Goal: Task Accomplishment & Management: Manage account settings

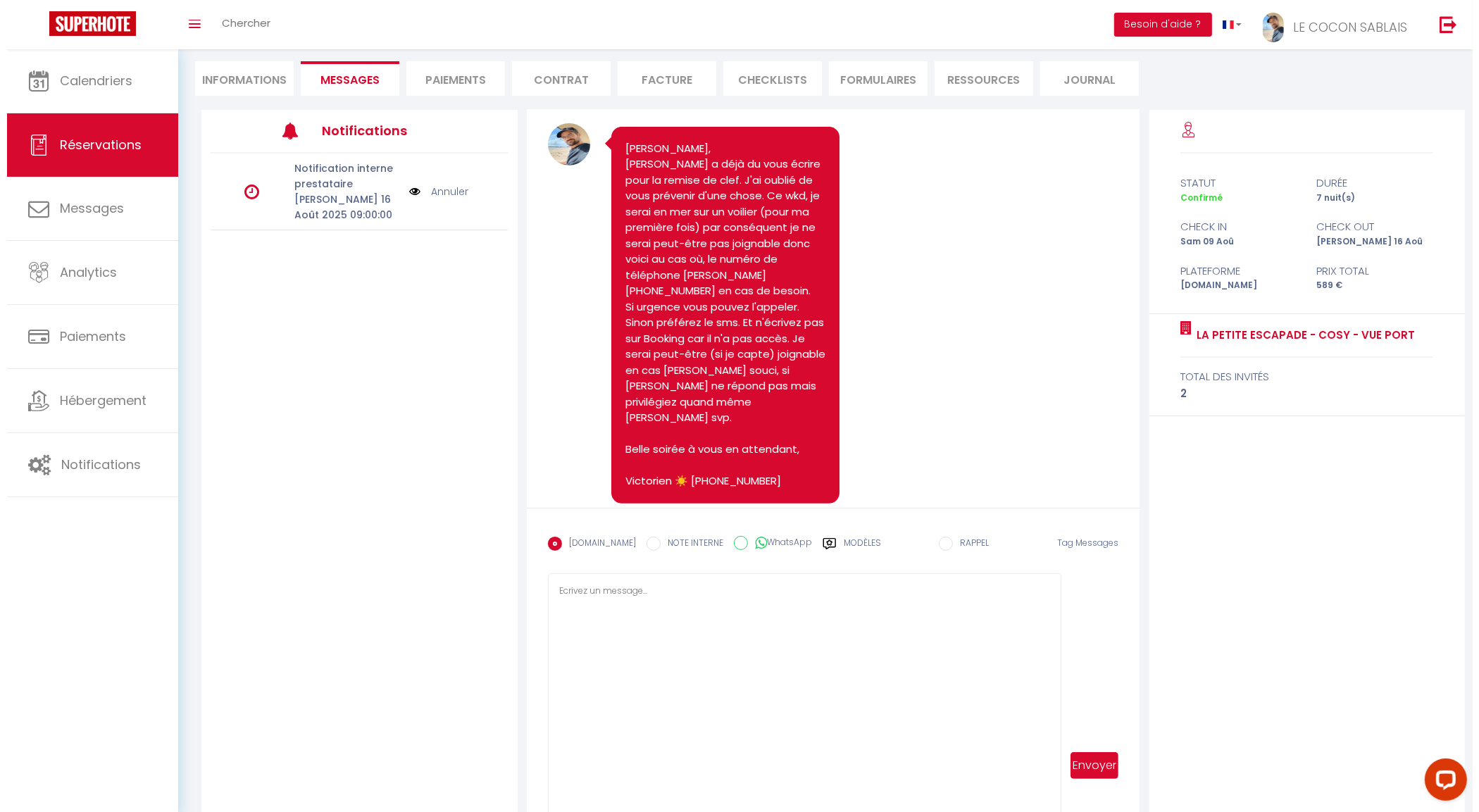
scroll to position [871, 0]
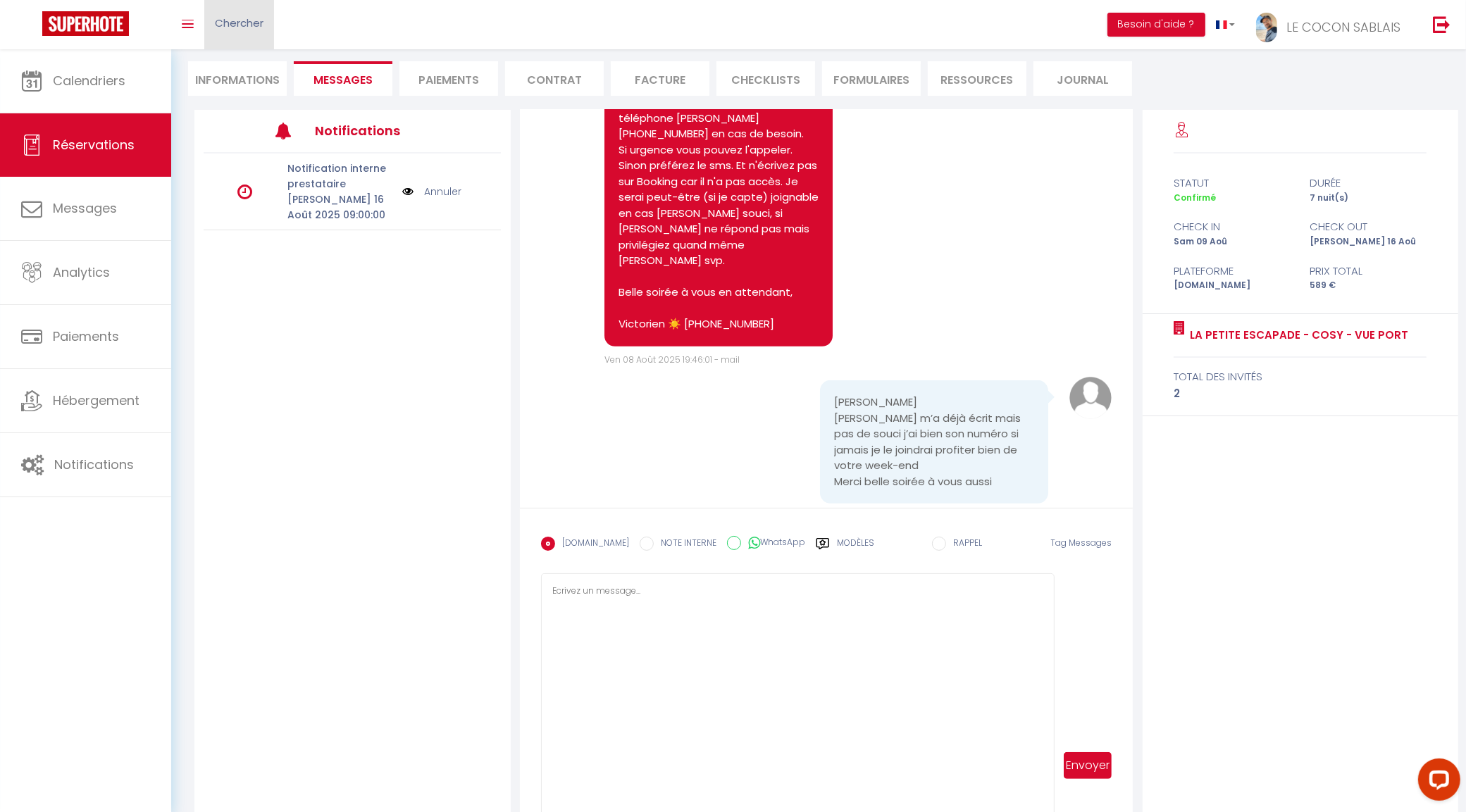
click at [238, 29] on span "Chercher" at bounding box center [239, 22] width 48 height 14
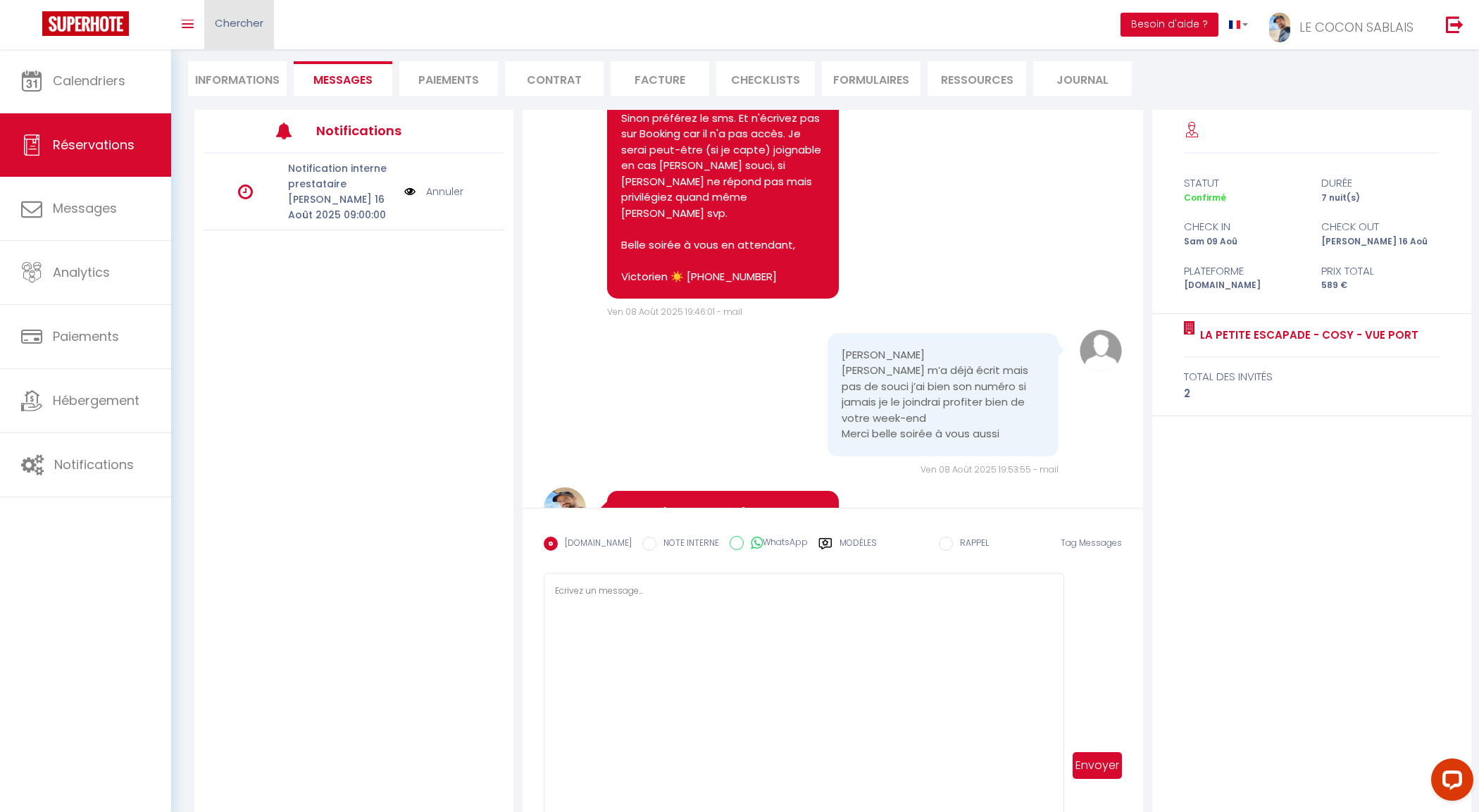
scroll to position [856, 0]
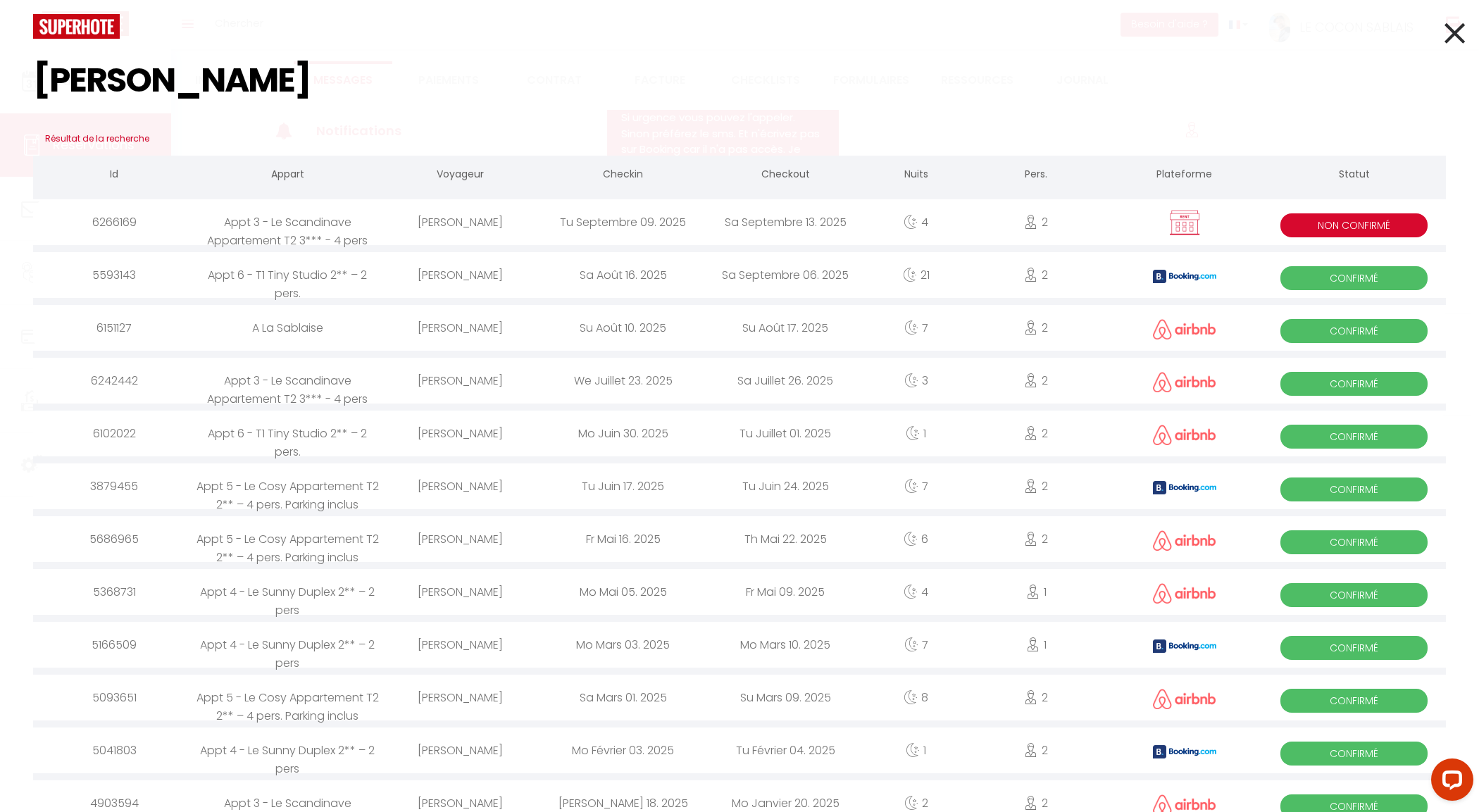
type input "franck"
click at [535, 328] on div "[PERSON_NAME]" at bounding box center [460, 328] width 163 height 46
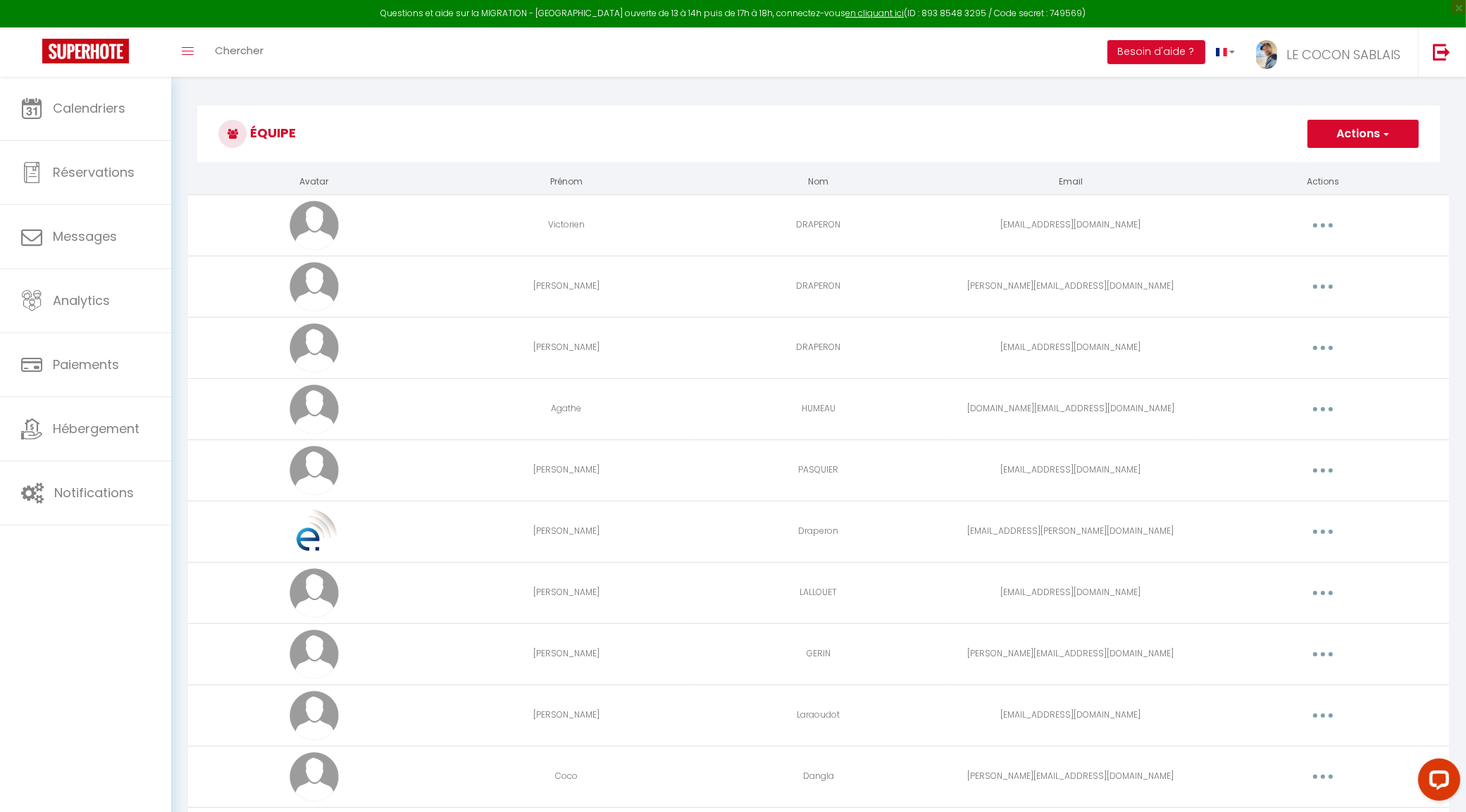
scroll to position [288, 0]
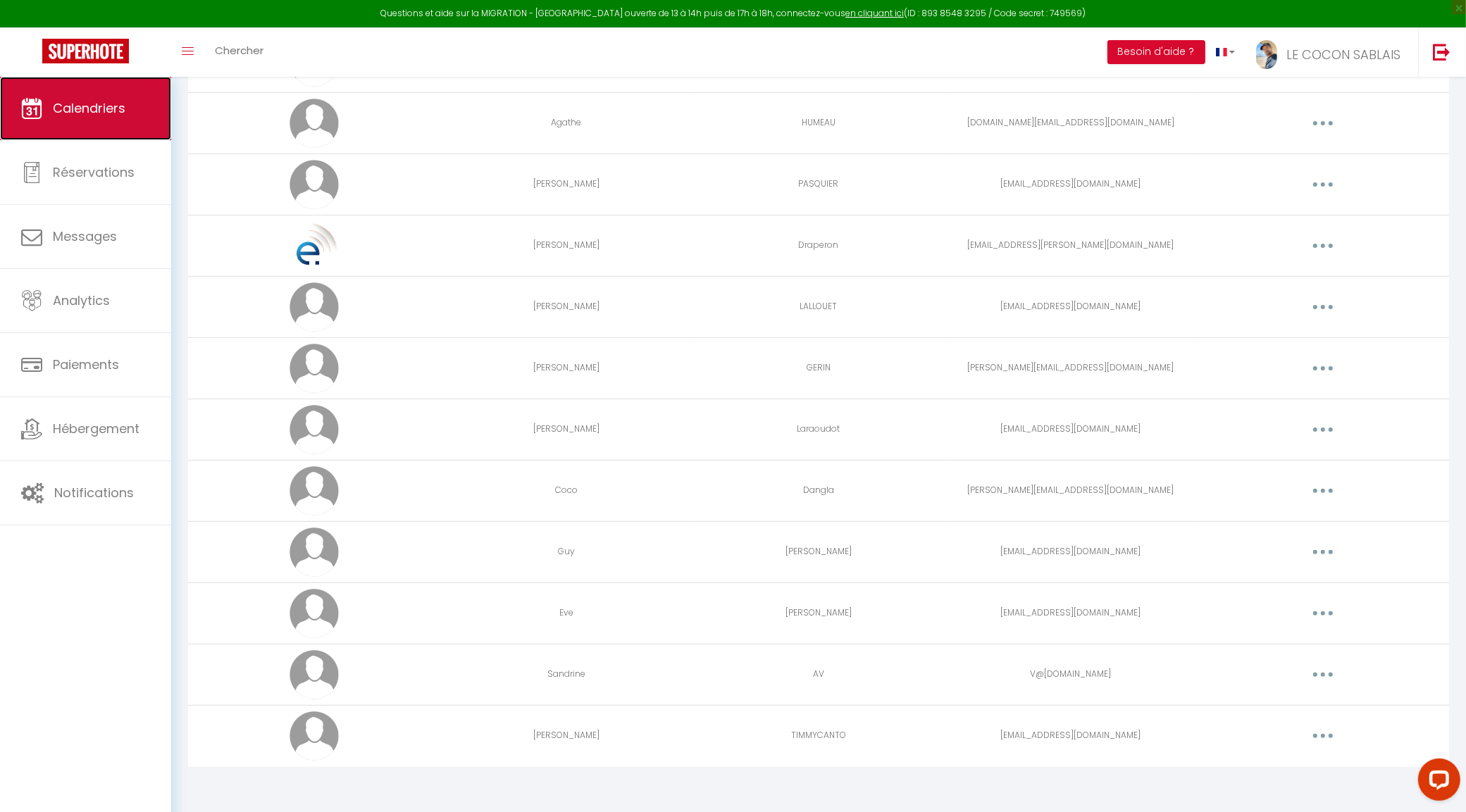
click at [82, 85] on link "Calendriers" at bounding box center [86, 108] width 171 height 64
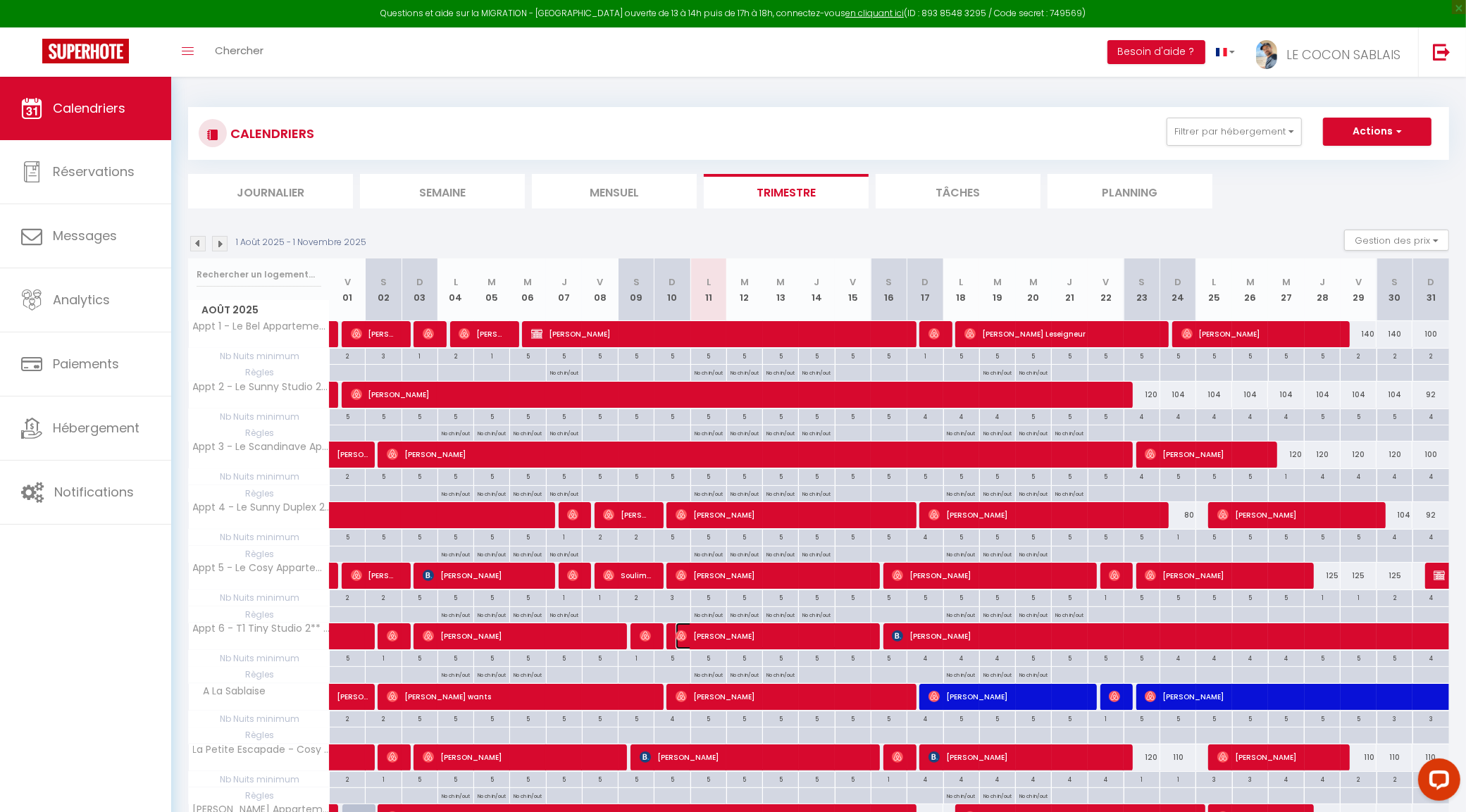
click at [710, 646] on span "[PERSON_NAME]" at bounding box center [772, 636] width 192 height 27
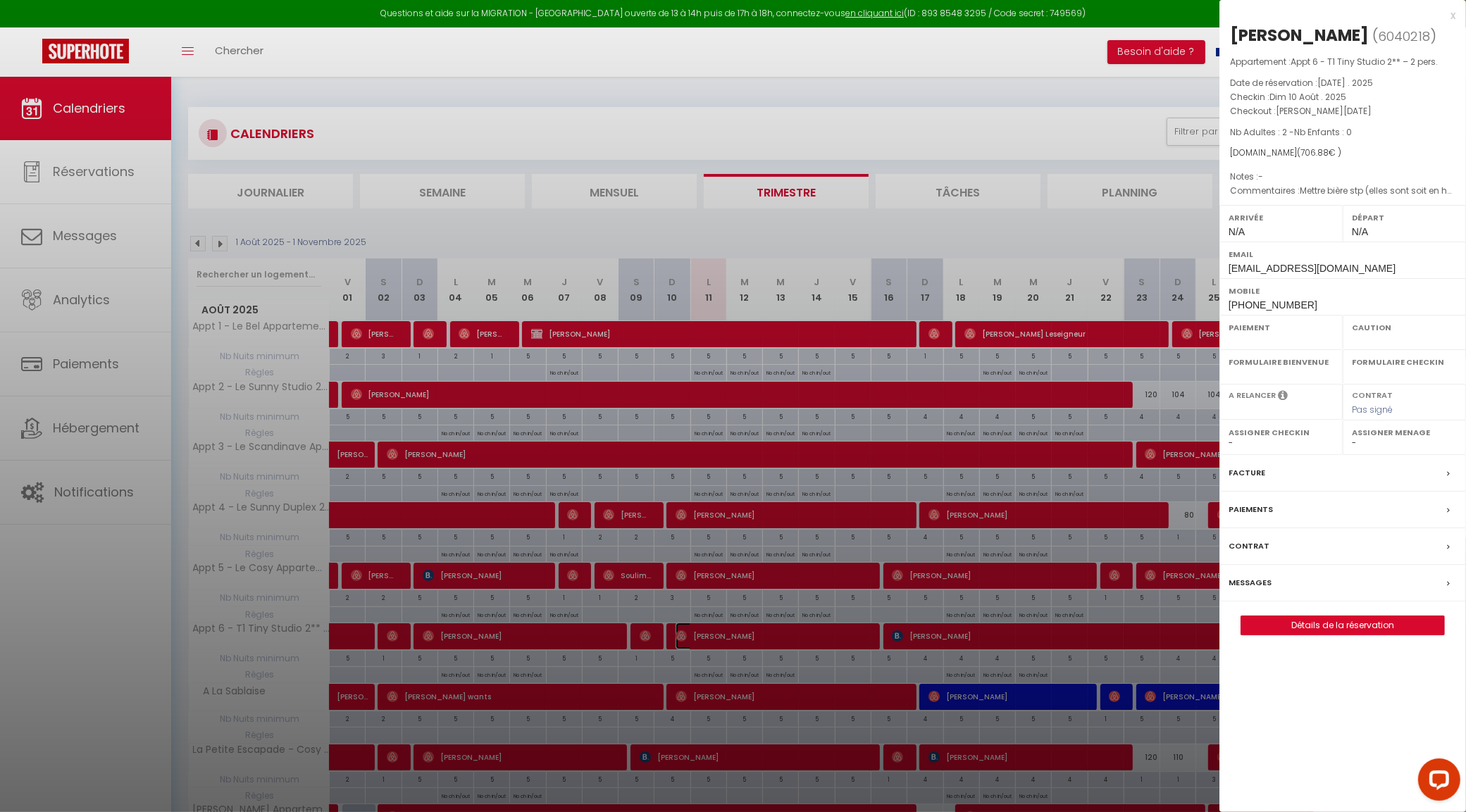
select select "OK"
select select "0"
select select "1"
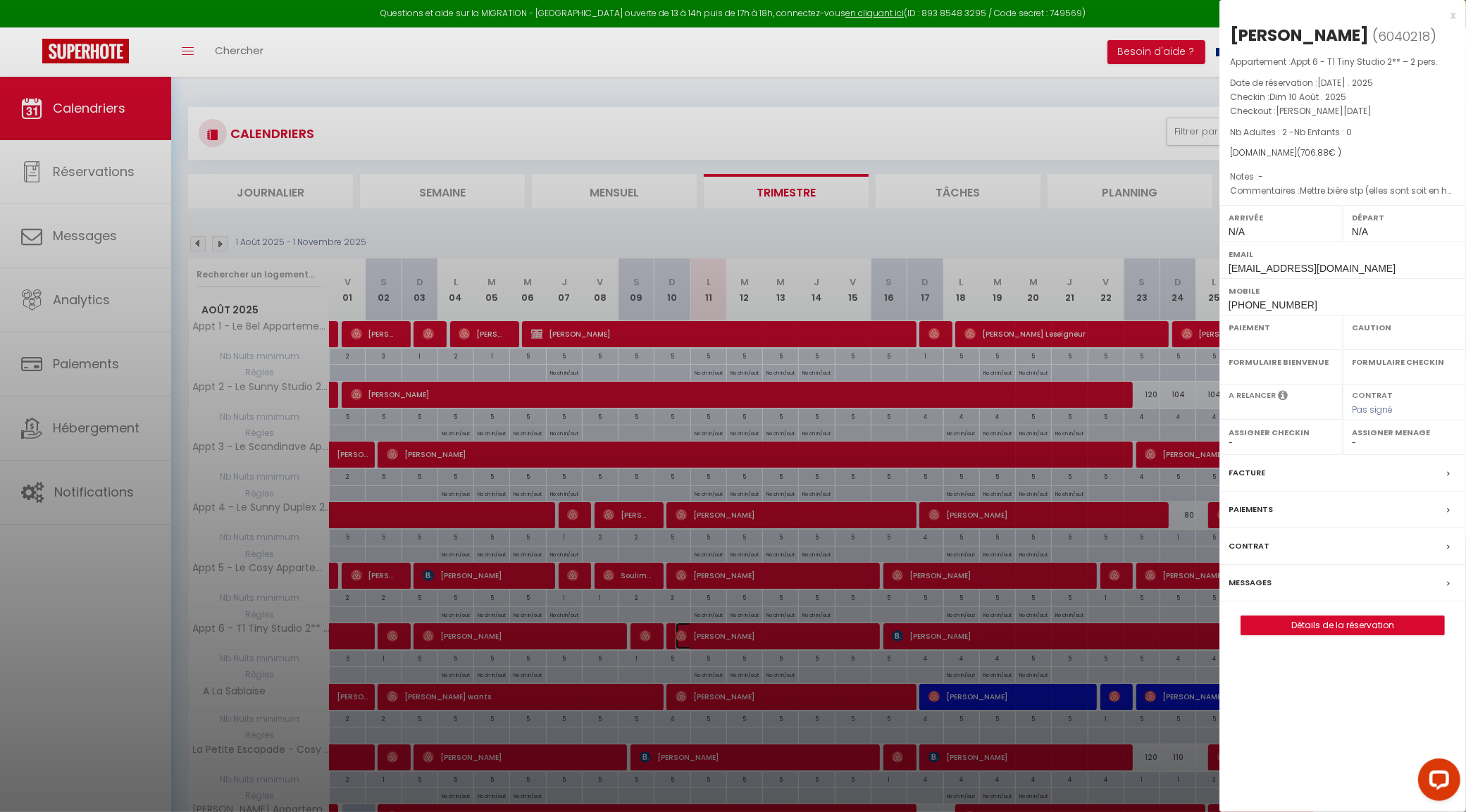
select select
select select "19657"
click at [1295, 573] on div "Messages" at bounding box center [1342, 583] width 246 height 36
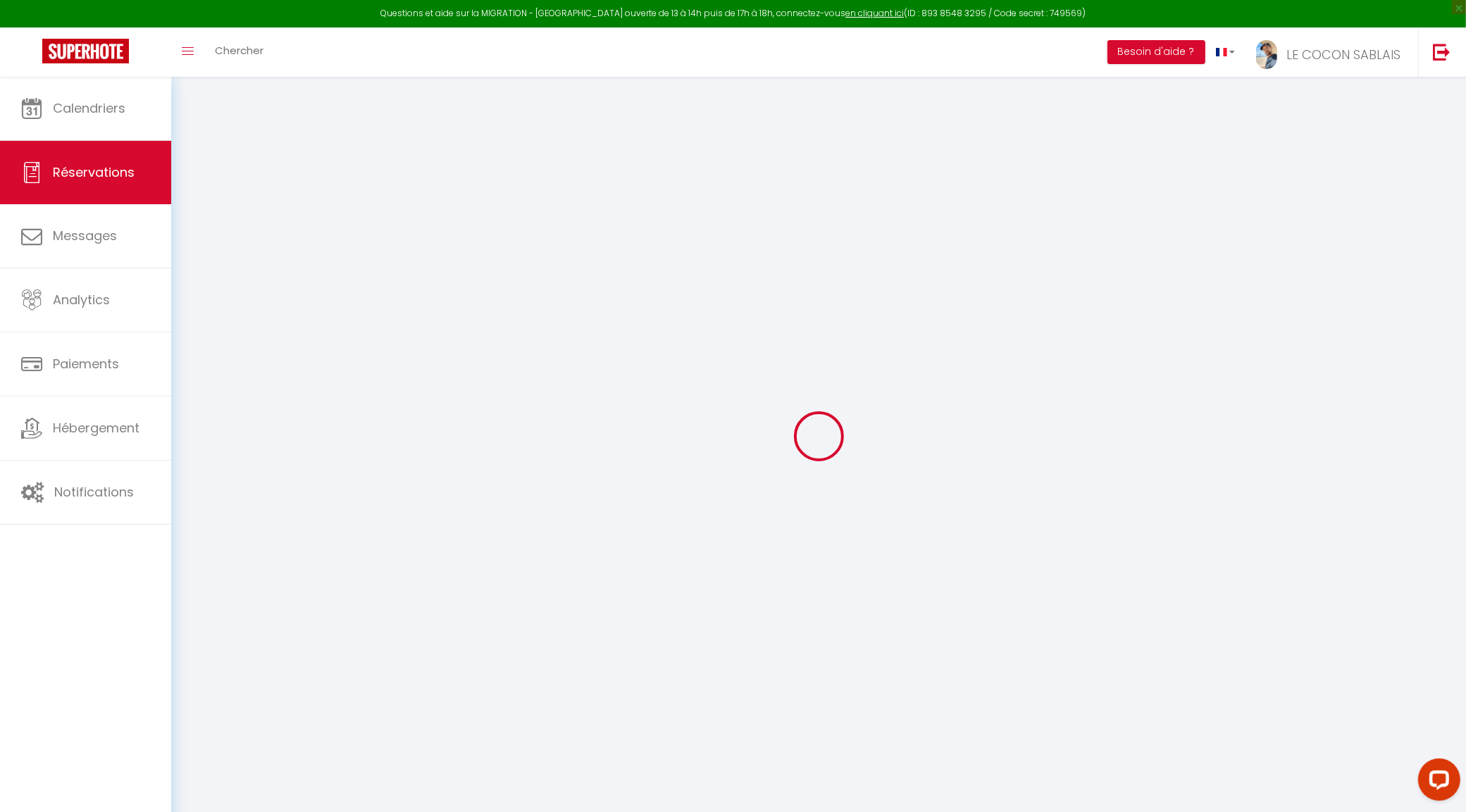
select select
checkbox input "false"
type textarea "Mettre bière stp (elles sont soit en haut des escalier soit derrière la laverie…"
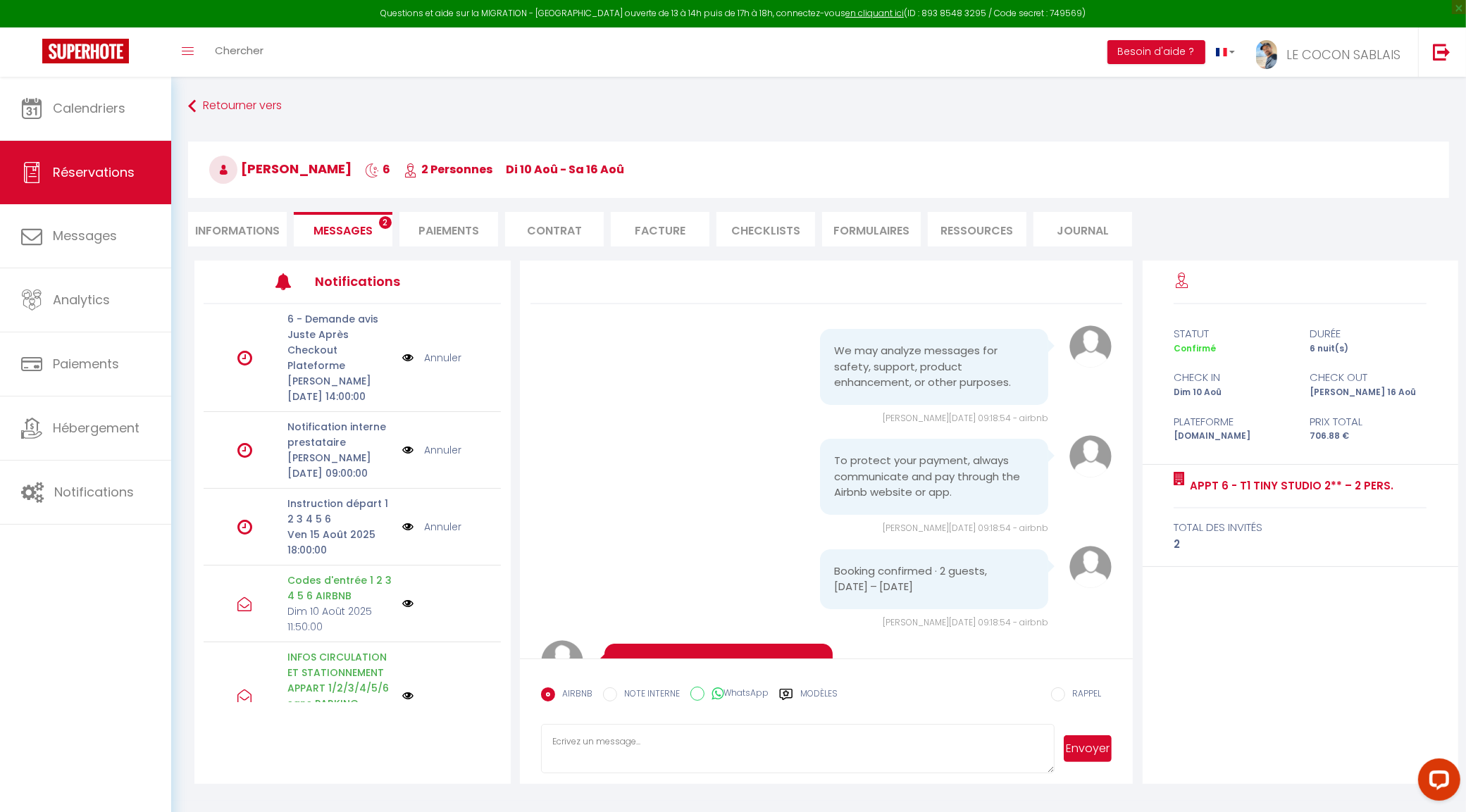
scroll to position [9910, 0]
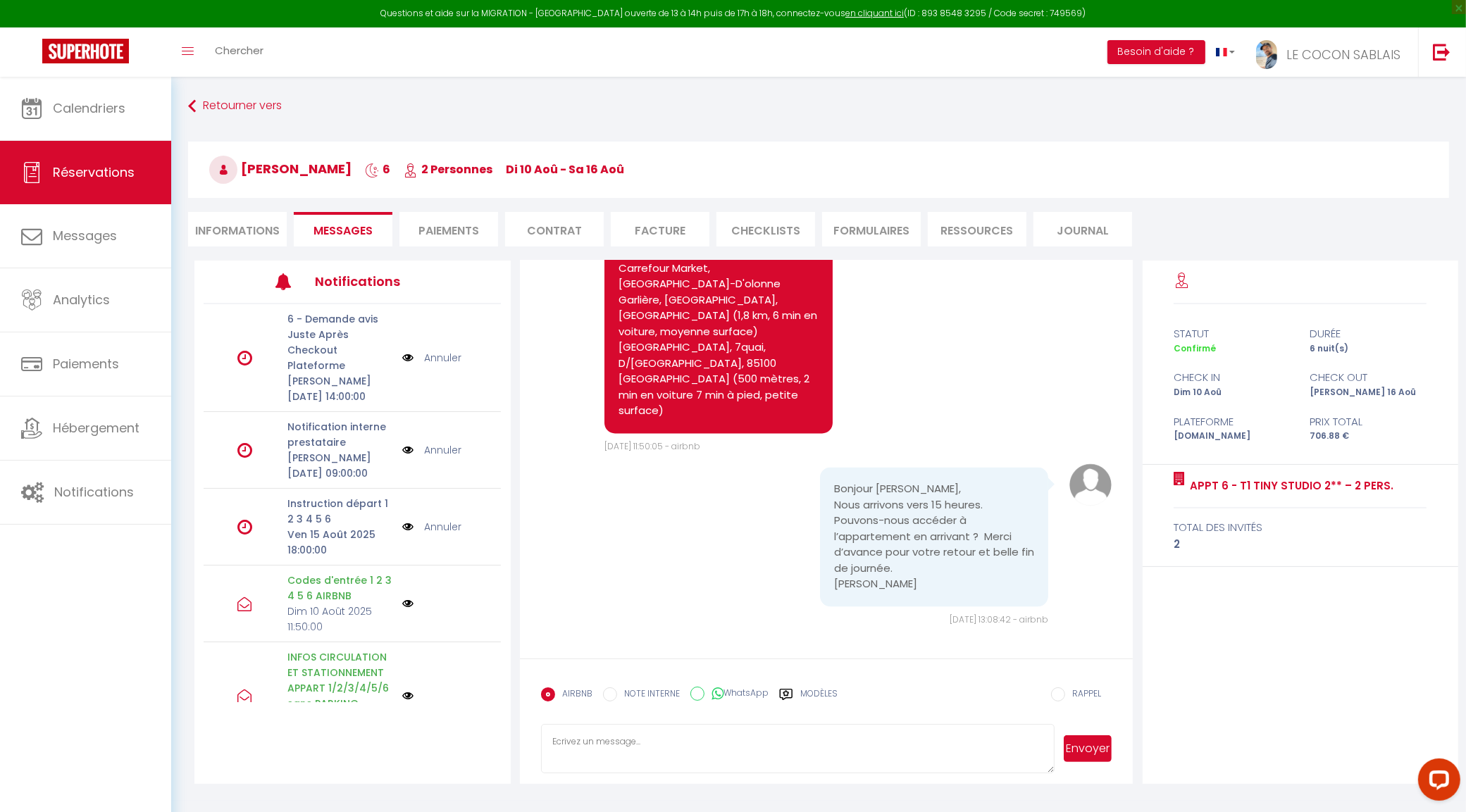
click at [834, 694] on label "Modèles" at bounding box center [819, 699] width 37 height 25
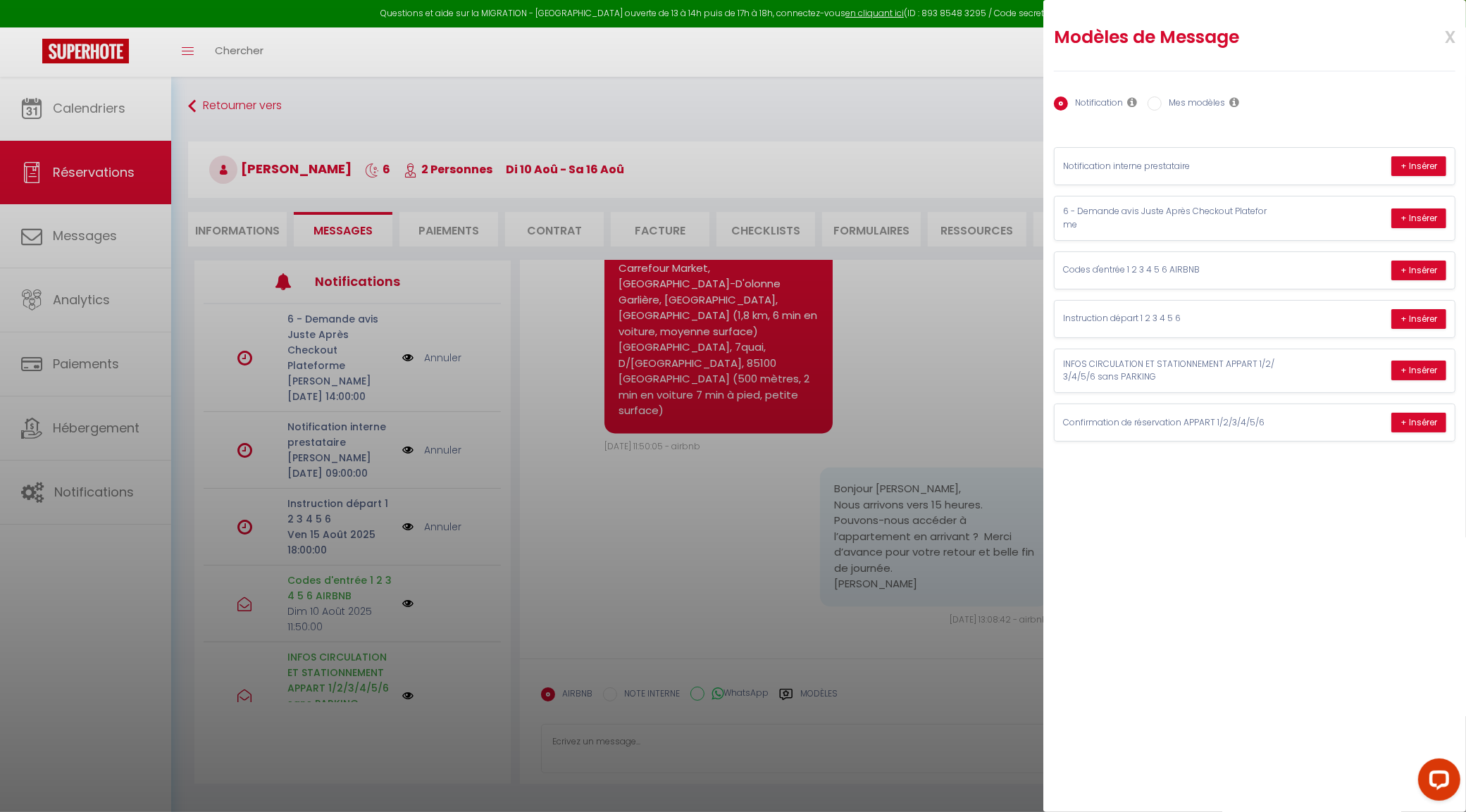
click at [1205, 102] on label "Mes modèles" at bounding box center [1193, 104] width 64 height 15
click at [1161, 102] on input "Mes modèles" at bounding box center [1154, 104] width 14 height 14
radio input "true"
radio input "false"
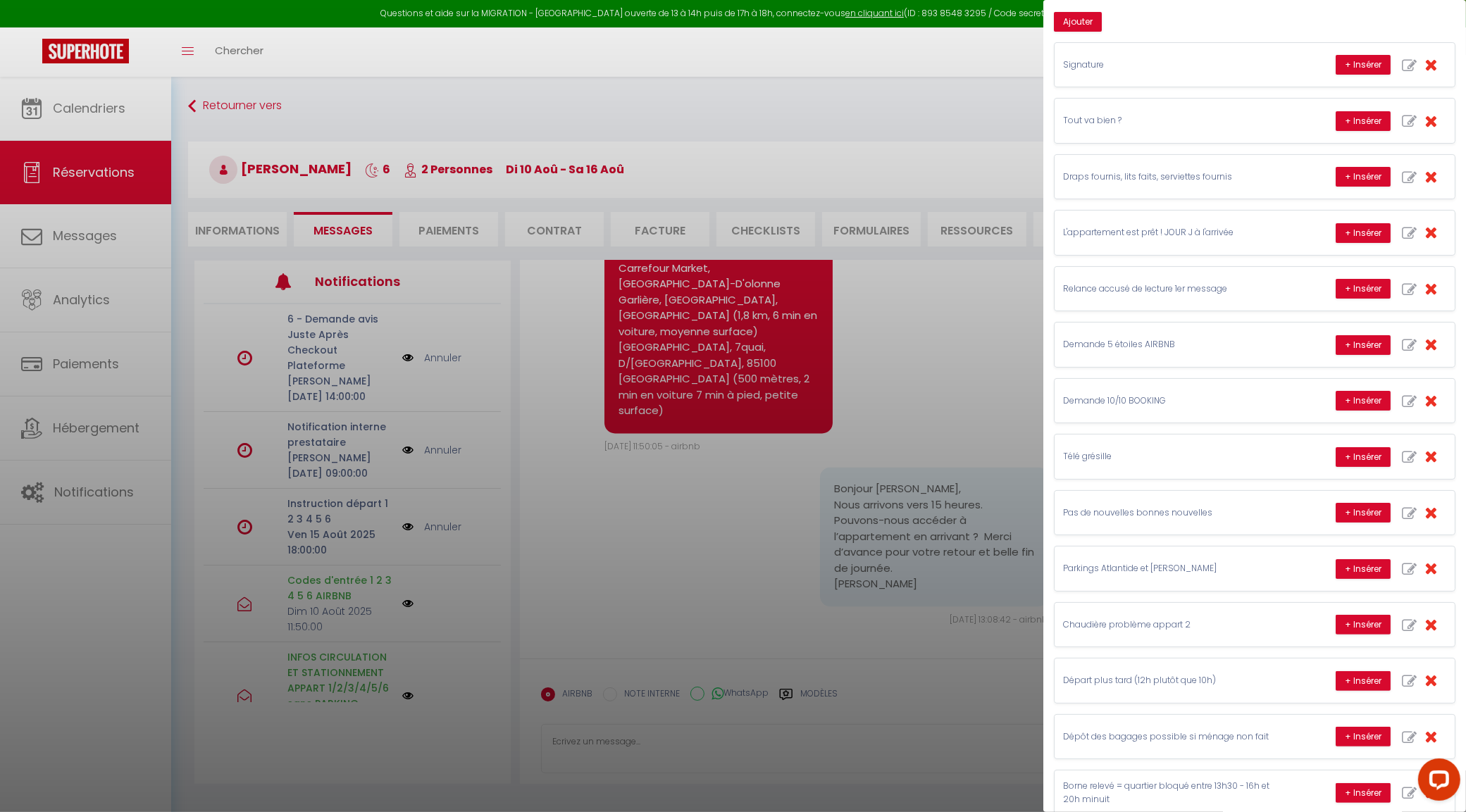
scroll to position [0, 0]
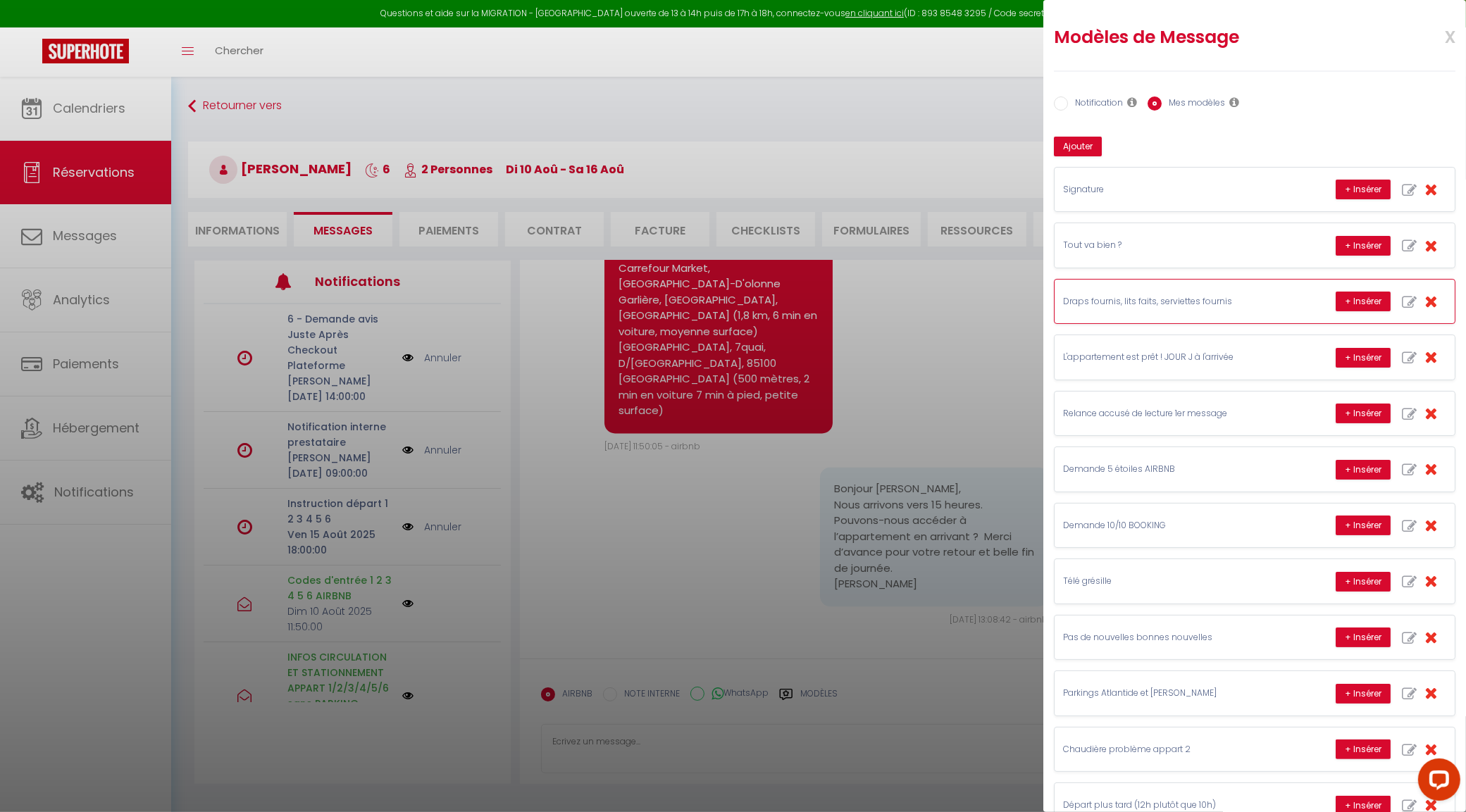
click at [1401, 303] on icon "button" at bounding box center [1408, 302] width 14 height 14
type input "Draps fournis, lits faits, serviettes fournis"
type textarea "Oui je vous confirme que les draps sont fournis et les lits faits à votre arriv…"
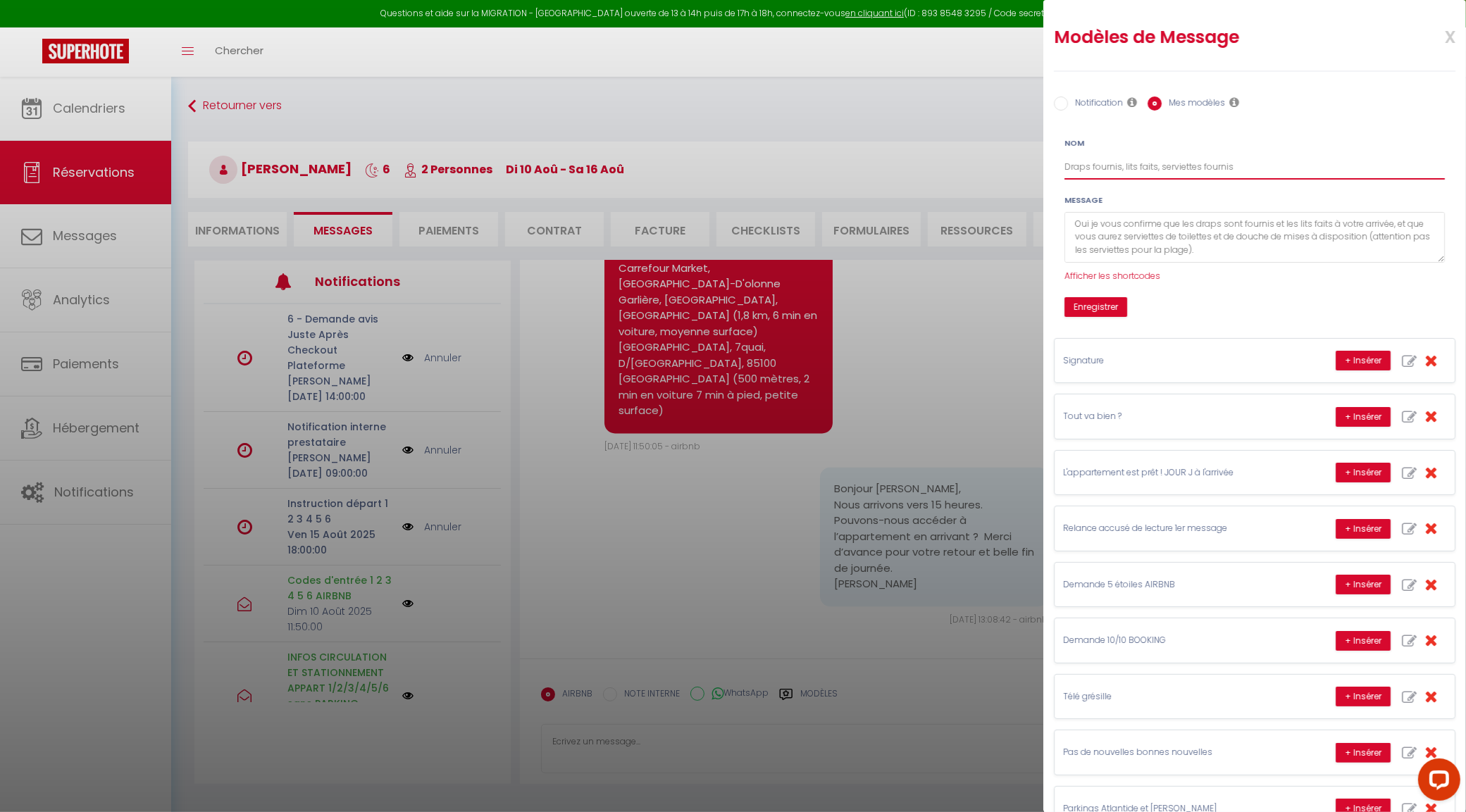
click at [1066, 164] on input "Draps fournis, lits faits, serviettes fournis" at bounding box center [1255, 167] width 380 height 25
click at [1272, 164] on input "Lits : Draps fournis, lits faits, serviettes fournis" at bounding box center [1255, 167] width 380 height 25
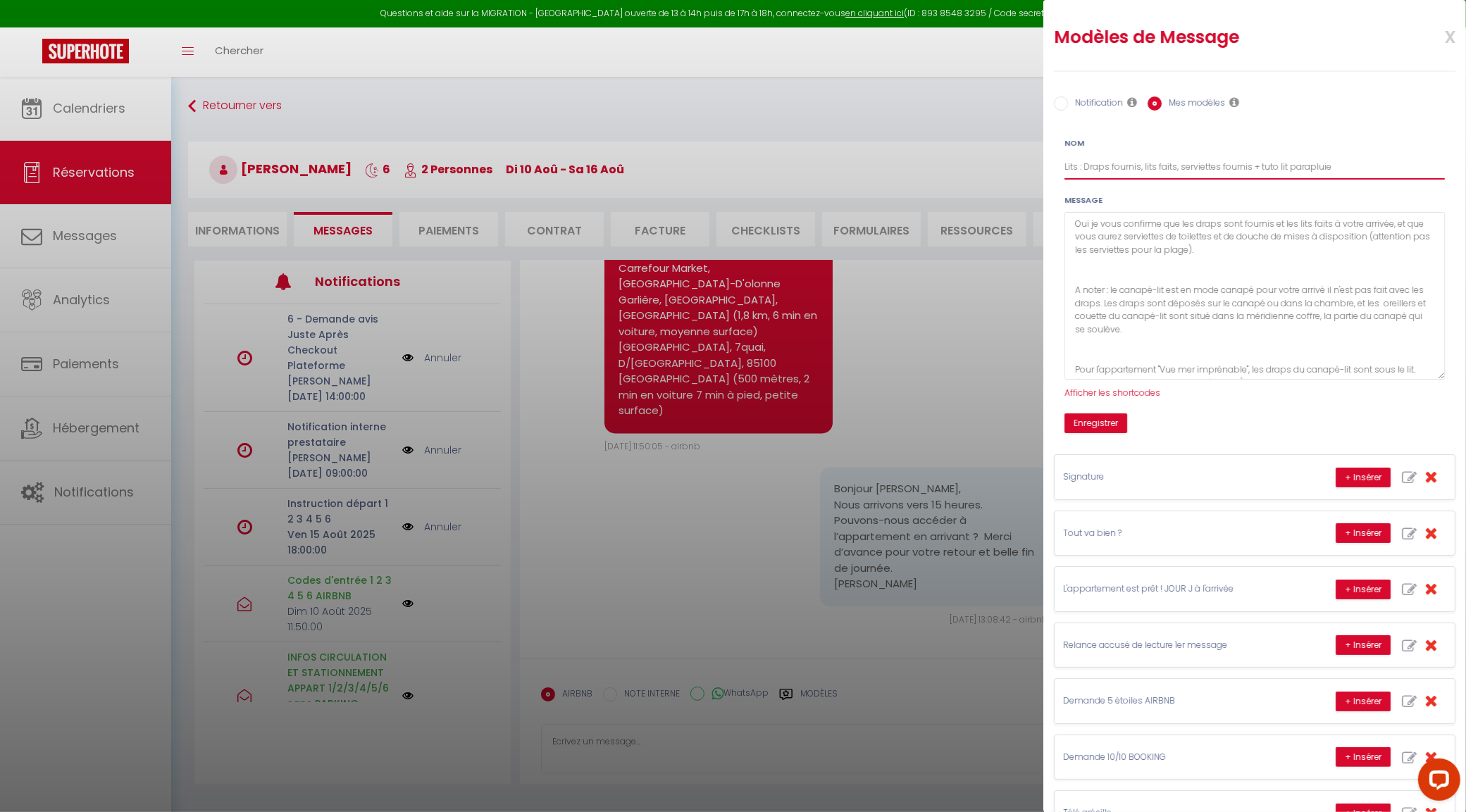
drag, startPoint x: 1426, startPoint y: 263, endPoint x: 1347, endPoint y: 372, distance: 134.6
click at [1376, 379] on textarea "Oui je vous confirme que les draps sont fournis et les lits faits à votre arriv…" at bounding box center [1255, 295] width 380 height 167
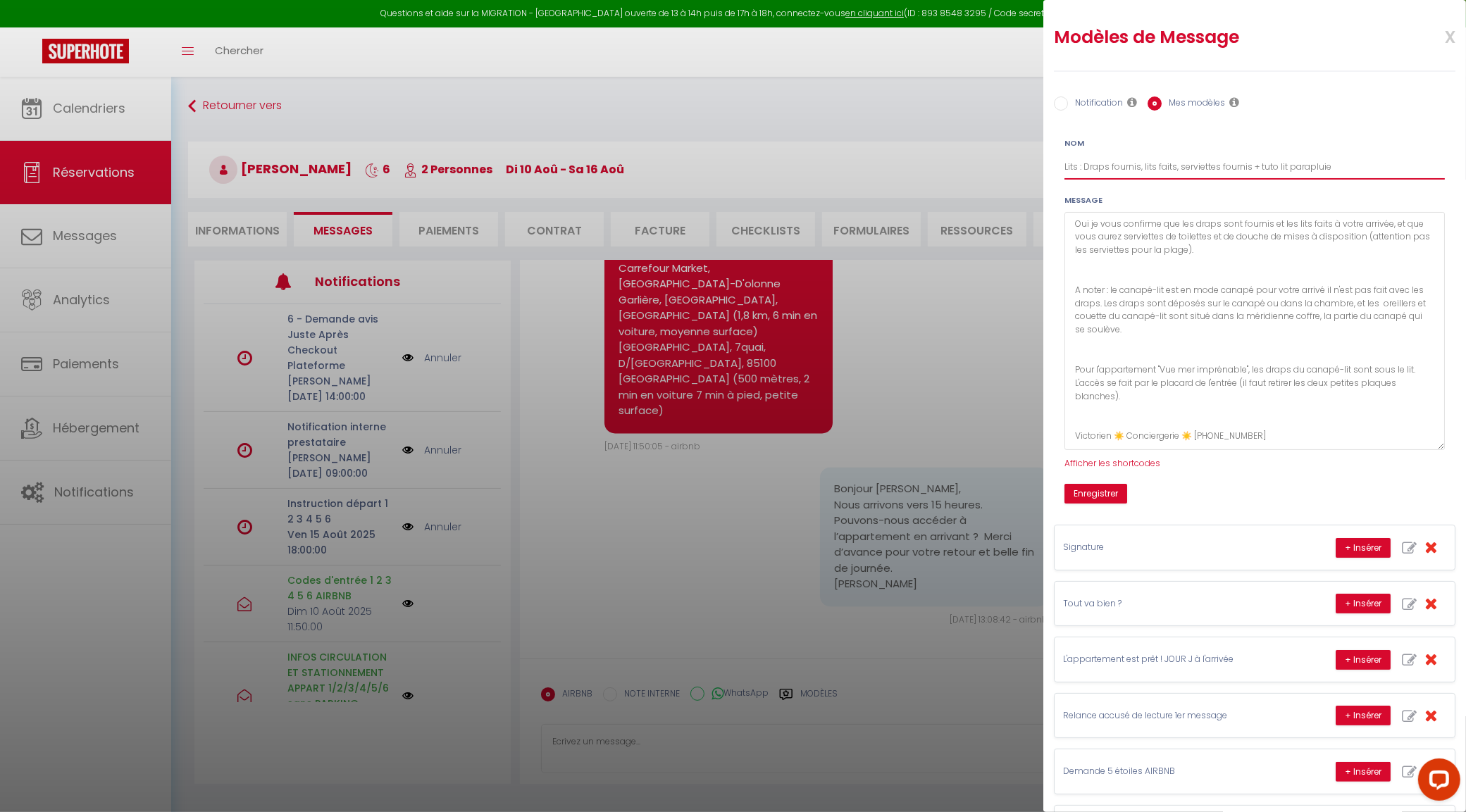
drag, startPoint x: 1426, startPoint y: 380, endPoint x: 1396, endPoint y: 456, distance: 81.7
click at [1417, 450] on textarea "Oui je vous confirme que les draps sont fournis et les lits faits à votre arriv…" at bounding box center [1255, 331] width 380 height 238
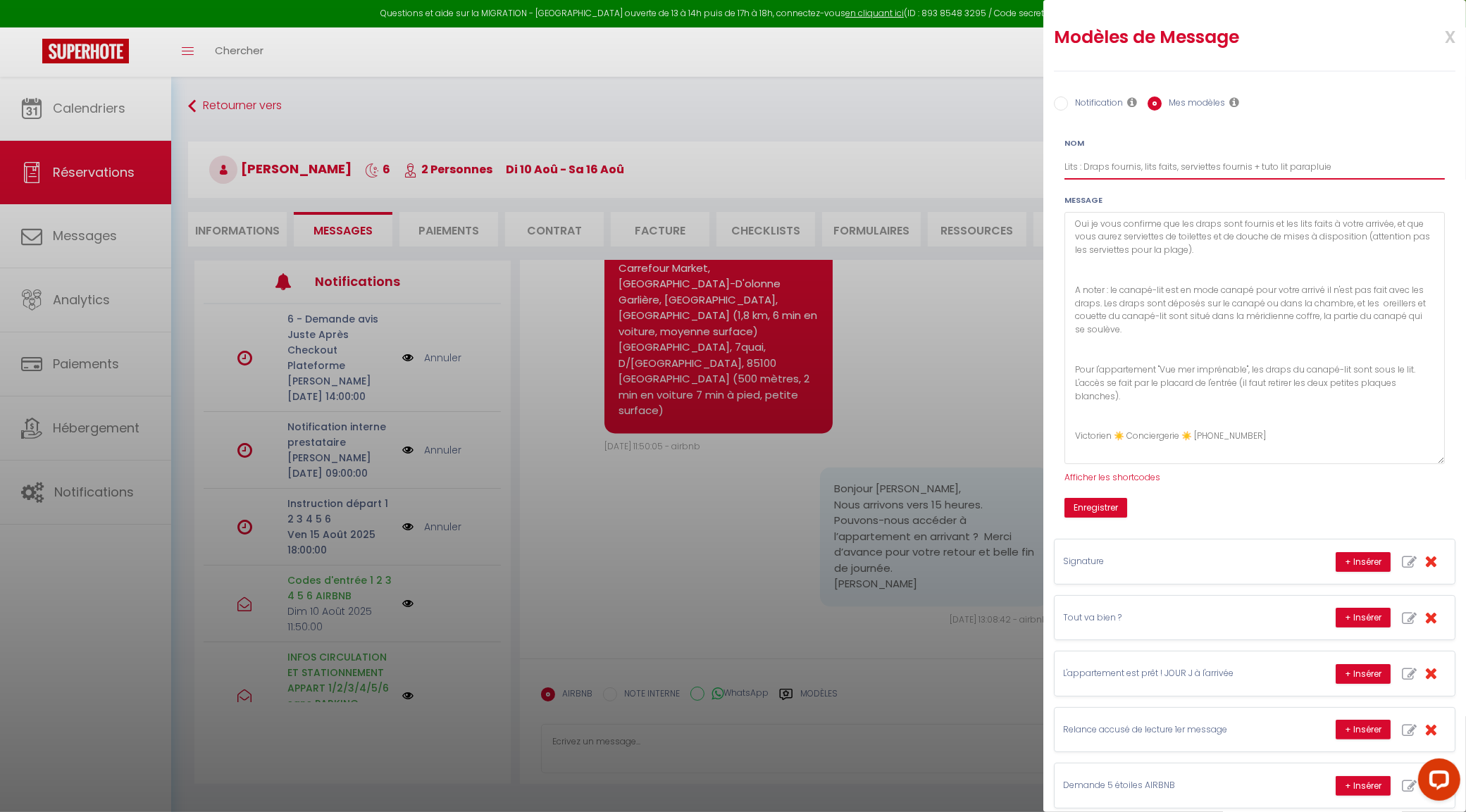
type input "Lits : Draps fournis, lits faits, serviettes fournis + tuto lit parapluie"
click at [1277, 432] on textarea "Oui je vous confirme que les draps sont fournis et les lits faits à votre arriv…" at bounding box center [1255, 338] width 380 height 252
paste textarea "PS : pour le montage et pliage des lit paraplui c'est par içi : https://www.you…"
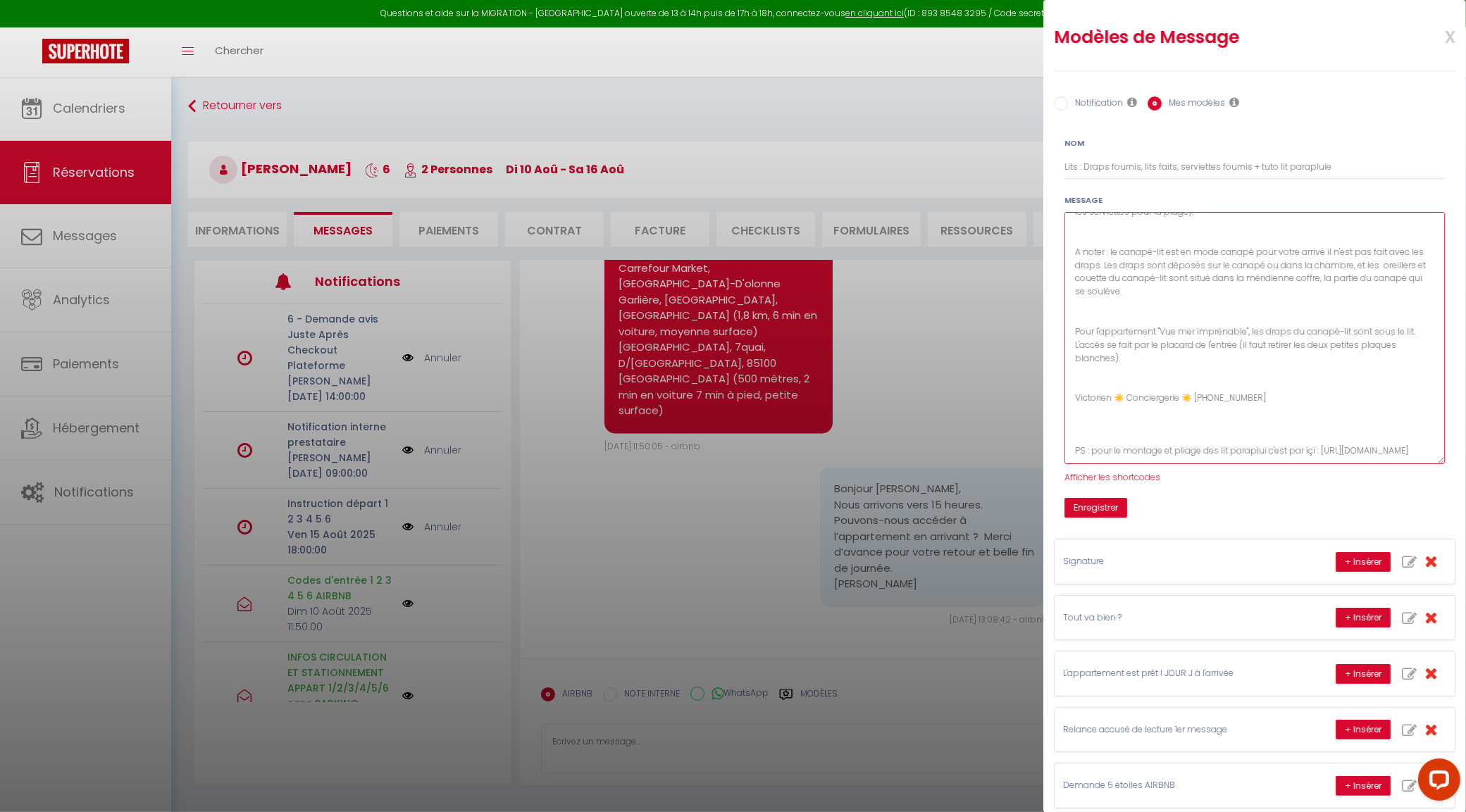
scroll to position [64, 0]
click at [1195, 411] on textarea "Oui je vous confirme que les draps sont fournis et les lits faits à votre arriv…" at bounding box center [1255, 338] width 380 height 252
click at [1261, 424] on textarea "Oui je vous confirme que les draps sont fournis et les lits faits à votre arriv…" at bounding box center [1255, 338] width 380 height 252
click at [1139, 408] on textarea "Oui je vous confirme que les draps sont fournis et les lits faits à votre arriv…" at bounding box center [1255, 338] width 380 height 252
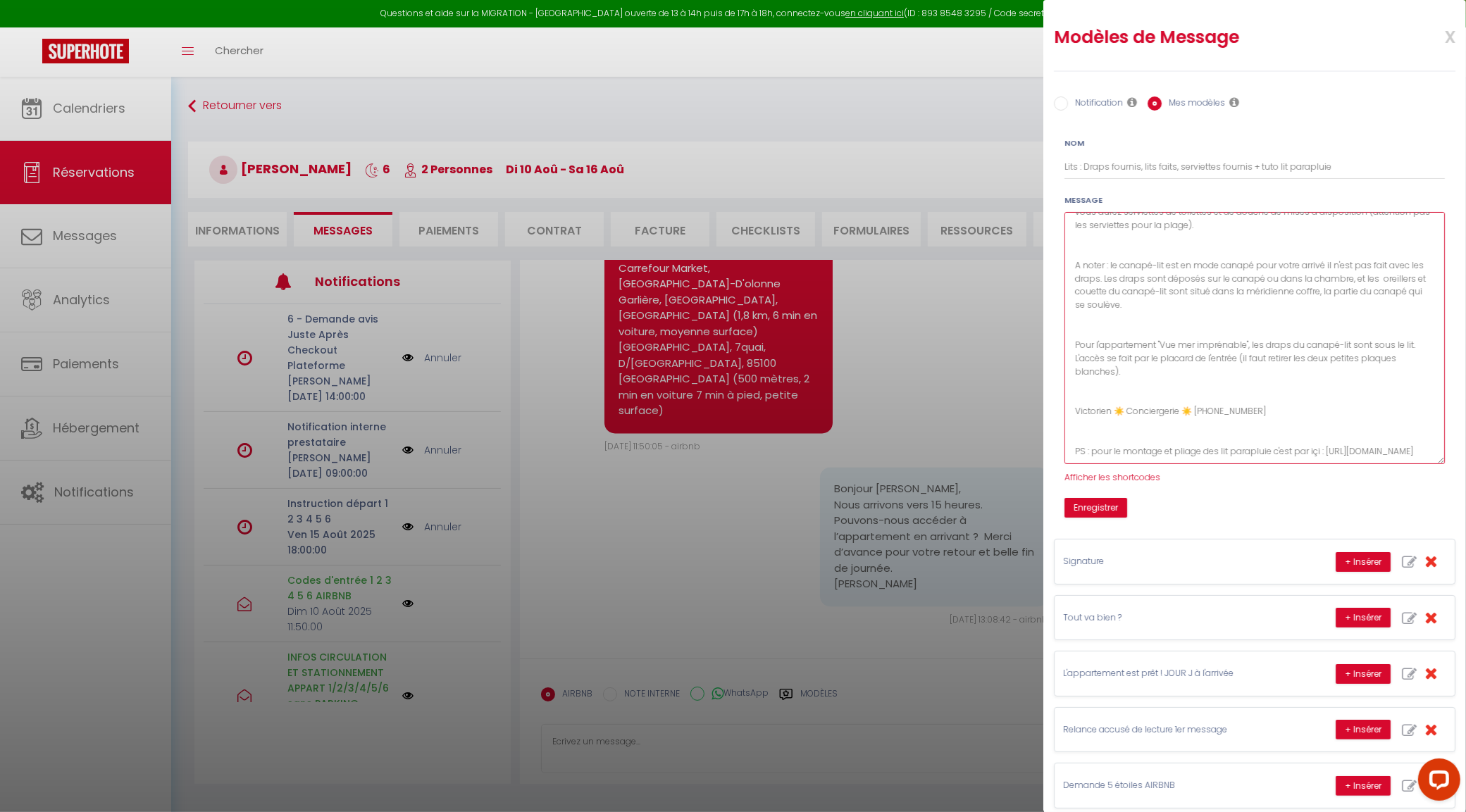
type textarea "Oui je vous confirme que les draps sont fournis et les lits faits à votre arriv…"
click at [1360, 167] on input "Lits : Draps fournis, lits faits, serviettes fournis + tuto lit parapluie" at bounding box center [1255, 167] width 380 height 25
drag, startPoint x: 1392, startPoint y: 167, endPoint x: 1252, endPoint y: 171, distance: 140.1
click at [1252, 171] on input "Lits : Draps fournis, lits faits, serviettes fournis + tuto lit parapluie (Coco…" at bounding box center [1255, 167] width 380 height 25
type input "Lits : Draps fournis, lits faits, serviettes fournis + tuto lit parapluie (Coco…"
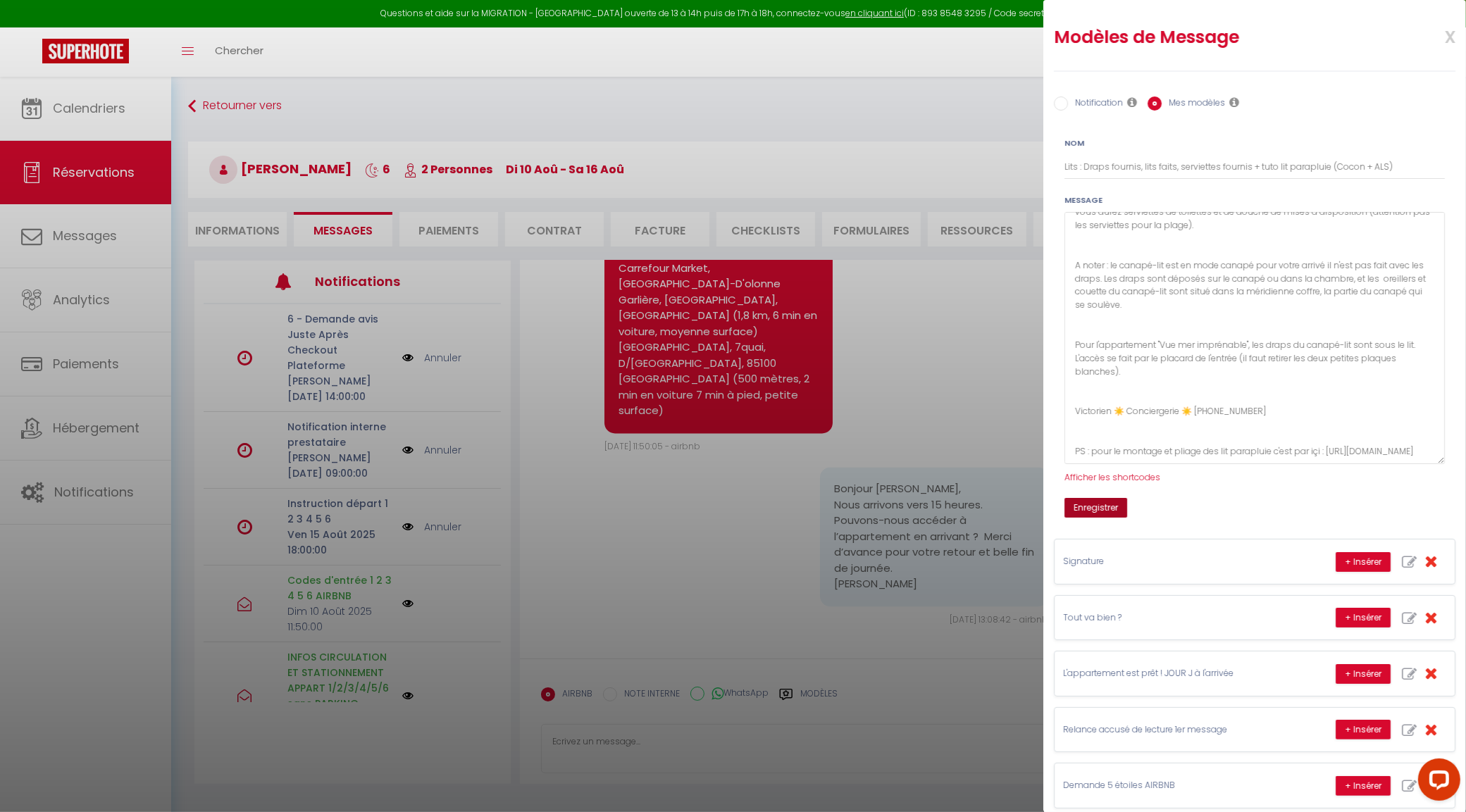
click at [1115, 514] on button "Enregistrer" at bounding box center [1096, 507] width 63 height 20
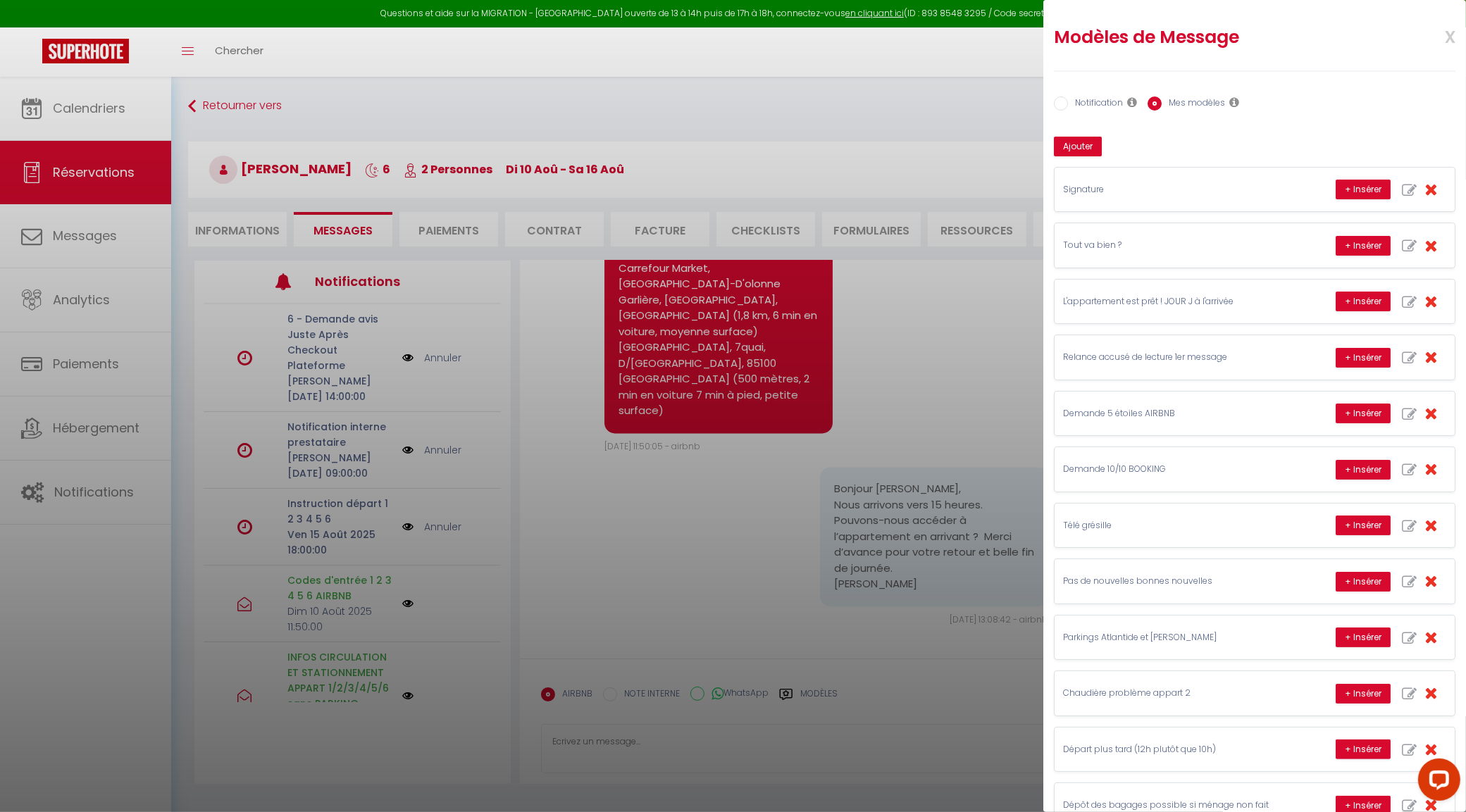
click at [1434, 39] on span "x" at bounding box center [1433, 35] width 44 height 33
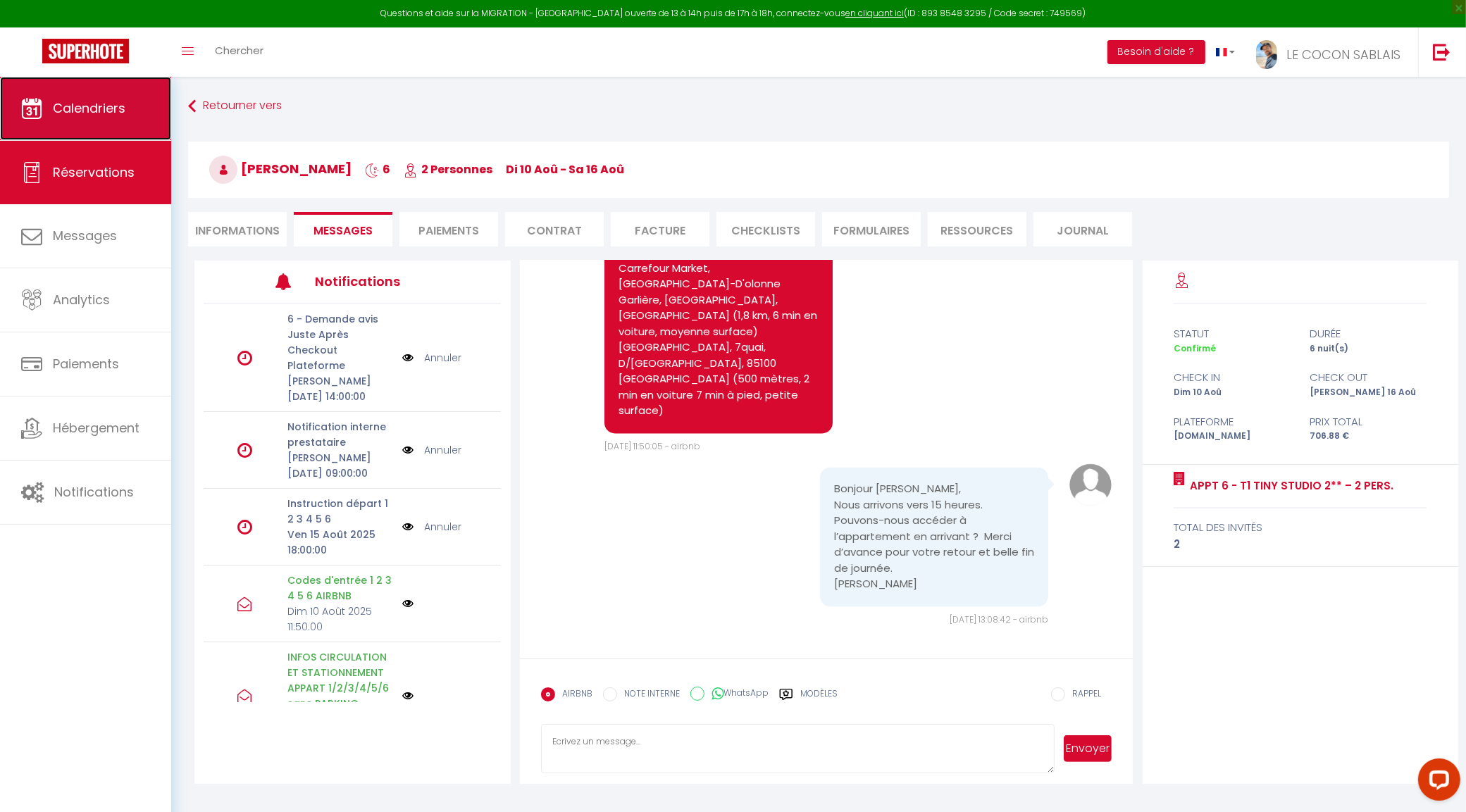
click at [98, 114] on span "Calendriers" at bounding box center [88, 108] width 72 height 18
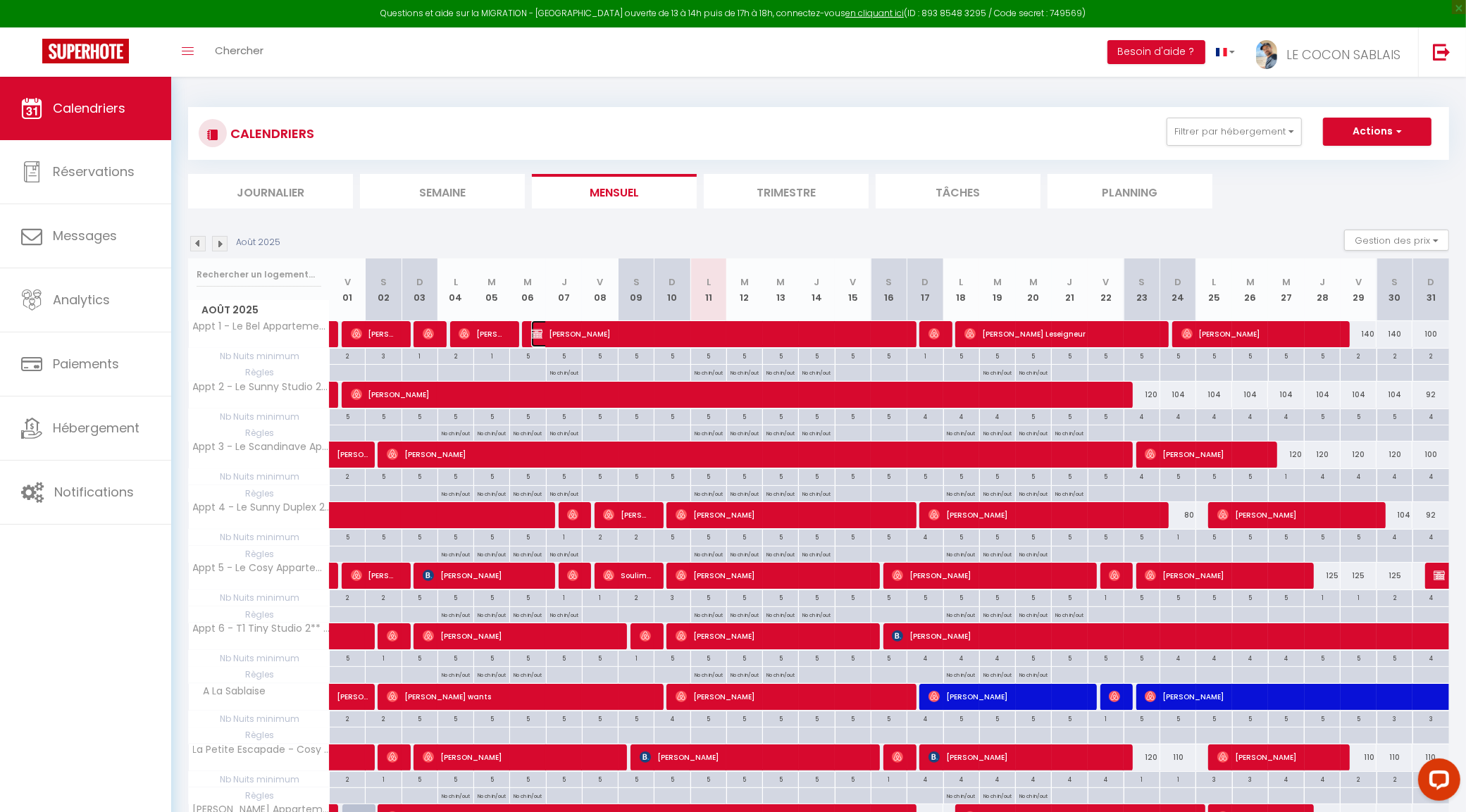
click at [710, 341] on span "Louna FOULLON" at bounding box center [716, 334] width 371 height 27
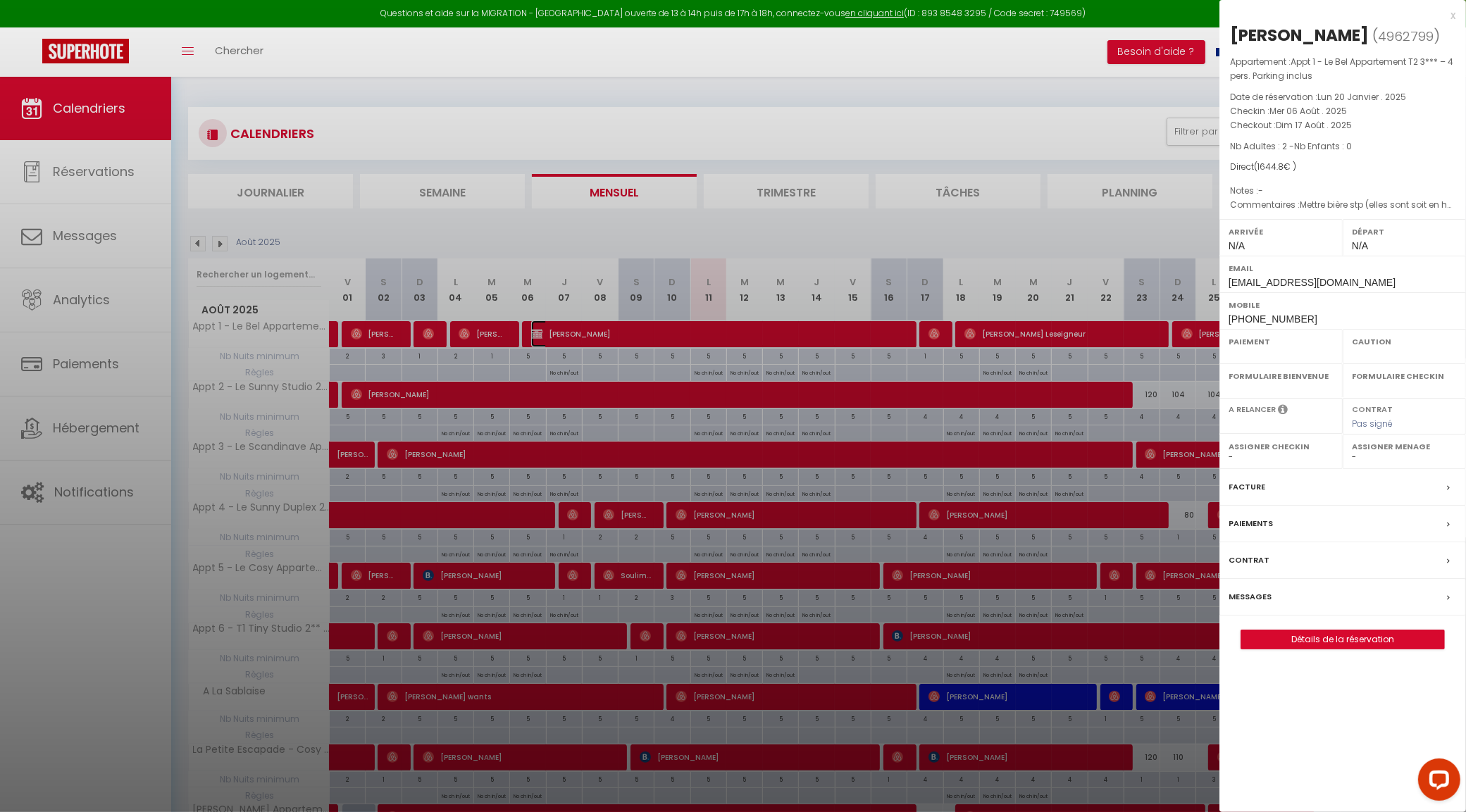
select select "OK"
select select "0"
select select "1"
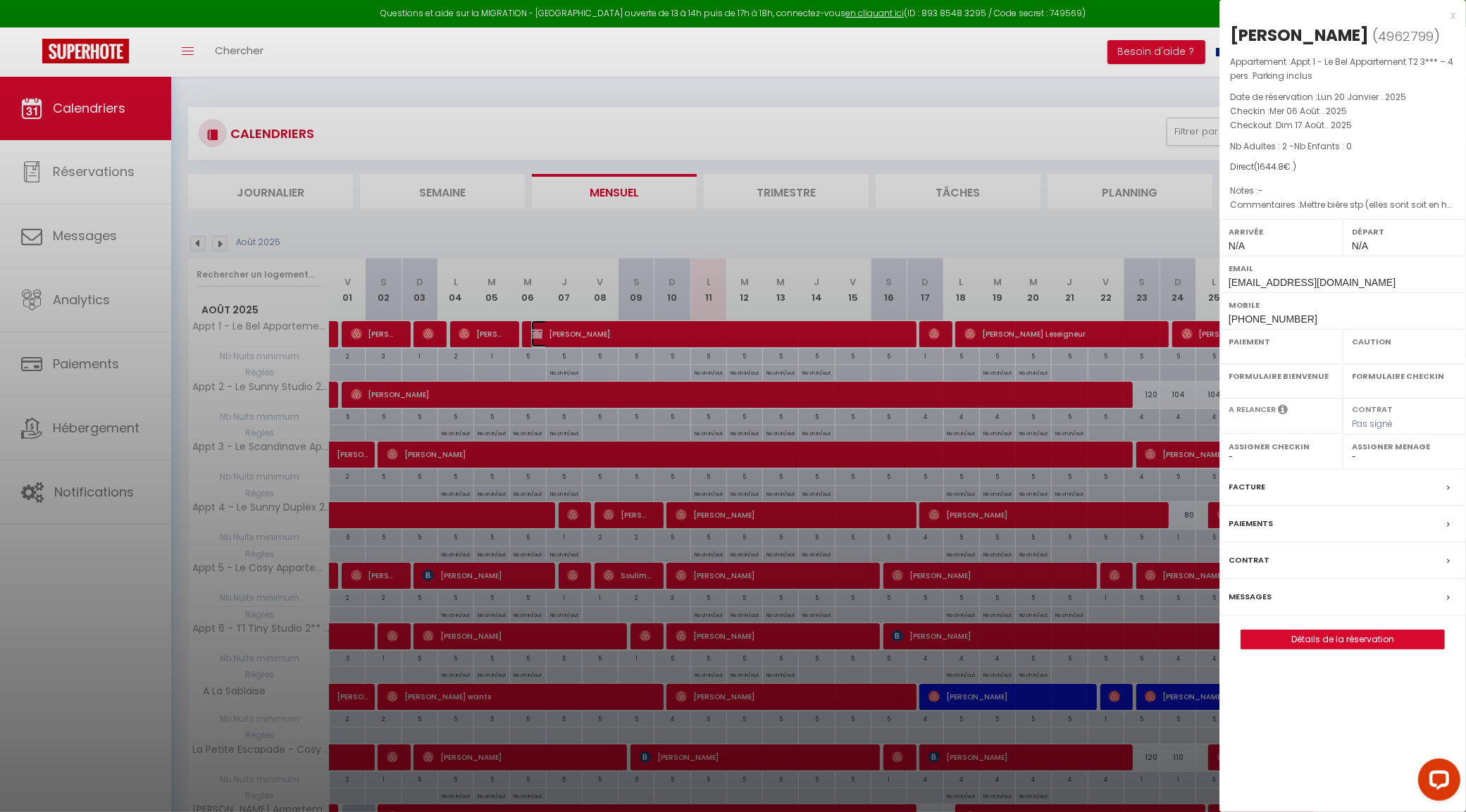
select select
select select "47471"
click at [927, 342] on div at bounding box center [733, 406] width 1466 height 812
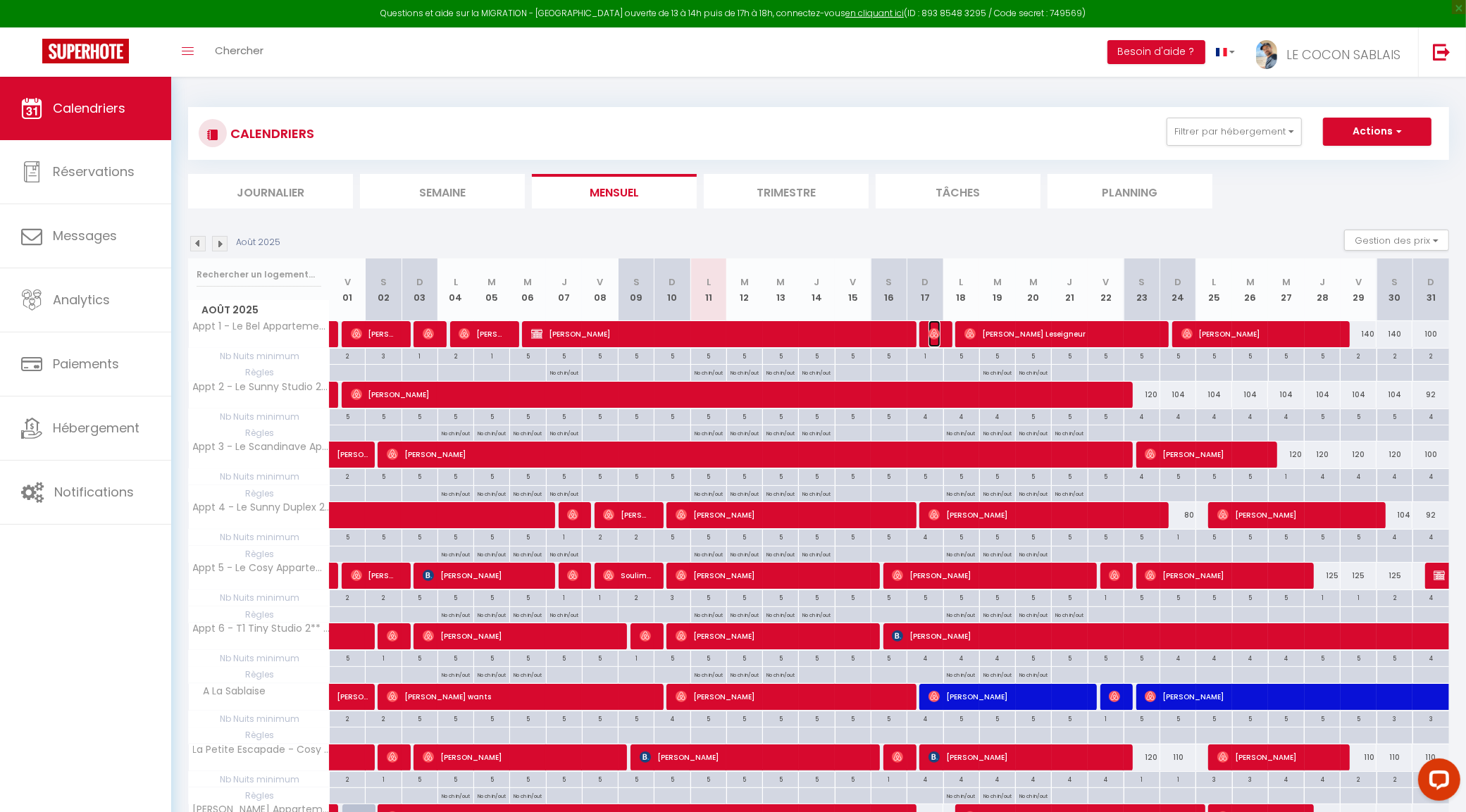
click at [935, 334] on img at bounding box center [934, 333] width 11 height 11
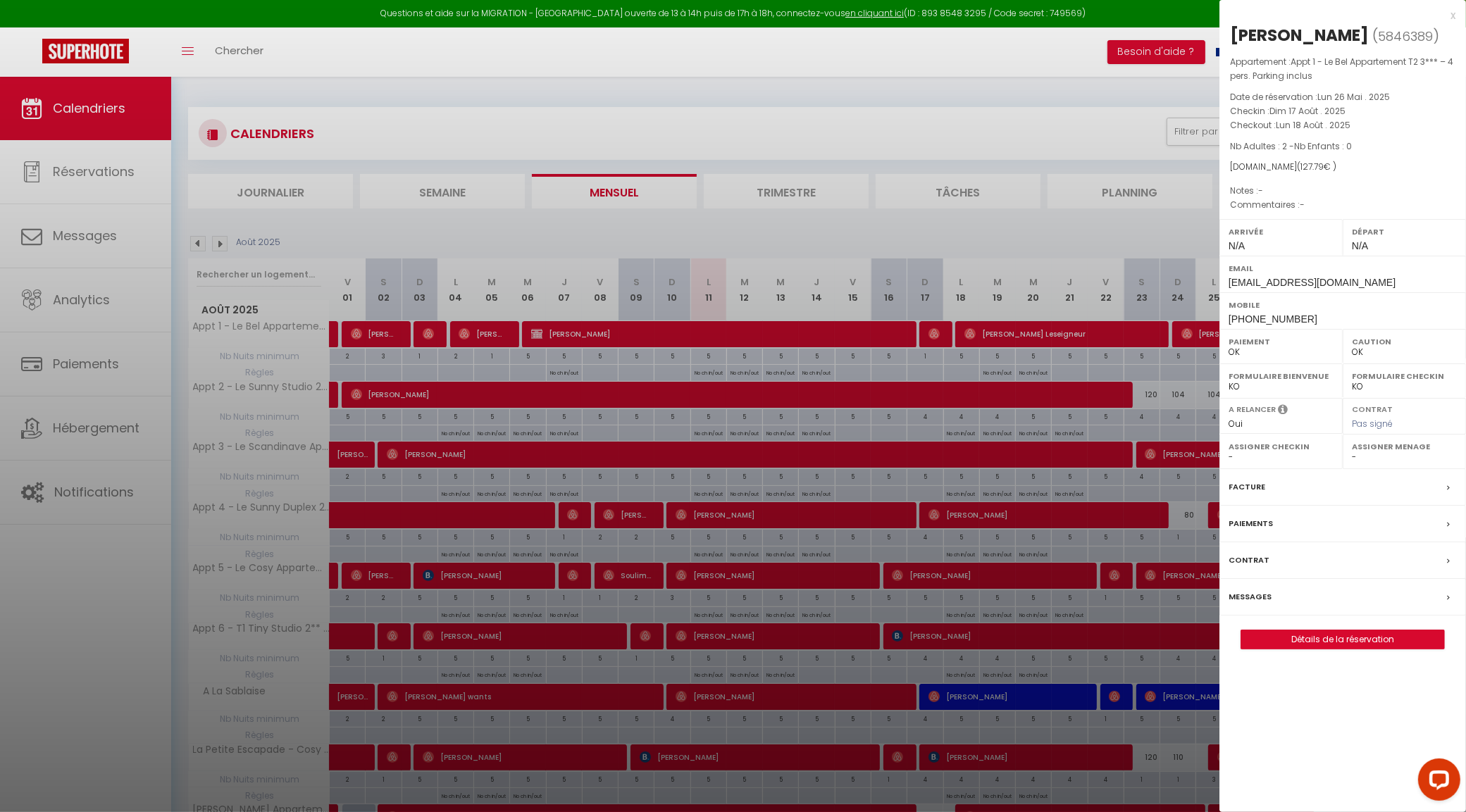
click at [1356, 457] on select "- Victorien DRAPERON Edouard DRAPERON Léonard DRAPERON Agathe HUMEAU Simon PASQ…" at bounding box center [1404, 456] width 105 height 13
click at [1351, 452] on select "- Victorien DRAPERON Edouard DRAPERON Léonard DRAPERON Agathe HUMEAU Simon PASQ…" at bounding box center [1404, 456] width 105 height 13
click at [1159, 319] on div at bounding box center [733, 406] width 1466 height 812
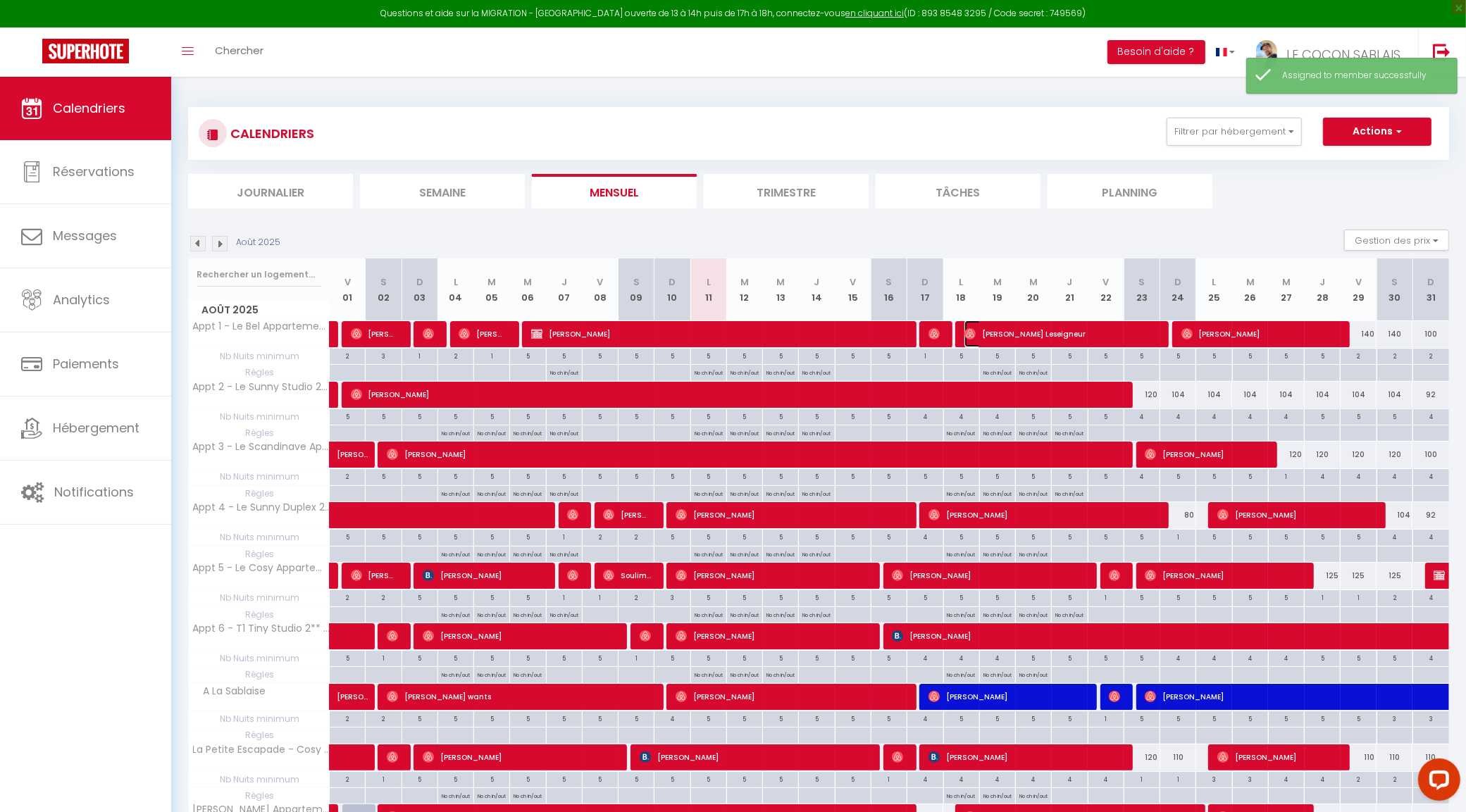
click at [1064, 334] on span "Aurore Riviere Leseigneur" at bounding box center [1060, 334] width 192 height 27
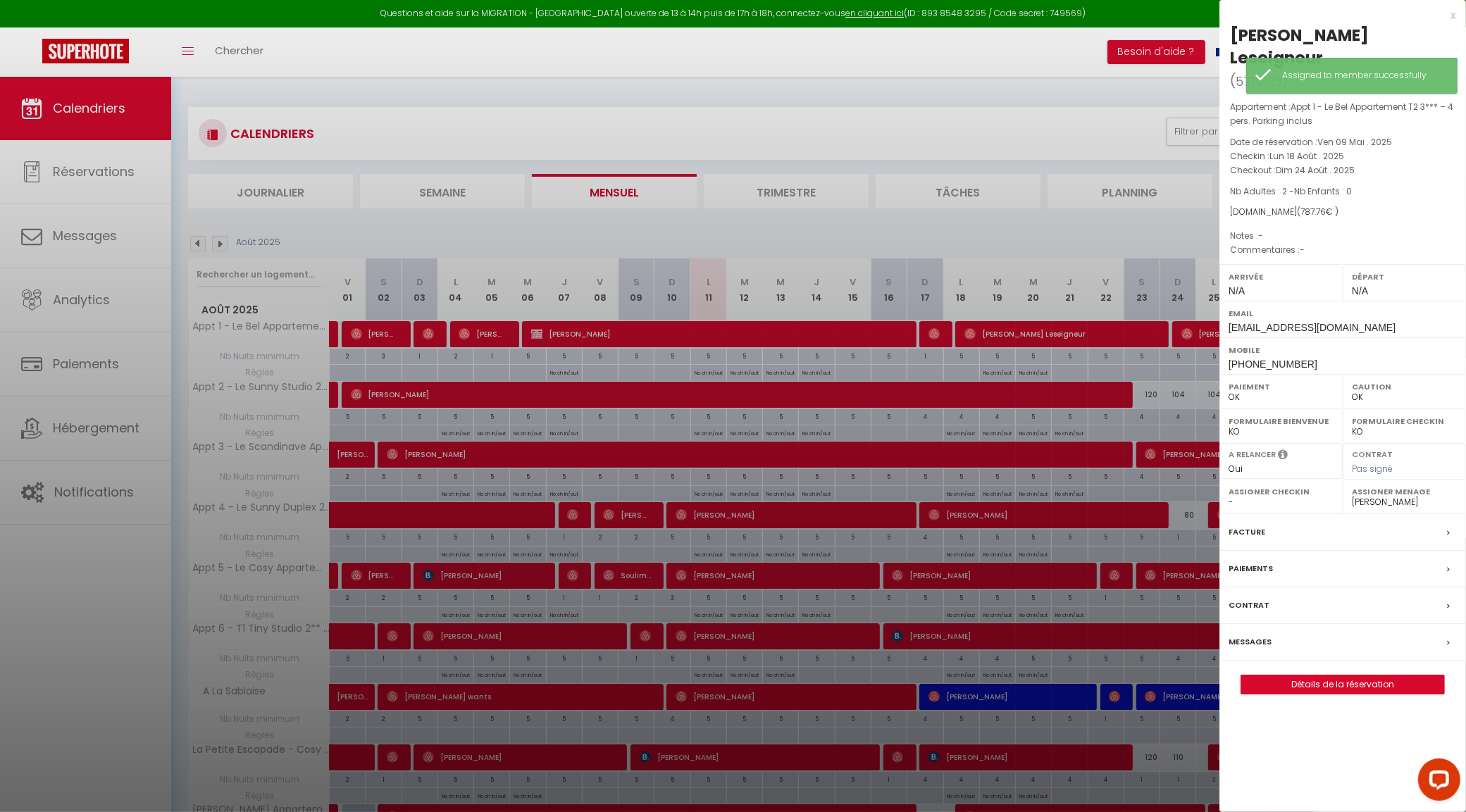
click at [1082, 335] on div at bounding box center [733, 406] width 1466 height 812
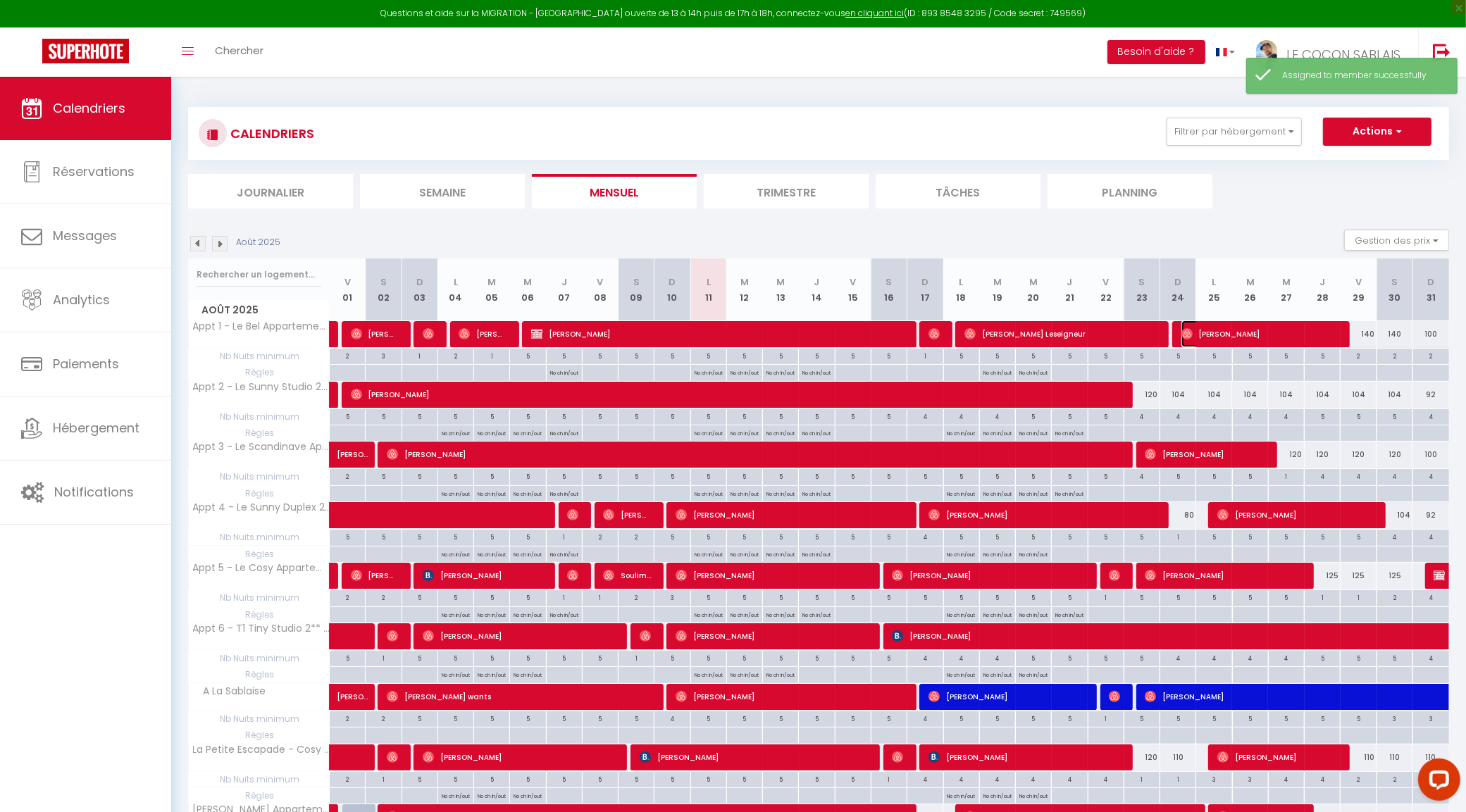
click at [1210, 334] on span "Olivier Sachet" at bounding box center [1259, 334] width 155 height 27
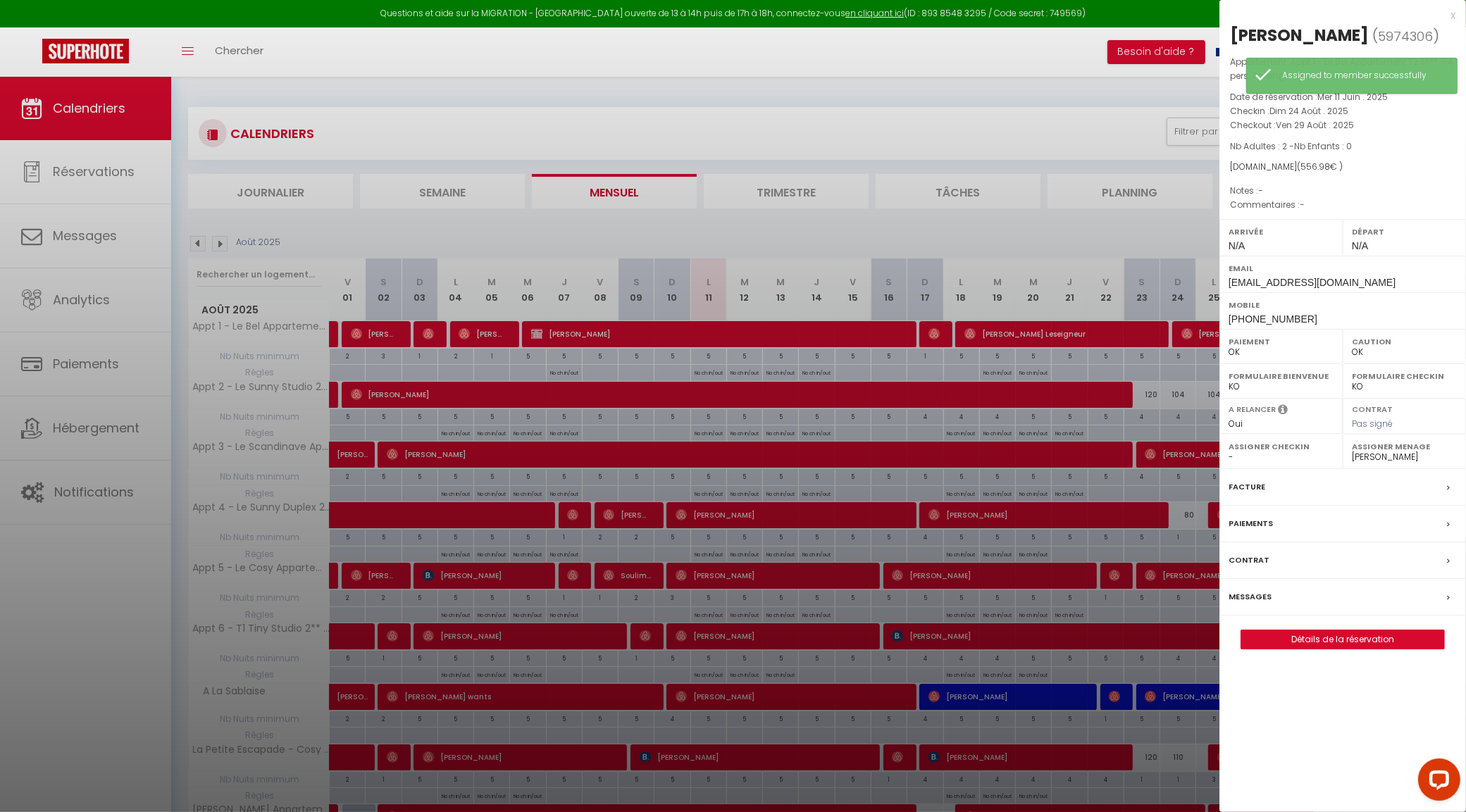
click at [1210, 334] on div at bounding box center [733, 406] width 1466 height 812
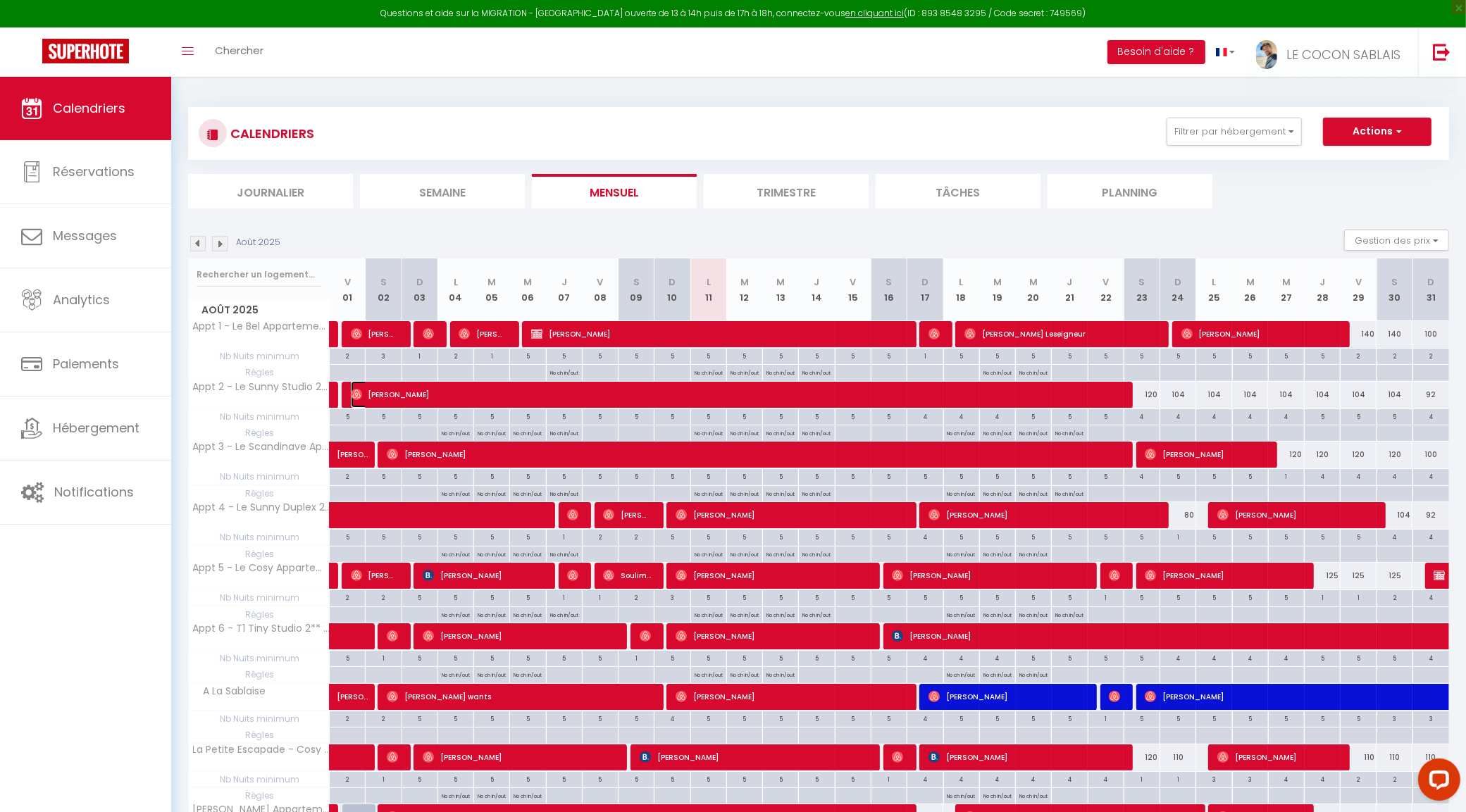
click at [941, 395] on span "Valerie Evras" at bounding box center [733, 395] width 767 height 27
select select "47471"
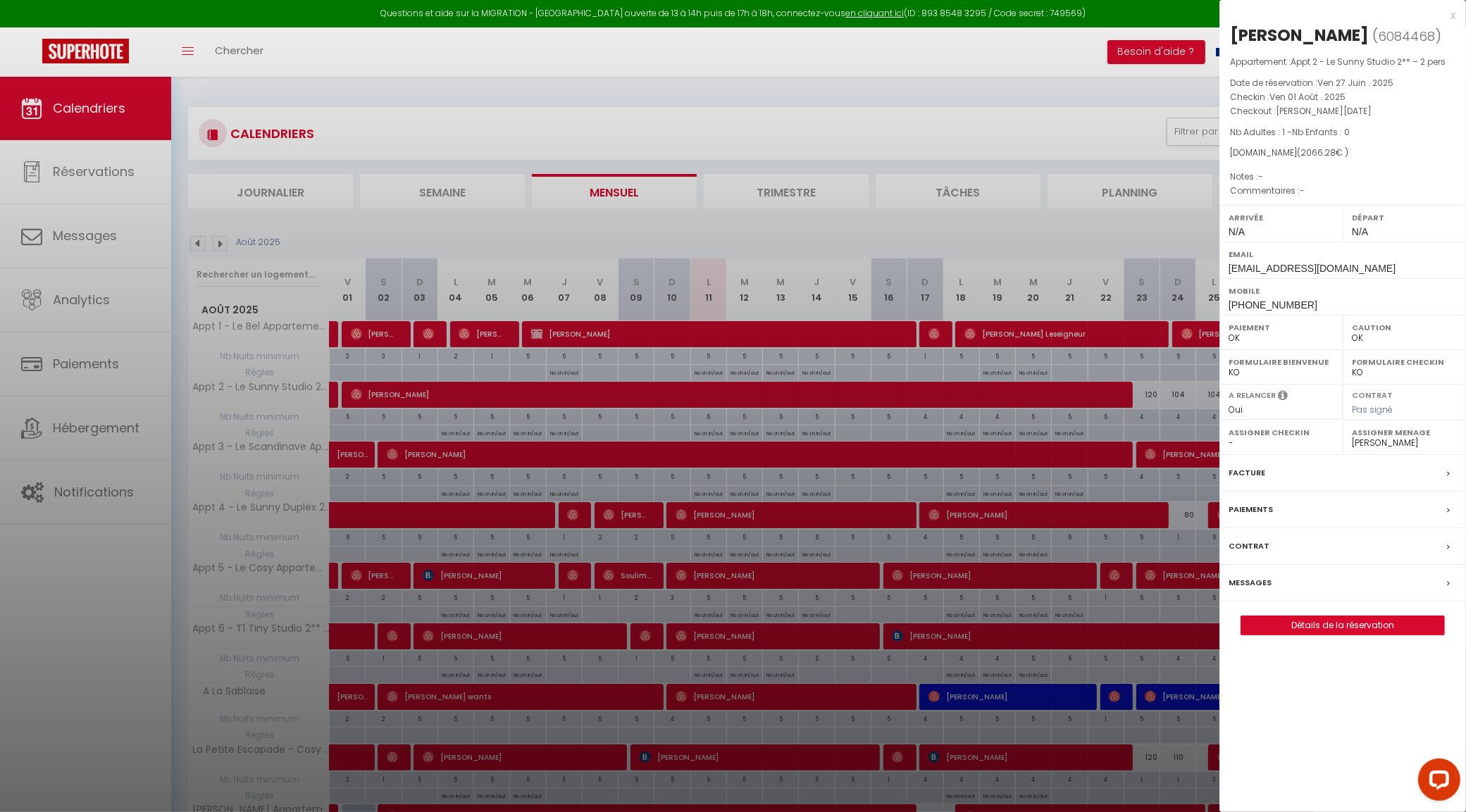
click at [911, 451] on div at bounding box center [733, 406] width 1466 height 812
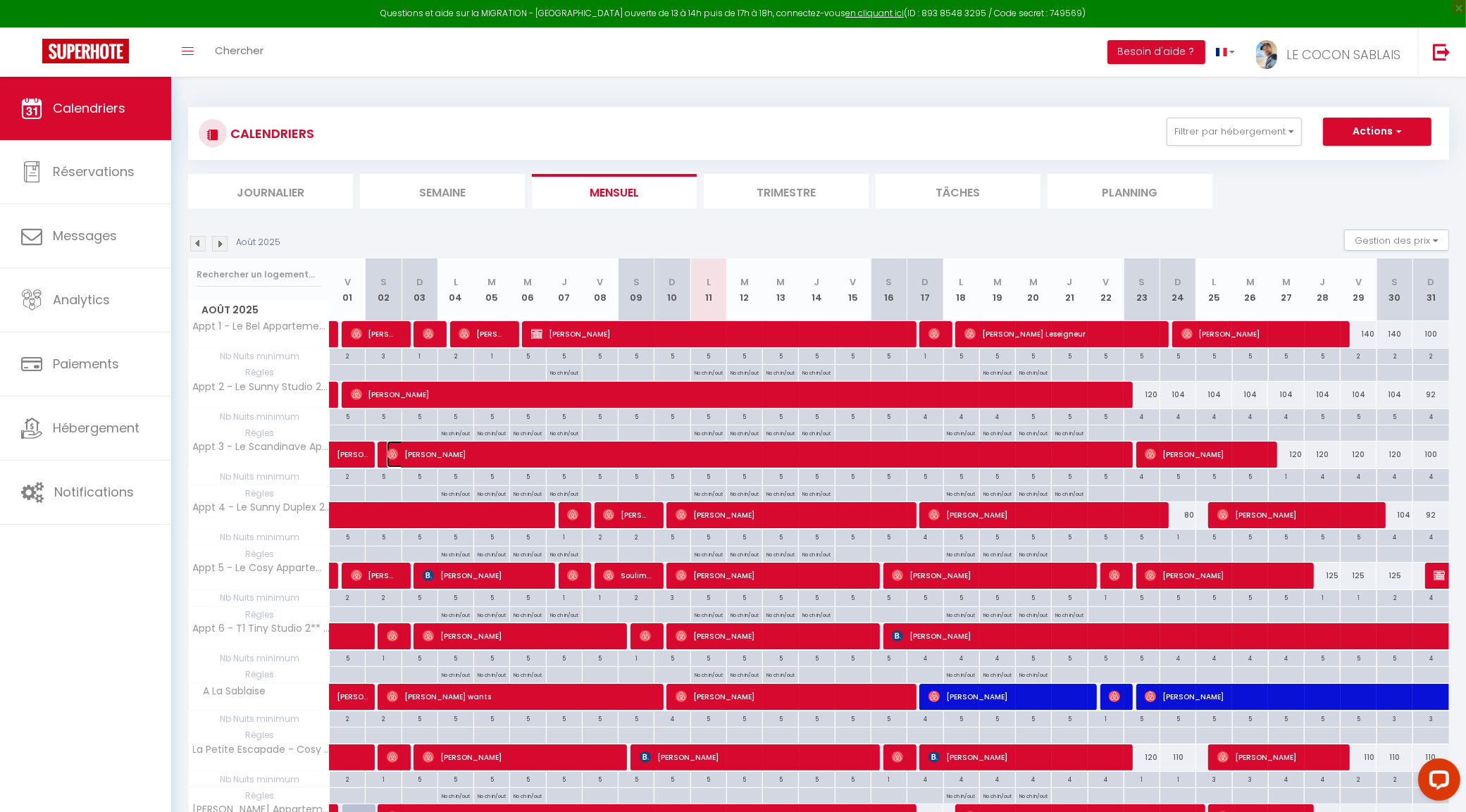
click at [910, 460] on span "Laetitia Lenne" at bounding box center [752, 454] width 731 height 27
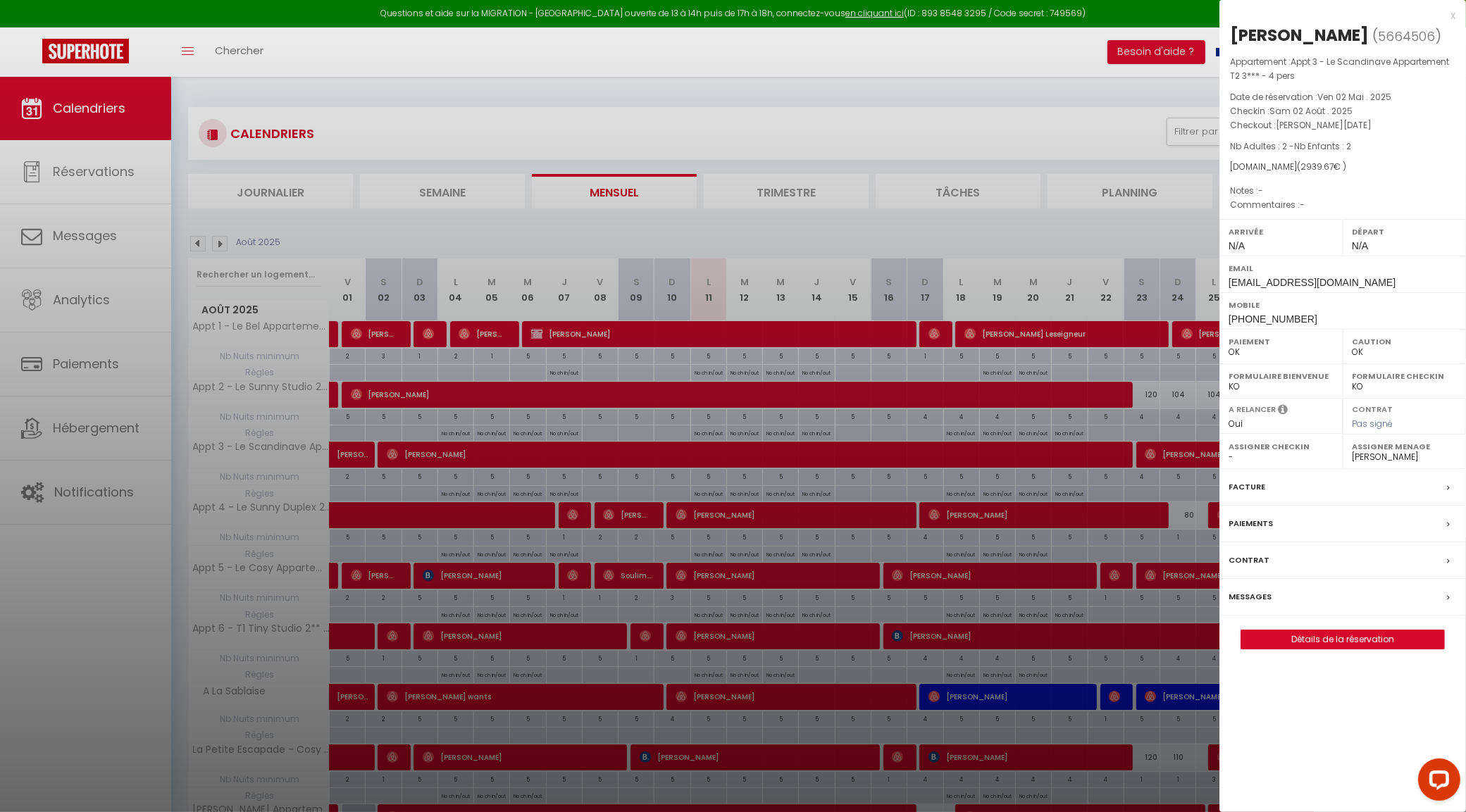
click at [910, 460] on div at bounding box center [733, 406] width 1466 height 812
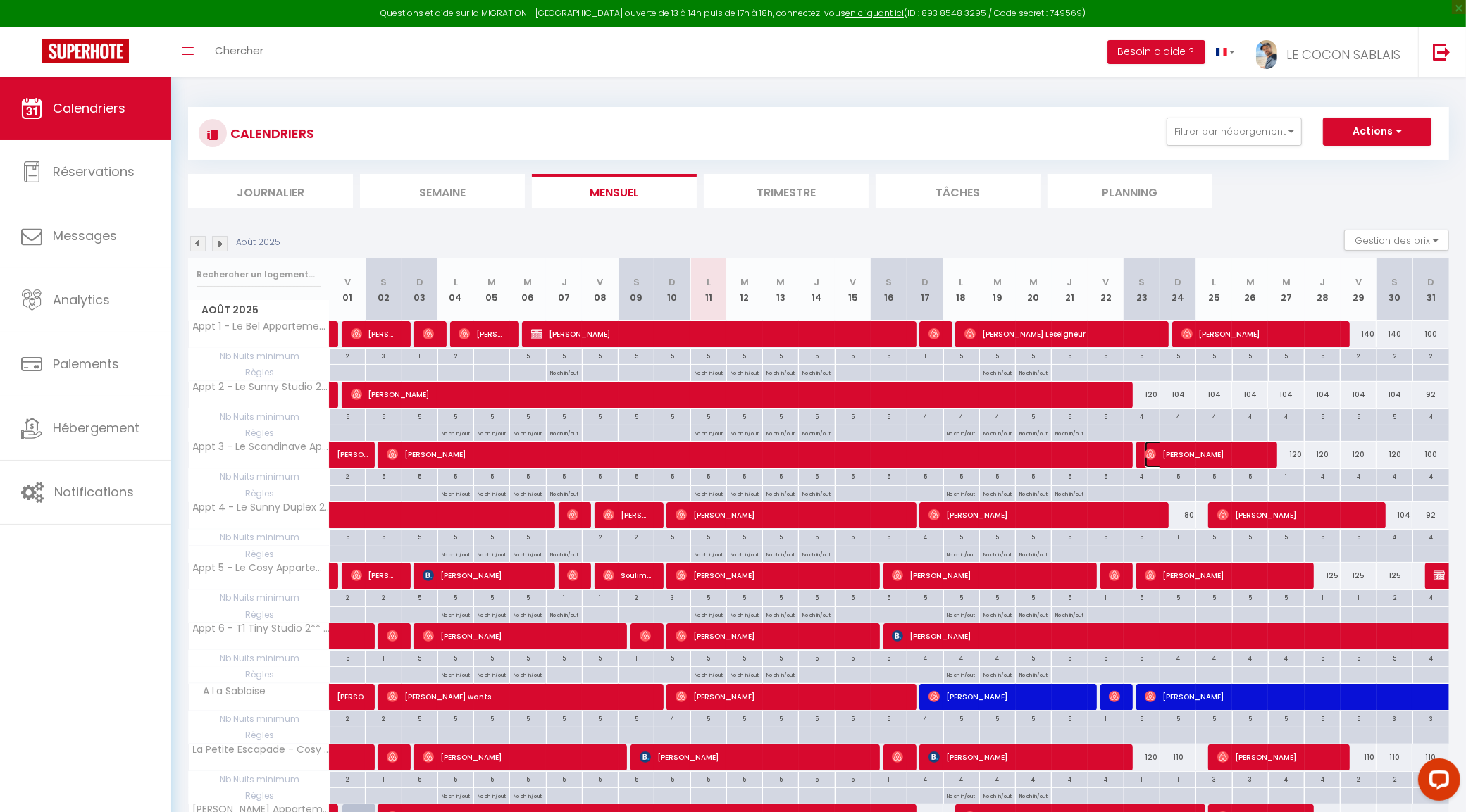
click at [1182, 454] on span "Tiffany Paya" at bounding box center [1204, 454] width 120 height 27
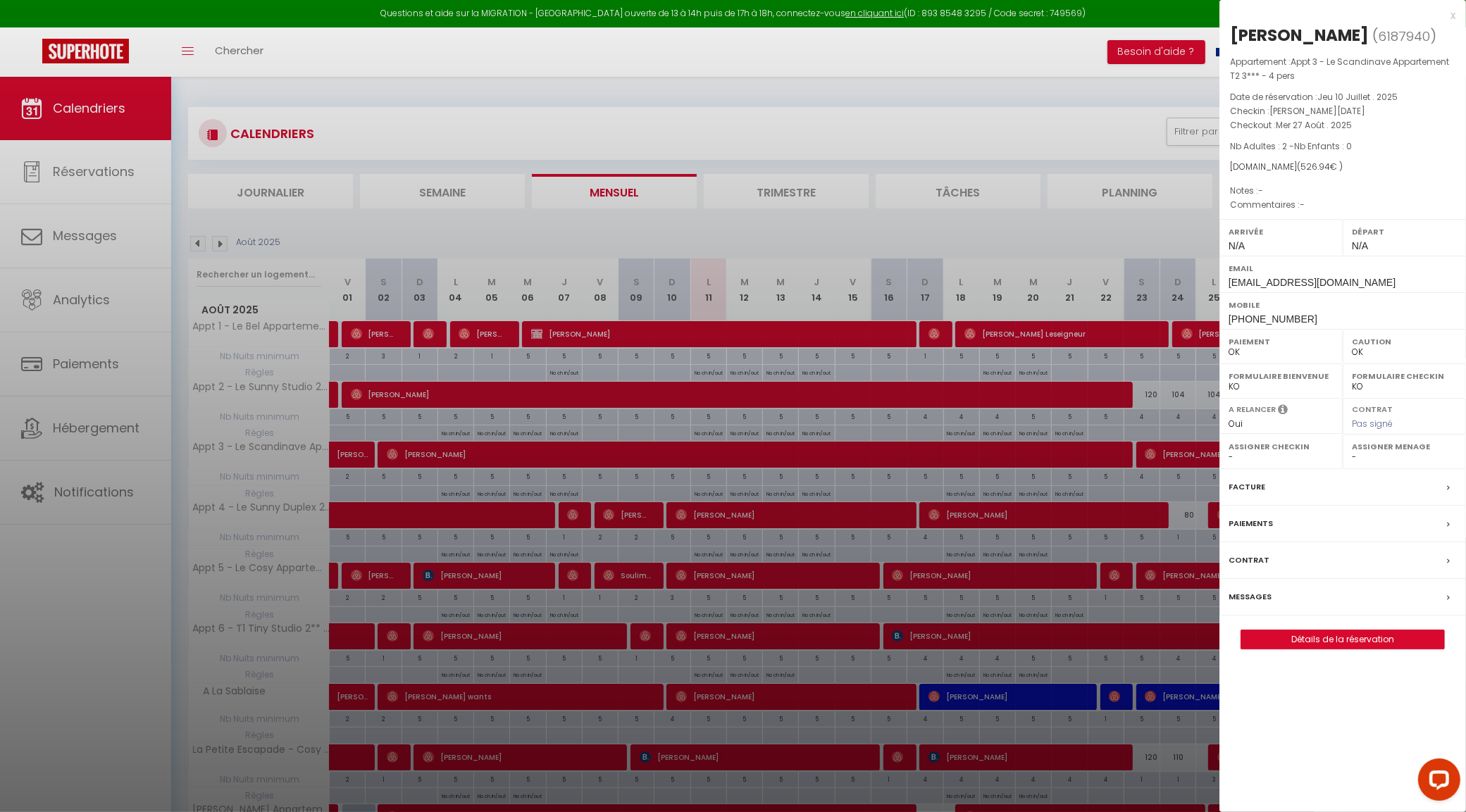
click at [1182, 454] on div at bounding box center [733, 406] width 1466 height 812
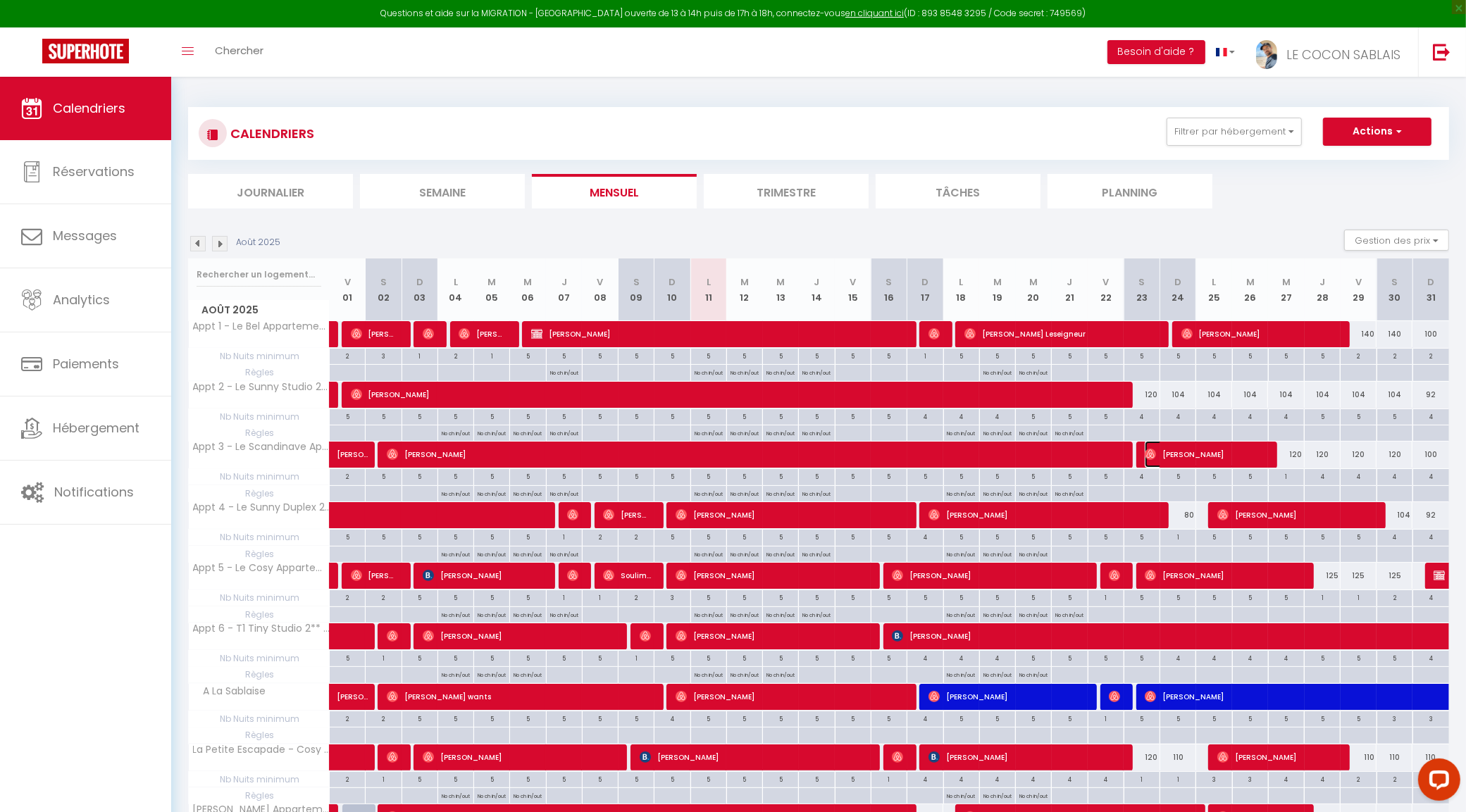
click at [1182, 454] on span "Tiffany Paya" at bounding box center [1204, 454] width 120 height 27
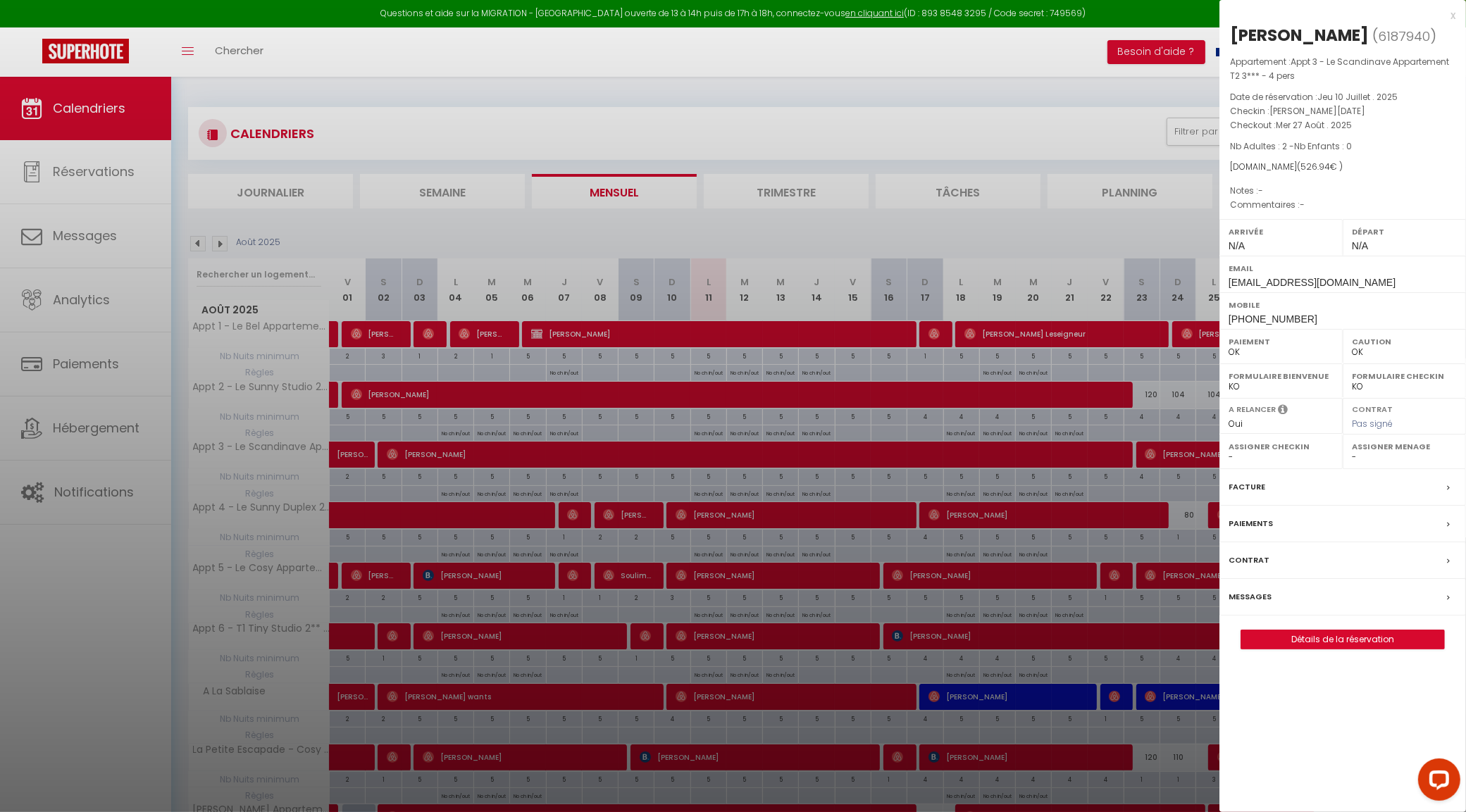
click at [1346, 462] on div "Assigner Menage - Victorien DRAPERON Edouard DRAPERON Léonard DRAPERON Agathe H…" at bounding box center [1404, 451] width 123 height 35
click at [1352, 460] on select "- Victorien DRAPERON Edouard DRAPERON Léonard DRAPERON Agathe HUMEAU Simon PASQ…" at bounding box center [1404, 456] width 105 height 13
click at [1351, 452] on select "- Victorien DRAPERON Edouard DRAPERON Léonard DRAPERON Agathe HUMEAU Simon PASQ…" at bounding box center [1404, 456] width 105 height 13
click at [854, 511] on div at bounding box center [733, 406] width 1466 height 812
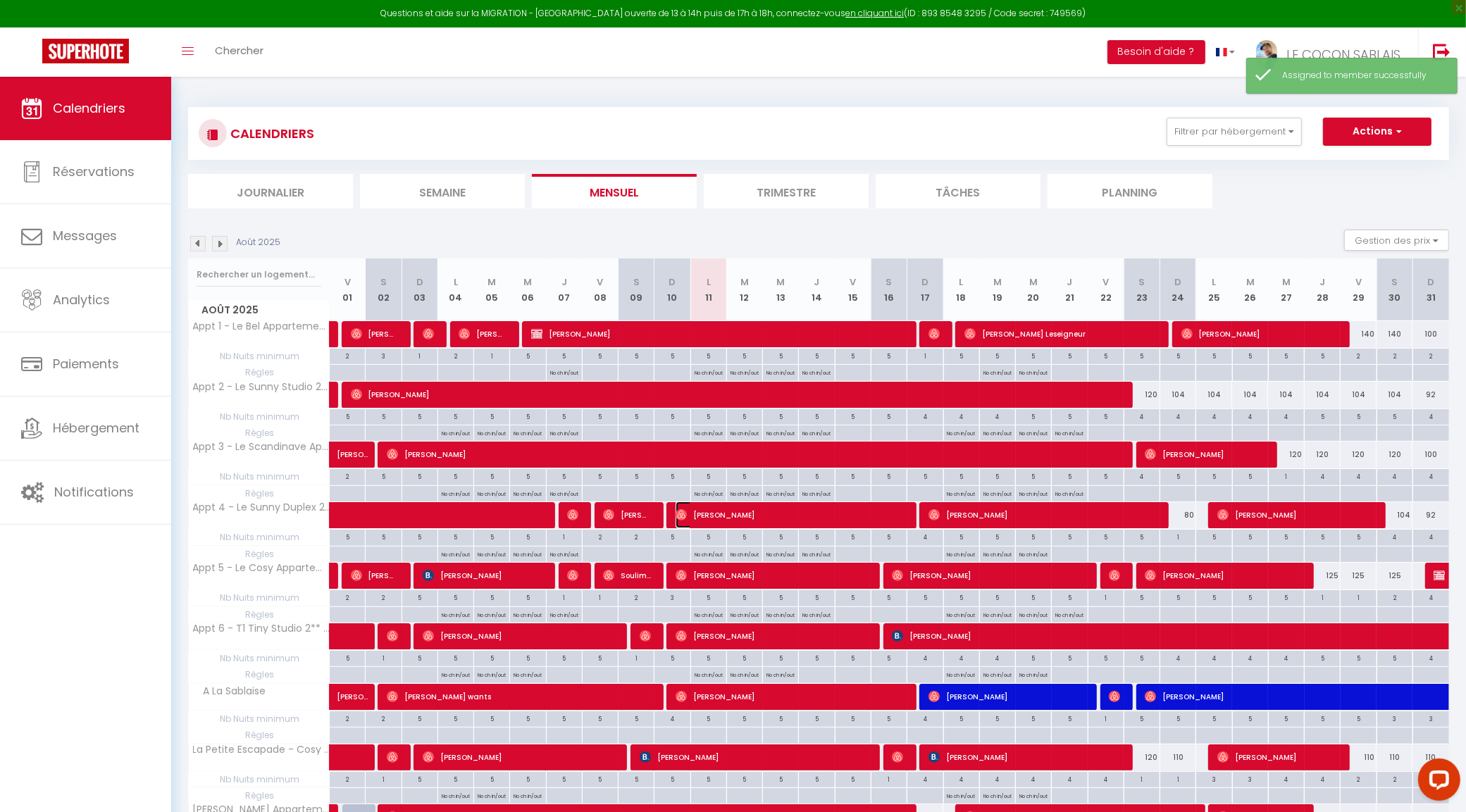
click at [739, 519] on span "Alyssa Rosec" at bounding box center [789, 515] width 227 height 27
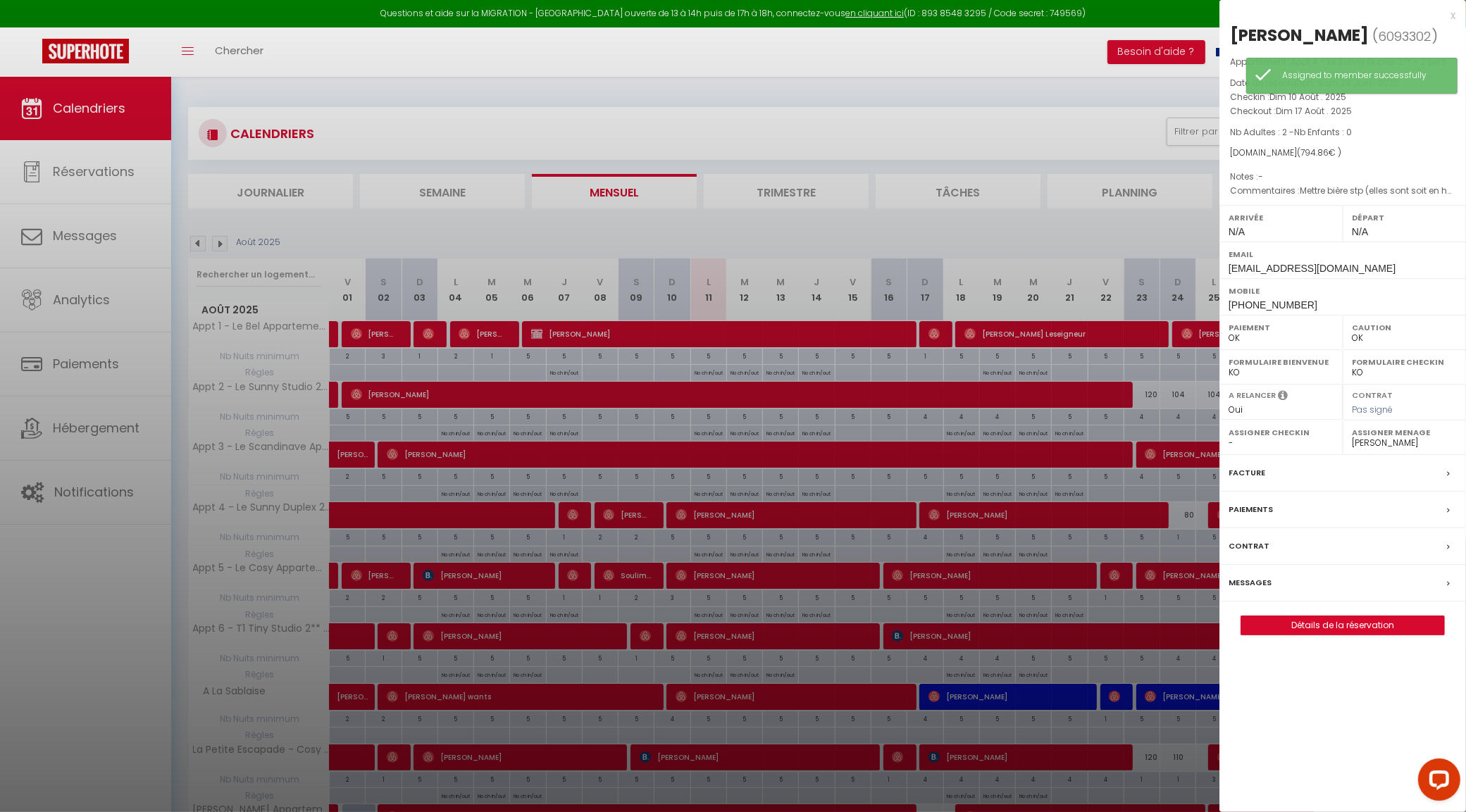
click at [743, 577] on div at bounding box center [733, 406] width 1466 height 812
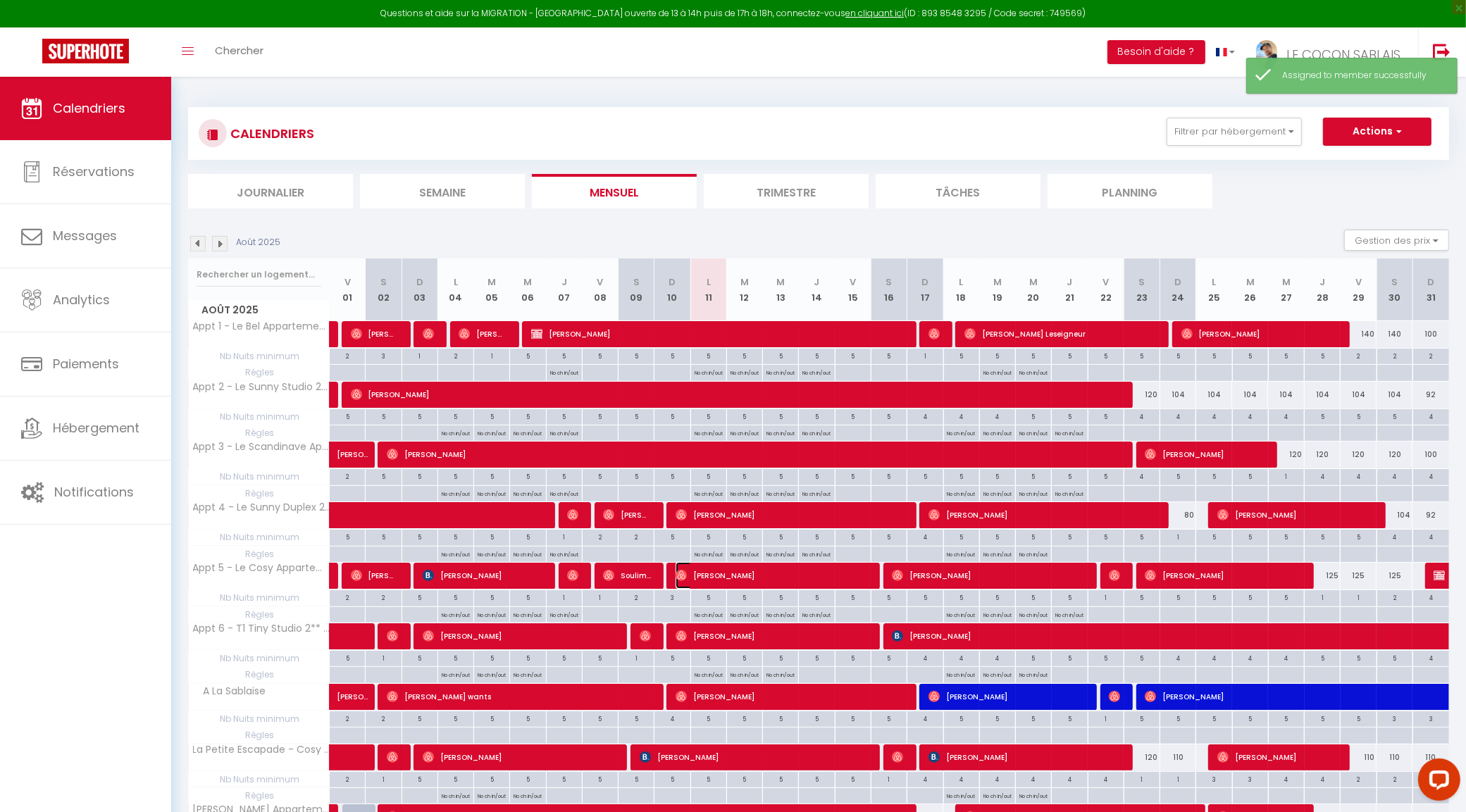
click at [743, 577] on span "Zheng Liu" at bounding box center [772, 575] width 192 height 27
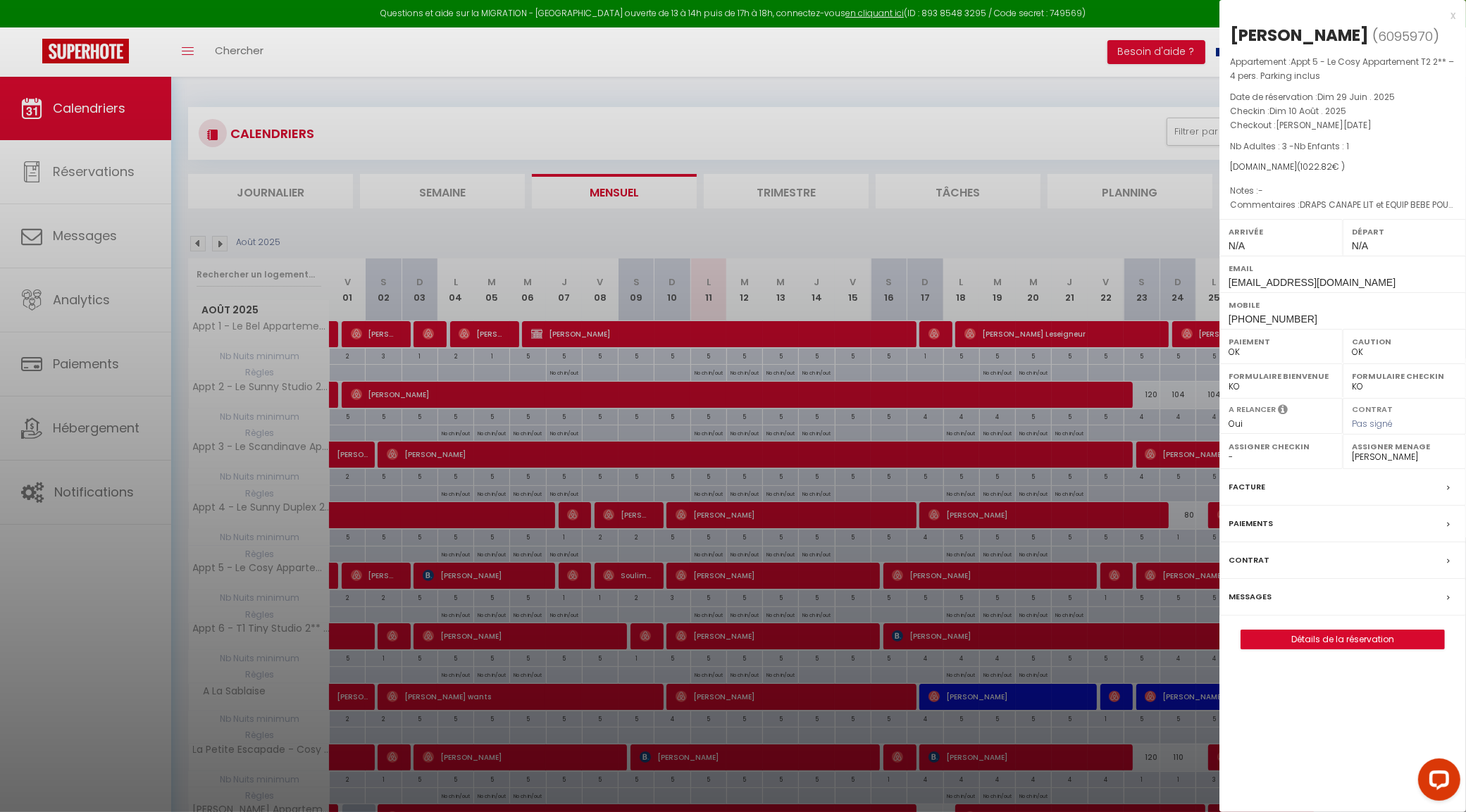
click at [743, 577] on div at bounding box center [733, 406] width 1466 height 812
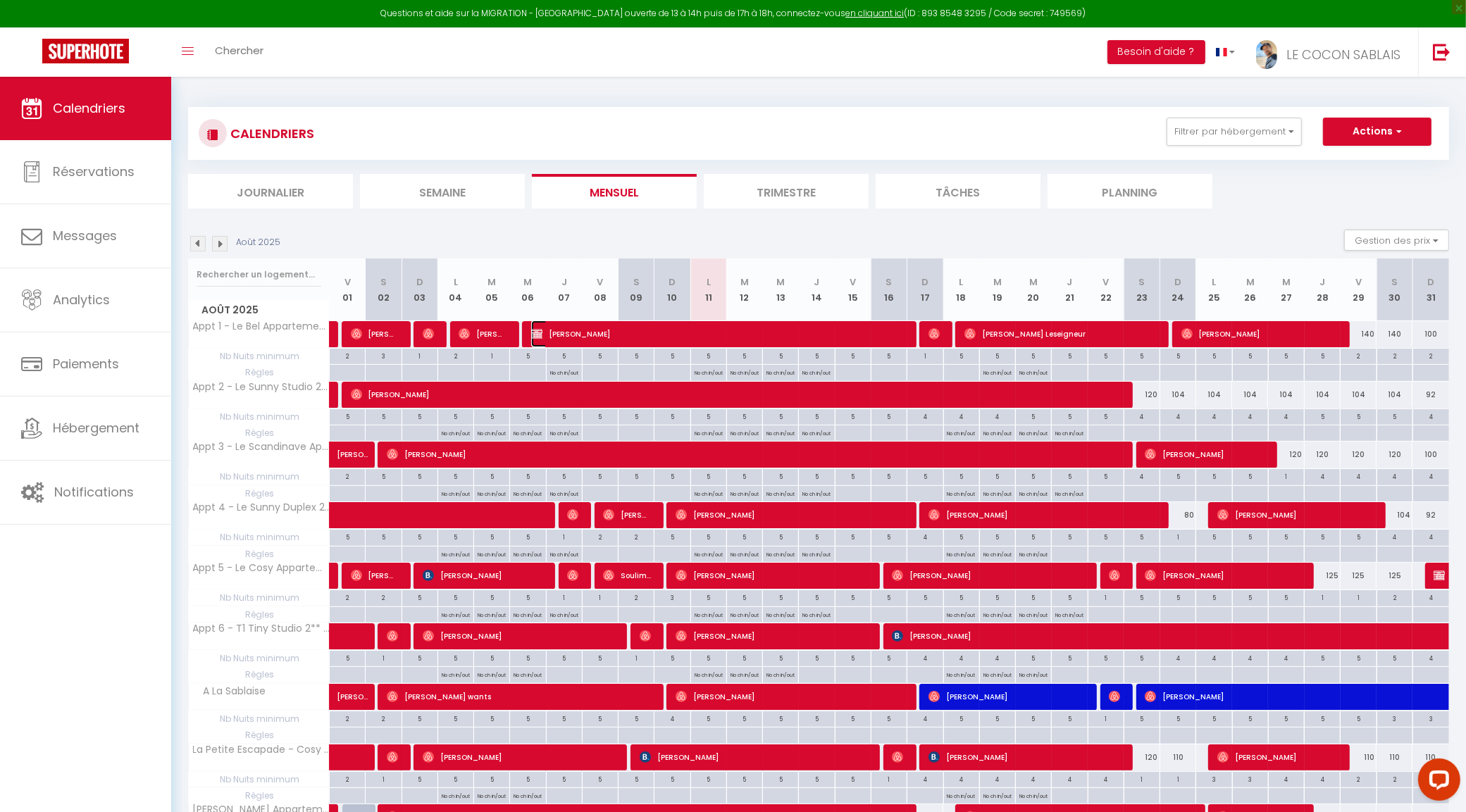
click at [789, 339] on span "[PERSON_NAME]" at bounding box center [716, 334] width 371 height 27
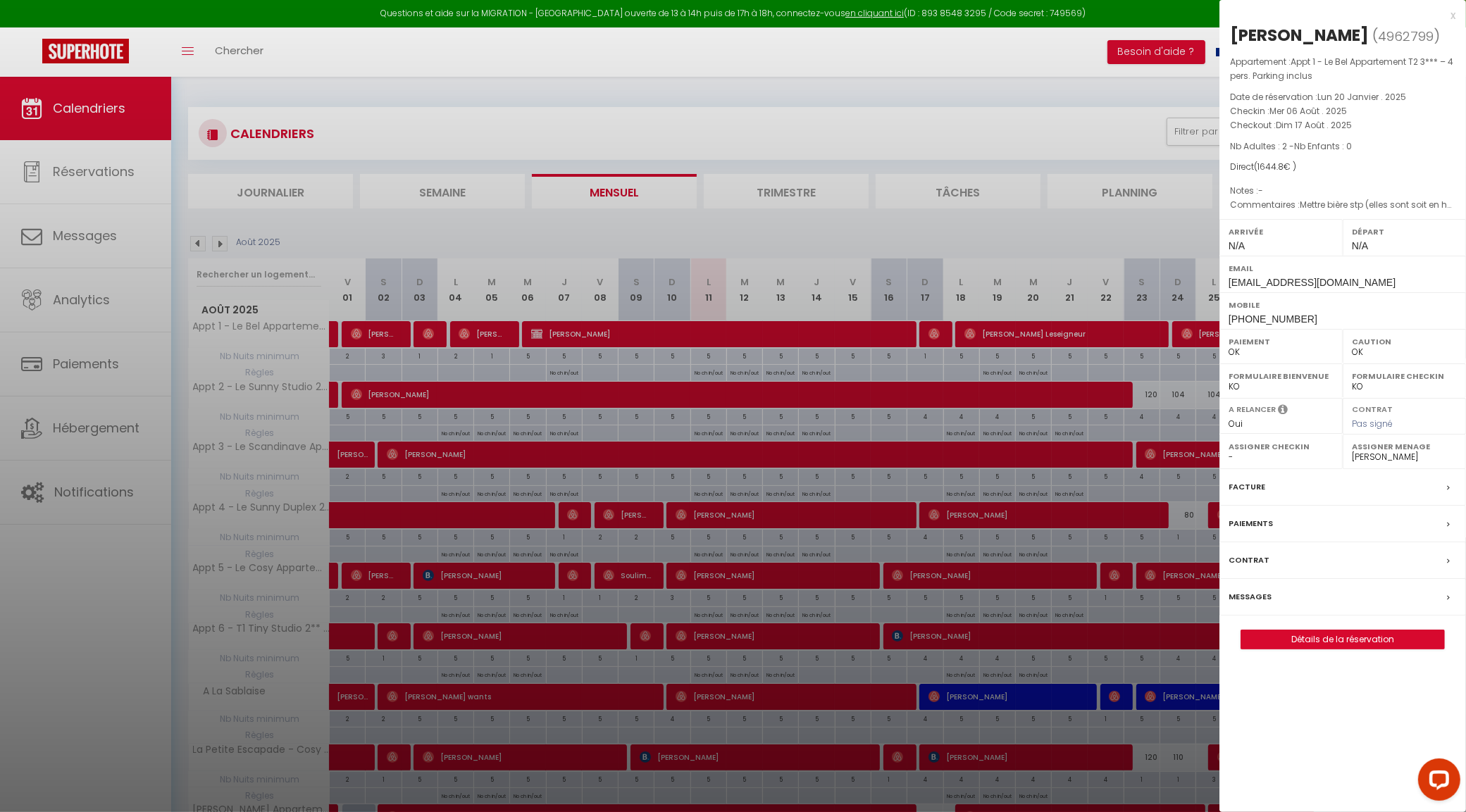
click at [789, 339] on div at bounding box center [733, 406] width 1466 height 812
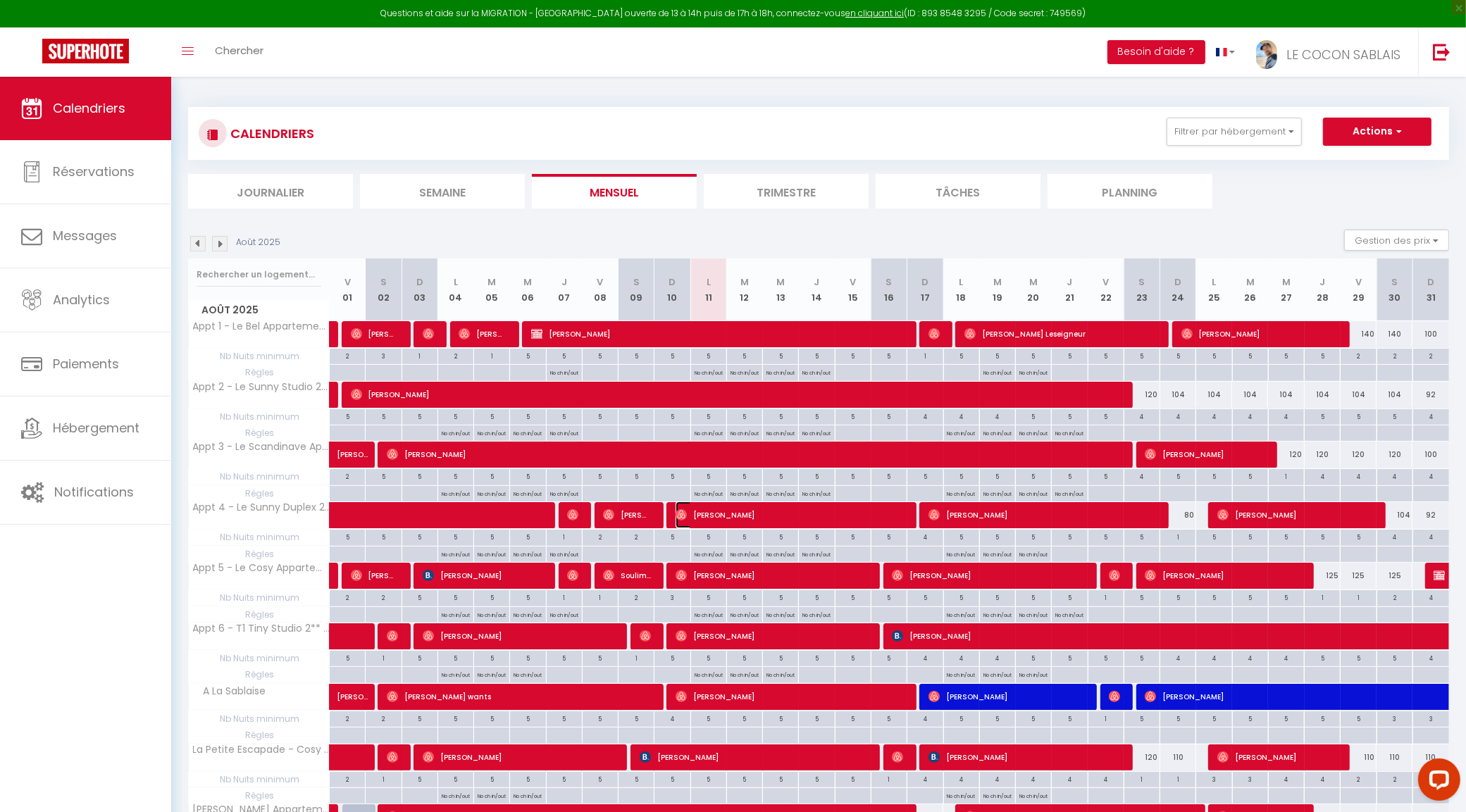
click at [749, 521] on span "[PERSON_NAME]" at bounding box center [789, 515] width 227 height 27
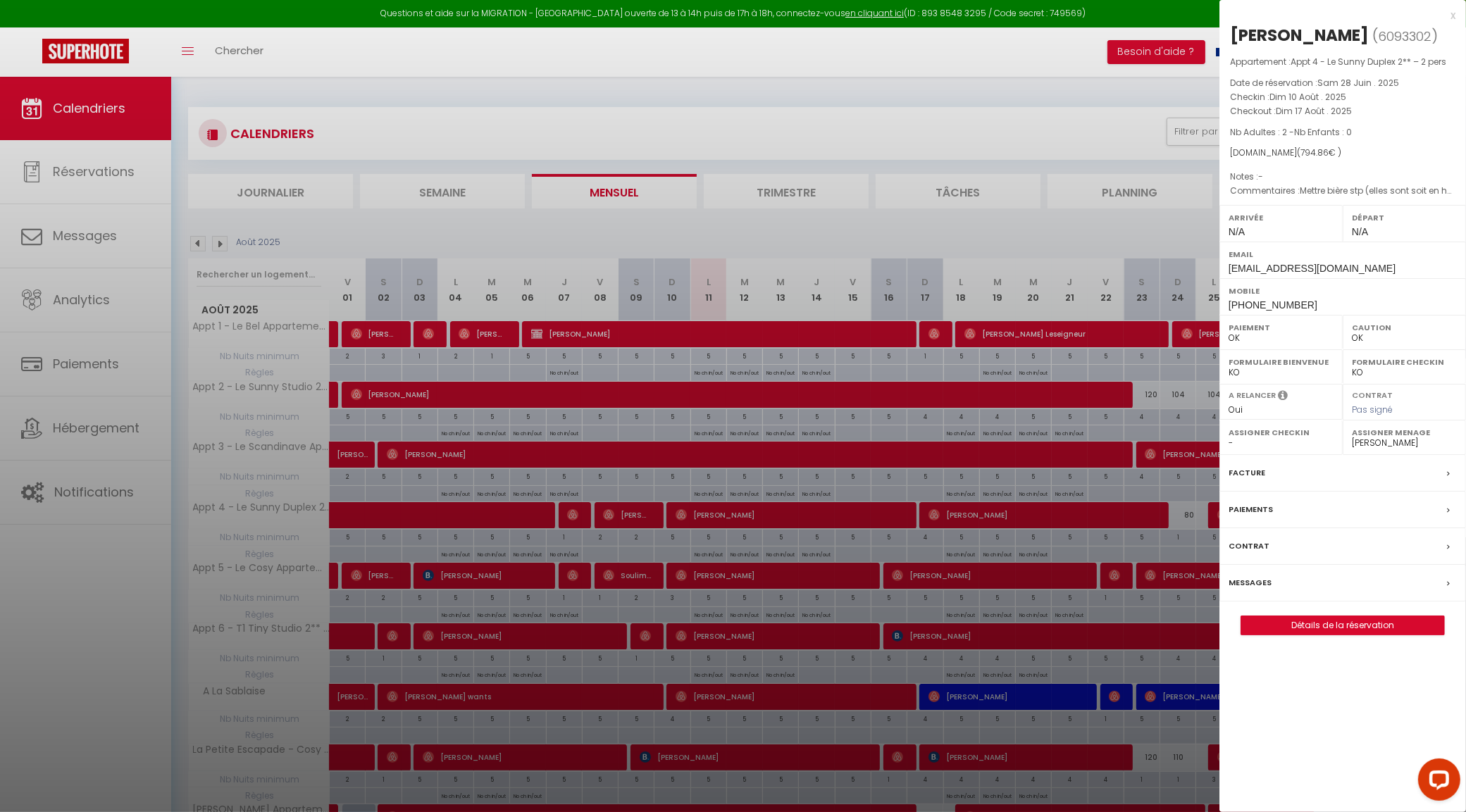
click at [755, 573] on div at bounding box center [733, 406] width 1466 height 812
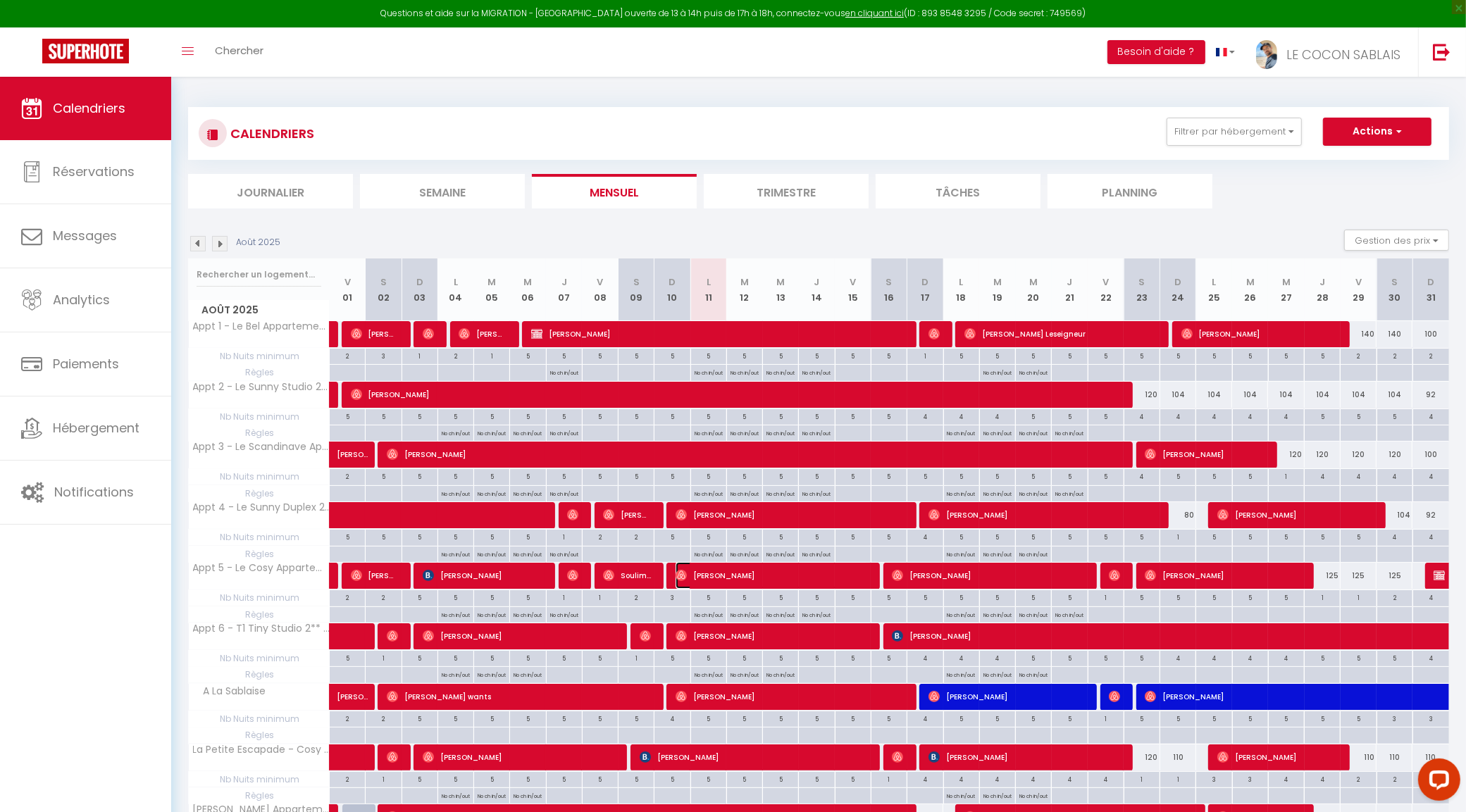
click at [752, 577] on span "[PERSON_NAME]" at bounding box center [772, 575] width 192 height 27
select select "19657"
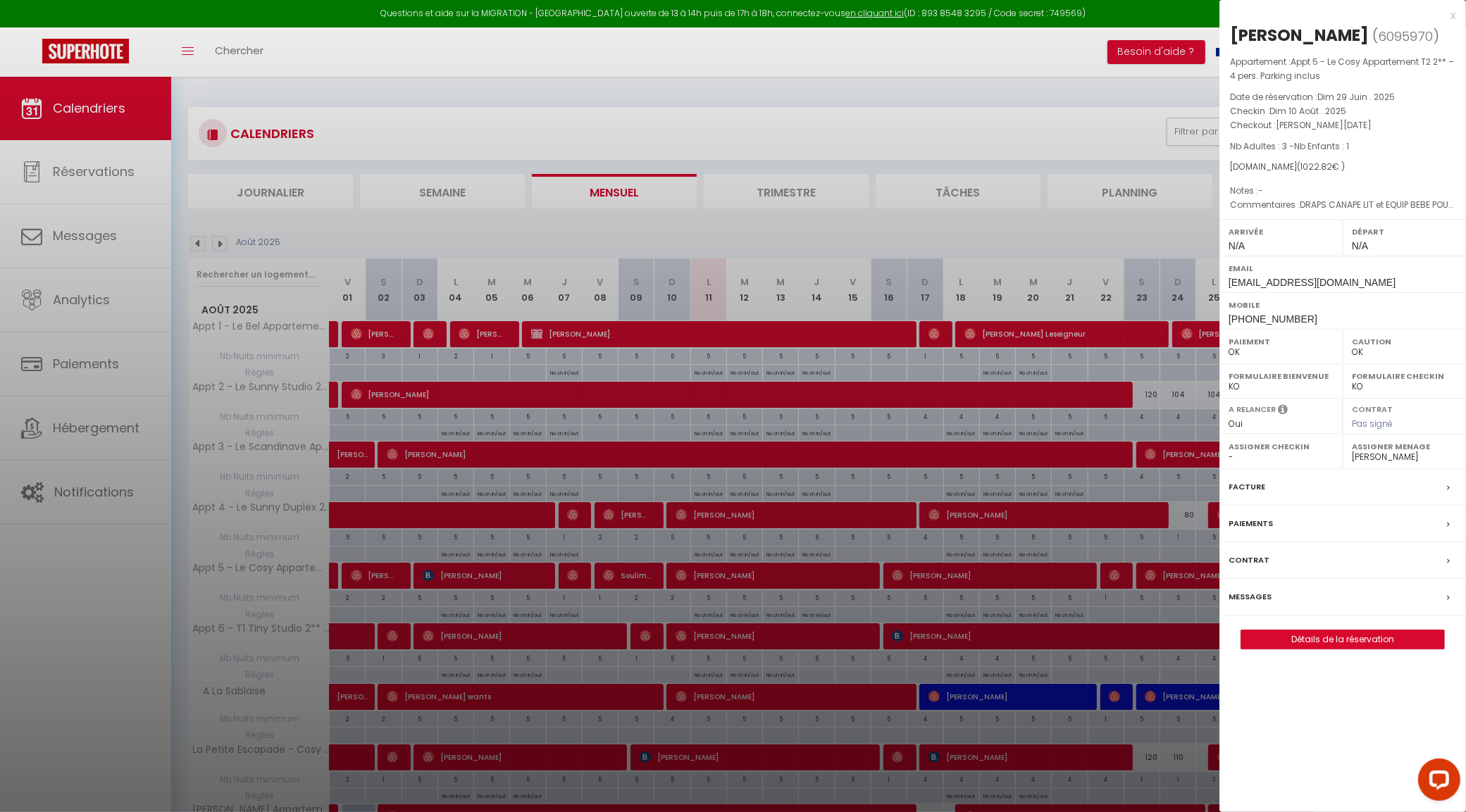
click at [752, 577] on div at bounding box center [733, 406] width 1466 height 812
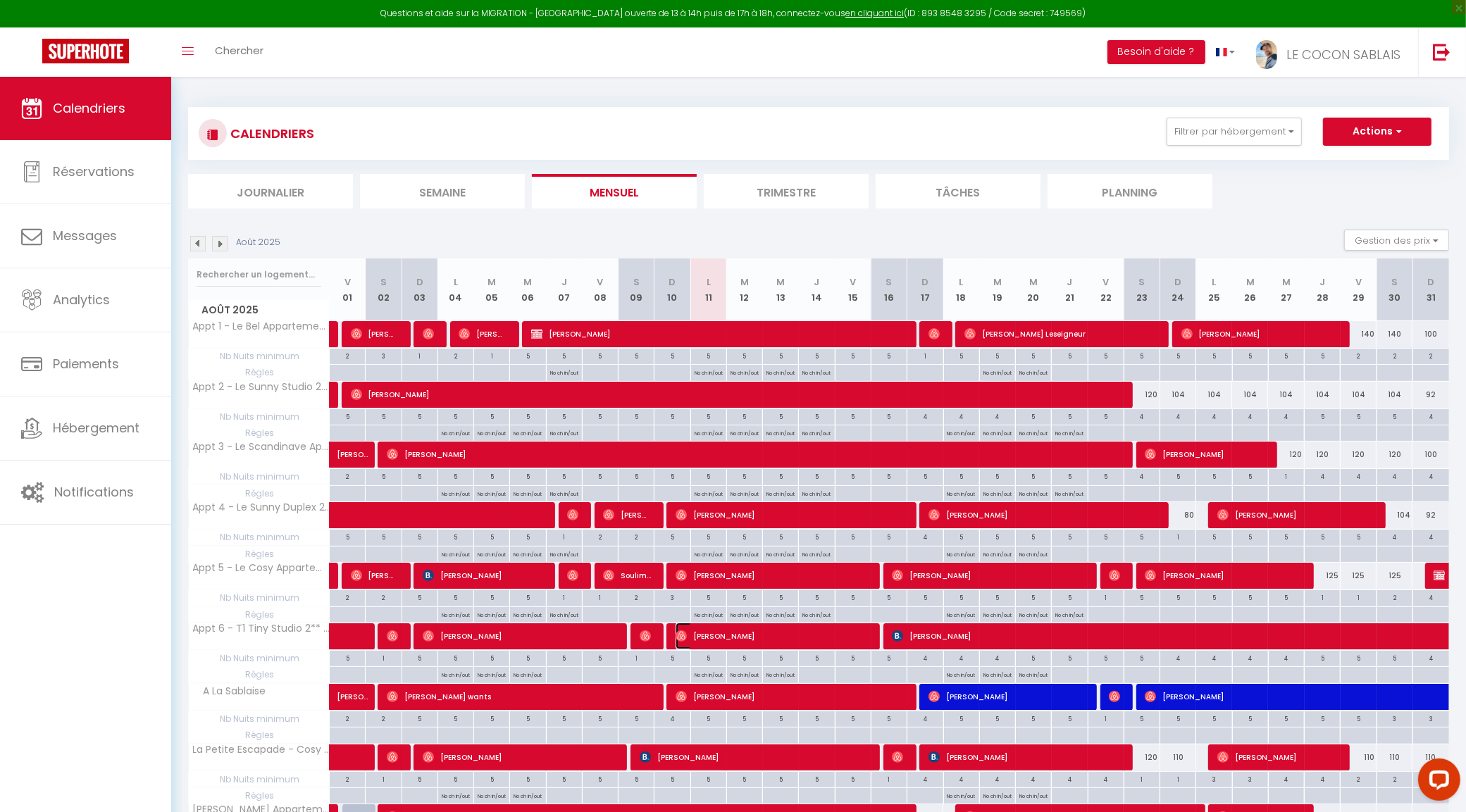
click at [775, 641] on span "[PERSON_NAME]" at bounding box center [772, 636] width 192 height 27
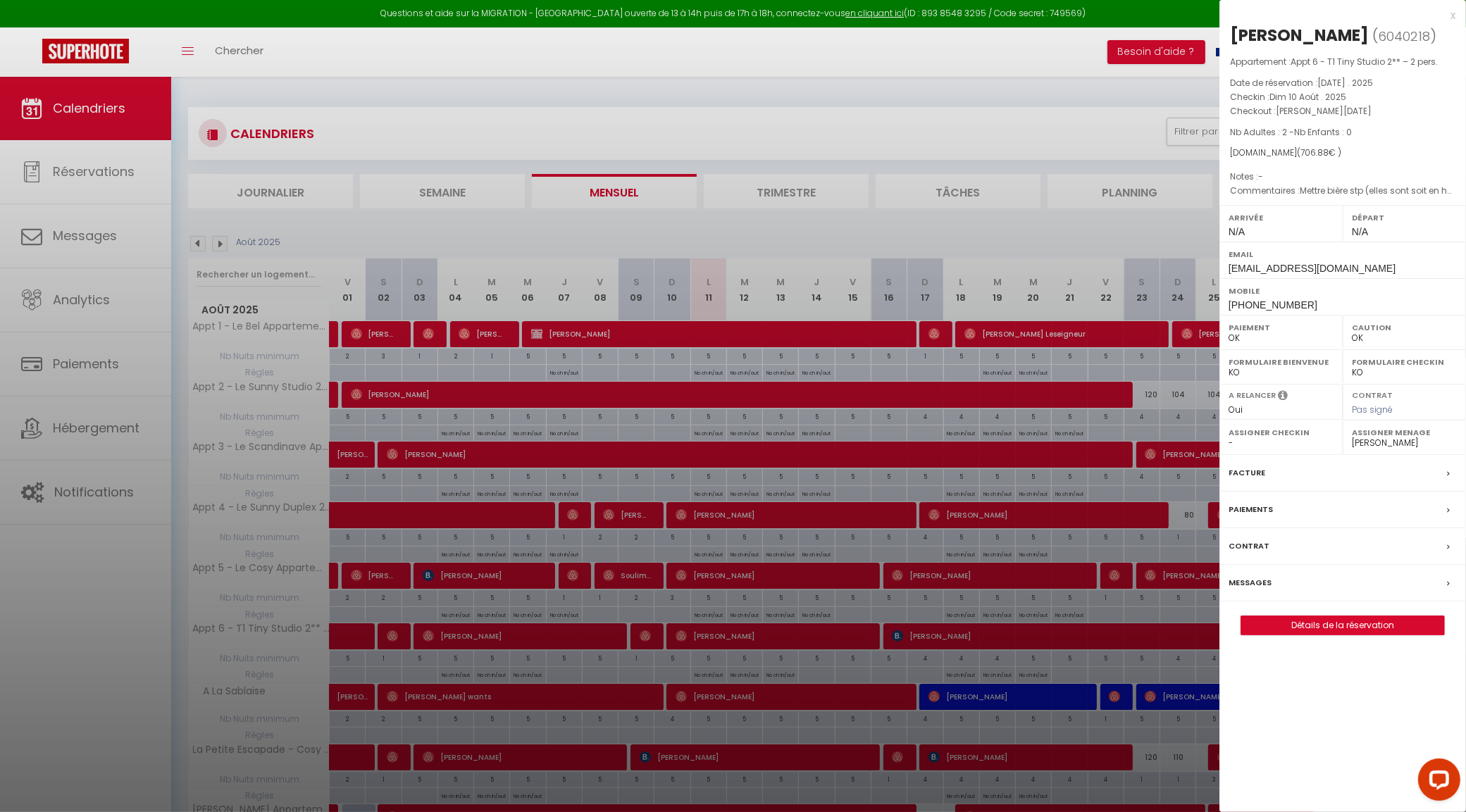
click at [775, 641] on div at bounding box center [733, 406] width 1466 height 812
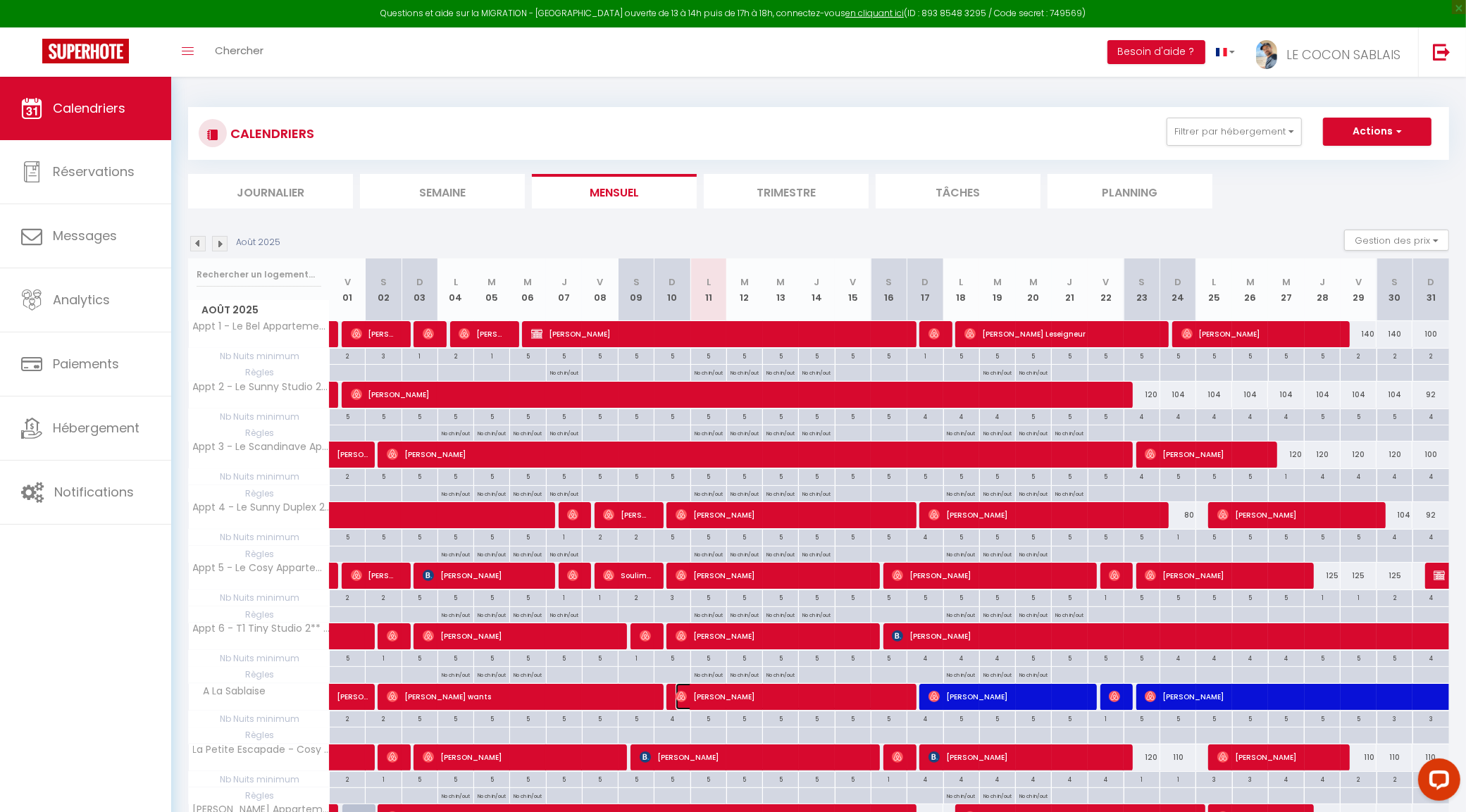
click at [747, 701] on span "[PERSON_NAME]" at bounding box center [789, 697] width 227 height 27
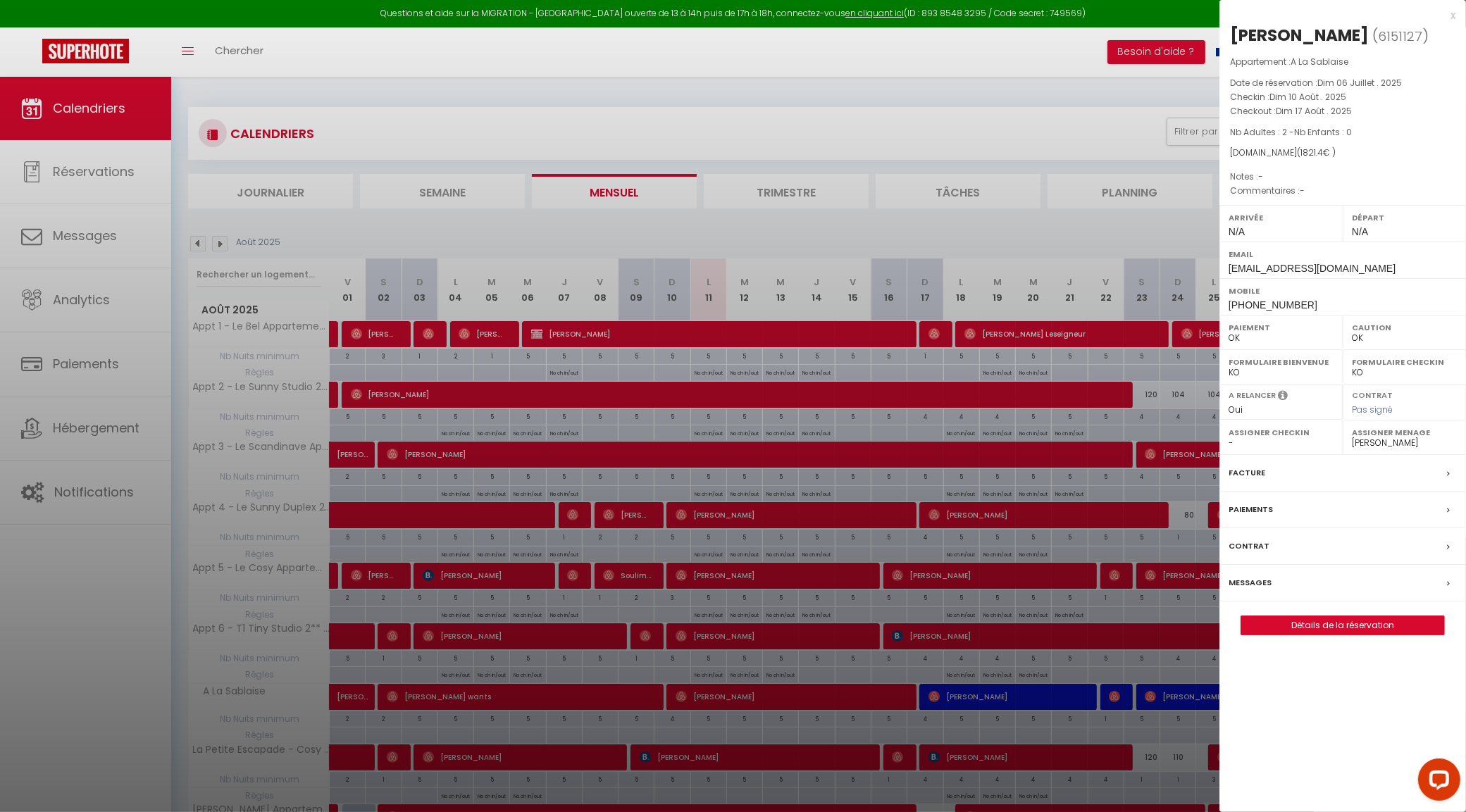
click at [747, 701] on div at bounding box center [733, 406] width 1466 height 812
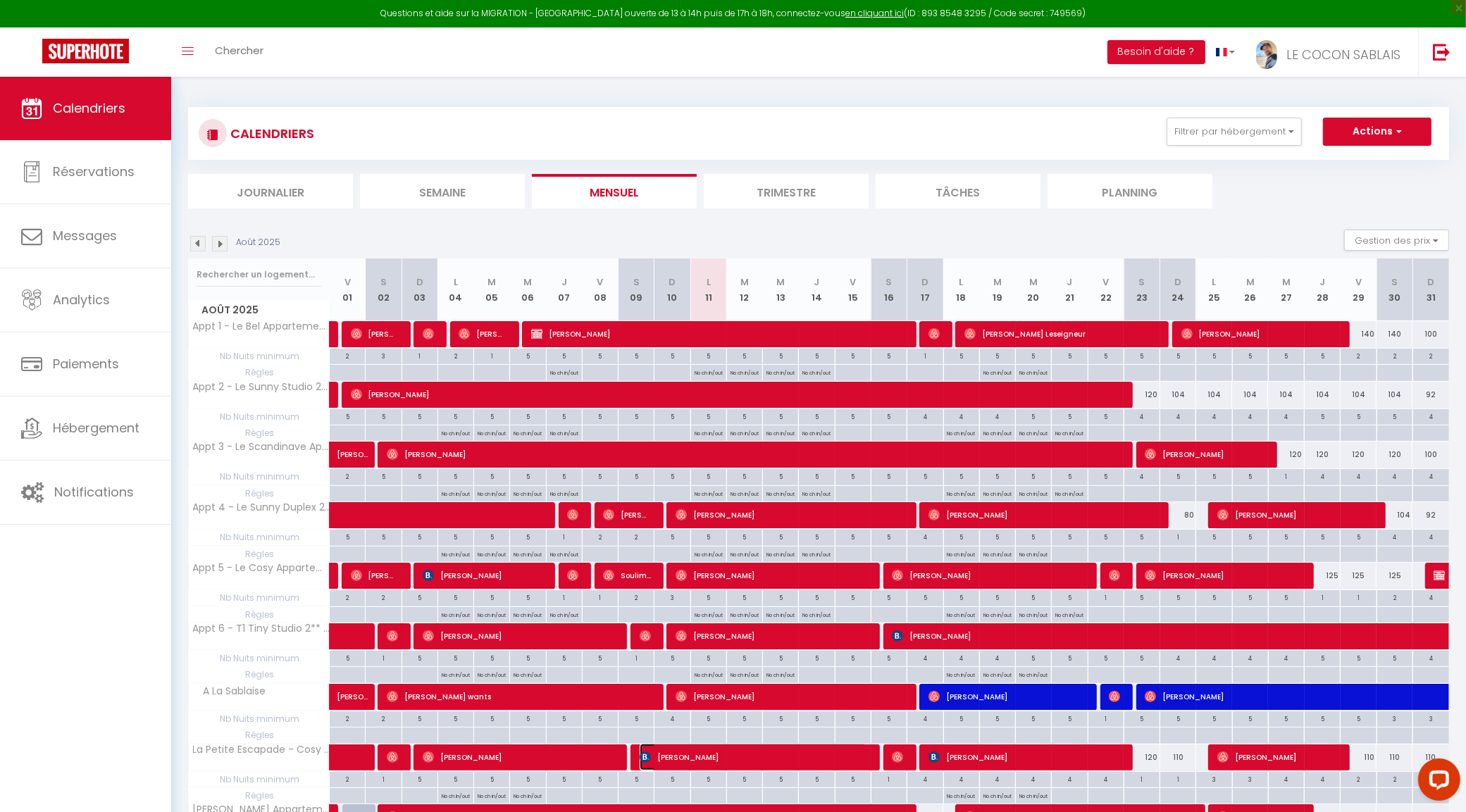
click at [749, 752] on span "[PERSON_NAME]" at bounding box center [753, 757] width 227 height 27
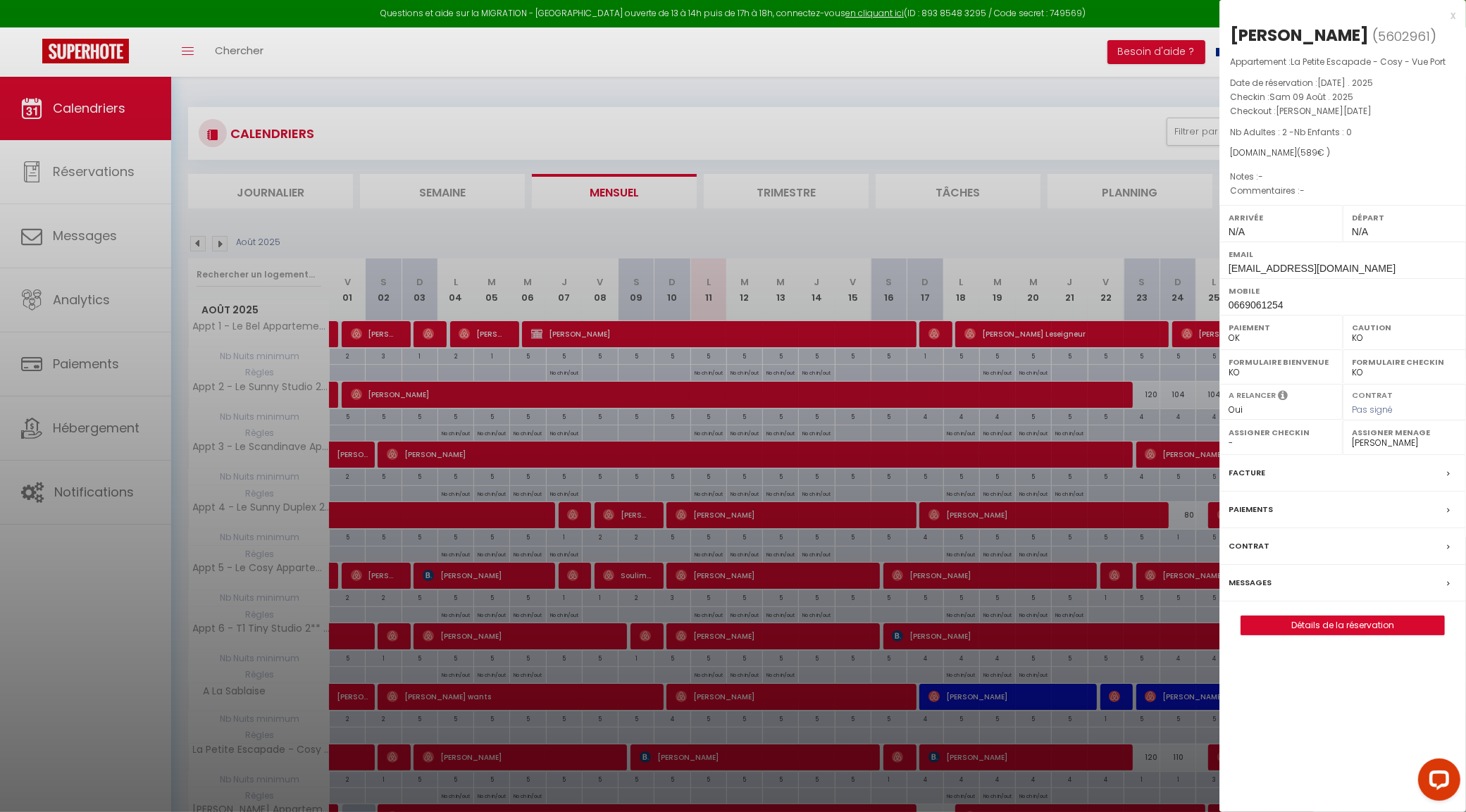
click at [1451, 13] on div "x" at bounding box center [1337, 15] width 236 height 17
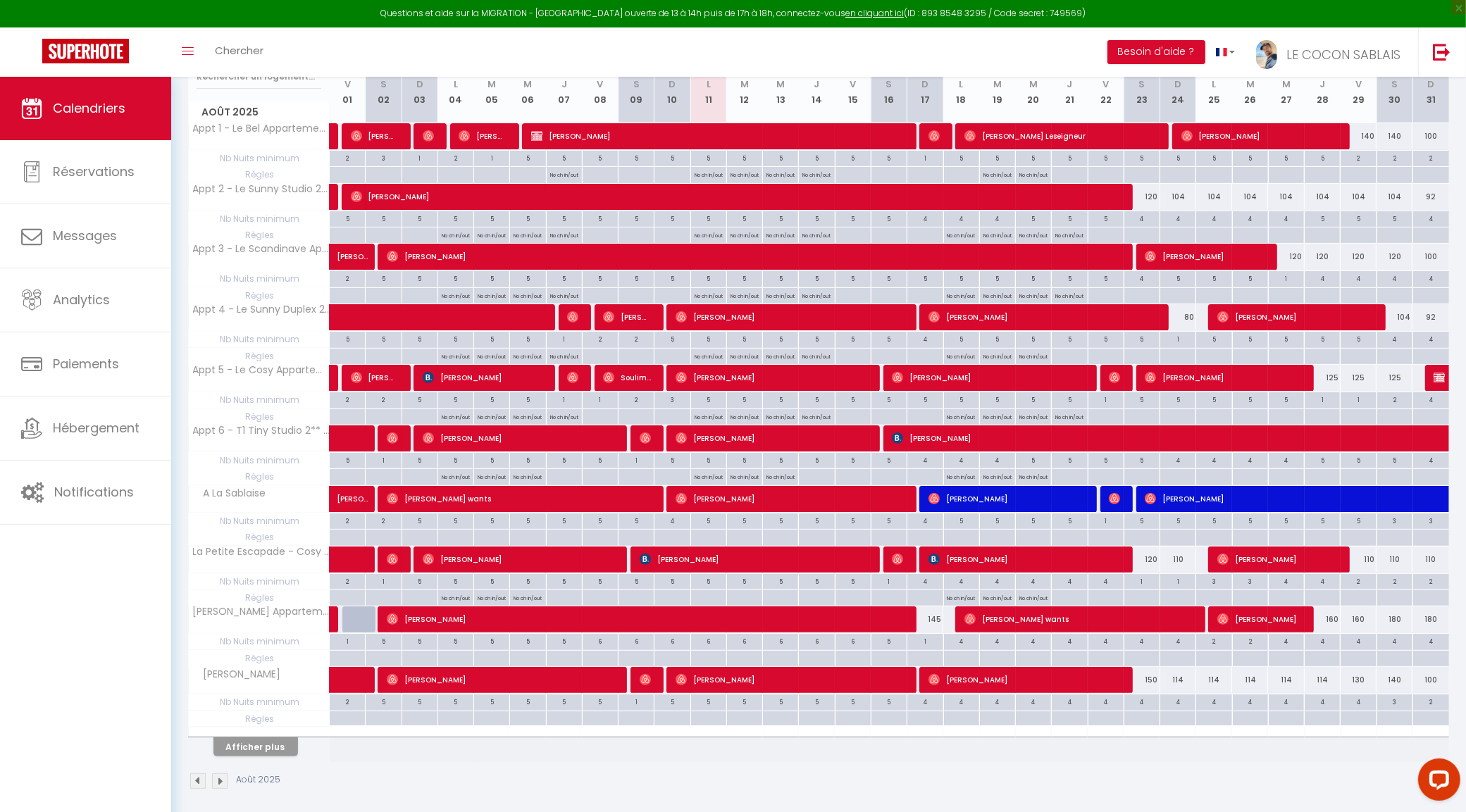
scroll to position [210, 0]
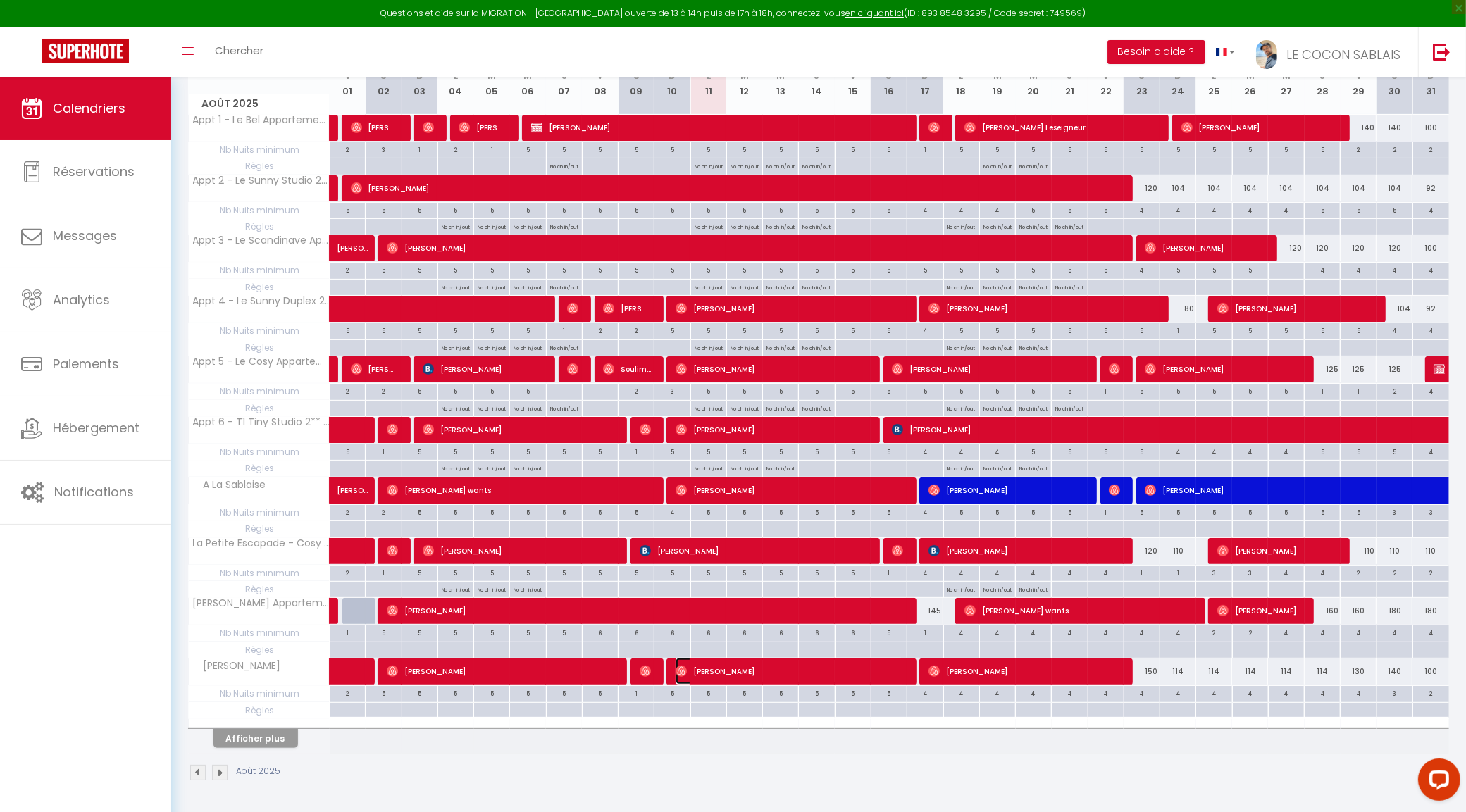
click at [737, 674] on span "[PERSON_NAME]" at bounding box center [789, 671] width 227 height 27
select select "OK"
select select "19657"
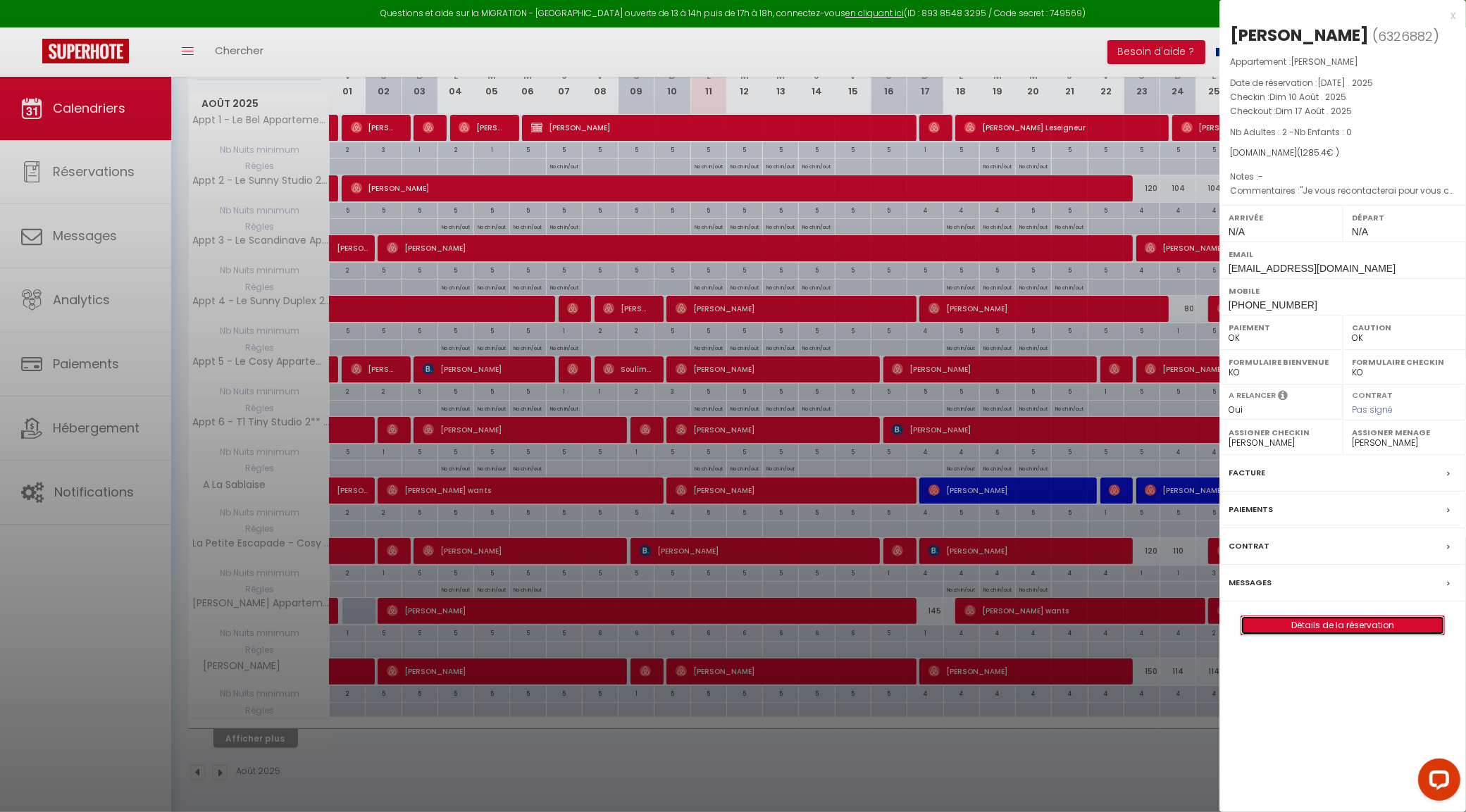
drag, startPoint x: 1294, startPoint y: 581, endPoint x: 1355, endPoint y: 624, distance: 74.6
click at [960, 211] on div at bounding box center [733, 406] width 1466 height 812
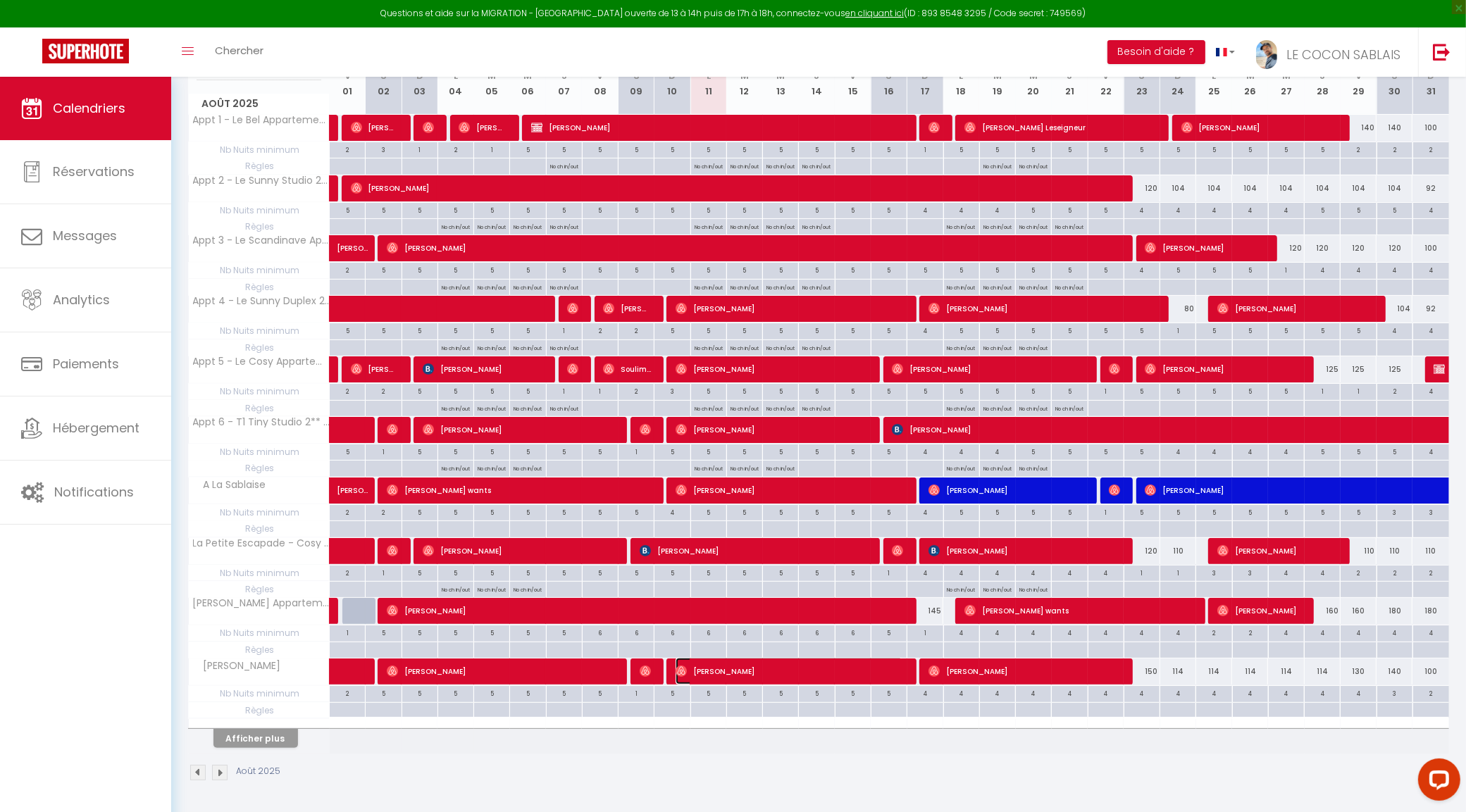
click at [844, 667] on span "[PERSON_NAME]" at bounding box center [789, 671] width 227 height 27
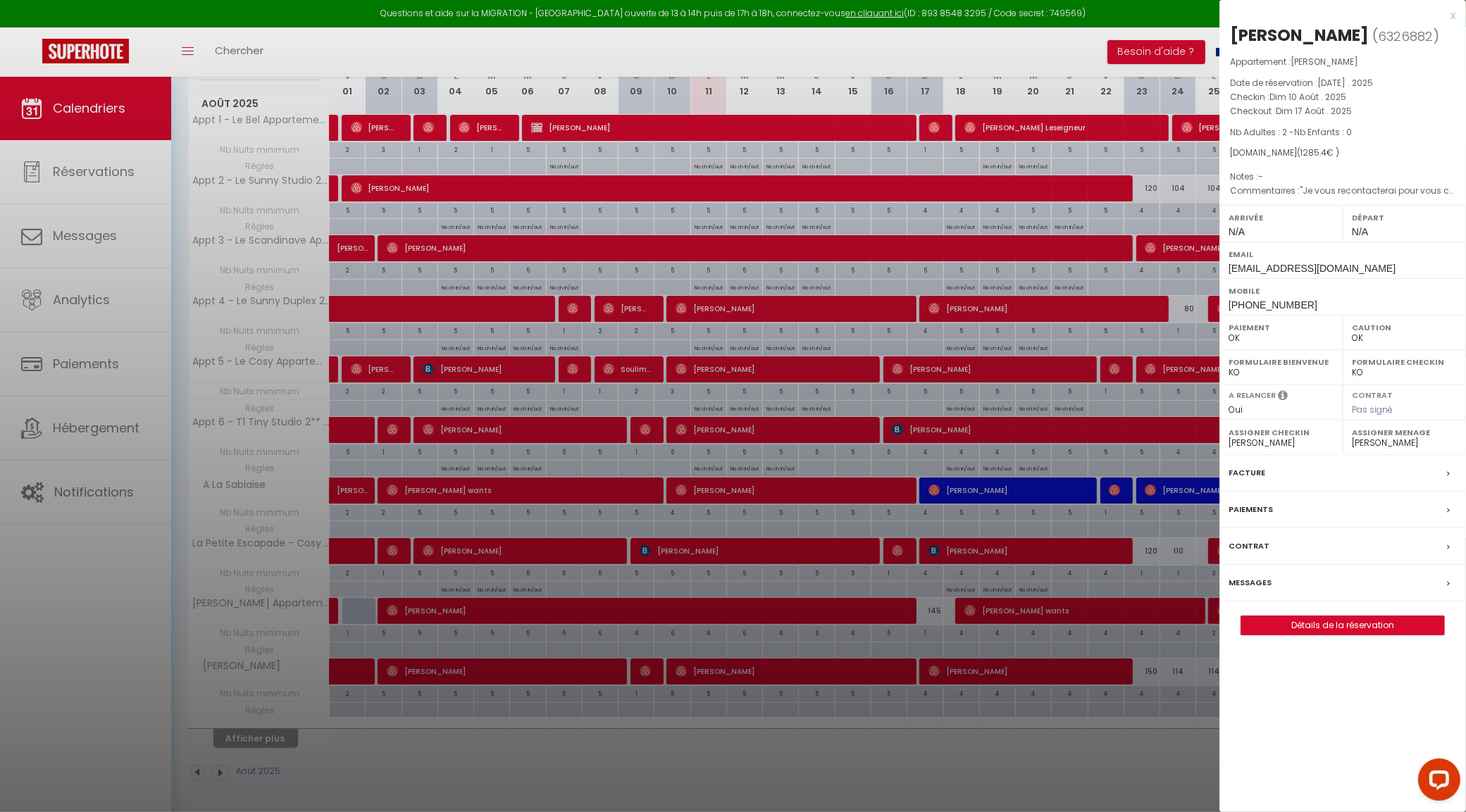
drag, startPoint x: 892, startPoint y: 546, endPoint x: 896, endPoint y: 552, distance: 7.2
click at [892, 549] on div at bounding box center [733, 406] width 1466 height 812
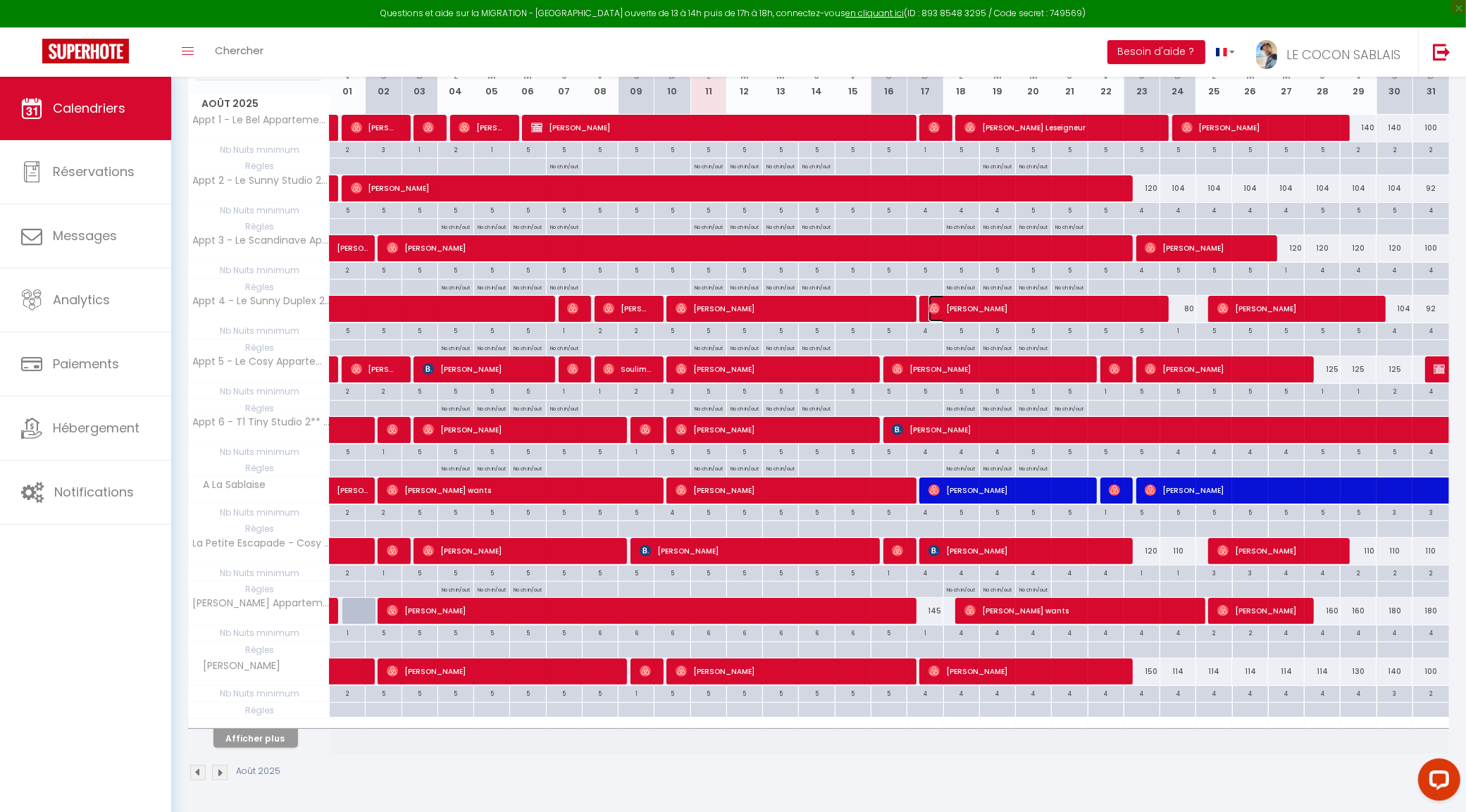
click at [972, 306] on span "[PERSON_NAME]" at bounding box center [1042, 309] width 227 height 27
select select
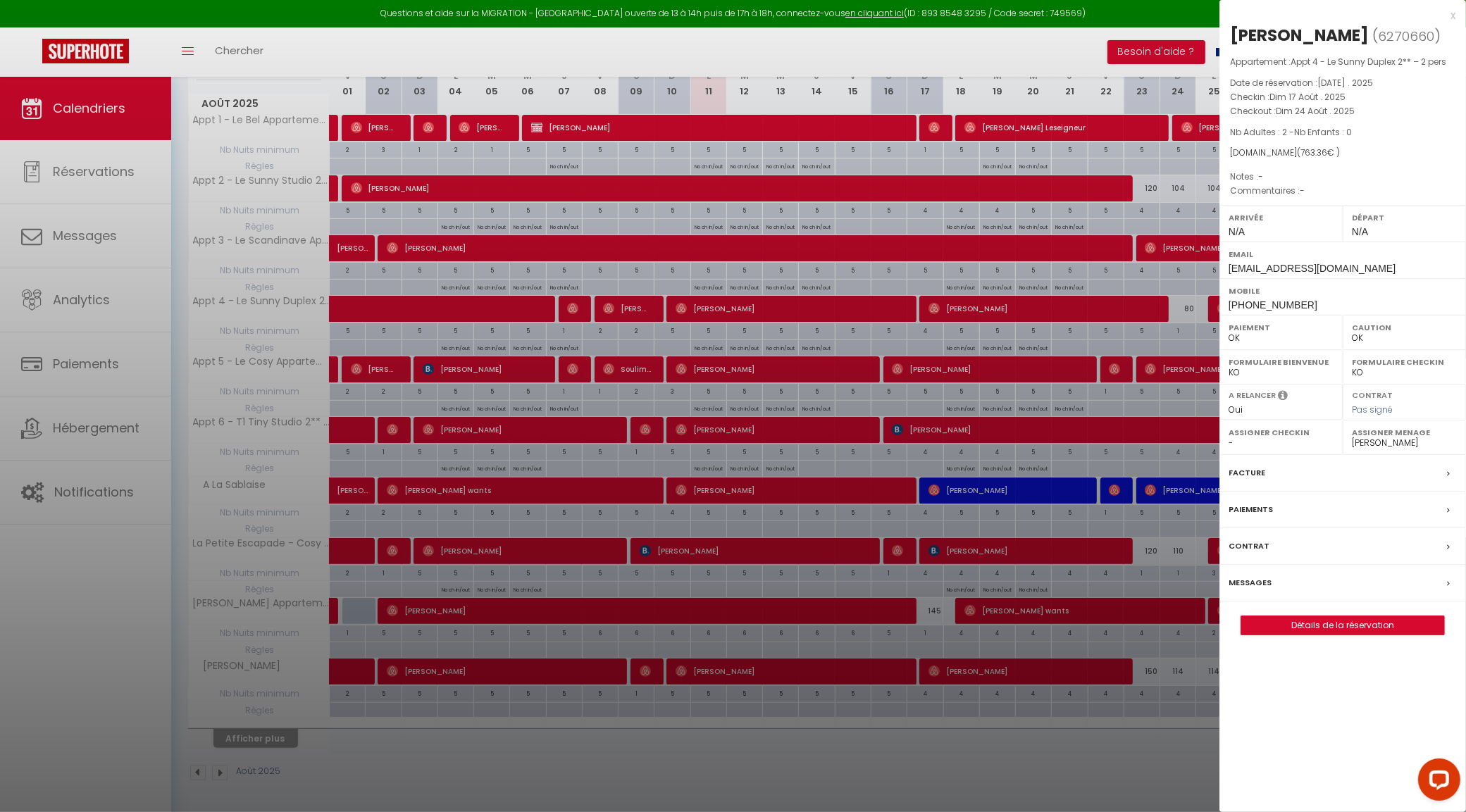
click at [972, 306] on div at bounding box center [733, 406] width 1466 height 812
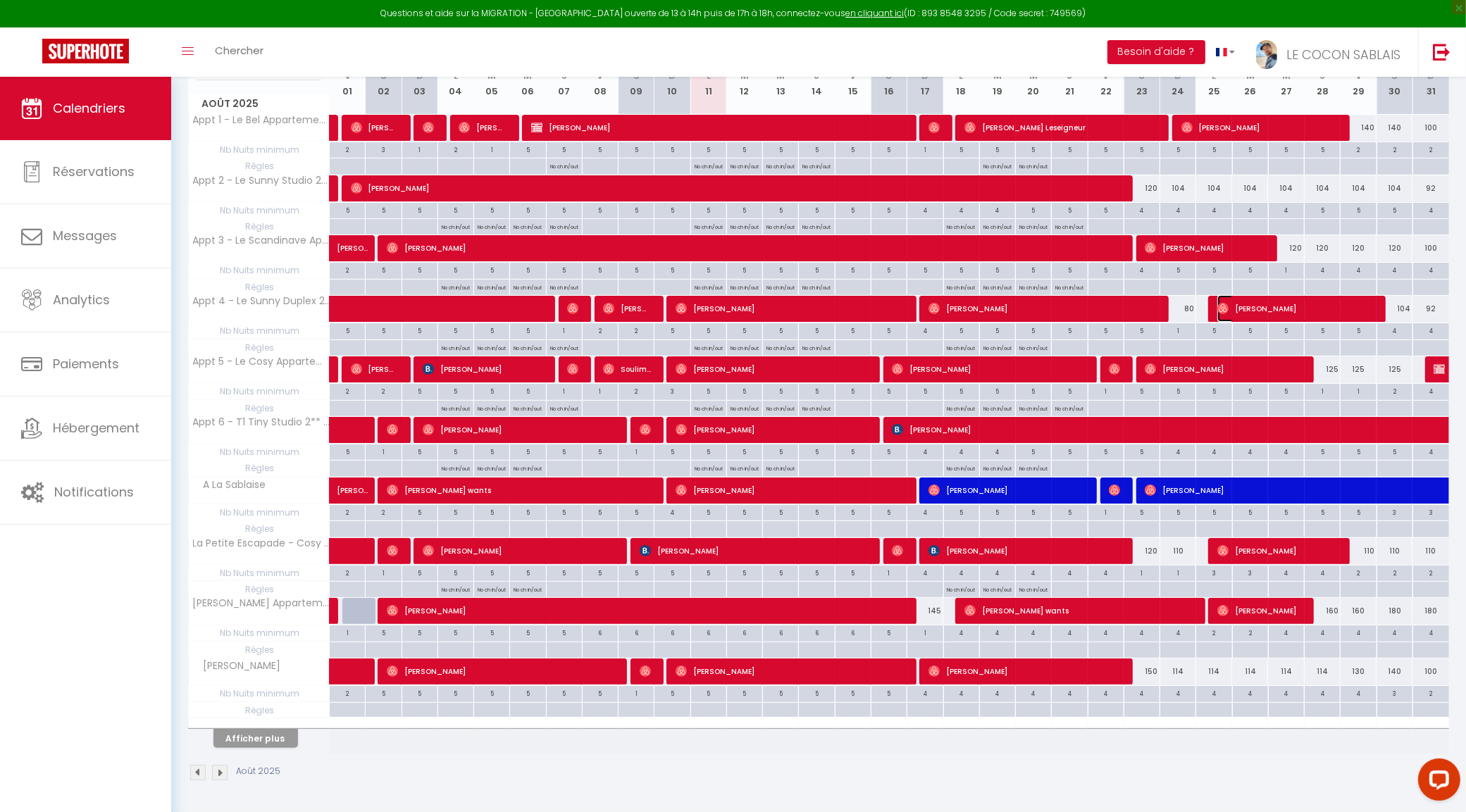
click at [1273, 303] on span "[PERSON_NAME]" at bounding box center [1295, 309] width 155 height 27
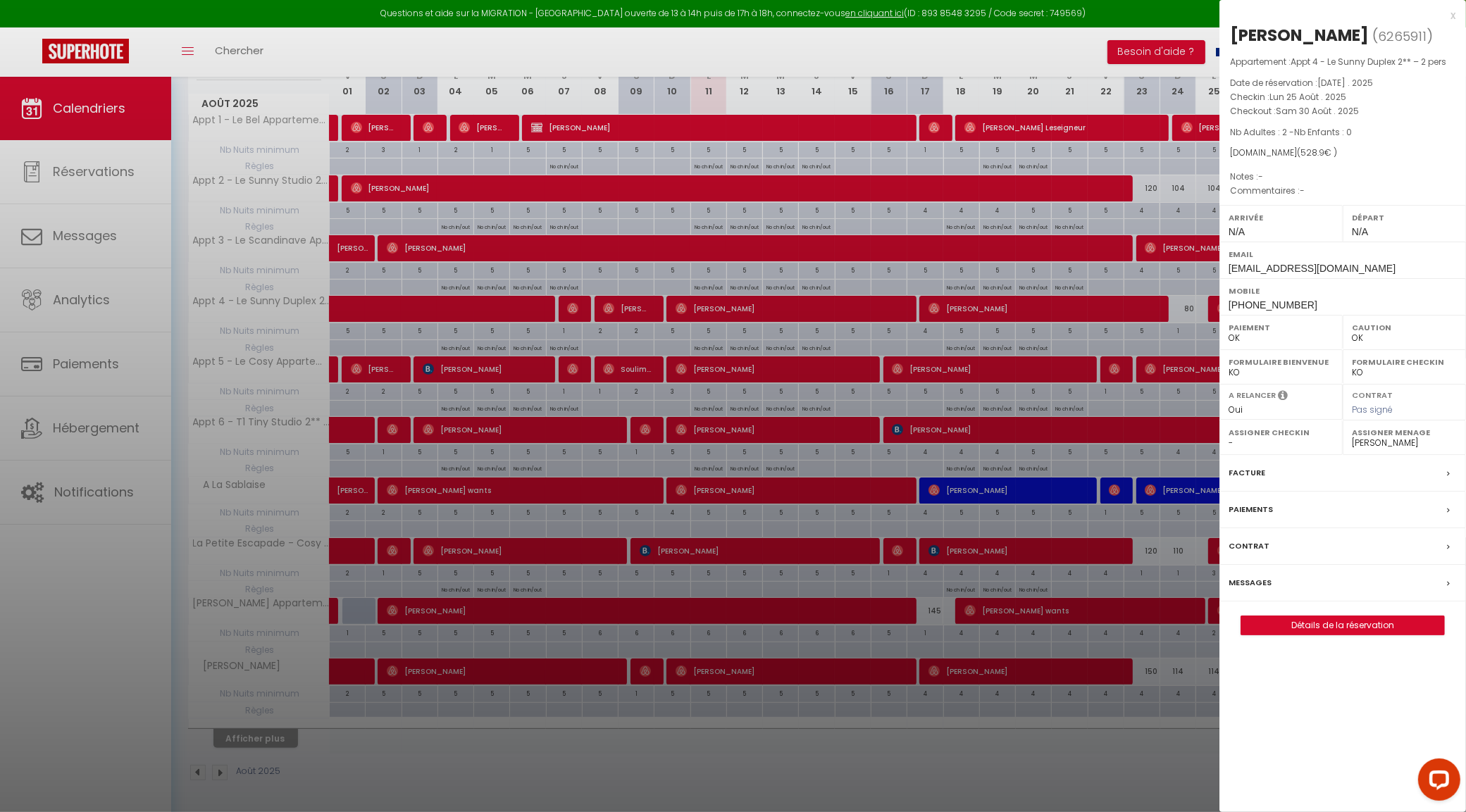
click at [973, 361] on div at bounding box center [733, 406] width 1466 height 812
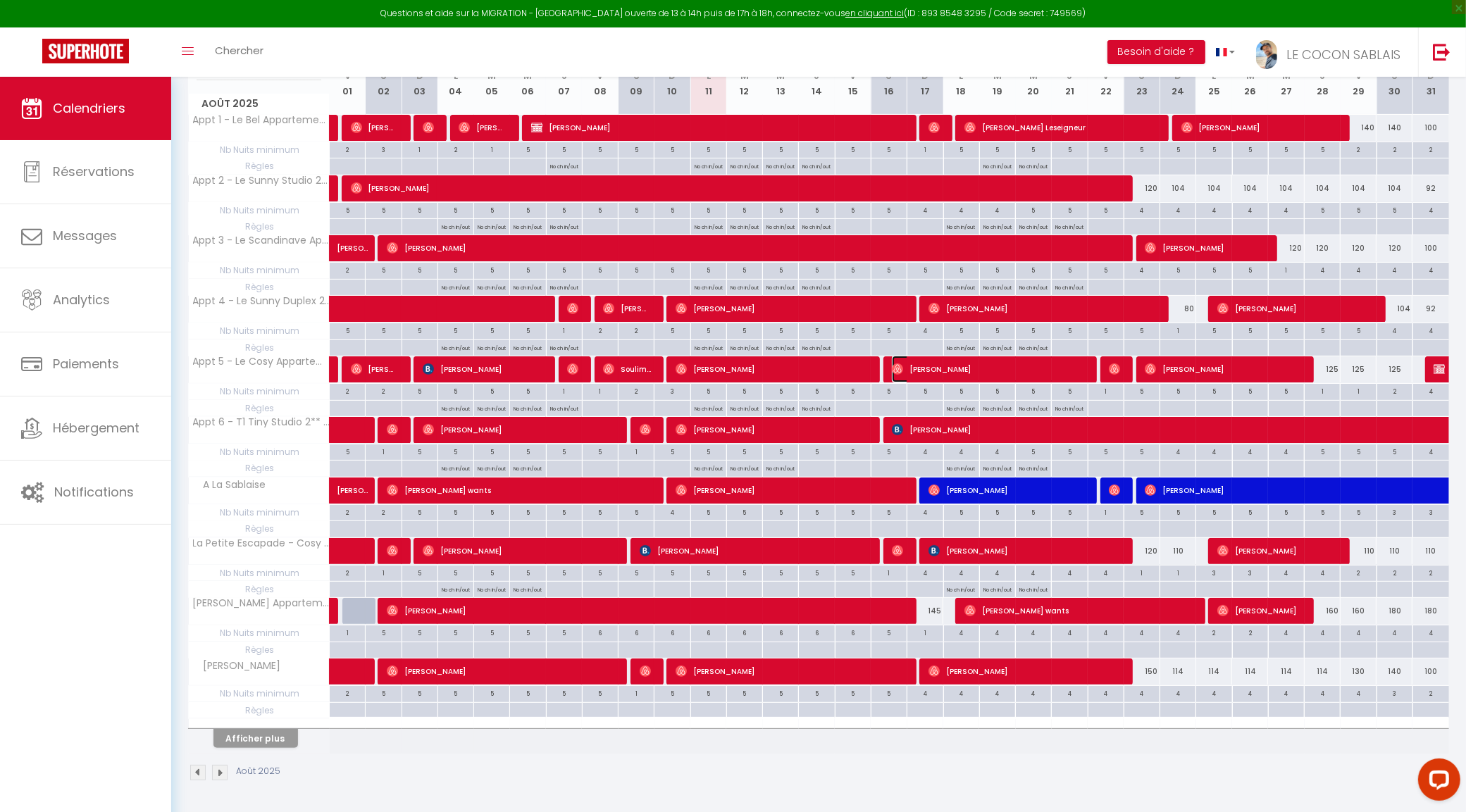
click at [944, 364] on span "[PERSON_NAME]" at bounding box center [988, 369] width 192 height 27
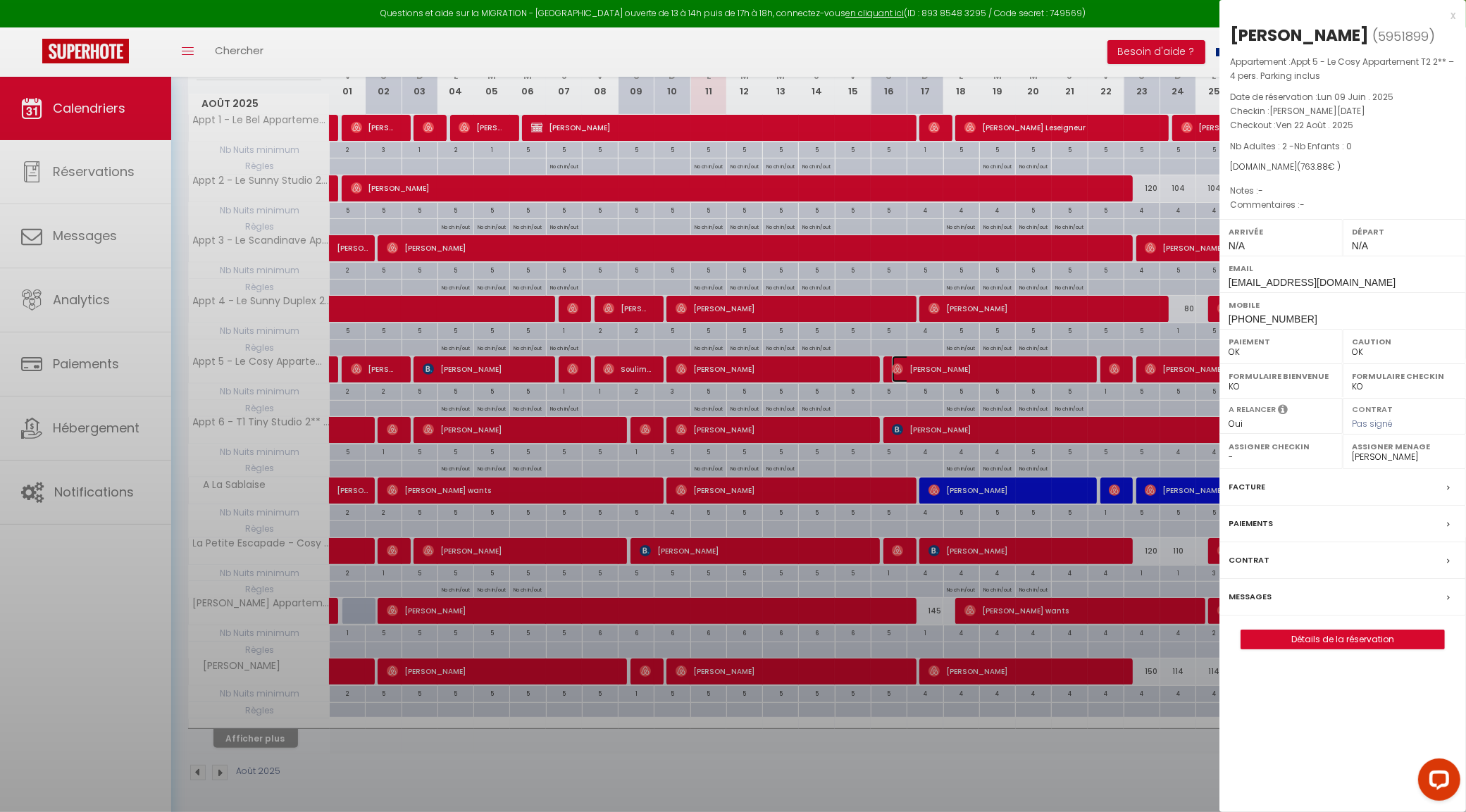
select select "31195"
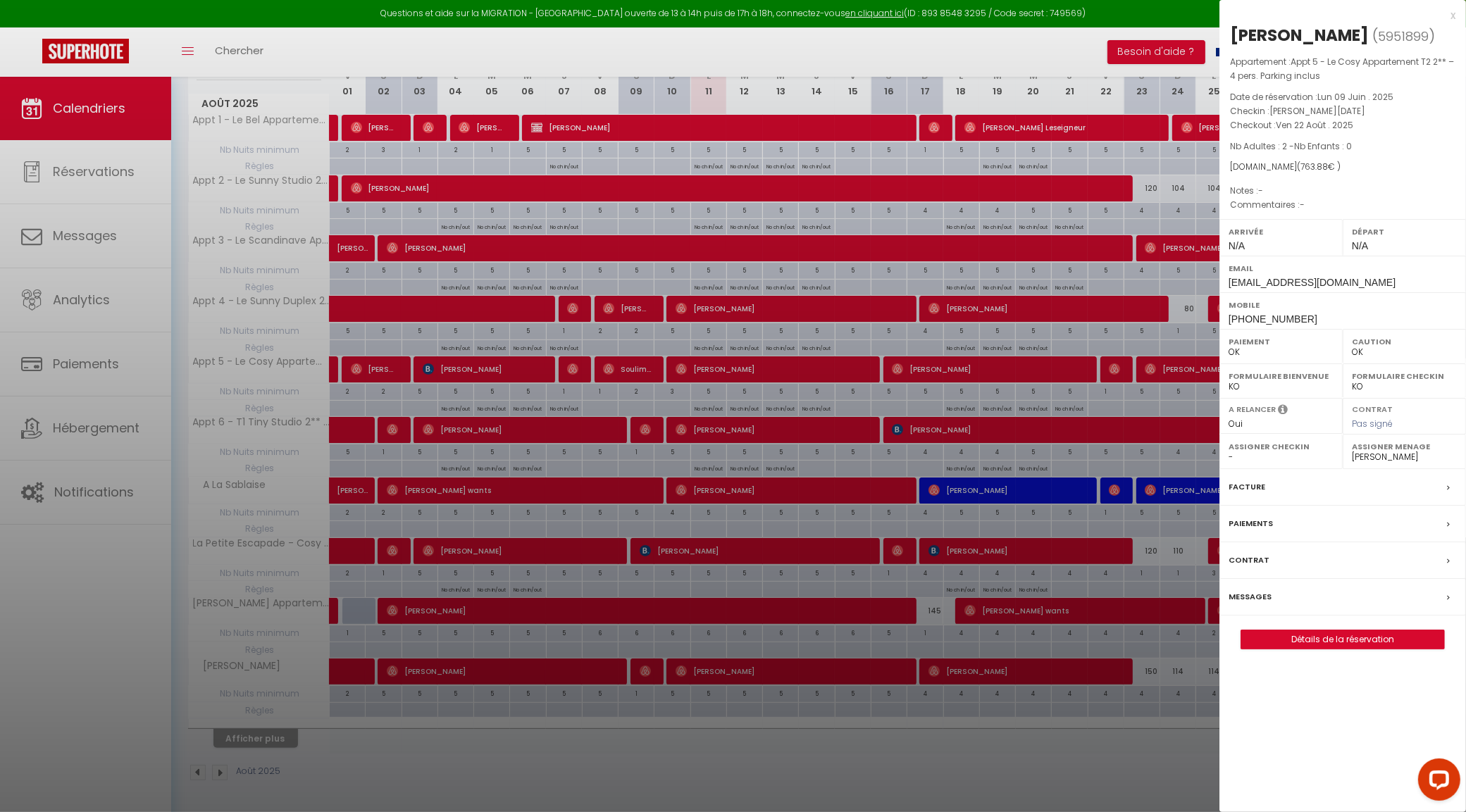
click at [1122, 367] on div at bounding box center [733, 406] width 1466 height 812
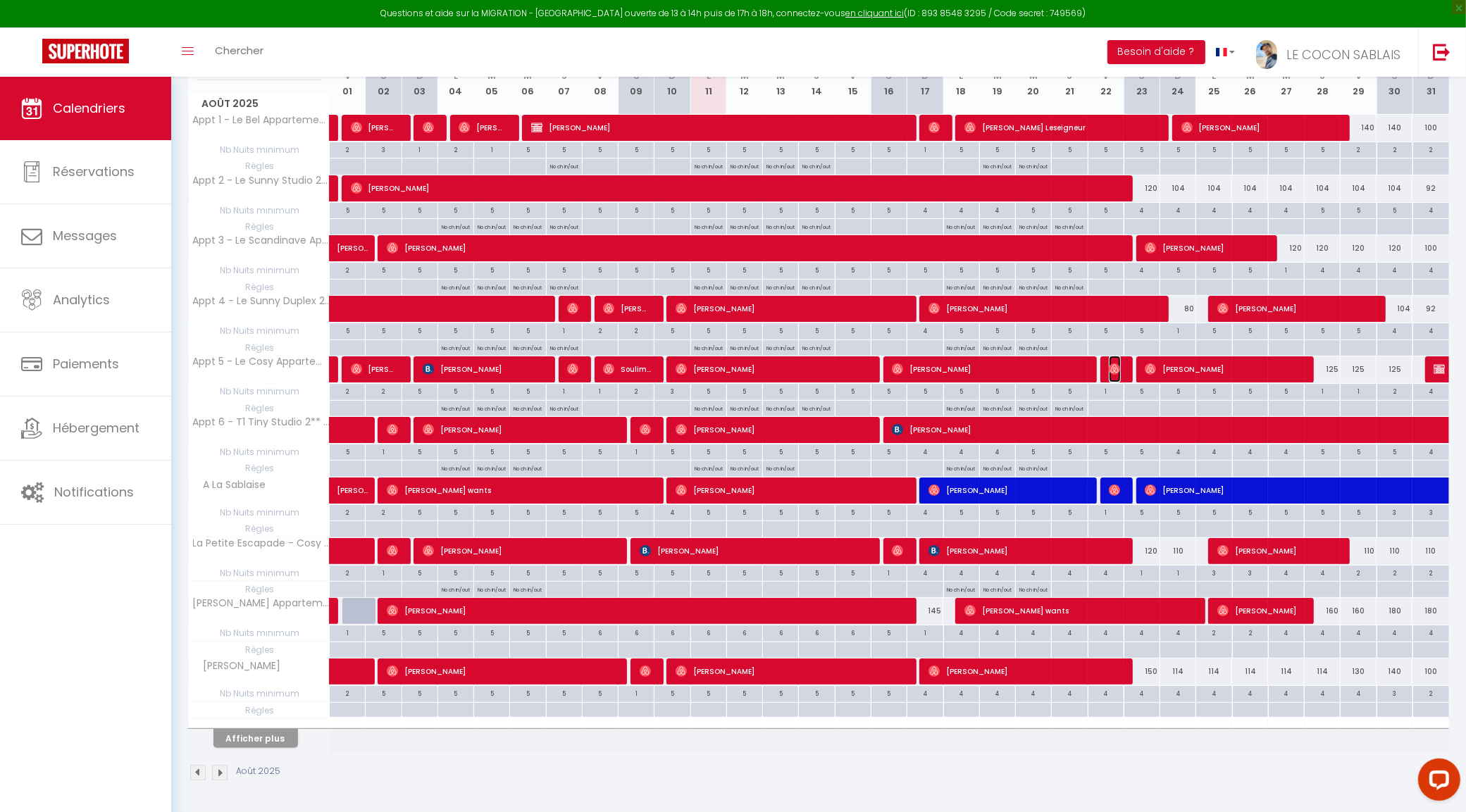
click at [1115, 367] on img at bounding box center [1114, 368] width 11 height 11
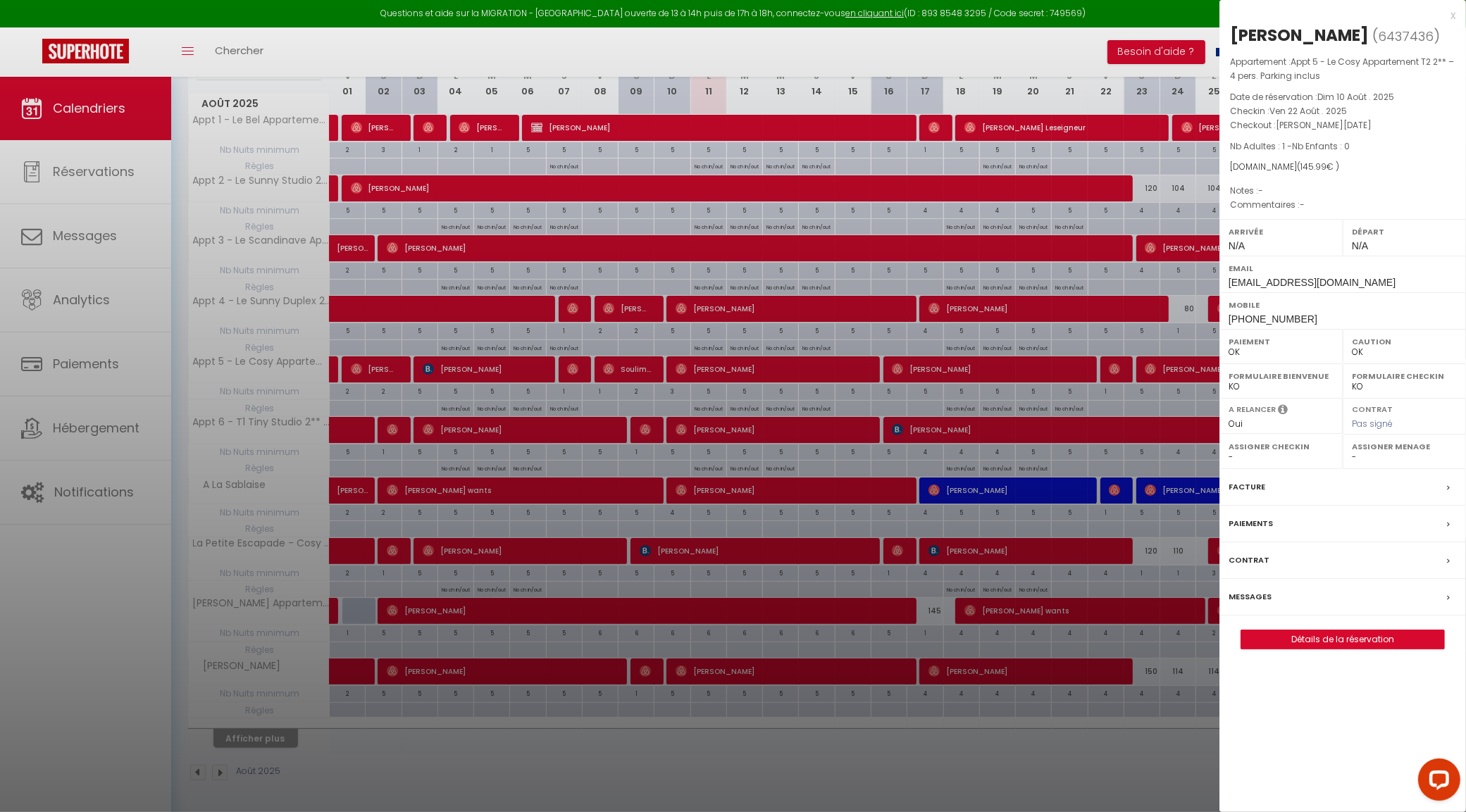
click at [1073, 251] on div at bounding box center [733, 406] width 1466 height 812
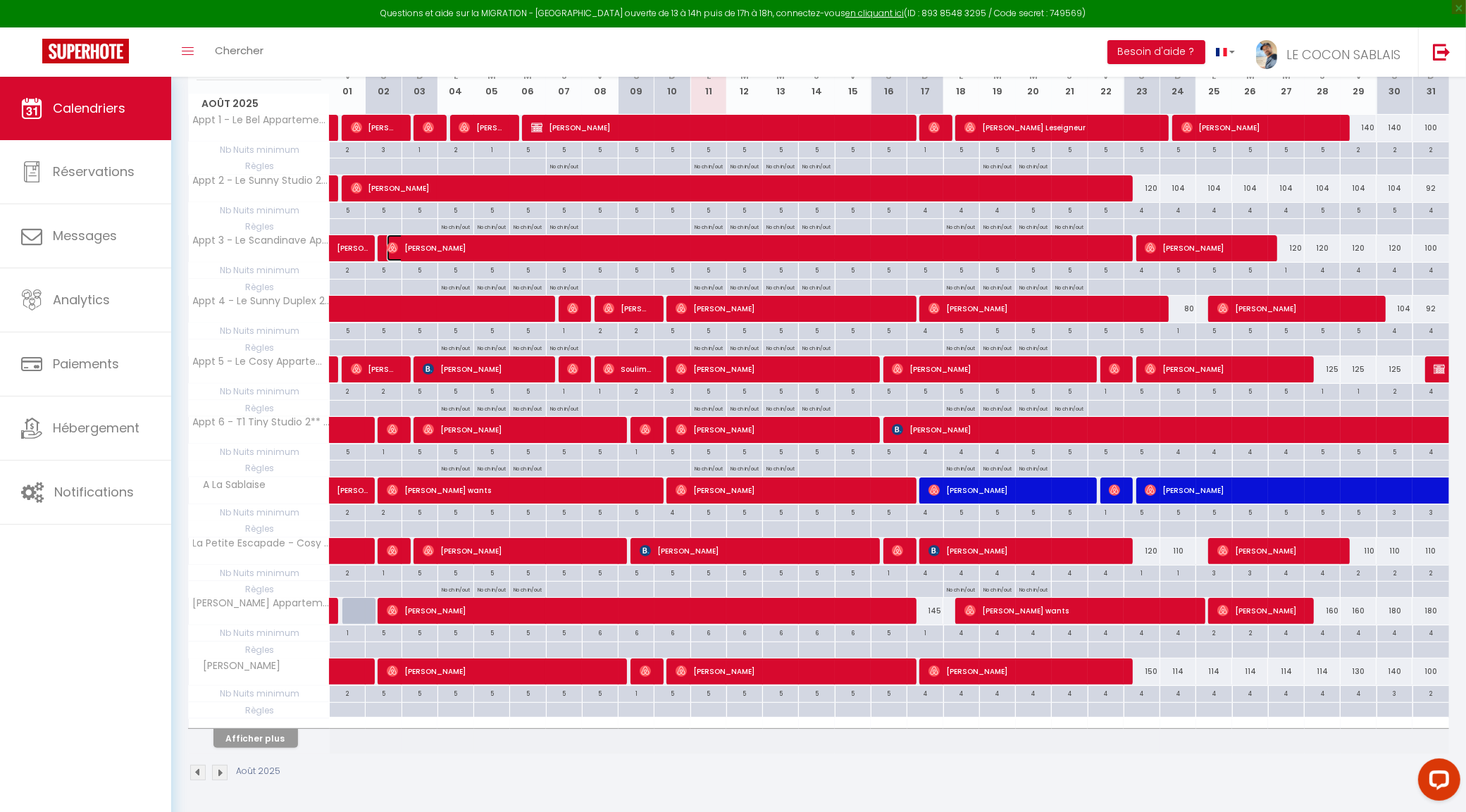
click at [1070, 246] on span "[PERSON_NAME]" at bounding box center [752, 248] width 731 height 27
select select "47471"
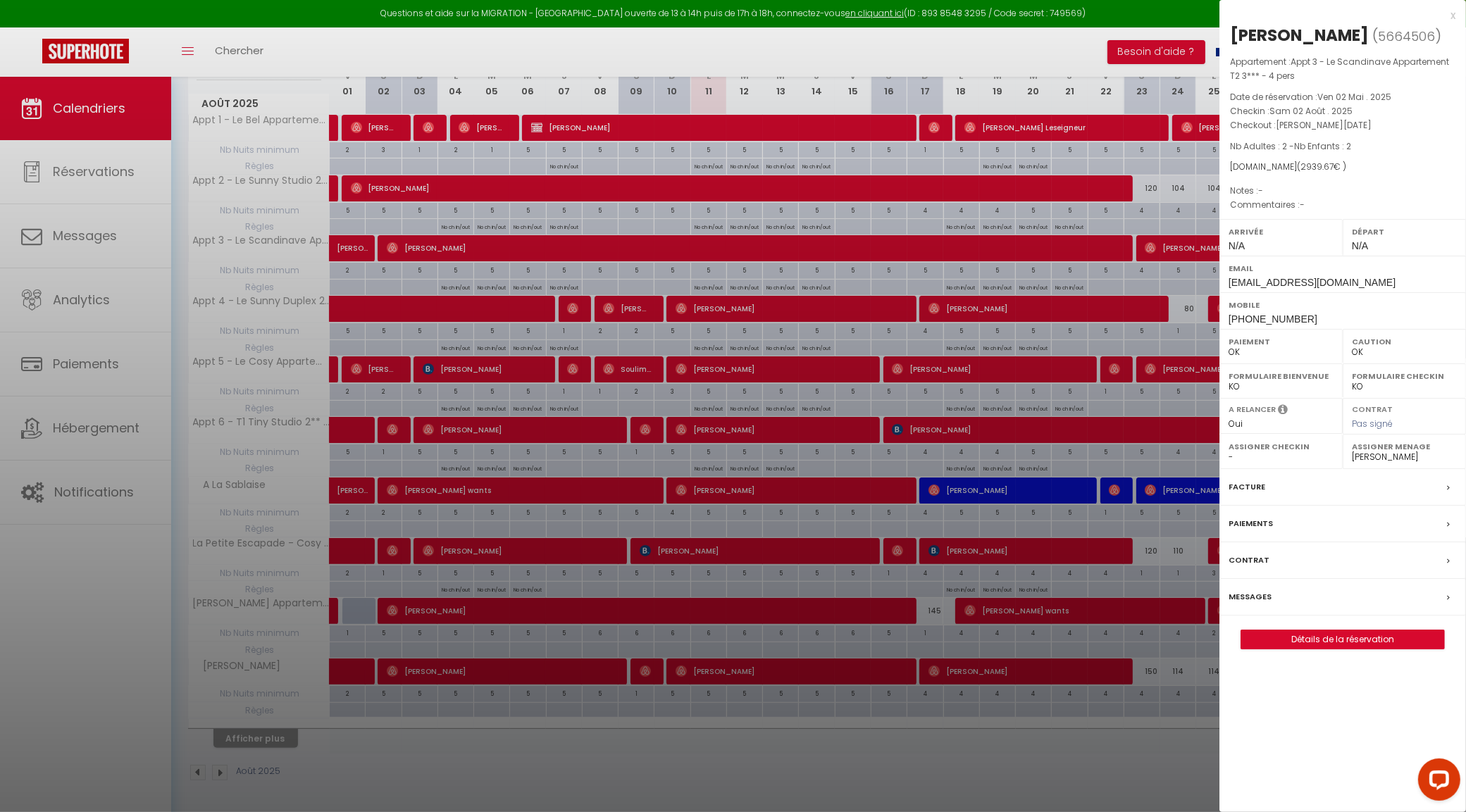
click at [1070, 246] on div at bounding box center [733, 406] width 1466 height 812
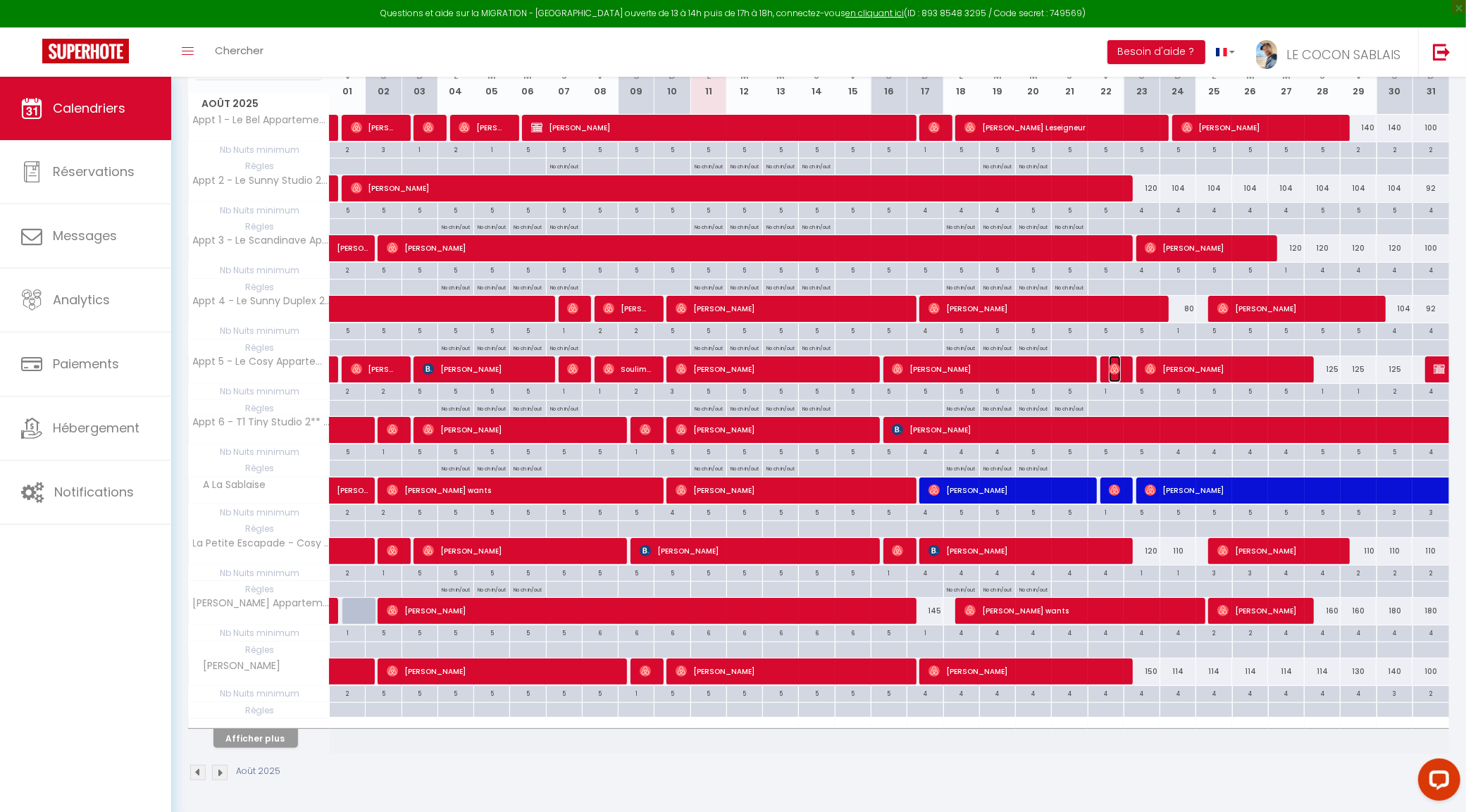
click at [1116, 368] on img at bounding box center [1114, 368] width 11 height 11
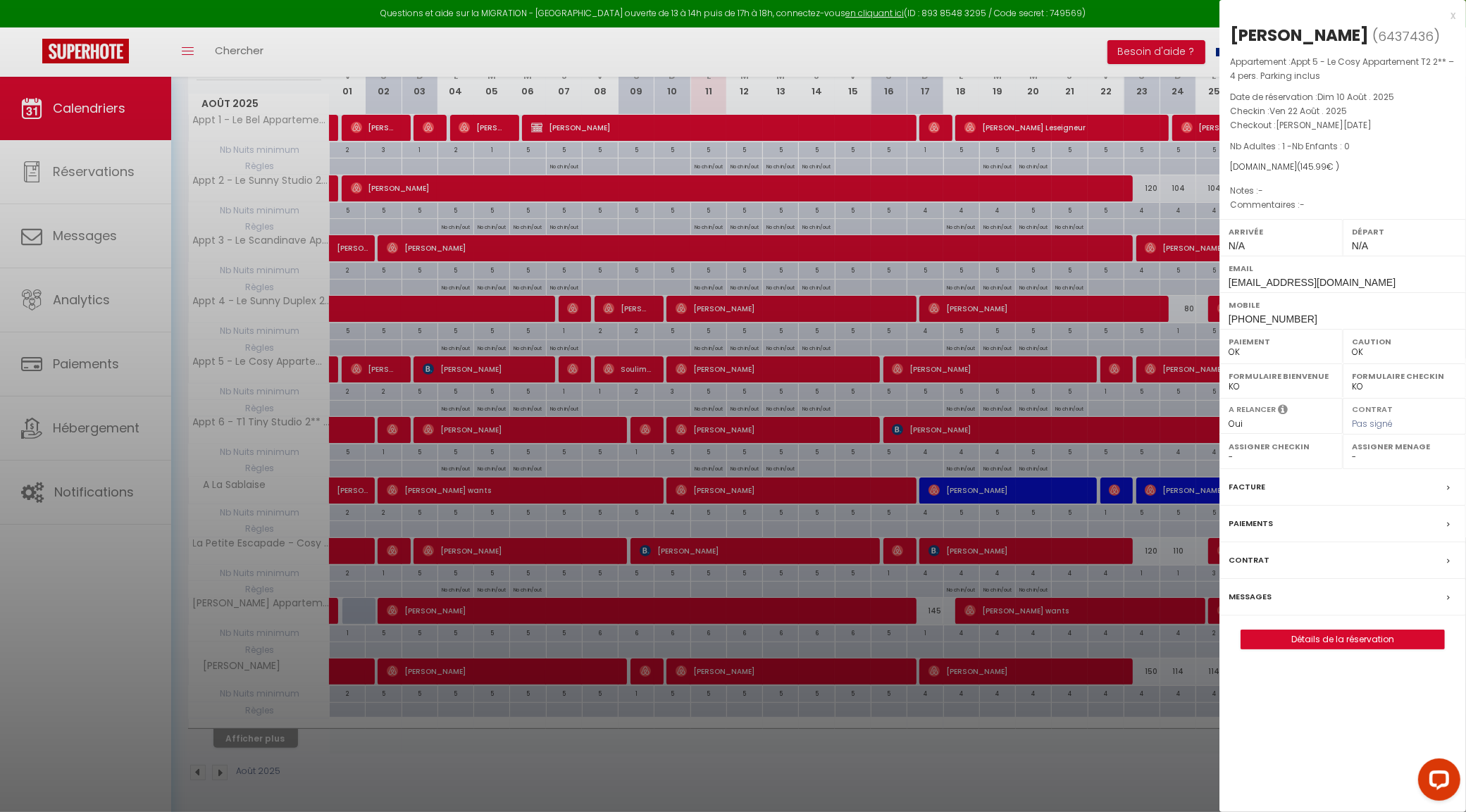
click at [1355, 460] on select "- Victorien DRAPERON Edouard DRAPERON Léonard DRAPERON Agathe HUMEAU Simon PASQ…" at bounding box center [1404, 456] width 105 height 13
click at [1351, 452] on select "- Victorien DRAPERON Edouard DRAPERON Léonard DRAPERON Agathe HUMEAU Simon PASQ…" at bounding box center [1404, 456] width 105 height 13
drag, startPoint x: 1451, startPoint y: 19, endPoint x: 1418, endPoint y: 22, distance: 33.1
click at [1451, 19] on div "x" at bounding box center [1337, 15] width 236 height 17
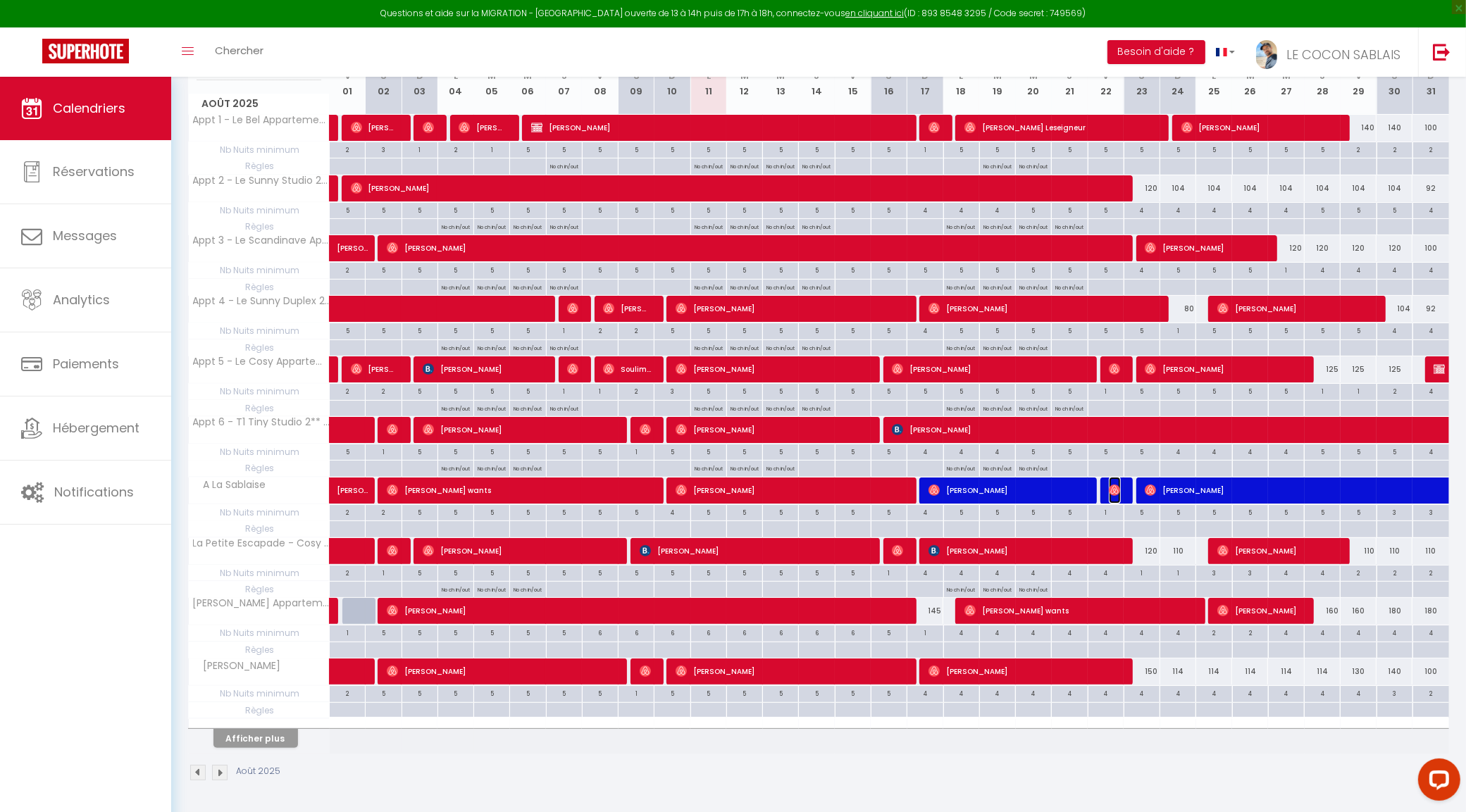
click at [1115, 488] on img at bounding box center [1114, 490] width 11 height 11
select select "19657"
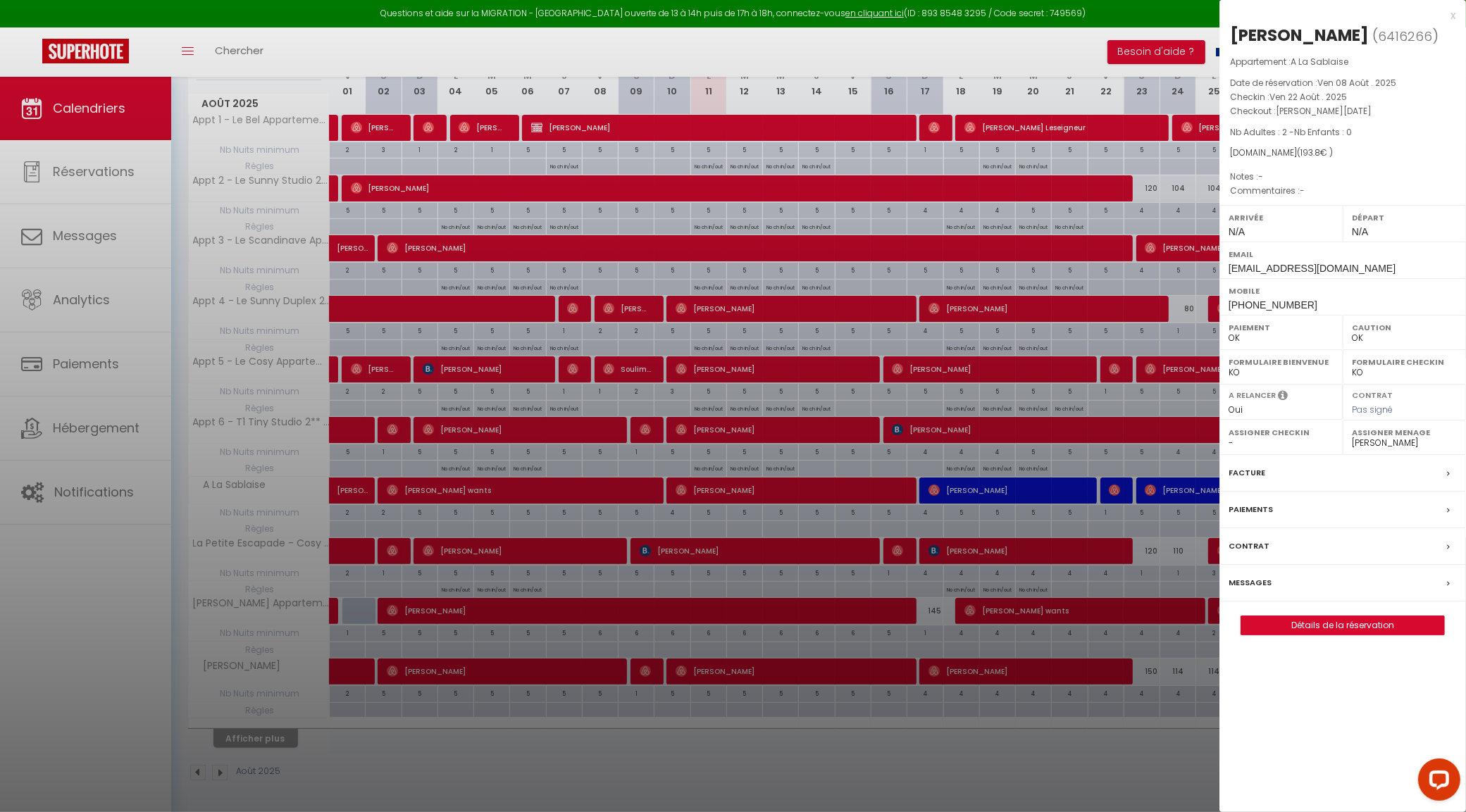
click at [1042, 493] on div at bounding box center [733, 406] width 1466 height 812
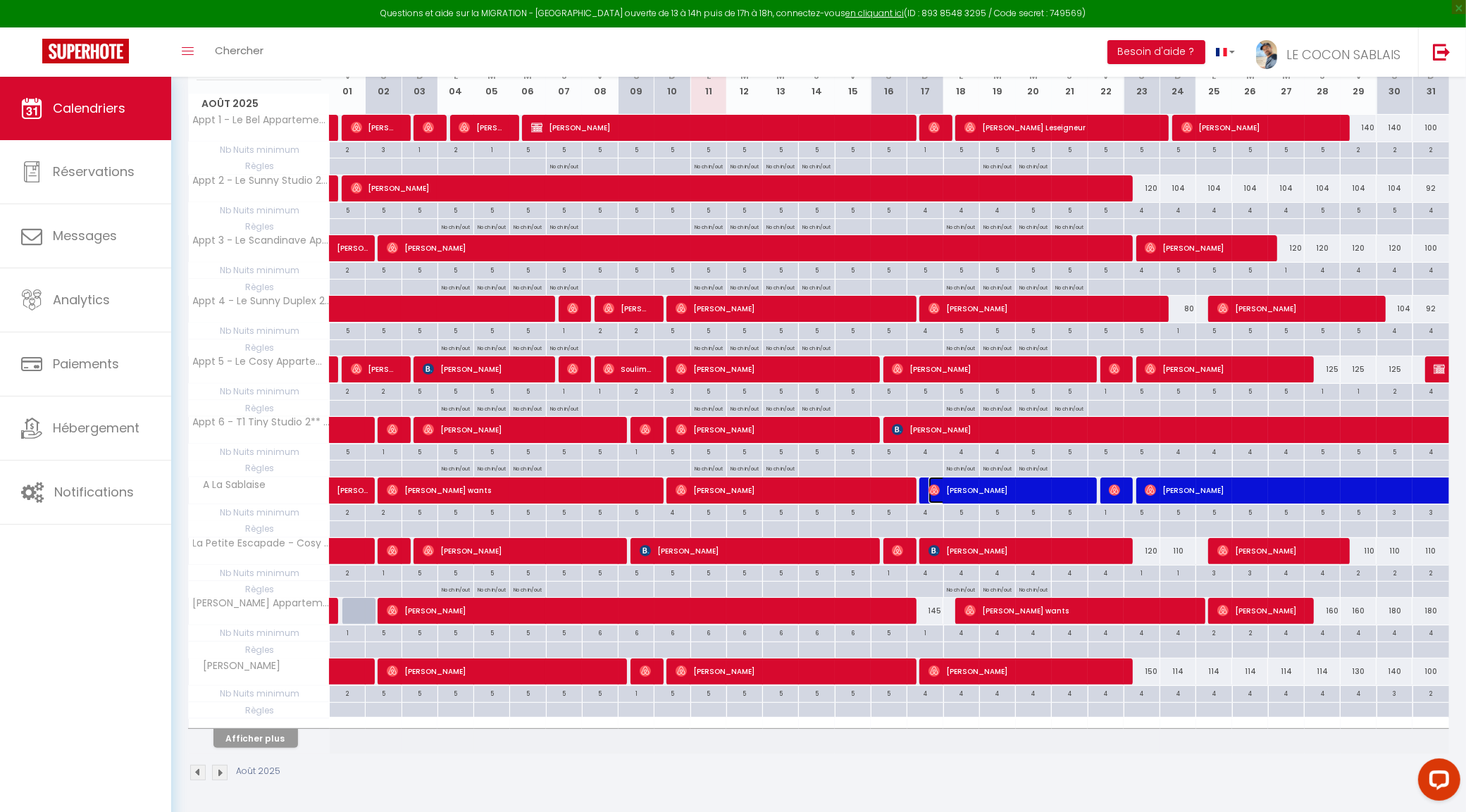
click at [1041, 490] on span "[PERSON_NAME]" at bounding box center [1006, 490] width 155 height 27
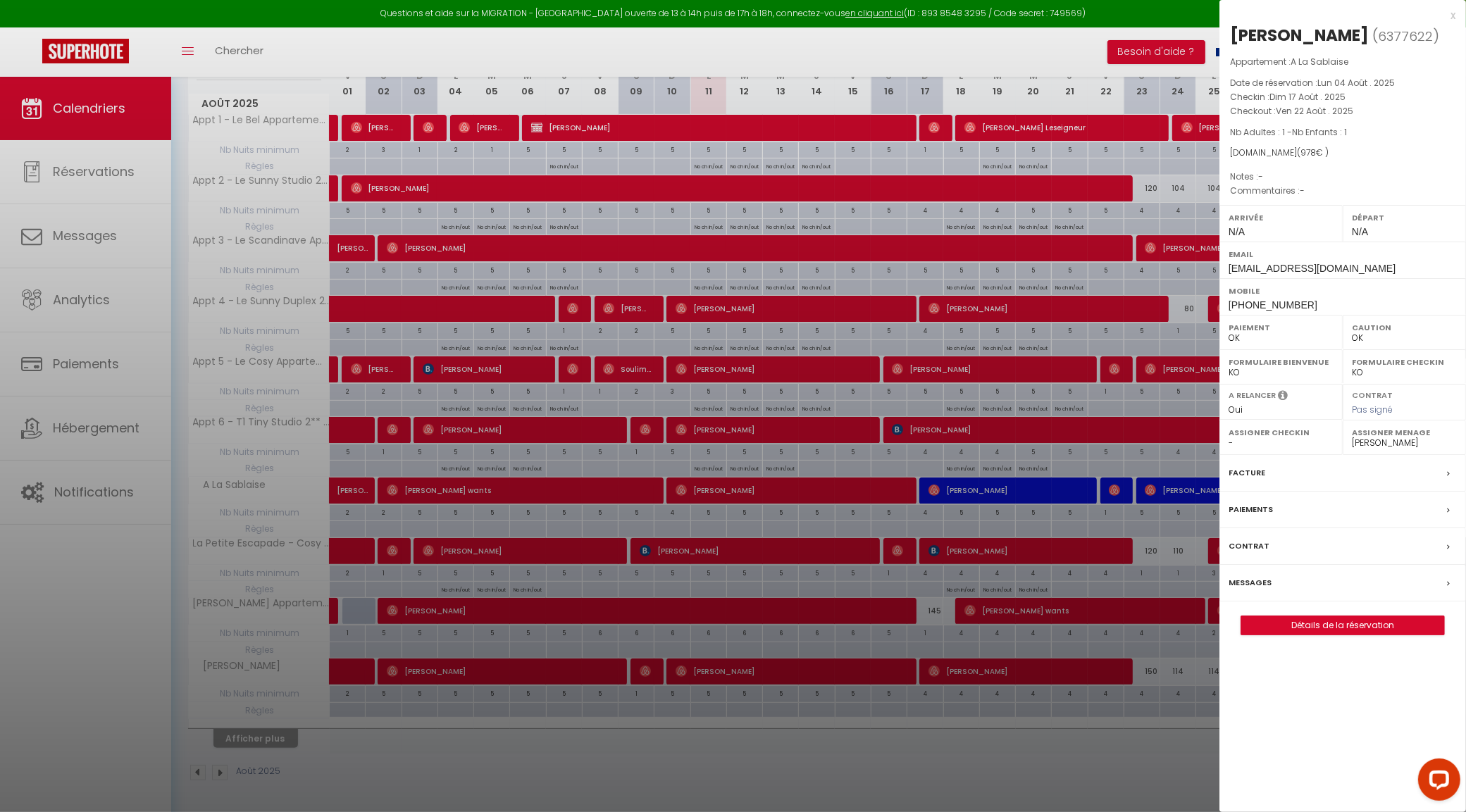
click at [1069, 557] on div at bounding box center [733, 406] width 1466 height 812
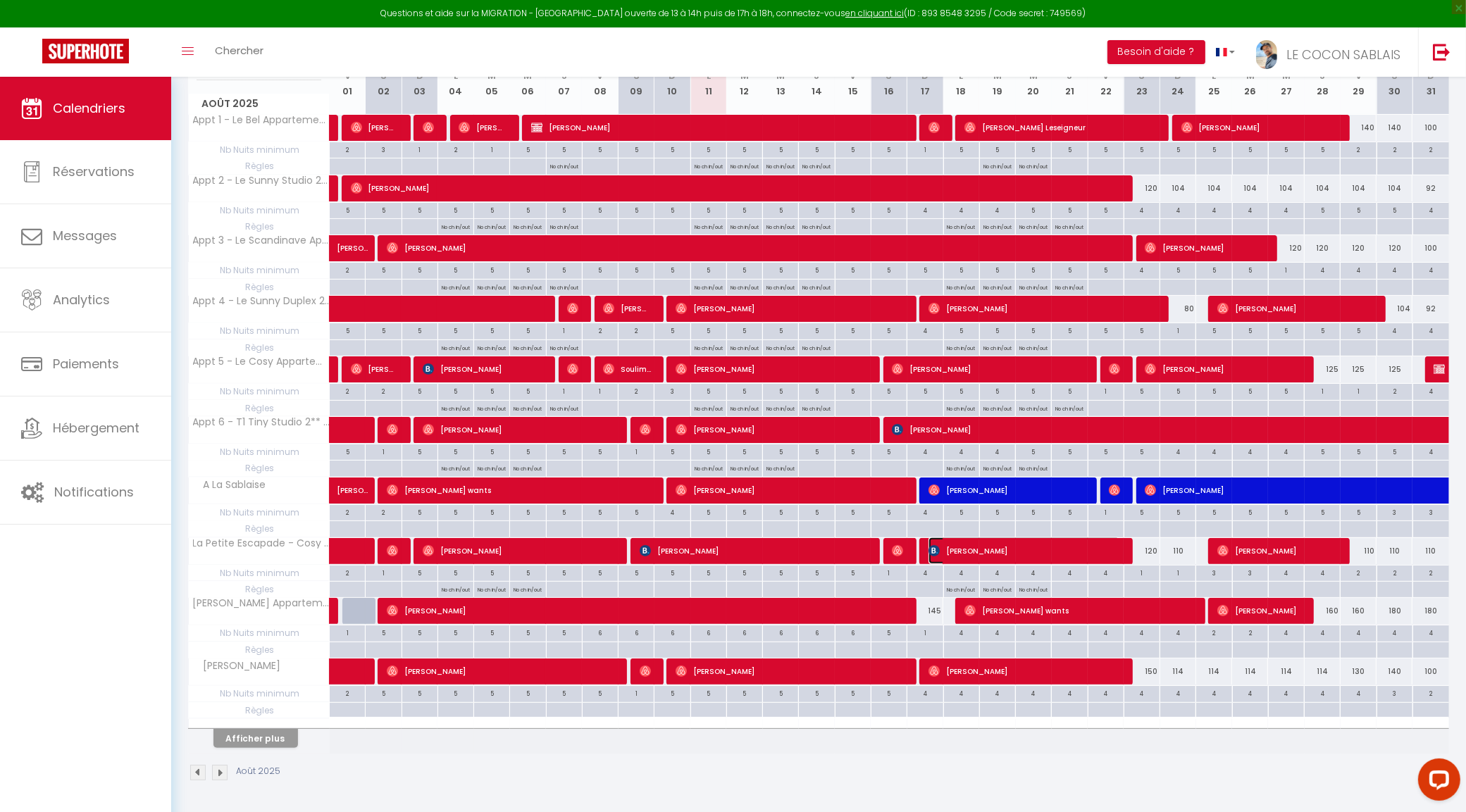
click at [1065, 551] on span "[PERSON_NAME]" at bounding box center [1025, 551] width 192 height 27
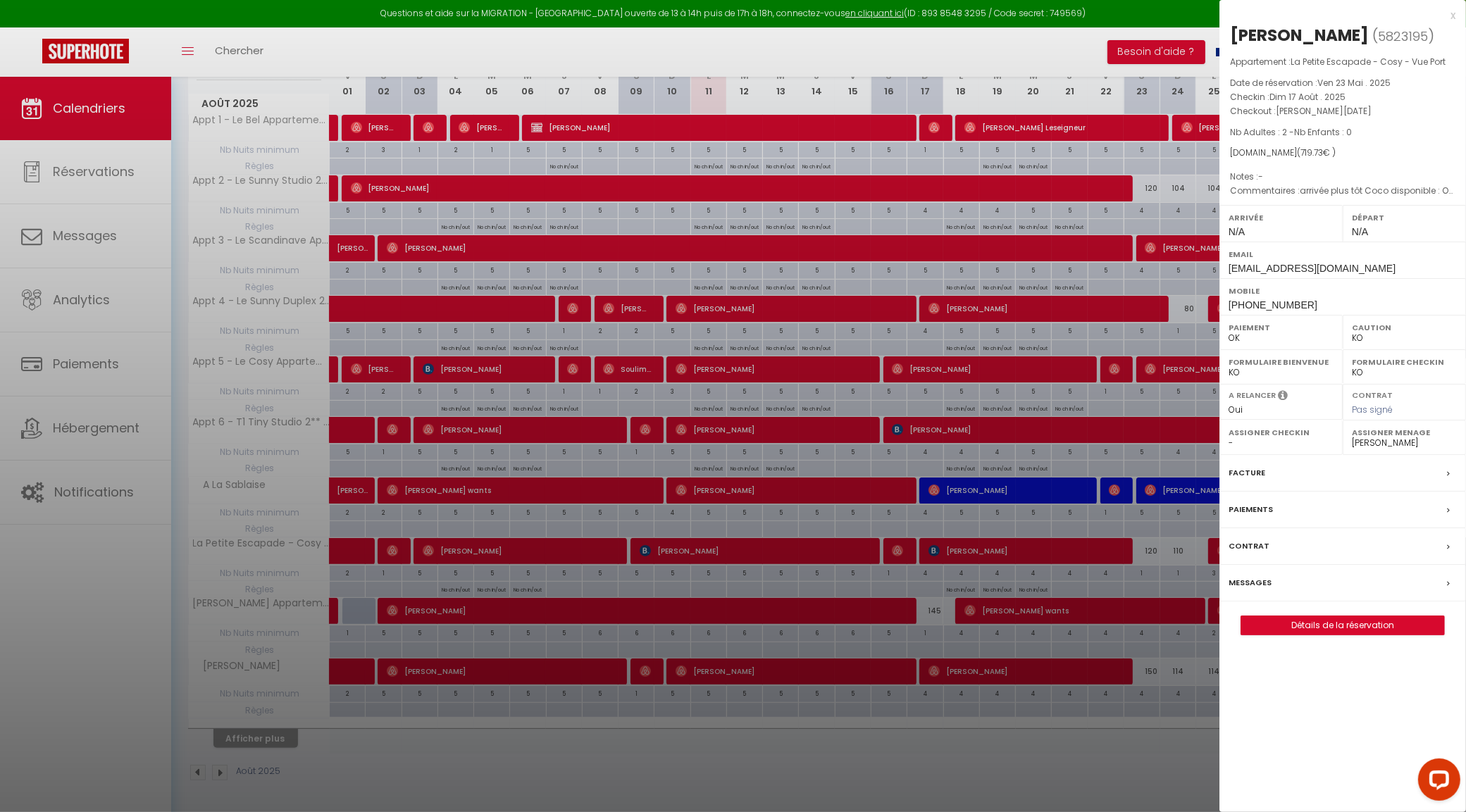
click at [1076, 606] on div at bounding box center [733, 406] width 1466 height 812
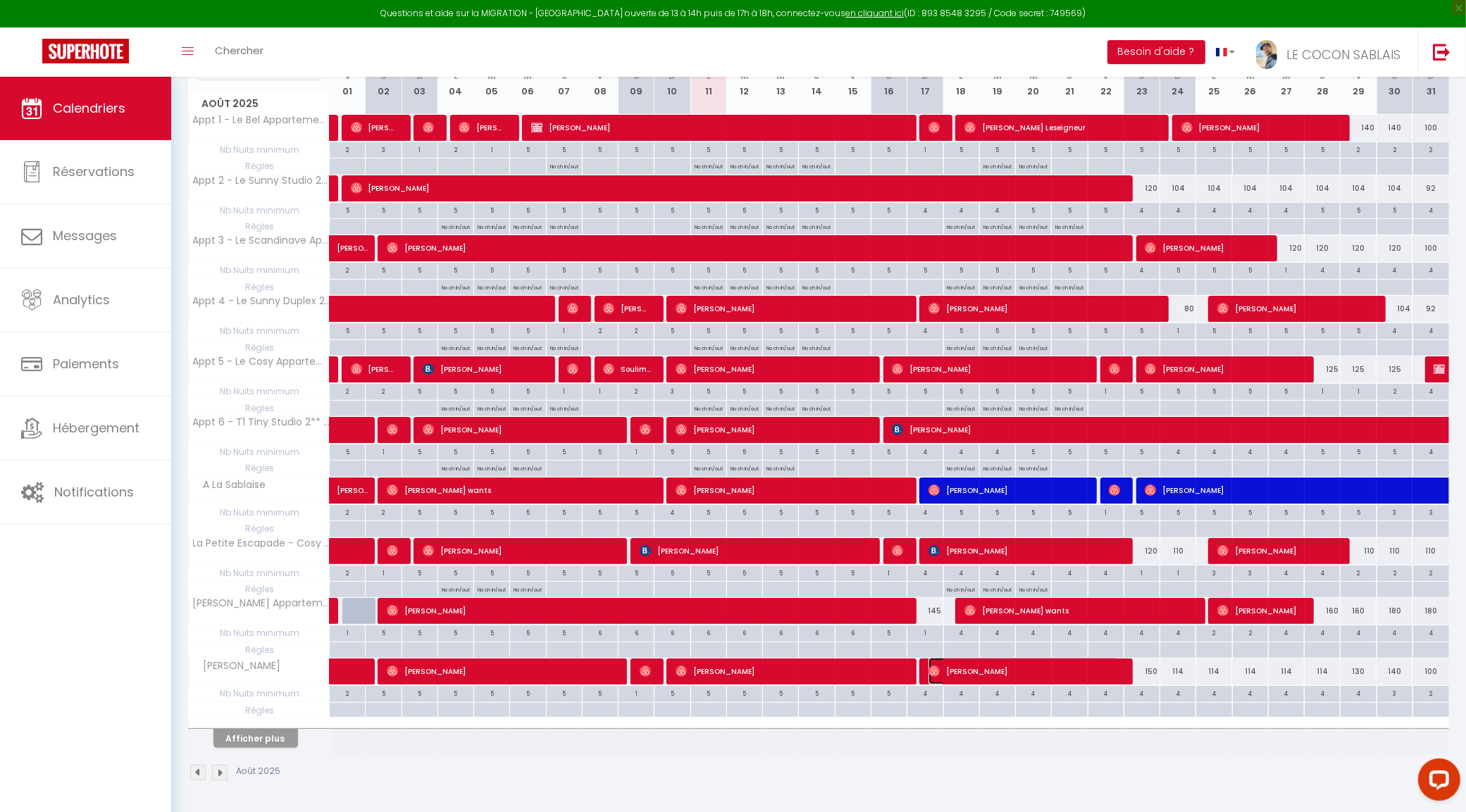
click at [1083, 665] on span "[PERSON_NAME]" at bounding box center [1025, 671] width 192 height 27
select select "OK"
select select "19657"
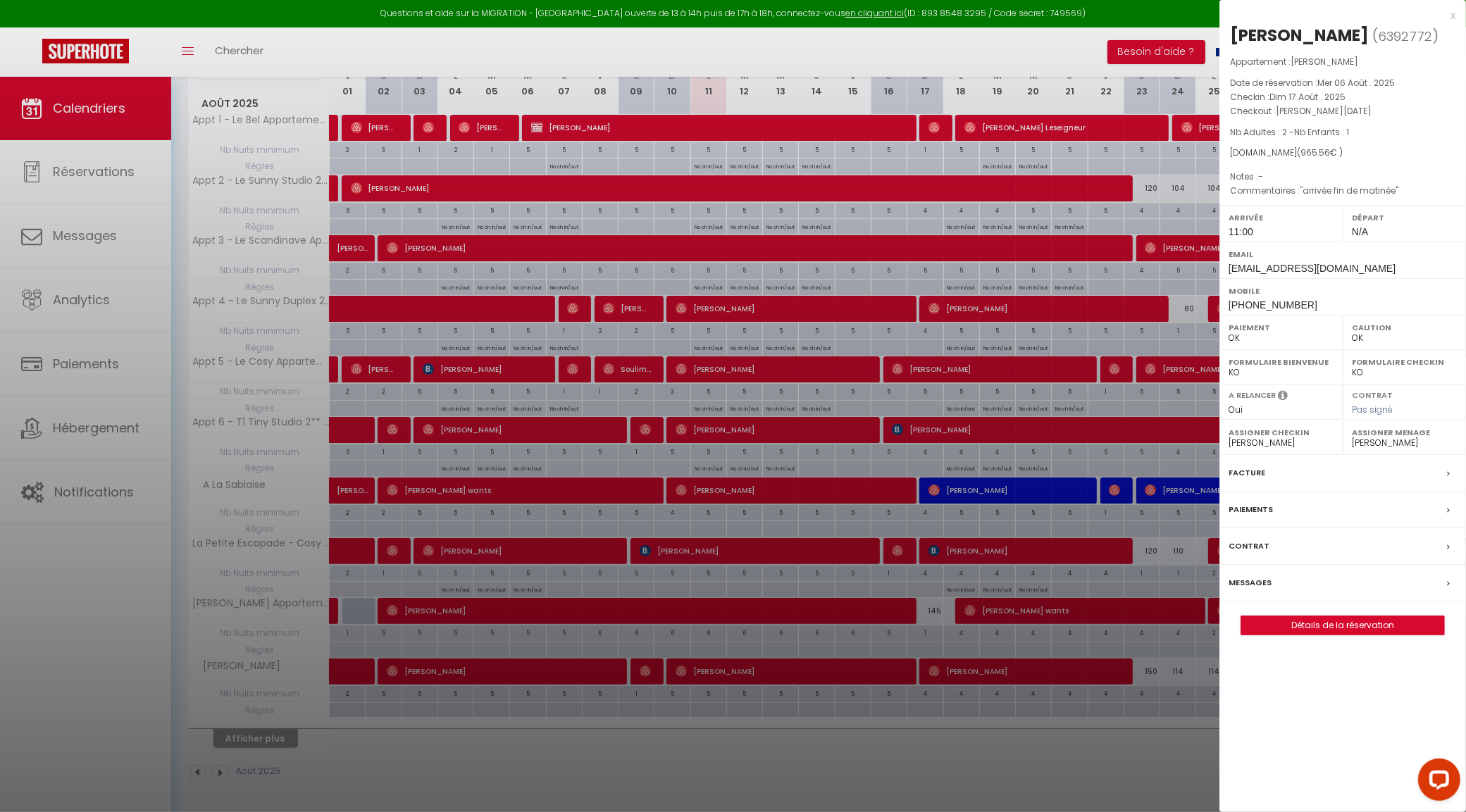
click at [1082, 669] on div at bounding box center [733, 406] width 1466 height 812
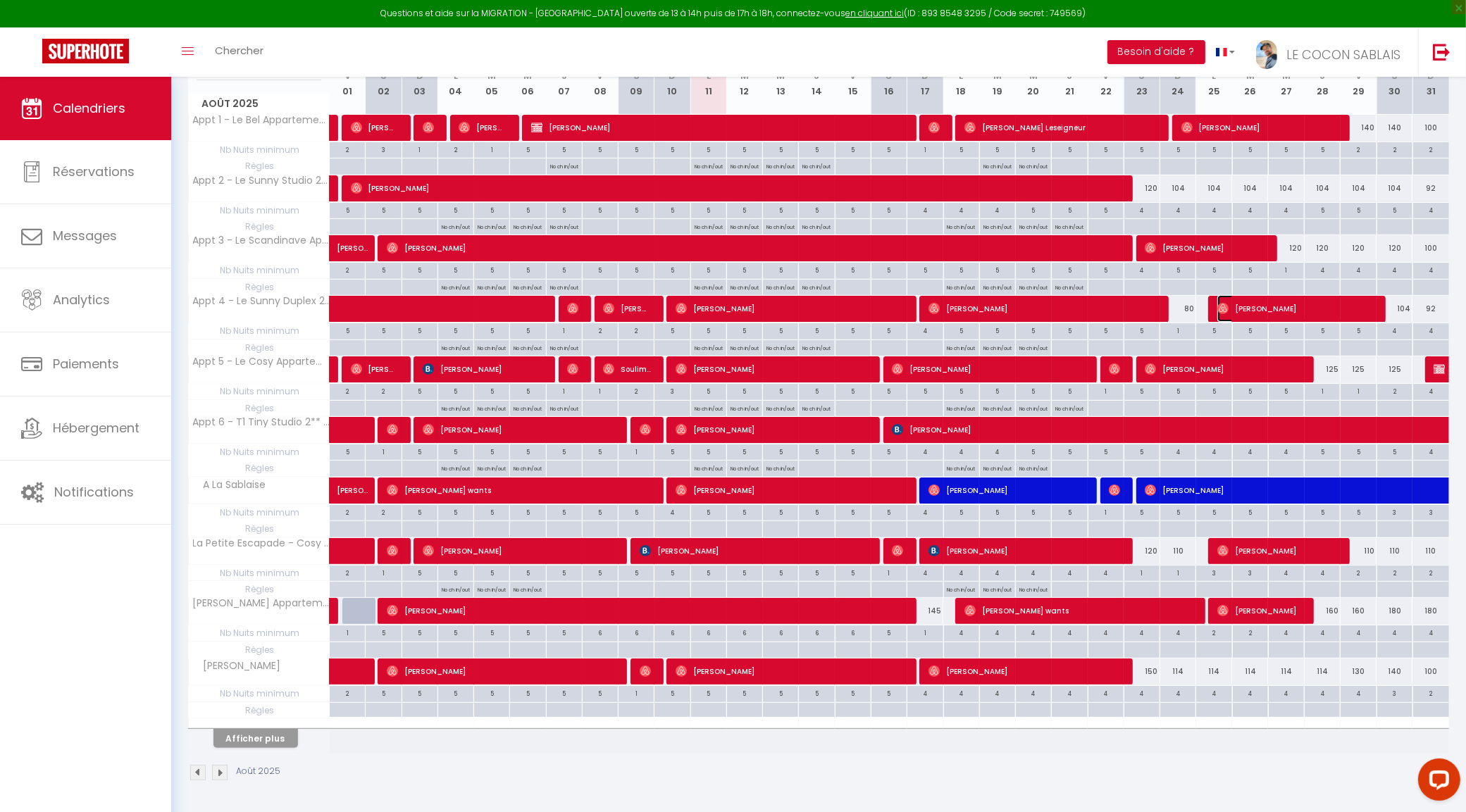
click at [1261, 300] on span "[PERSON_NAME]" at bounding box center [1295, 309] width 155 height 27
select select
select select "47471"
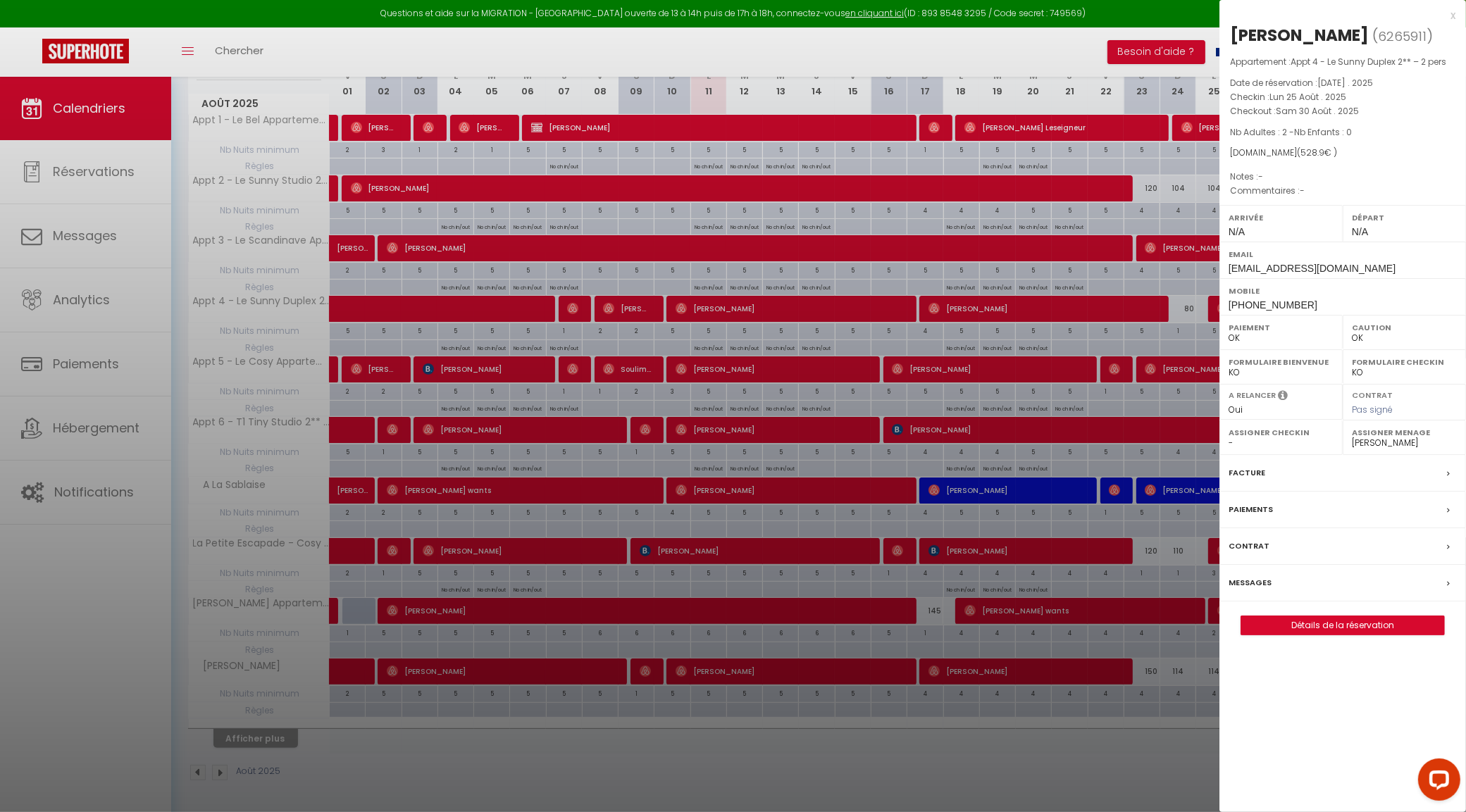
click at [1196, 308] on div at bounding box center [733, 406] width 1466 height 812
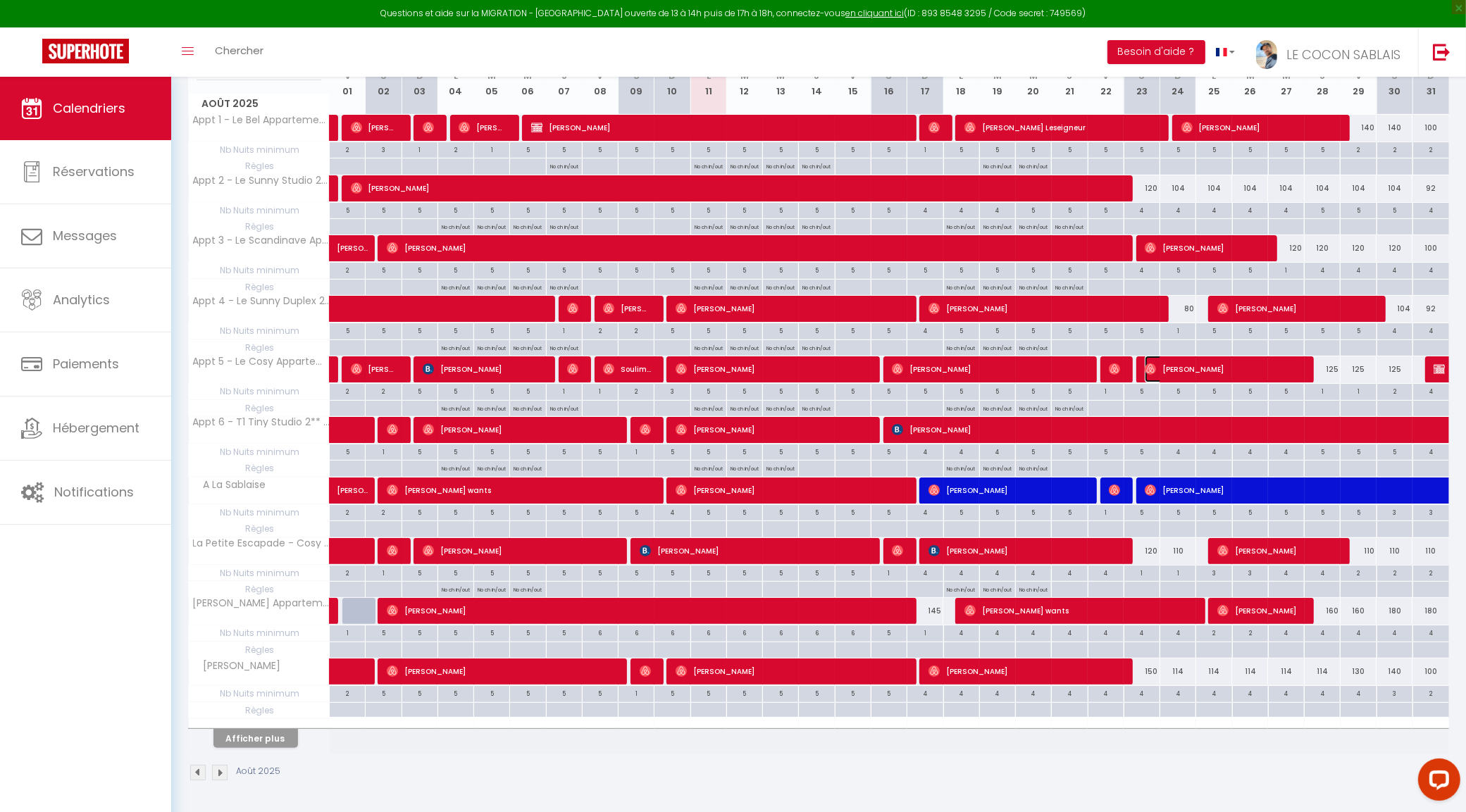
click at [1233, 374] on span "[PERSON_NAME]" at bounding box center [1222, 369] width 155 height 27
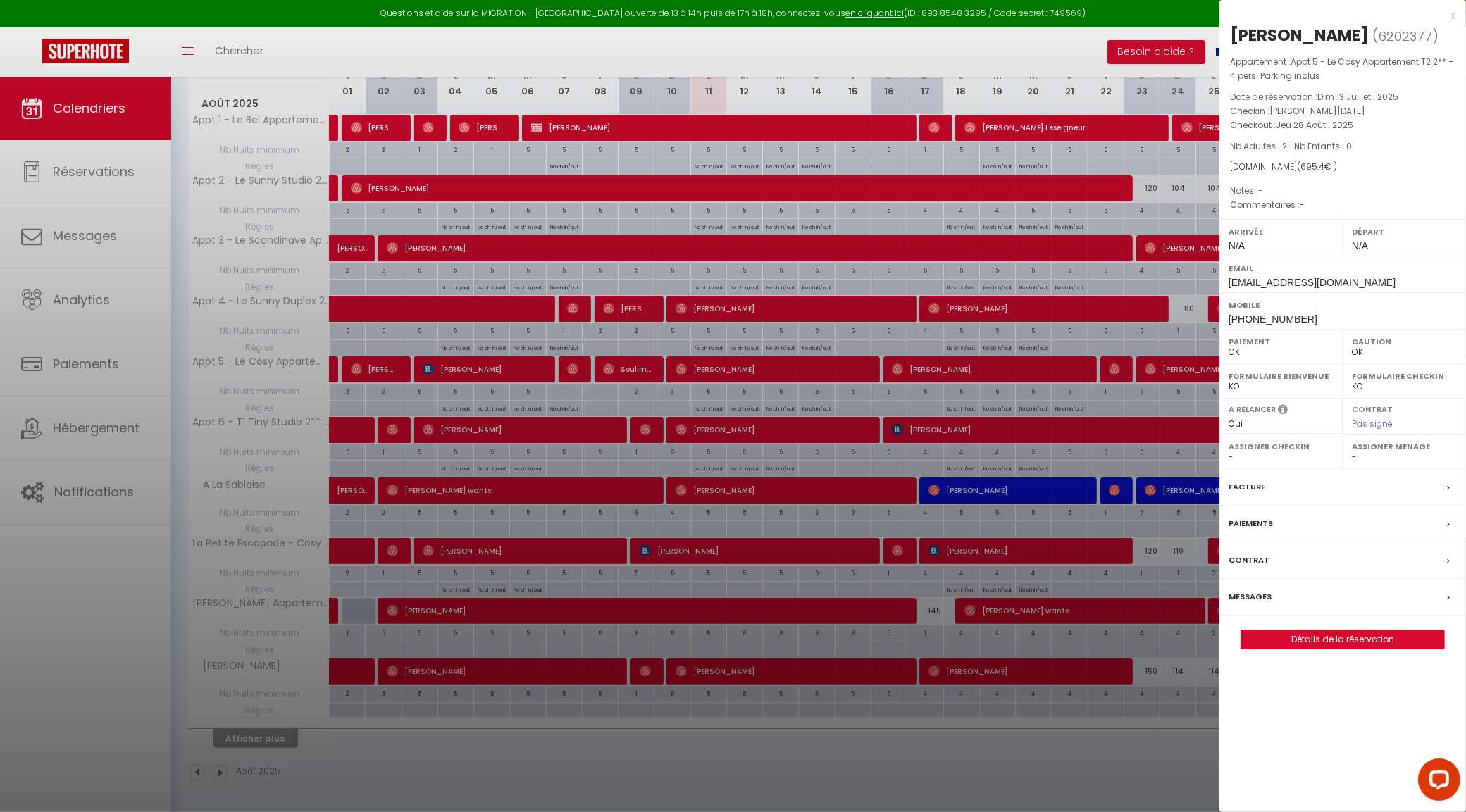
click at [1186, 445] on div at bounding box center [733, 406] width 1466 height 812
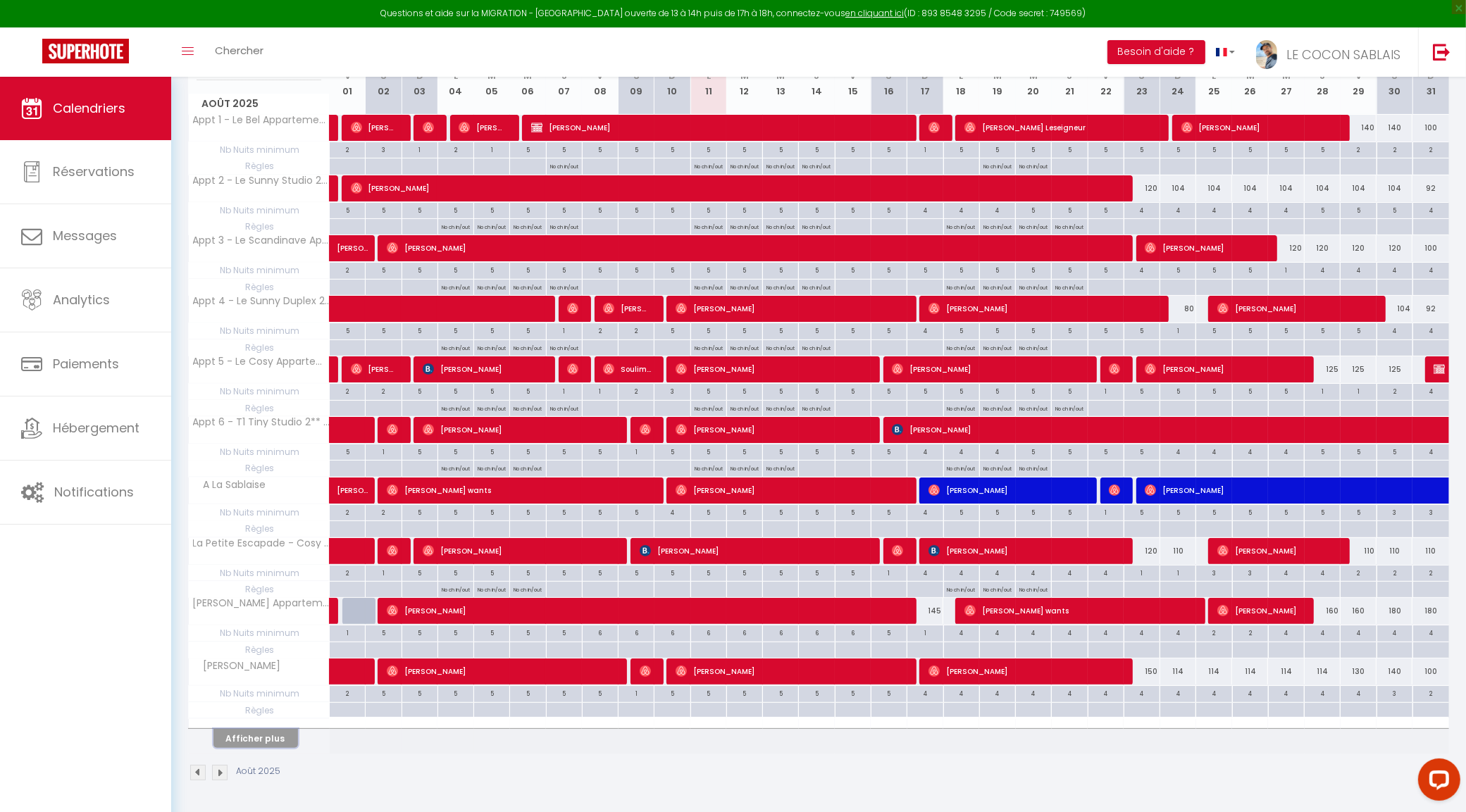
click at [258, 740] on button "Afficher plus" at bounding box center [256, 738] width 85 height 19
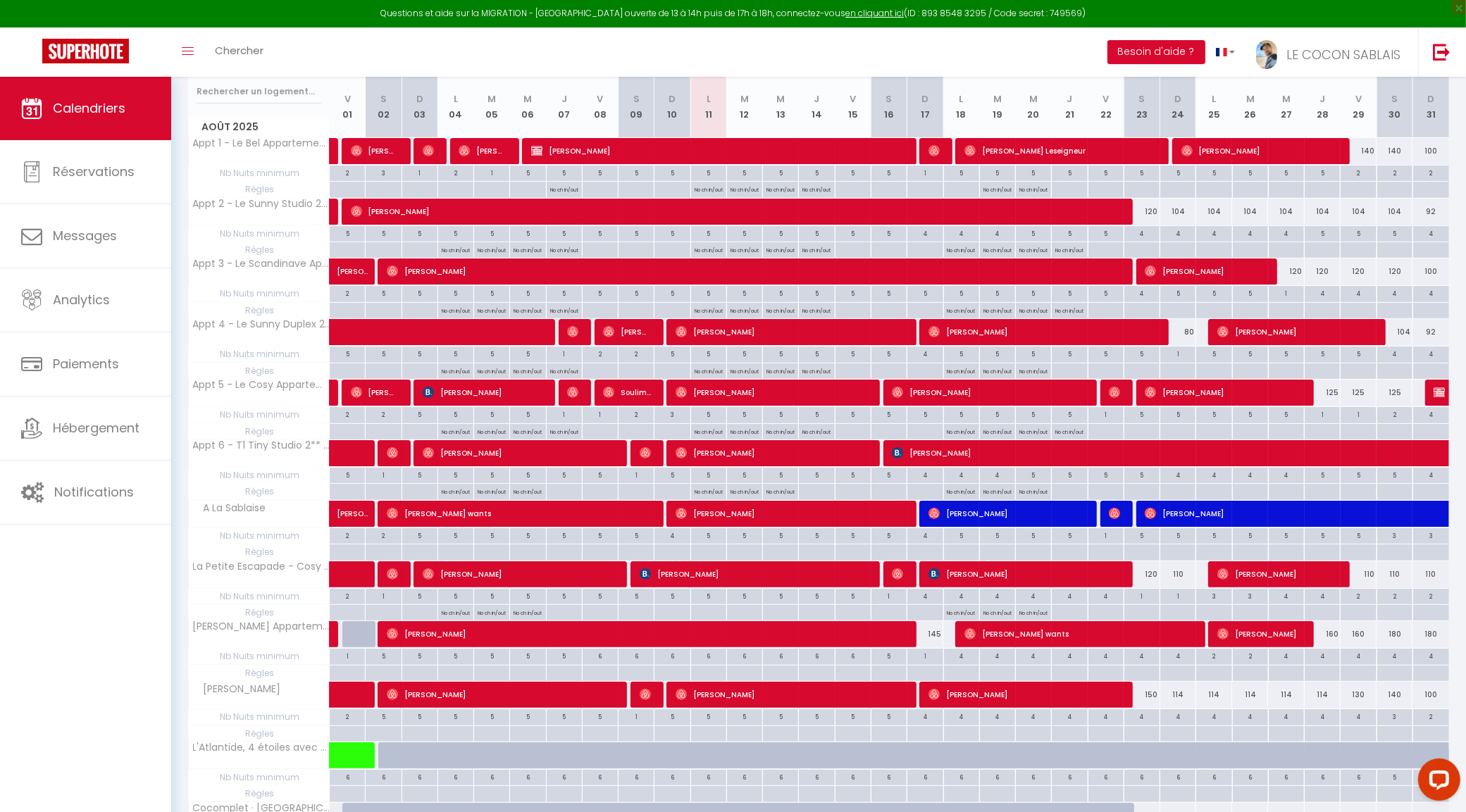
scroll to position [175, 0]
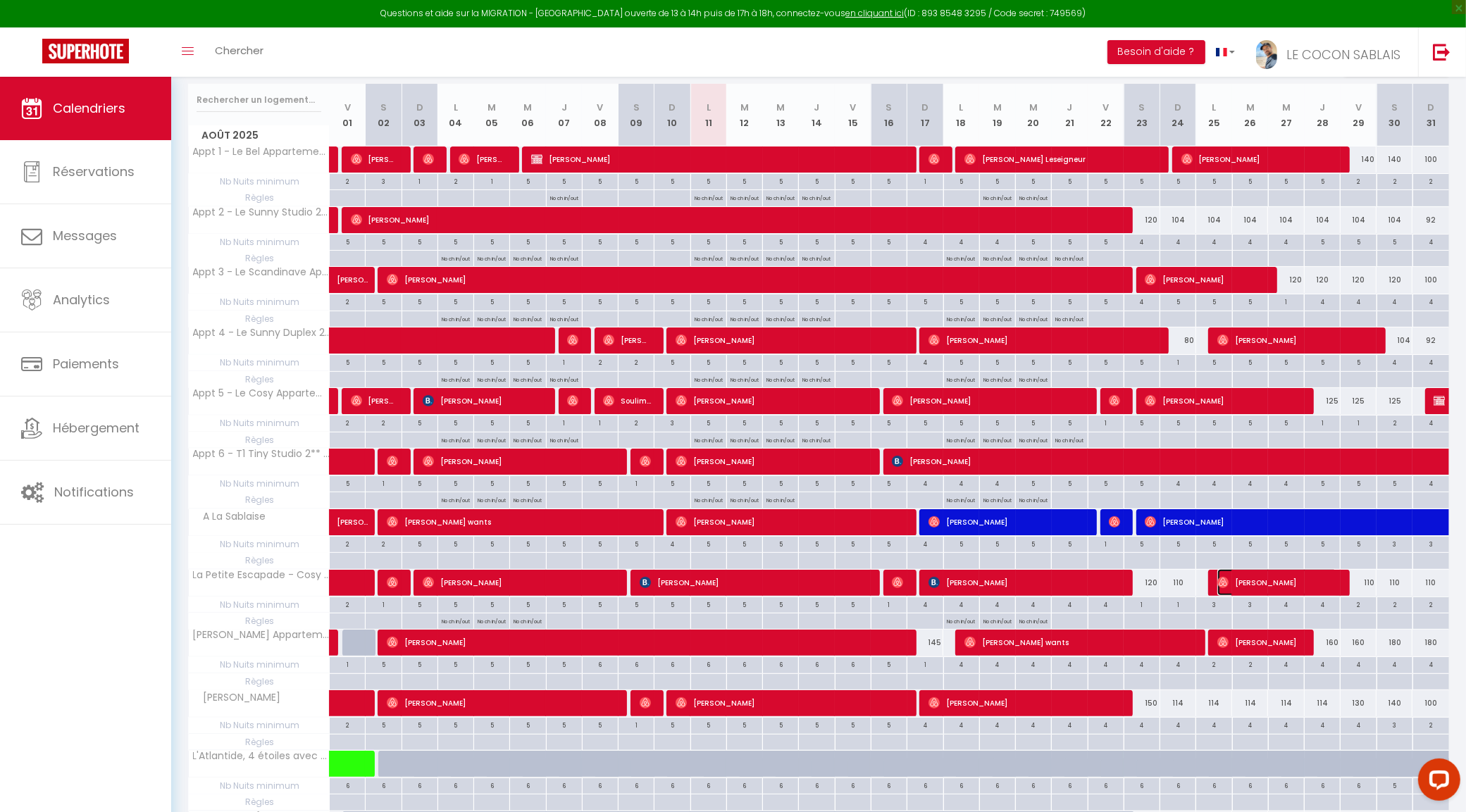
click at [1291, 583] on span "Clément Guillermic" at bounding box center [1277, 582] width 120 height 27
select select "19657"
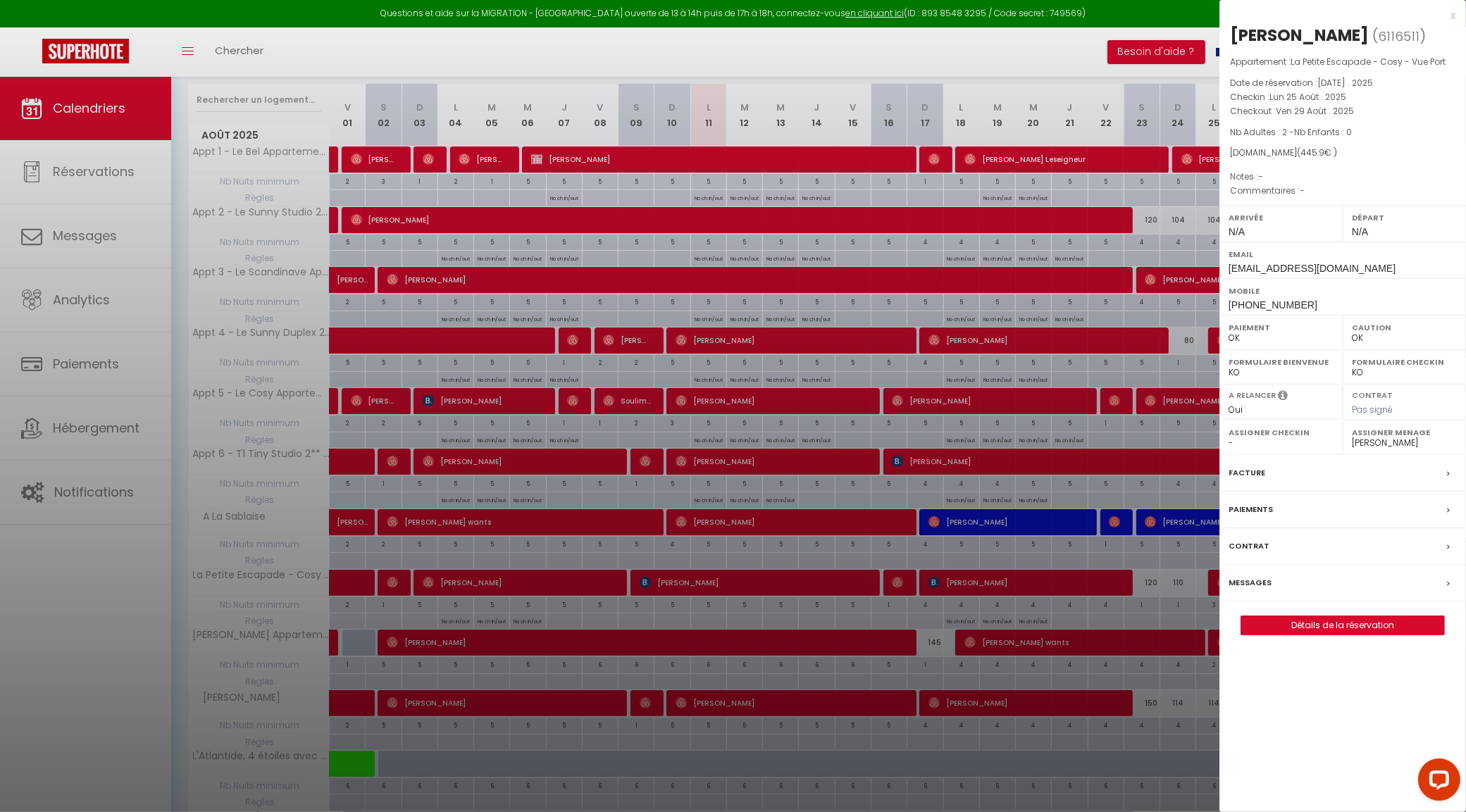
click at [1189, 688] on div at bounding box center [733, 406] width 1466 height 812
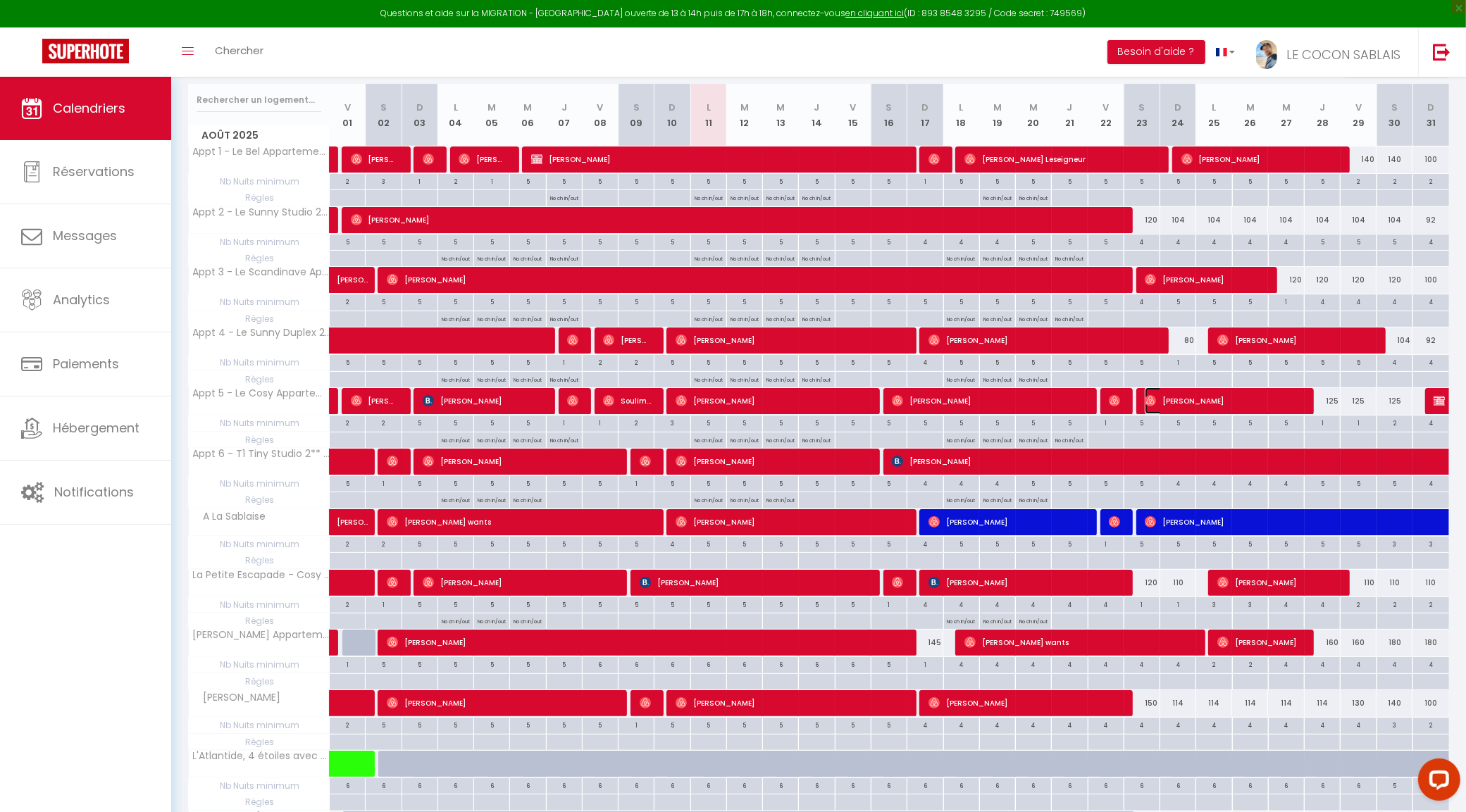
click at [1223, 408] on span "Arkadiusz Januszewski" at bounding box center [1222, 400] width 155 height 27
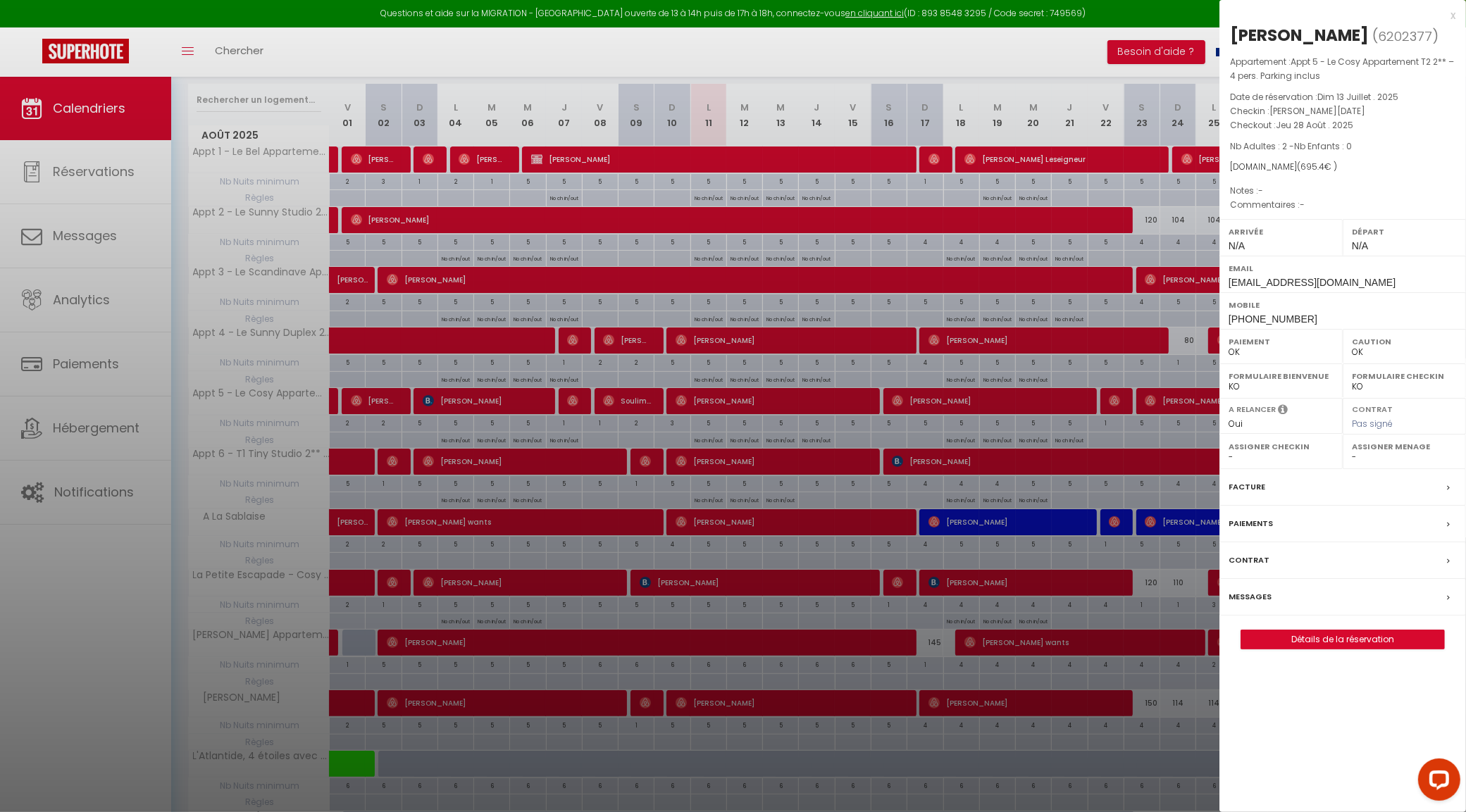
click at [1354, 463] on select "- Victorien DRAPERON Edouard DRAPERON Léonard DRAPERON Agathe HUMEAU Simon PASQ…" at bounding box center [1404, 456] width 105 height 13
select select "19657"
click at [1351, 463] on select "- Victorien DRAPERON Edouard DRAPERON Léonard DRAPERON Agathe HUMEAU Simon PASQ…" at bounding box center [1404, 456] width 105 height 13
click at [1184, 490] on div at bounding box center [733, 406] width 1466 height 812
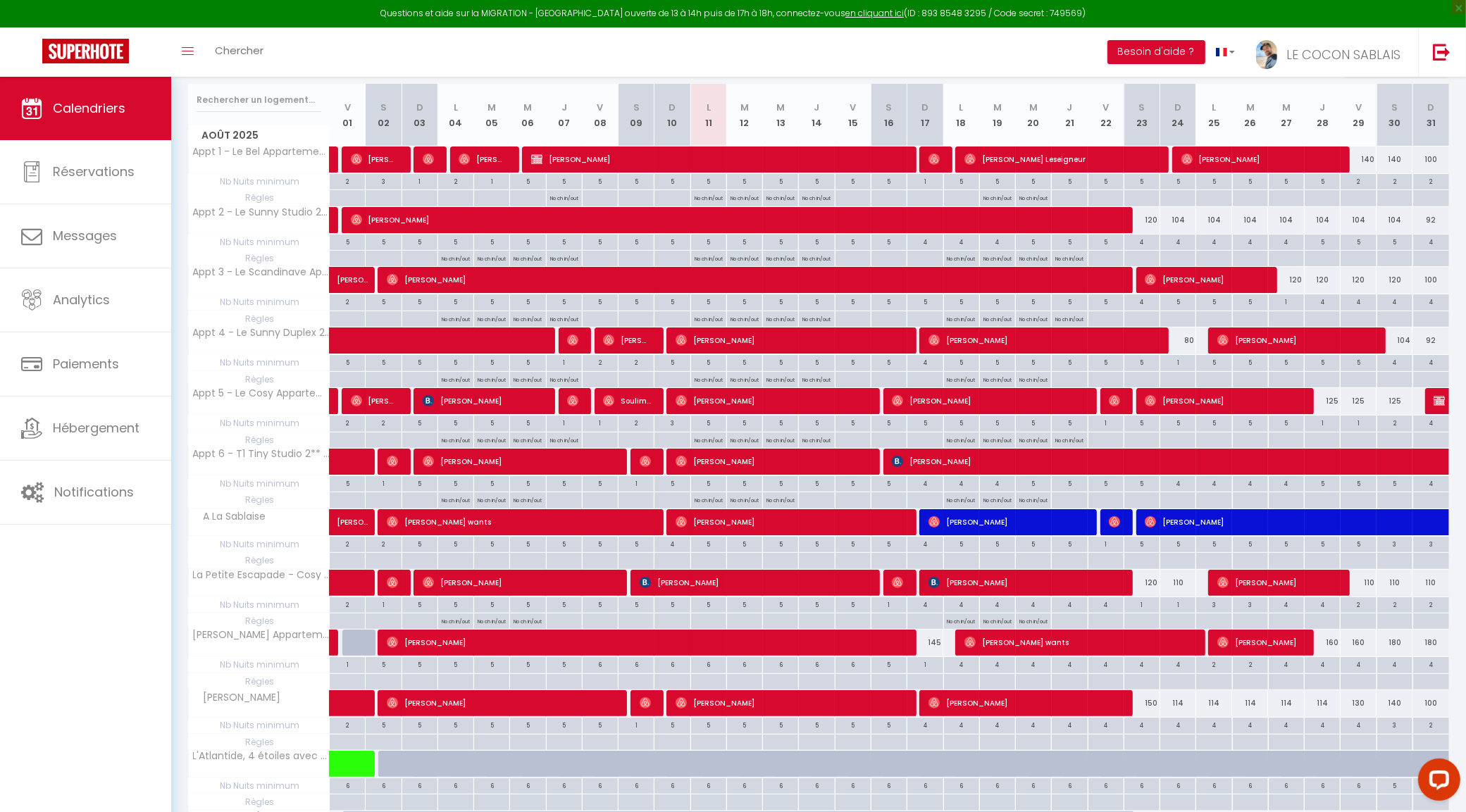
click at [1187, 341] on div "80" at bounding box center [1178, 340] width 36 height 26
type input "80"
type input "Dim 24 Août 2025"
type input "Lun 25 Août 2025"
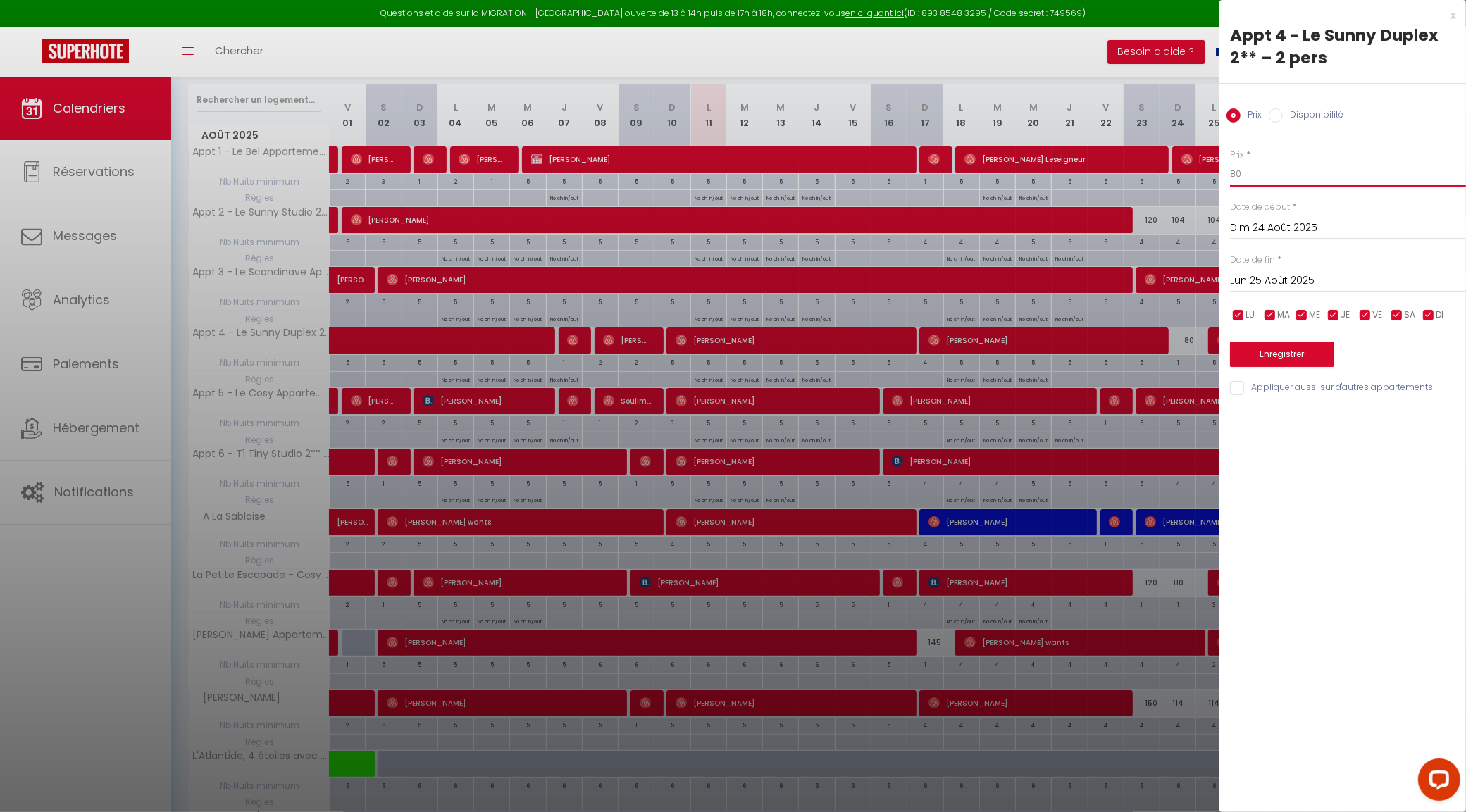
click at [1244, 174] on input "80" at bounding box center [1348, 174] width 236 height 25
type input "8"
type input "ç"
type input "90"
click at [1289, 357] on button "Enregistrer" at bounding box center [1282, 354] width 104 height 25
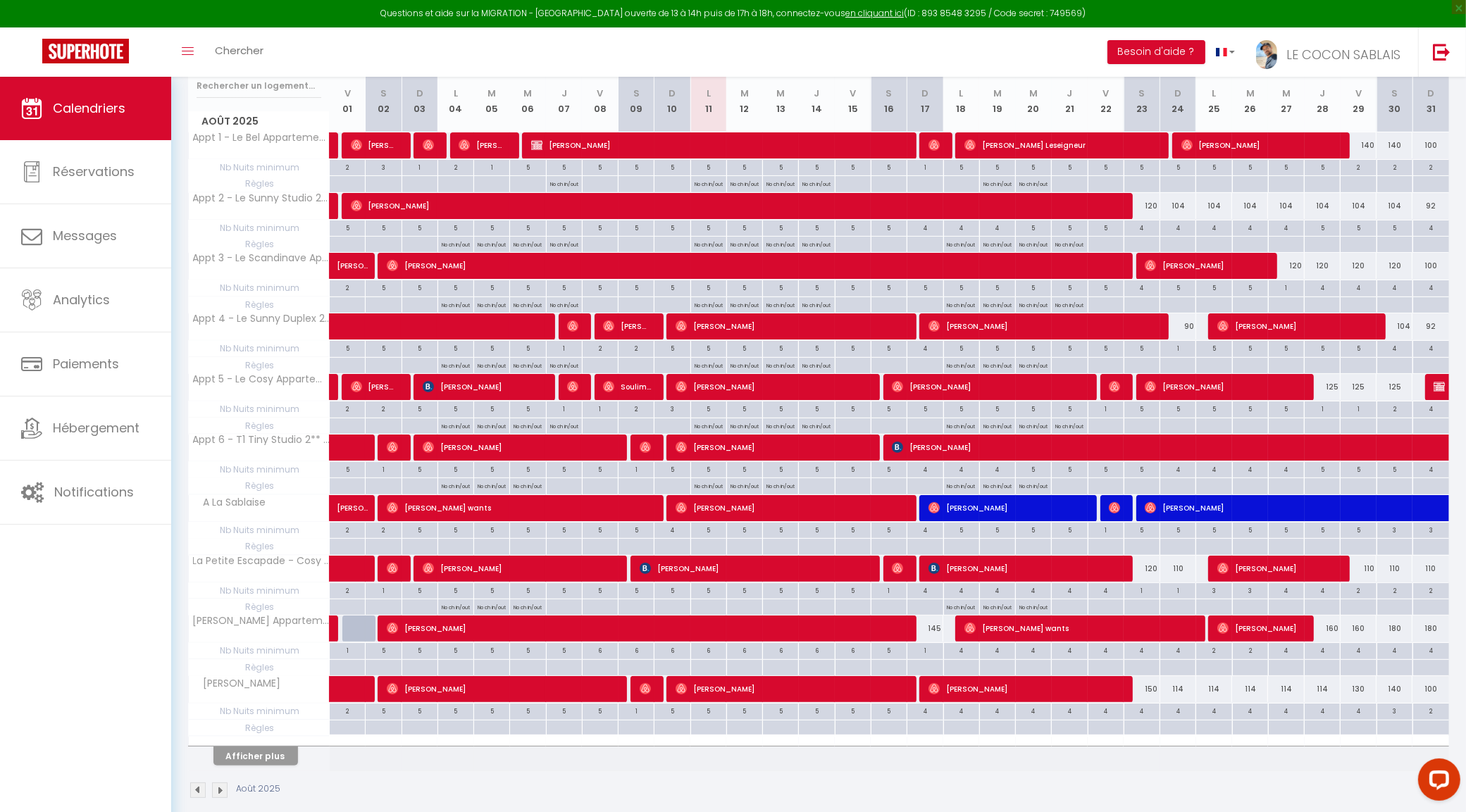
scroll to position [210, 0]
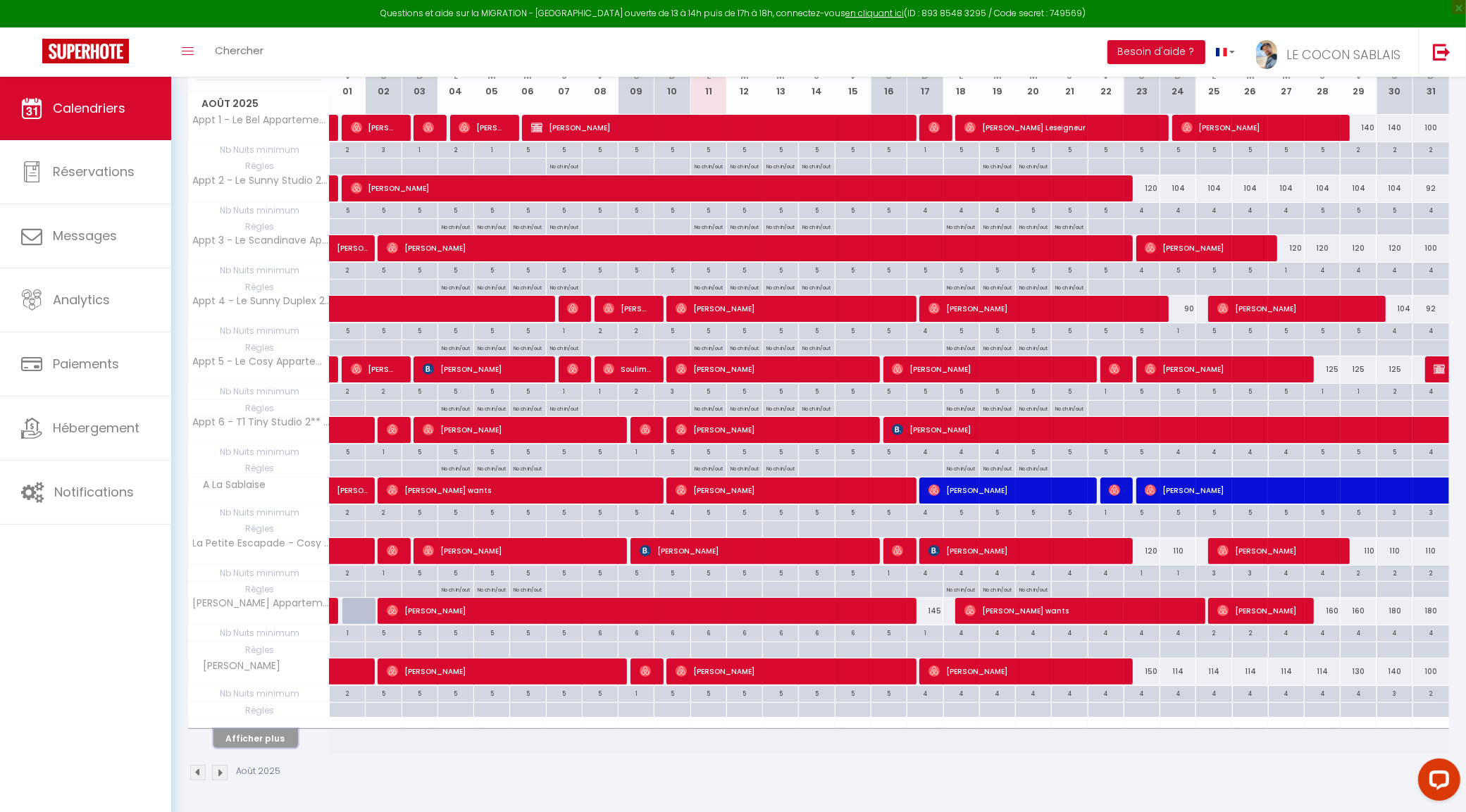
click at [269, 734] on button "Afficher plus" at bounding box center [256, 738] width 85 height 19
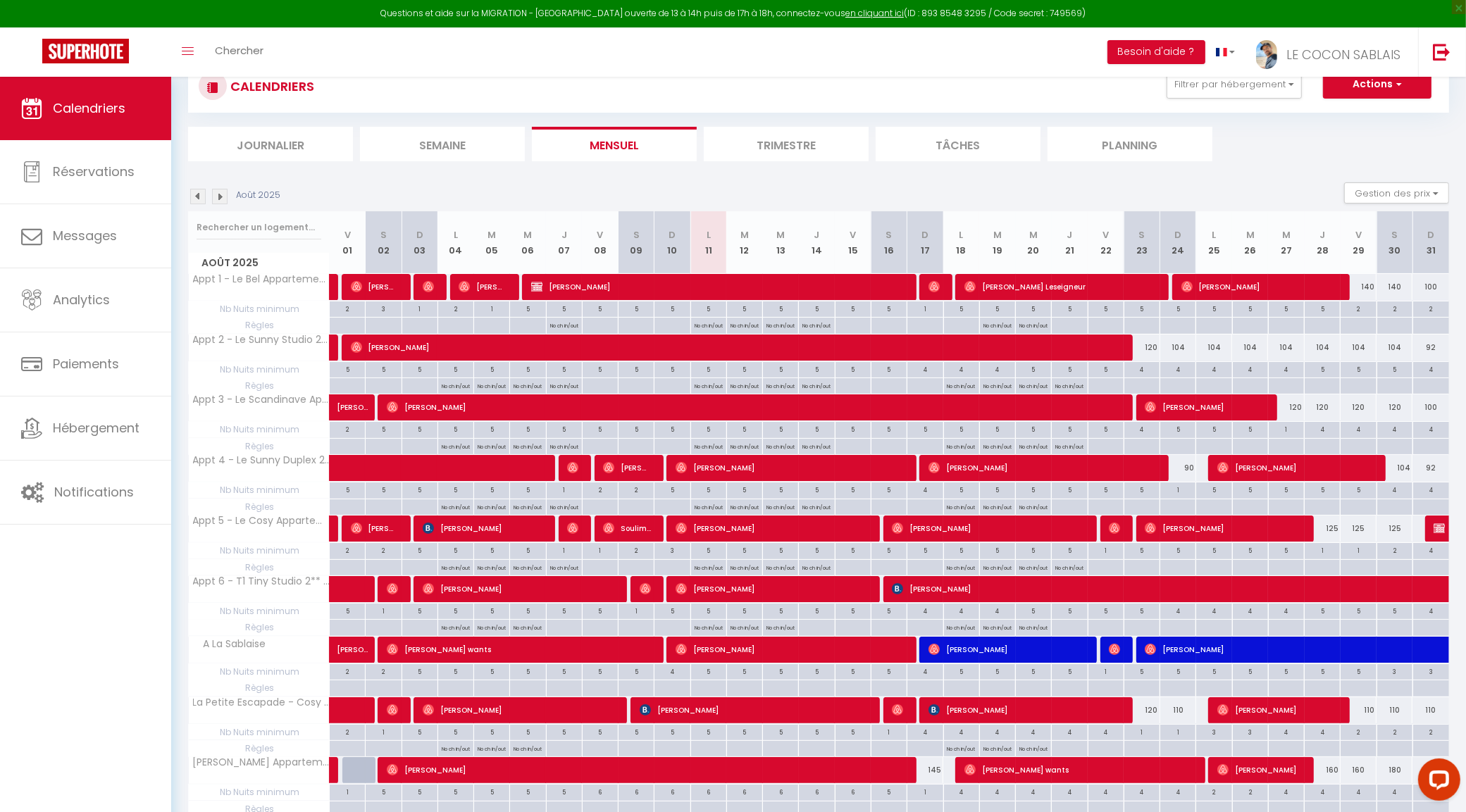
scroll to position [34, 0]
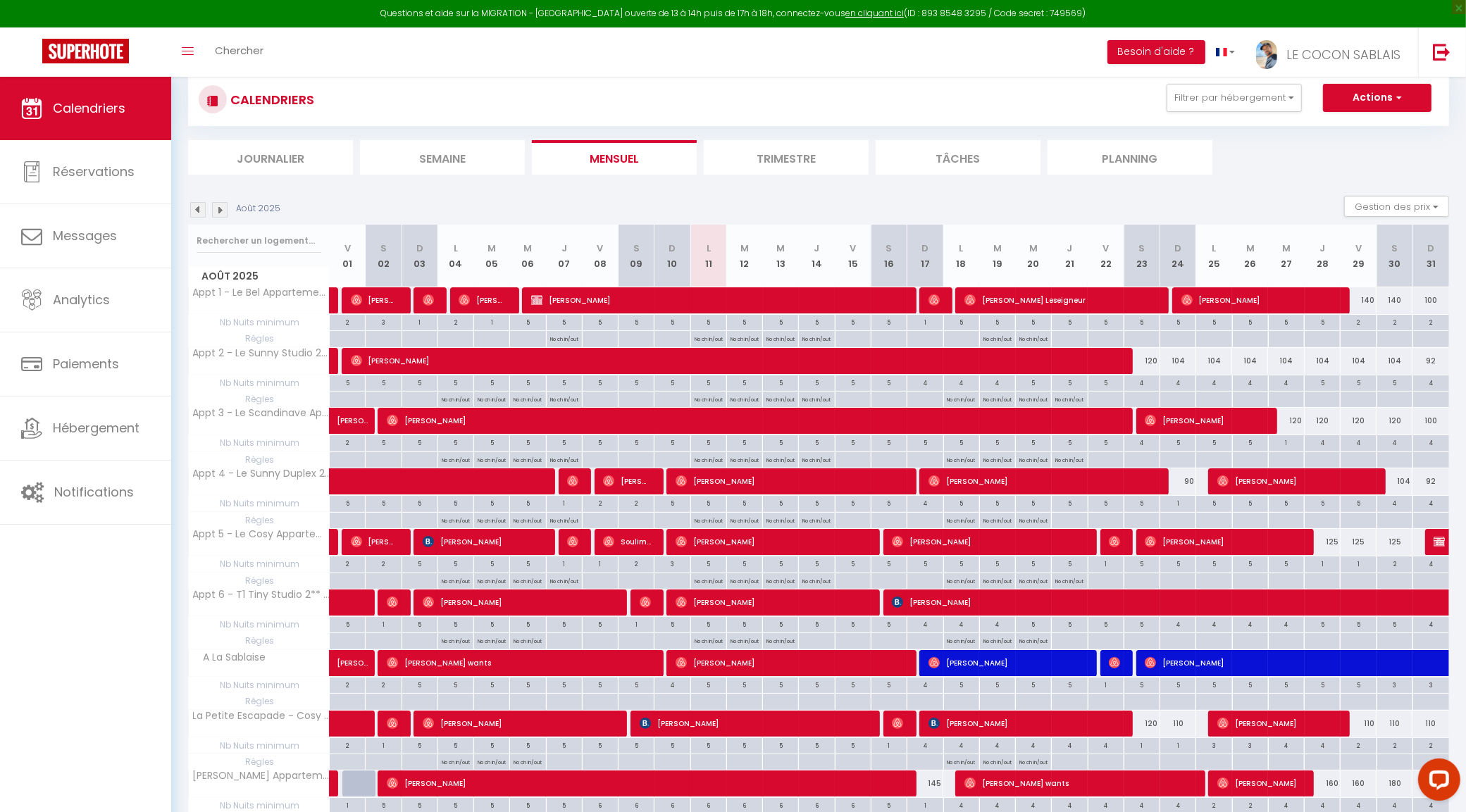
click at [780, 155] on li "Trimestre" at bounding box center [786, 157] width 165 height 35
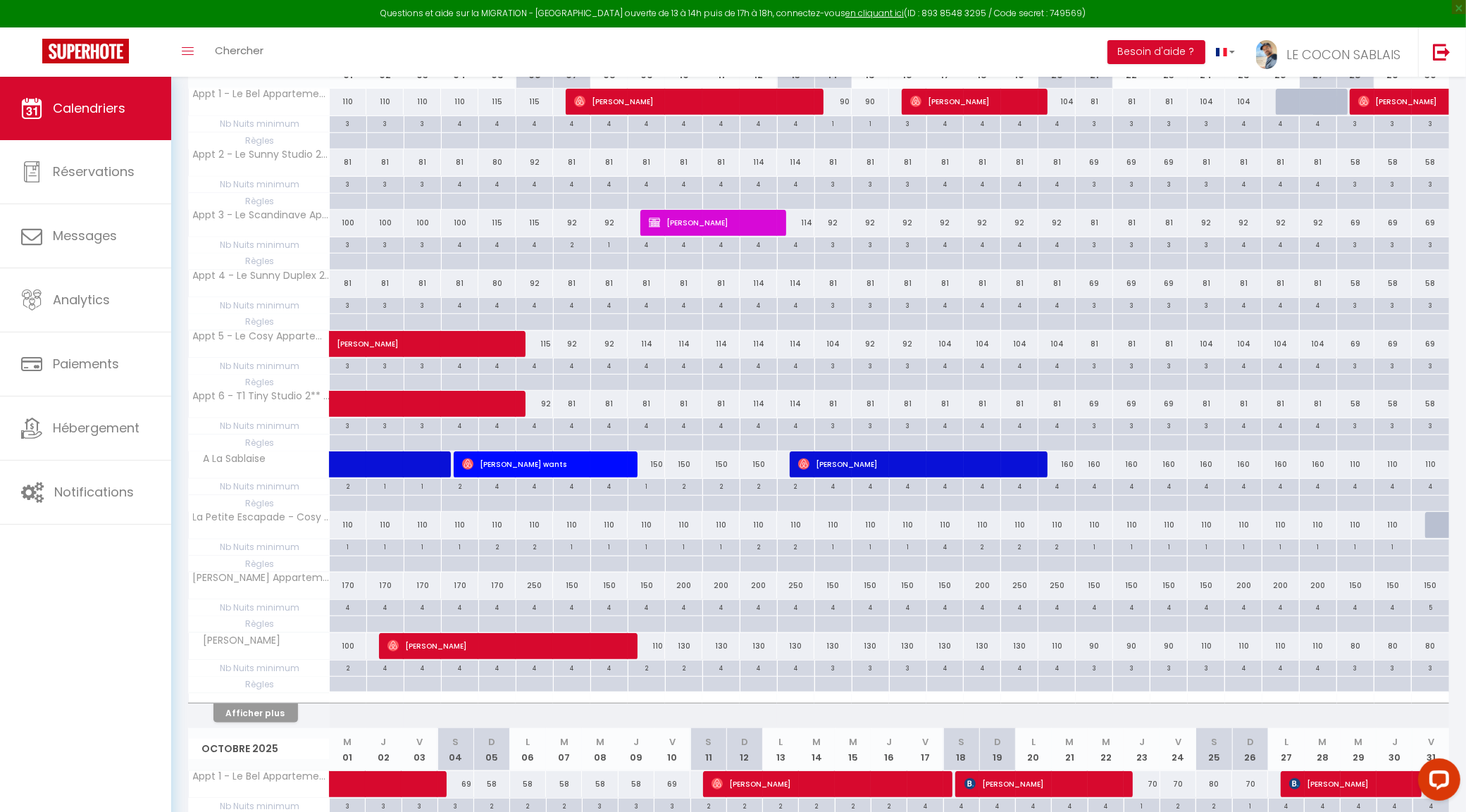
scroll to position [386, 0]
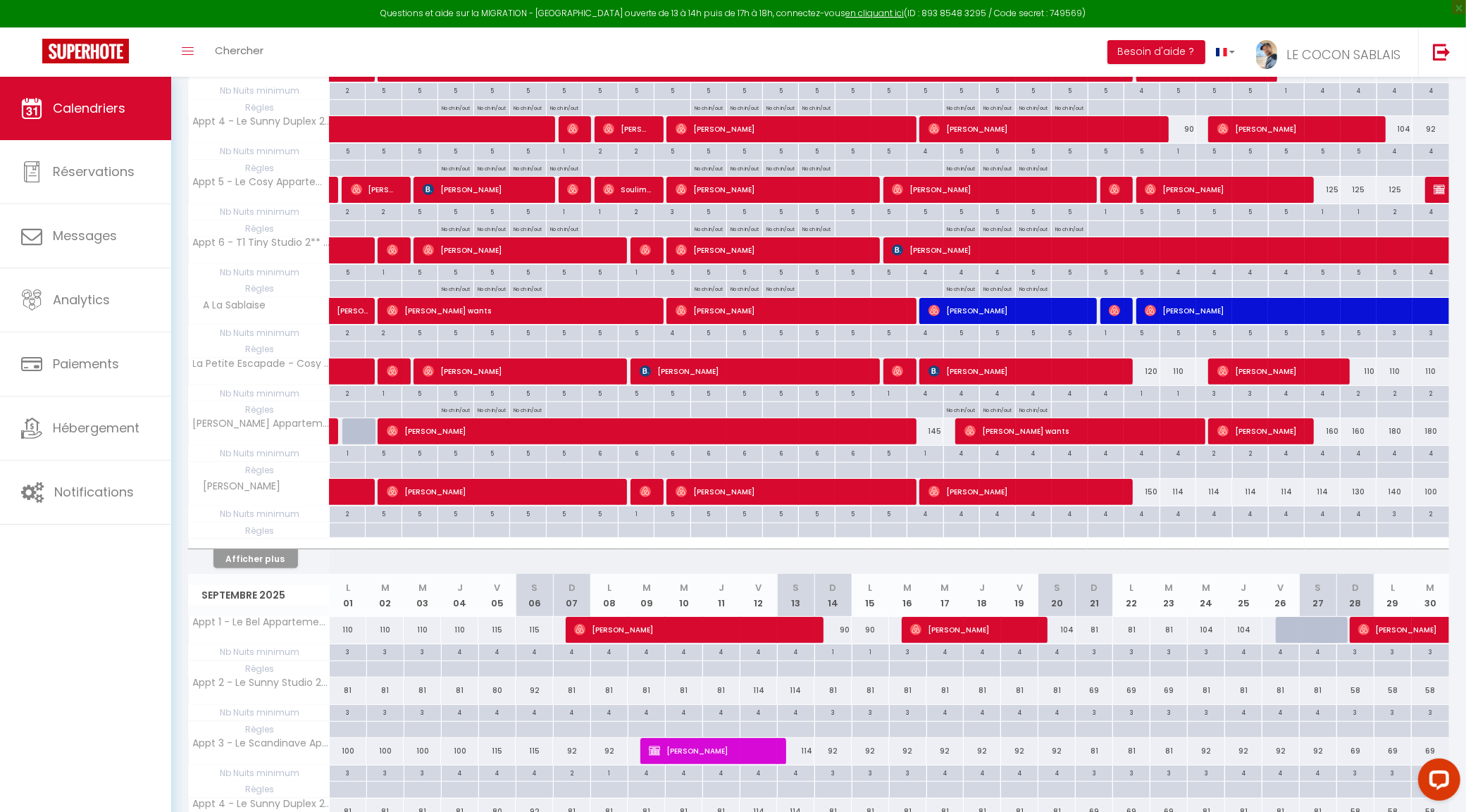
drag, startPoint x: 1357, startPoint y: 368, endPoint x: 1367, endPoint y: 377, distance: 13.5
click at [1356, 368] on div "110" at bounding box center [1358, 371] width 36 height 26
type input "110"
type input "Ven 29 Août 2025"
type input "Sam 30 Août 2025"
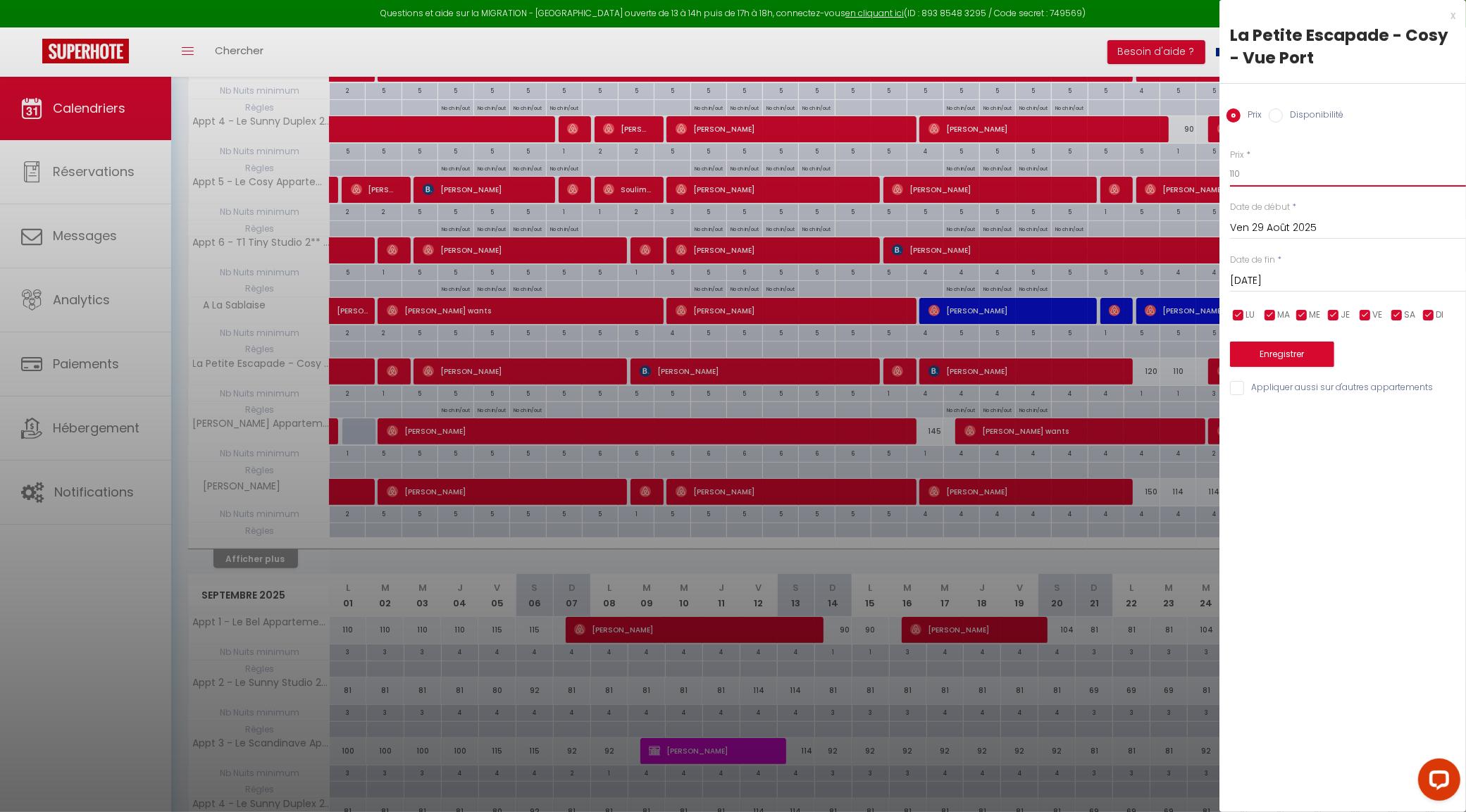
click at [1252, 175] on input "110" at bounding box center [1348, 174] width 236 height 25
type input "100"
click at [1275, 273] on input "Sam 30 Août 2025" at bounding box center [1348, 281] width 236 height 19
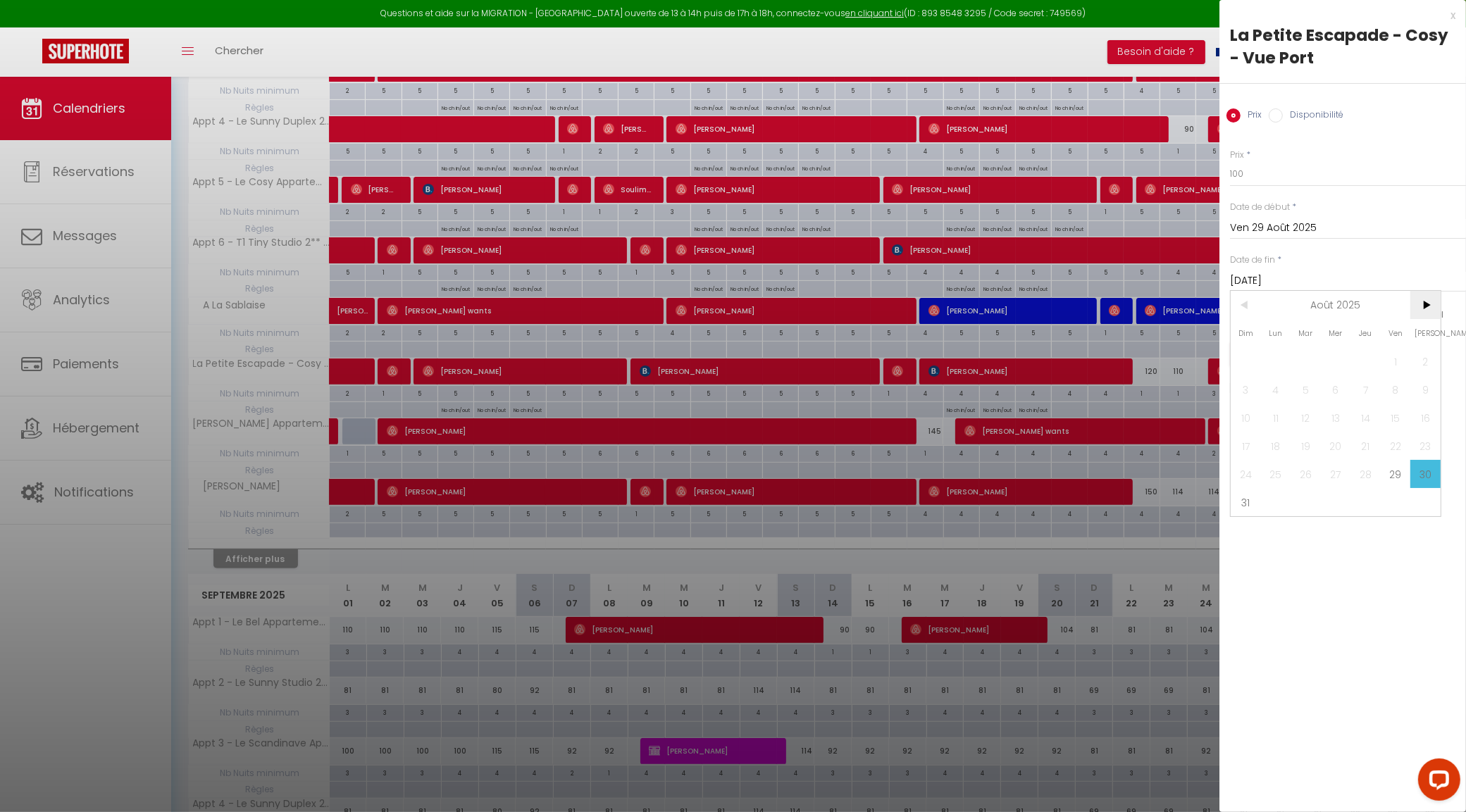
click at [1424, 304] on span ">" at bounding box center [1425, 305] width 31 height 28
click at [1290, 484] on span "30" at bounding box center [1306, 473] width 31 height 28
type input "Mar 30 Septembre 2025"
click at [1304, 350] on button "Enregistrer" at bounding box center [1282, 354] width 104 height 25
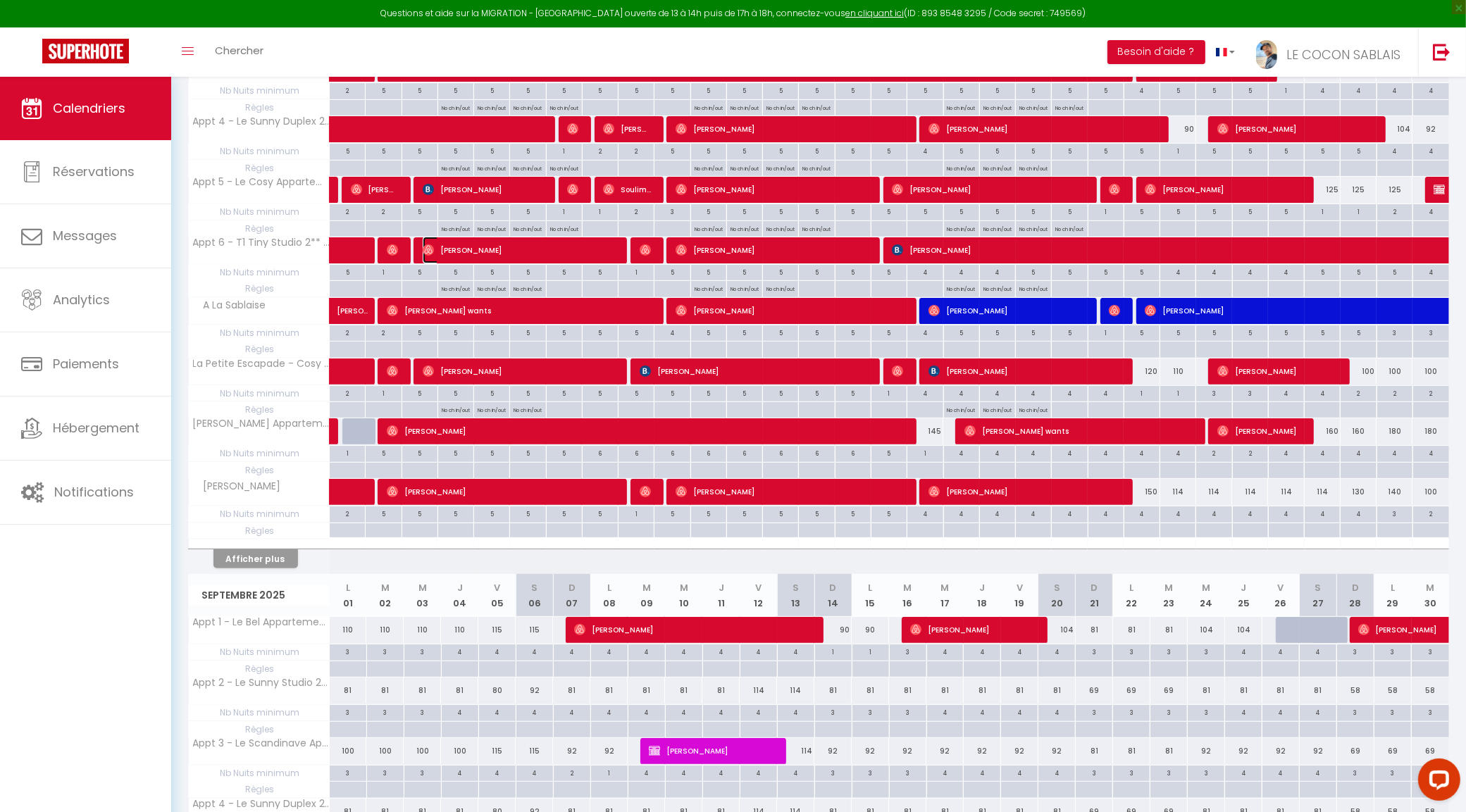
click at [564, 261] on span "Flavien Brizais" at bounding box center [519, 250] width 192 height 27
select select "47471"
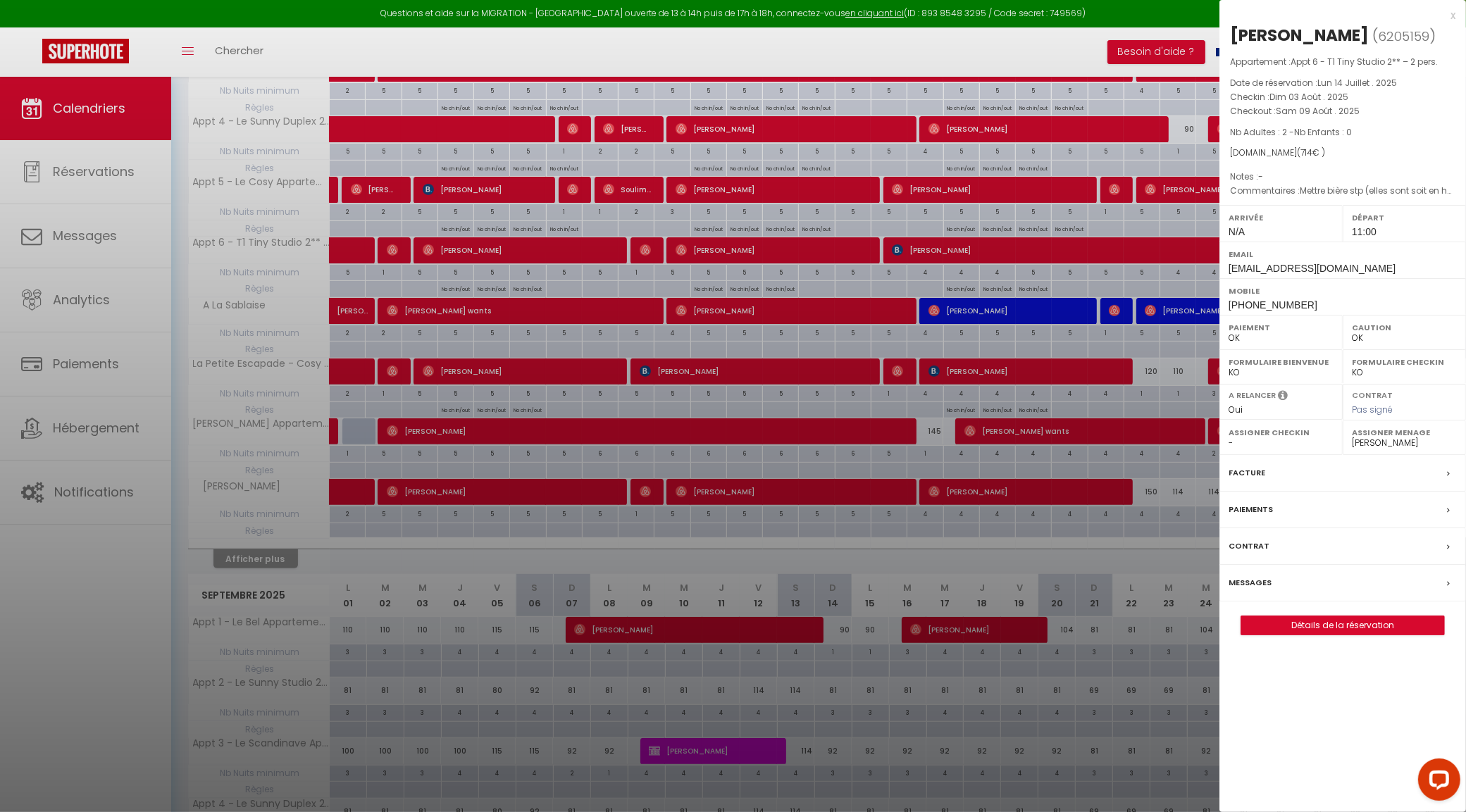
click at [1455, 4] on div "x Flavien Brizais ( 6205159 ) Appartement : Appt 6 - T1 Tiny Studio 2** – 2 per…" at bounding box center [1342, 328] width 246 height 656
click at [1452, 12] on div "x" at bounding box center [1337, 15] width 236 height 17
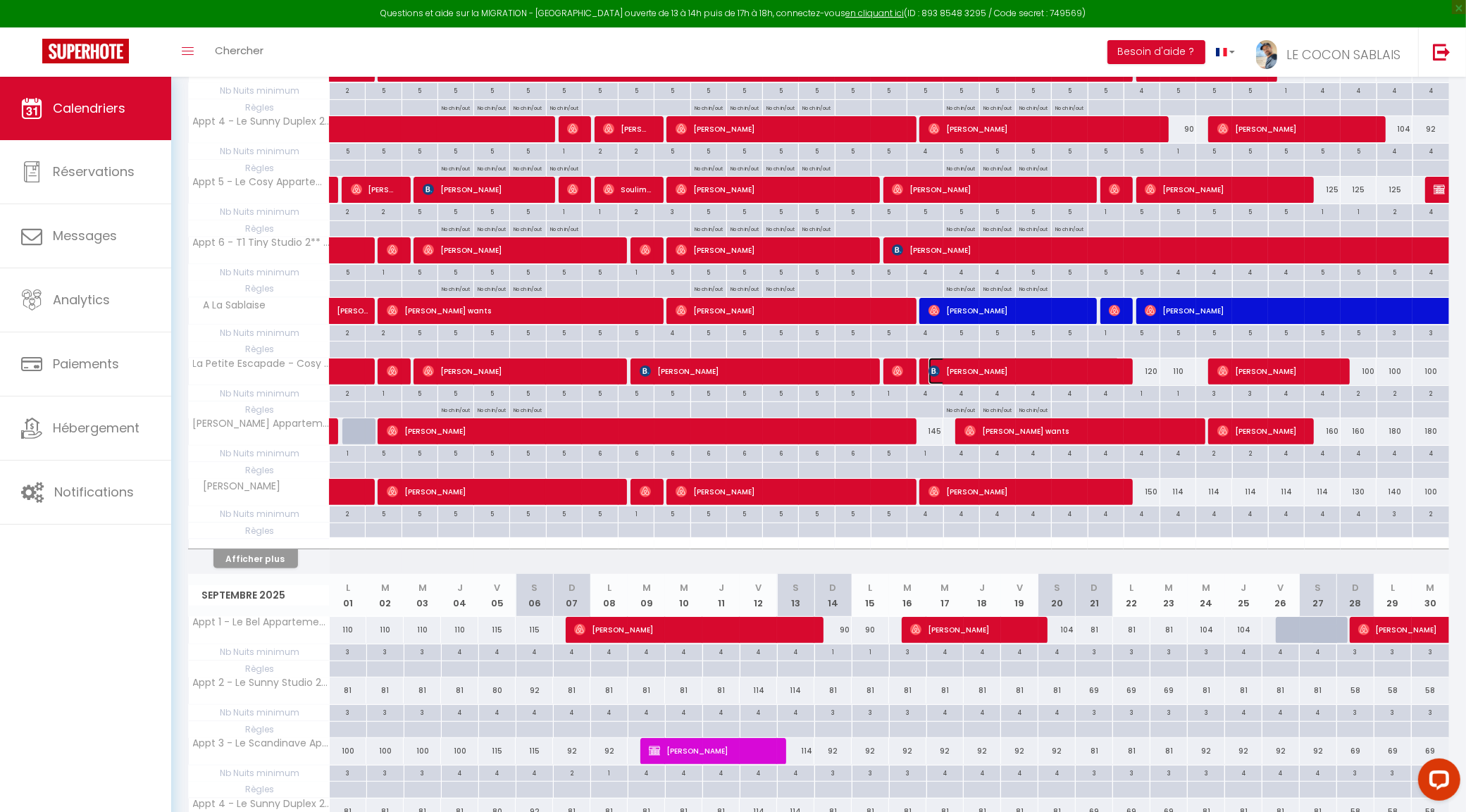
click at [1039, 372] on span "Andrea Poussin" at bounding box center [1025, 372] width 192 height 27
click at [0, 0] on div at bounding box center [0, 0] width 0 height 0
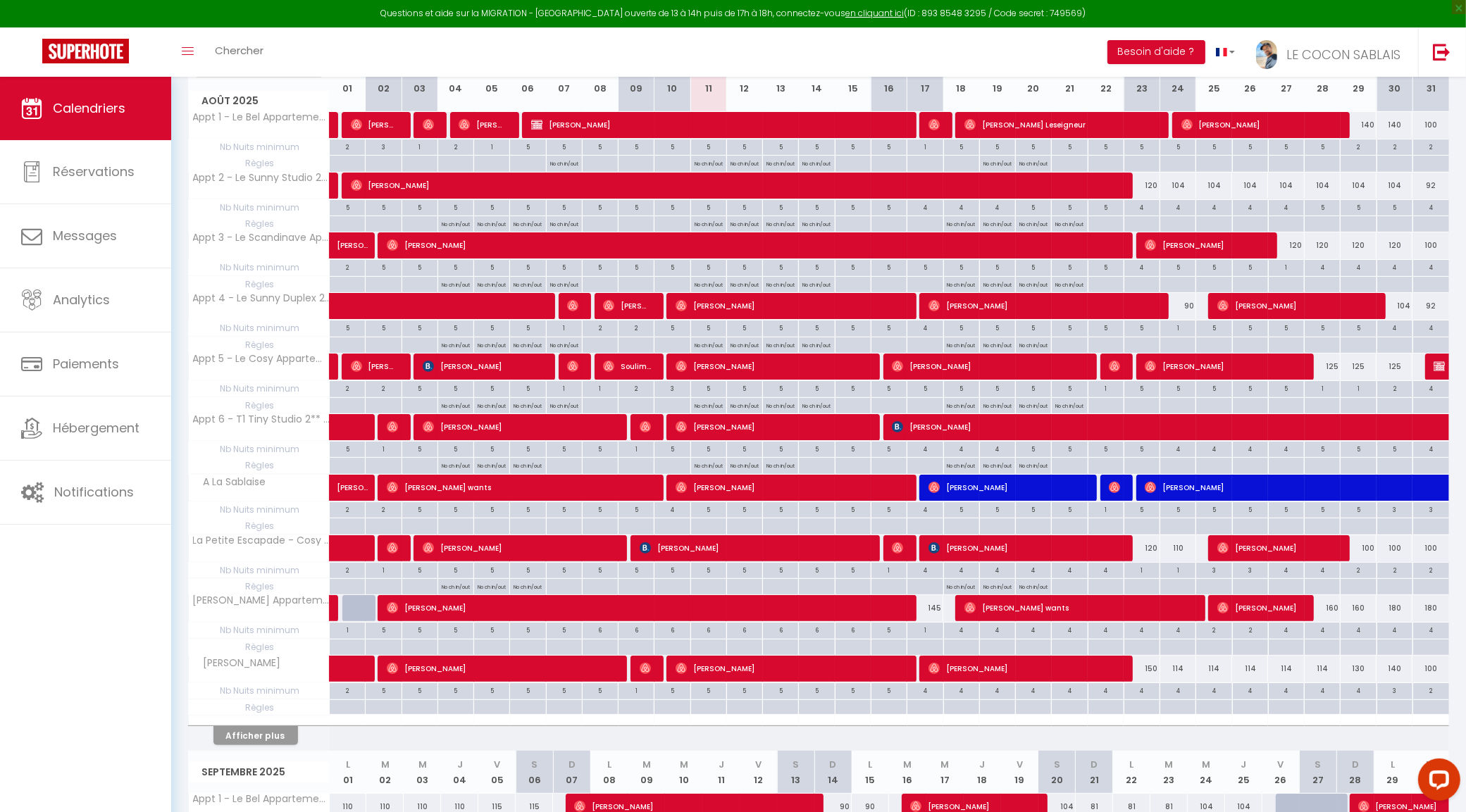
scroll to position [210, 0]
click at [1261, 609] on span "Chloé Letalle" at bounding box center [1259, 608] width 84 height 27
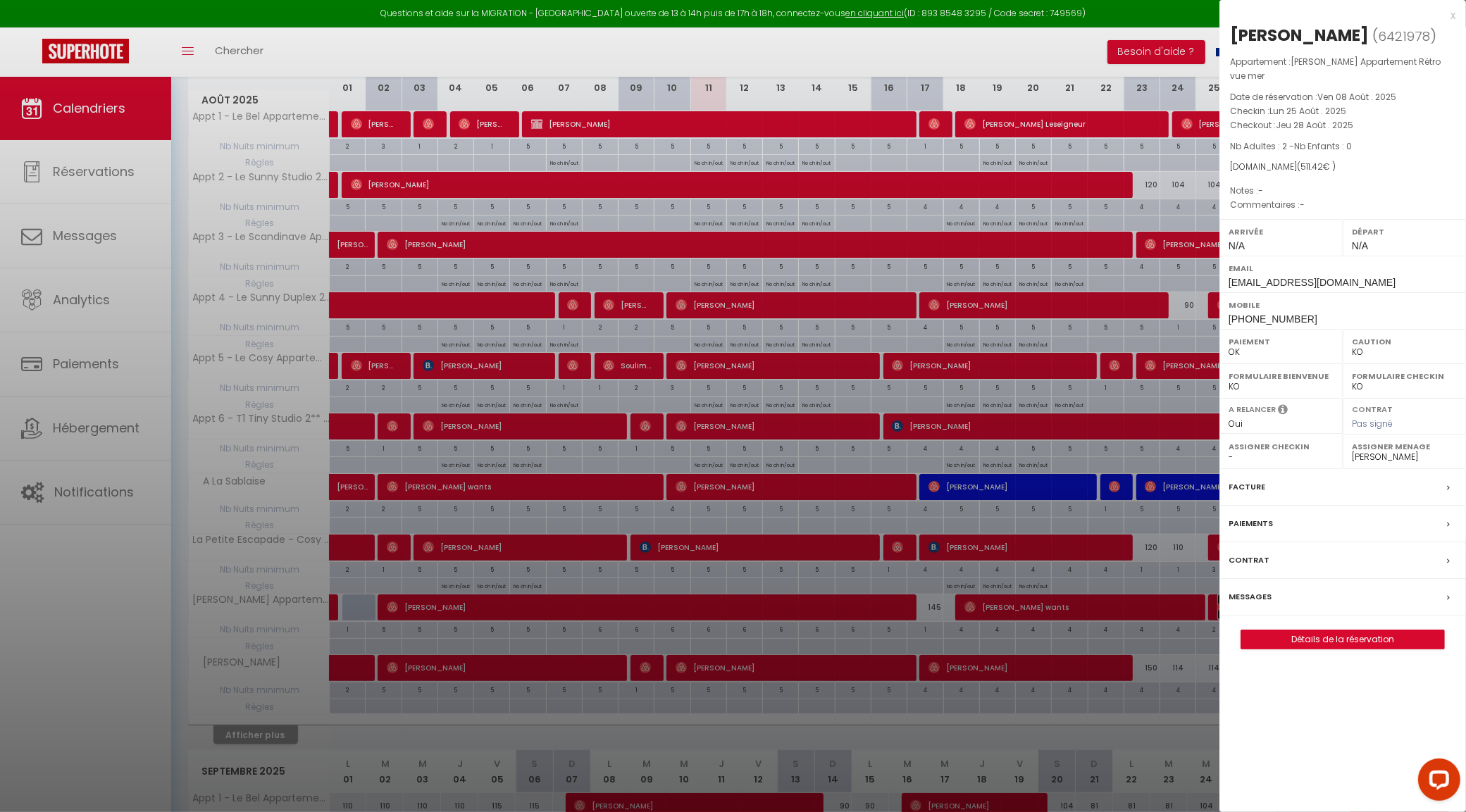
select select "OK"
select select "19657"
click at [1099, 614] on div at bounding box center [733, 406] width 1466 height 812
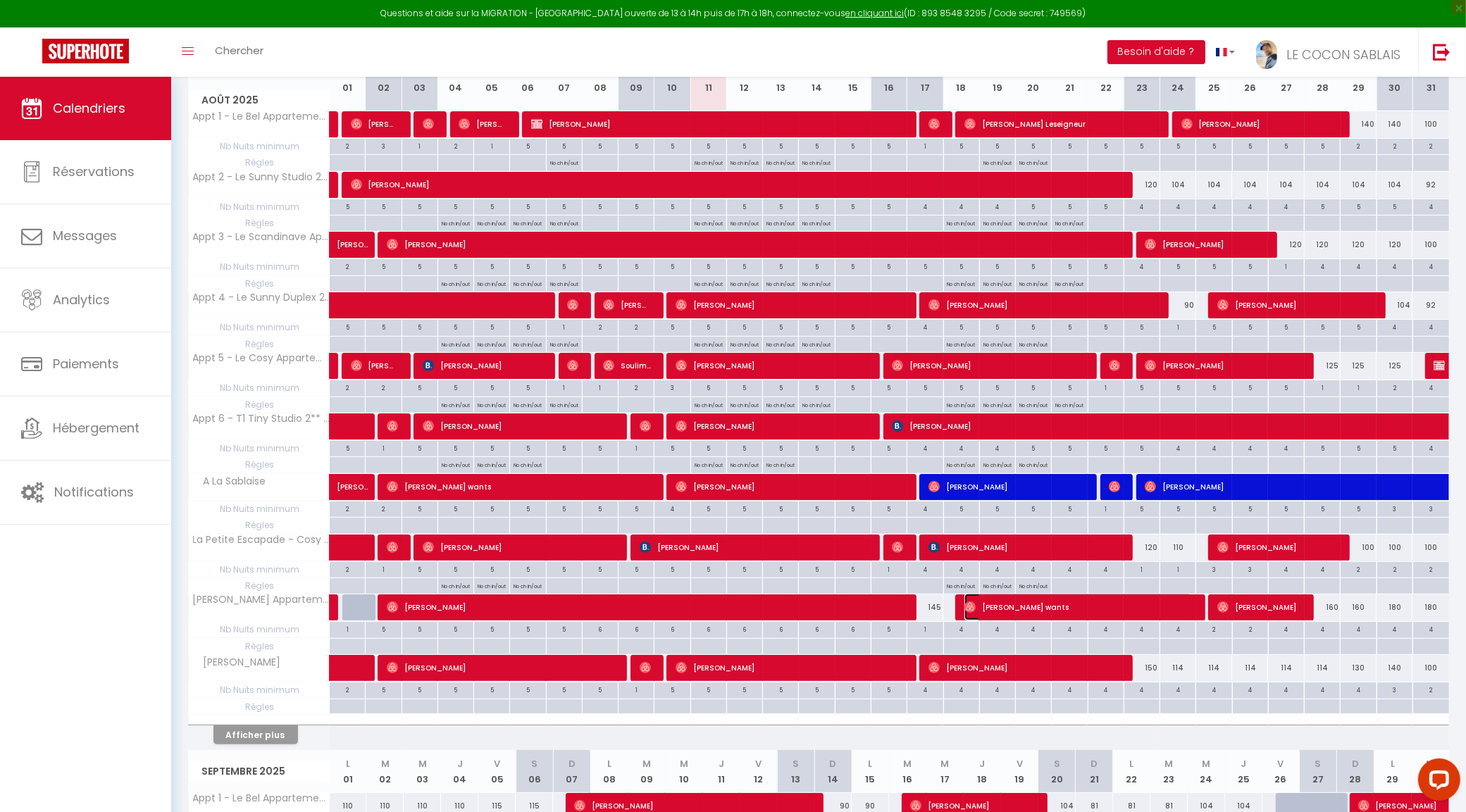
click at [1046, 610] on span "Aline wants" at bounding box center [1078, 608] width 227 height 27
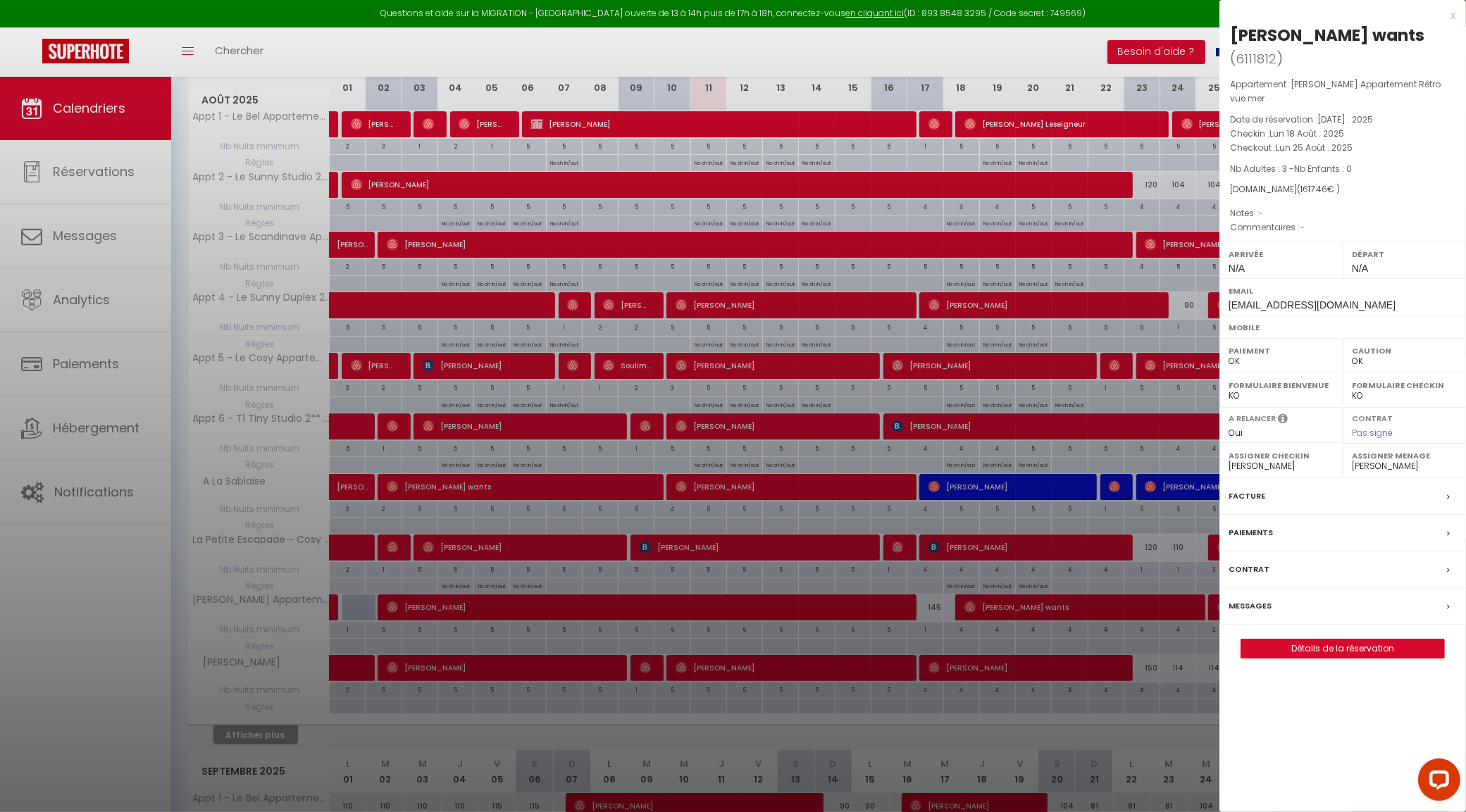
click at [1046, 610] on div at bounding box center [733, 406] width 1466 height 812
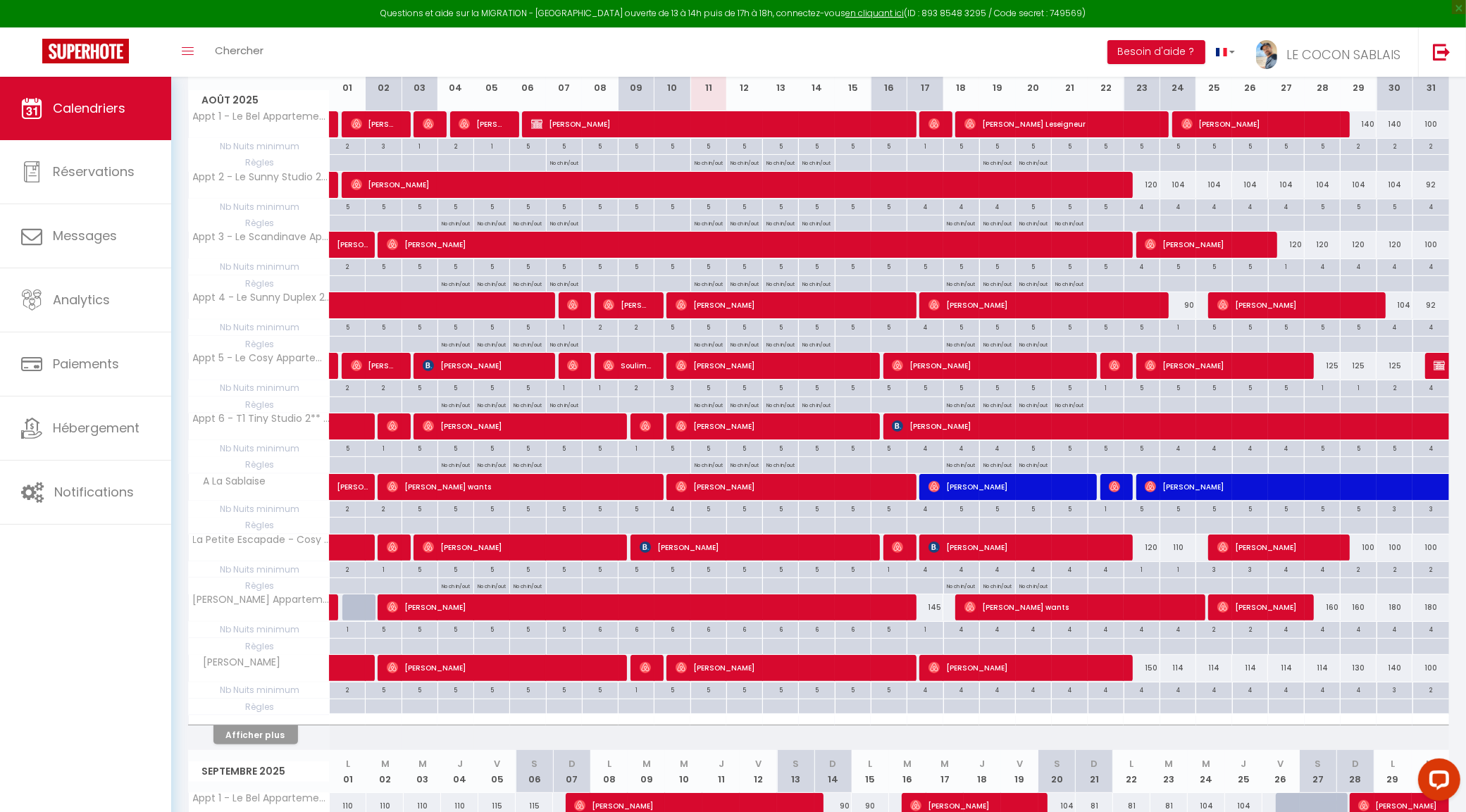
click at [1149, 673] on div "150" at bounding box center [1142, 668] width 36 height 26
type input "150"
type input "Sam 23 Août 2025"
type input "Dim 24 Août 2025"
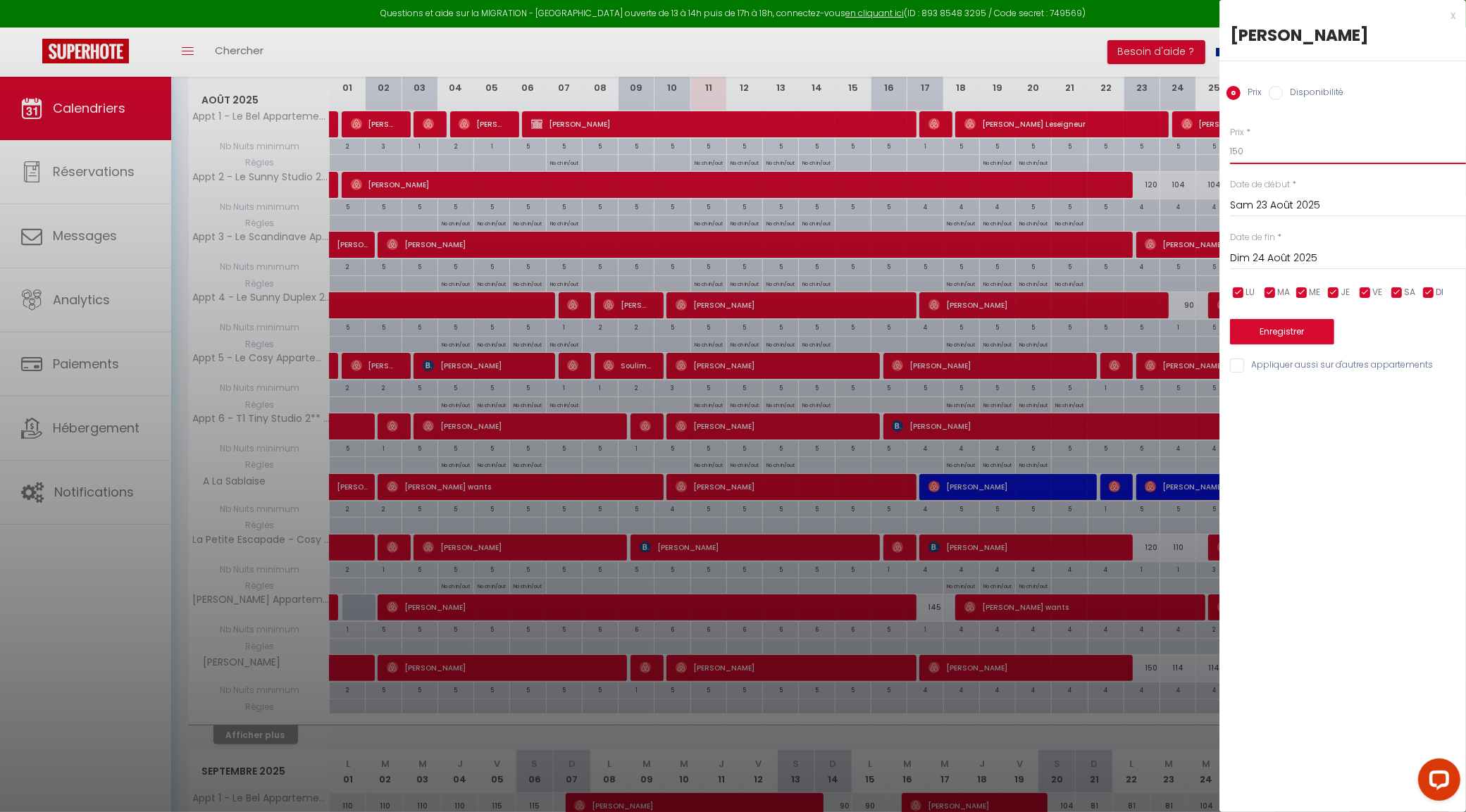
click at [1259, 151] on input "150" at bounding box center [1348, 151] width 236 height 25
type input "140"
click at [1294, 331] on button "Enregistrer" at bounding box center [1282, 332] width 104 height 25
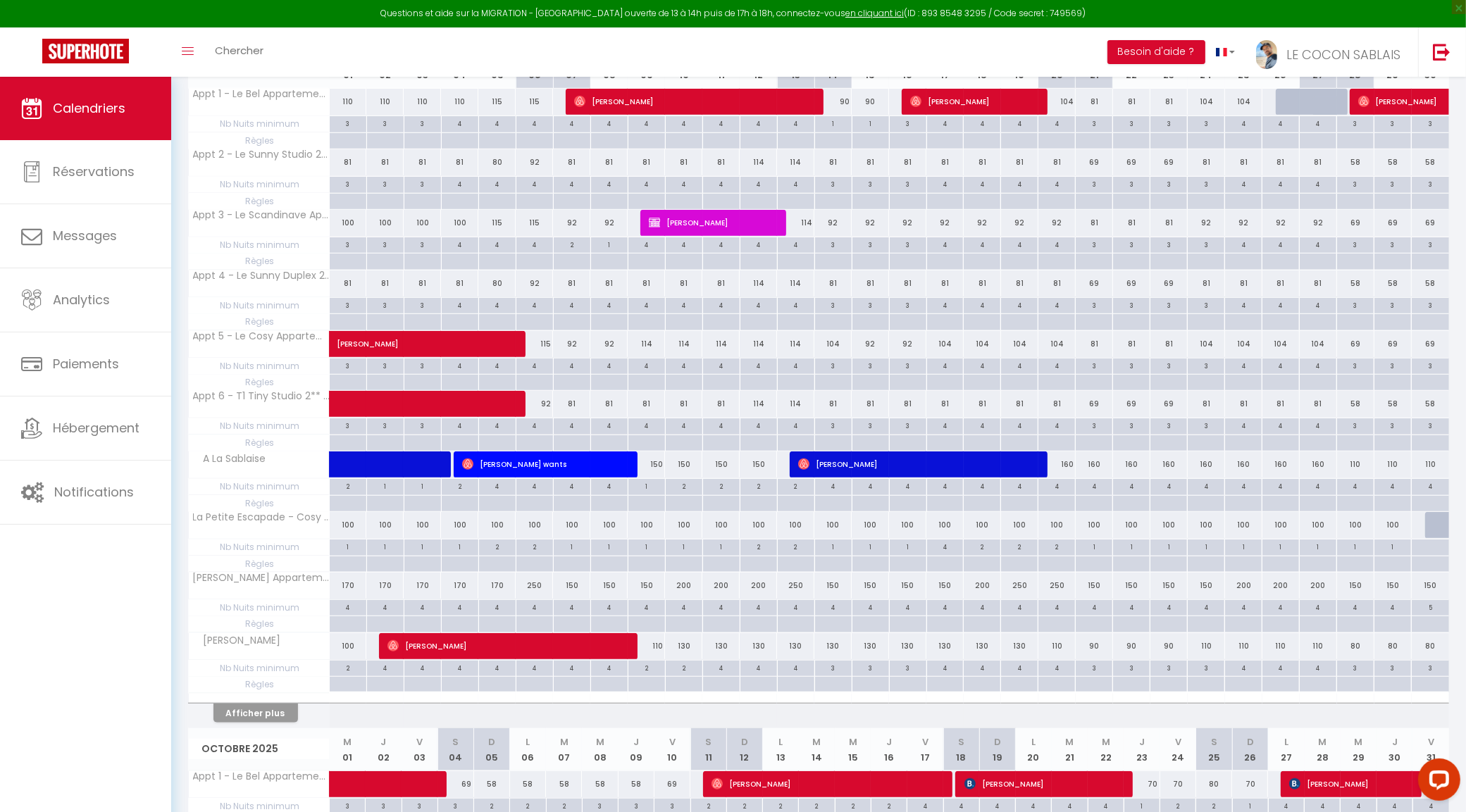
scroll to position [1090, 0]
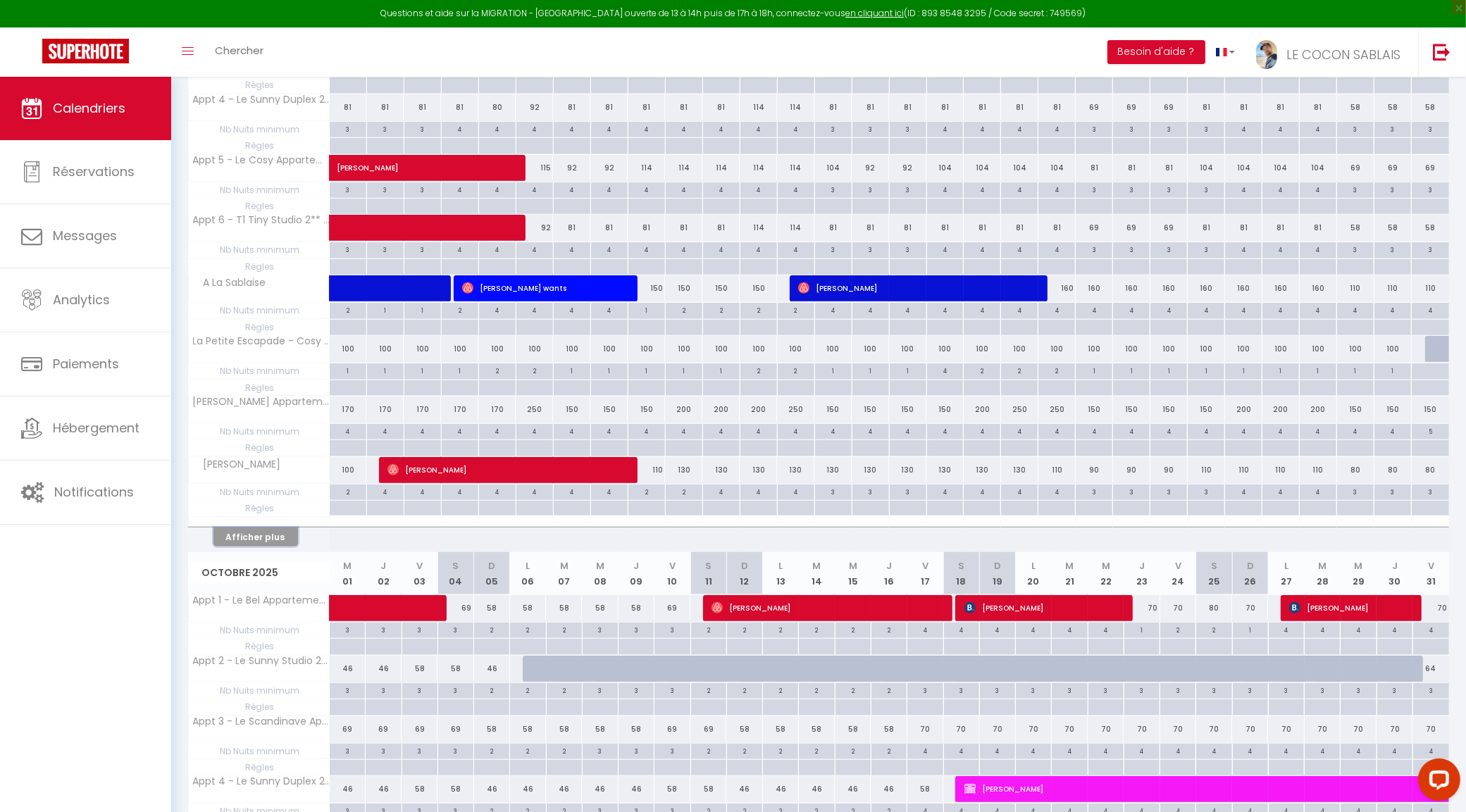
click at [259, 546] on button "Afficher plus" at bounding box center [256, 537] width 85 height 19
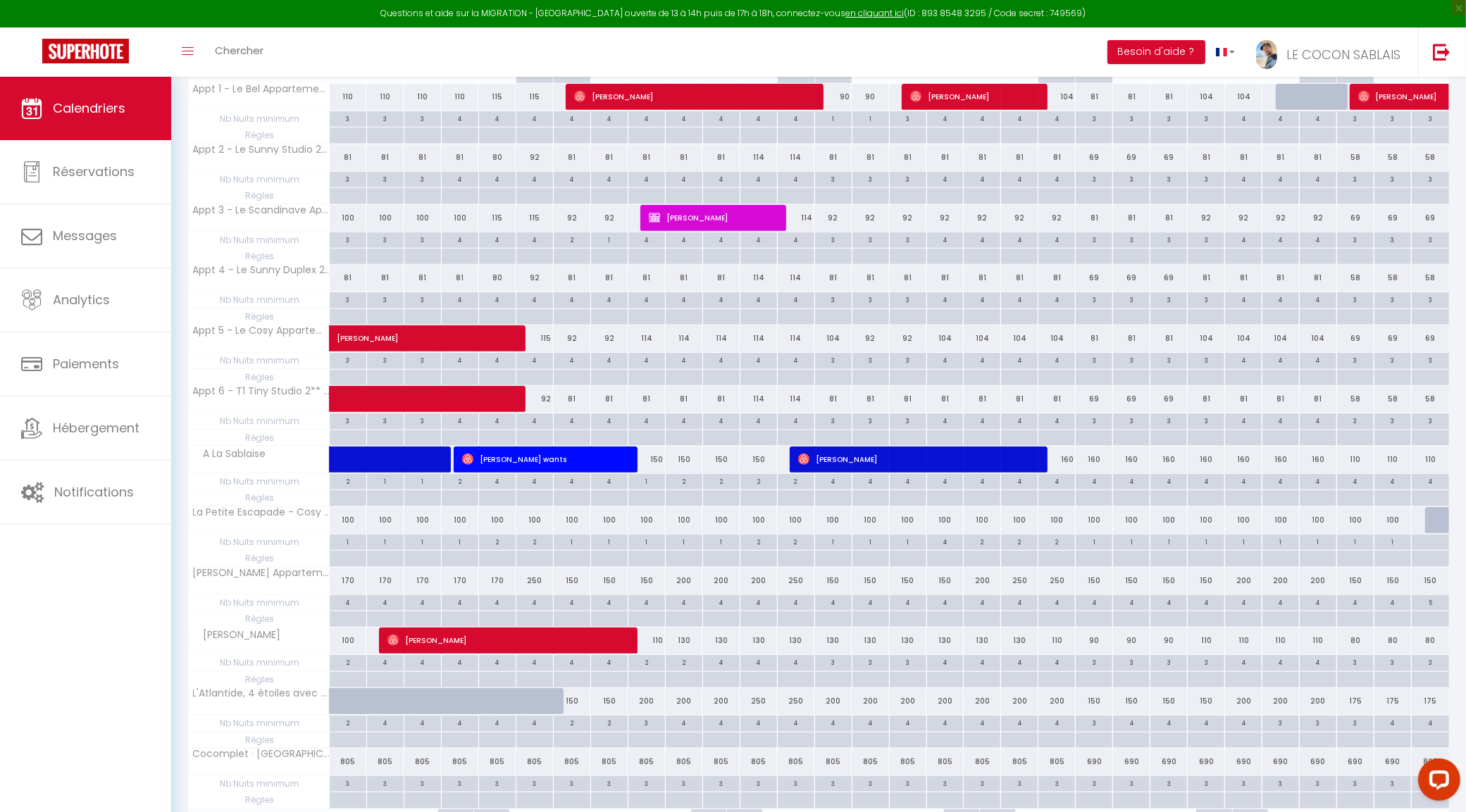
scroll to position [1000, 0]
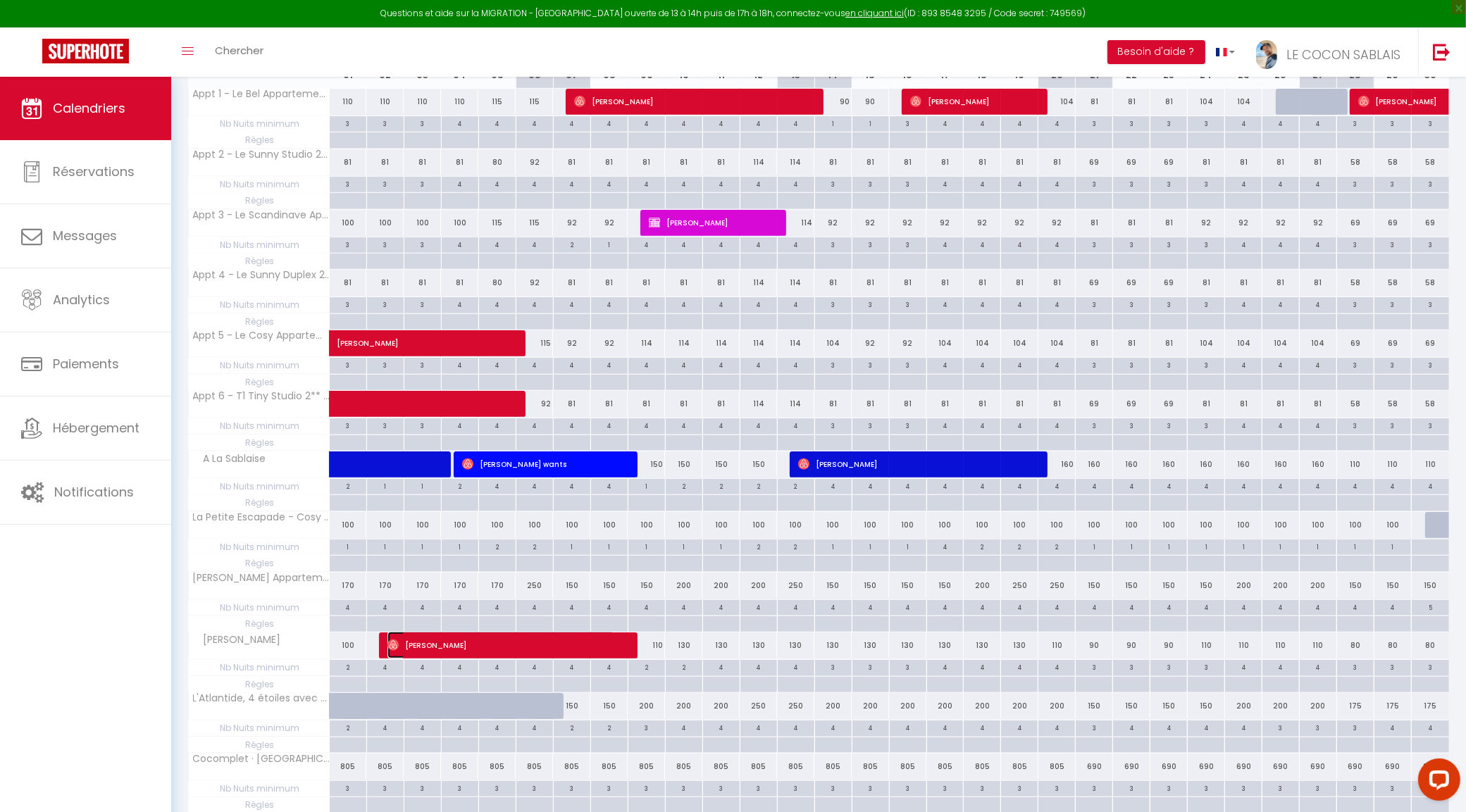
click at [459, 656] on span "Maryline Lambert" at bounding box center [501, 645] width 227 height 27
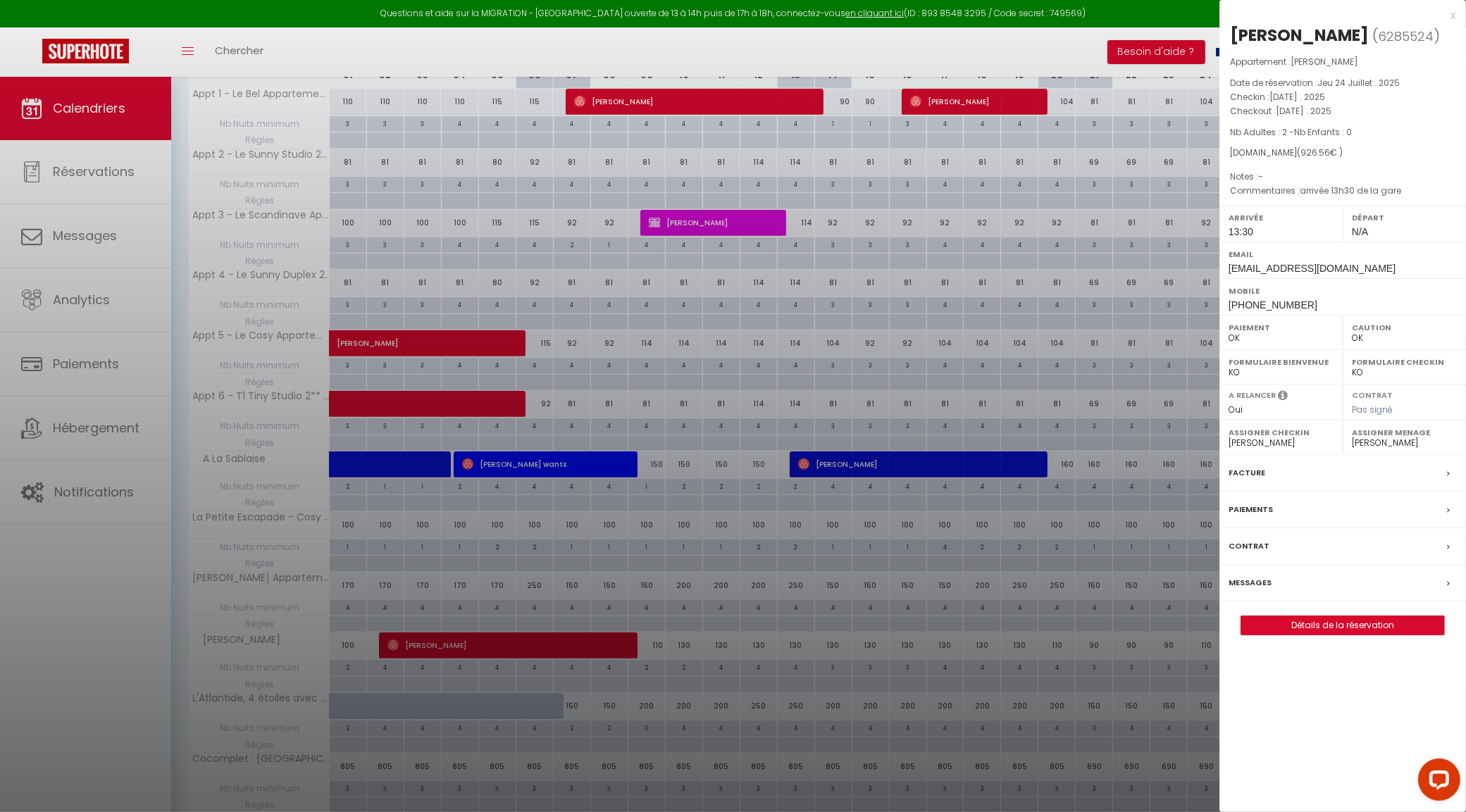
click at [459, 656] on div at bounding box center [733, 406] width 1466 height 812
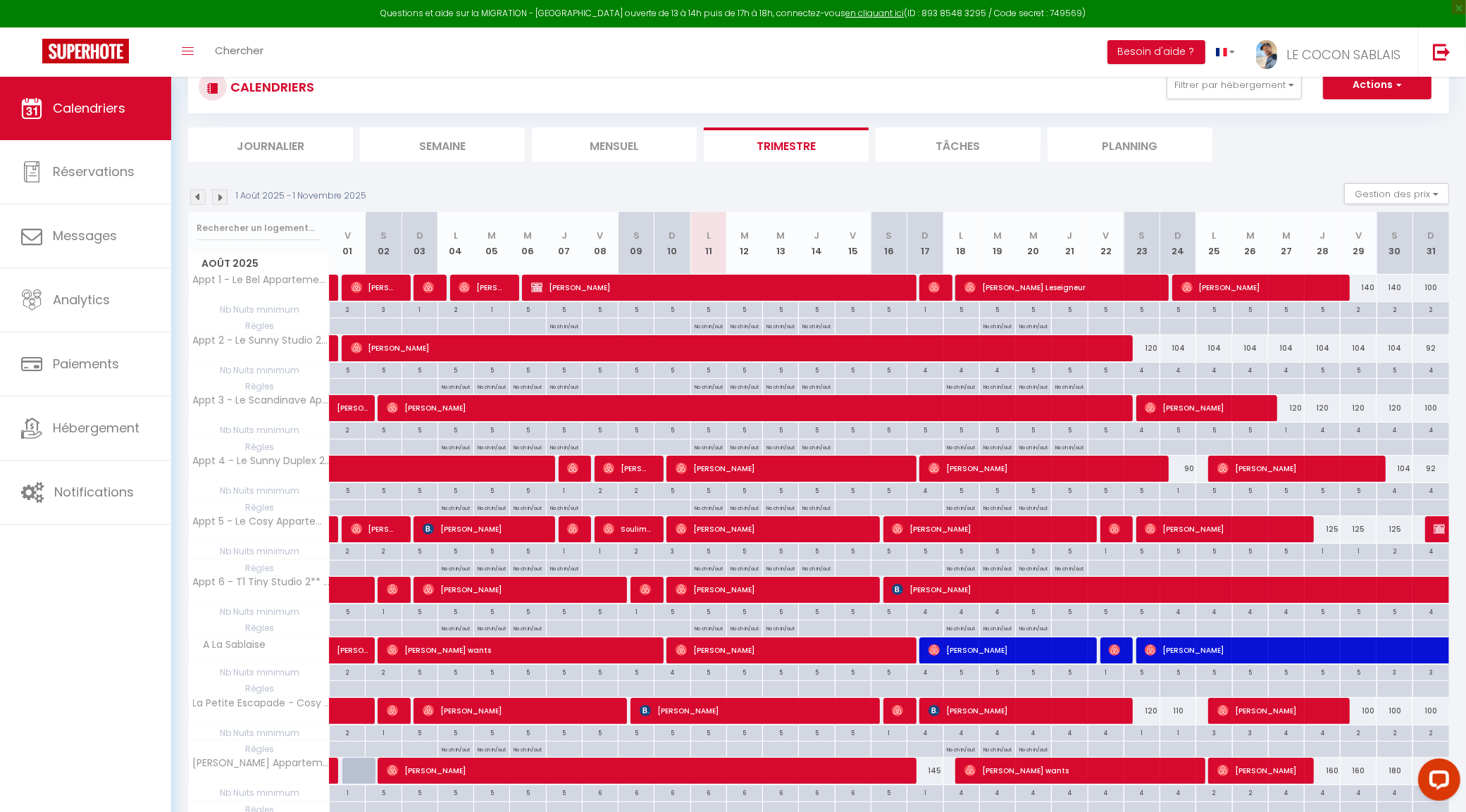
scroll to position [0, 0]
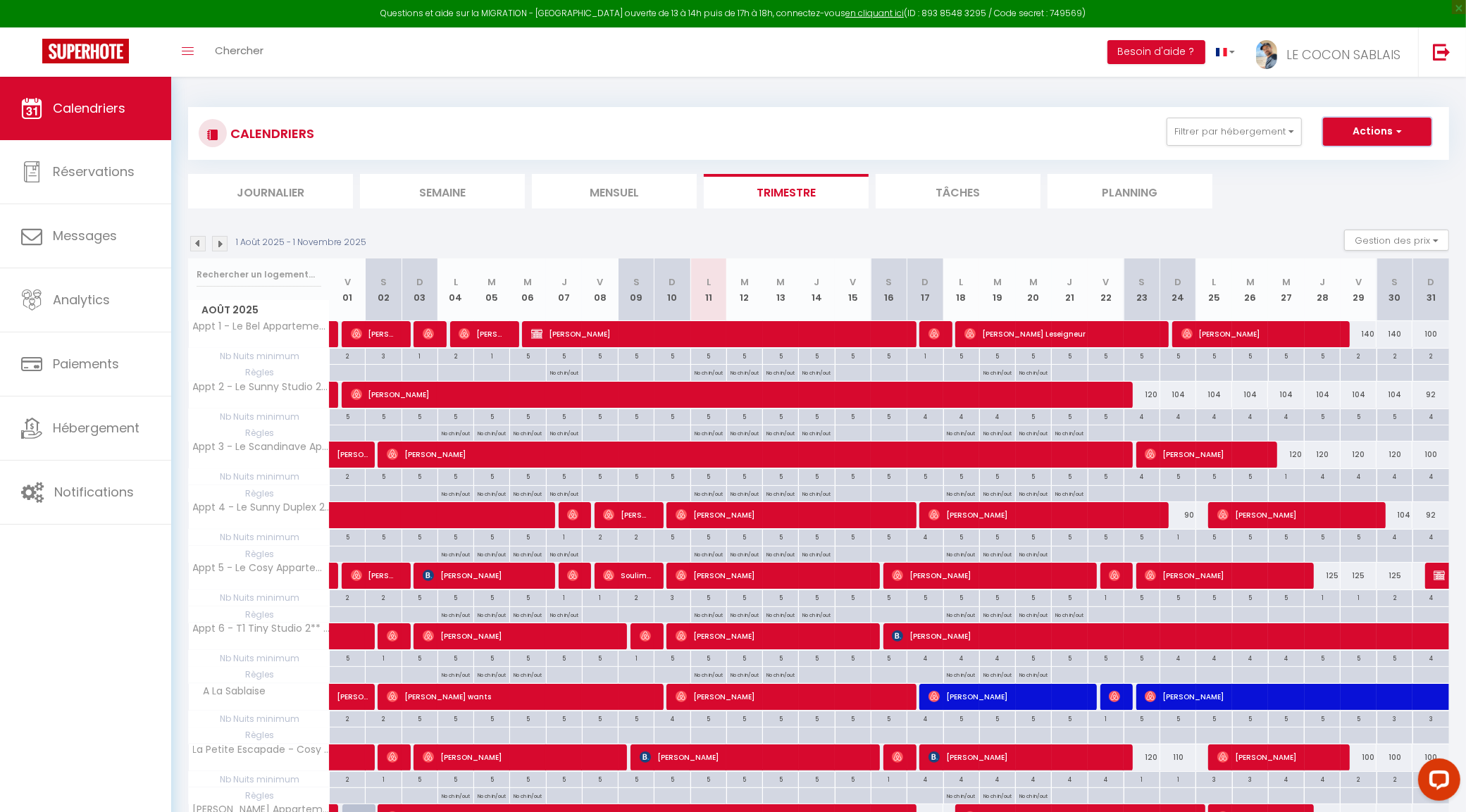
click at [1393, 131] on span "button" at bounding box center [1397, 131] width 8 height 14
click at [1363, 164] on link "Nouvelle réservation" at bounding box center [1362, 164] width 122 height 21
select select
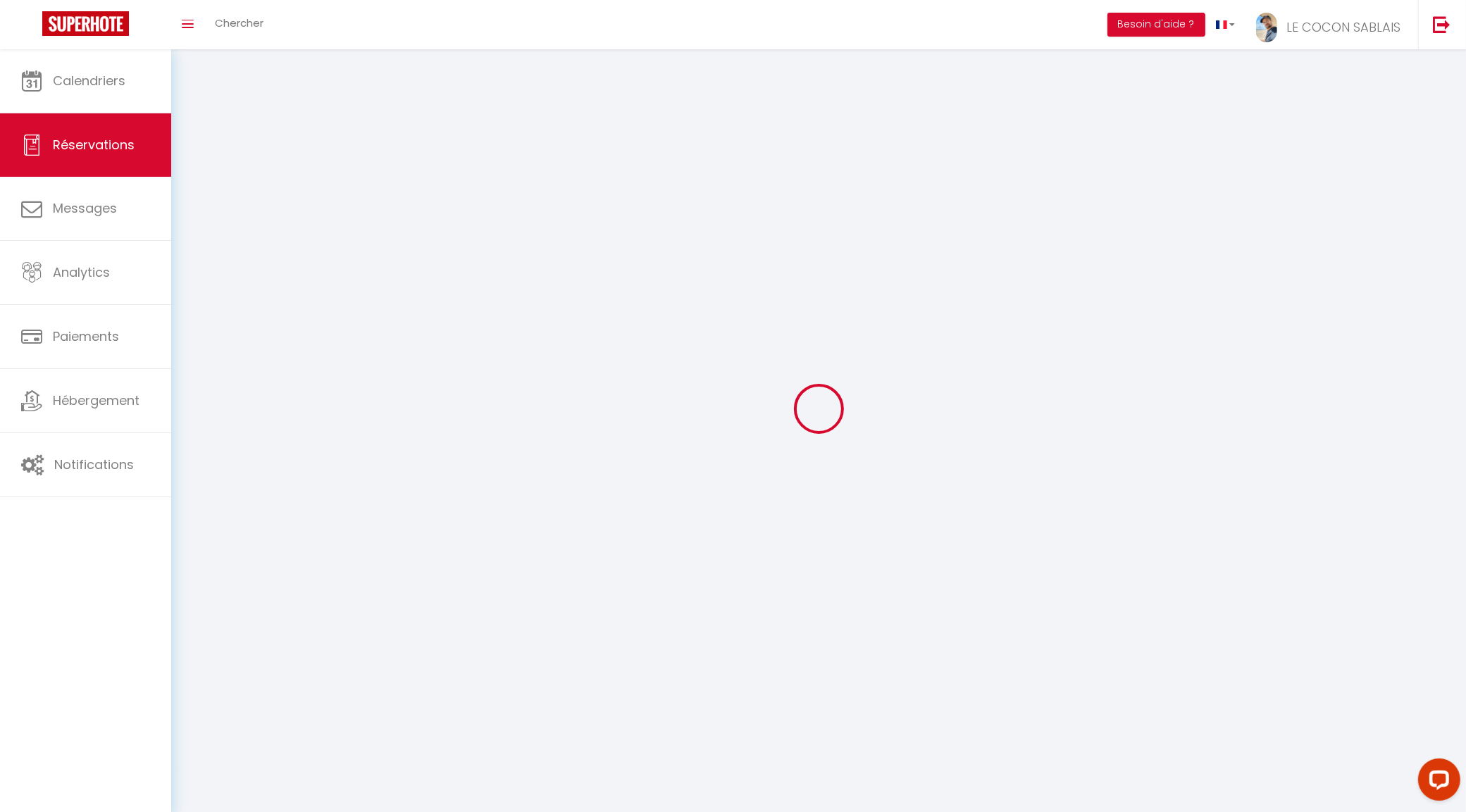
select select
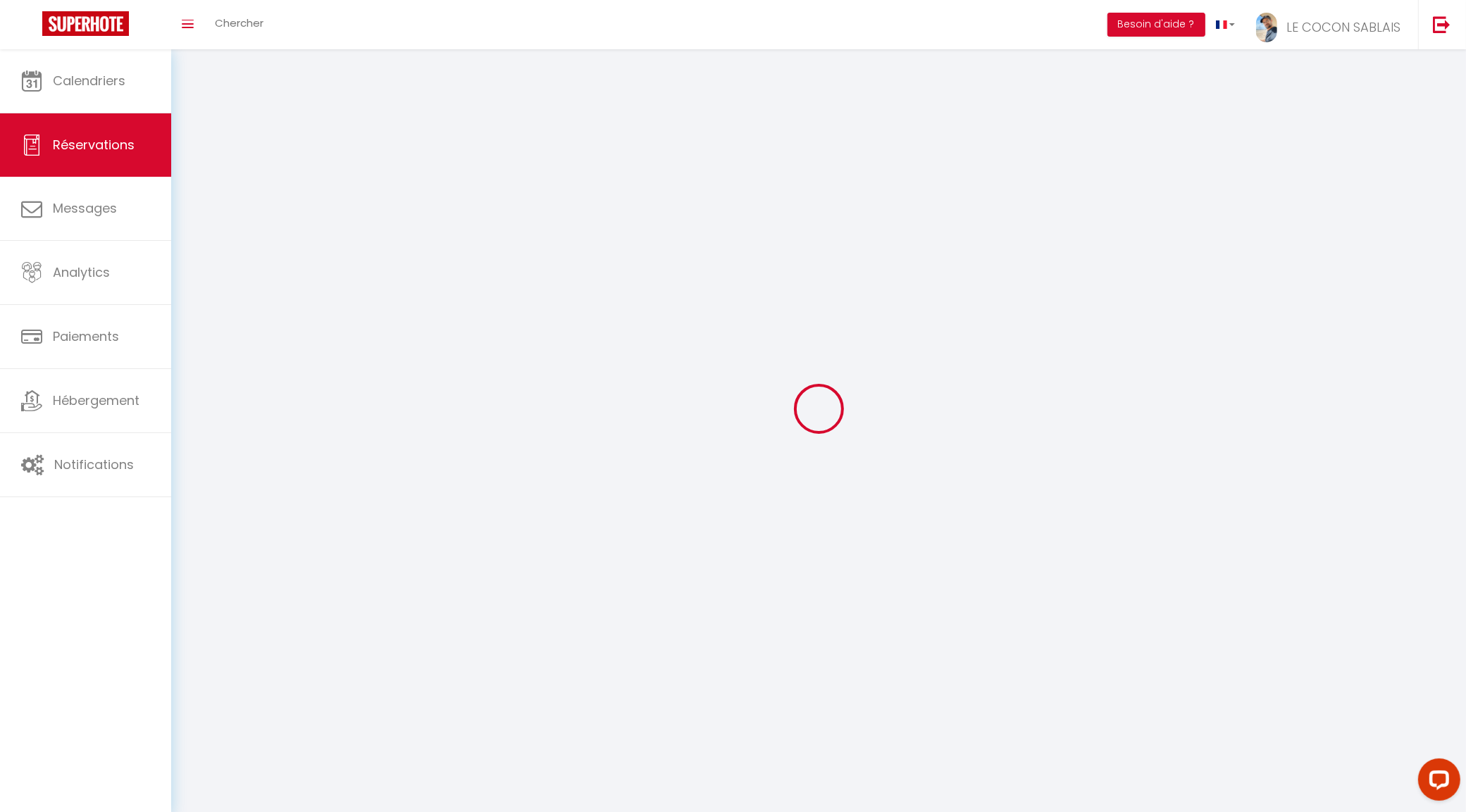
select select
checkbox input "false"
select select
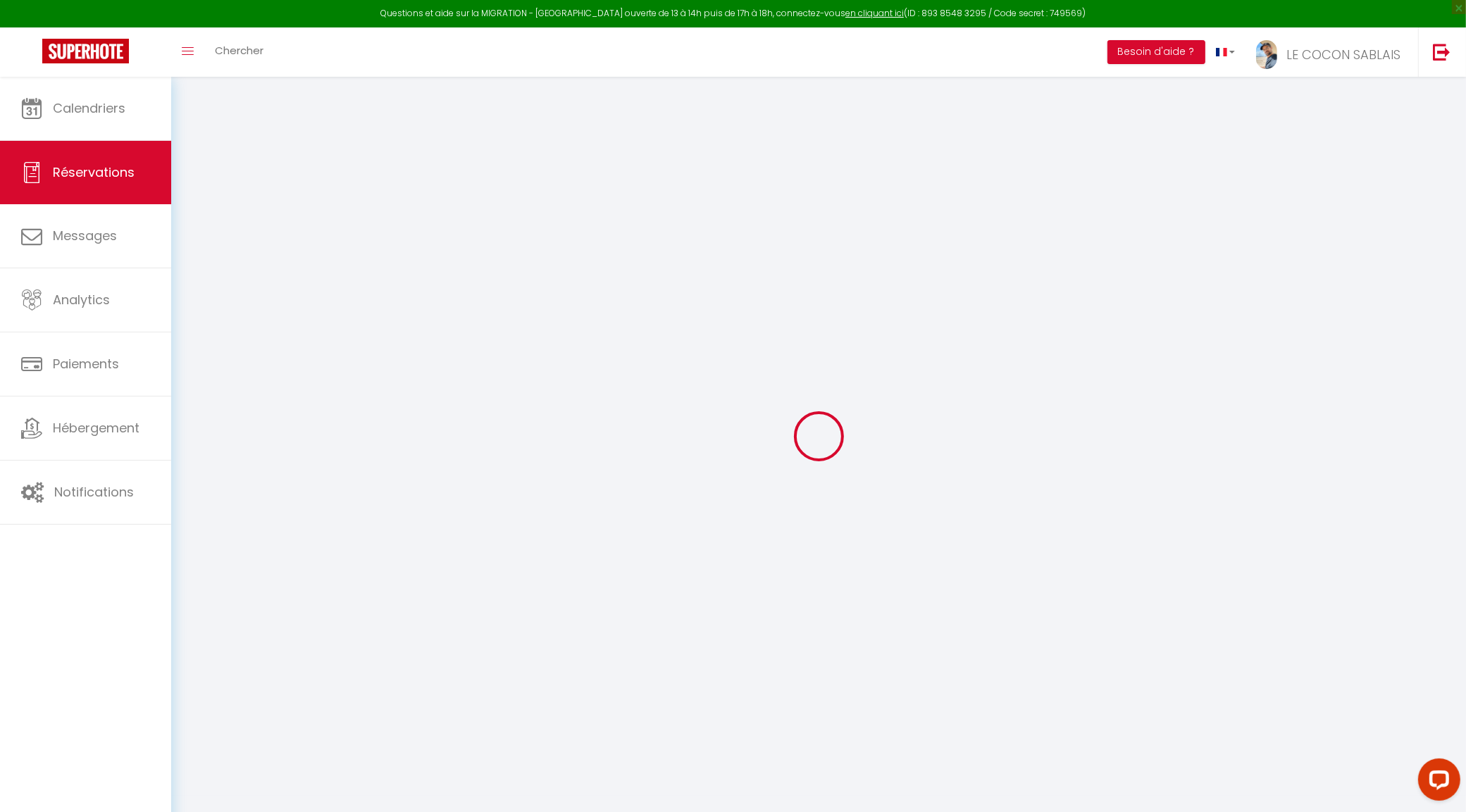
select select
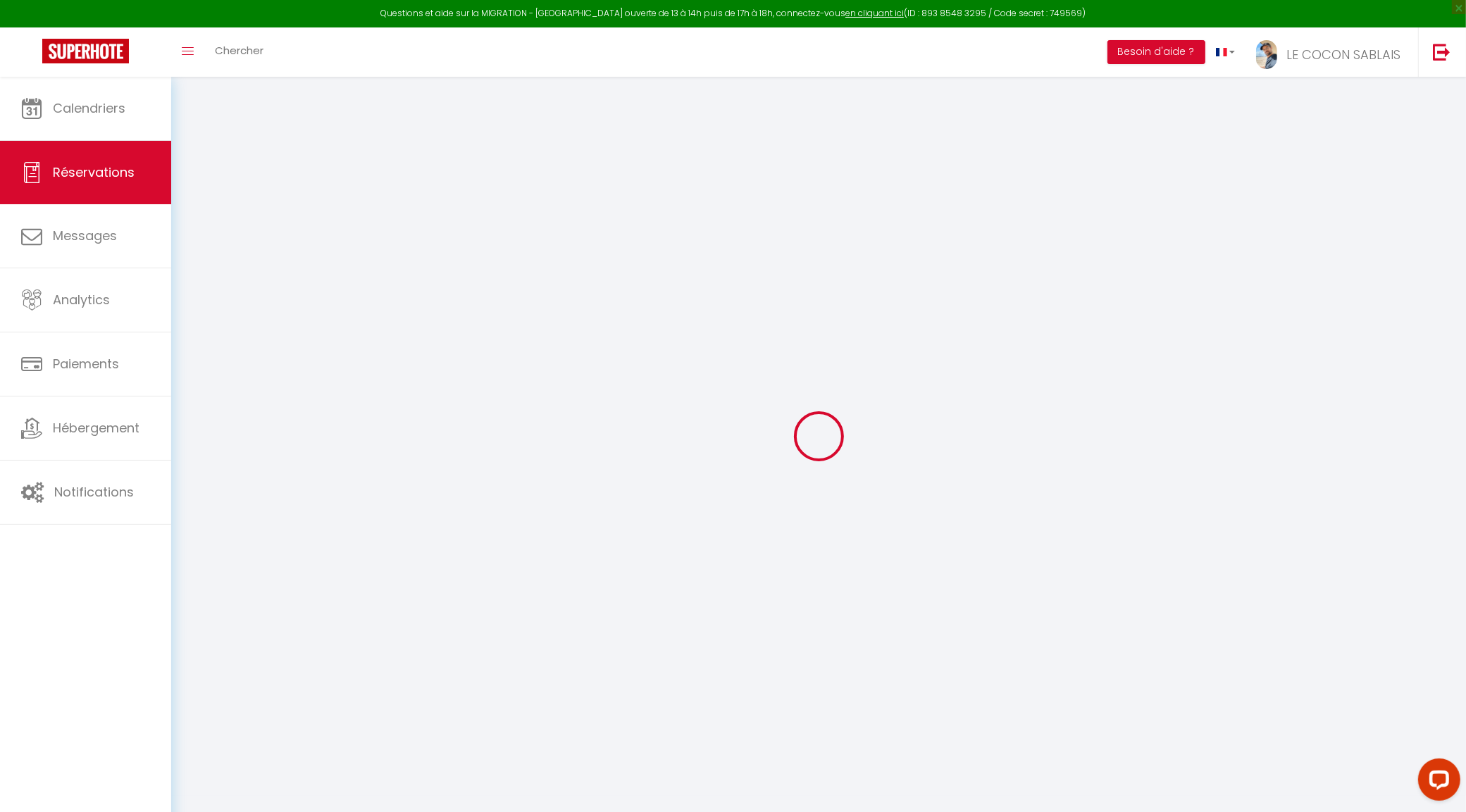
select select
checkbox input "false"
select select
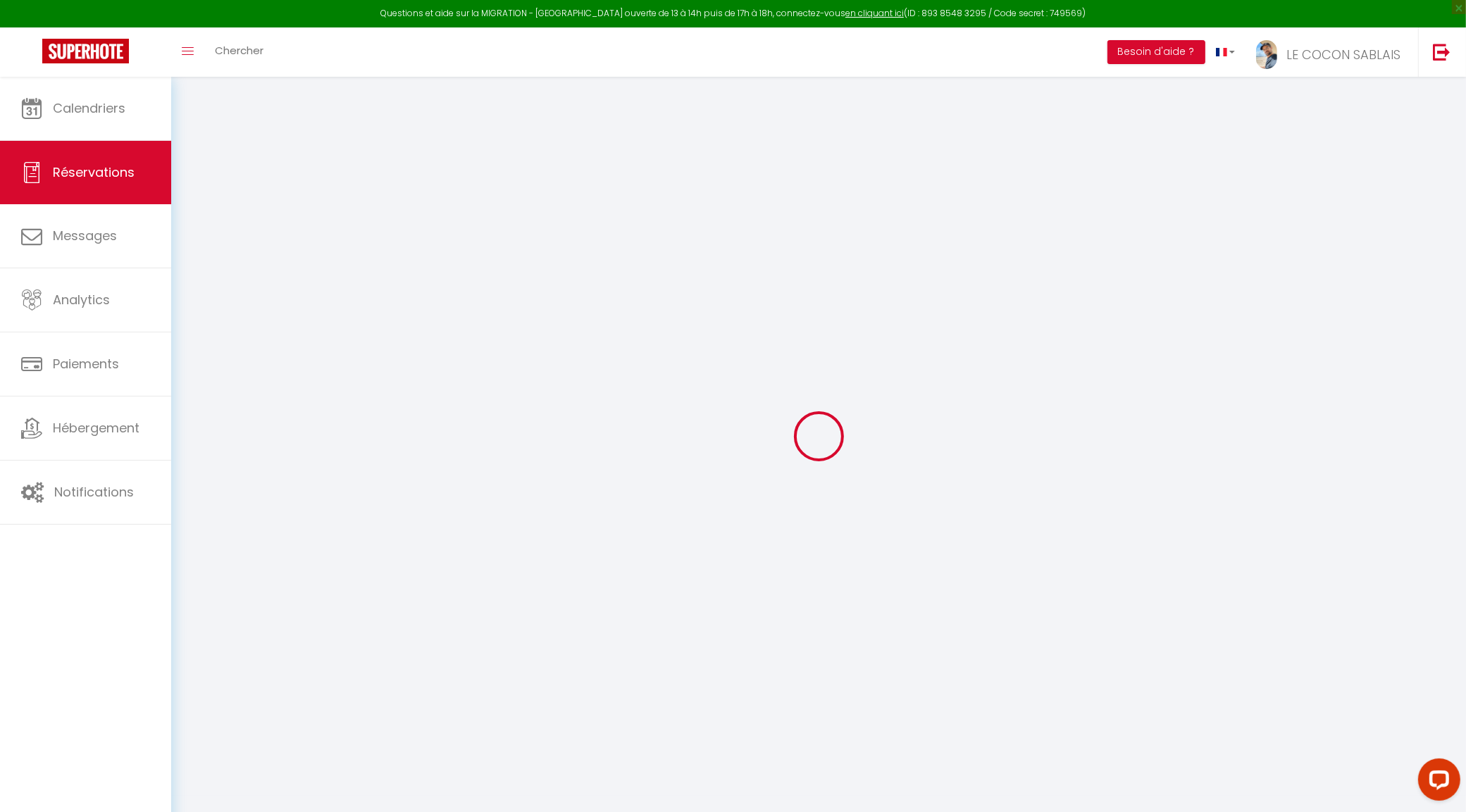
select select
checkbox input "false"
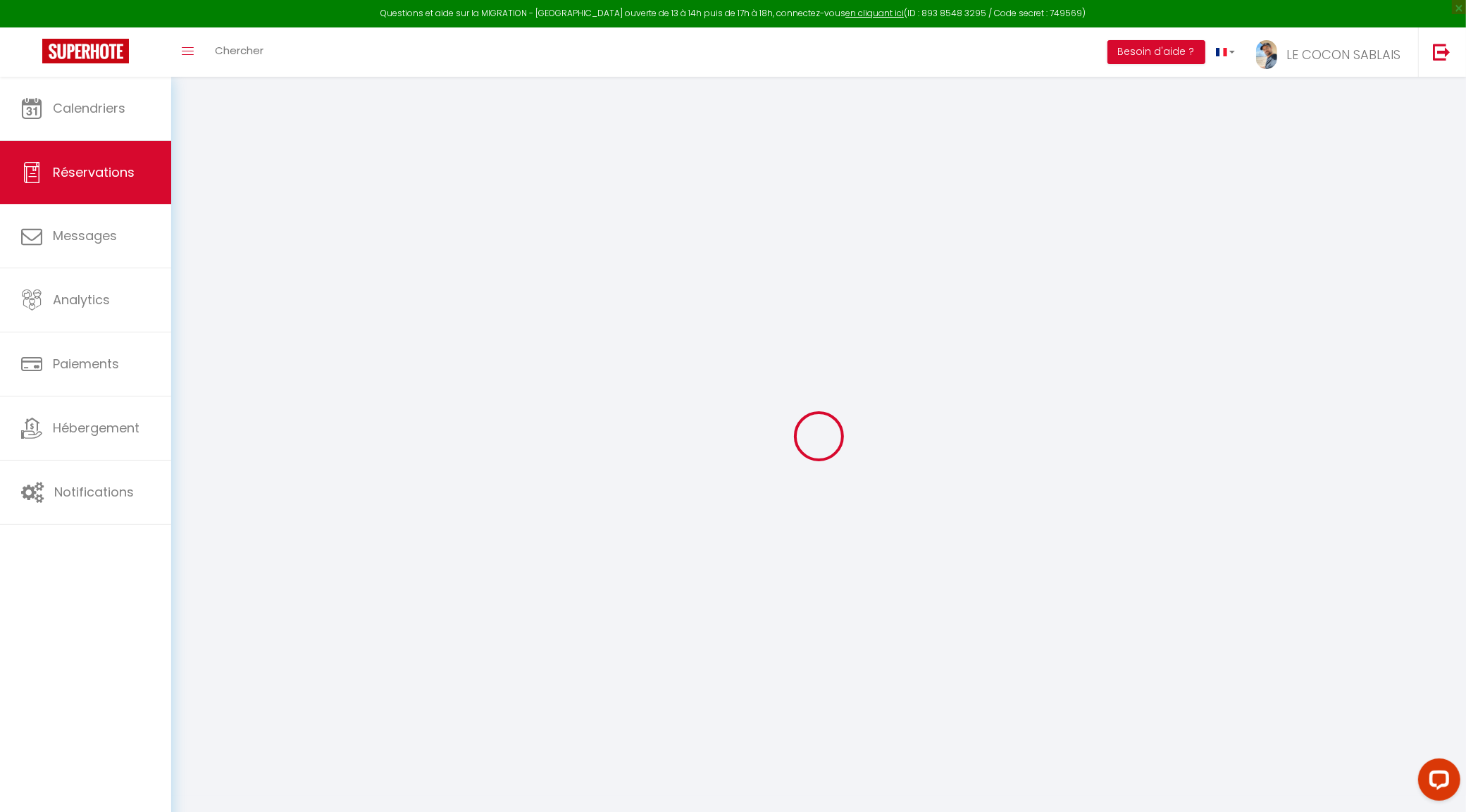
select select
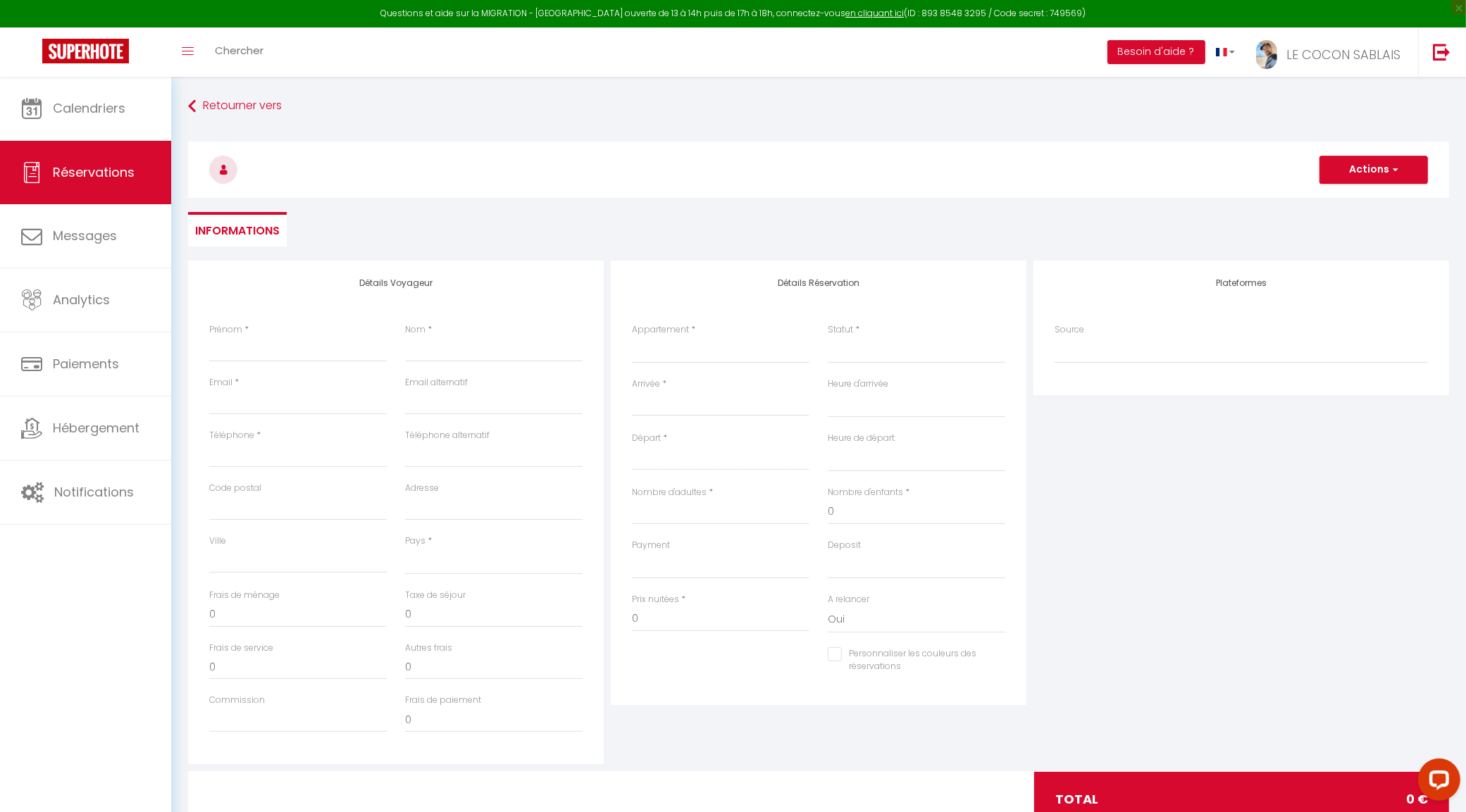
select select
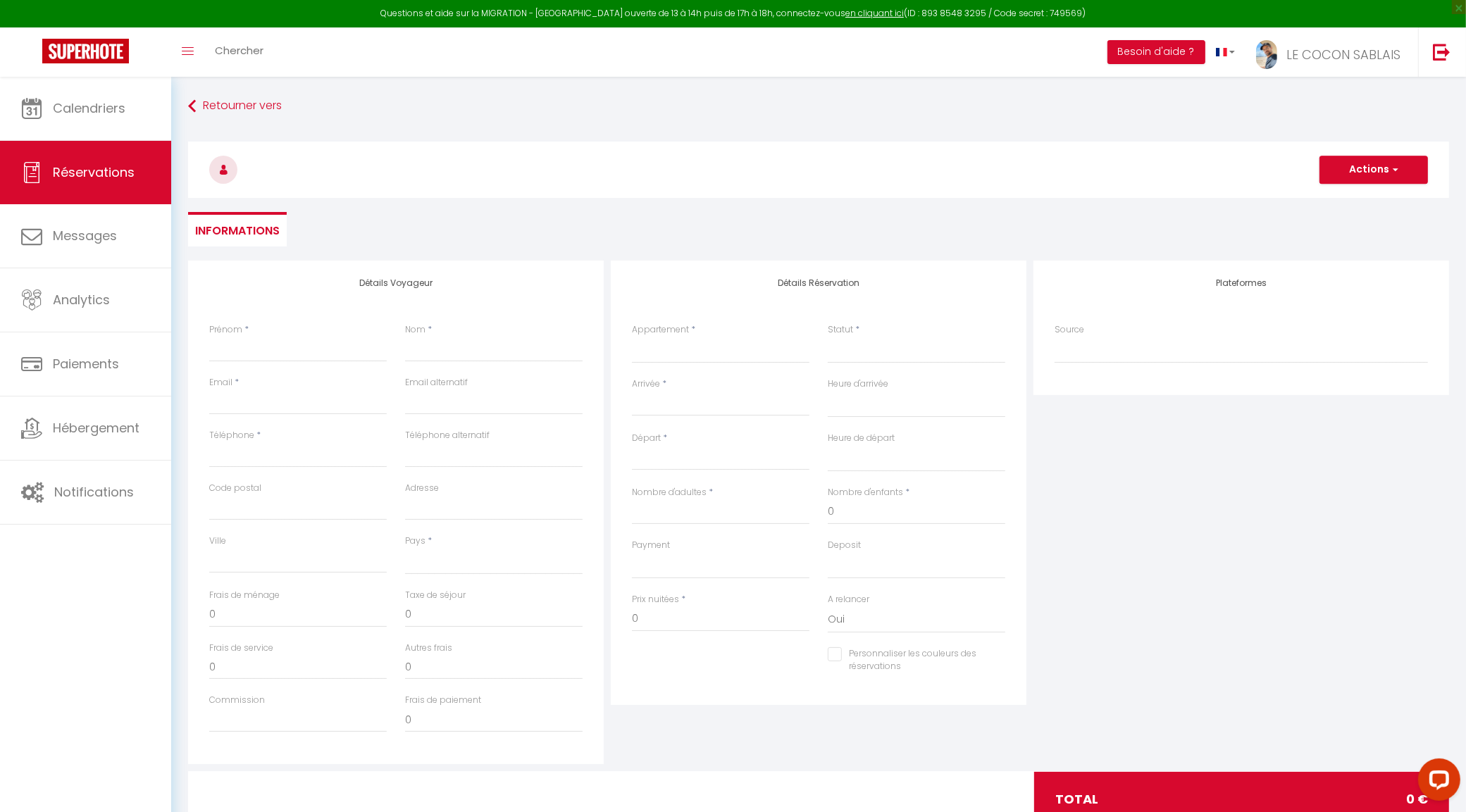
checkbox input "false"
select select
click at [243, 356] on input "Prénom" at bounding box center [297, 350] width 177 height 25
drag, startPoint x: 1199, startPoint y: 142, endPoint x: 656, endPoint y: 131, distance: 543.1
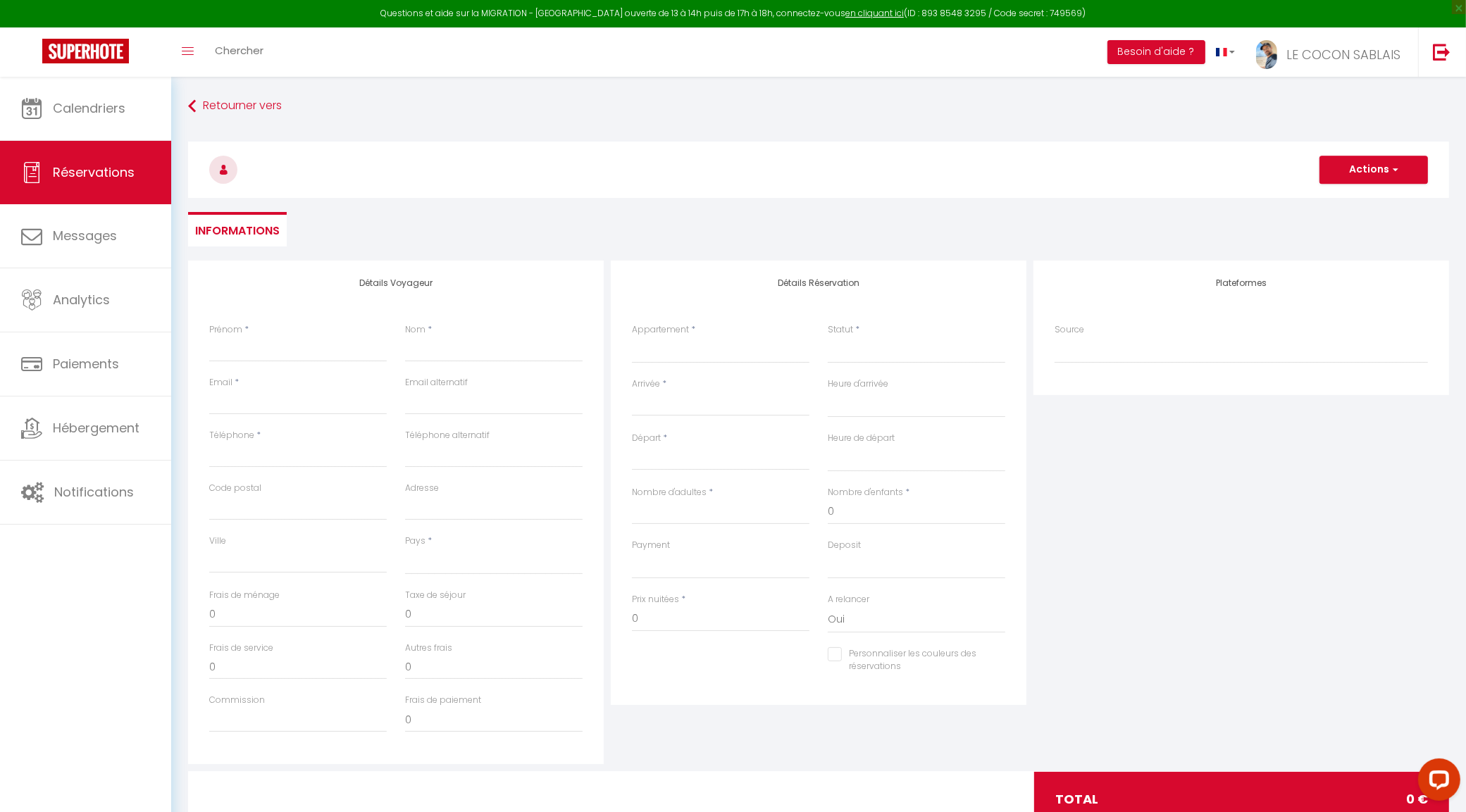
click at [1191, 142] on h3 at bounding box center [818, 170] width 1261 height 56
click at [83, 110] on span "Calendriers" at bounding box center [88, 108] width 72 height 18
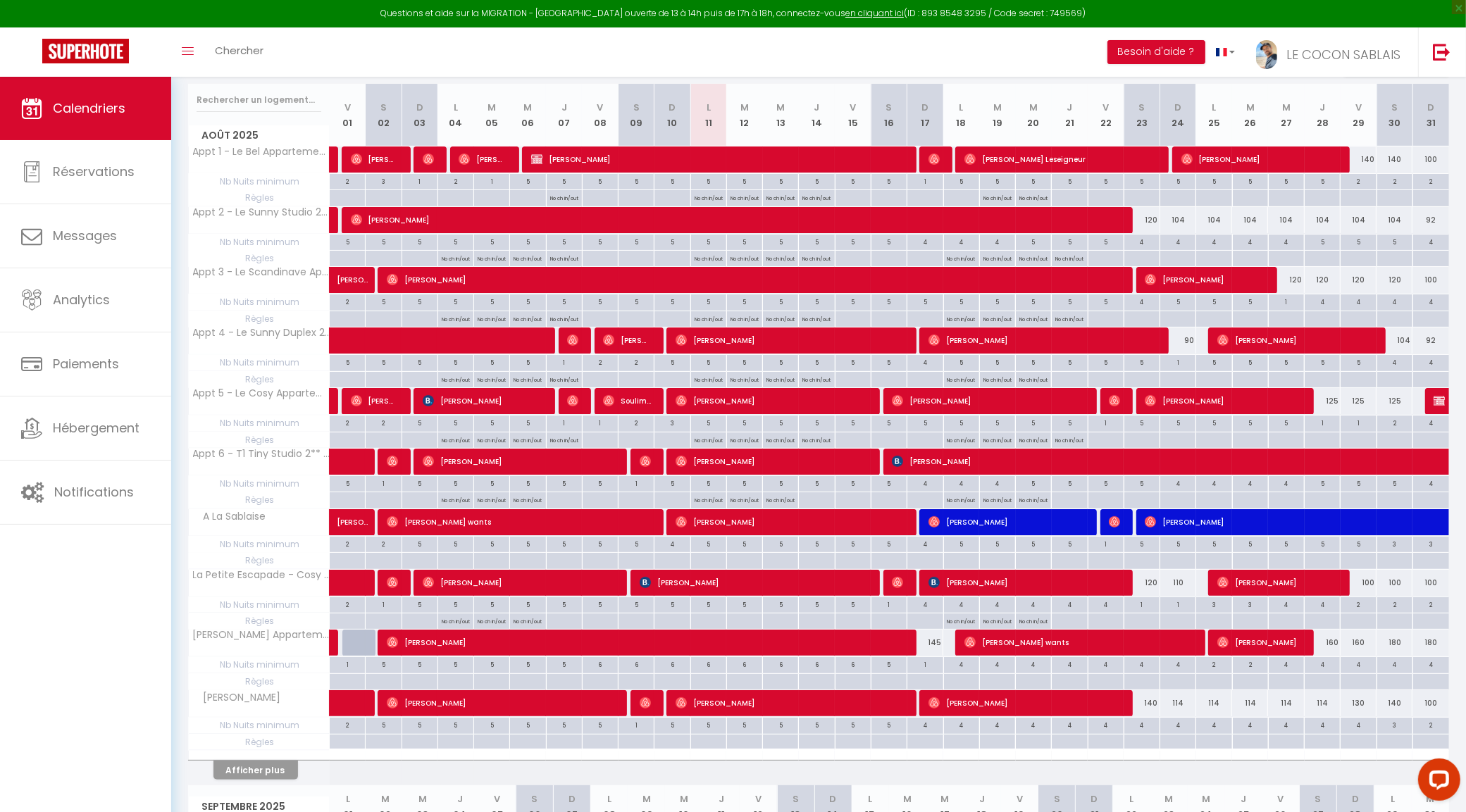
scroll to position [176, 0]
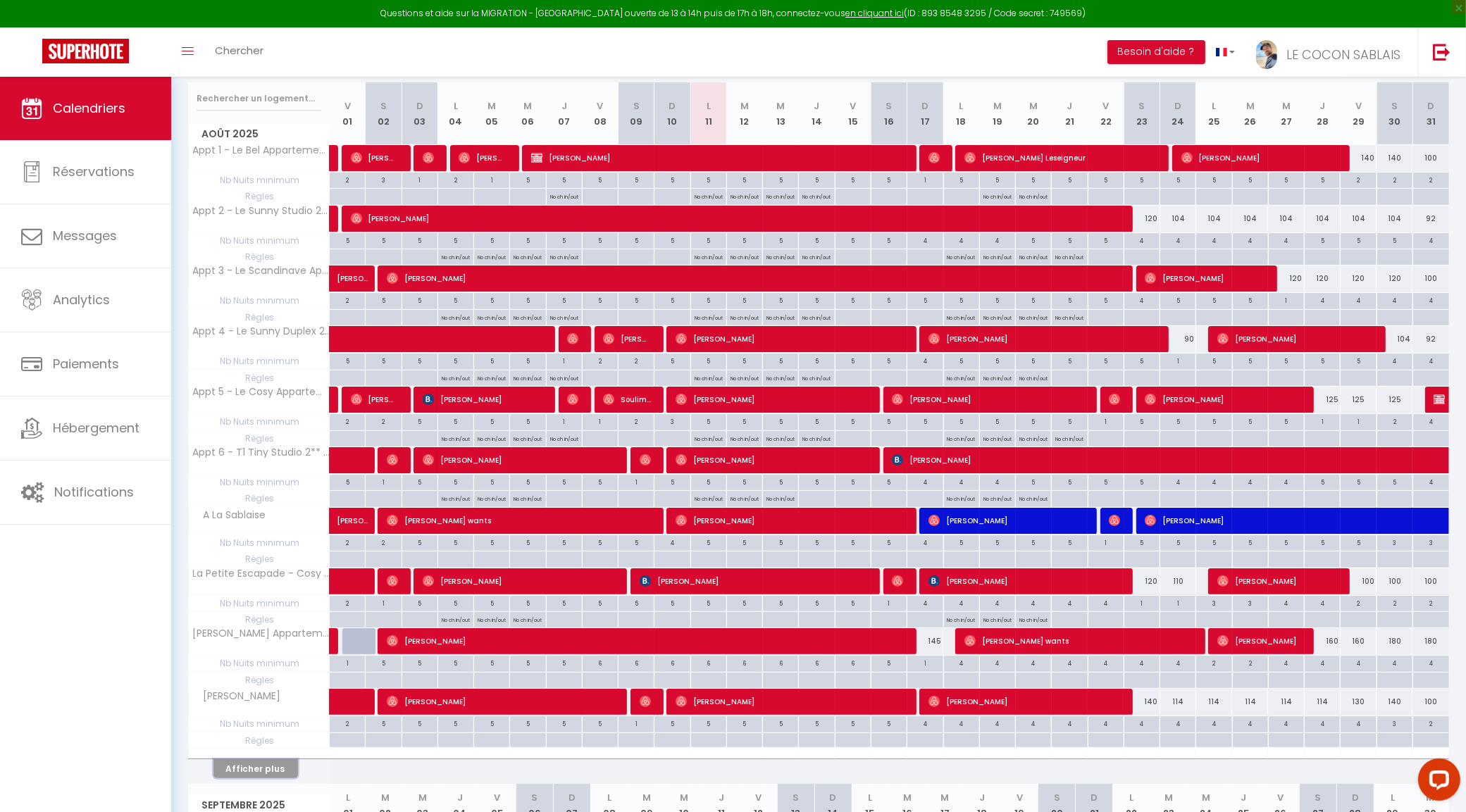
click at [275, 771] on button "Afficher plus" at bounding box center [256, 769] width 85 height 19
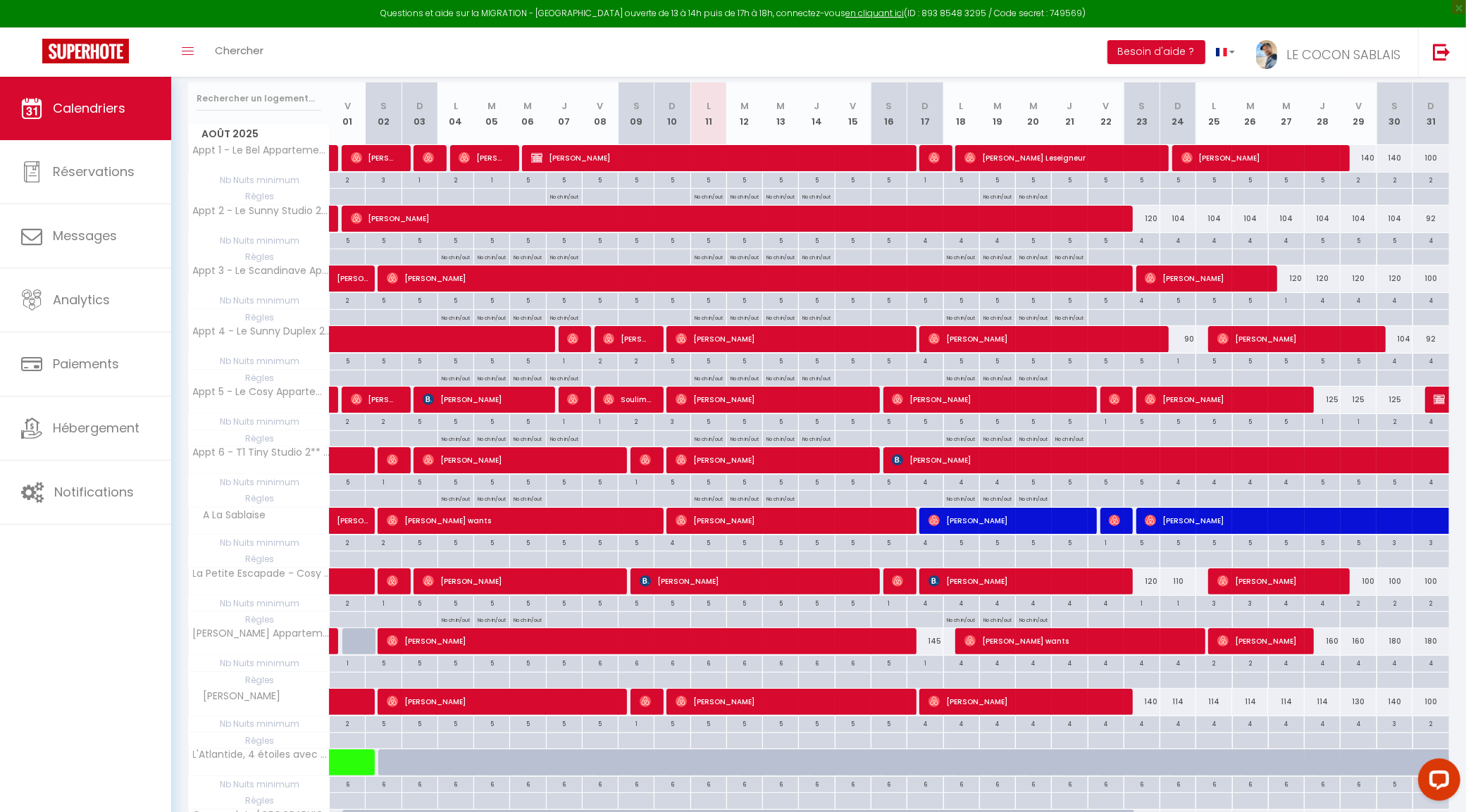
select select
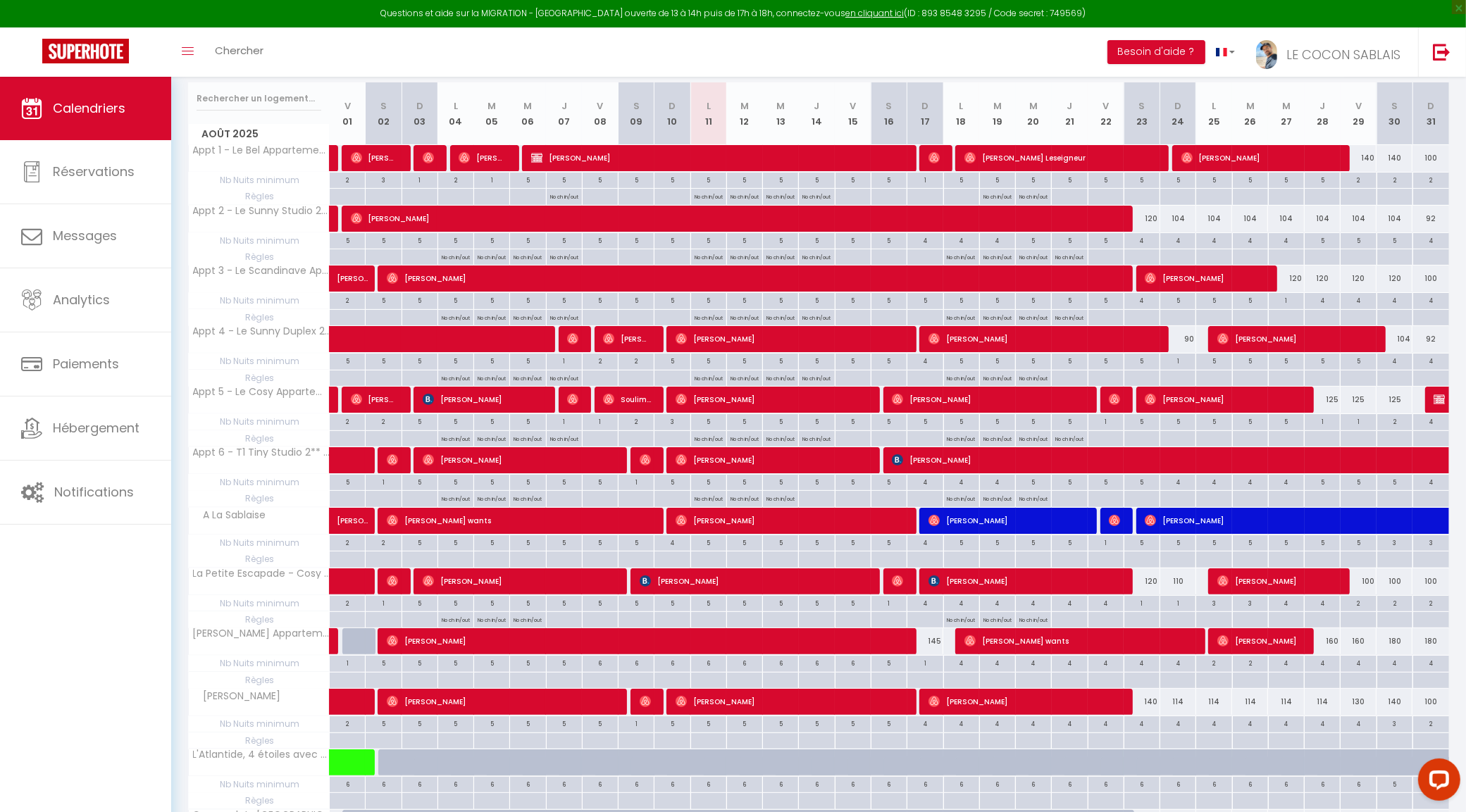
select select
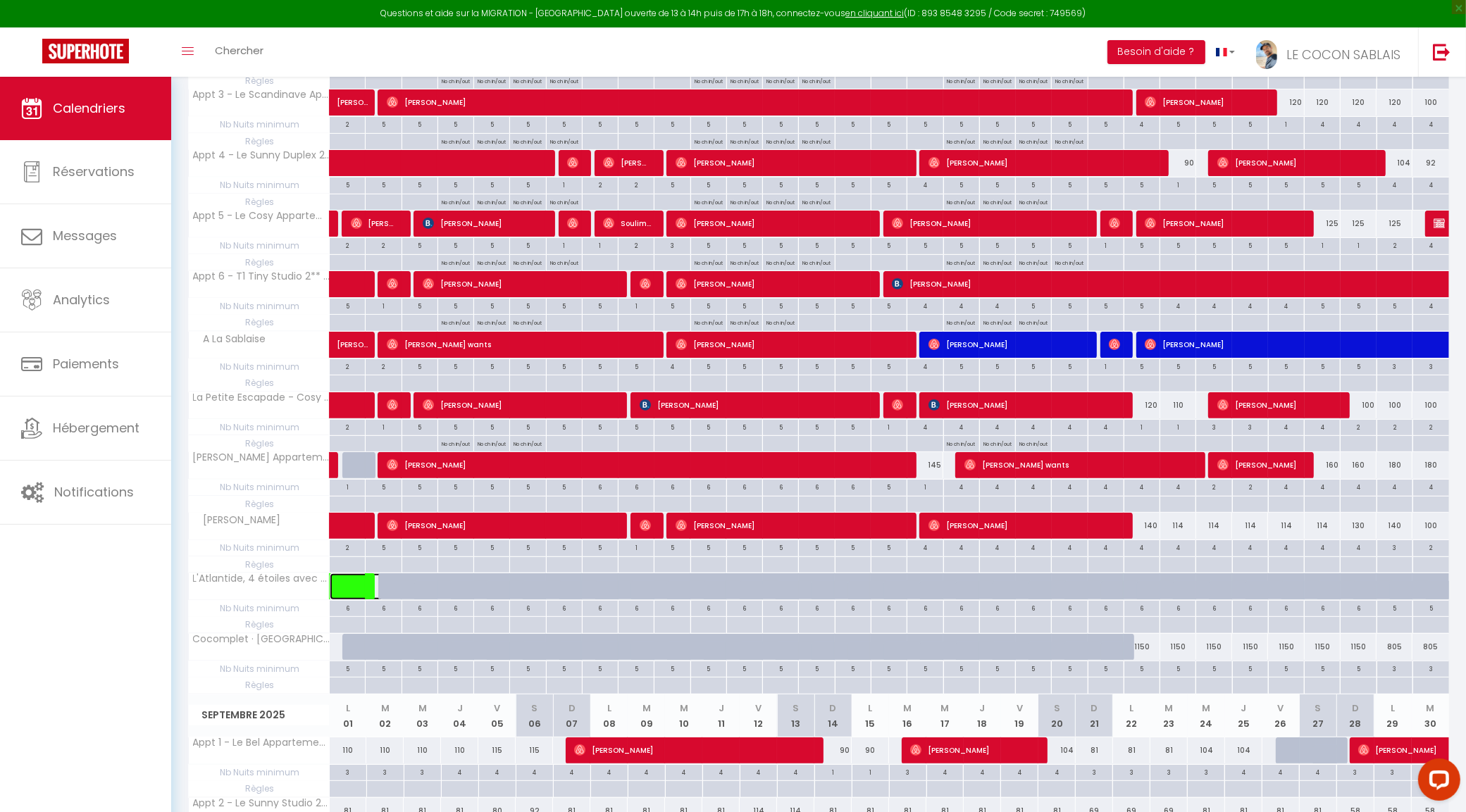
click at [360, 595] on span at bounding box center [367, 586] width 32 height 27
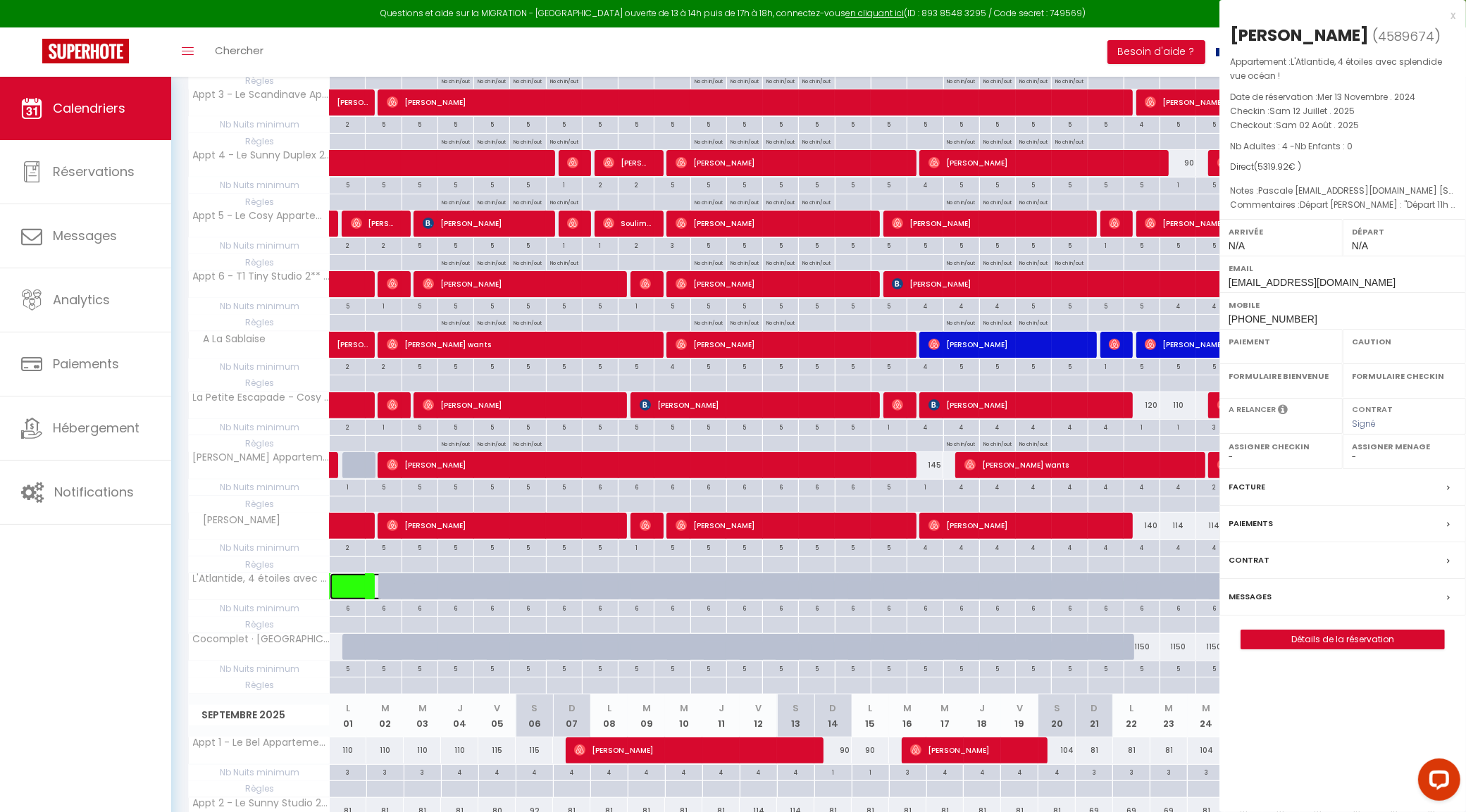
select select "OK"
select select "0"
select select "1"
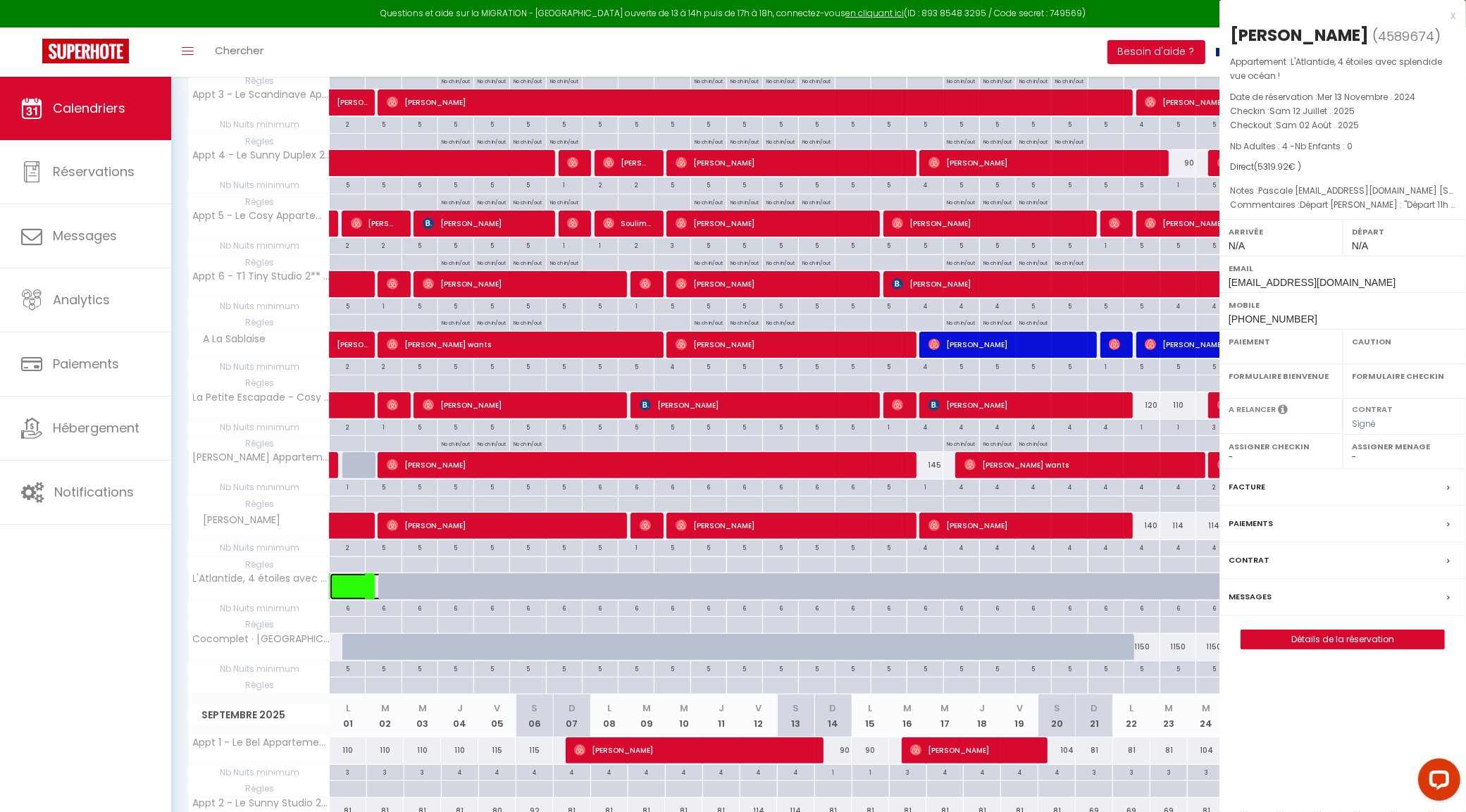
select select "19657"
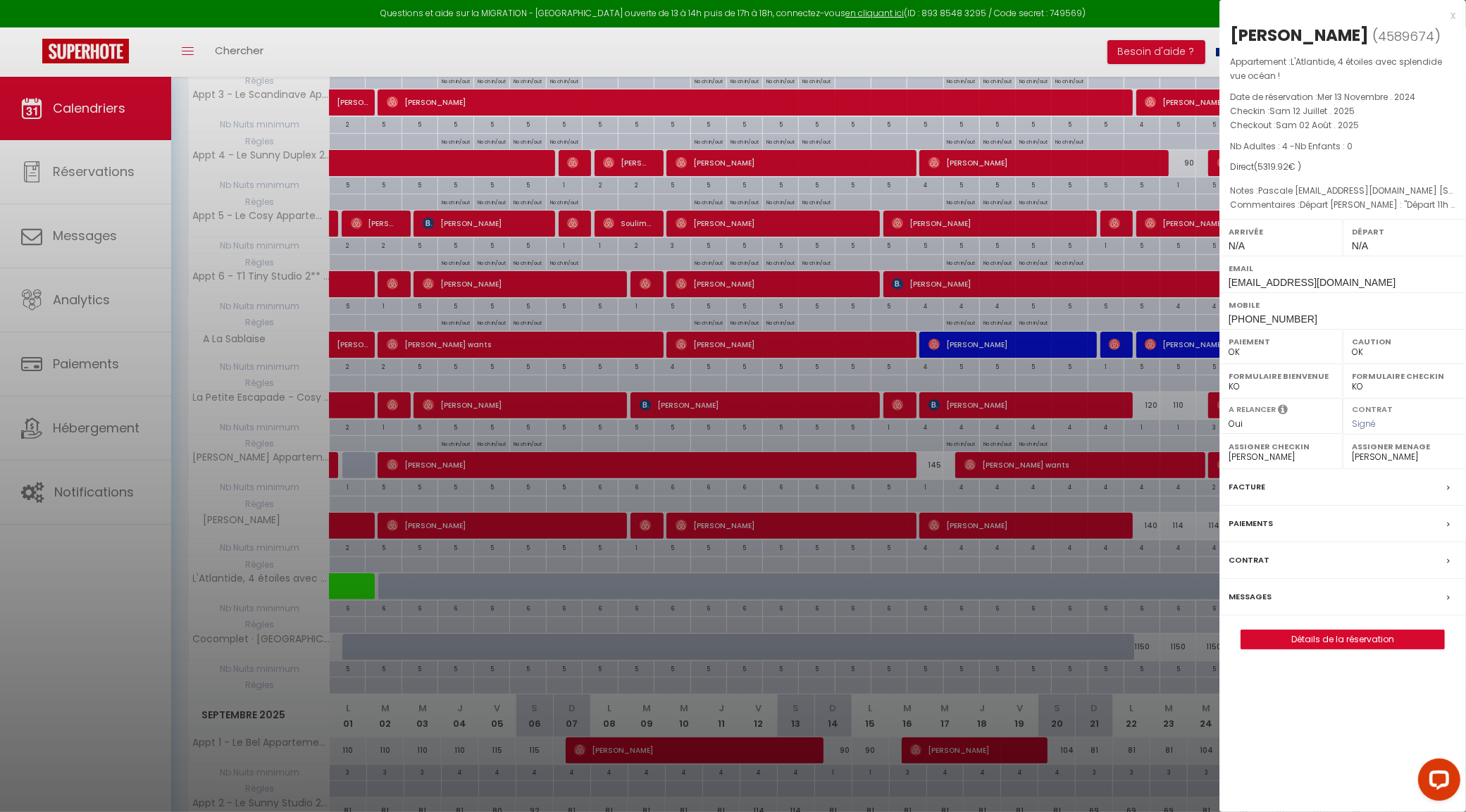
click at [1451, 15] on div "x" at bounding box center [1337, 15] width 236 height 17
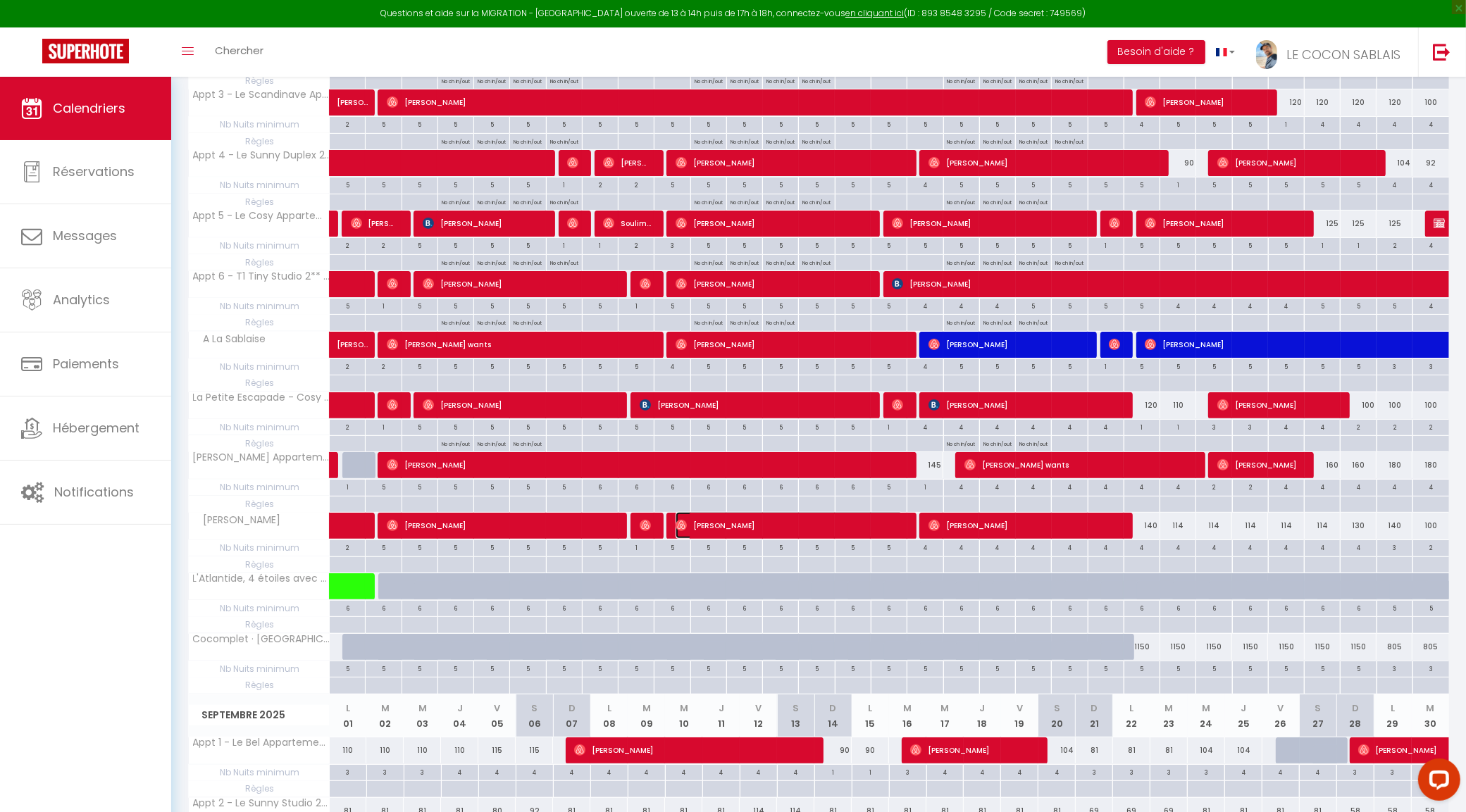
click at [731, 532] on span "Béatrice Soler" at bounding box center [789, 525] width 227 height 27
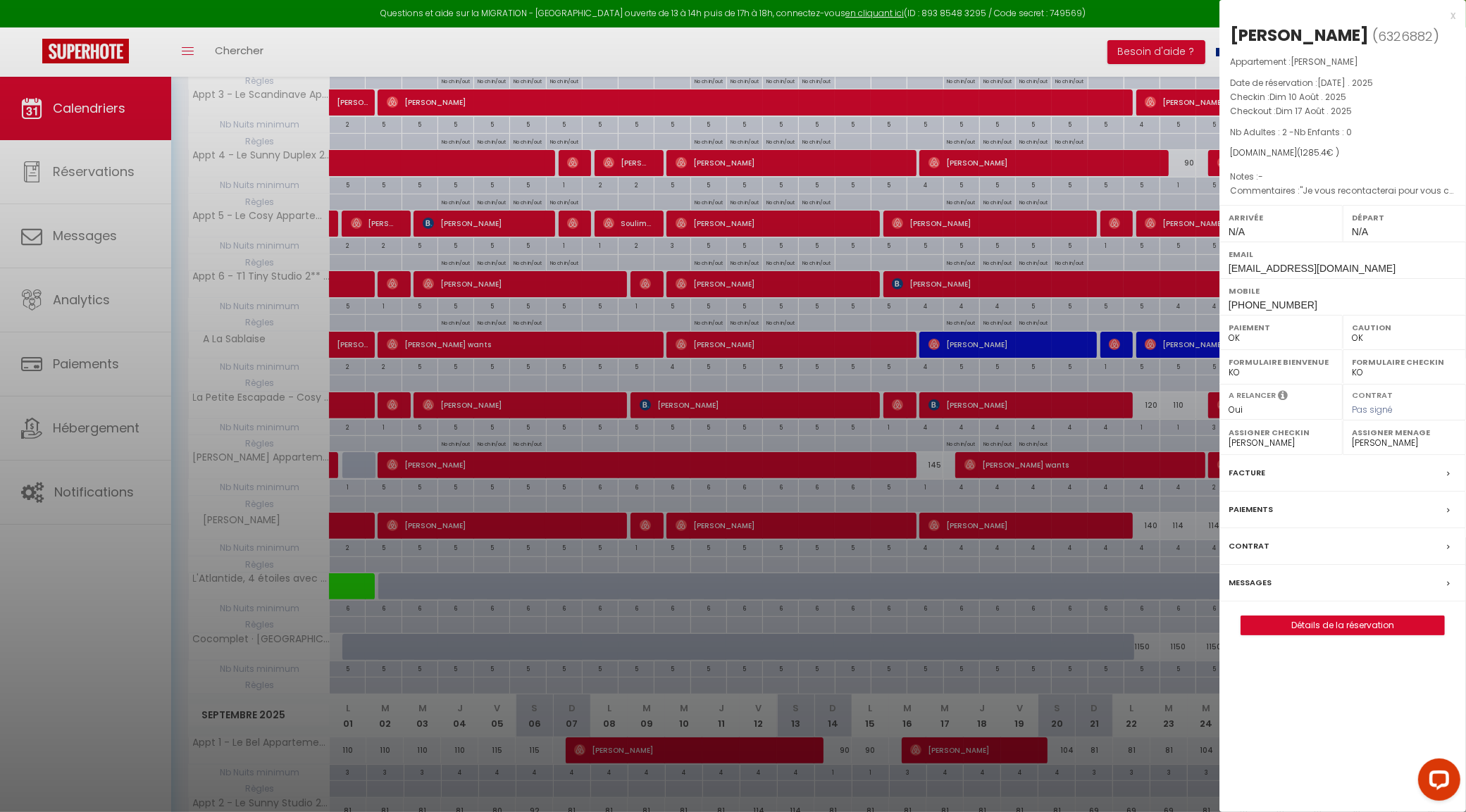
click at [1451, 14] on div "x" at bounding box center [1337, 15] width 236 height 17
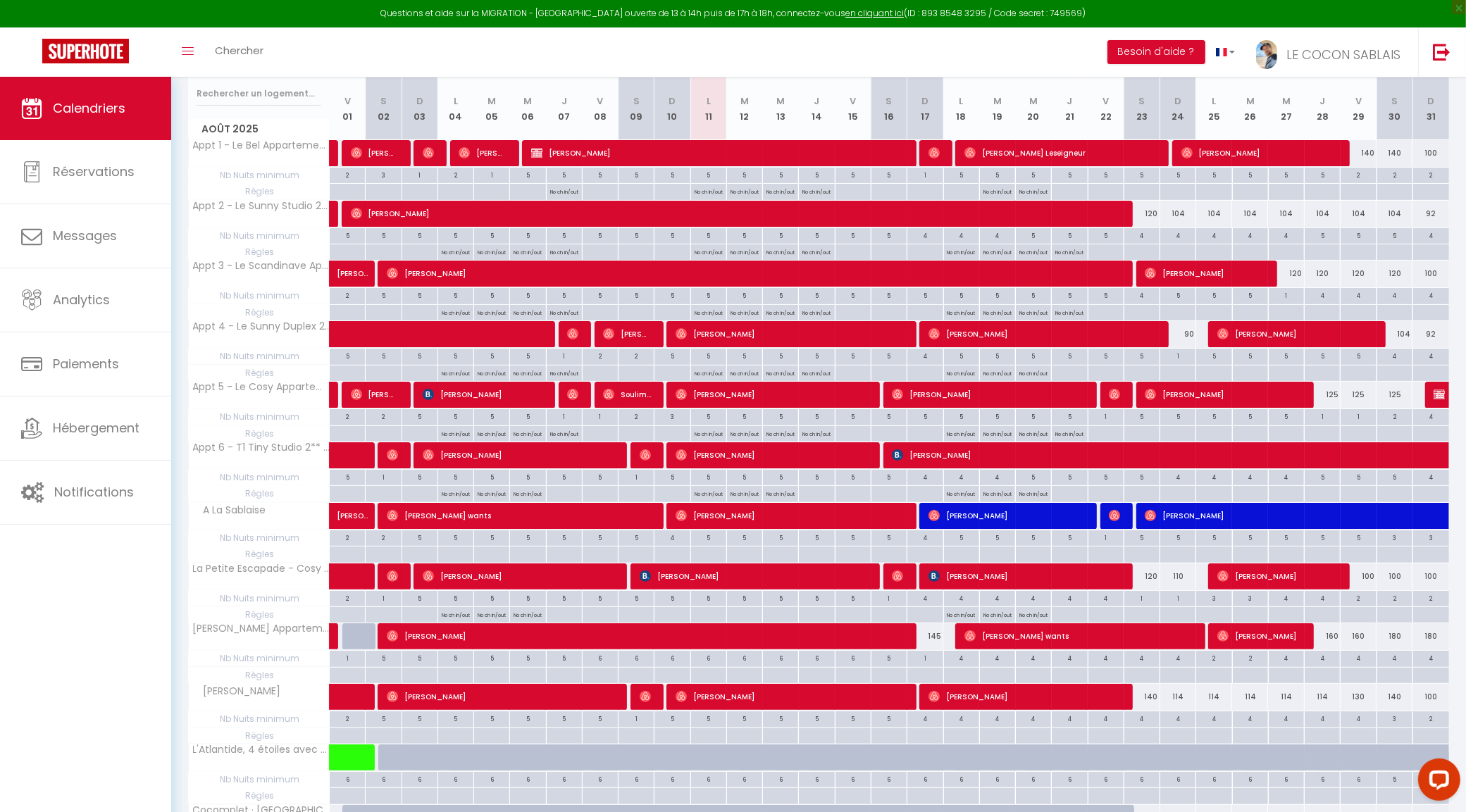
scroll to position [176, 0]
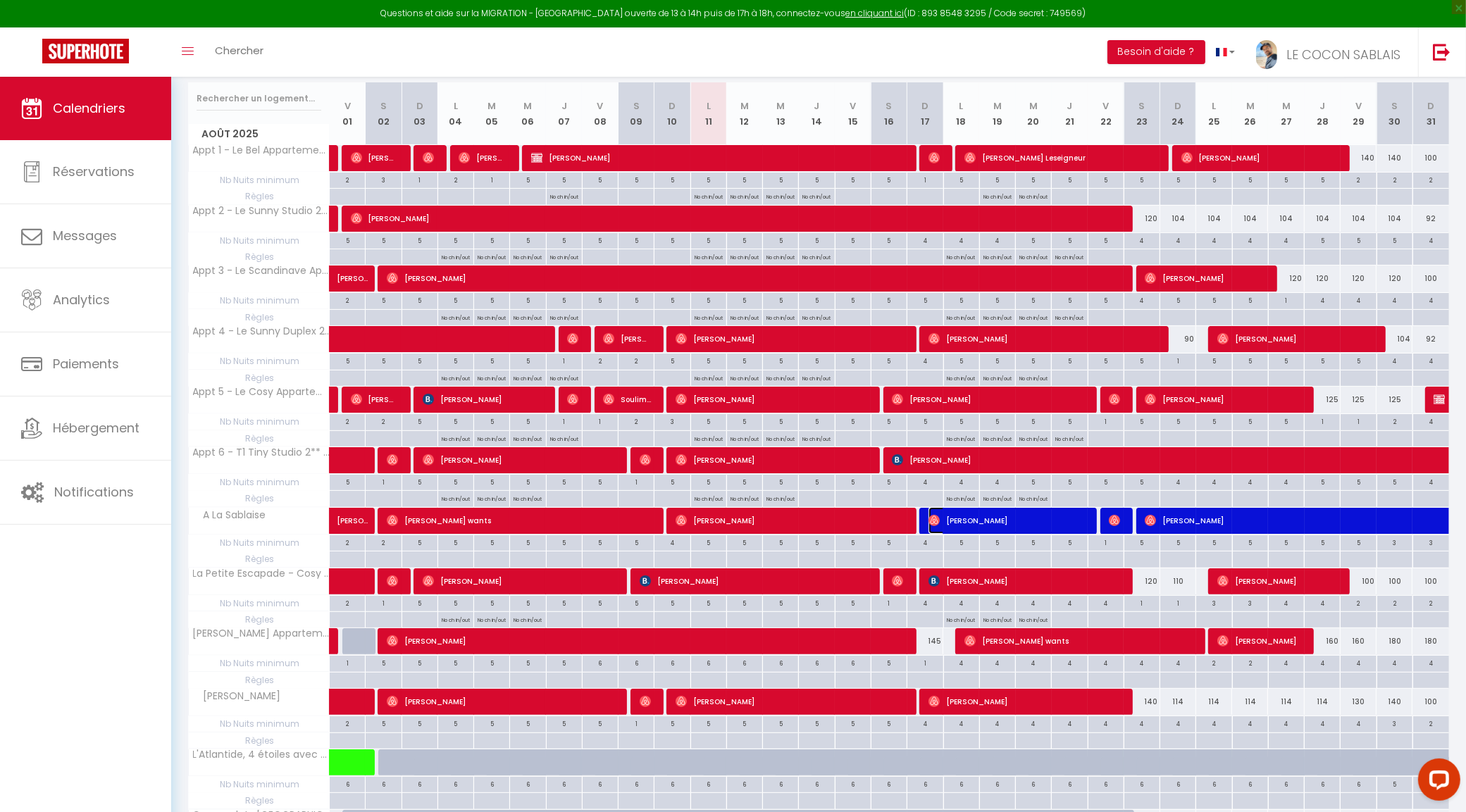
click at [995, 526] on span "Anthony Muel" at bounding box center [1006, 520] width 155 height 27
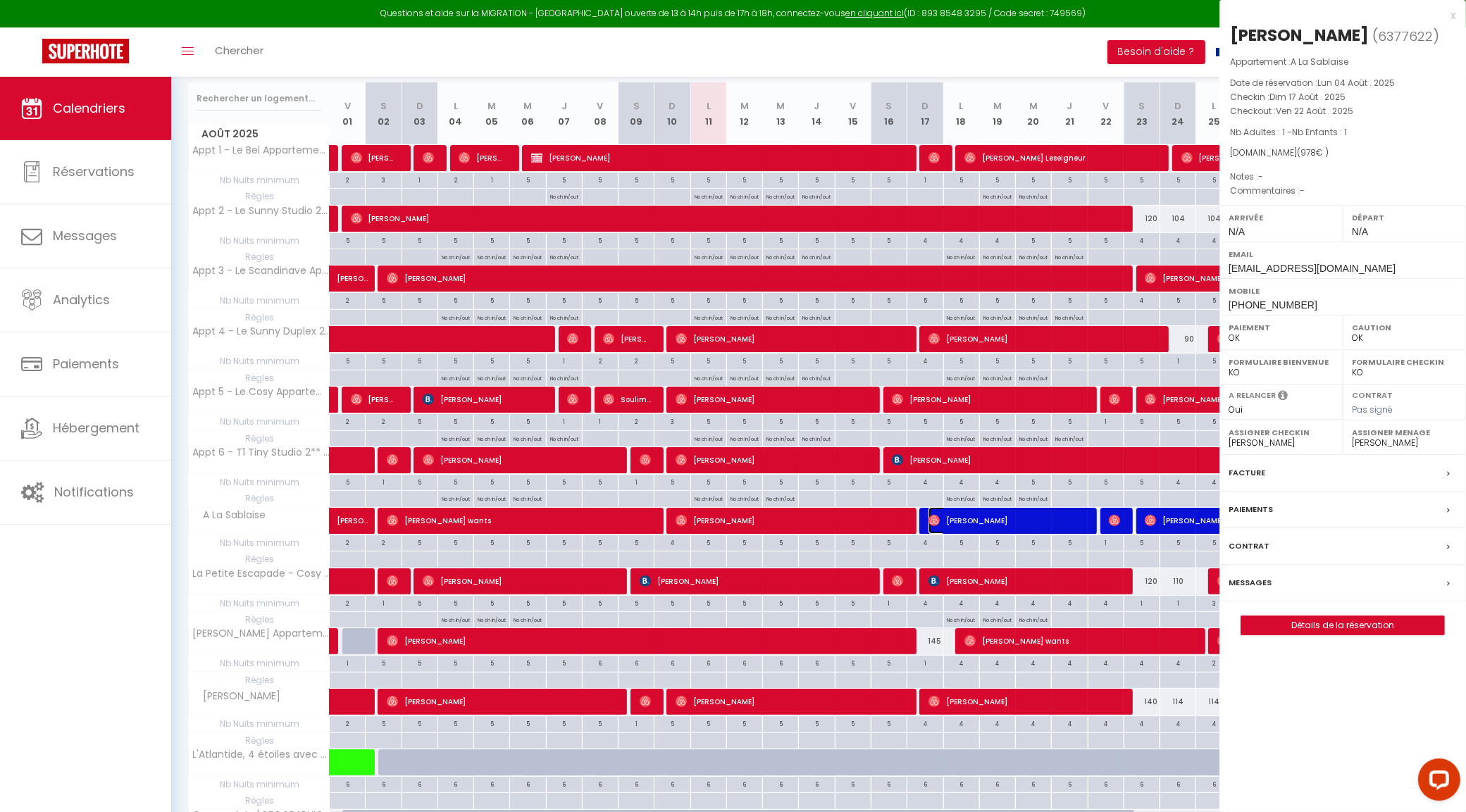
select select
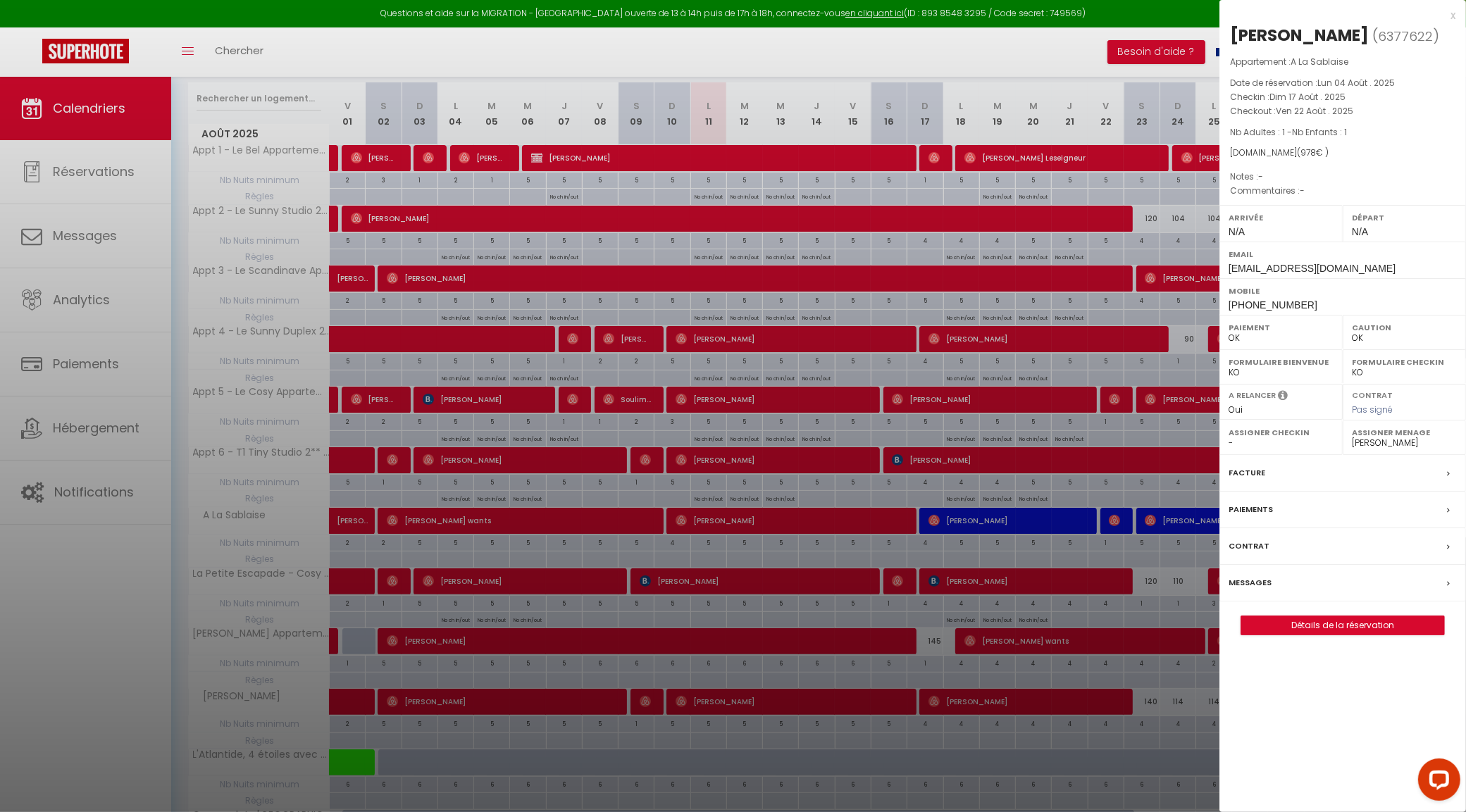
click at [1452, 13] on div "x" at bounding box center [1337, 15] width 236 height 17
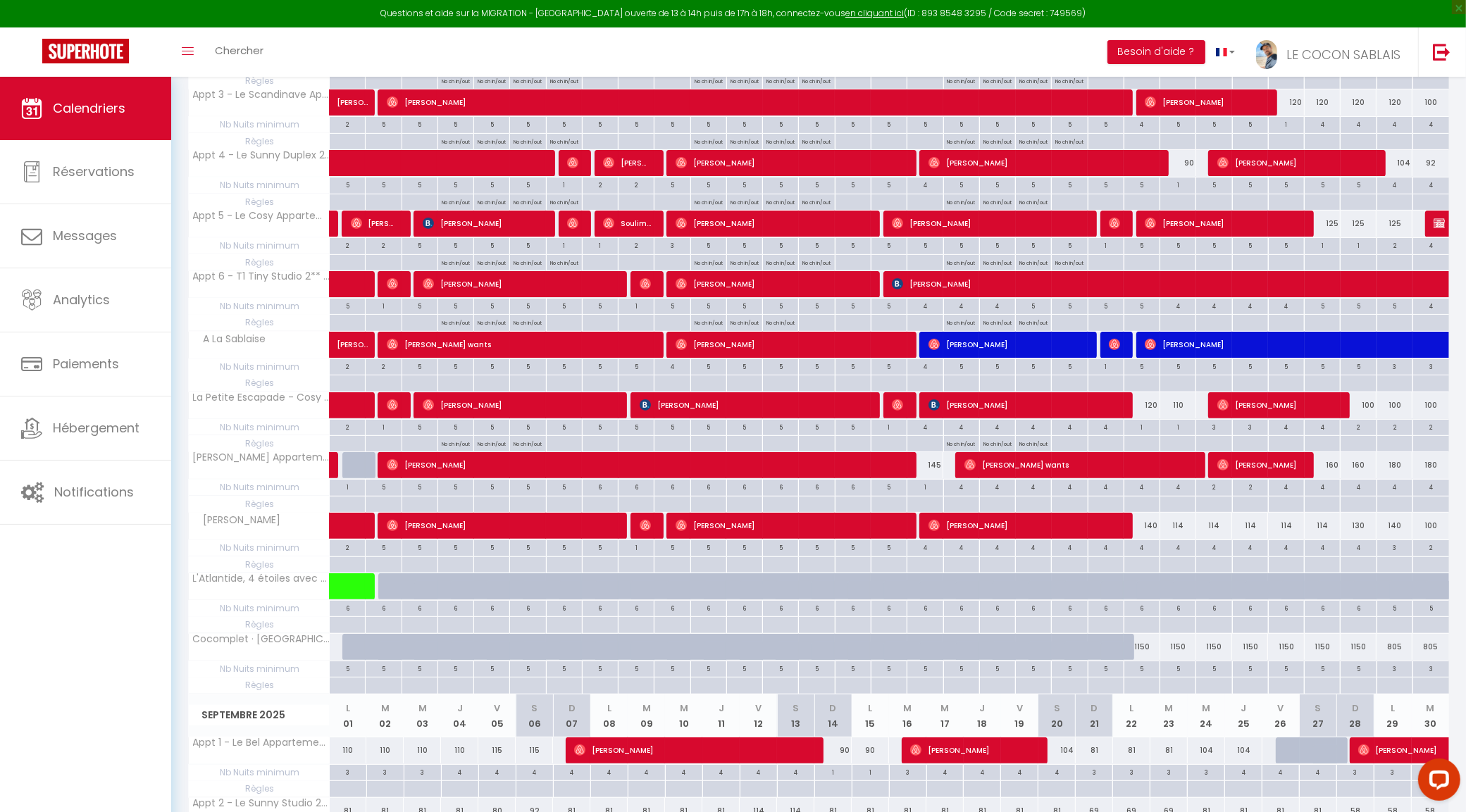
scroll to position [0, 0]
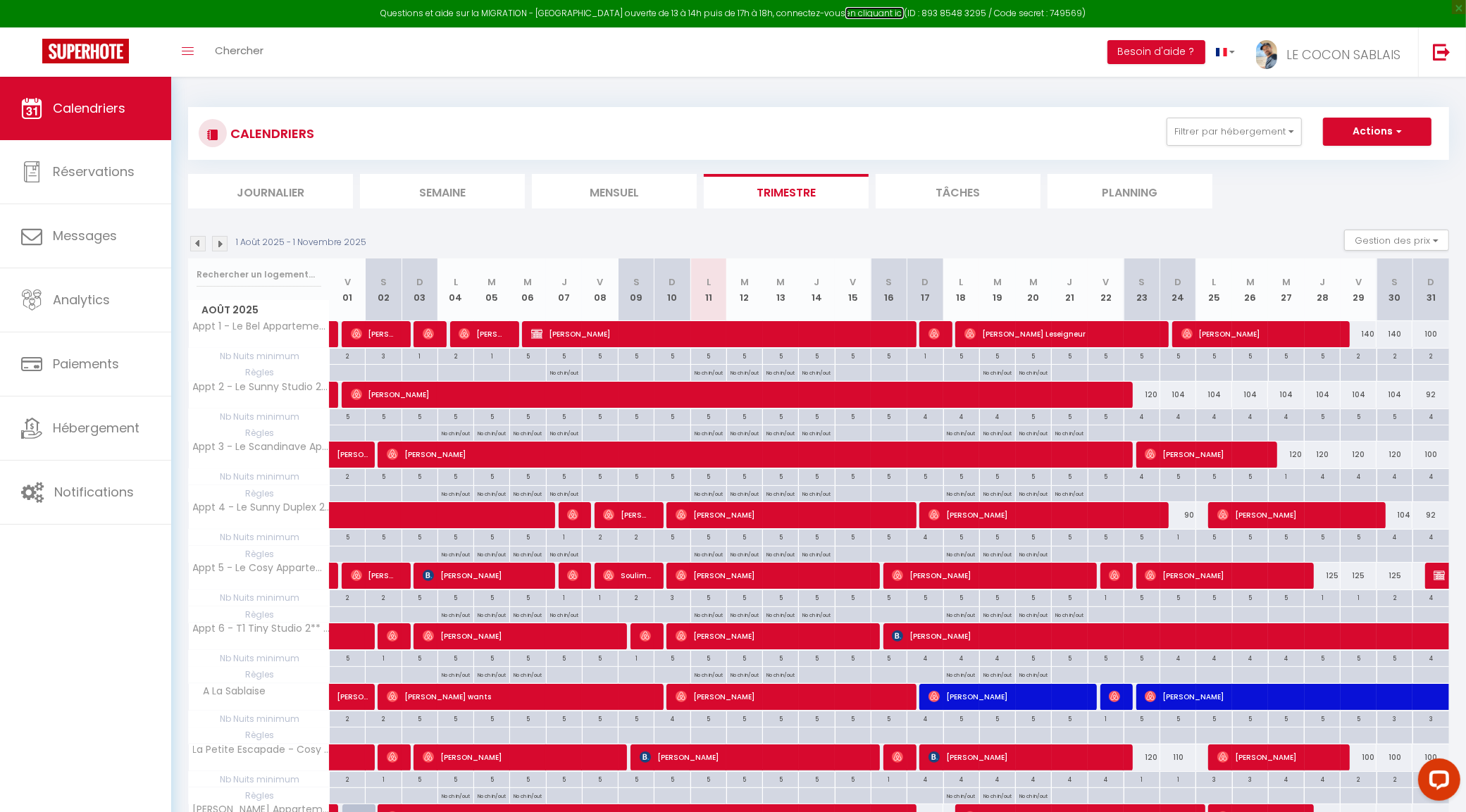
click at [847, 13] on link "en cliquant ici" at bounding box center [874, 13] width 59 height 12
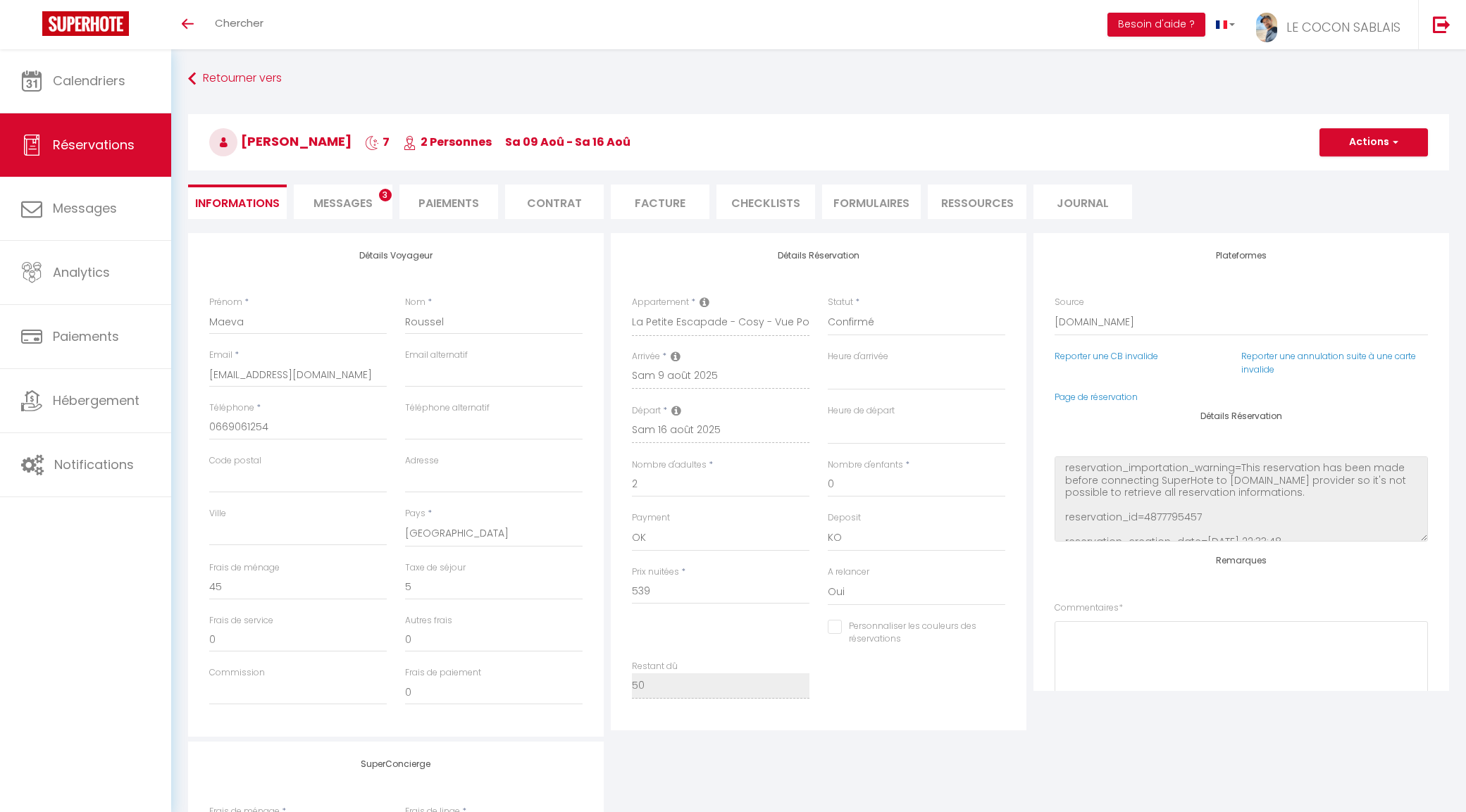
click at [344, 206] on span "Messages" at bounding box center [343, 203] width 59 height 16
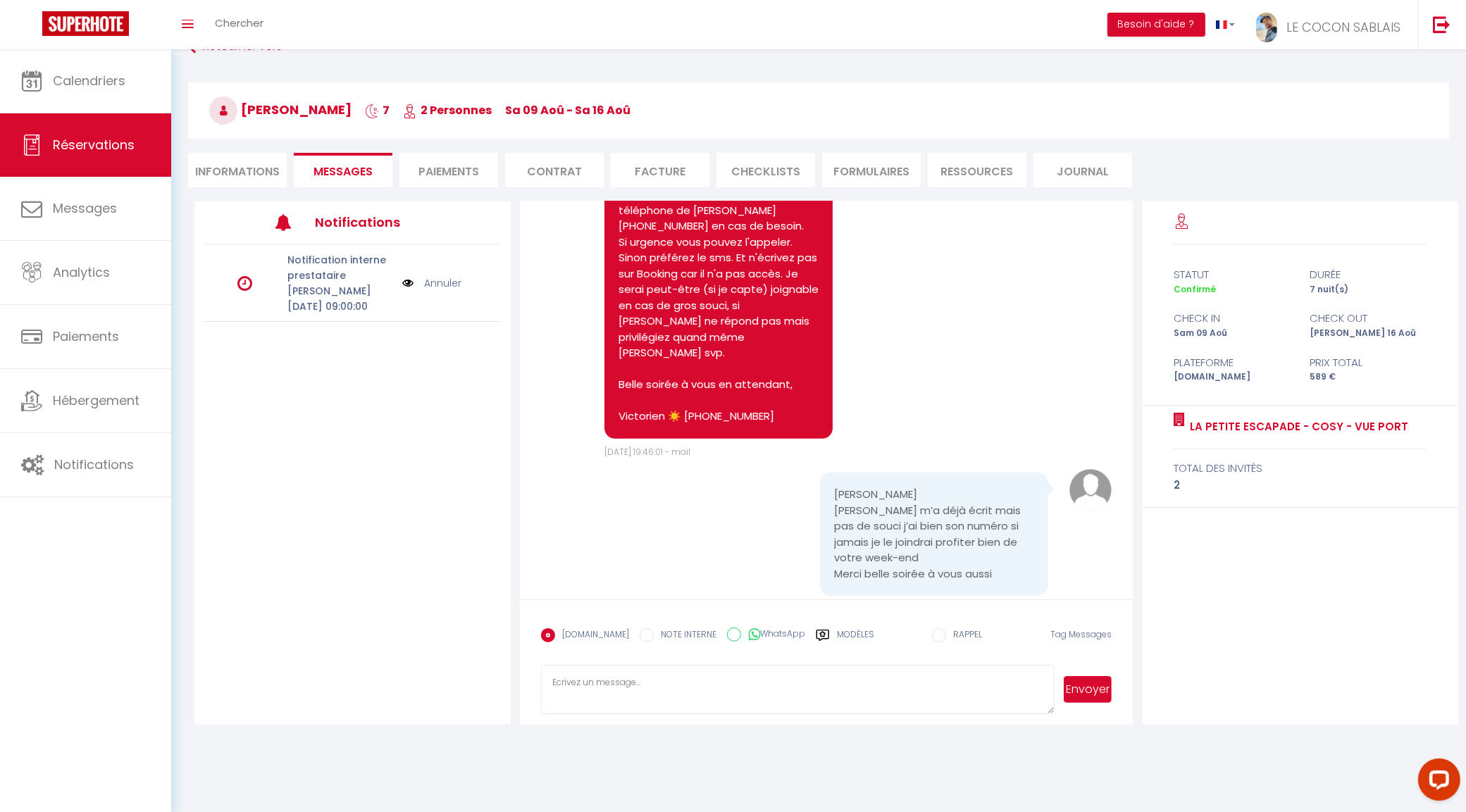
scroll to position [49, 0]
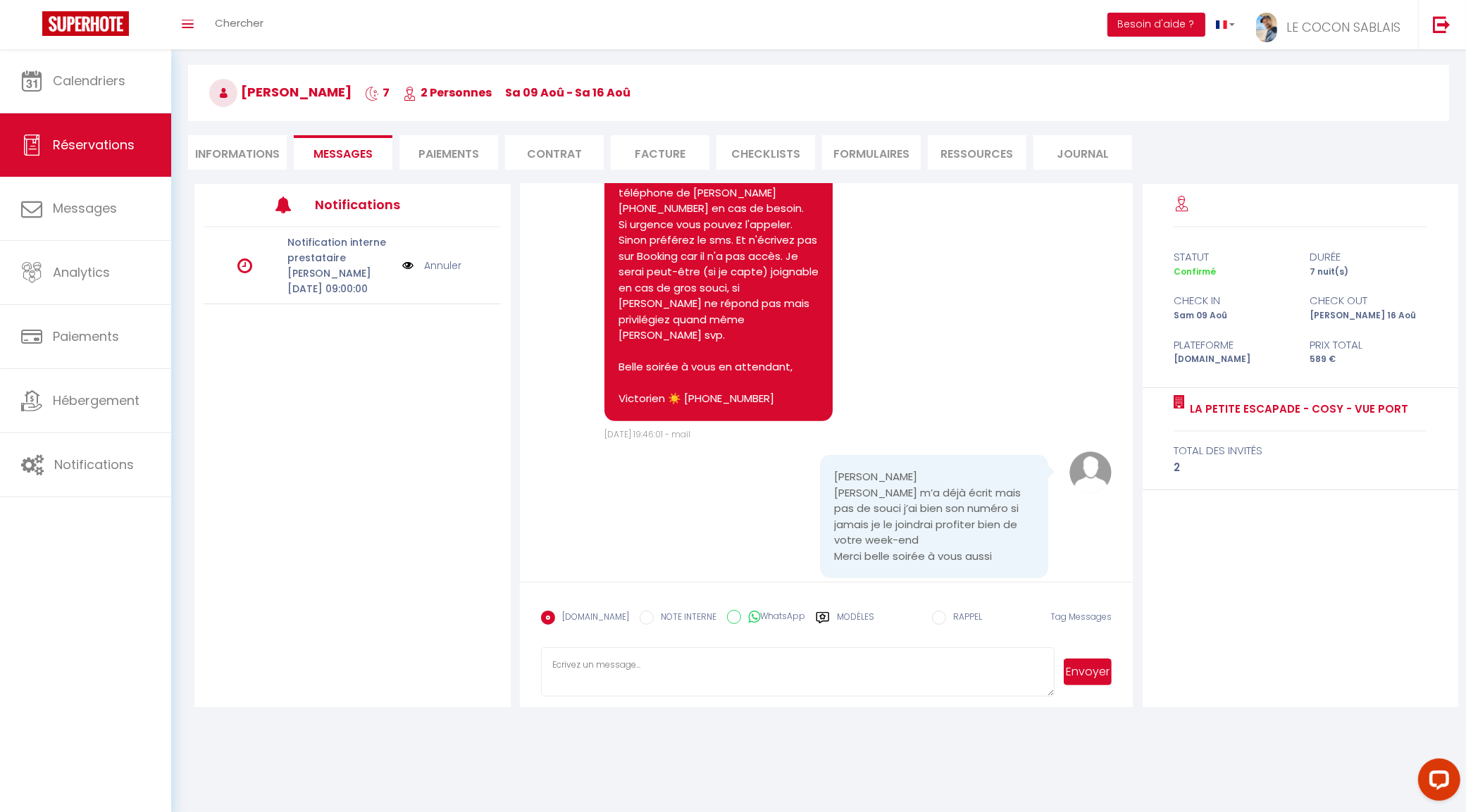
click at [632, 669] on textarea at bounding box center [798, 672] width 514 height 49
click at [847, 617] on label "Modèles" at bounding box center [856, 622] width 37 height 25
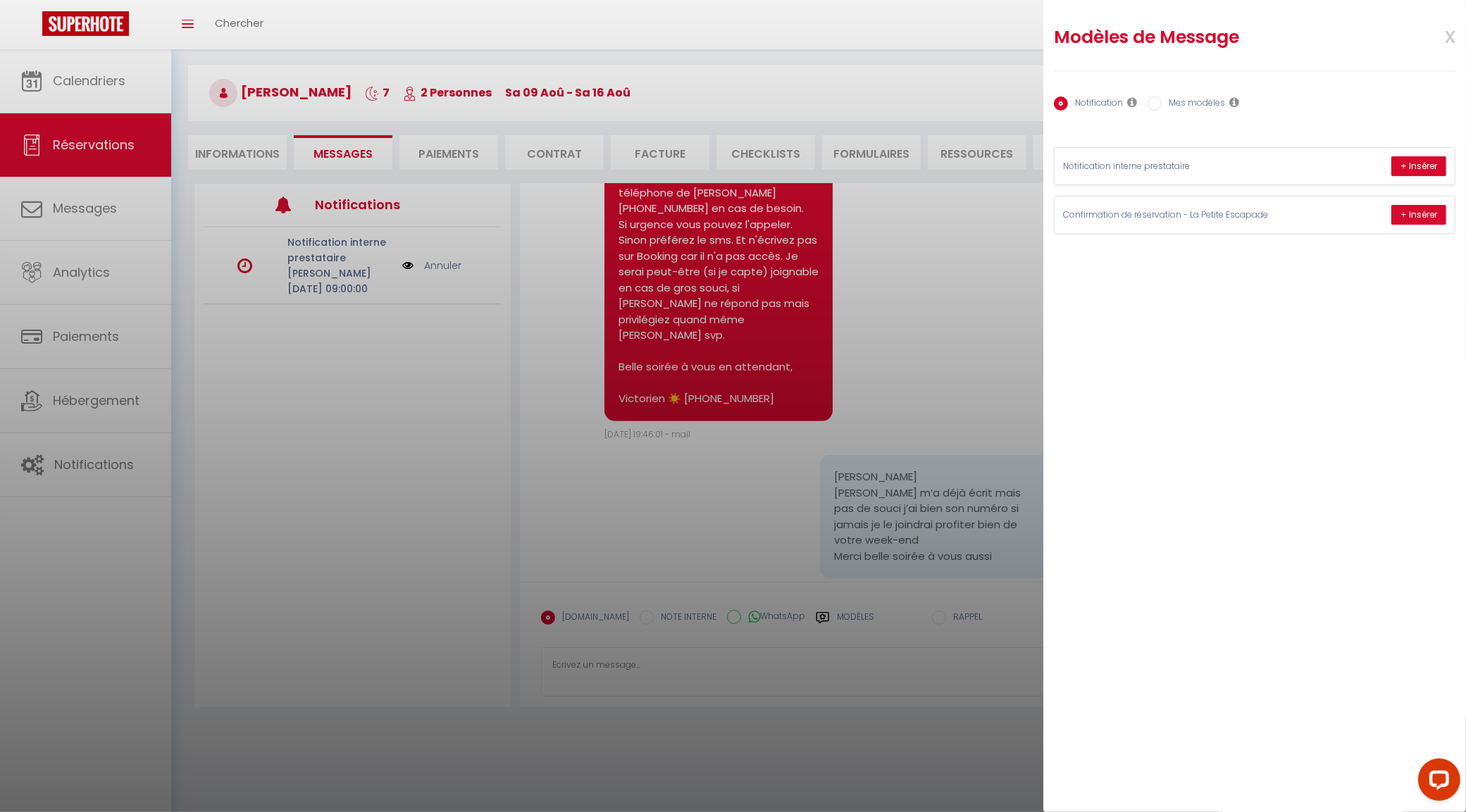
click at [1192, 103] on label "Mes modèles" at bounding box center [1193, 104] width 64 height 15
click at [1161, 103] on input "Mes modèles" at bounding box center [1154, 104] width 14 height 14
radio input "true"
radio input "false"
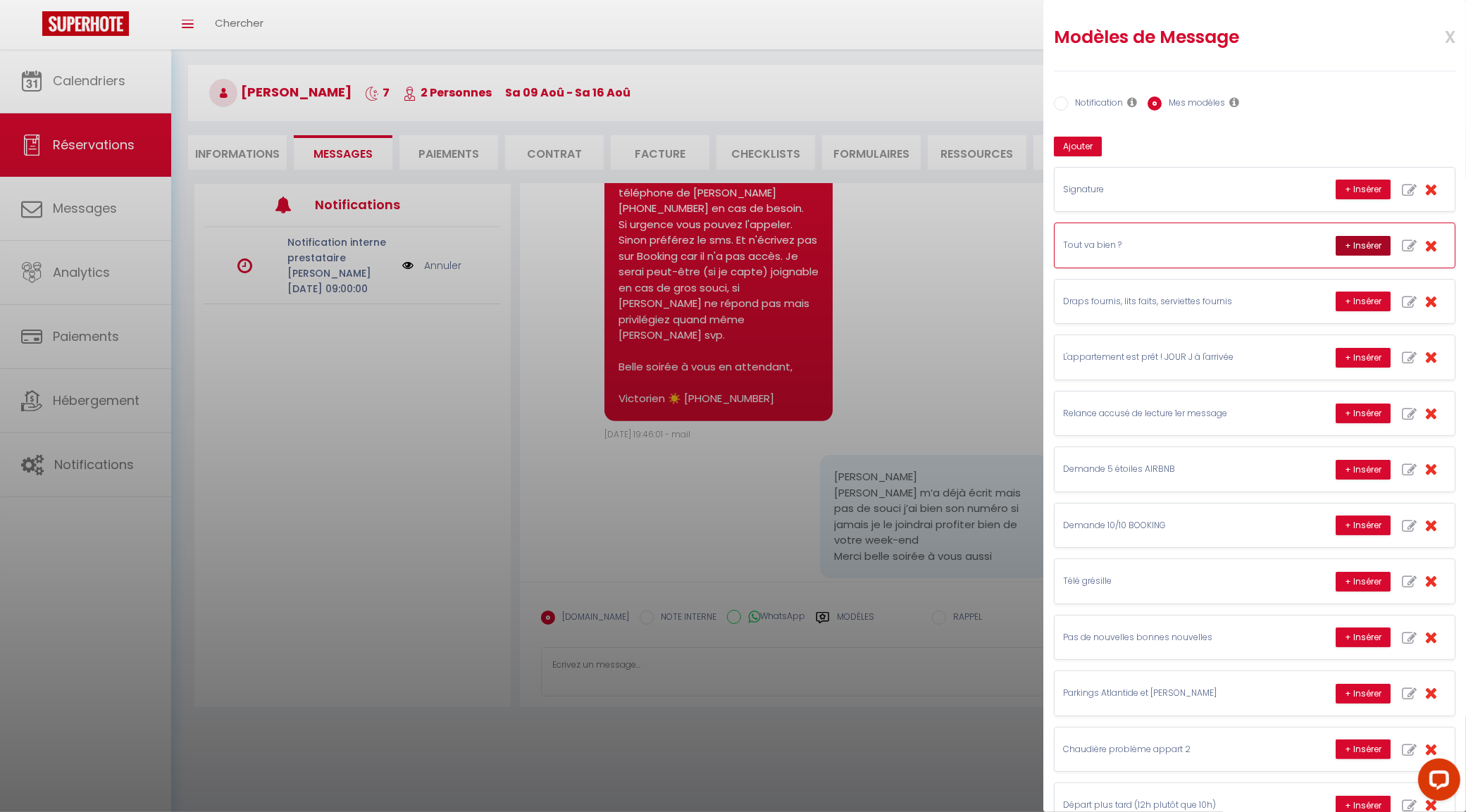
click at [1337, 250] on button "+ Insérer" at bounding box center [1362, 245] width 55 height 20
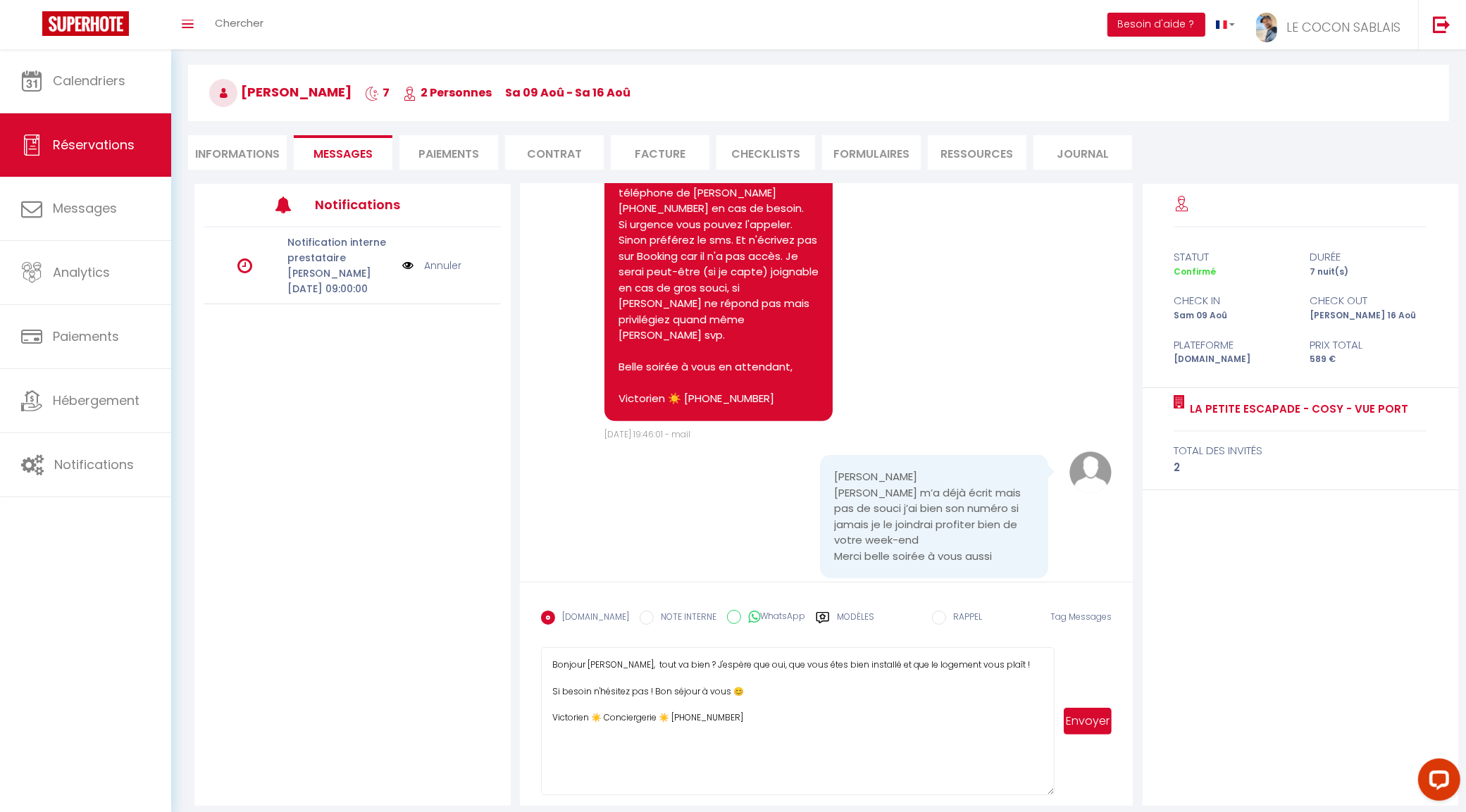
drag, startPoint x: 1046, startPoint y: 695, endPoint x: 1031, endPoint y: 801, distance: 107.1
click at [1060, 763] on html "Questions et aide sur la MIGRATION - Salle Zoom ouverte de 13 à 14h puis de 17h…" at bounding box center [733, 356] width 1466 height 812
click at [862, 664] on textarea "Bonjour Maeva, tout va bien ? J'espère que oui, que vous êtes bien installé et …" at bounding box center [798, 731] width 514 height 167
click at [1000, 668] on textarea "Bonjour Maeva, tout va bien ? J'espère que oui, que vous êtes bien installés et…" at bounding box center [798, 731] width 514 height 167
click at [749, 664] on textarea "Bonjour Maeva, tout va bien ? J'espère que oui, que vous êtes bien installés et…" at bounding box center [798, 731] width 514 height 167
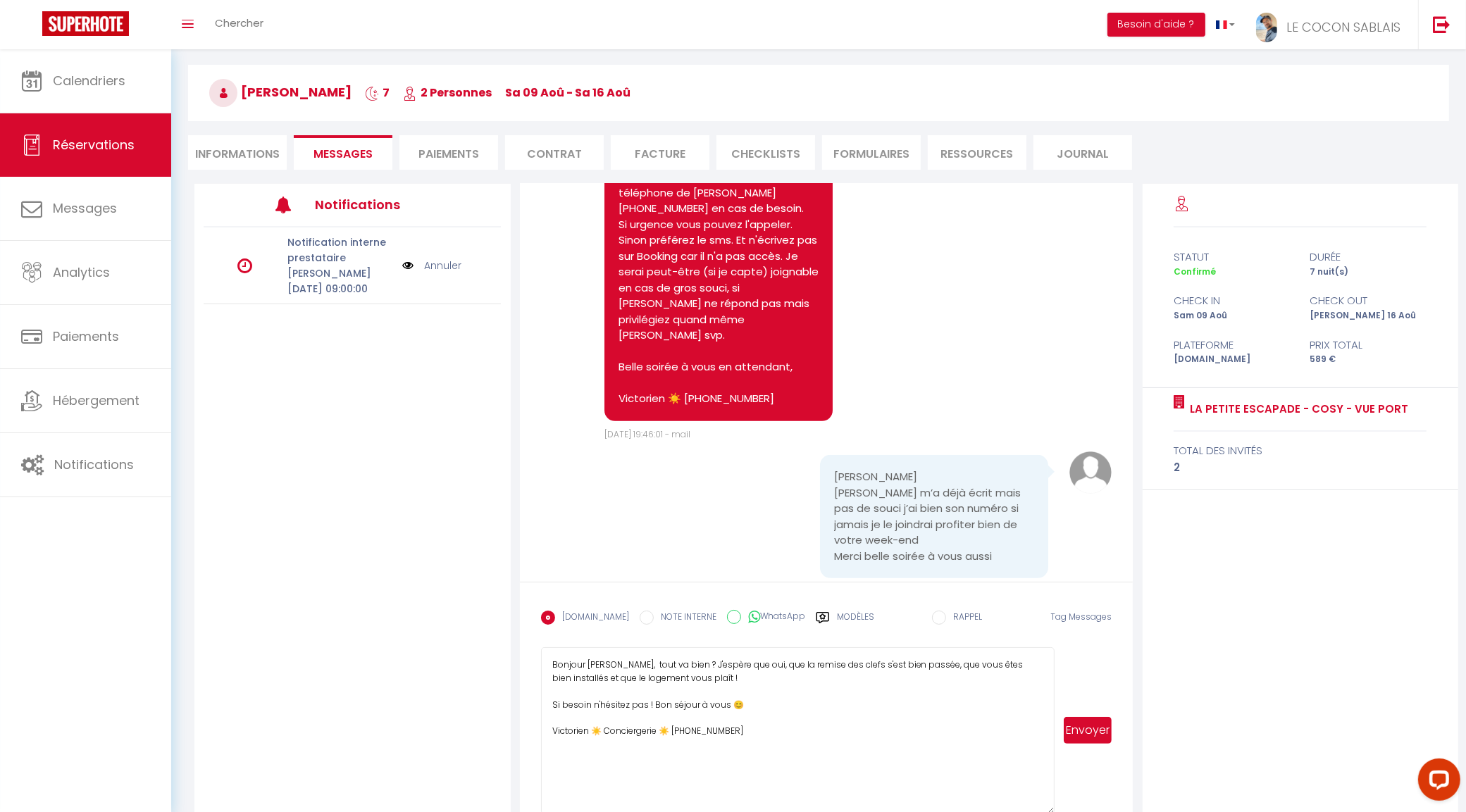
click at [744, 705] on textarea "Bonjour Maeva, tout va bien ? J'espère que oui, que la remise des clefs s'est b…" at bounding box center [798, 731] width 514 height 167
drag, startPoint x: 645, startPoint y: 703, endPoint x: 678, endPoint y: 695, distance: 34.0
click at [645, 702] on textarea "Bonjour Maeva, tout va bien ? J'espère que oui, que la remise des clefs s'est b…" at bounding box center [798, 731] width 514 height 167
type textarea "Bonjour Maeva, tout va bien ? J'espère que oui, que la remise des clefs s'est b…"
click at [1091, 732] on button "Envoyer" at bounding box center [1087, 731] width 48 height 27
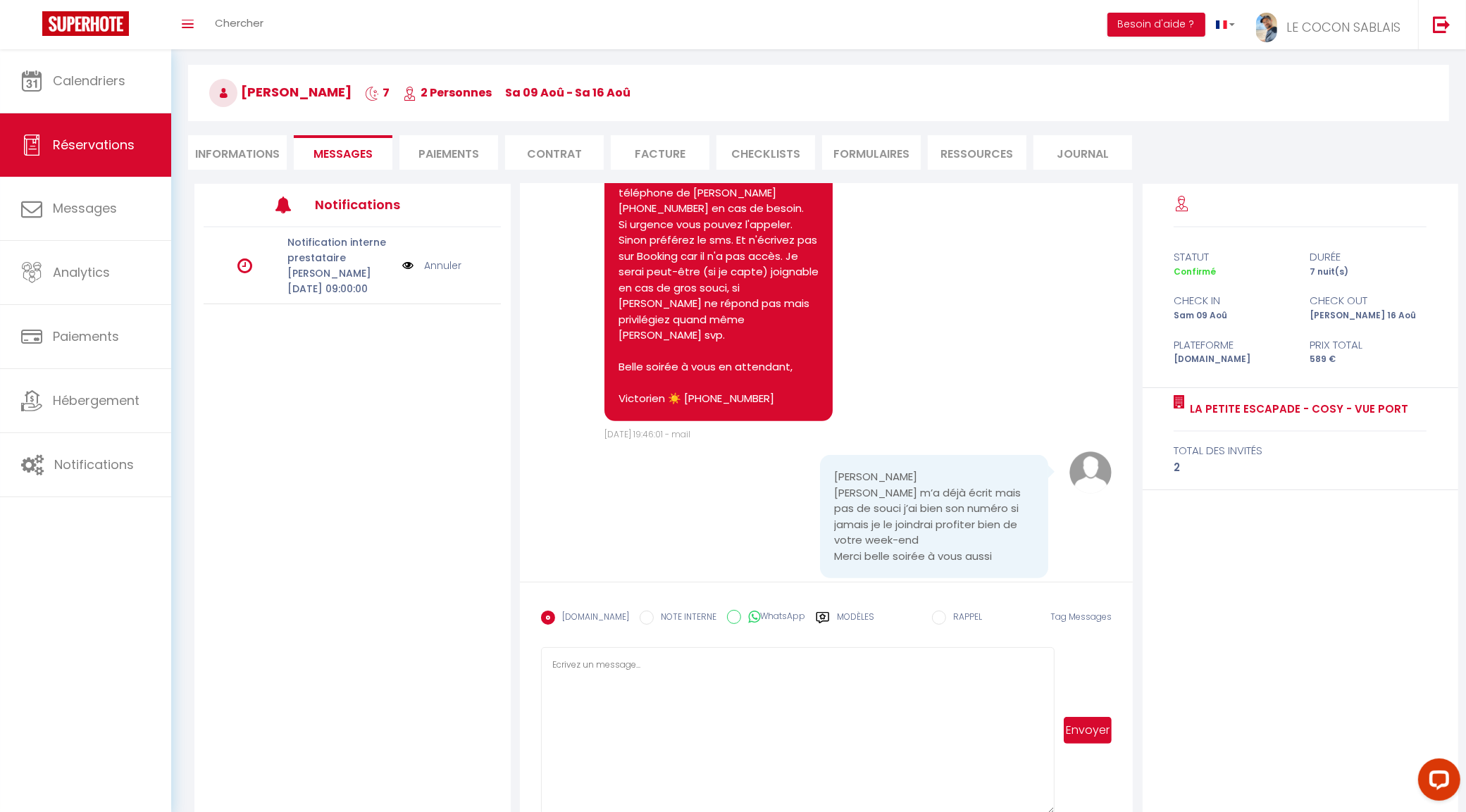
scroll to position [871, 0]
click at [90, 88] on span "Calendriers" at bounding box center [88, 81] width 72 height 18
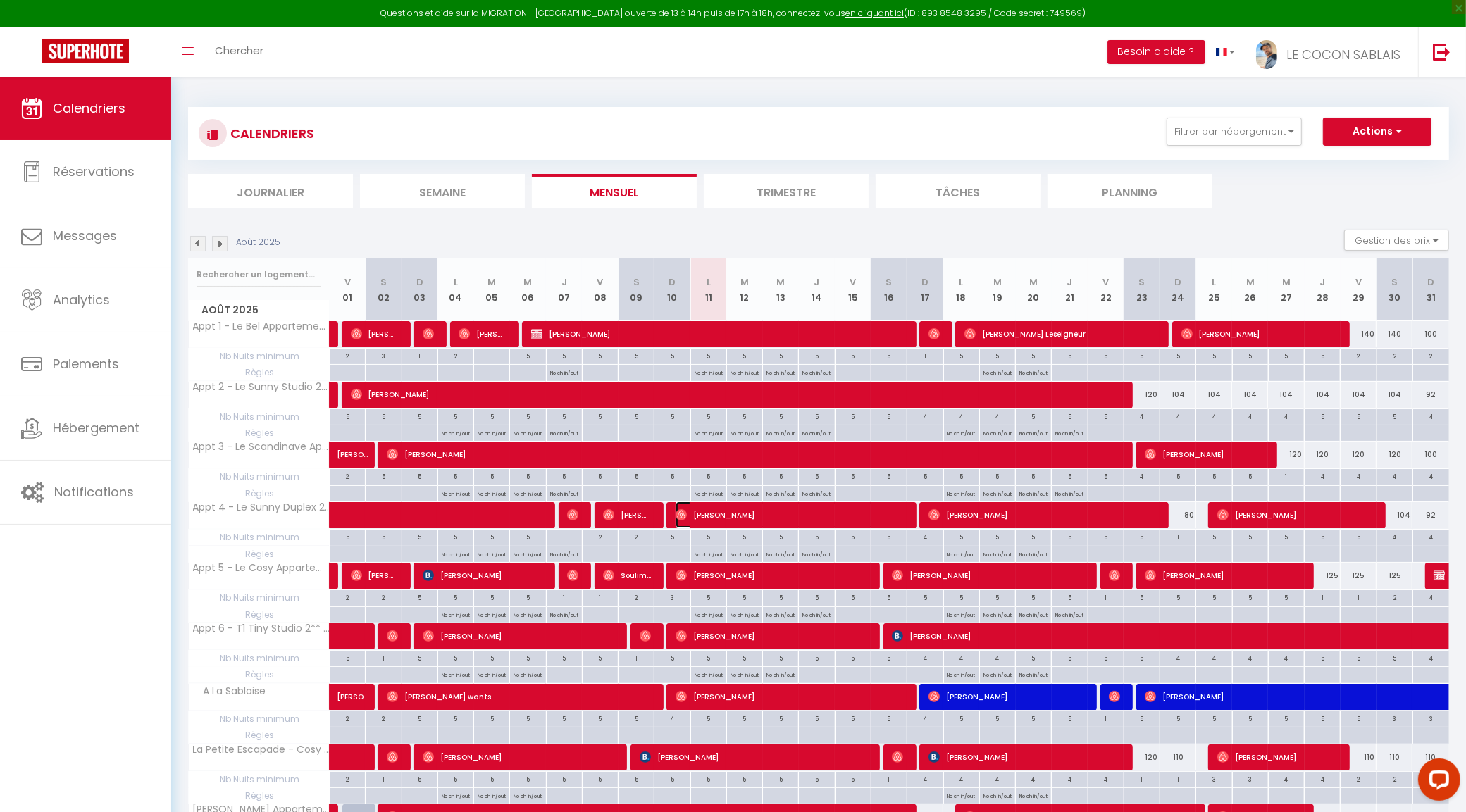
click at [712, 518] on span "Alyssa Rosec" at bounding box center [789, 515] width 227 height 27
select select "OK"
select select "0"
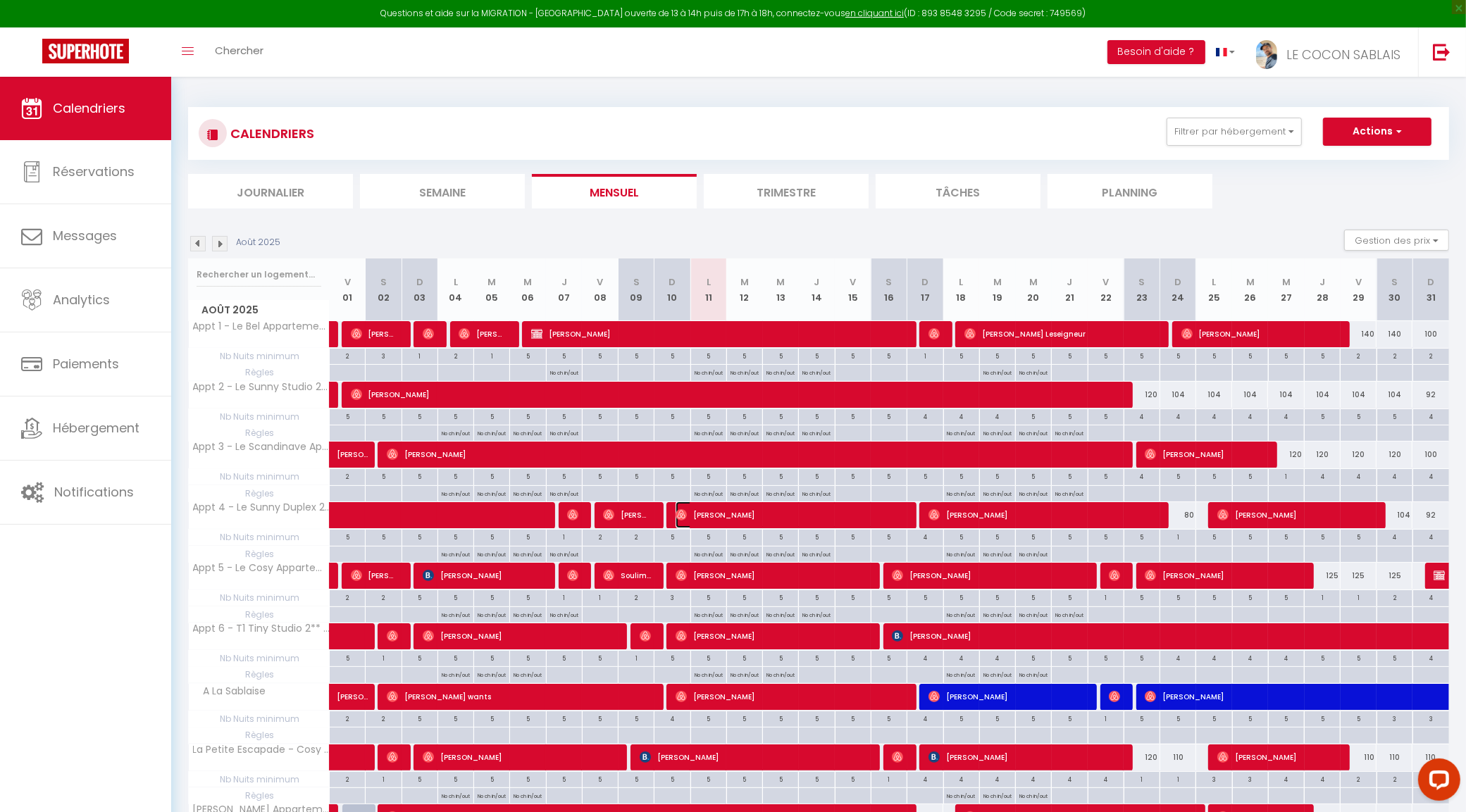
select select "1"
select select
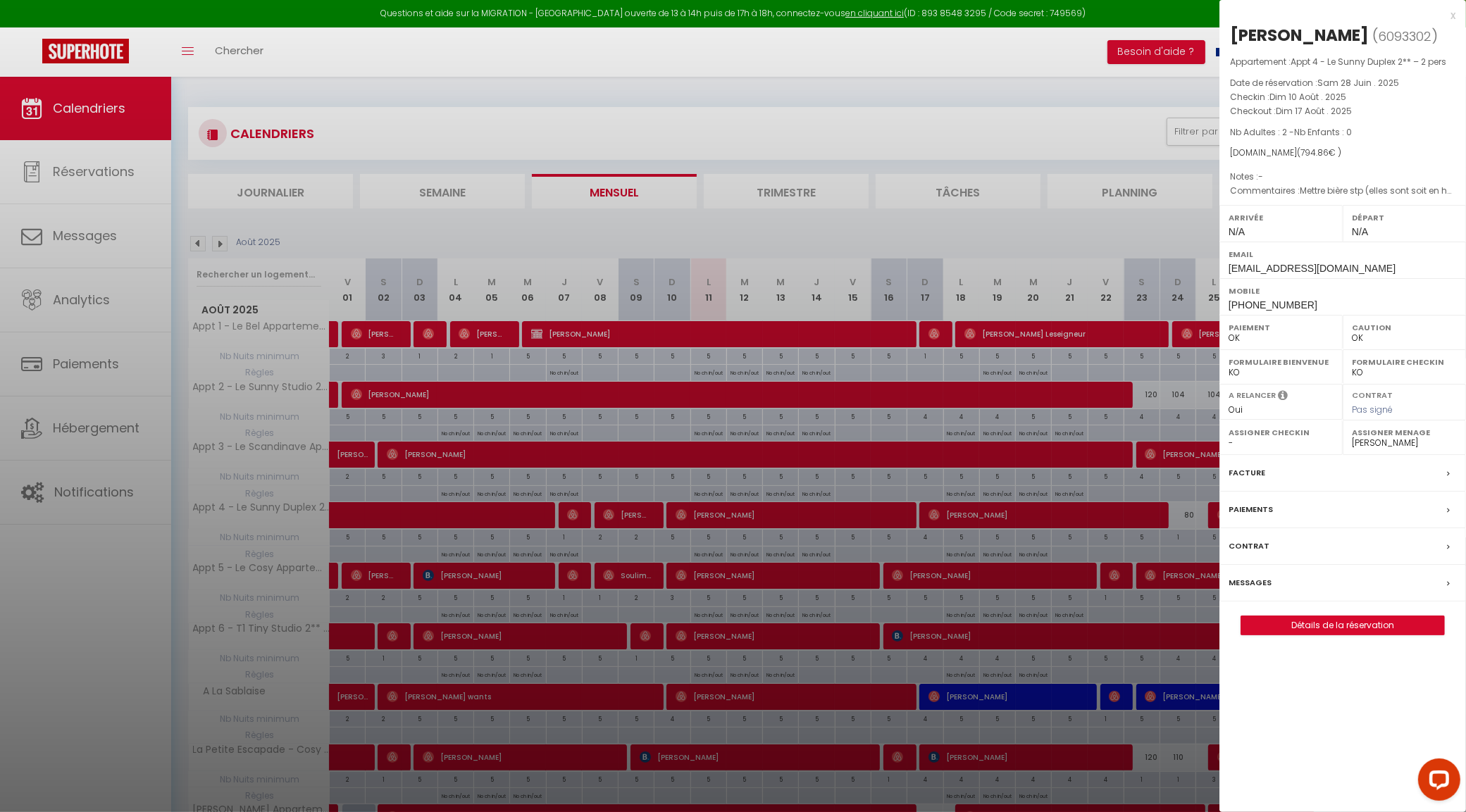
click at [715, 572] on div at bounding box center [733, 406] width 1466 height 812
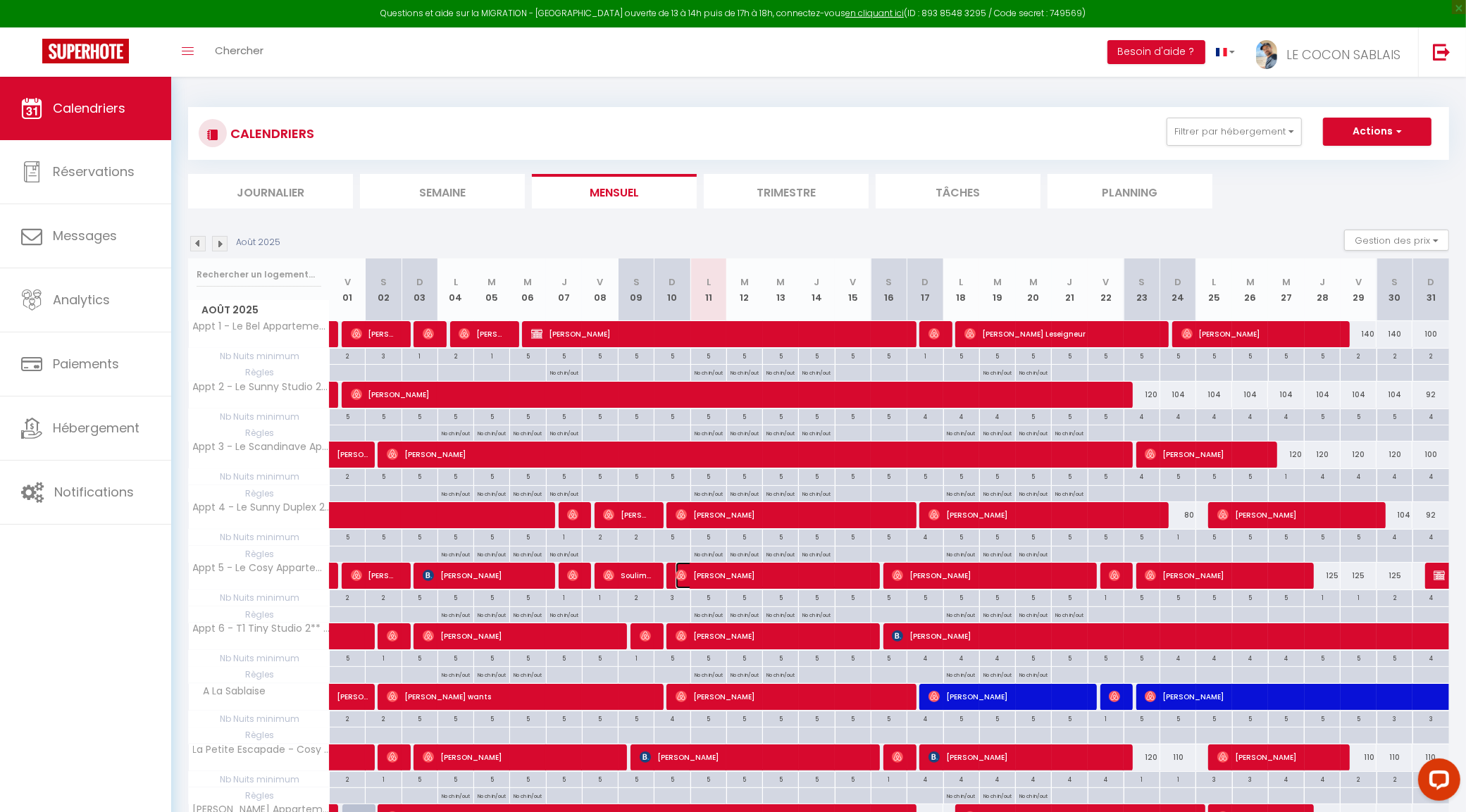
click at [716, 577] on span "[PERSON_NAME]" at bounding box center [772, 575] width 192 height 27
select select "19657"
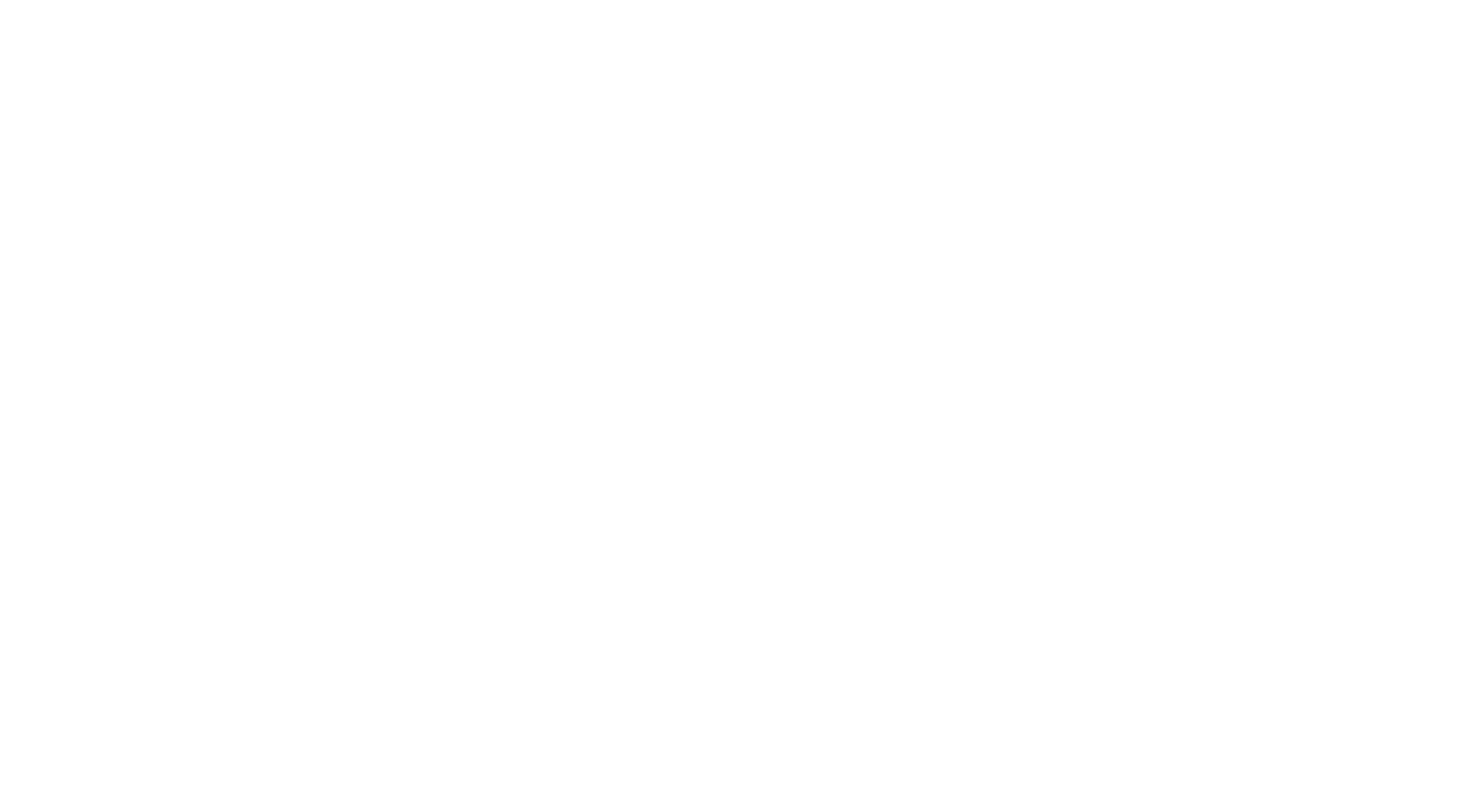
select select
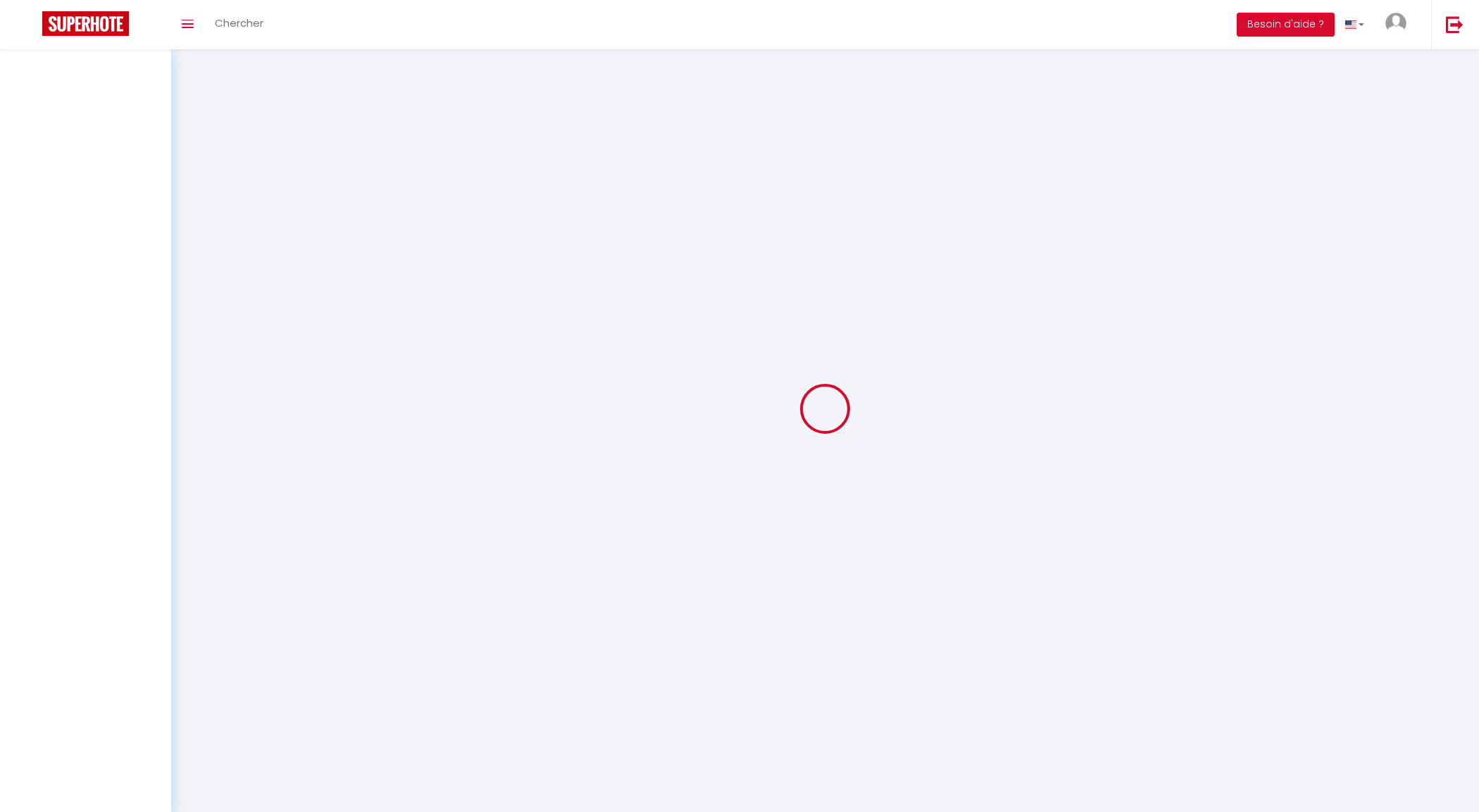
select select
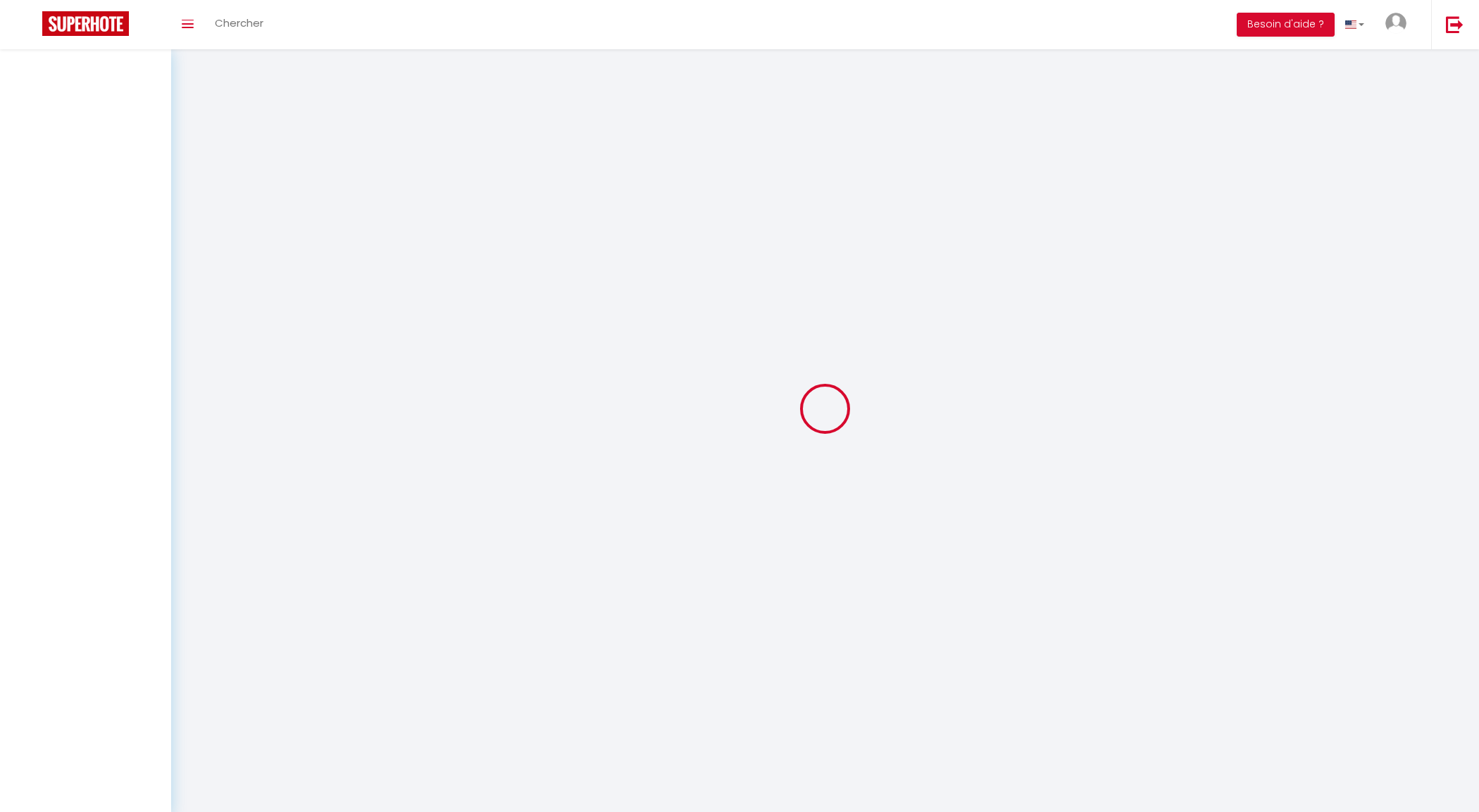
select select
checkbox input "false"
select select
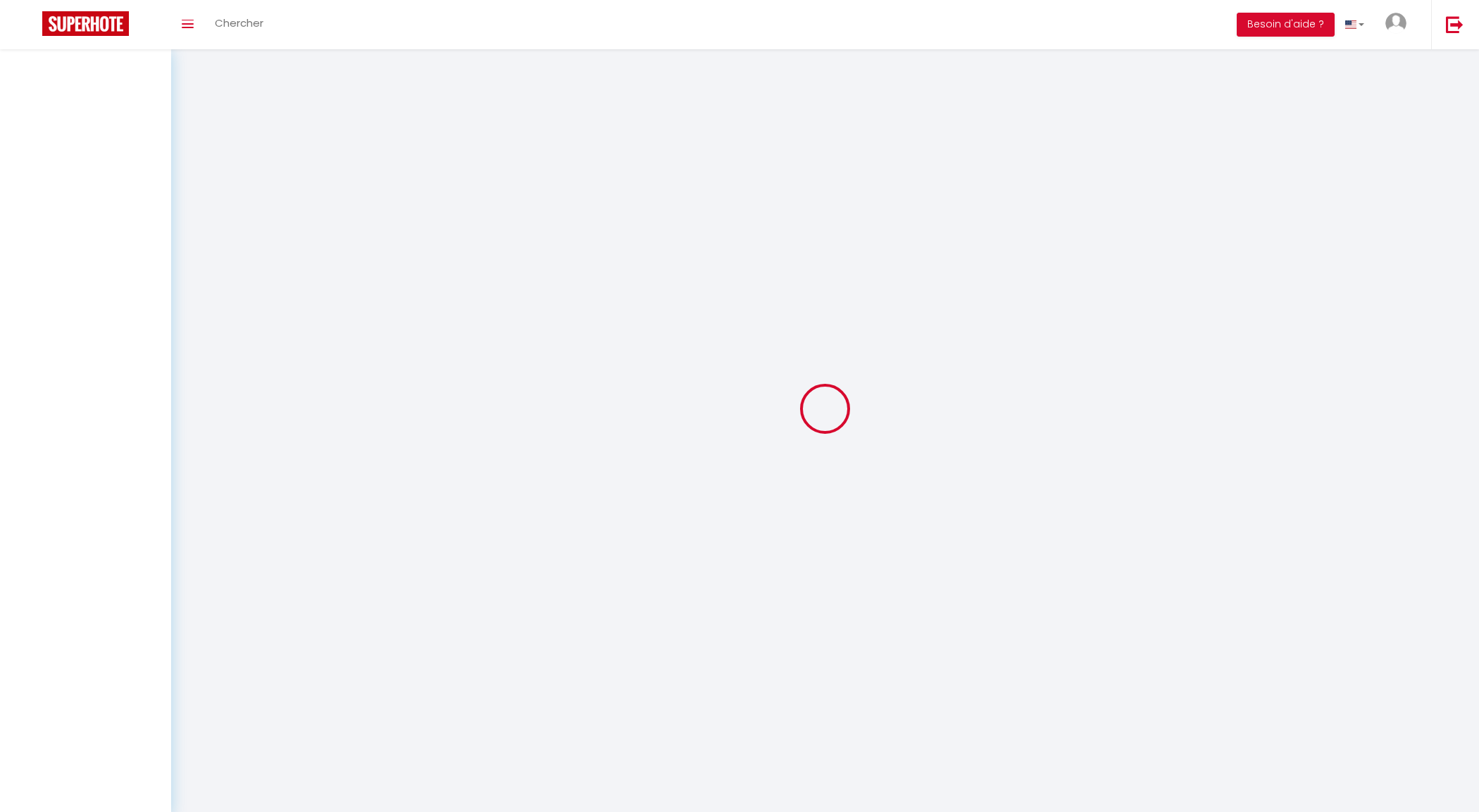
select select
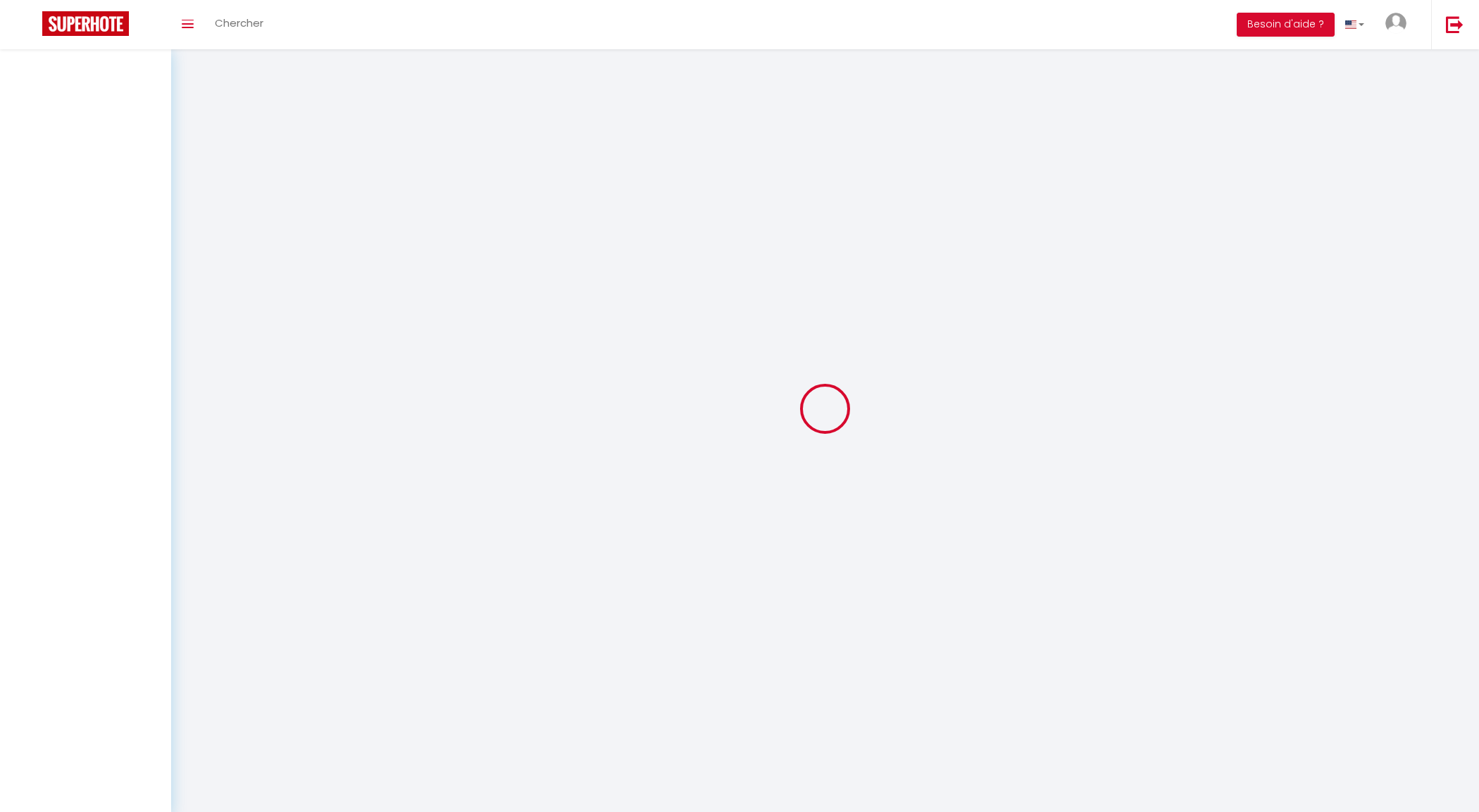
select select
checkbox input "false"
select select
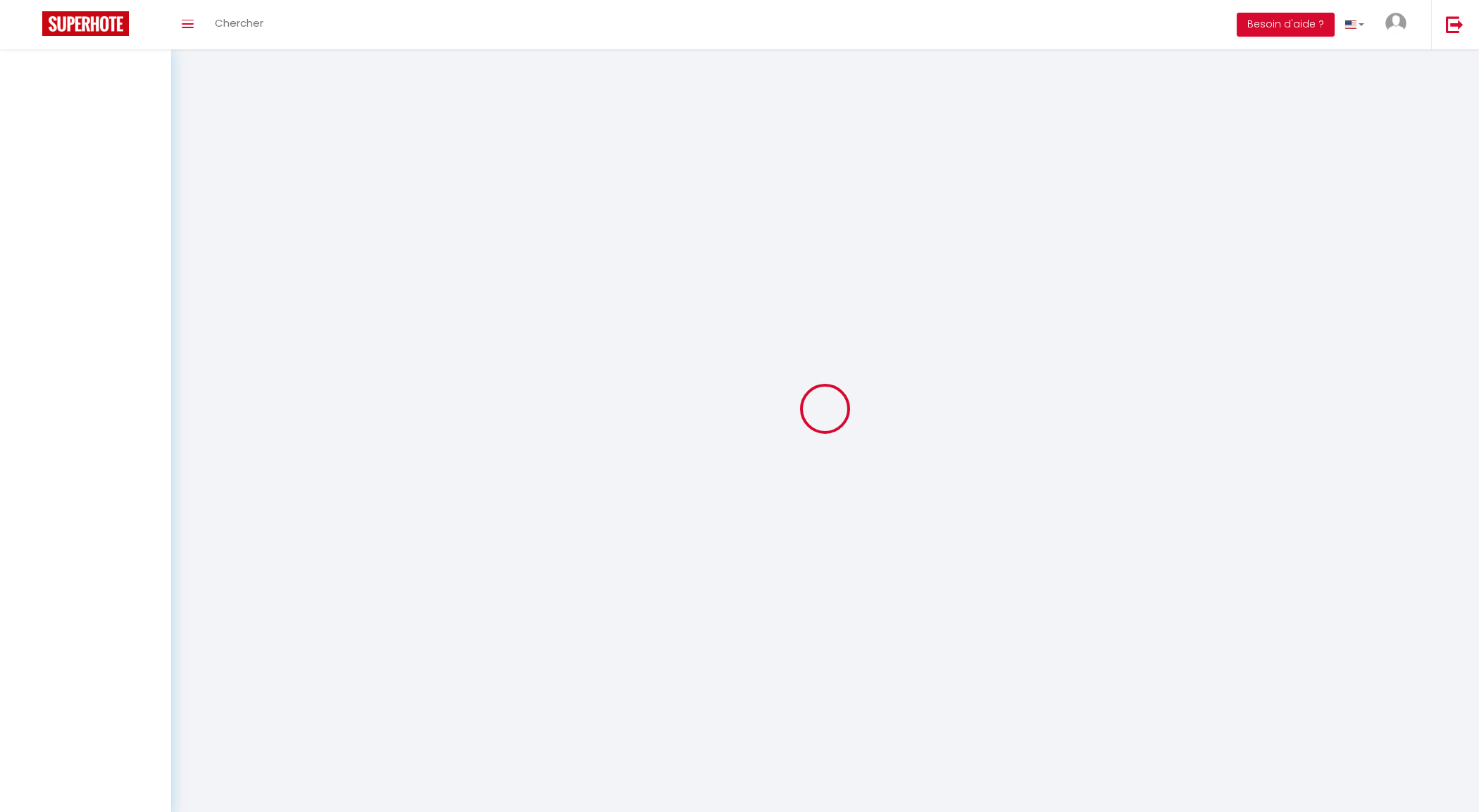
select select
checkbox input "false"
select select
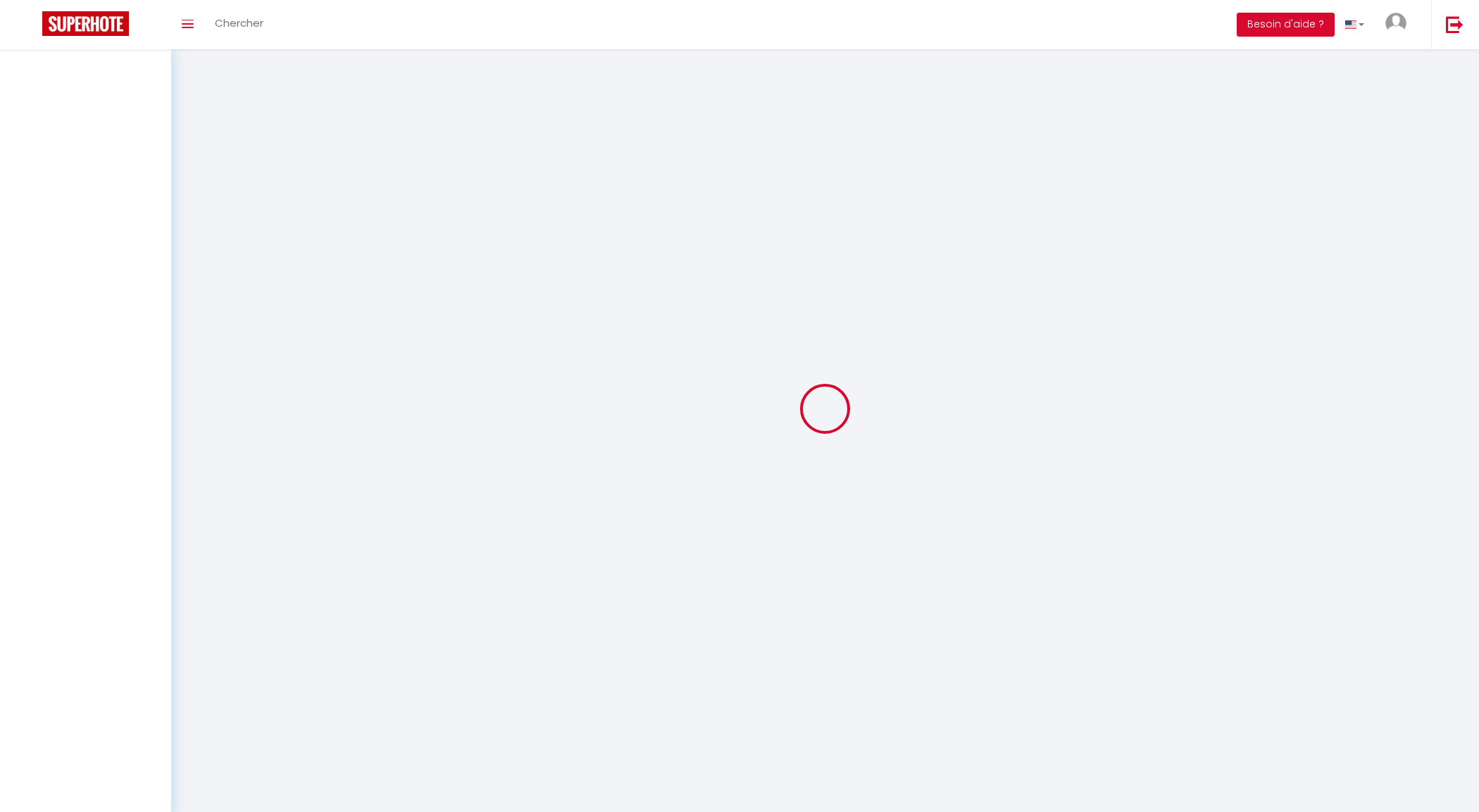
select select
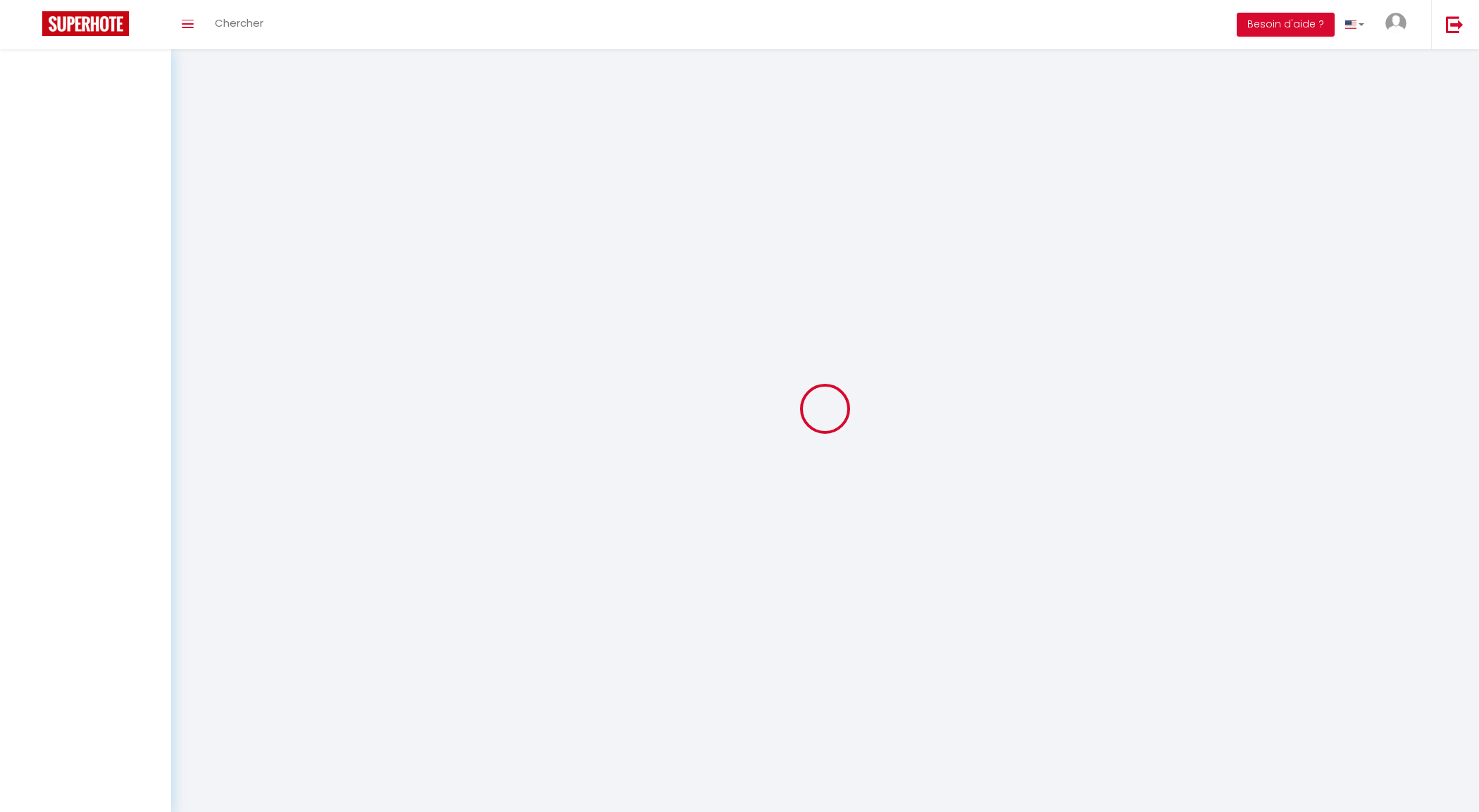
checkbox input "false"
select select
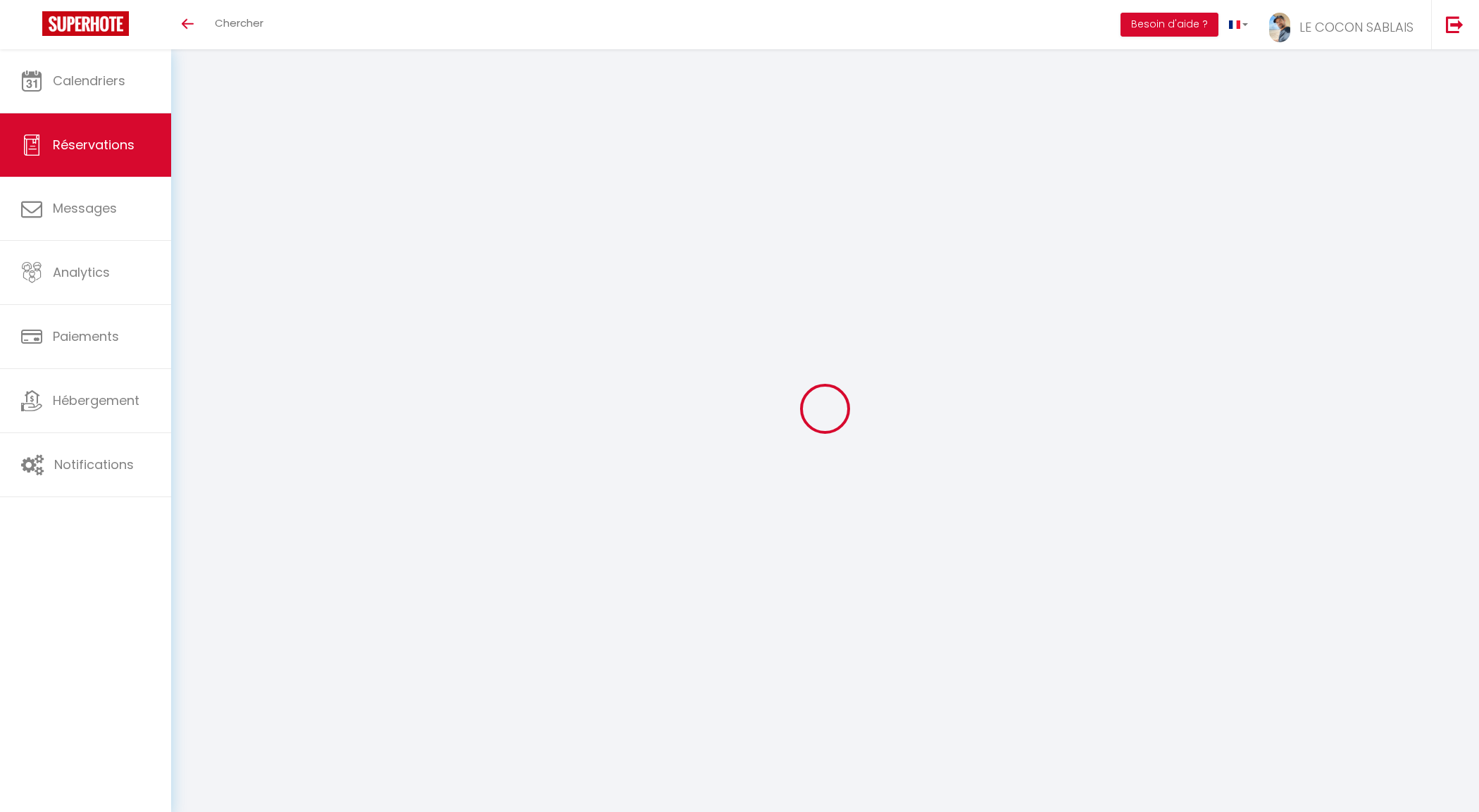
type input "Franck"
type input "Bagonneau"
type input "[EMAIL_ADDRESS][DOMAIN_NAME]"
type input "[PHONE_NUMBER]"
select select
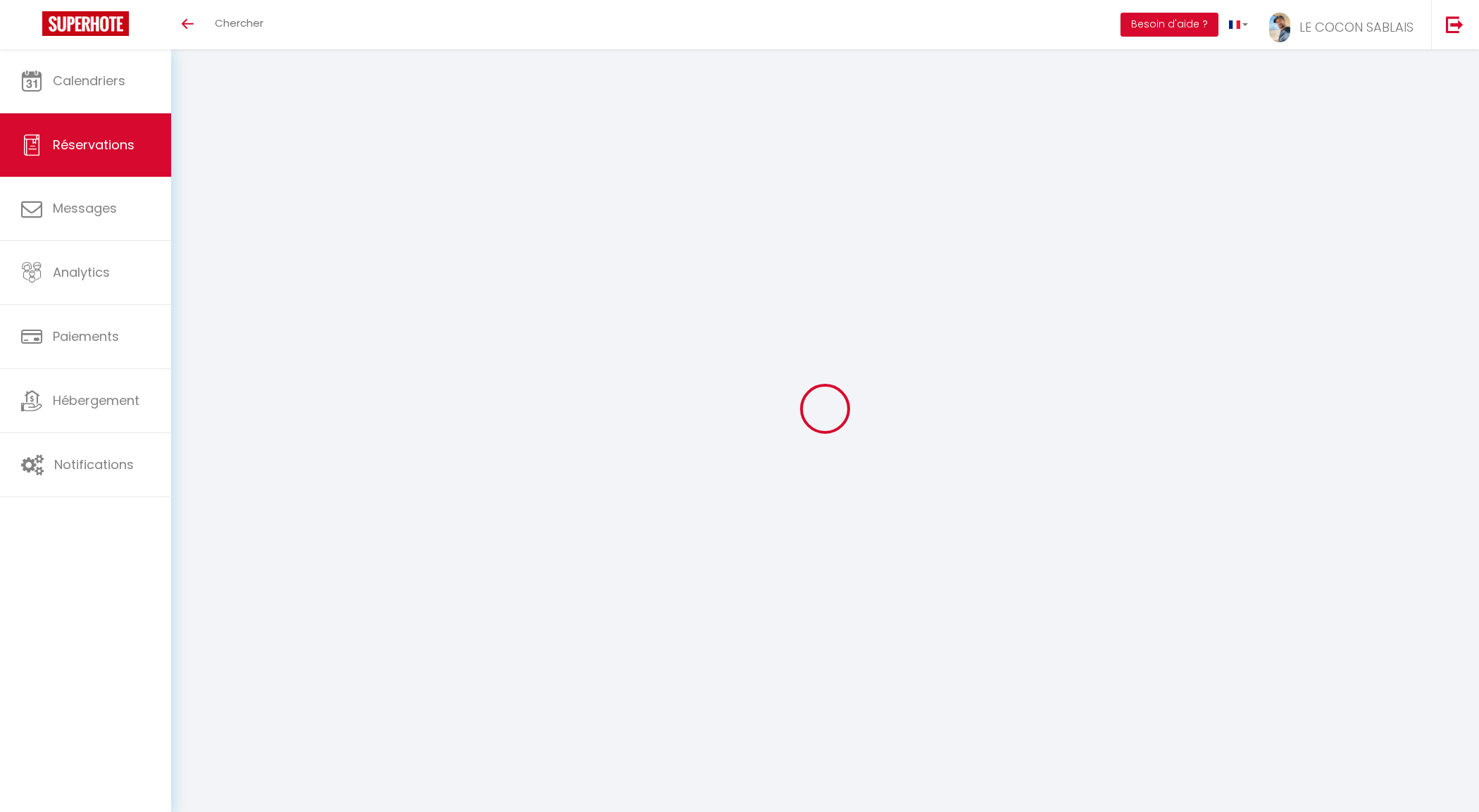
type input "63.35"
select select "69018"
select select "1"
select select
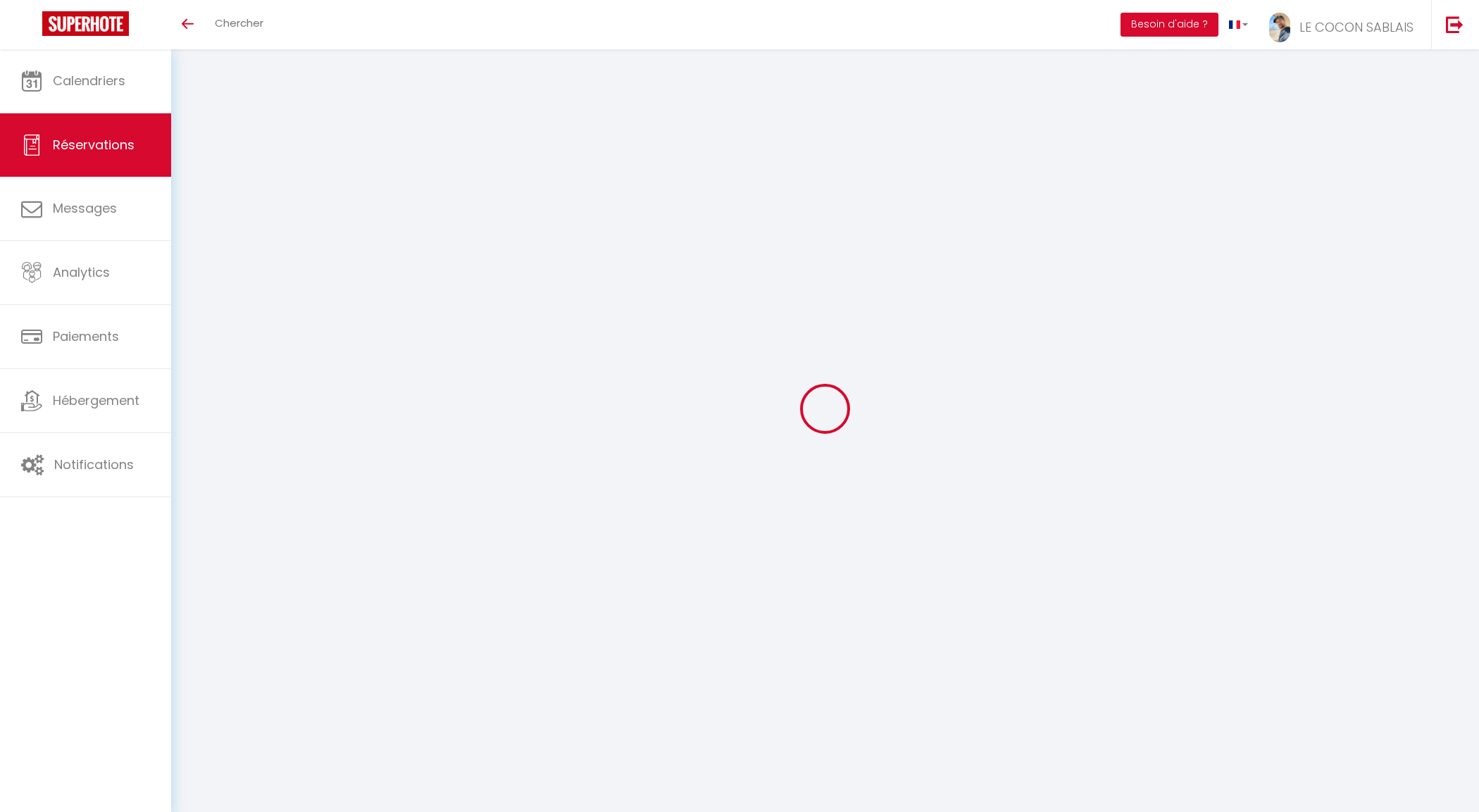
type input "2"
select select "12"
select select
type input "1724.8"
checkbox input "true"
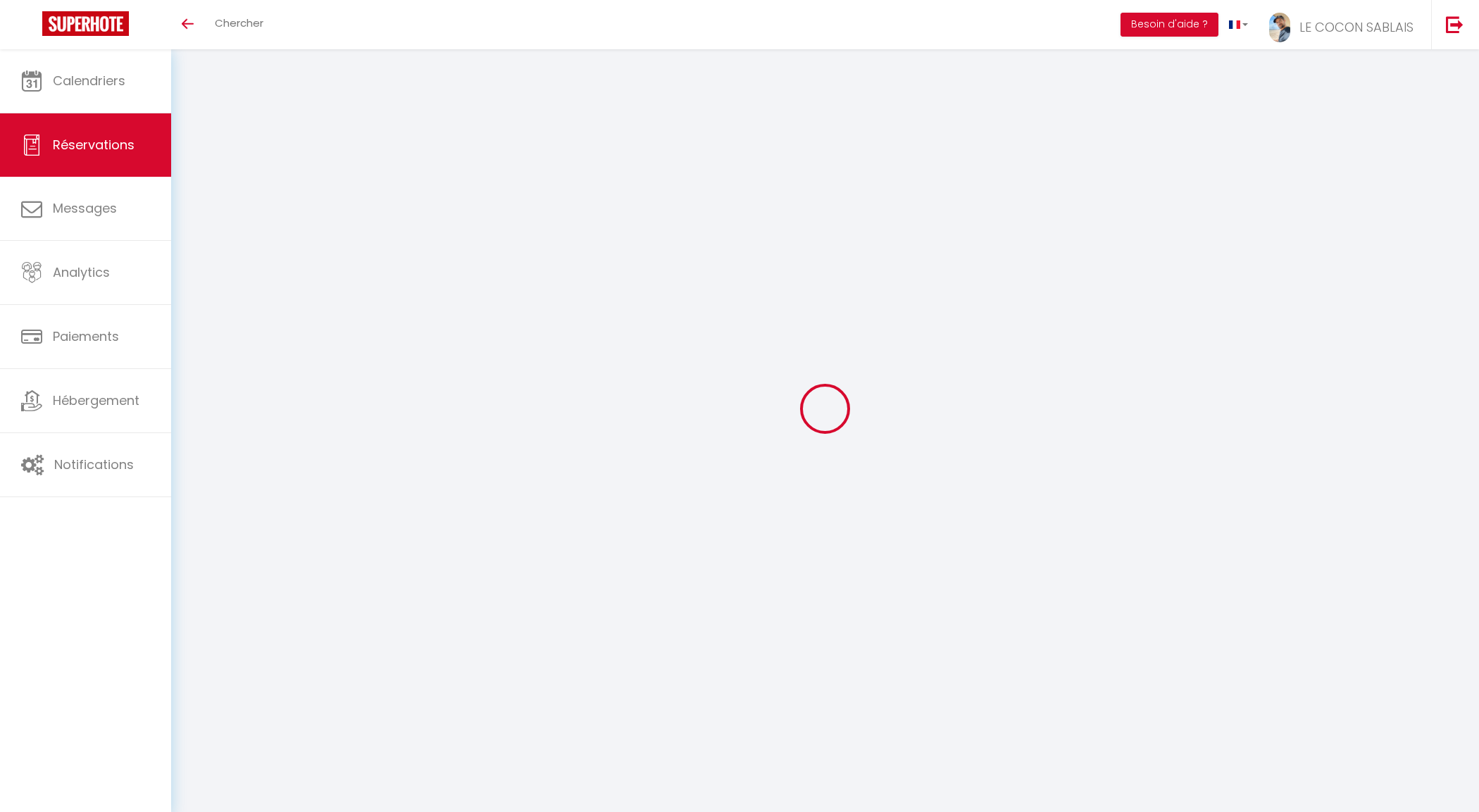
type input "0"
select select "1"
type input "35"
type input "0"
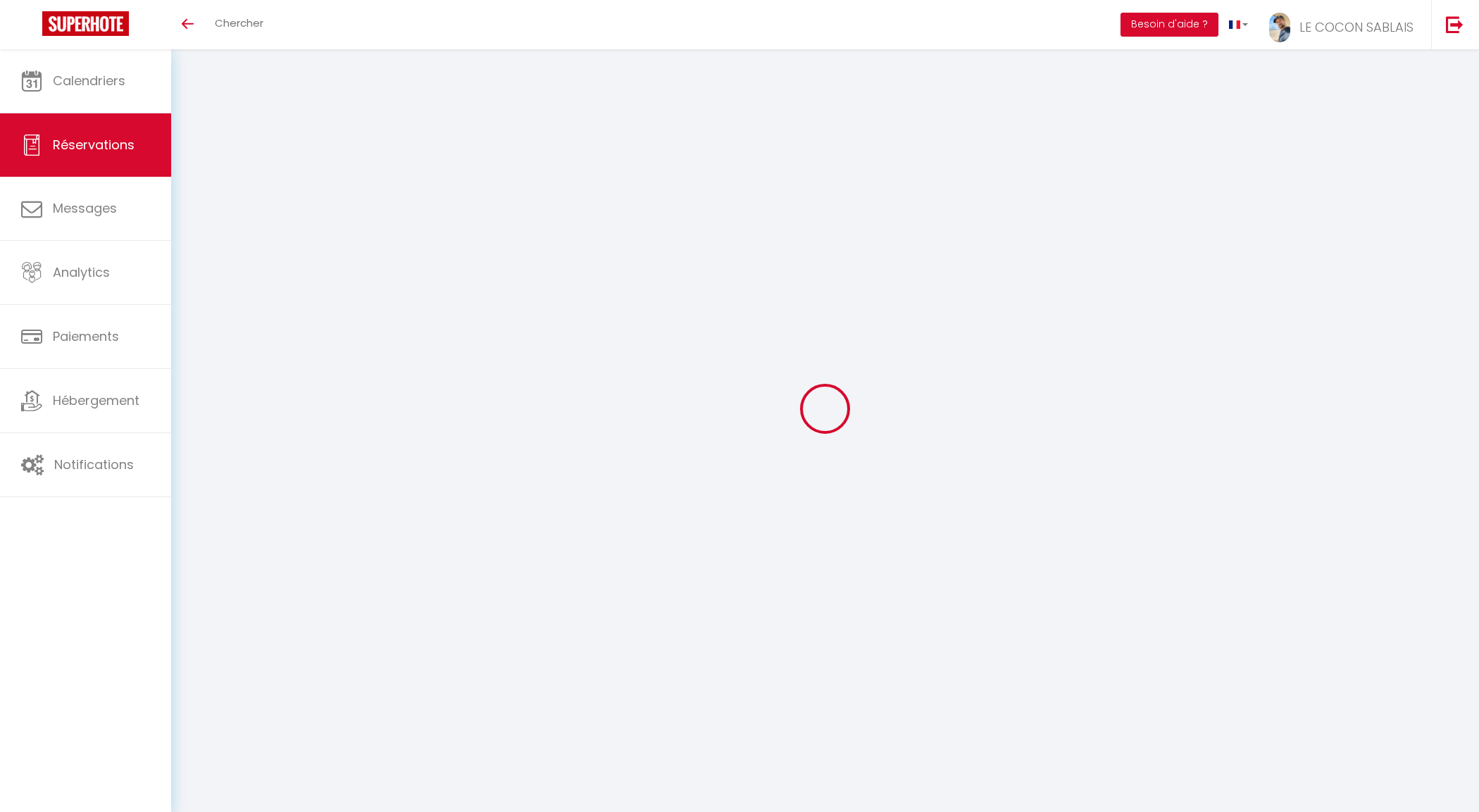
select select
select select "15"
checkbox input "true"
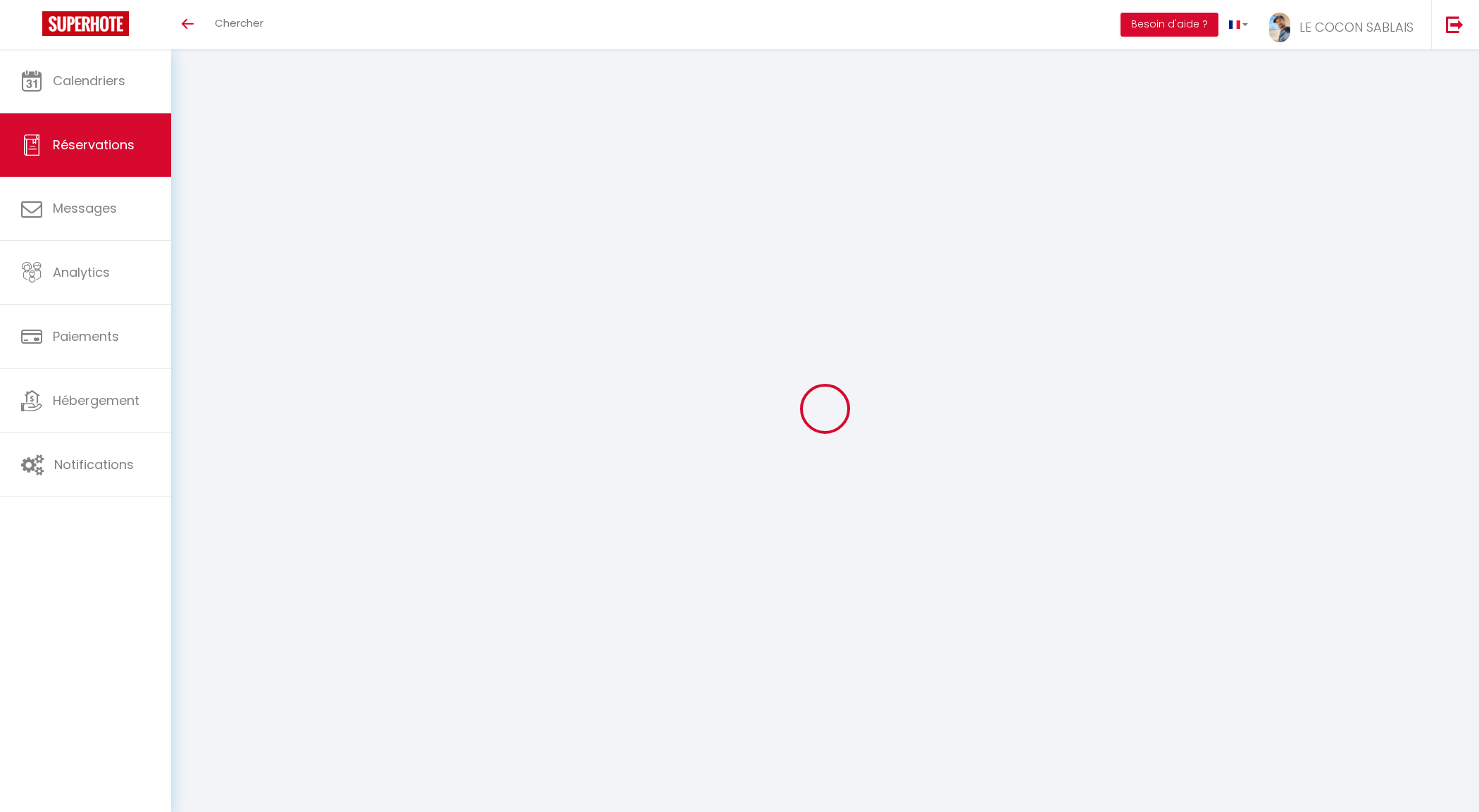
select select
checkbox input "true"
select select
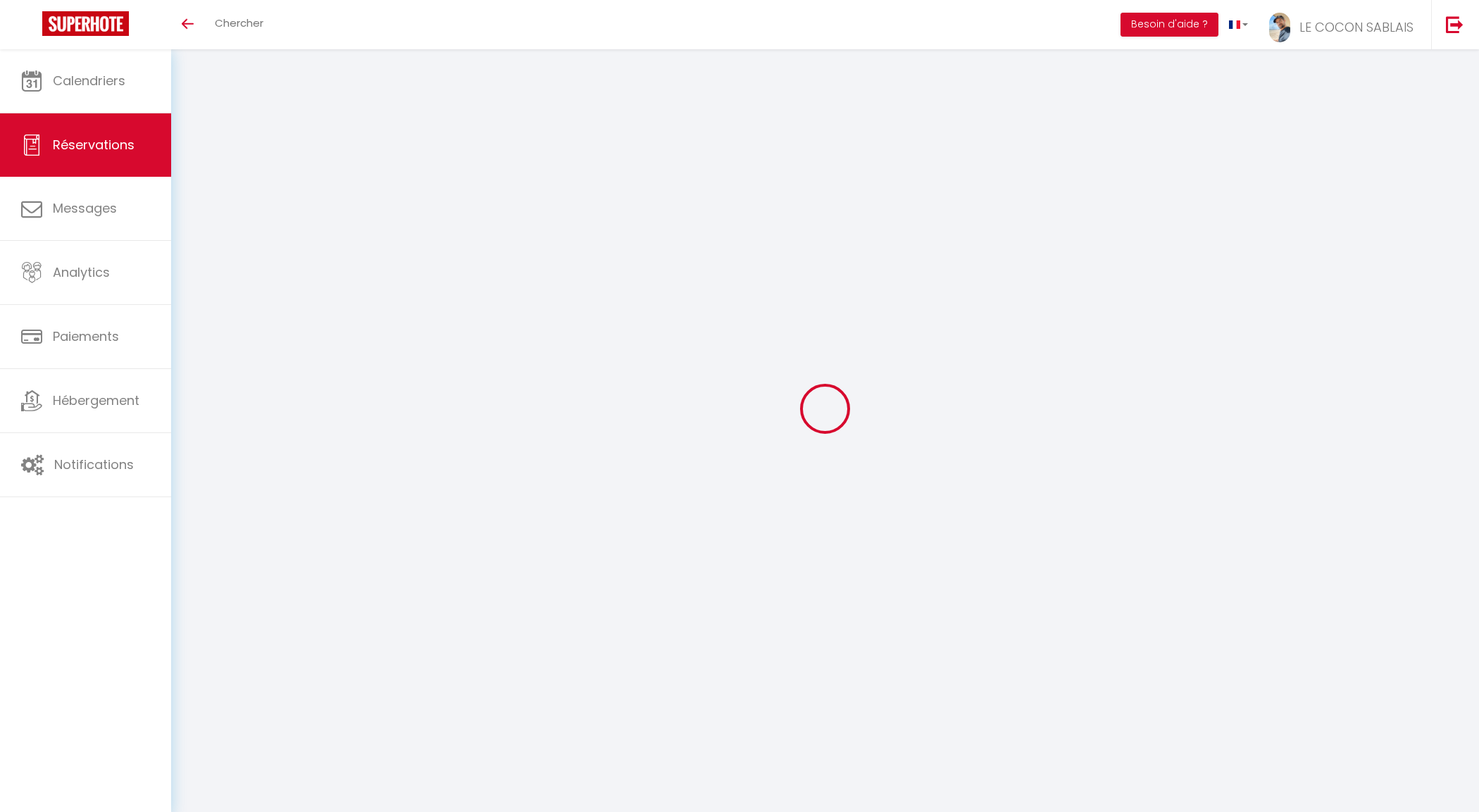
select select
checkbox input "true"
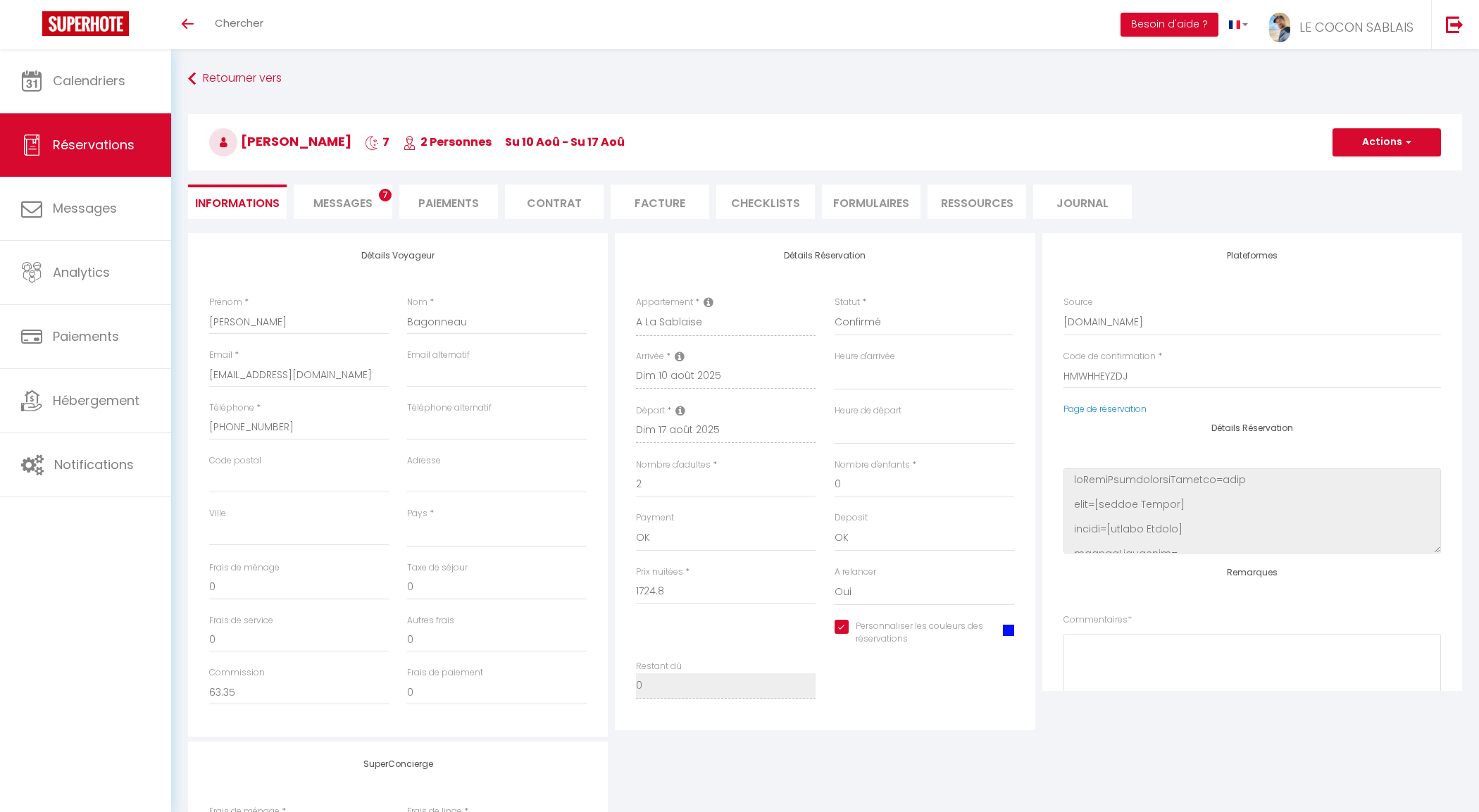
select select
type input "35"
type input "61.6"
select select
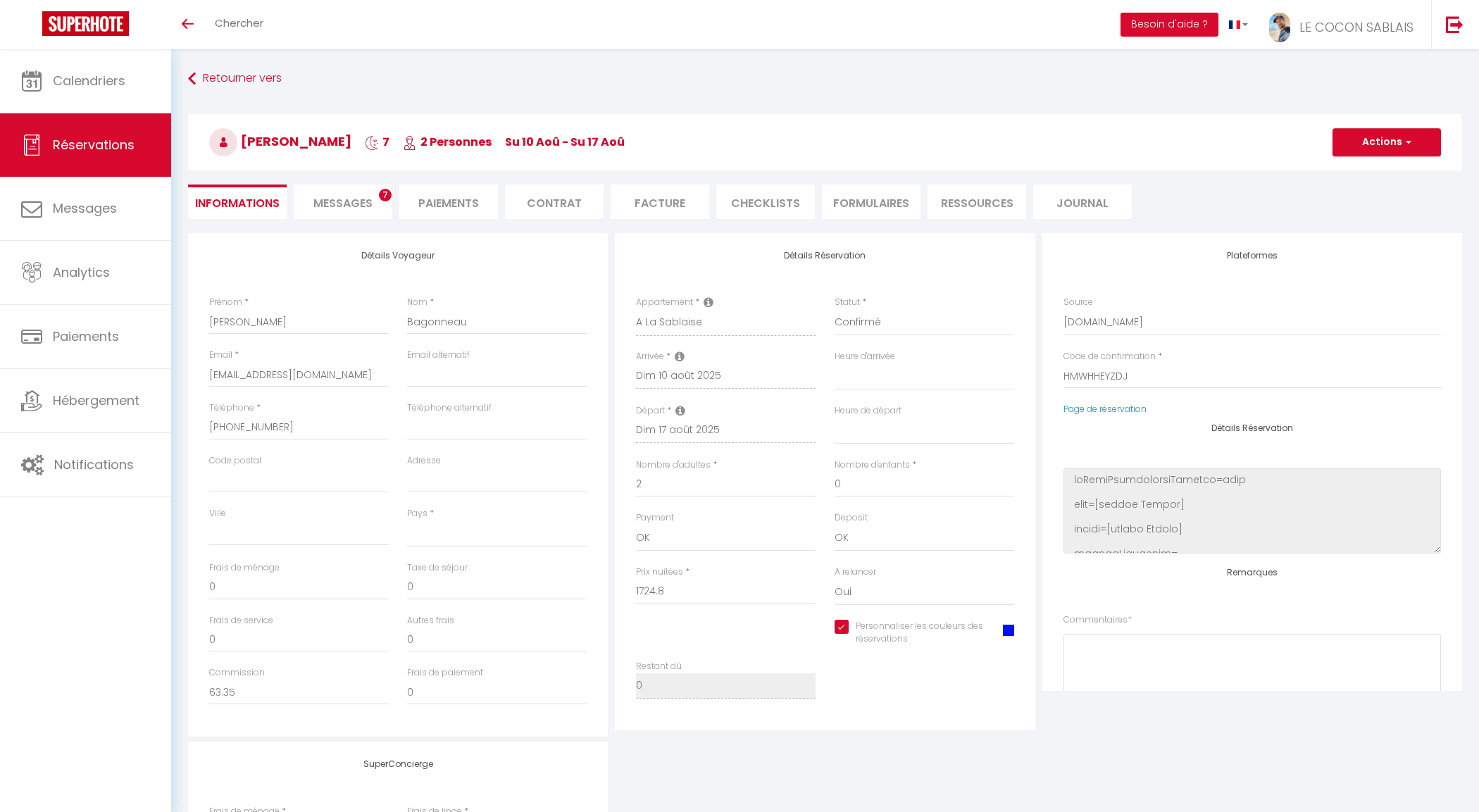
checkbox input "true"
select select
checkbox input "true"
select select
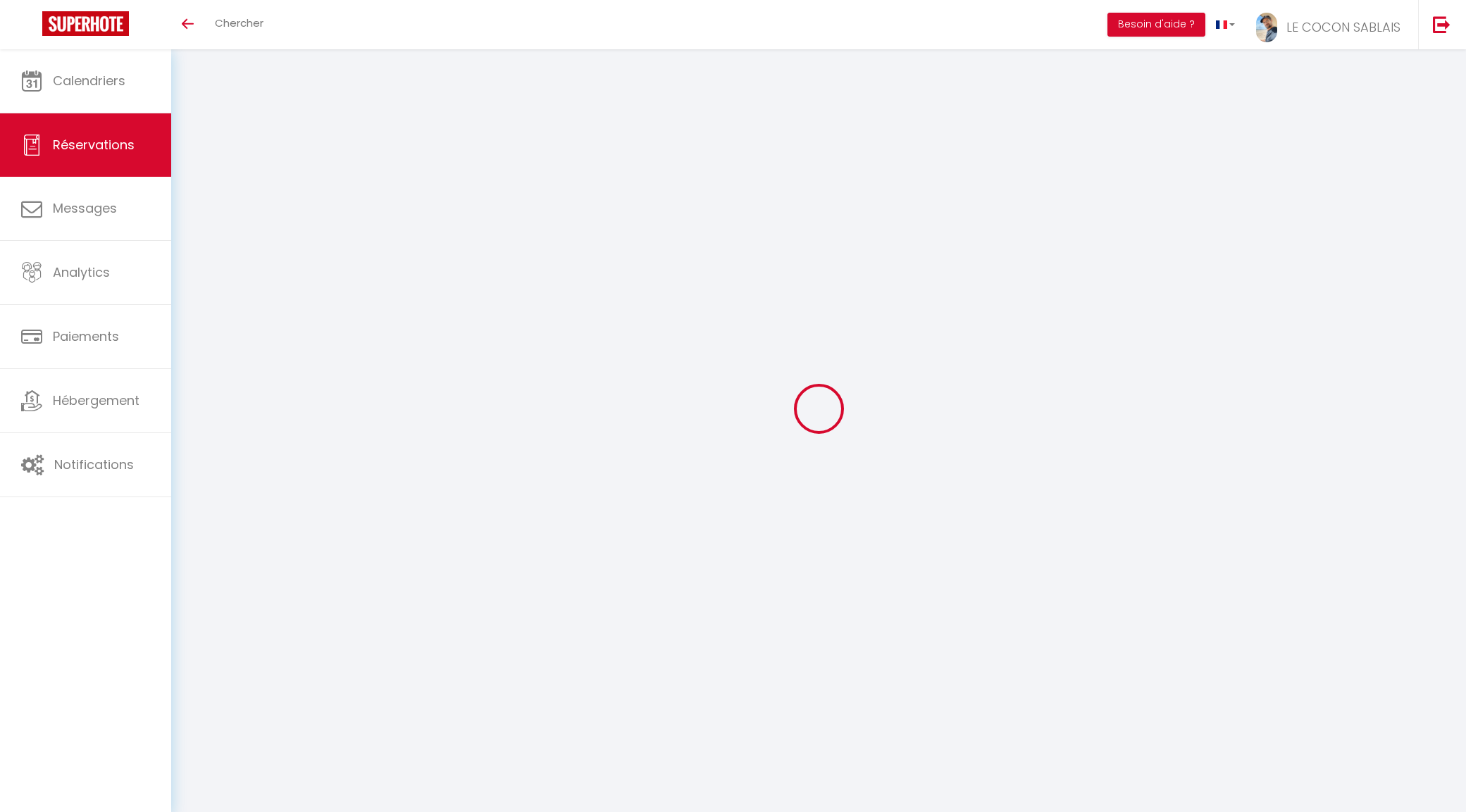
select select
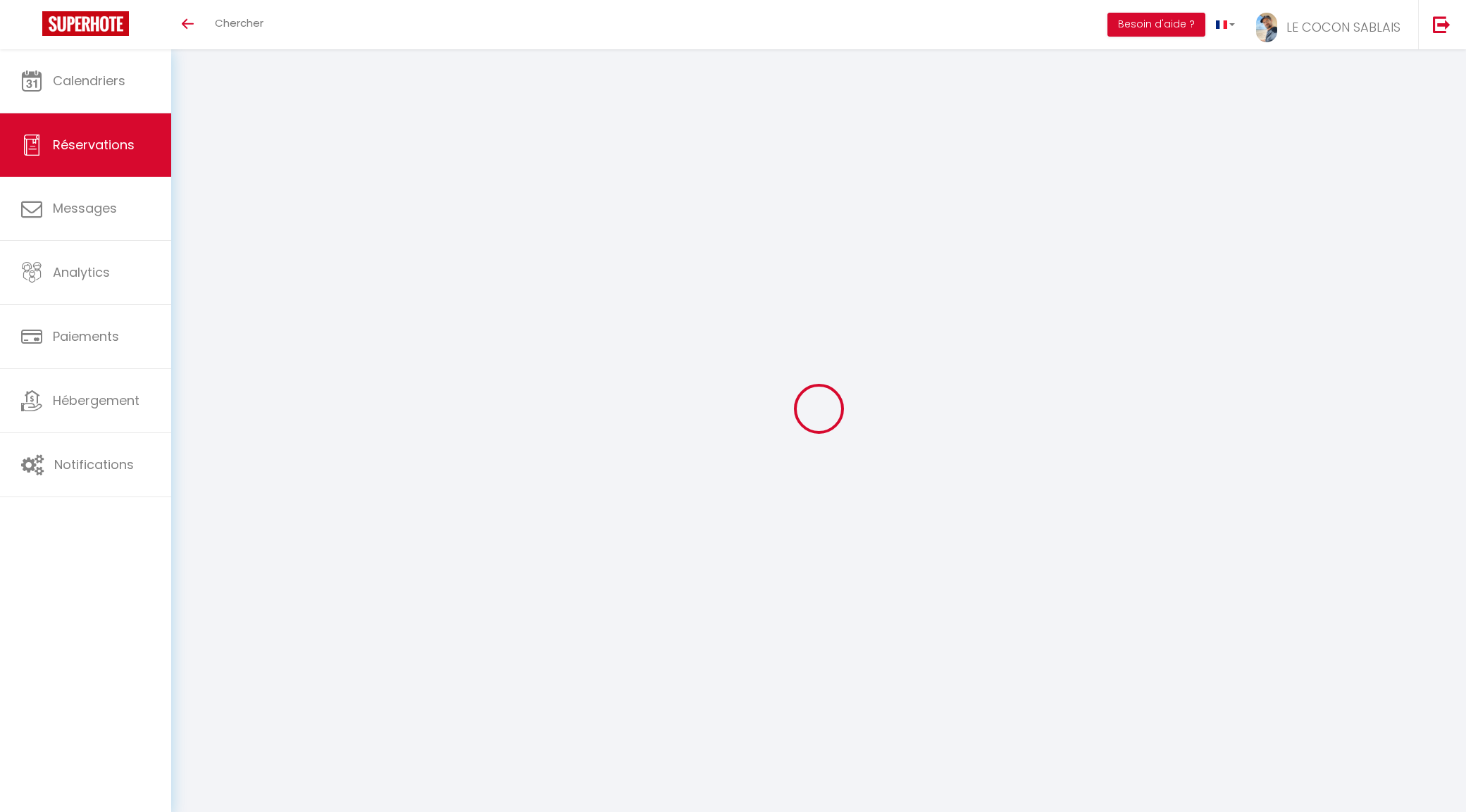
type input "[PERSON_NAME]"
type input "Blanc"
type input "[EMAIL_ADDRESS][DOMAIN_NAME]"
type input "[PHONE_NUMBER]"
select select "FR"
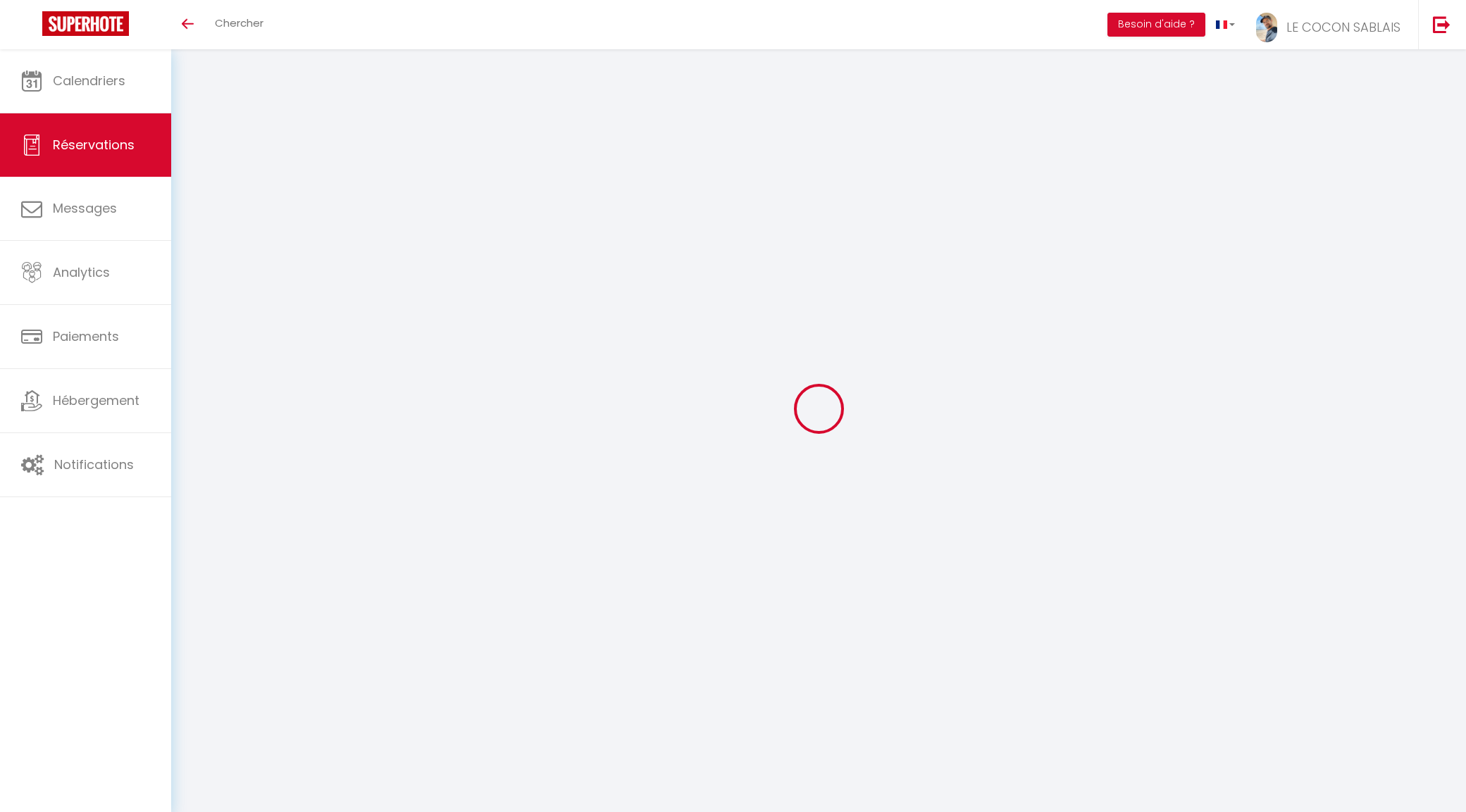
type input "20.85"
select select "27109"
select select "1"
select select
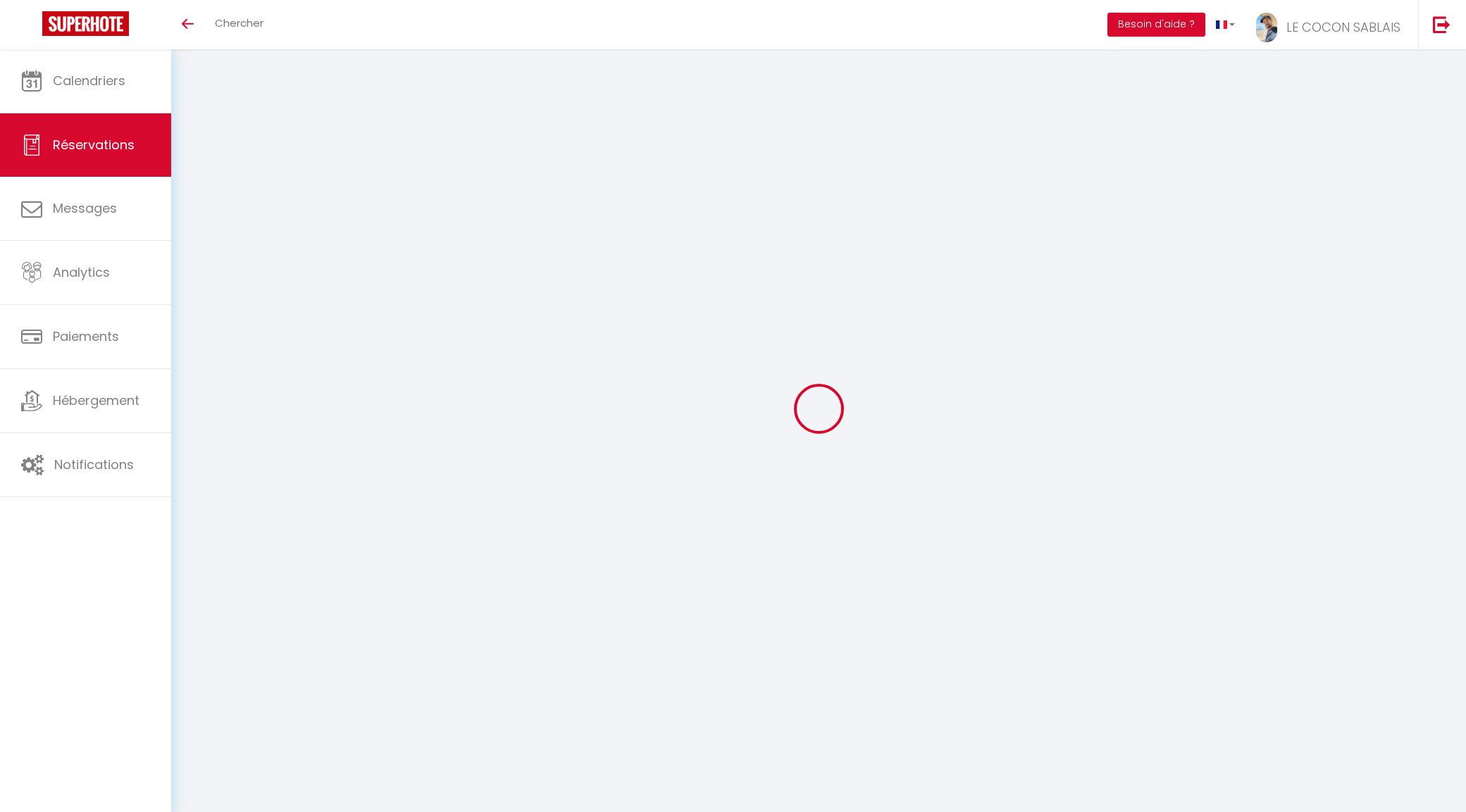
type input "2"
select select "12"
select select
type input "665"
checkbox input "false"
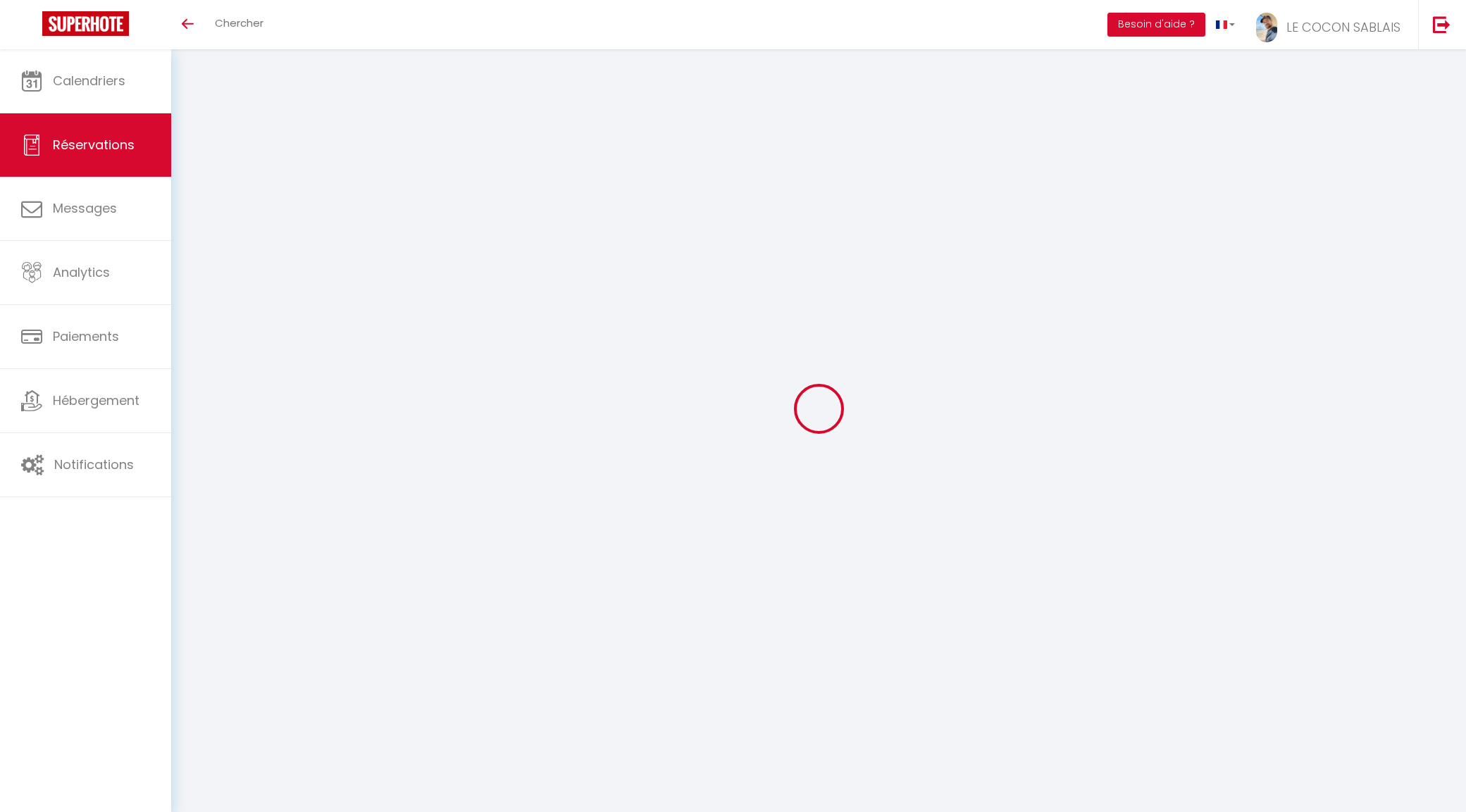
type input "0"
select select "1"
type input "25"
type input "0"
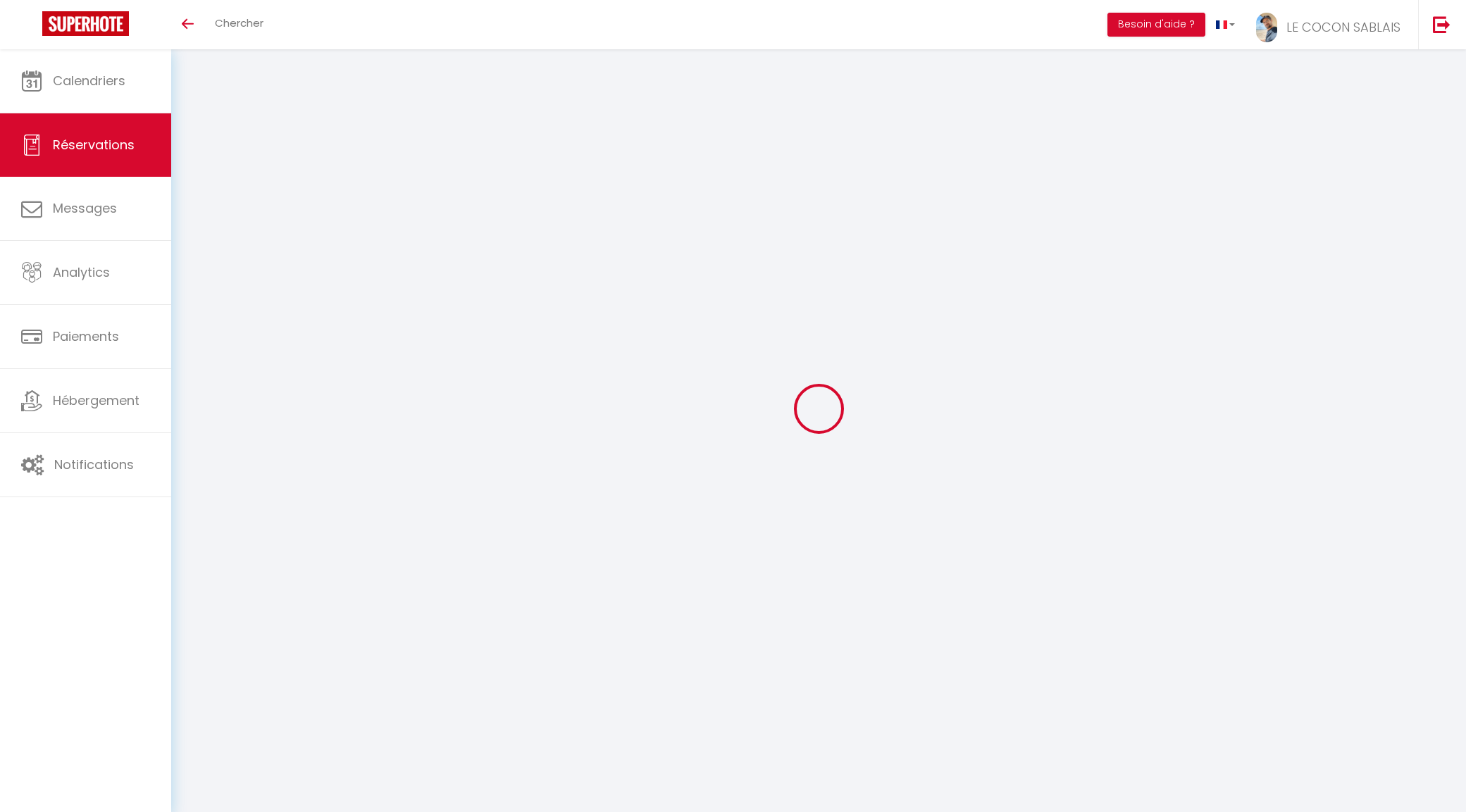
select select
select select "15"
checkbox input "false"
select select
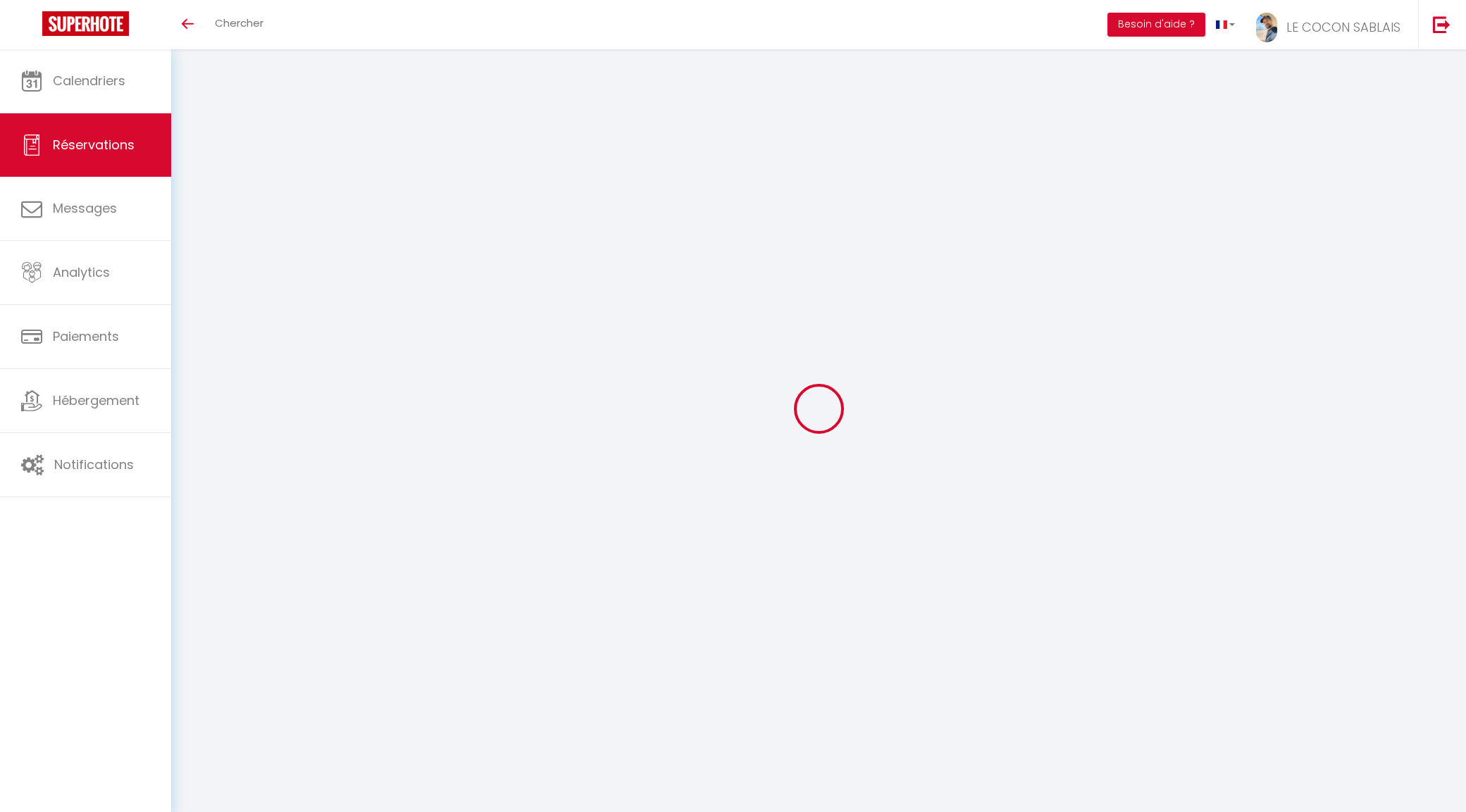
select select
checkbox input "false"
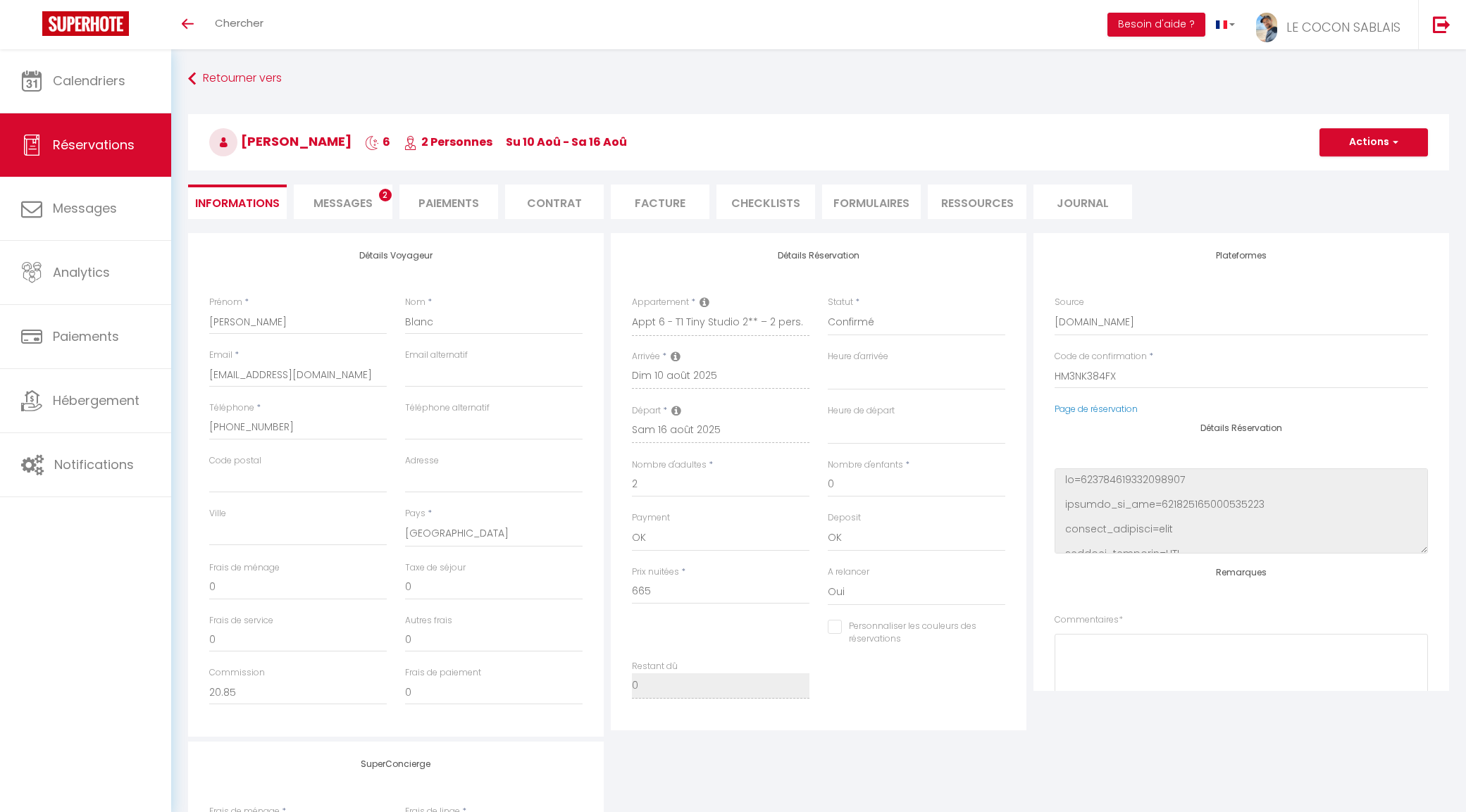
select select
checkbox input "false"
type textarea "Mettre bière stp (elles sont soit en haut des escalier soit derrière la laverie…"
type input "30"
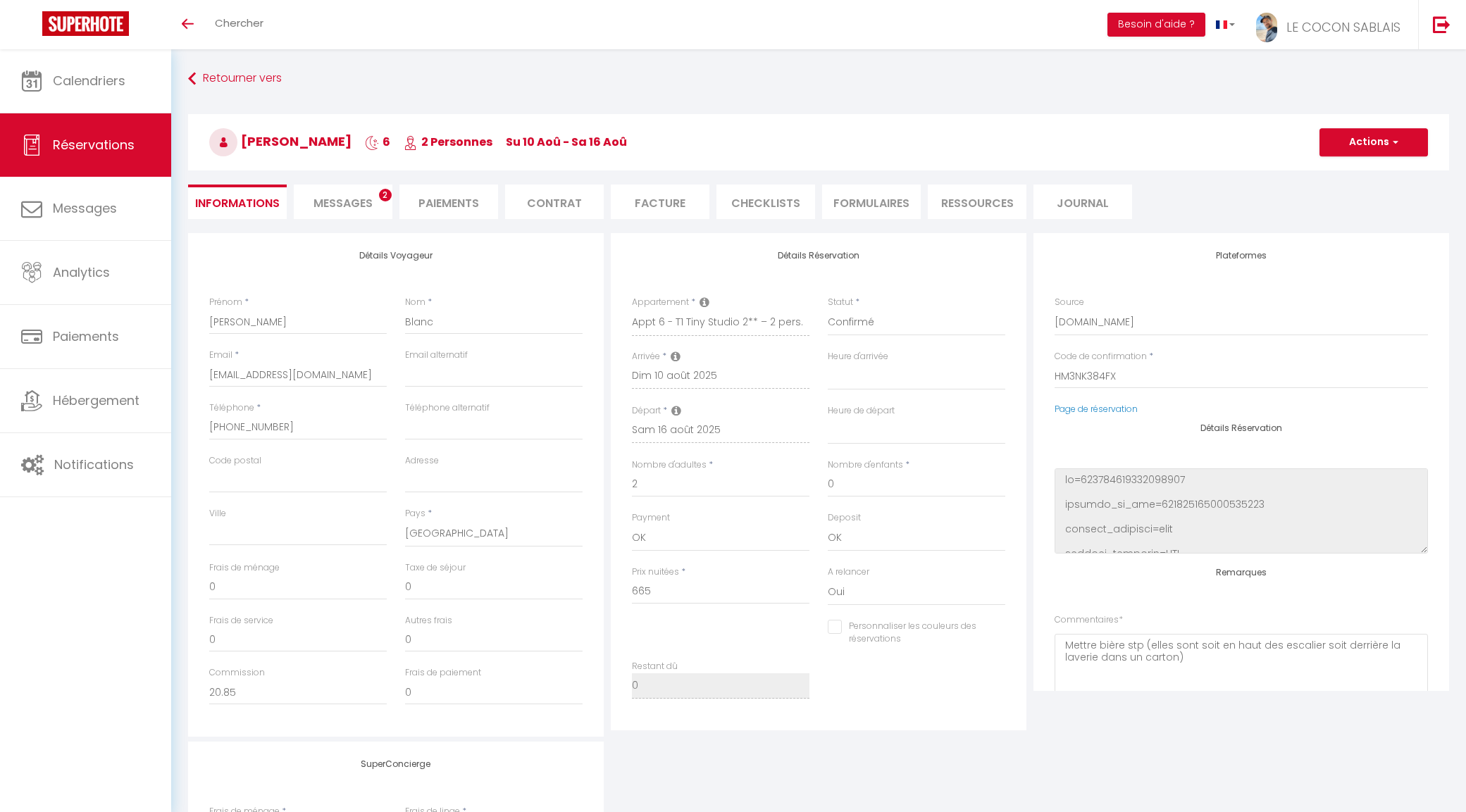
type input "11.88"
select select
checkbox input "false"
select select
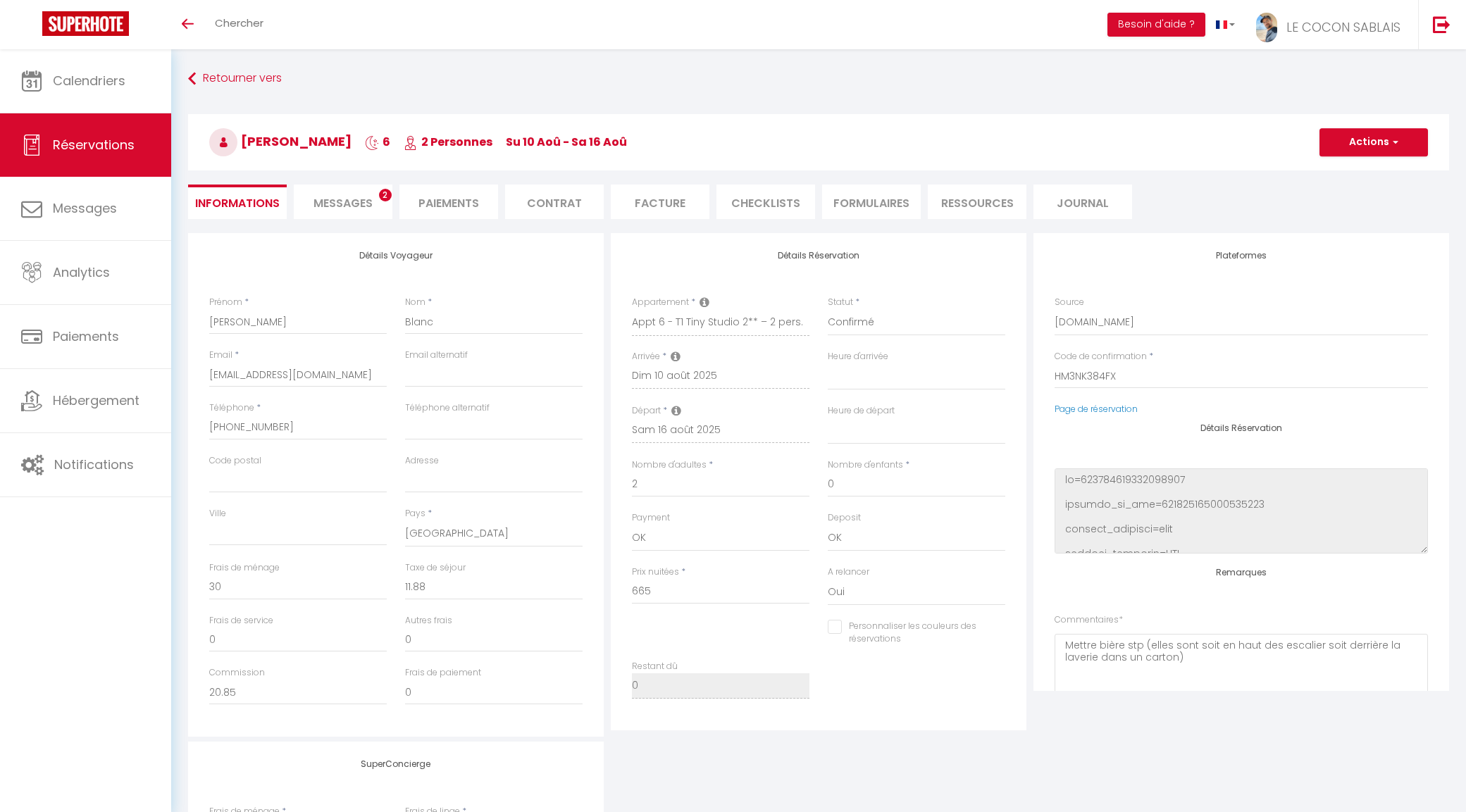
select select
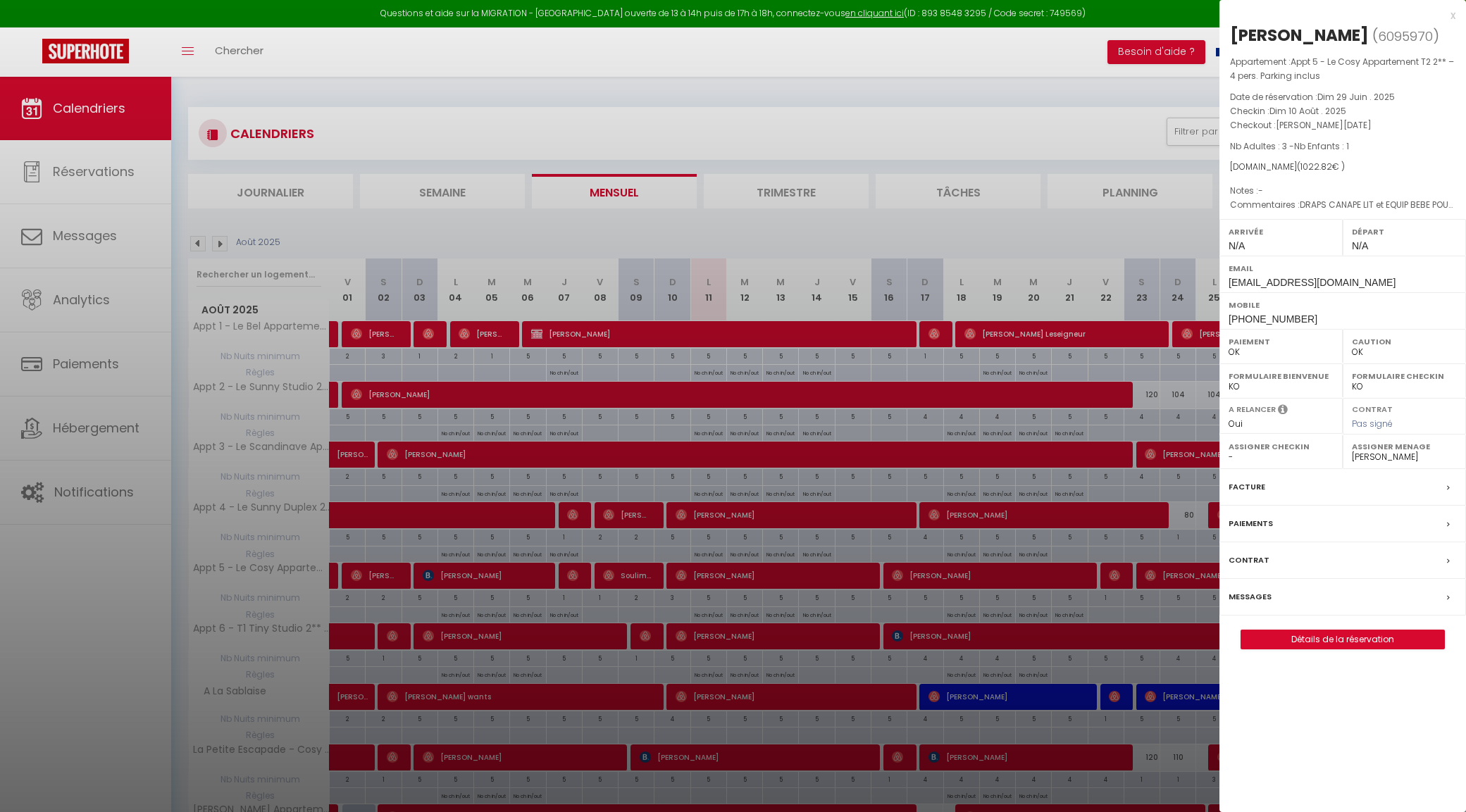
click at [1452, 14] on div "x" at bounding box center [1337, 15] width 236 height 17
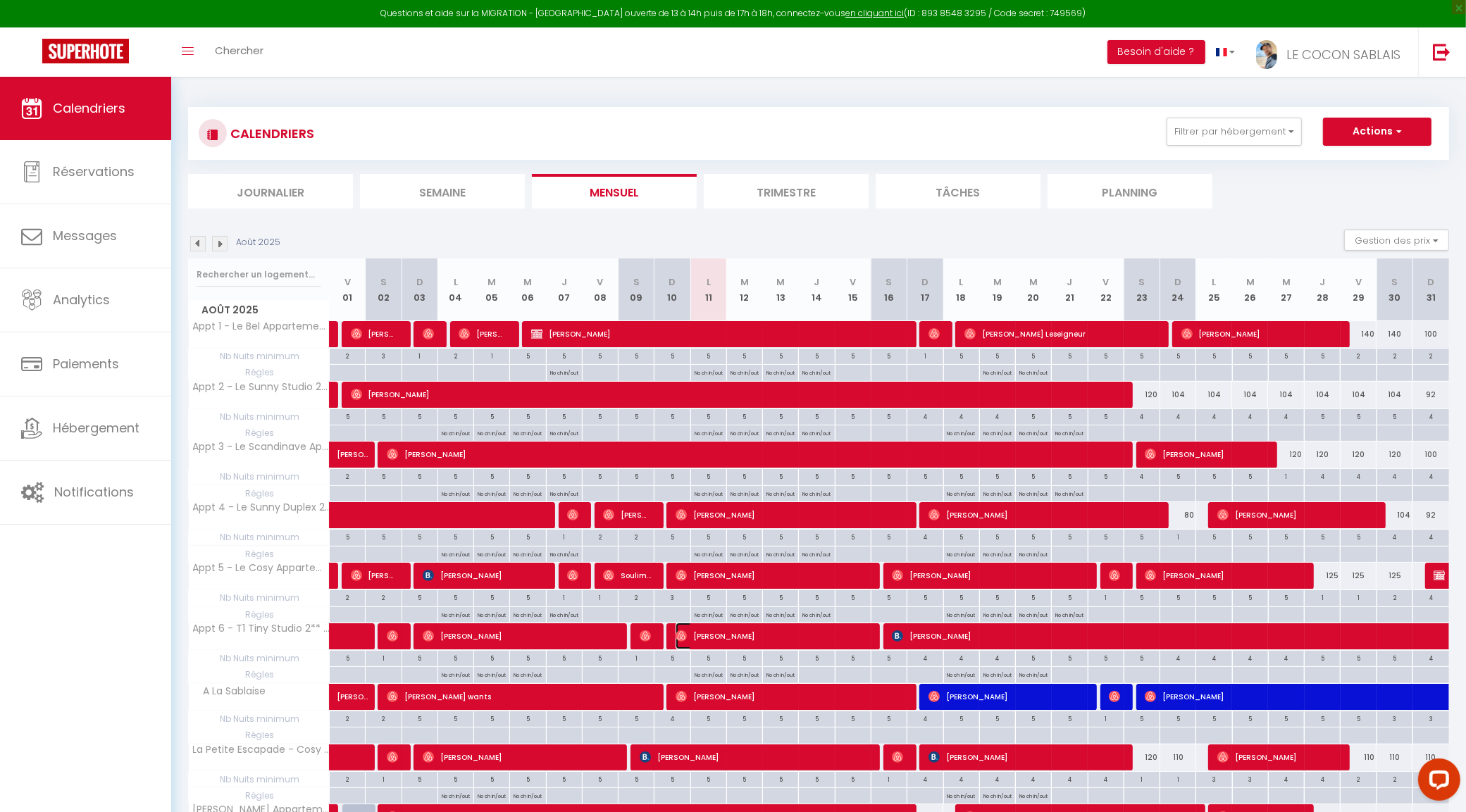
click at [705, 637] on span "[PERSON_NAME]" at bounding box center [772, 636] width 192 height 27
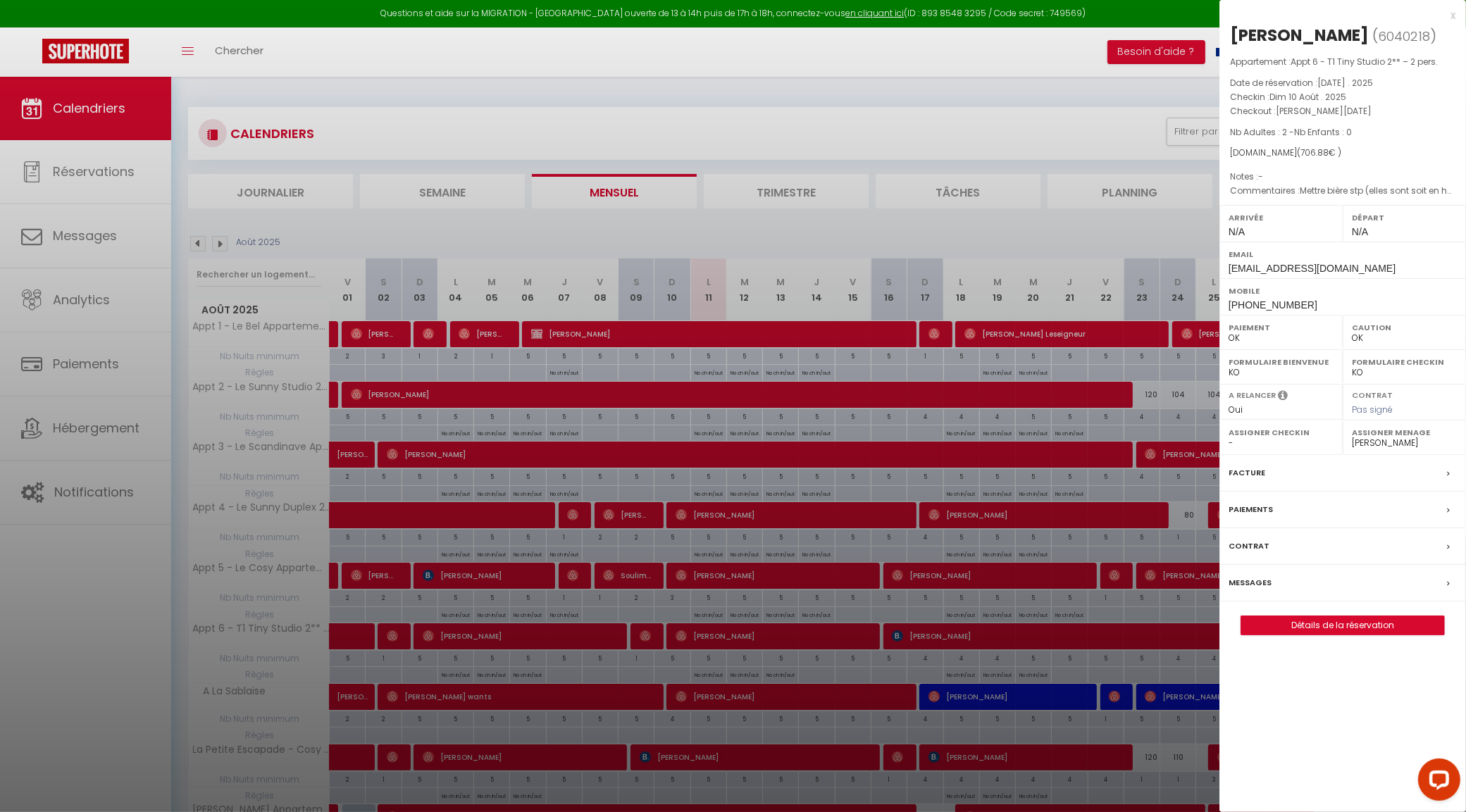
click at [1282, 590] on div "Messages" at bounding box center [1342, 583] width 246 height 36
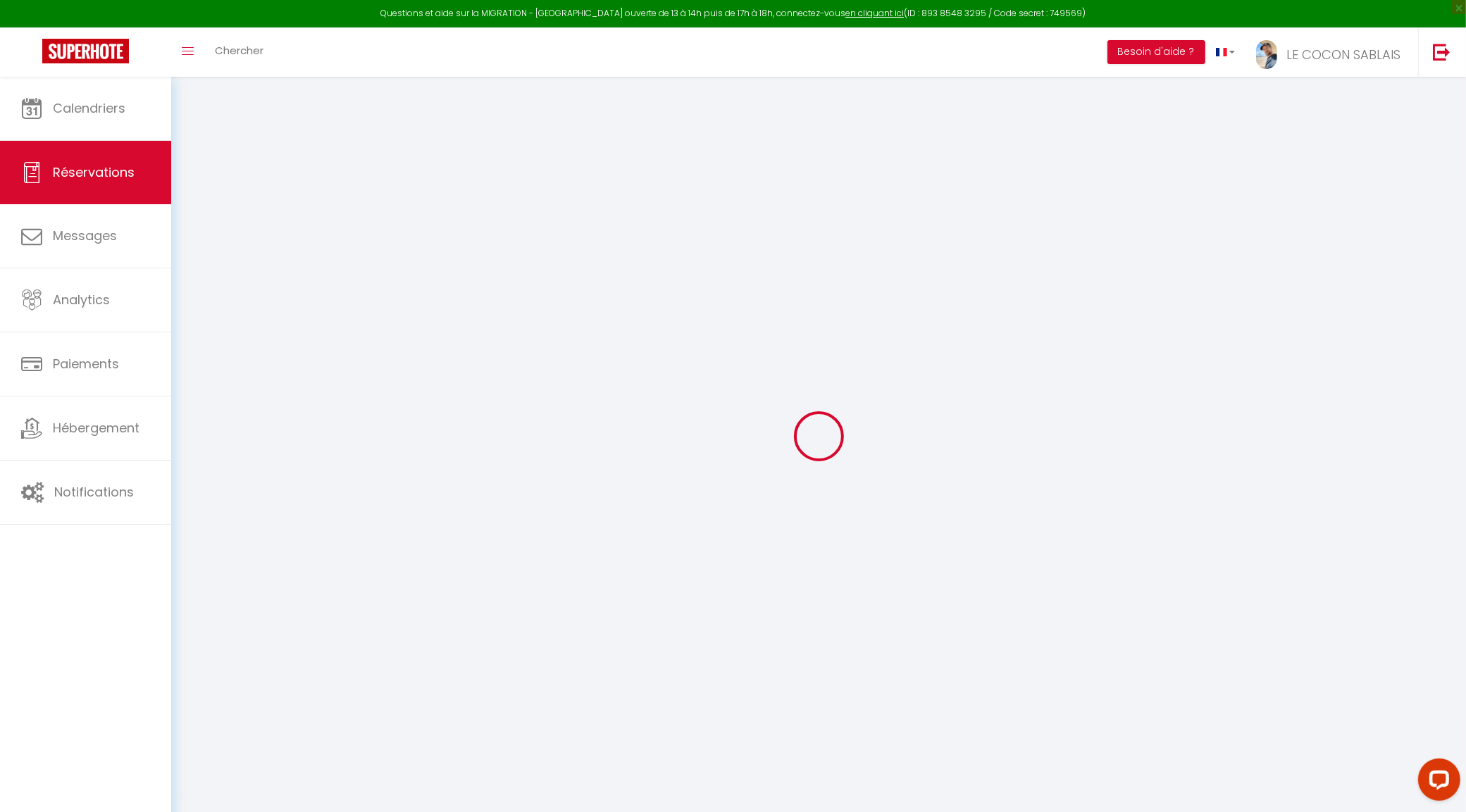
select select
checkbox input "false"
type textarea "Mettre bière stp (elles sont soit en haut des escalier soit derrière la laverie…"
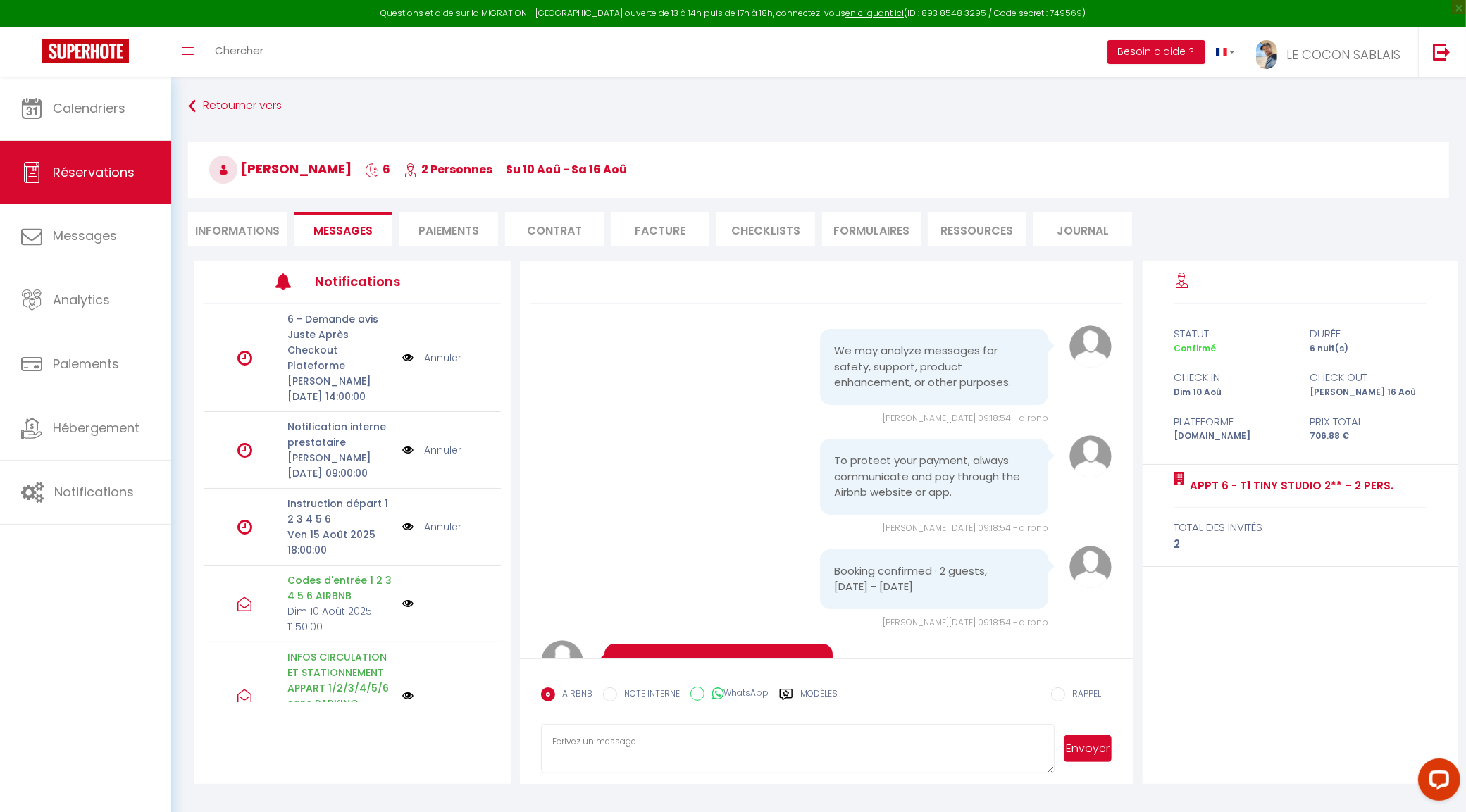
scroll to position [9910, 0]
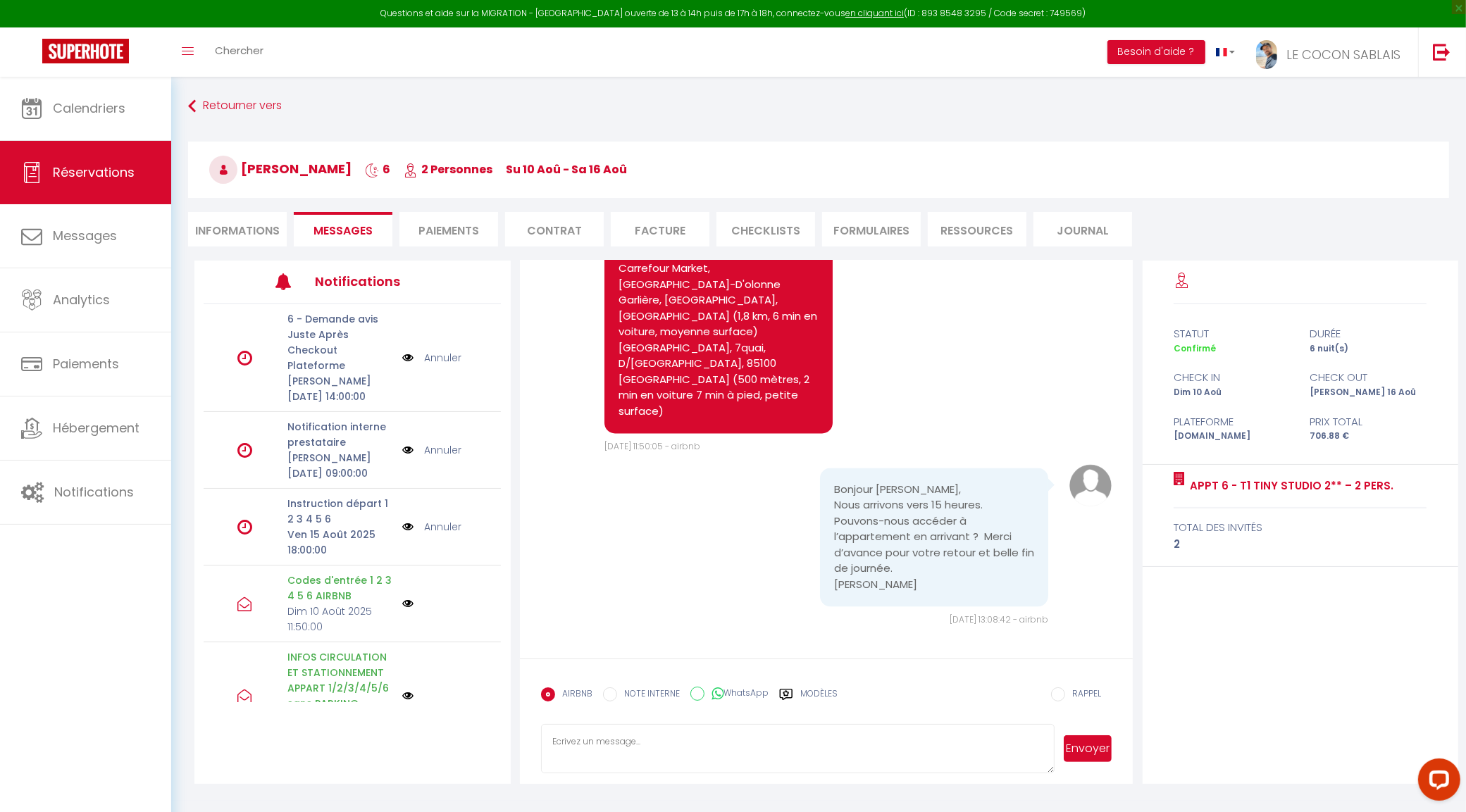
click at [822, 691] on label "Modèles" at bounding box center [819, 699] width 37 height 25
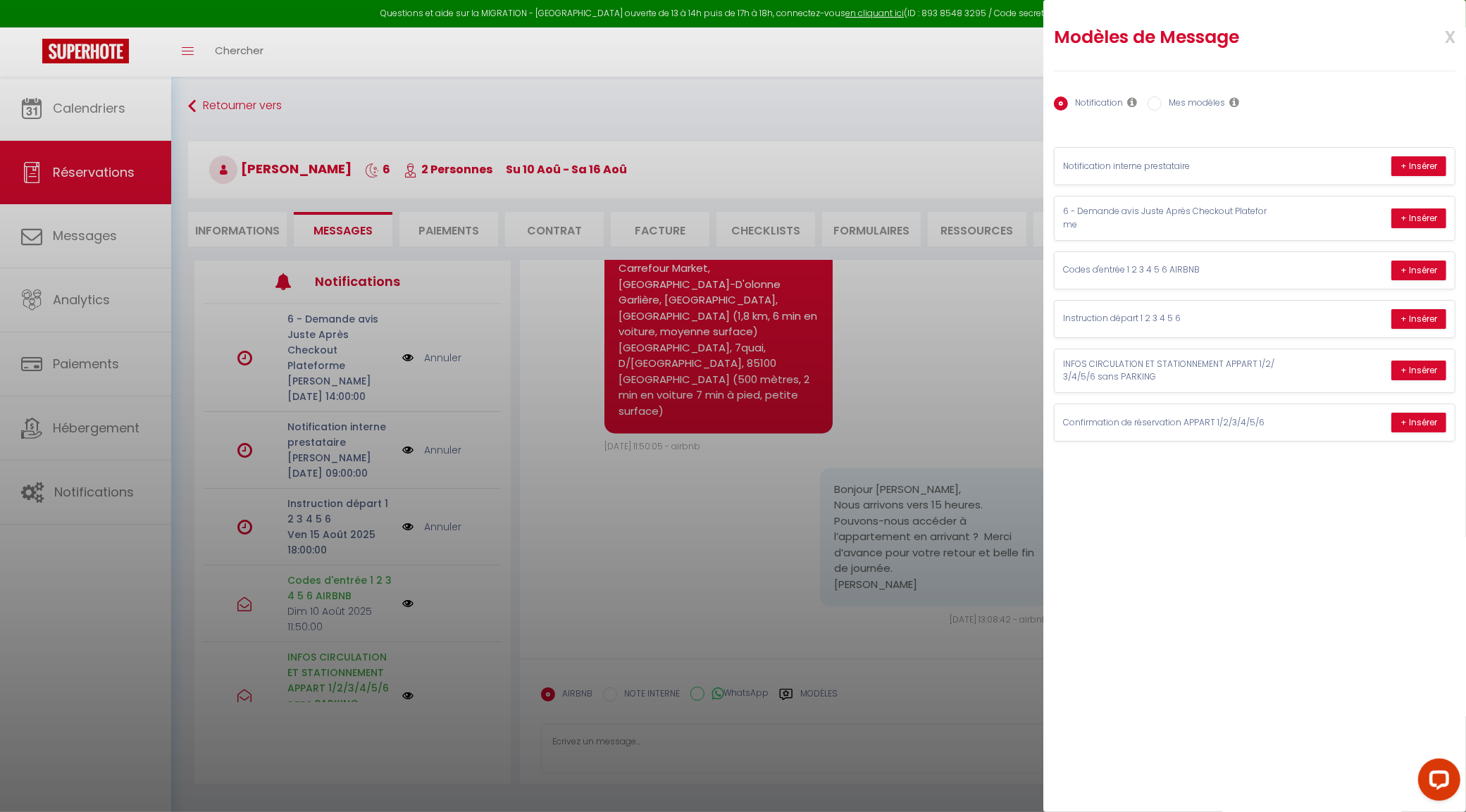
click at [1188, 97] on label "Mes modèles" at bounding box center [1193, 104] width 64 height 15
click at [1161, 97] on input "Mes modèles" at bounding box center [1154, 104] width 14 height 14
radio input "true"
radio input "false"
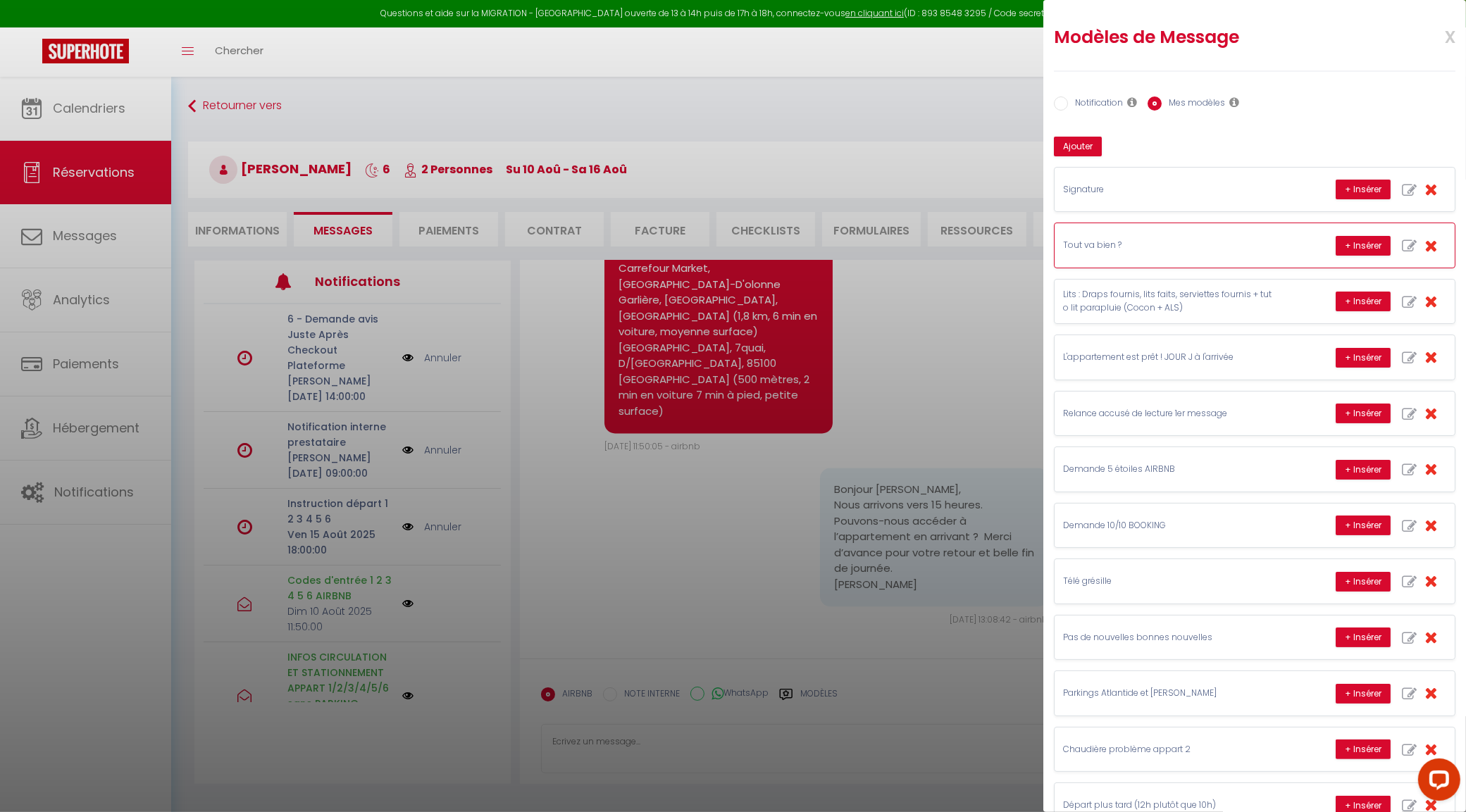
click at [1156, 243] on p "Tout va bien ?" at bounding box center [1168, 245] width 211 height 14
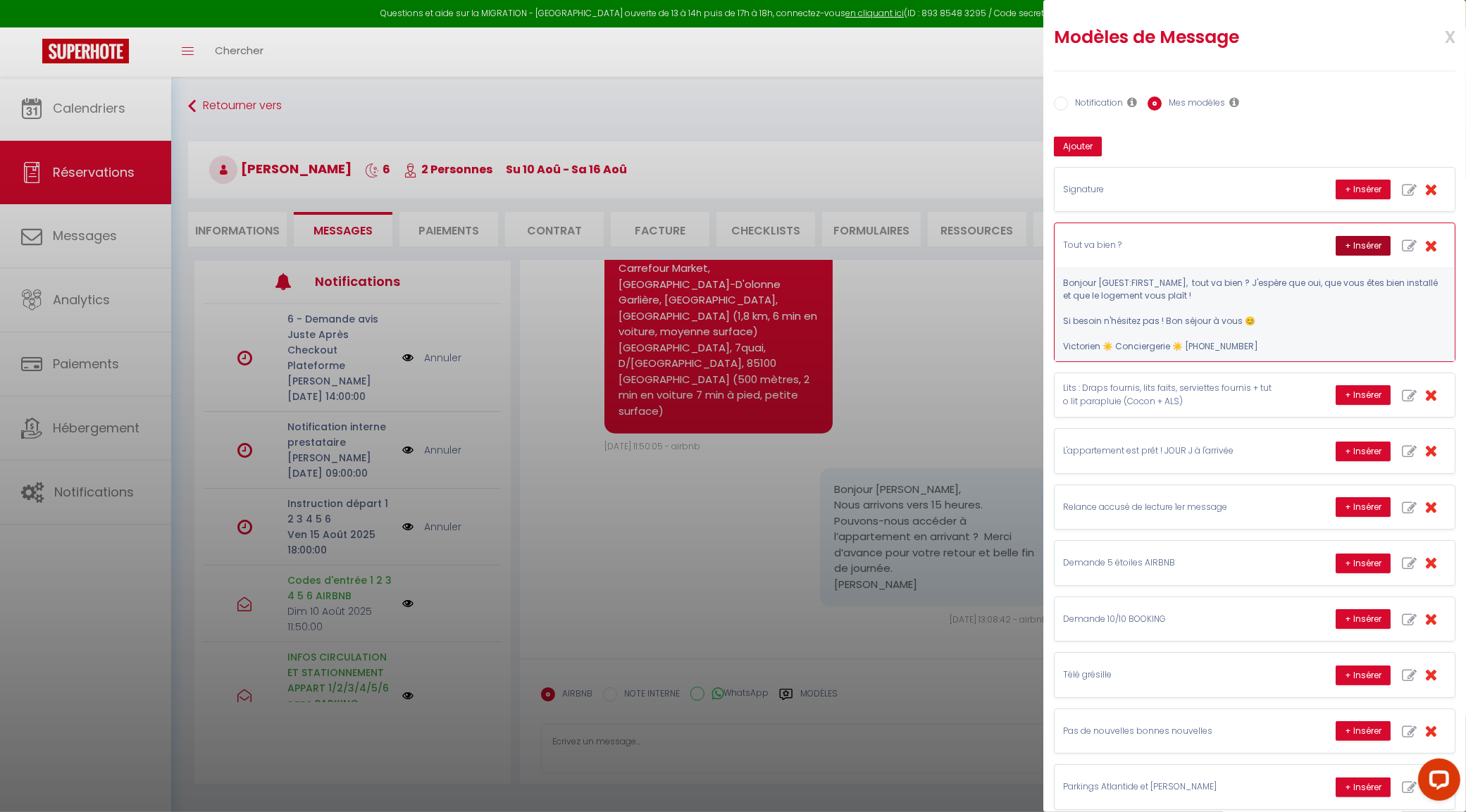
click at [1357, 255] on button "+ Insérer" at bounding box center [1362, 245] width 55 height 20
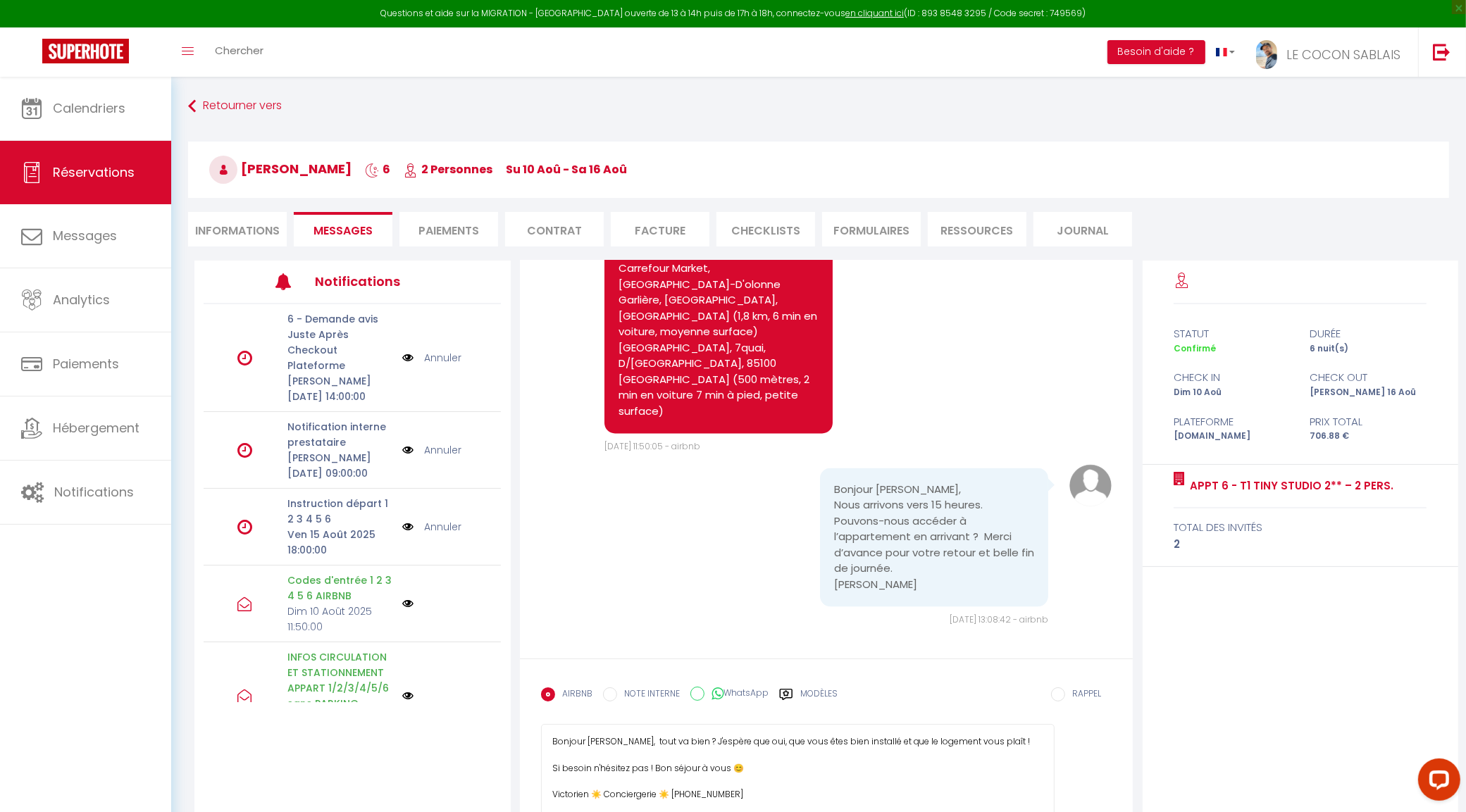
drag, startPoint x: 1049, startPoint y: 771, endPoint x: 1029, endPoint y: 1009, distance: 238.8
click at [1029, 811] on html "Questions et aide sur la MIGRATION - Salle Zoom ouverte de 13 à 14h puis de 17h…" at bounding box center [733, 406] width 1466 height 812
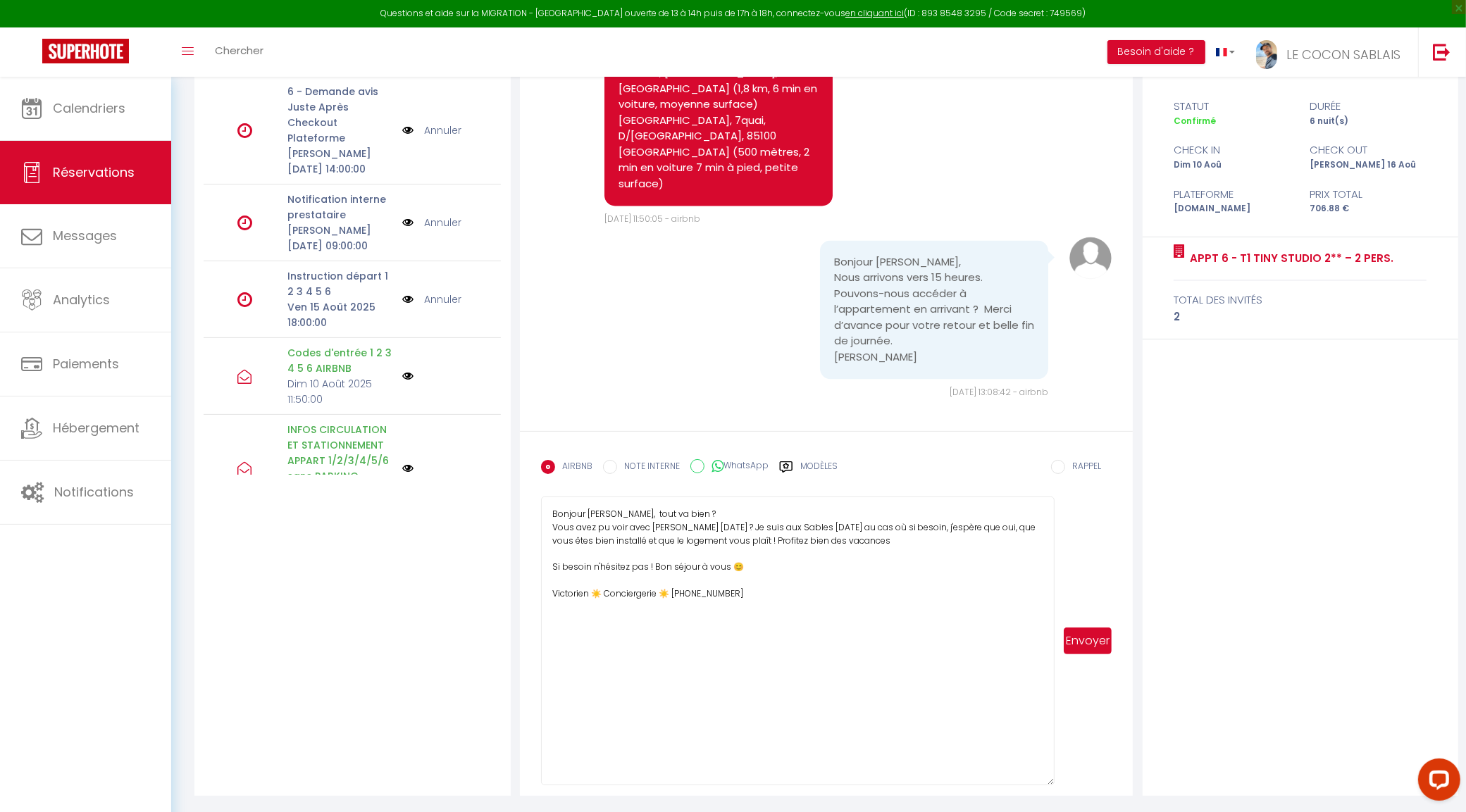
type textarea "Bonjour Delphine, tout va bien ? Vous avez pu voir avec Simon hier ? Je suis au…"
click at [1076, 636] on button "Envoyer" at bounding box center [1087, 641] width 48 height 27
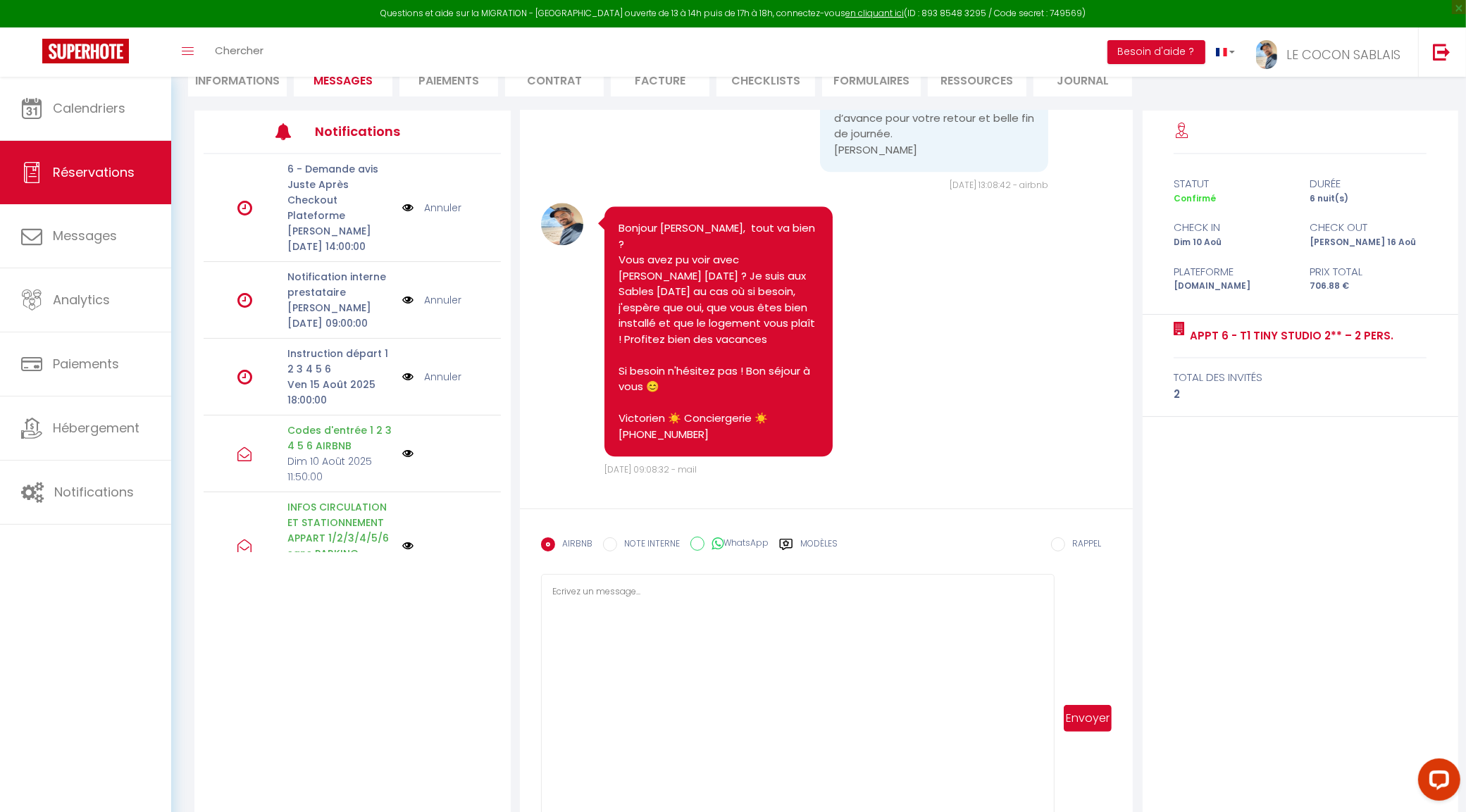
scroll to position [10178, 0]
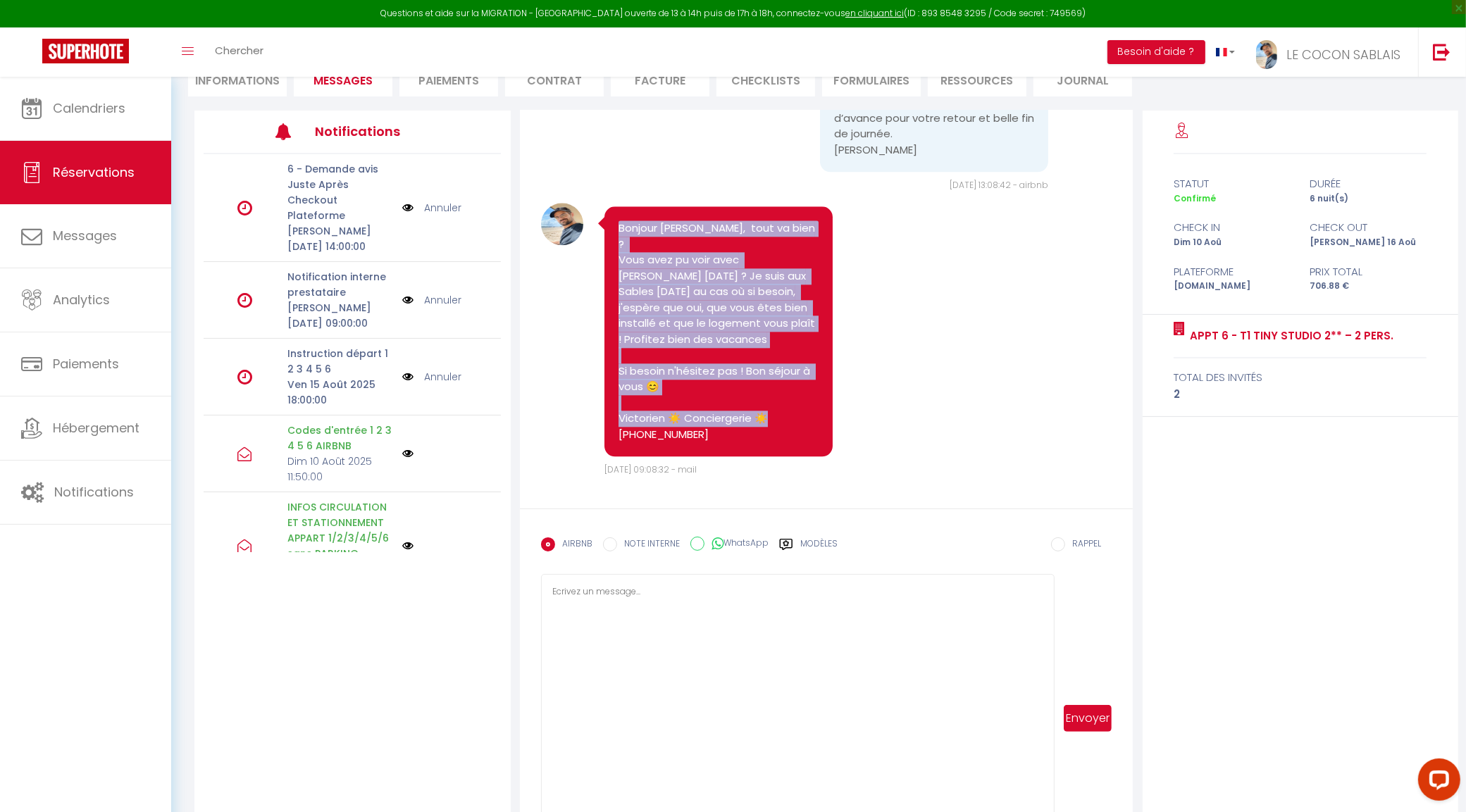
drag, startPoint x: 618, startPoint y: 242, endPoint x: 751, endPoint y: 430, distance: 230.3
click at [751, 430] on pre "Bonjour Delphine, tout va bien ? Vous avez pu voir avec Simon hier ? Je suis au…" at bounding box center [719, 331] width 200 height 221
copy pre "Bonjour Delphine, tout va bien ? Vous avez pu voir avec Simon hier ? Je suis au…"
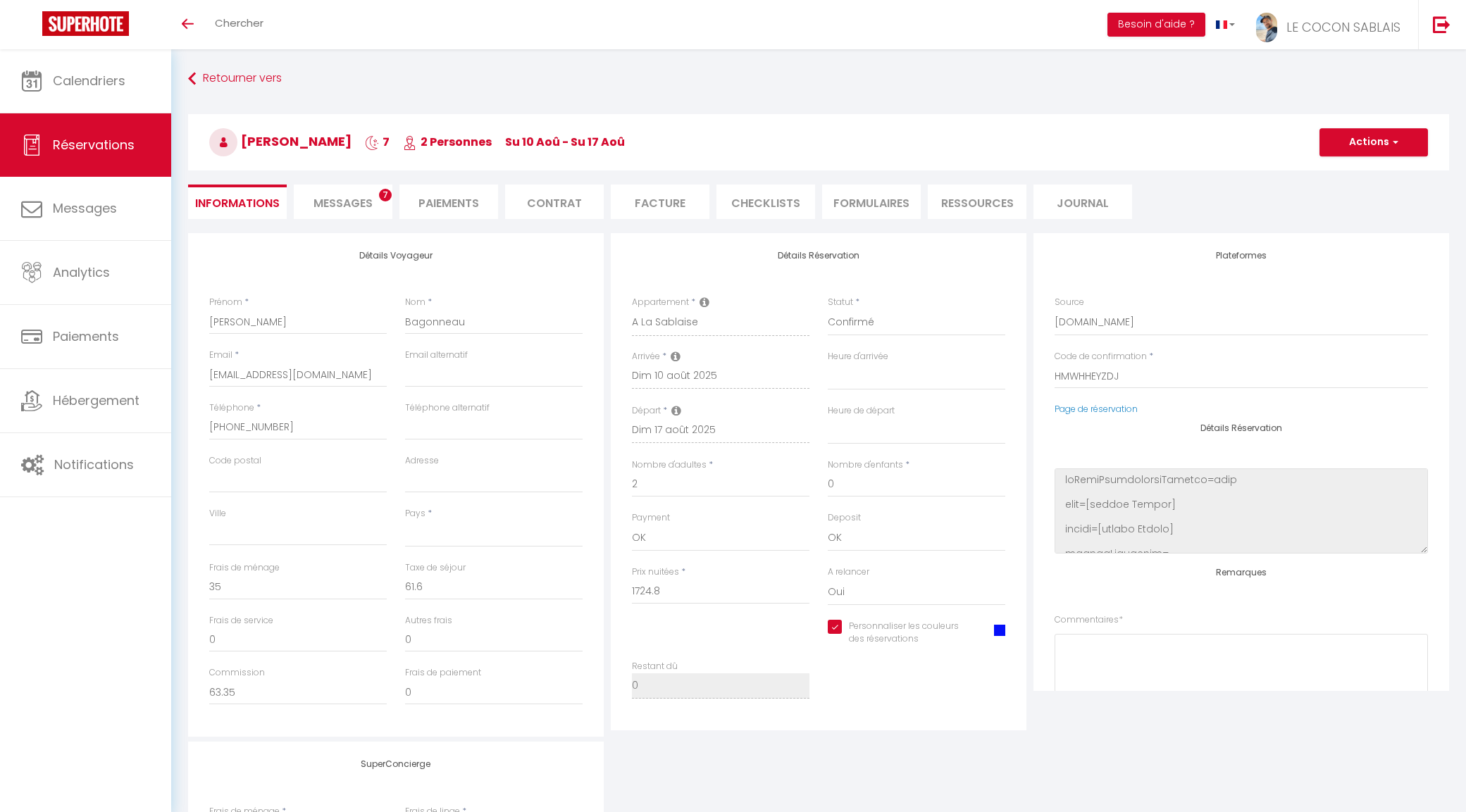
select select
select select "69018"
select select
select select "1"
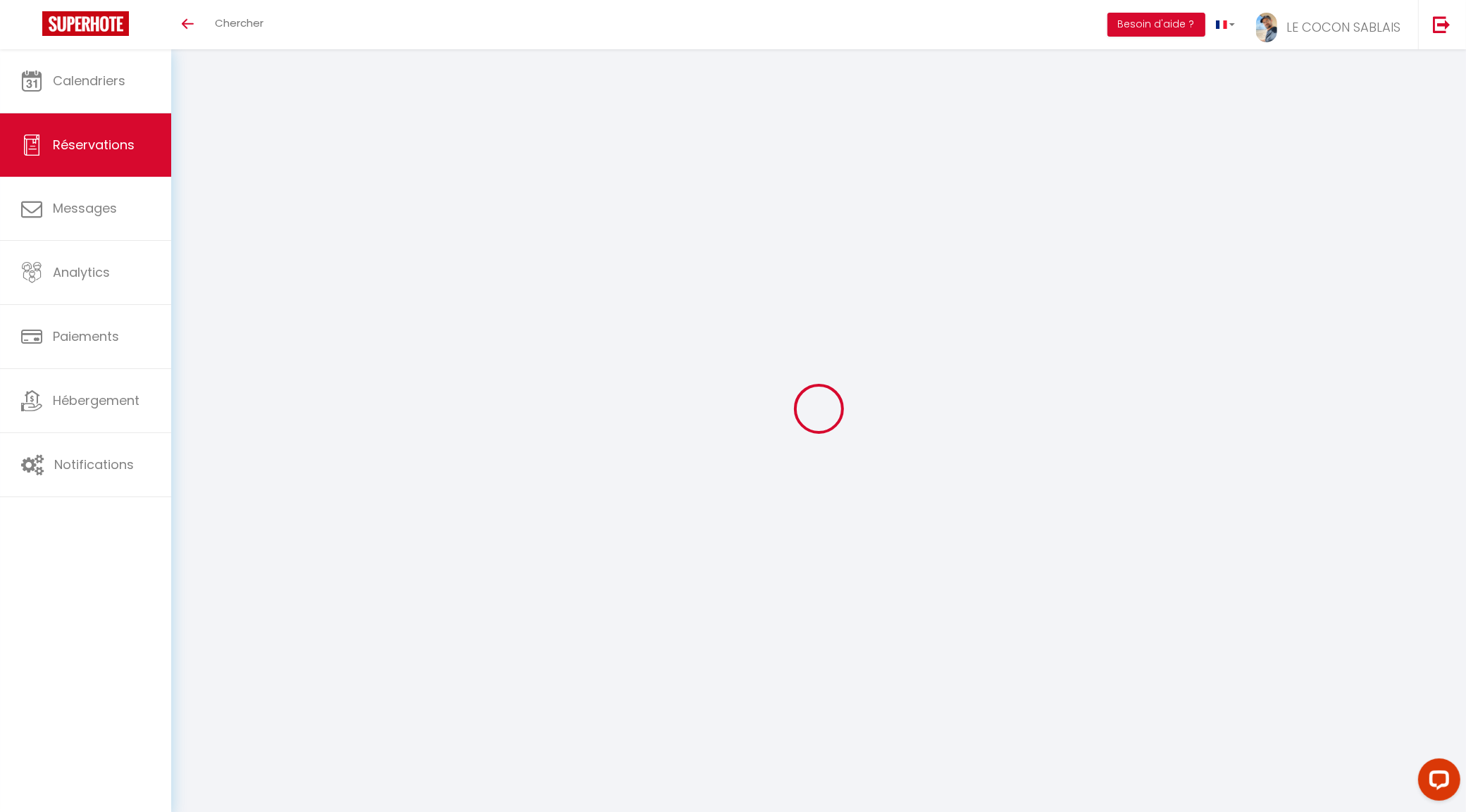
type input "[PERSON_NAME]"
type input "[EMAIL_ADDRESS][DOMAIN_NAME]"
type input "[PHONE_NUMBER]"
select select "FR"
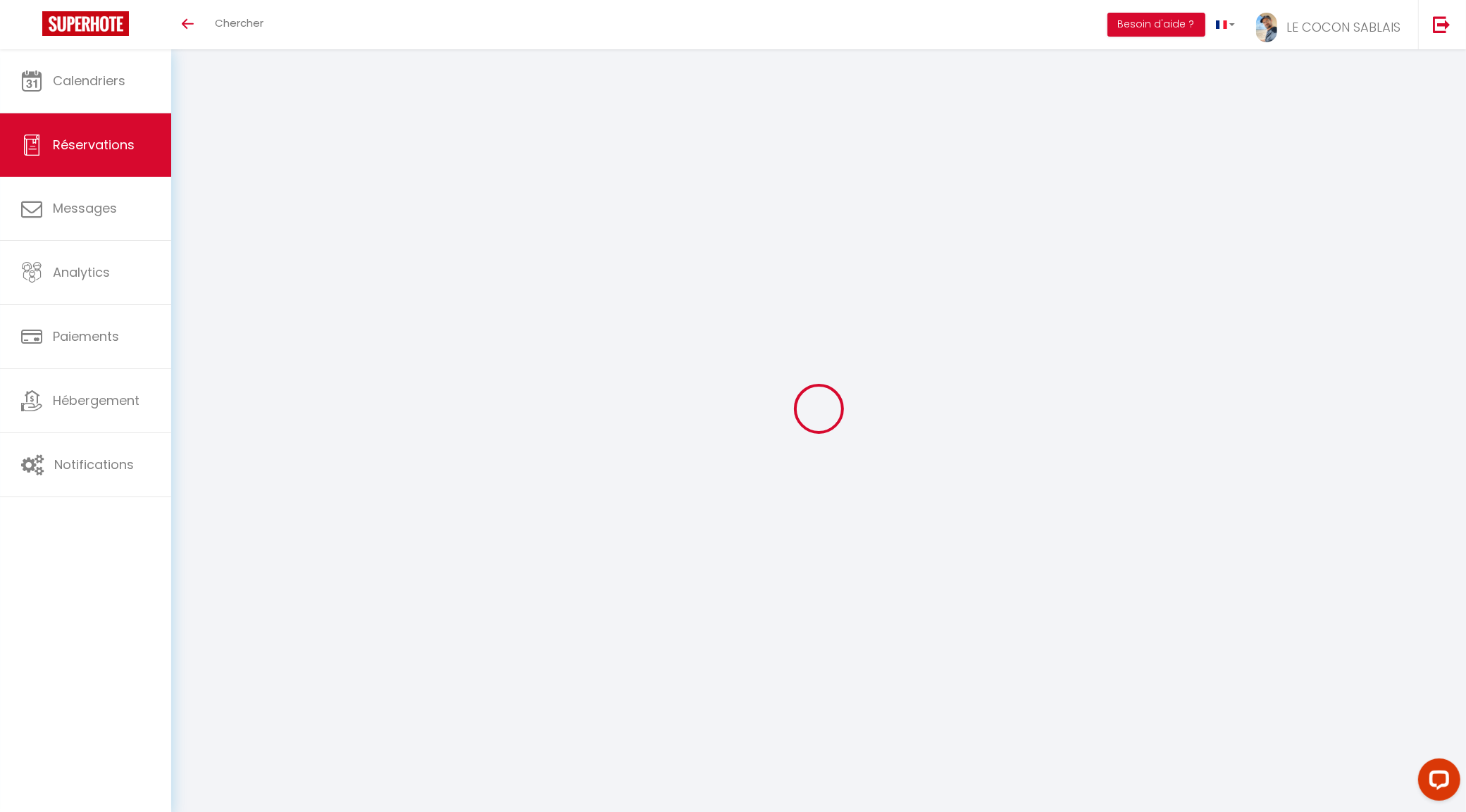
type input "183.57"
select select "73537"
select select "1"
select select
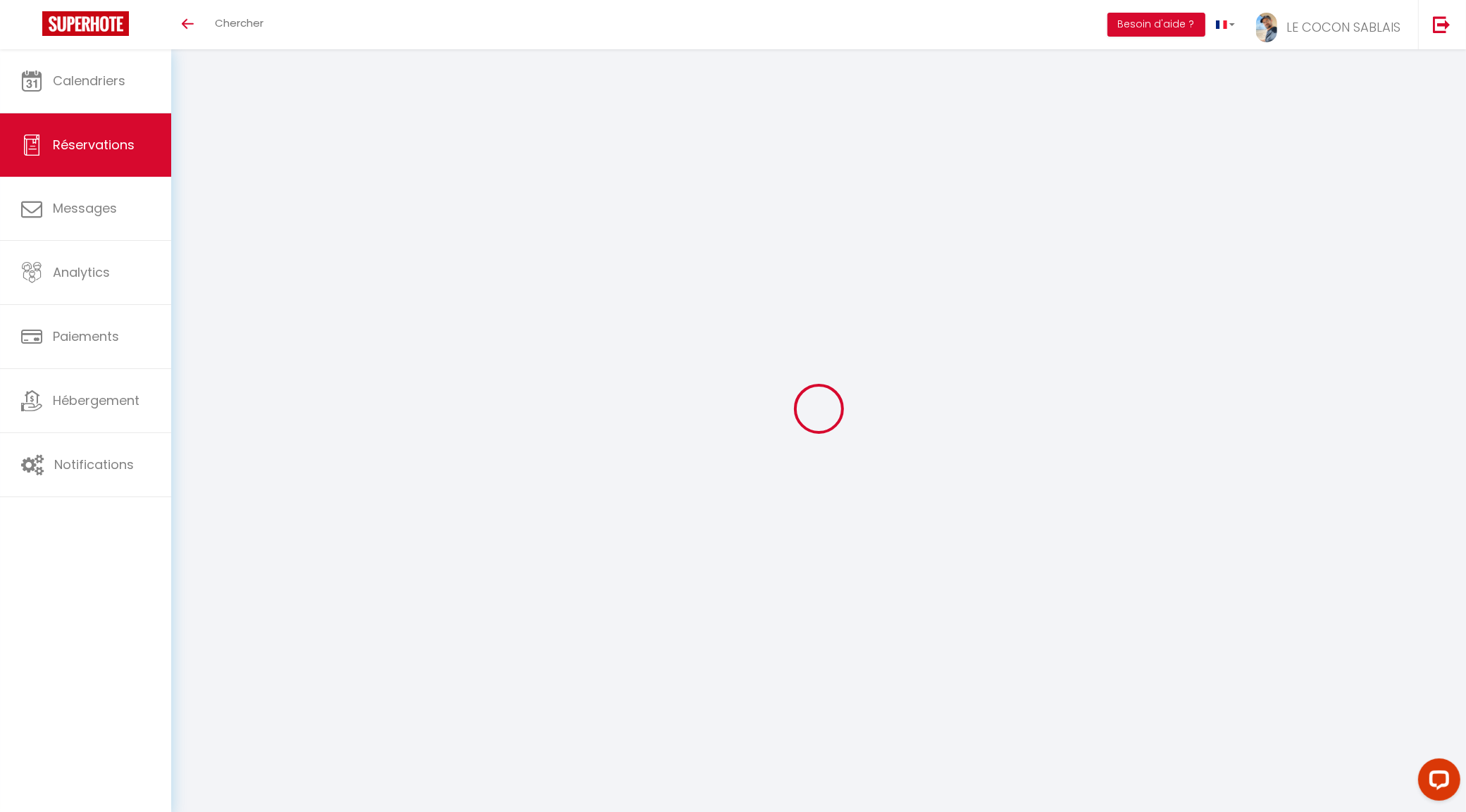
type input "2"
select select "12"
select select
type input "1178.8"
checkbox input "false"
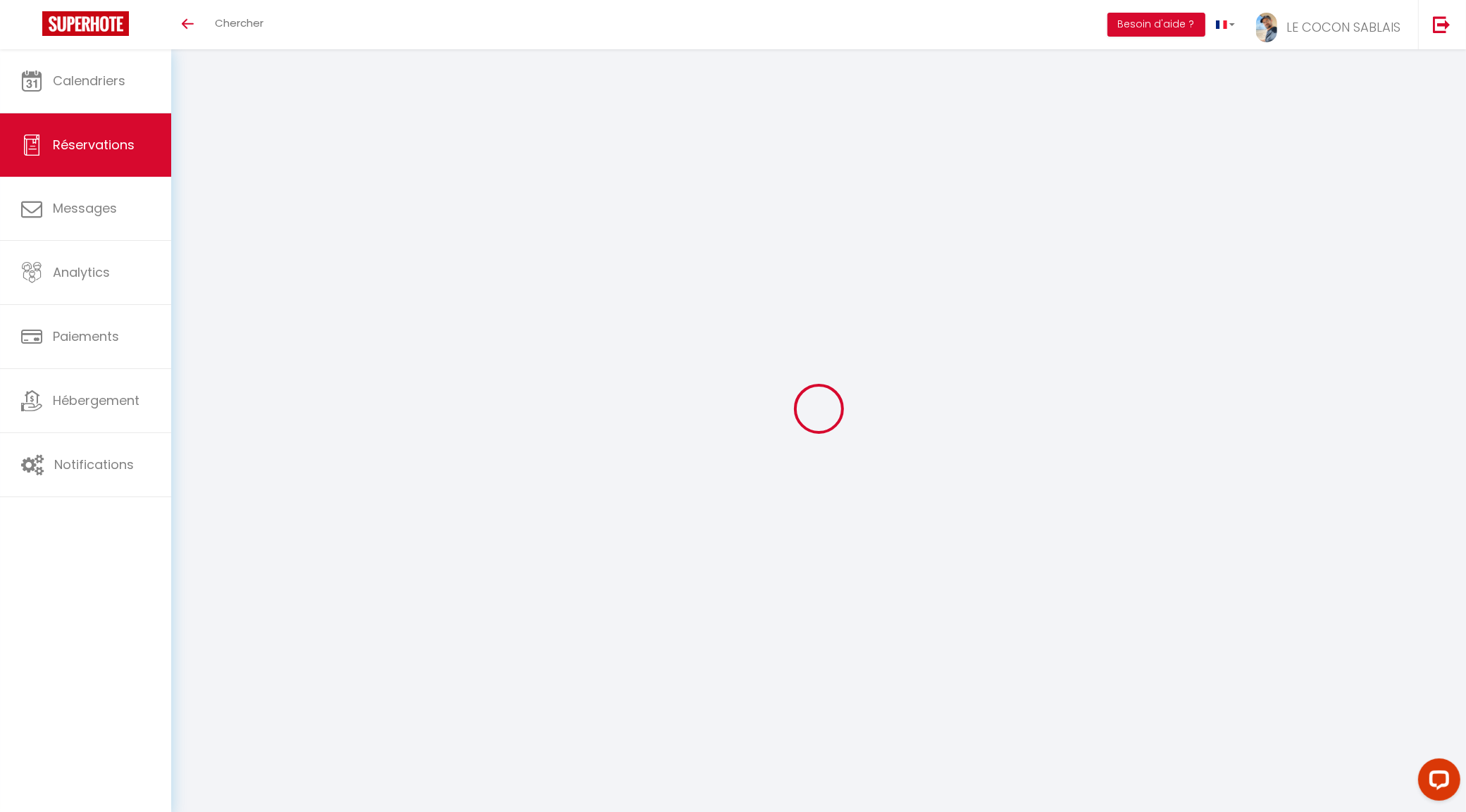
type input "0"
select select "1"
type input "45"
type input "0"
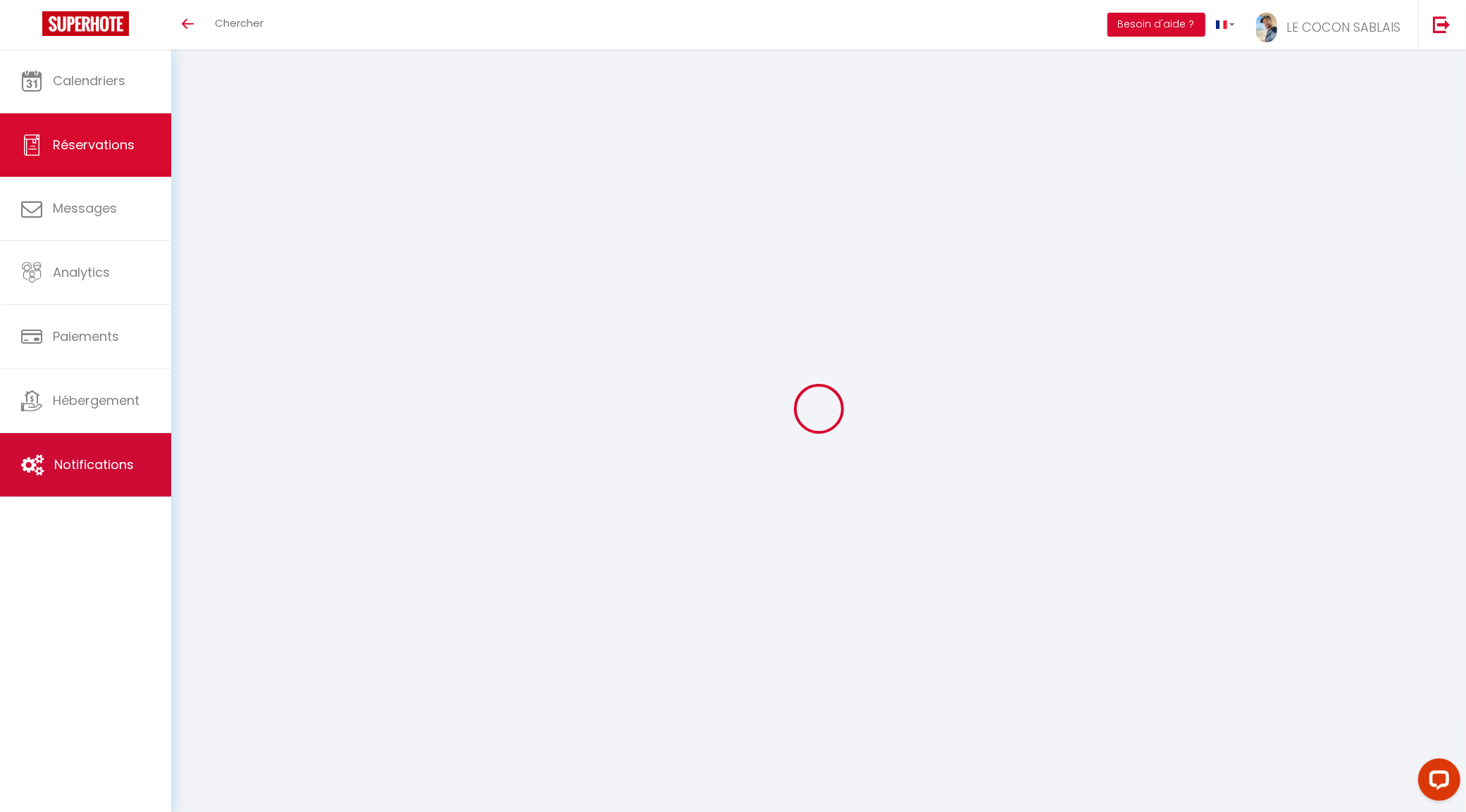
select select
select select "15"
checkbox input "false"
select select
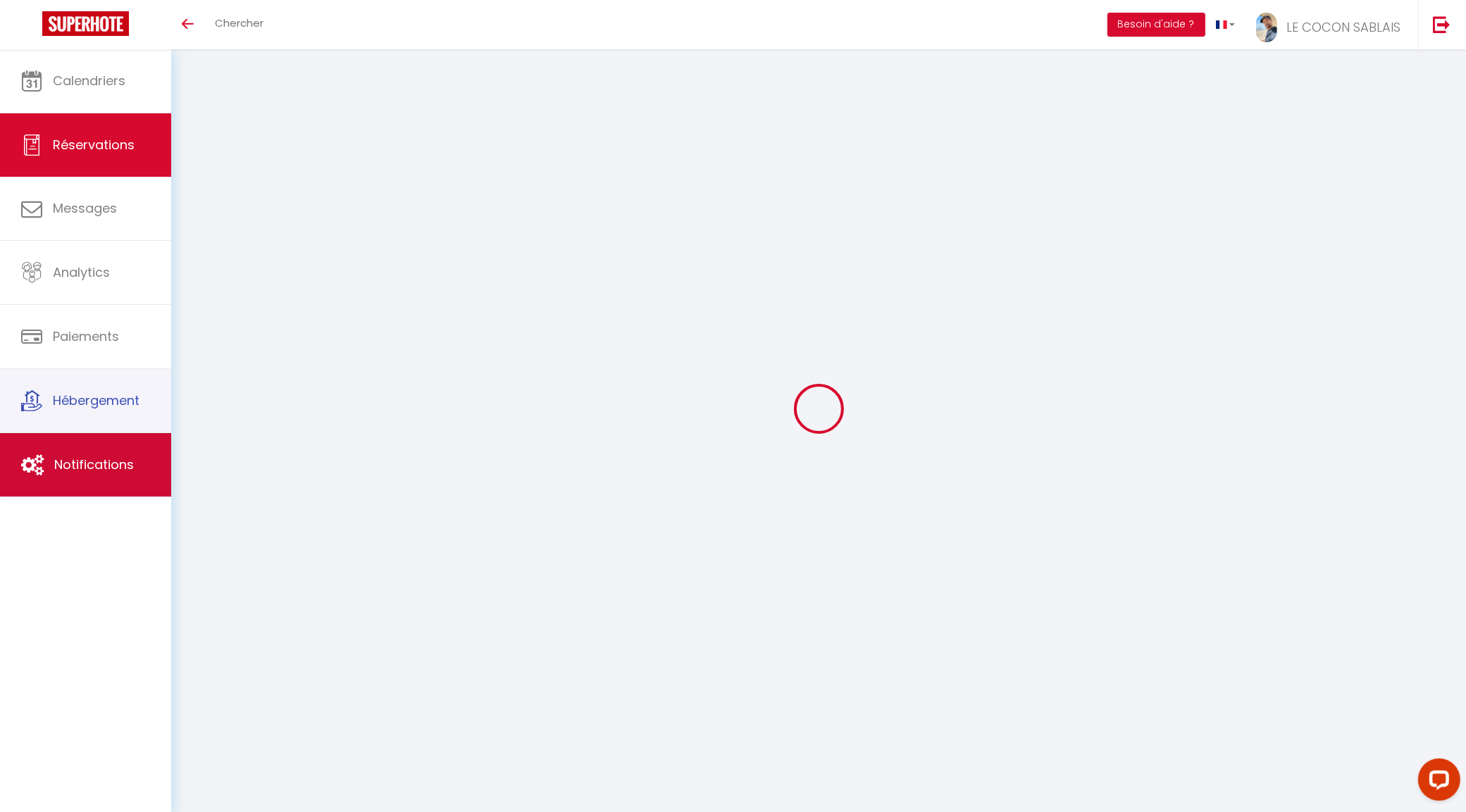
select select
checkbox input "false"
select select
checkbox input "false"
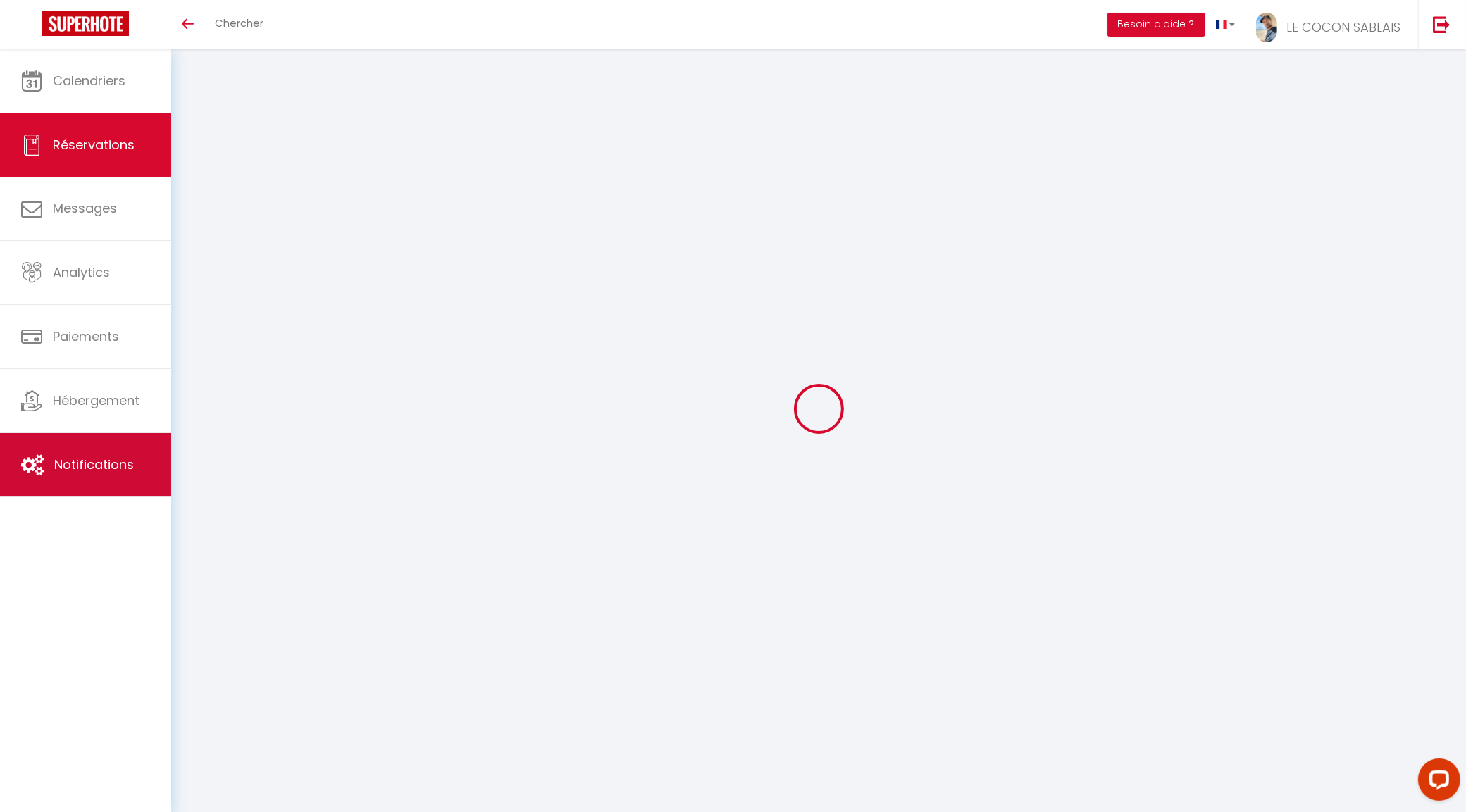
select select
checkbox input "false"
type textarea ""Je vous recontacterai pour vous communiquer notre heure d'arrivée. A bientôt."…"
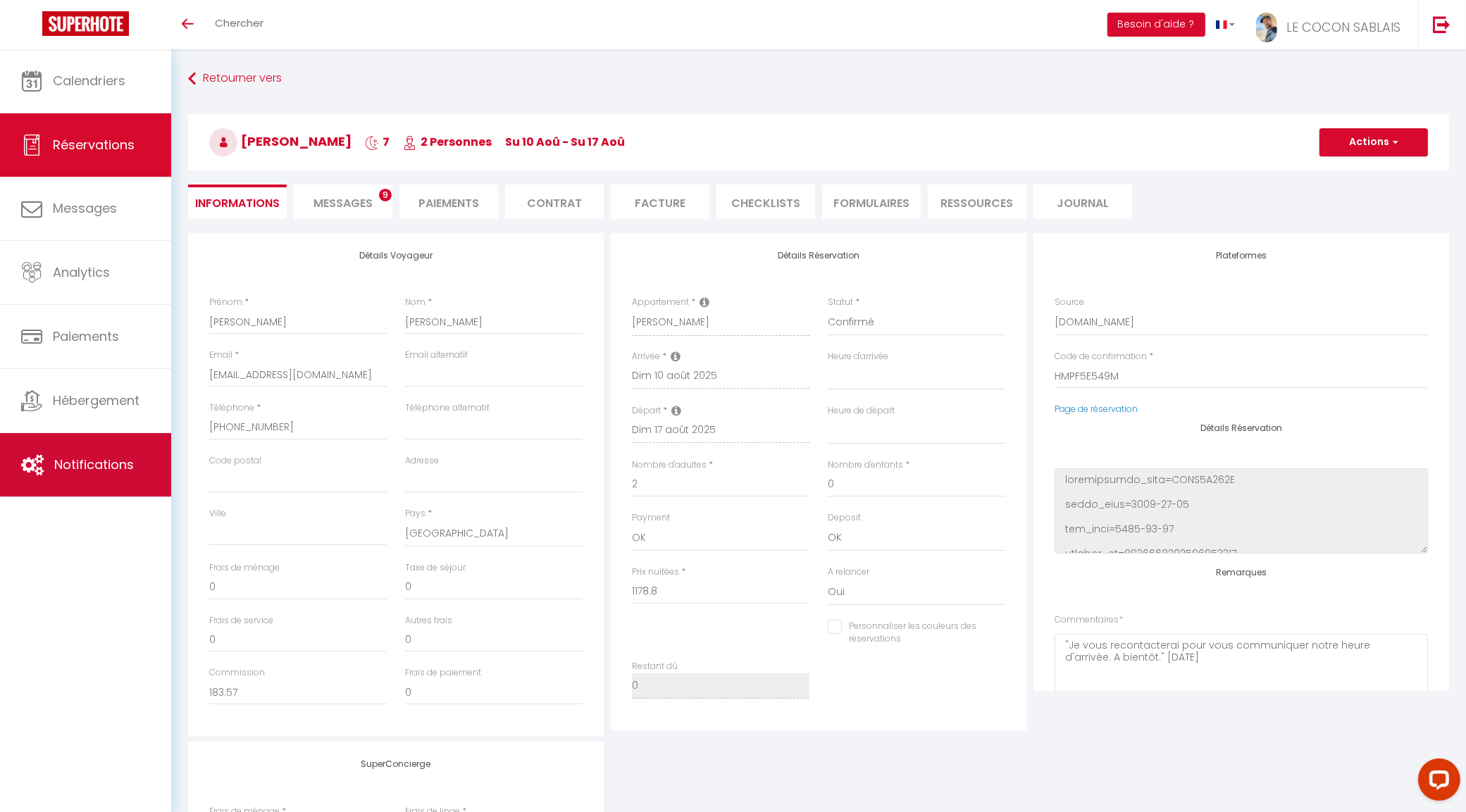
type input "45"
type input "61.6"
select select
checkbox input "false"
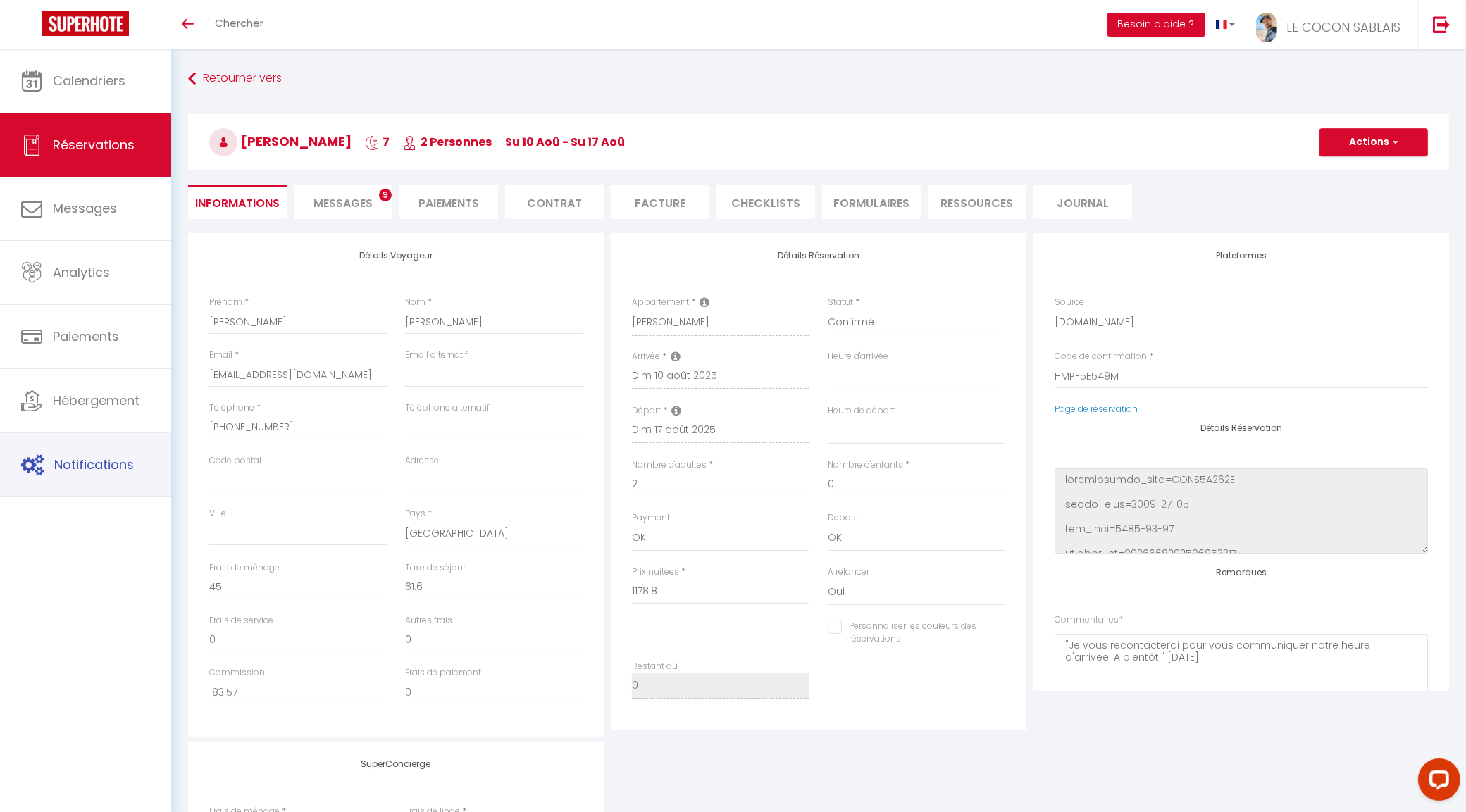
select select
click at [357, 210] on li "Messages 9" at bounding box center [343, 201] width 98 height 35
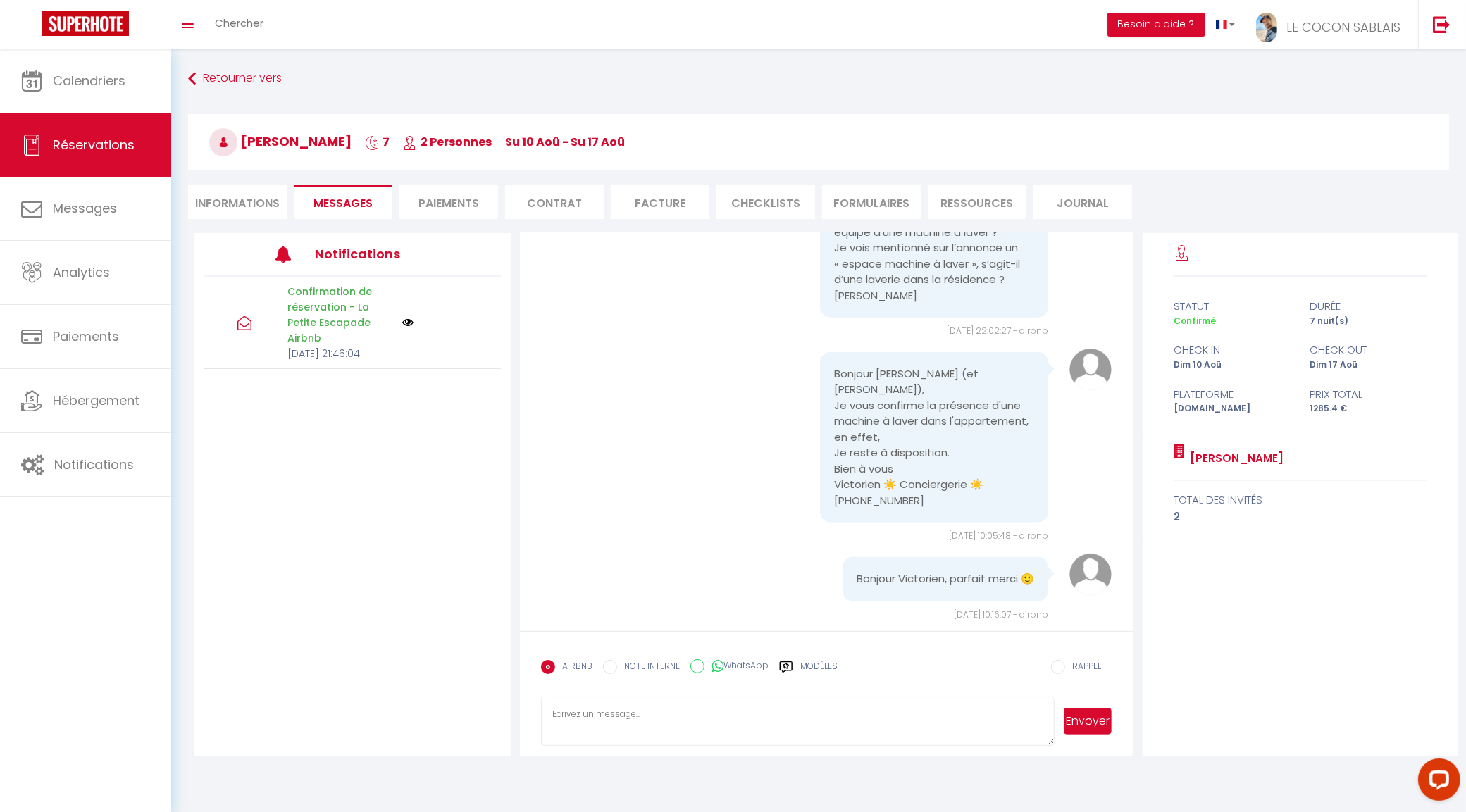
scroll to position [2152, 0]
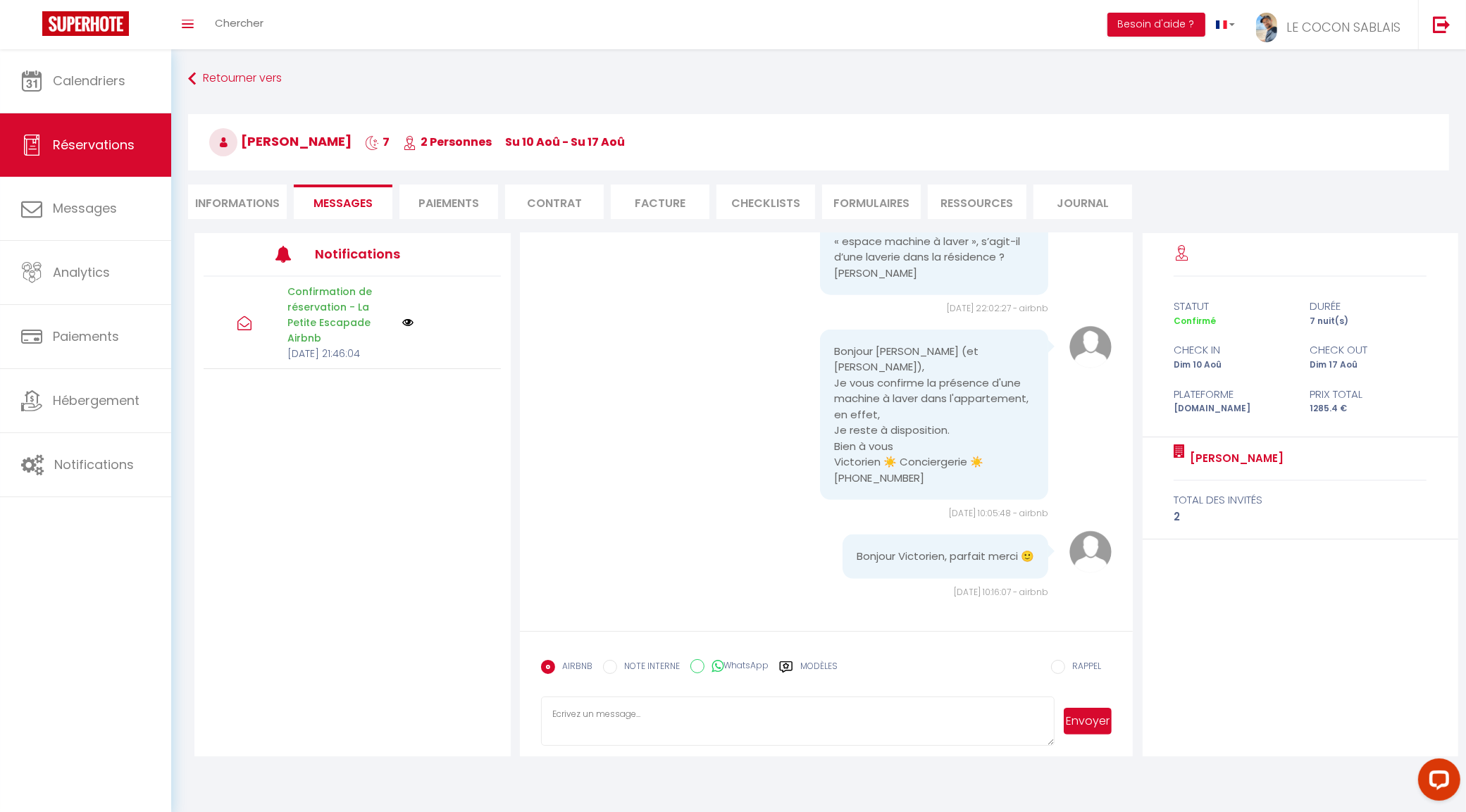
click at [607, 720] on textarea at bounding box center [798, 721] width 514 height 49
paste textarea "Bonjour Delphine, tout va bien ? Vous avez pu voir avec Simon hier ? Je suis au…"
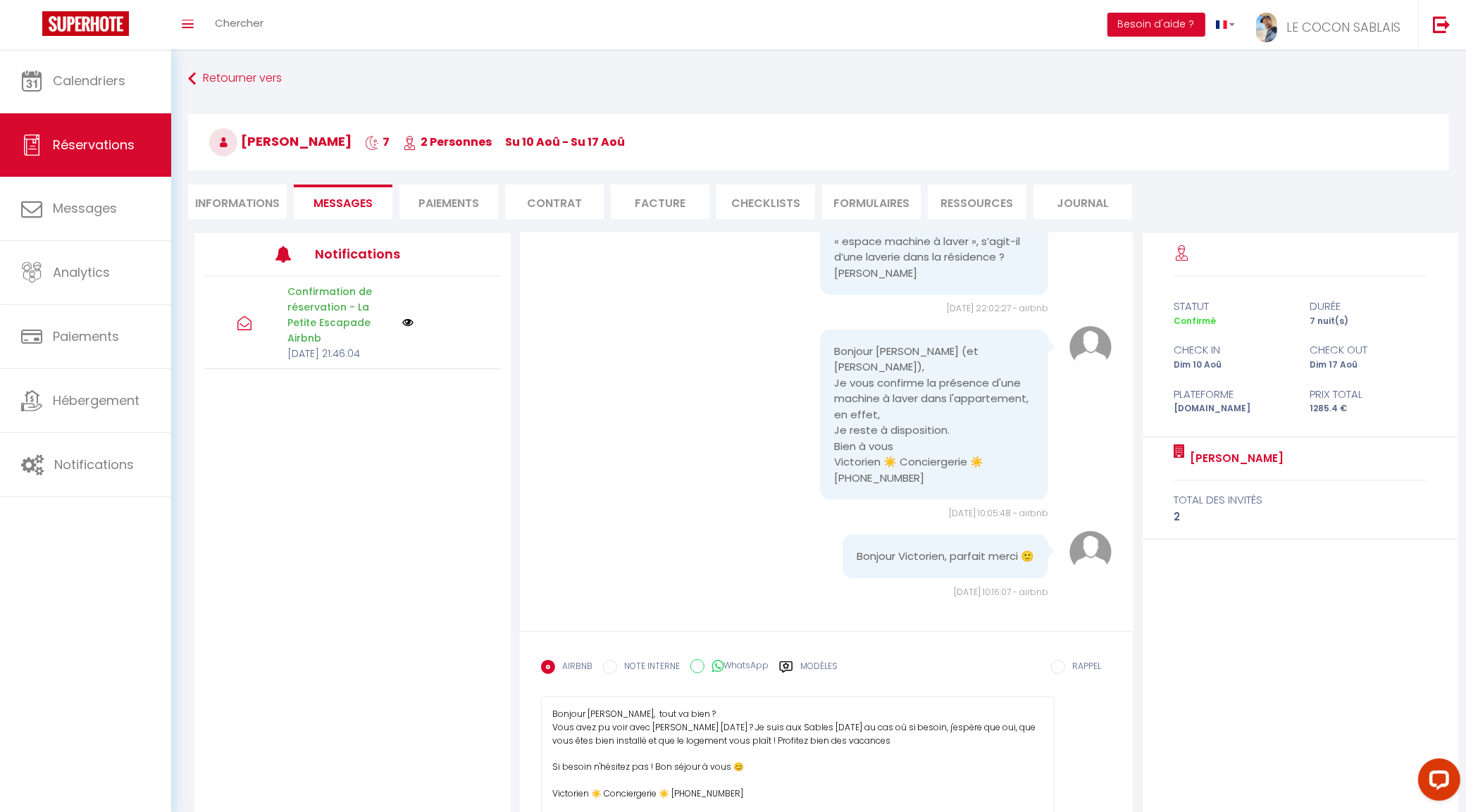
drag, startPoint x: 1048, startPoint y: 739, endPoint x: 1041, endPoint y: 1007, distance: 268.1
click at [1041, 811] on html "Questions et aide sur la MIGRATION - Salle Zoom ouverte de 13 à 14h puis de 17h…" at bounding box center [733, 406] width 1466 height 812
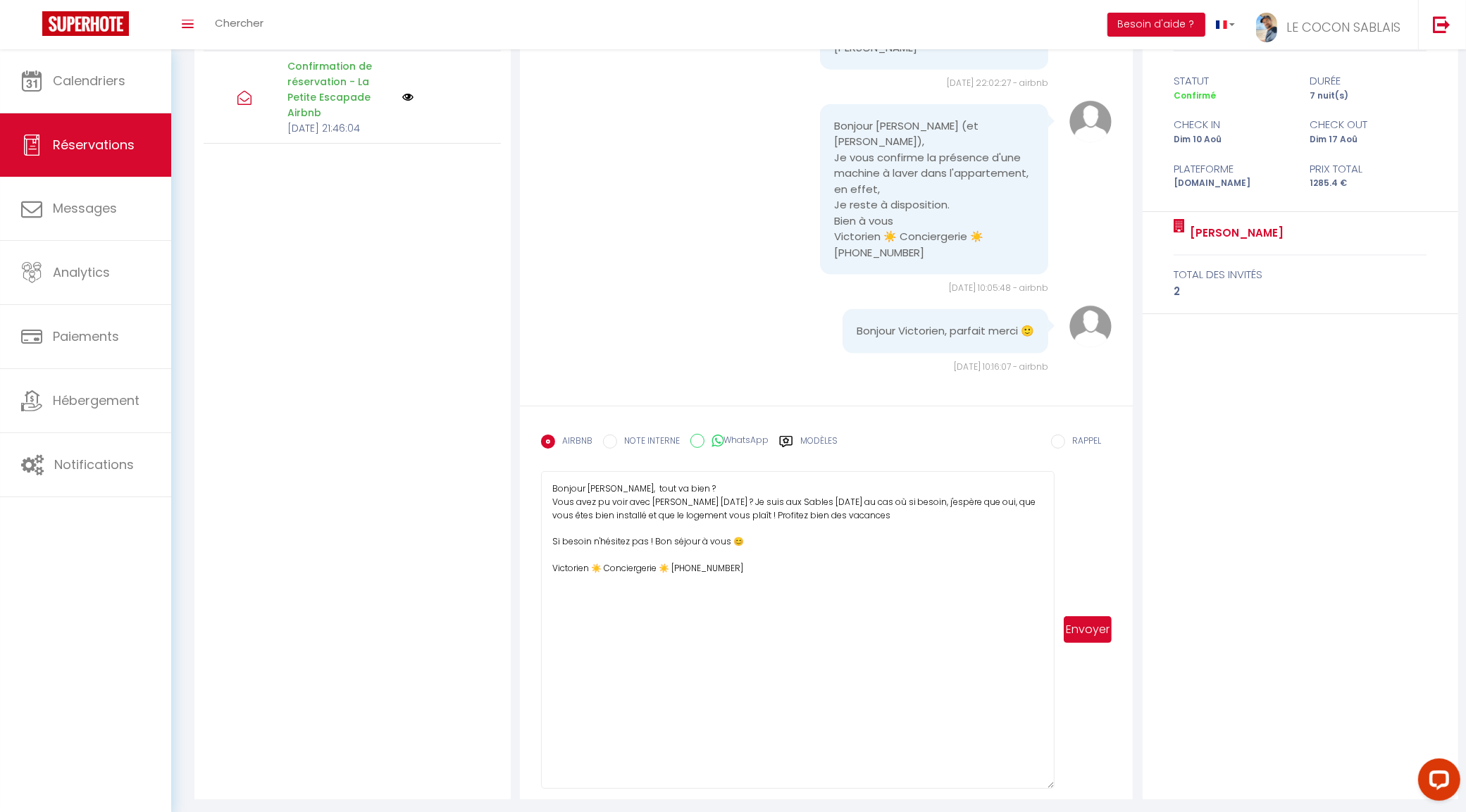
scroll to position [229, 0]
click at [601, 483] on textarea "Bonjour Delphine, tout va bien ? Vous avez pu voir avec Simon hier ? Je suis au…" at bounding box center [798, 626] width 514 height 317
drag, startPoint x: 554, startPoint y: 498, endPoint x: 625, endPoint y: 497, distance: 71.0
click at [625, 497] on textarea "Bonjour Béatrice (et Paul), tout va bien ? Vous avez pu voir avec Simon hier ? …" at bounding box center [798, 626] width 514 height 317
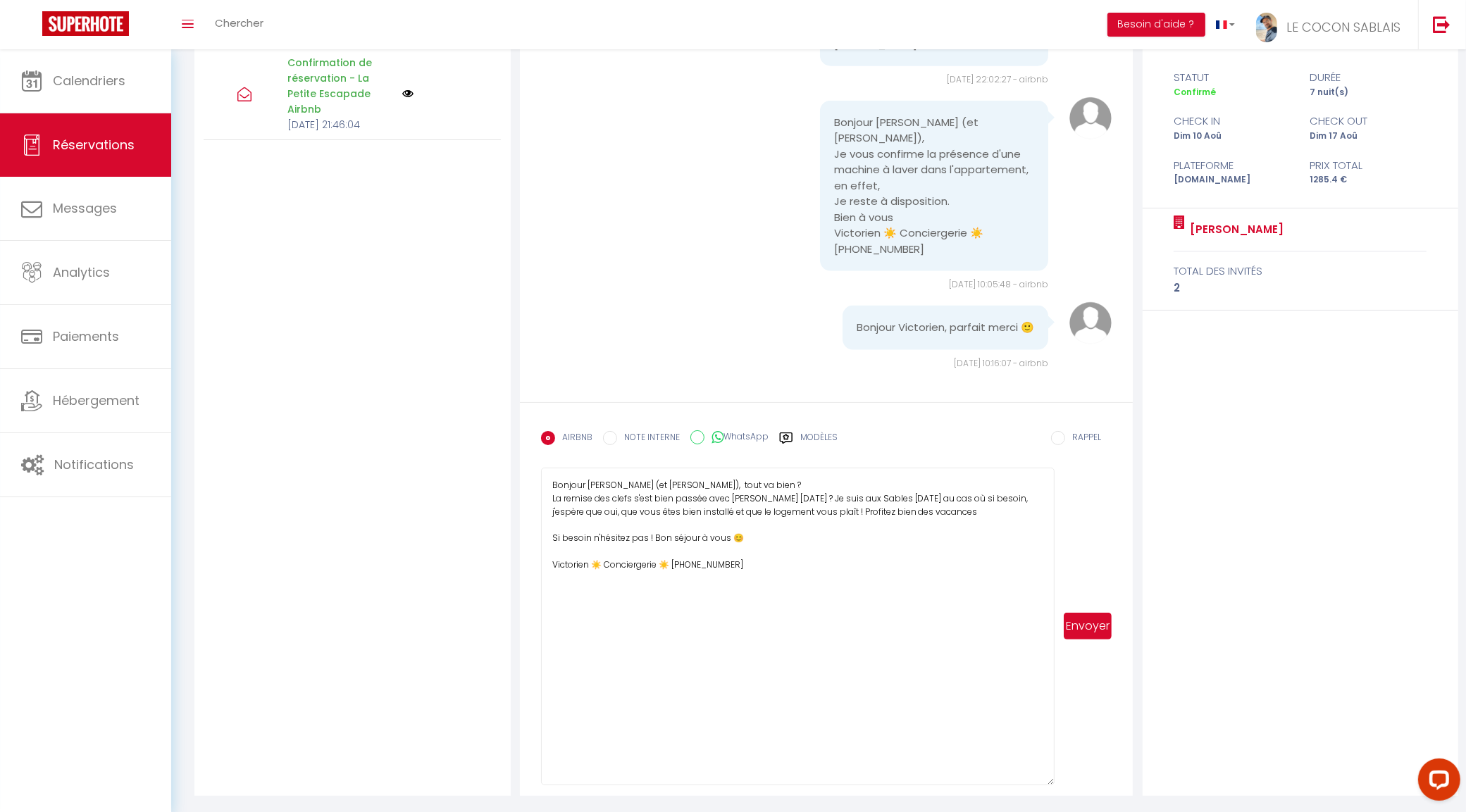
click at [978, 500] on textarea "Bonjour Béatrice (et Paul), tout va bien ? La remise des clefs s'est bien passé…" at bounding box center [798, 626] width 514 height 317
drag, startPoint x: 569, startPoint y: 512, endPoint x: 552, endPoint y: 512, distance: 17.0
click at [552, 512] on textarea "Bonjour Béatrice (et Paul), tout va bien ? La remise des clefs s'est bien passé…" at bounding box center [798, 626] width 514 height 317
click at [643, 512] on textarea "Bonjour Béatrice (et Paul), tout va bien ? La remise des clefs s'est bien passé…" at bounding box center [798, 626] width 514 height 317
click at [909, 512] on textarea "Bonjour Béatrice (et Paul), tout va bien ? La remise des clefs s'est bien passé…" at bounding box center [798, 626] width 514 height 317
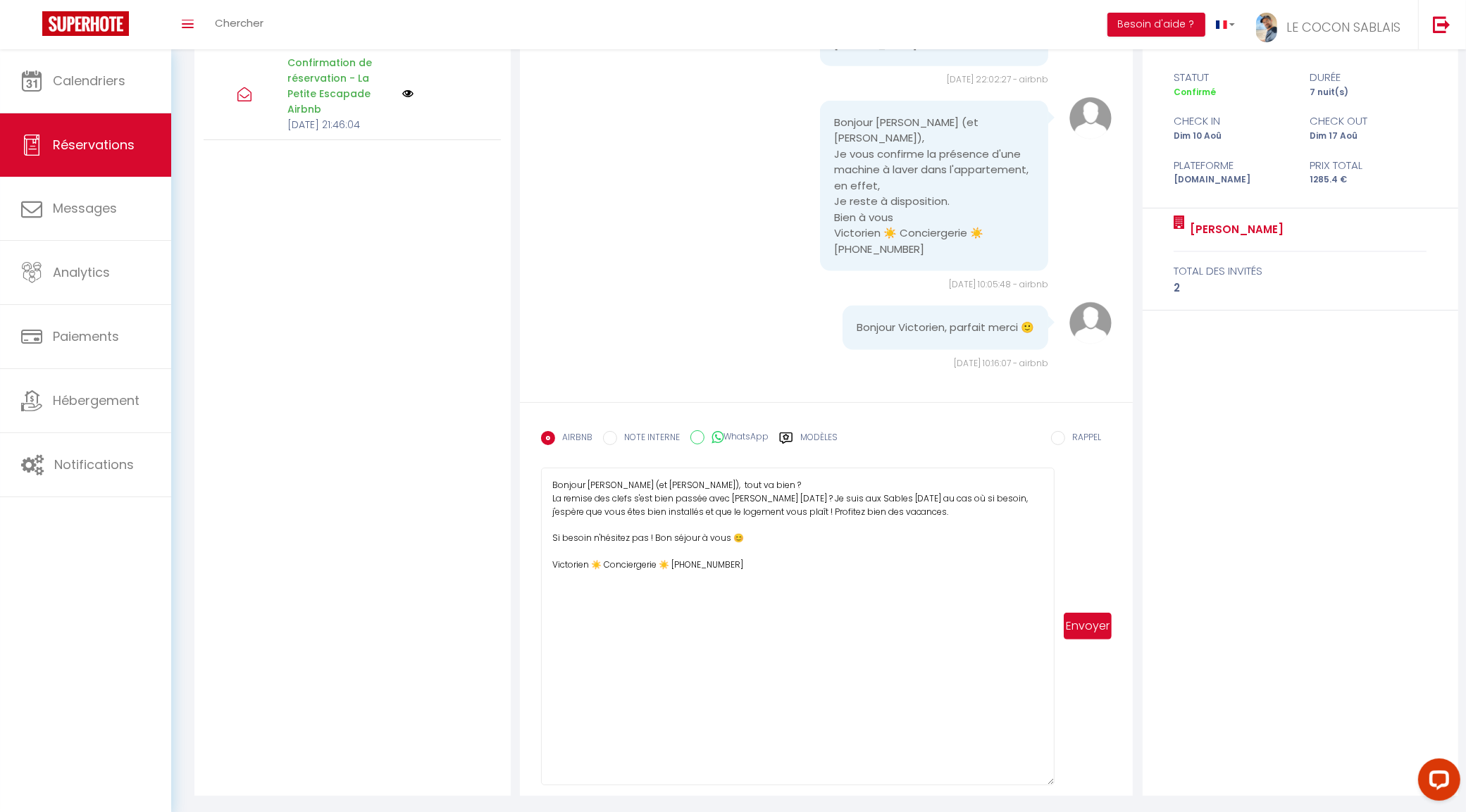
type textarea "Bonjour Béatrice (et Paul), tout va bien ? La remise des clefs s'est bien passé…"
click at [1091, 631] on button "Envoyer" at bounding box center [1087, 626] width 48 height 27
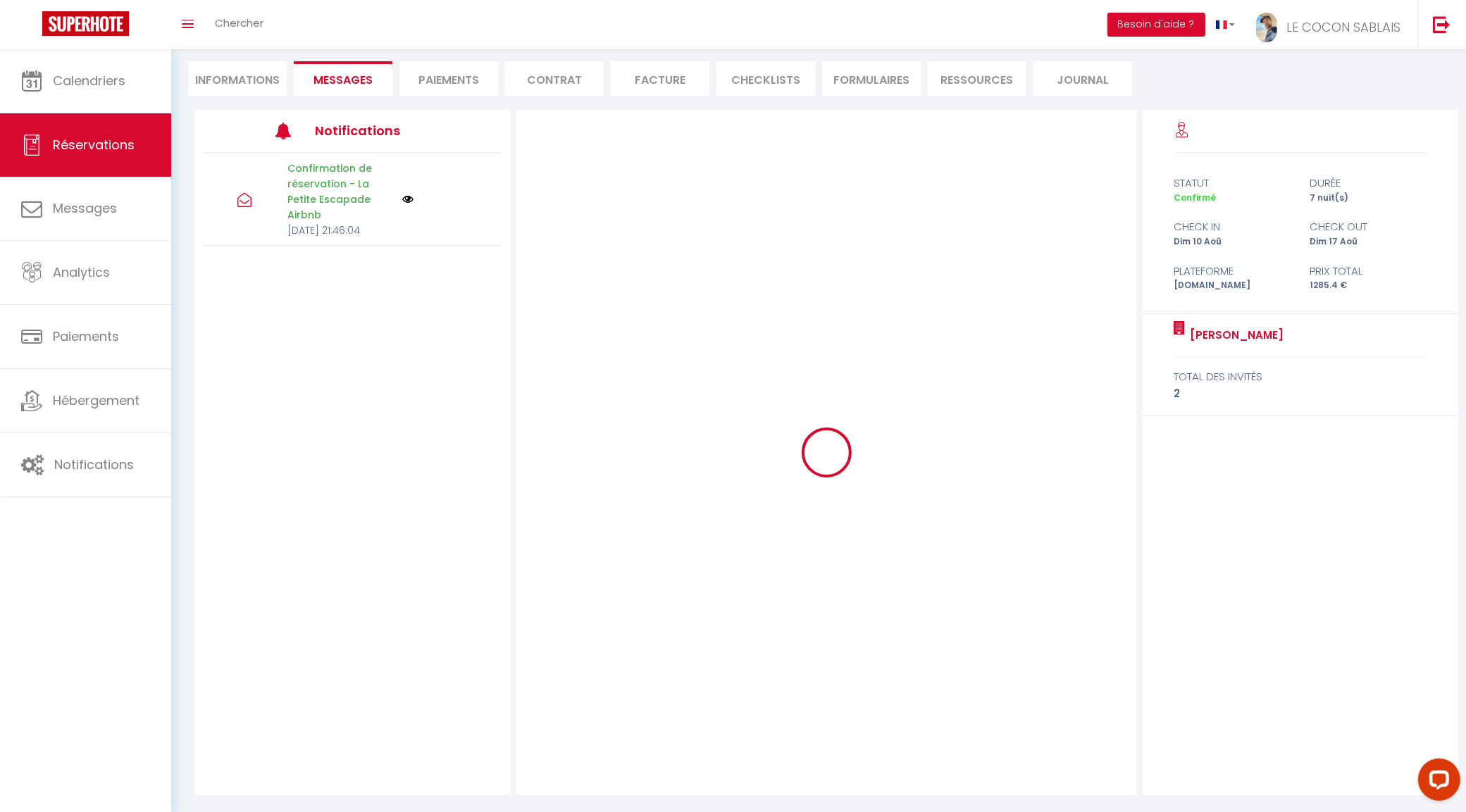
scroll to position [123, 0]
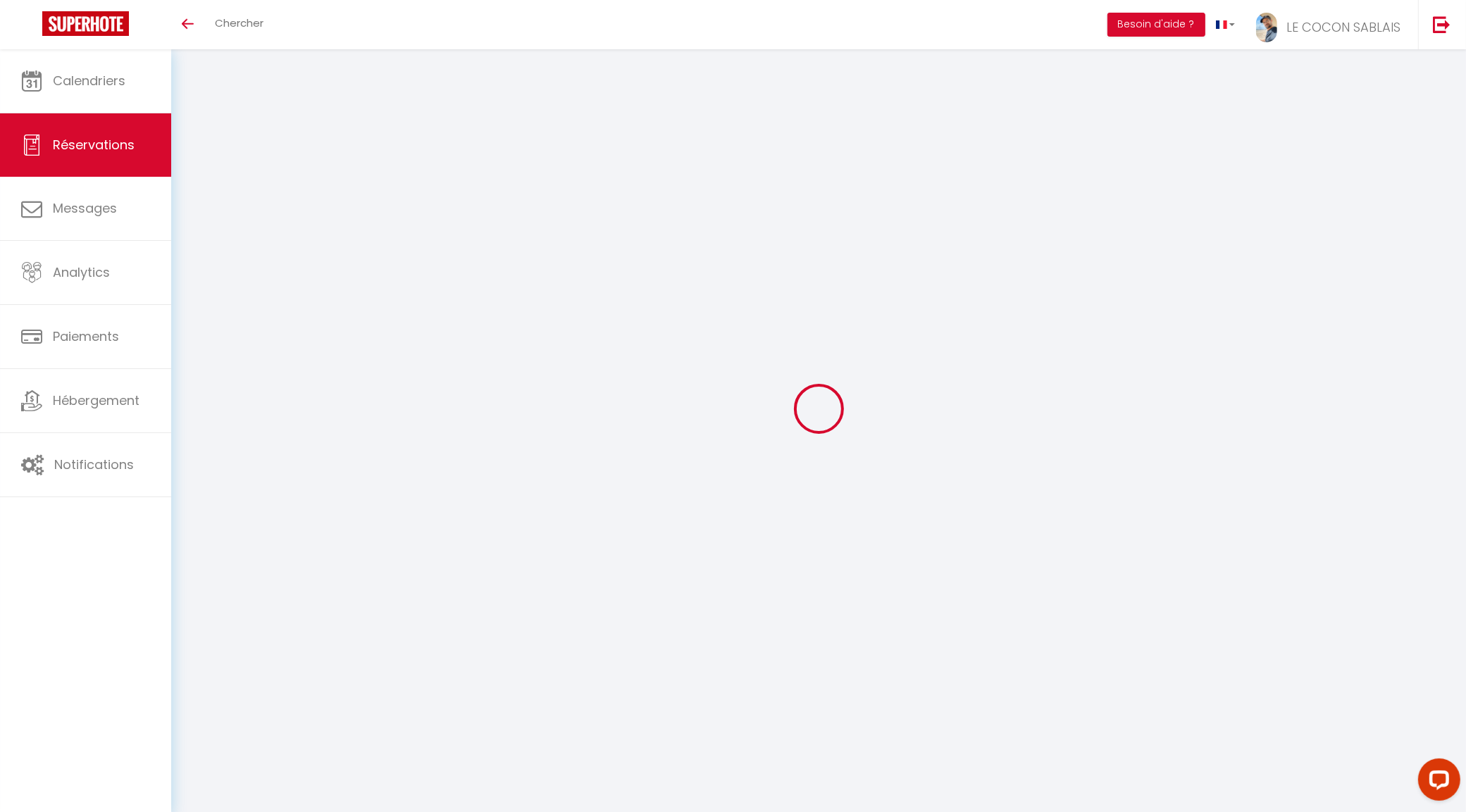
select select
checkbox input "false"
select select
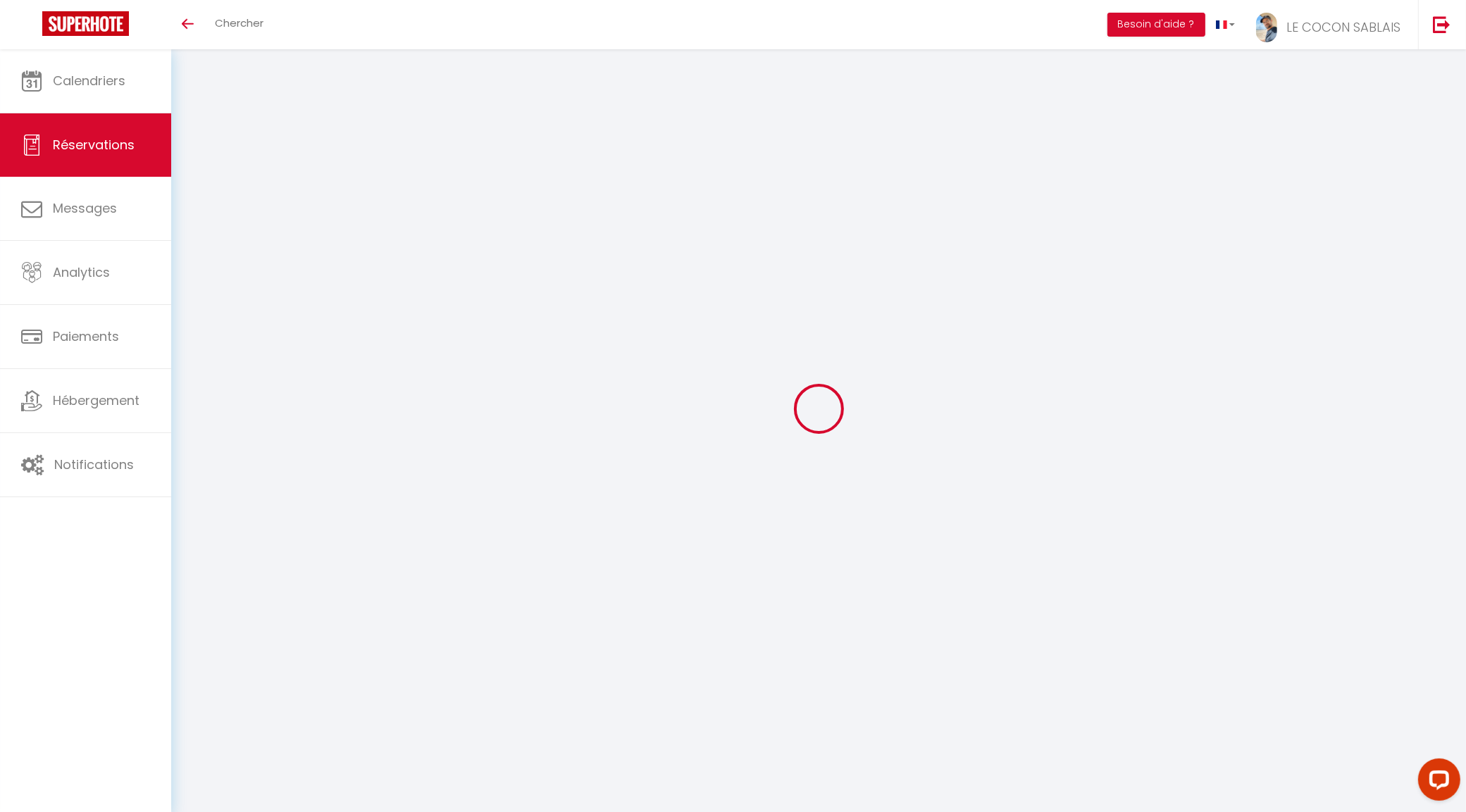
checkbox input "false"
select select
checkbox input "false"
type textarea "Départ Pascal LALLOUET : "Départ 11h sera ok Si c’est plus tôt on vous le dira"…"
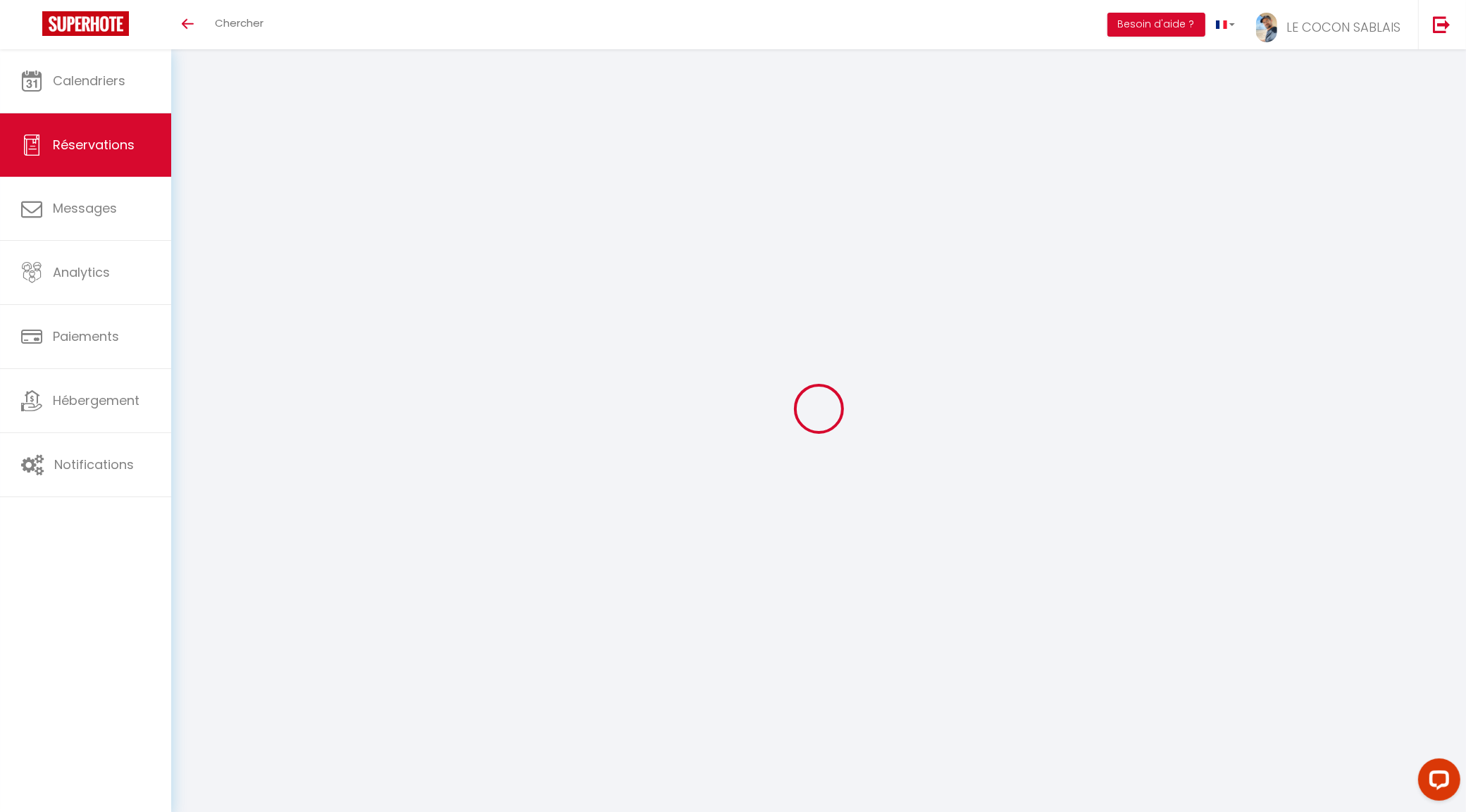
type textarea "Pascale pascale.sinnassamy@gmail.com 5 rue Alfred Sisley 78590 Noisy-le-Roi En …"
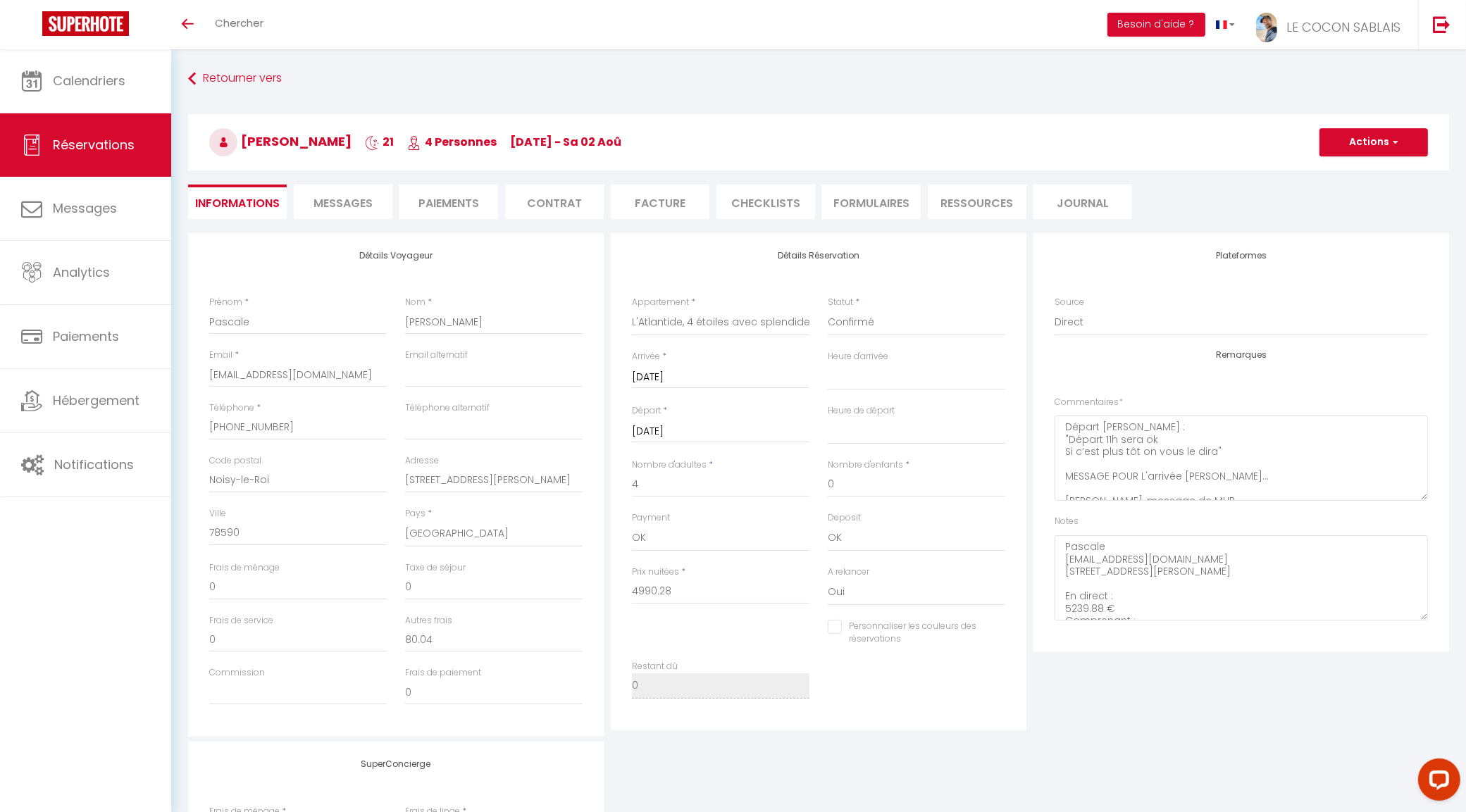
type input "90"
type input "159.6"
select select
checkbox input "false"
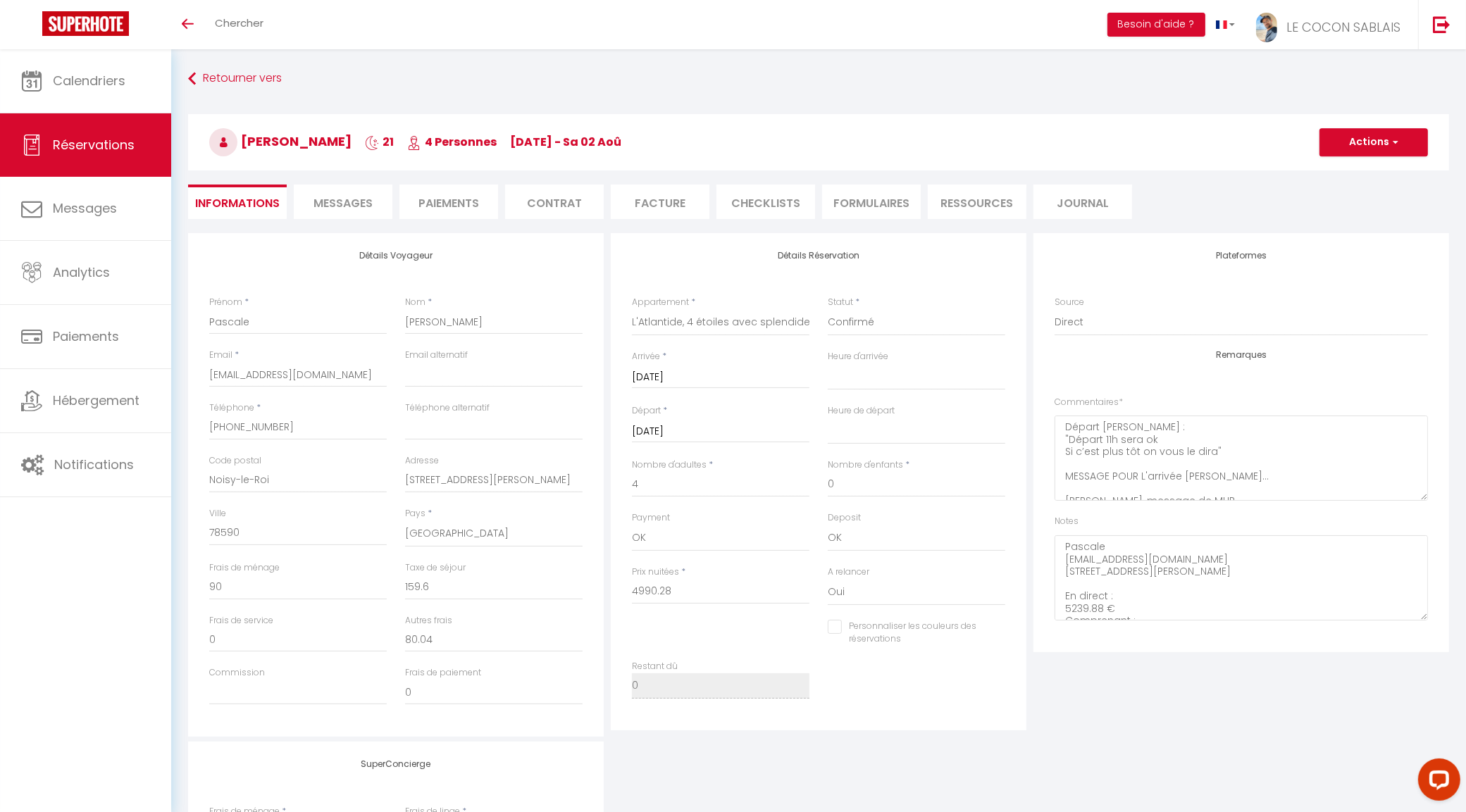
select select
click at [1392, 151] on button "Actions" at bounding box center [1373, 142] width 109 height 28
click at [1351, 193] on link "Dupliquer" at bounding box center [1359, 192] width 111 height 19
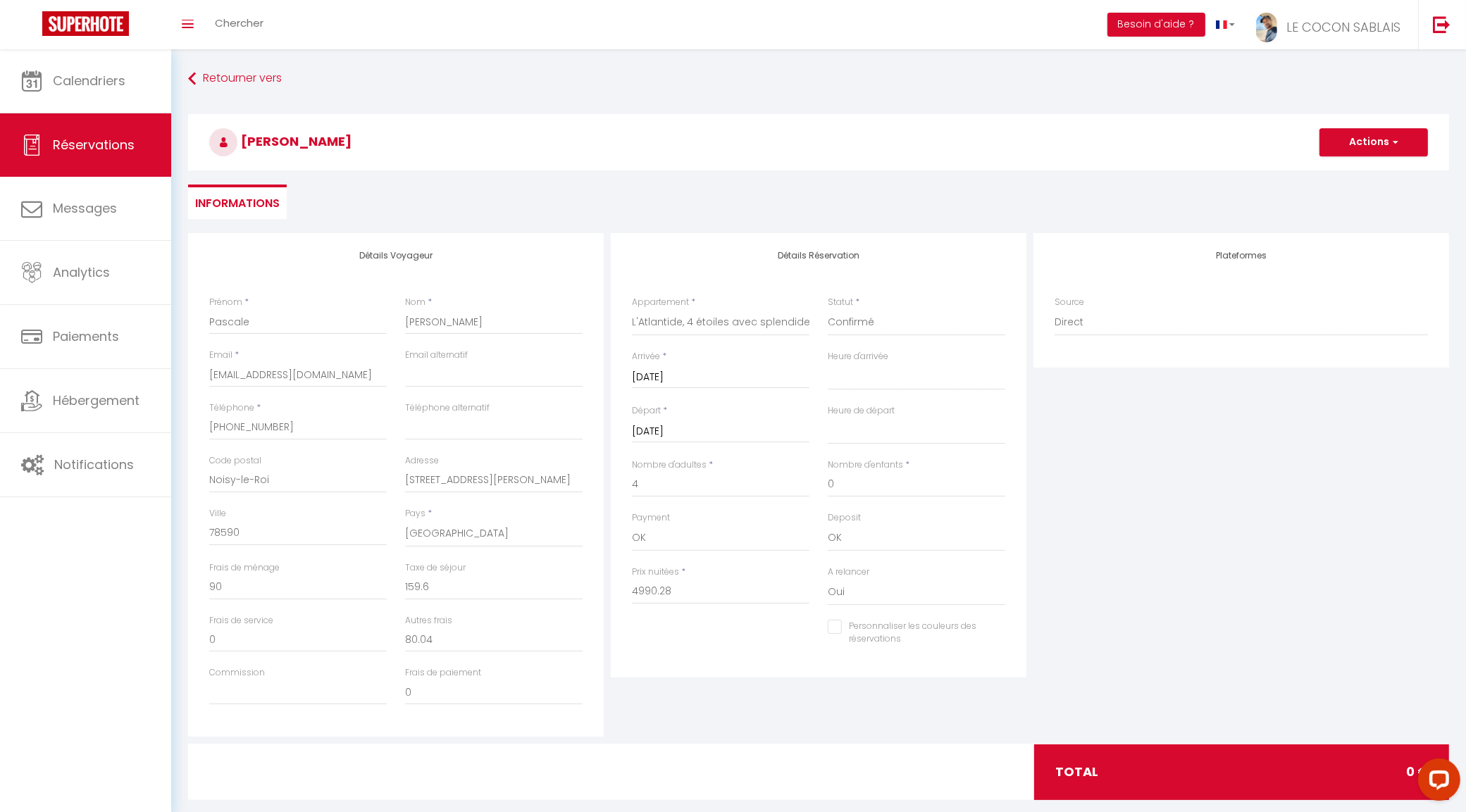
type input "0"
select select
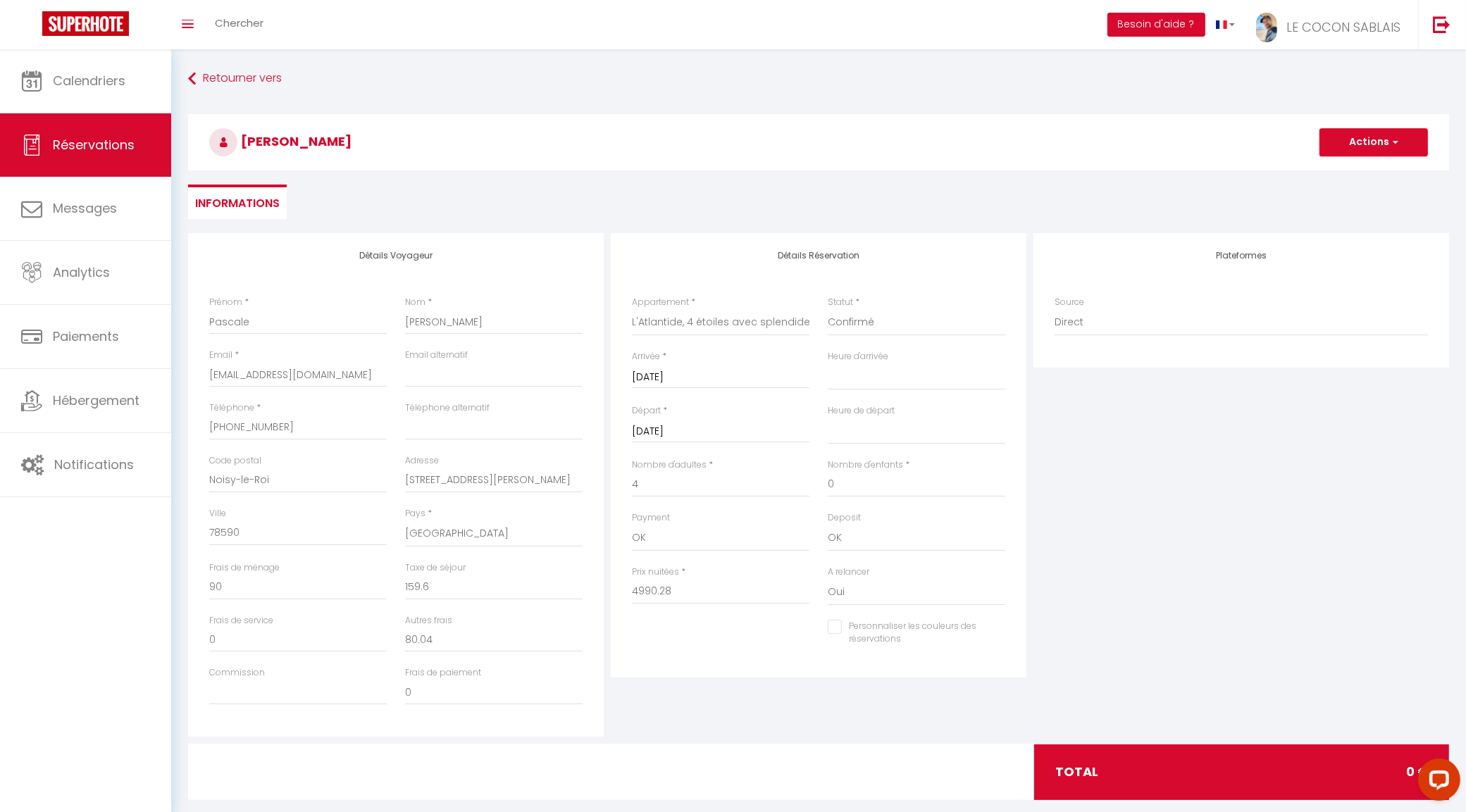
select select
checkbox input "false"
click at [718, 329] on select "Appt 1 - Le Bel Appartement T2 3*** – 4 pers. Parking inclus Appt 2 - Le Sunny …" at bounding box center [720, 322] width 177 height 27
select select "43012"
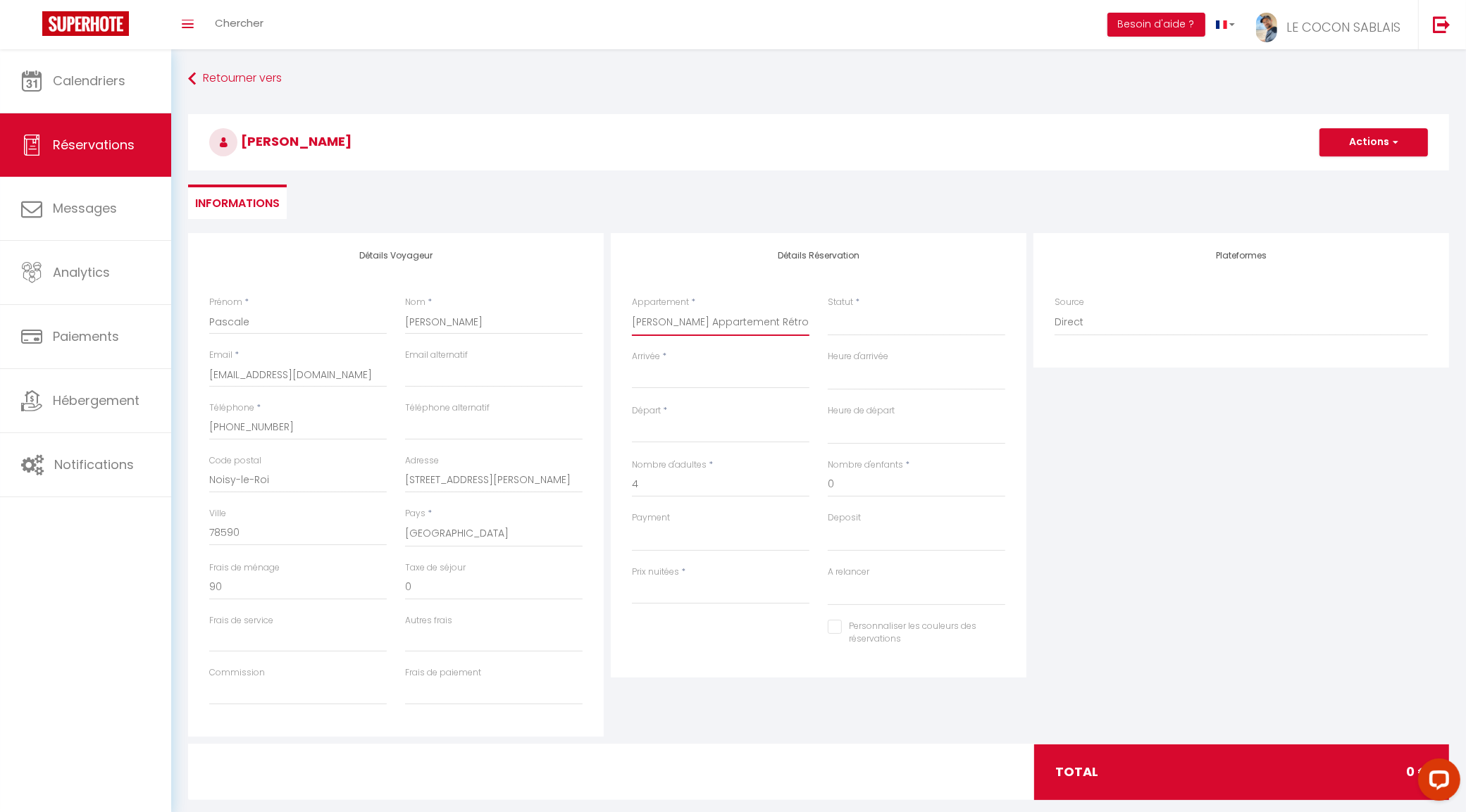
click at [632, 309] on select "Appt 1 - Le Bel Appartement T2 3*** – 4 pers. Parking inclus Appt 2 - Le Sunny …" at bounding box center [720, 322] width 177 height 27
select select
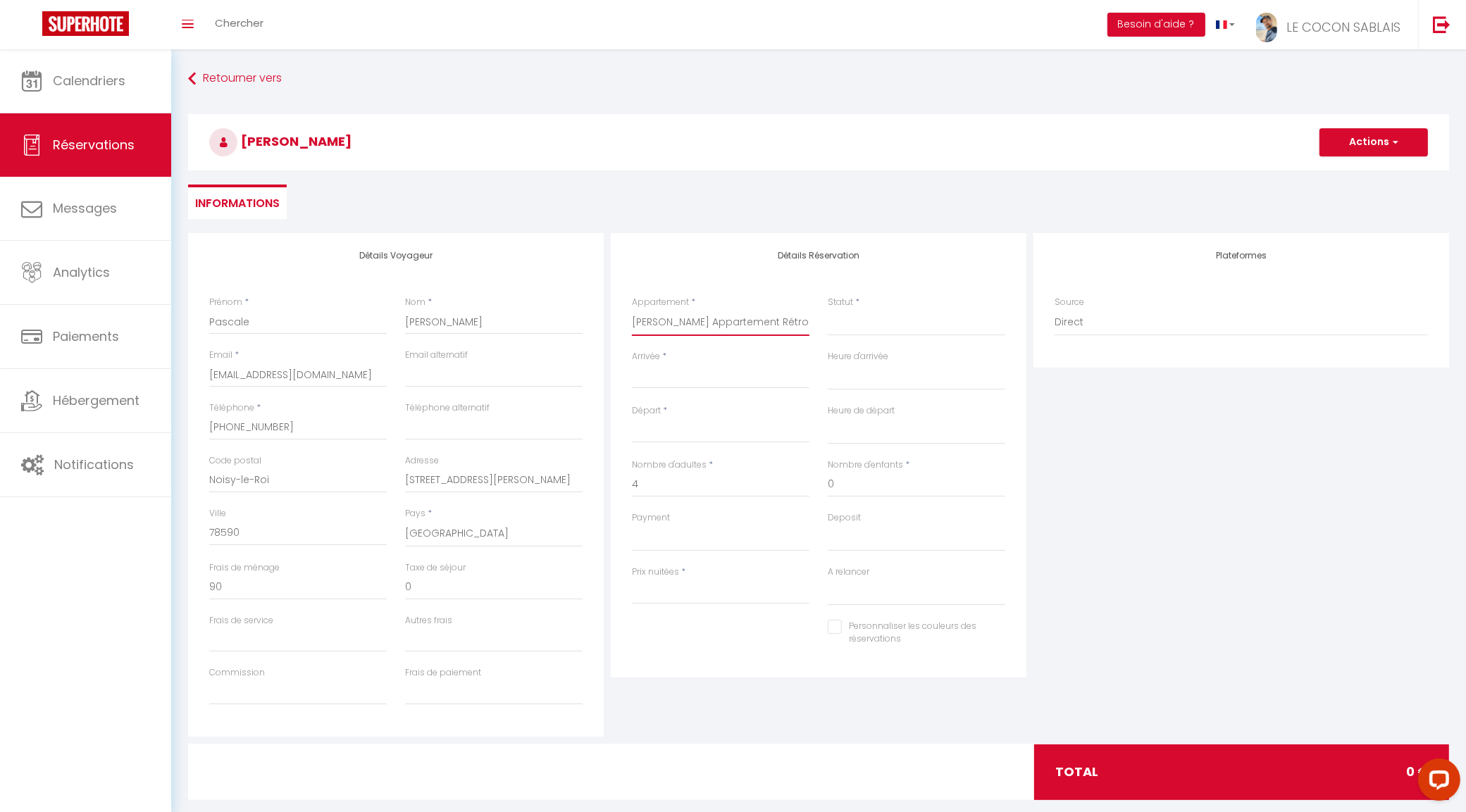
select select
type input "0"
select select
checkbox input "false"
click at [664, 378] on input "Arrivée" at bounding box center [720, 378] width 177 height 19
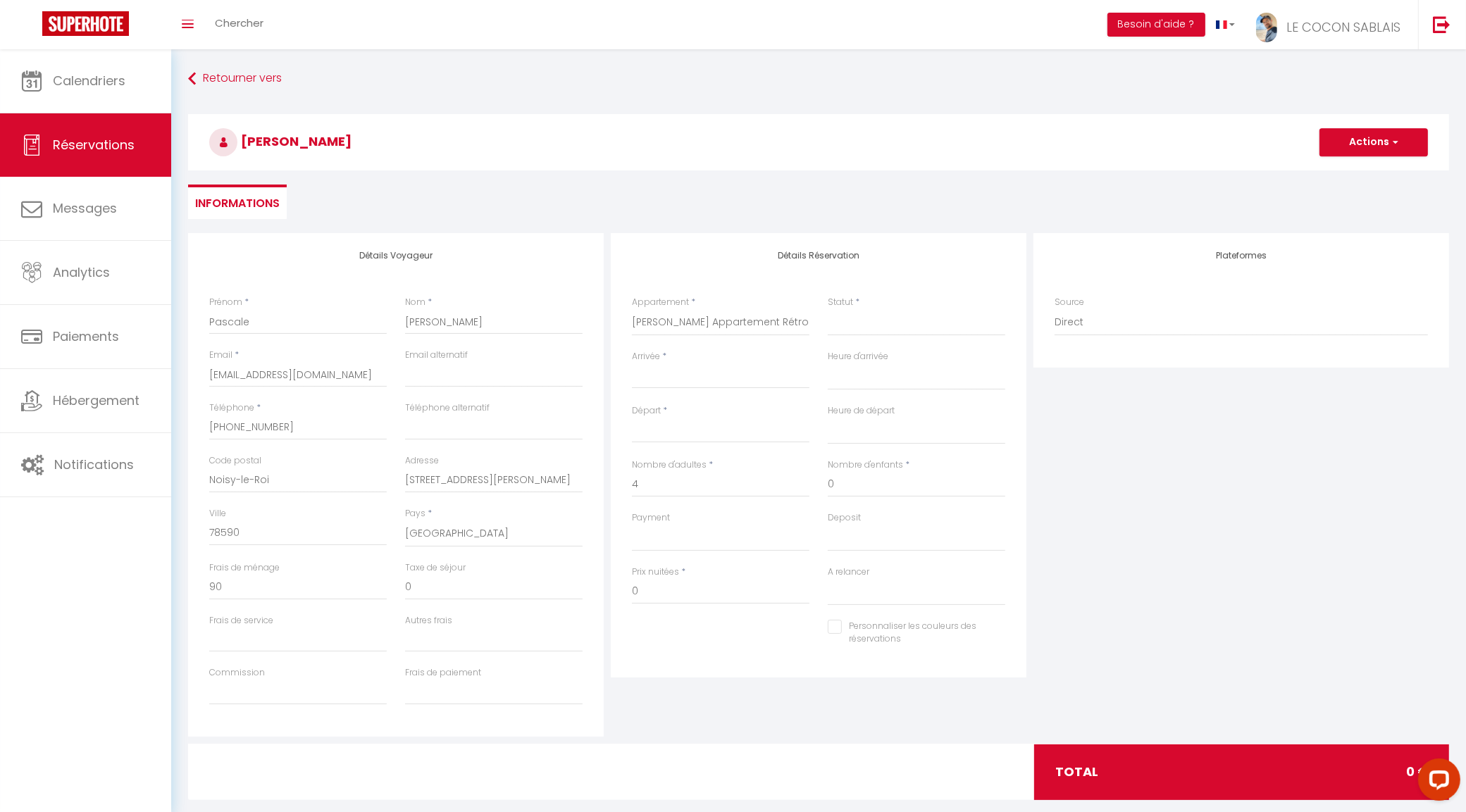
select select
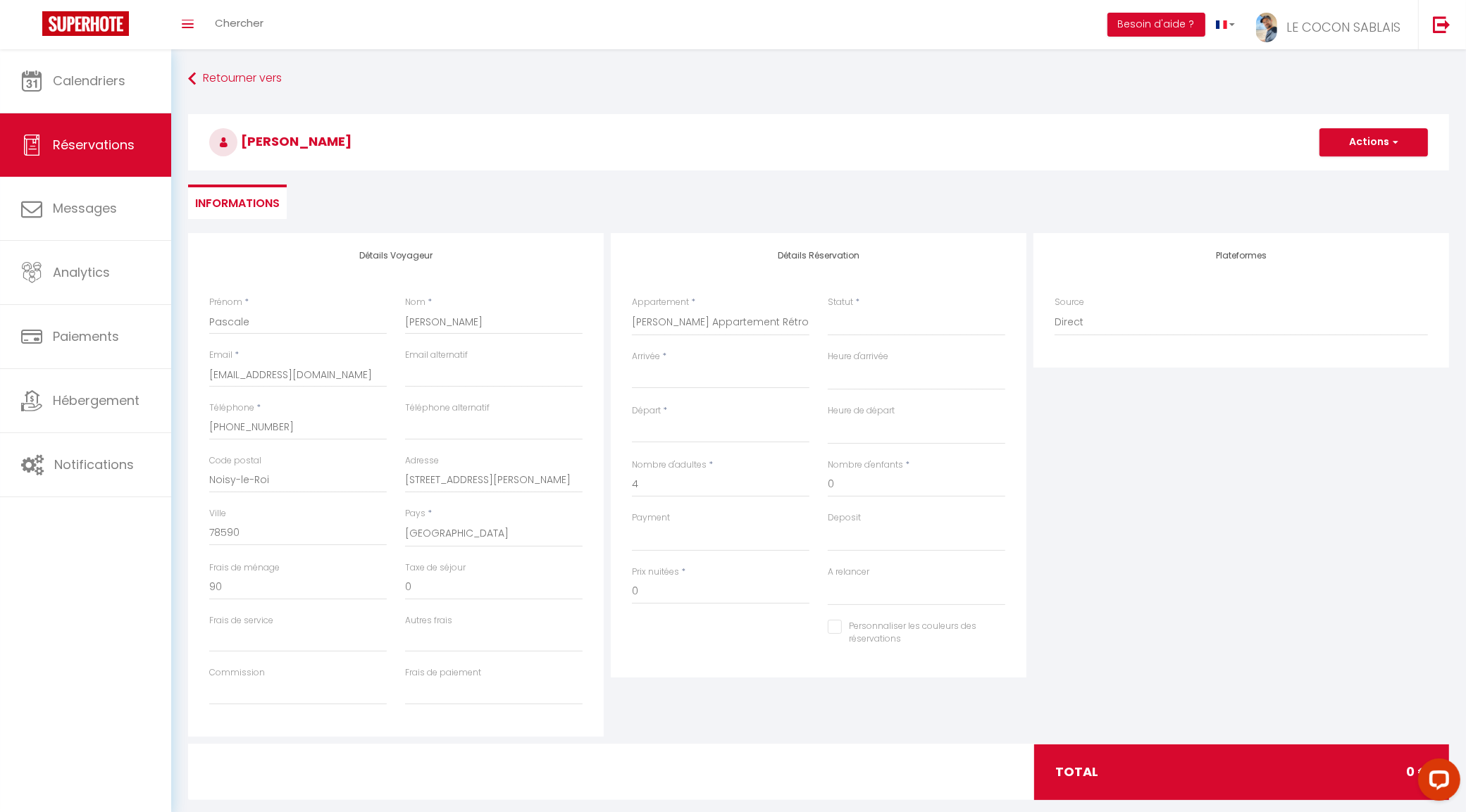
select select
checkbox input "false"
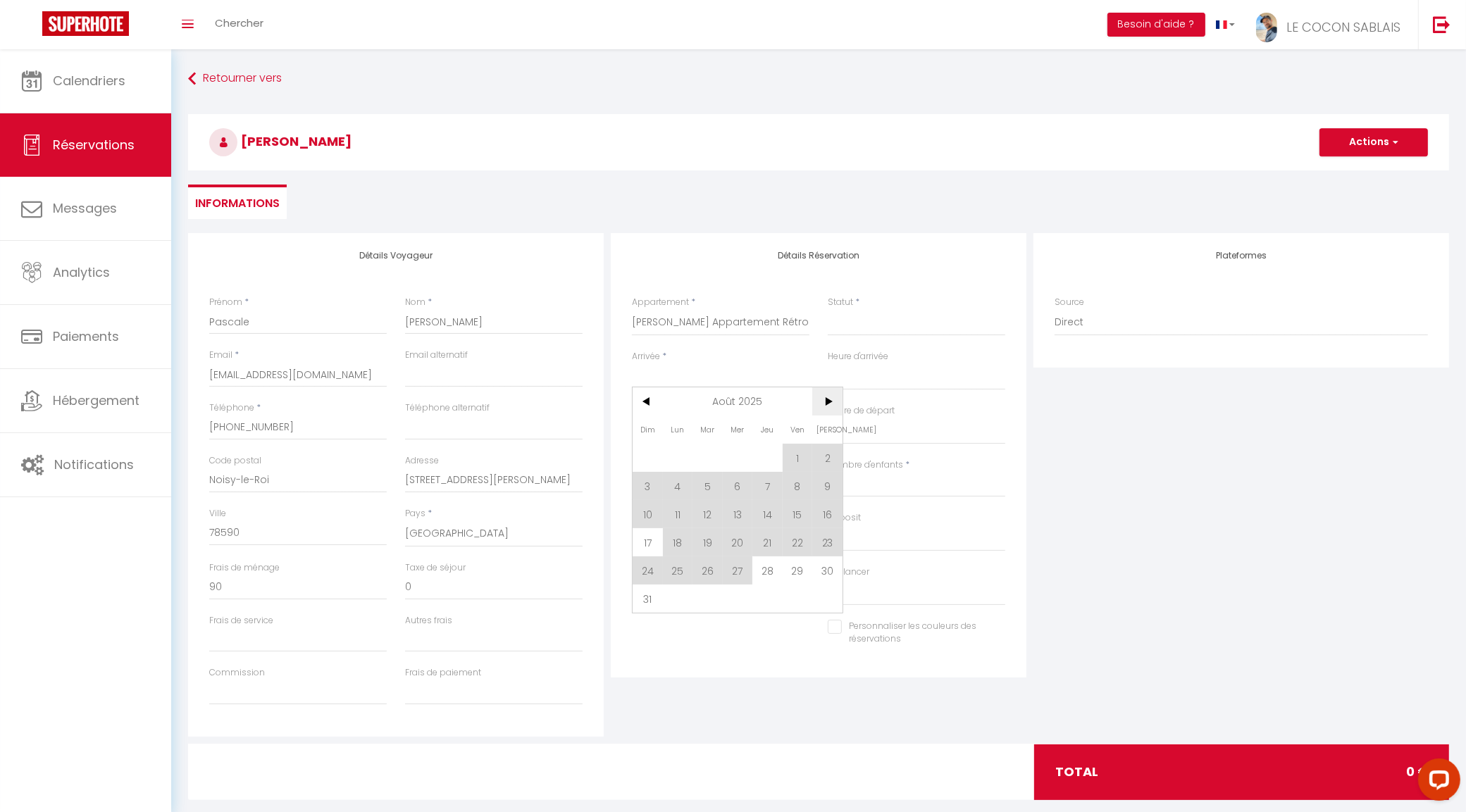
click at [832, 400] on span ">" at bounding box center [828, 400] width 31 height 28
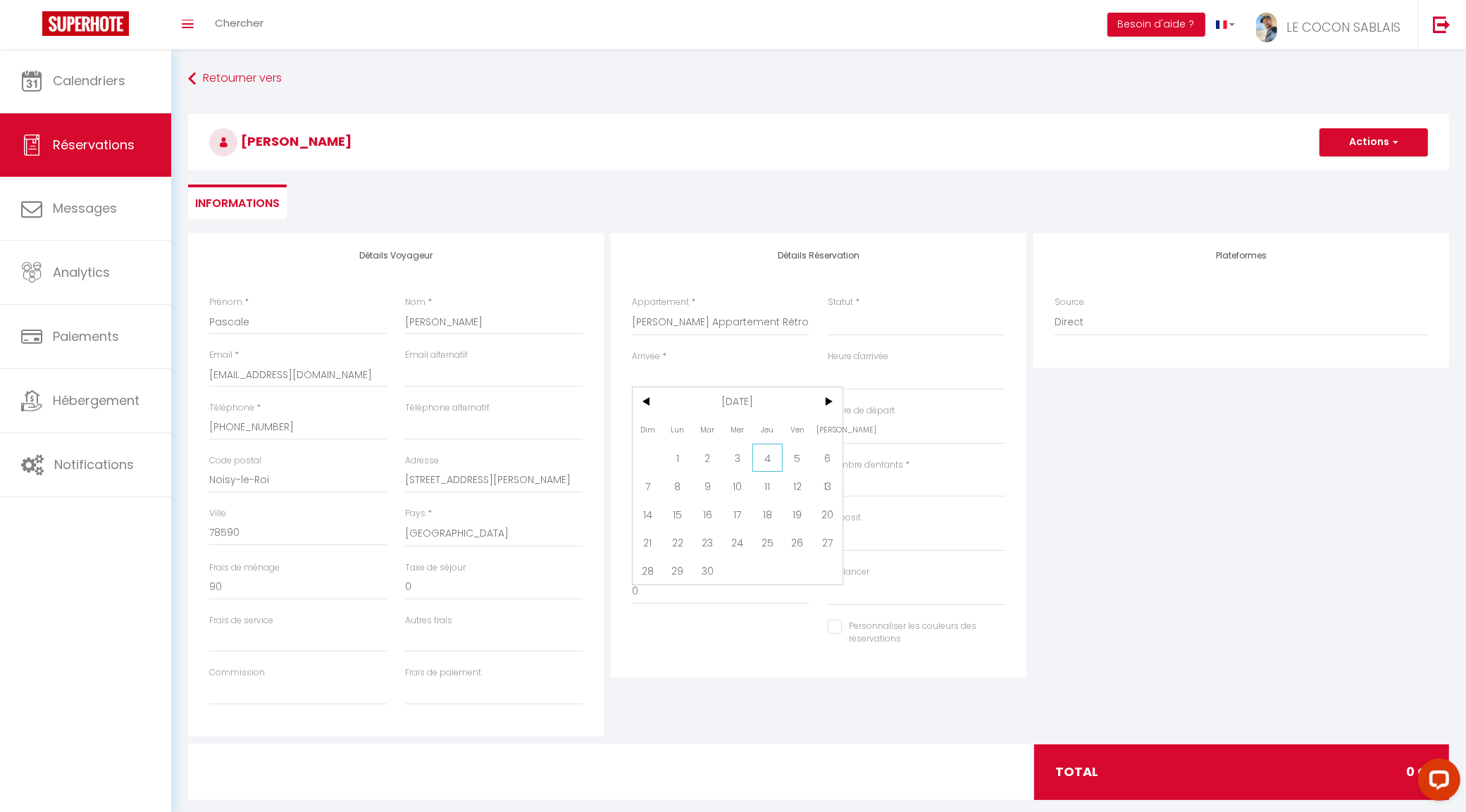
click at [768, 455] on span "4" at bounding box center [767, 457] width 31 height 28
select select
type input "Jeu 04 Septembre 2025"
select select
type input "Ven 05 Septembre 2025"
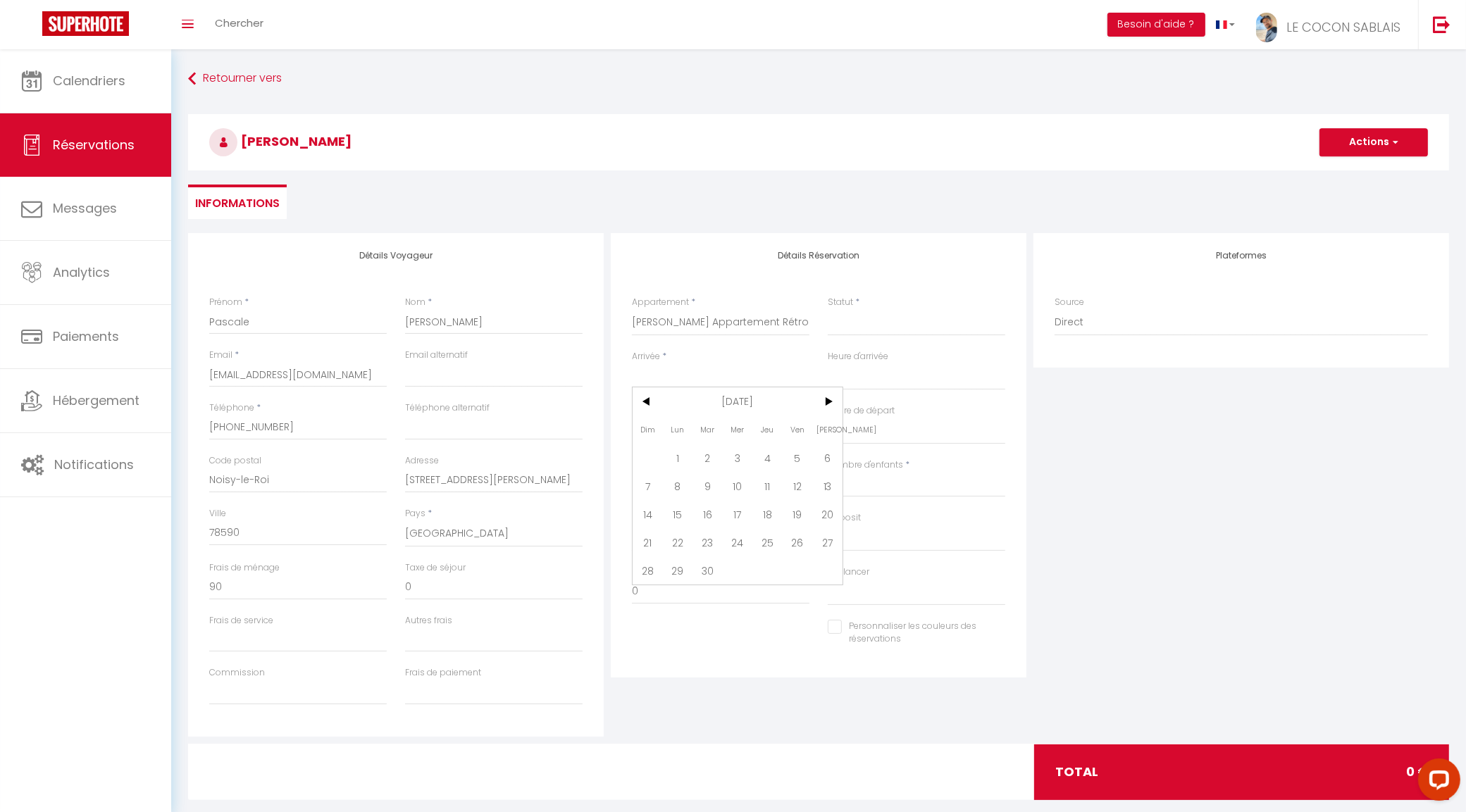
select select
checkbox input "false"
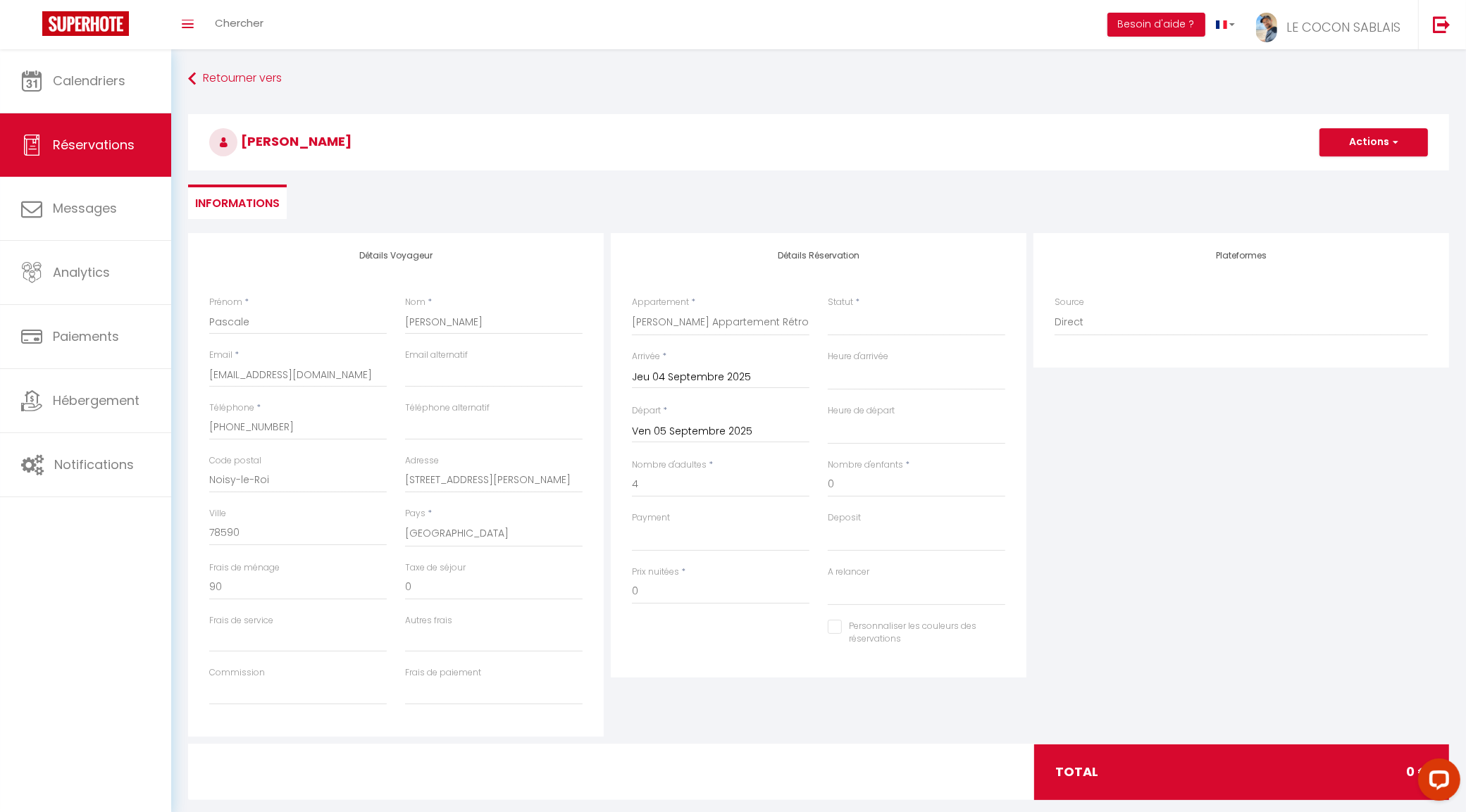
type input "0"
select select
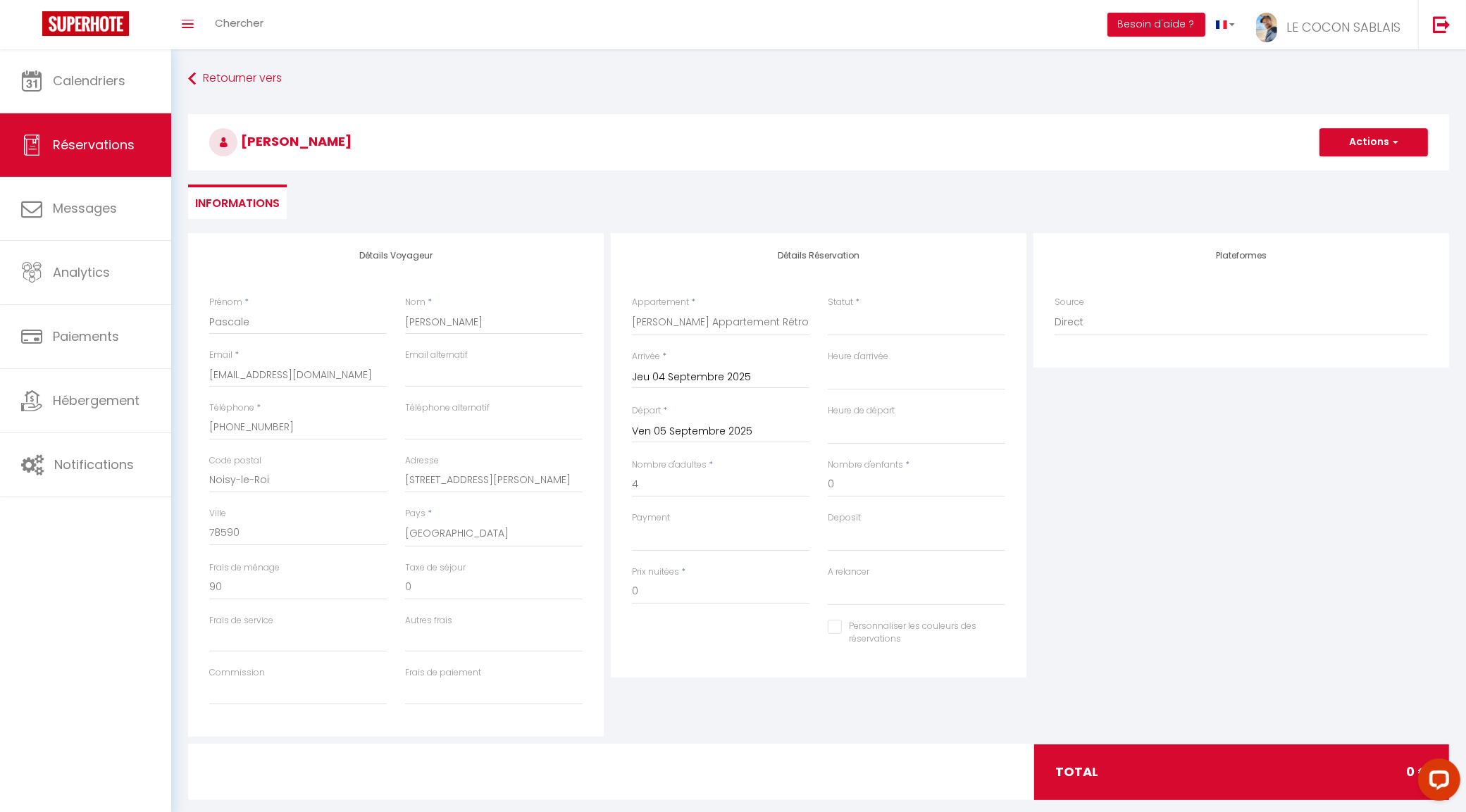
select select
checkbox input "false"
click at [691, 429] on input "Ven 05 Septembre 2025" at bounding box center [720, 432] width 177 height 19
click at [710, 536] on span "9" at bounding box center [708, 539] width 31 height 28
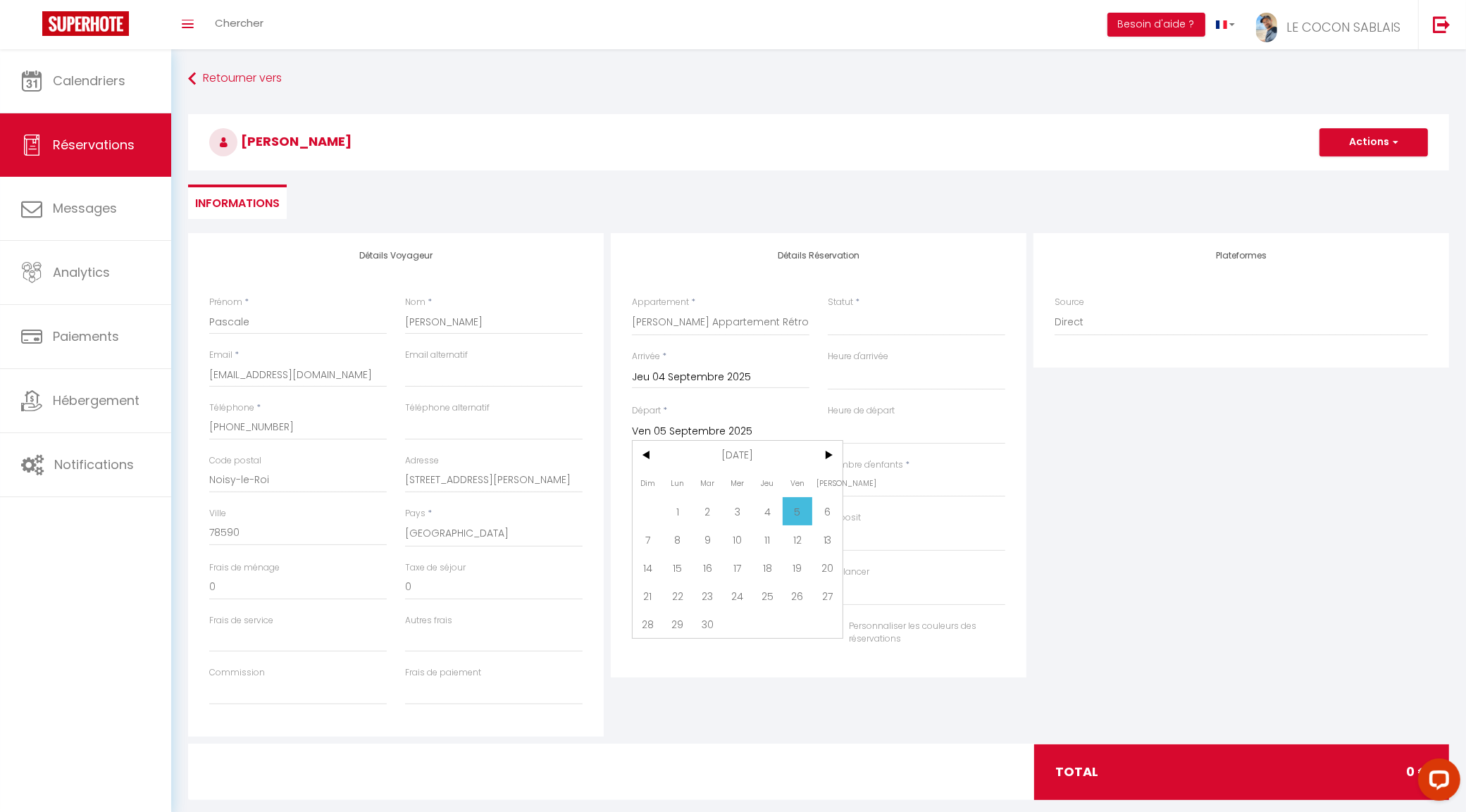
select select
type input "Mar 09 Septembre 2025"
select select
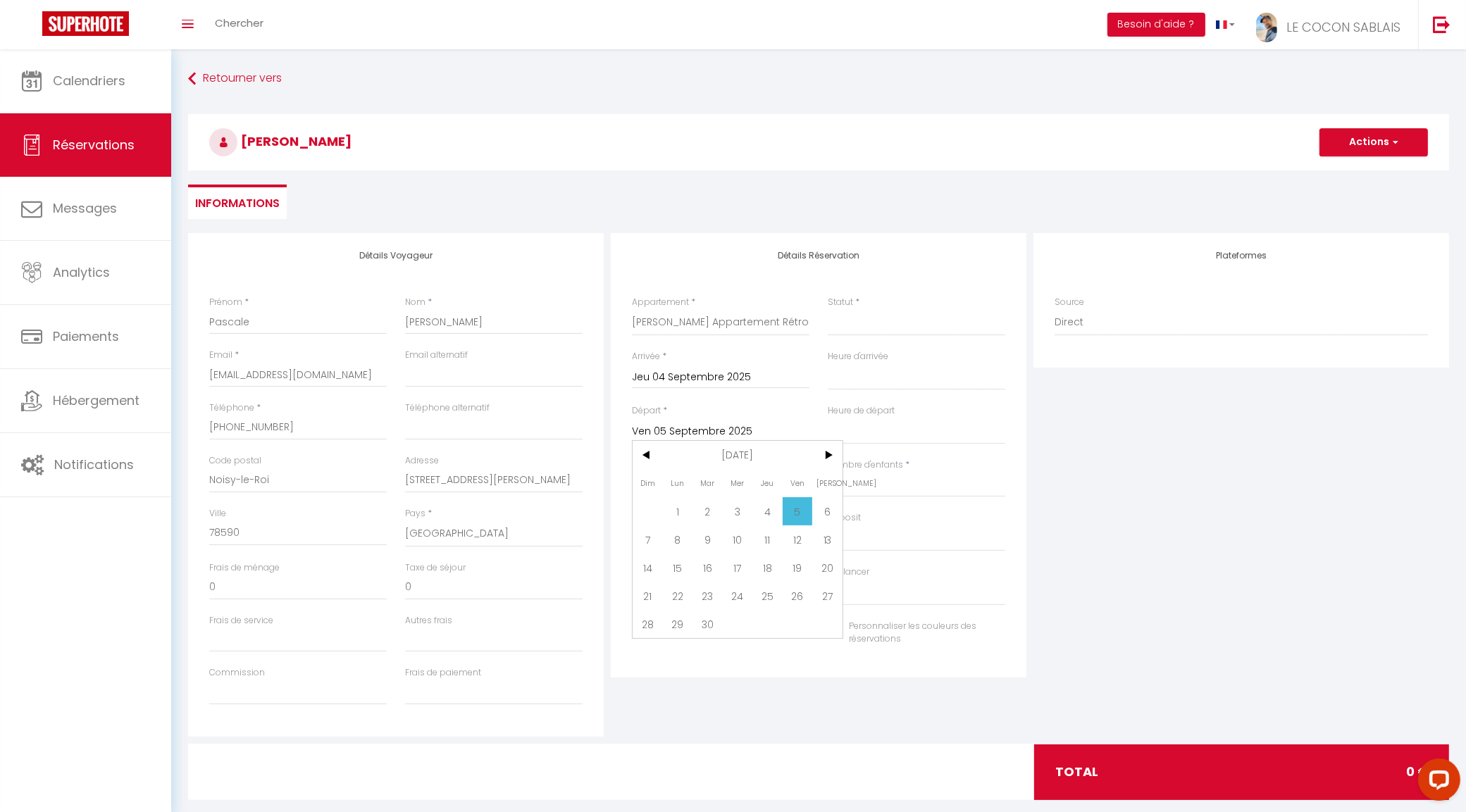
select select
checkbox input "false"
type input "70"
type input "52"
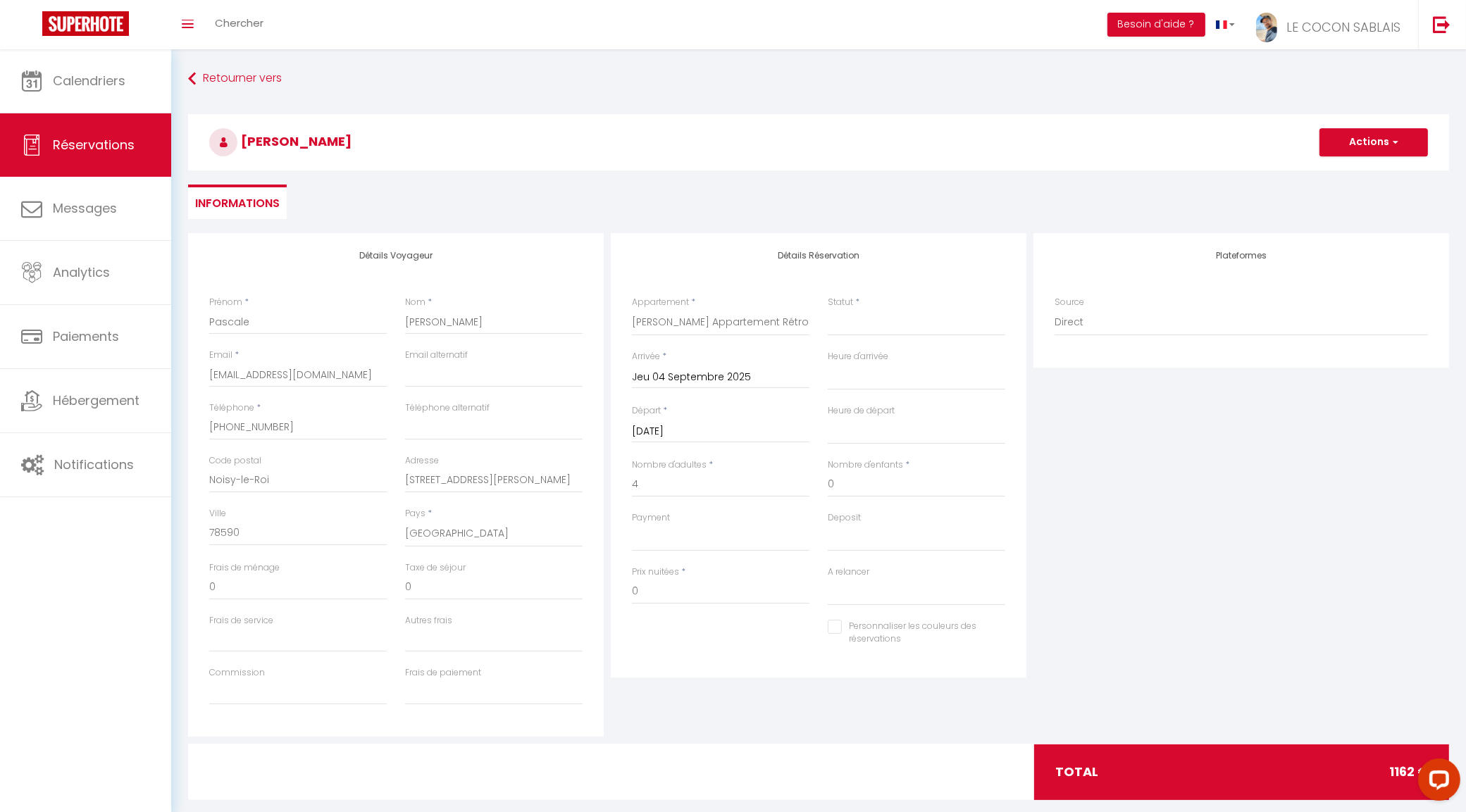
select select
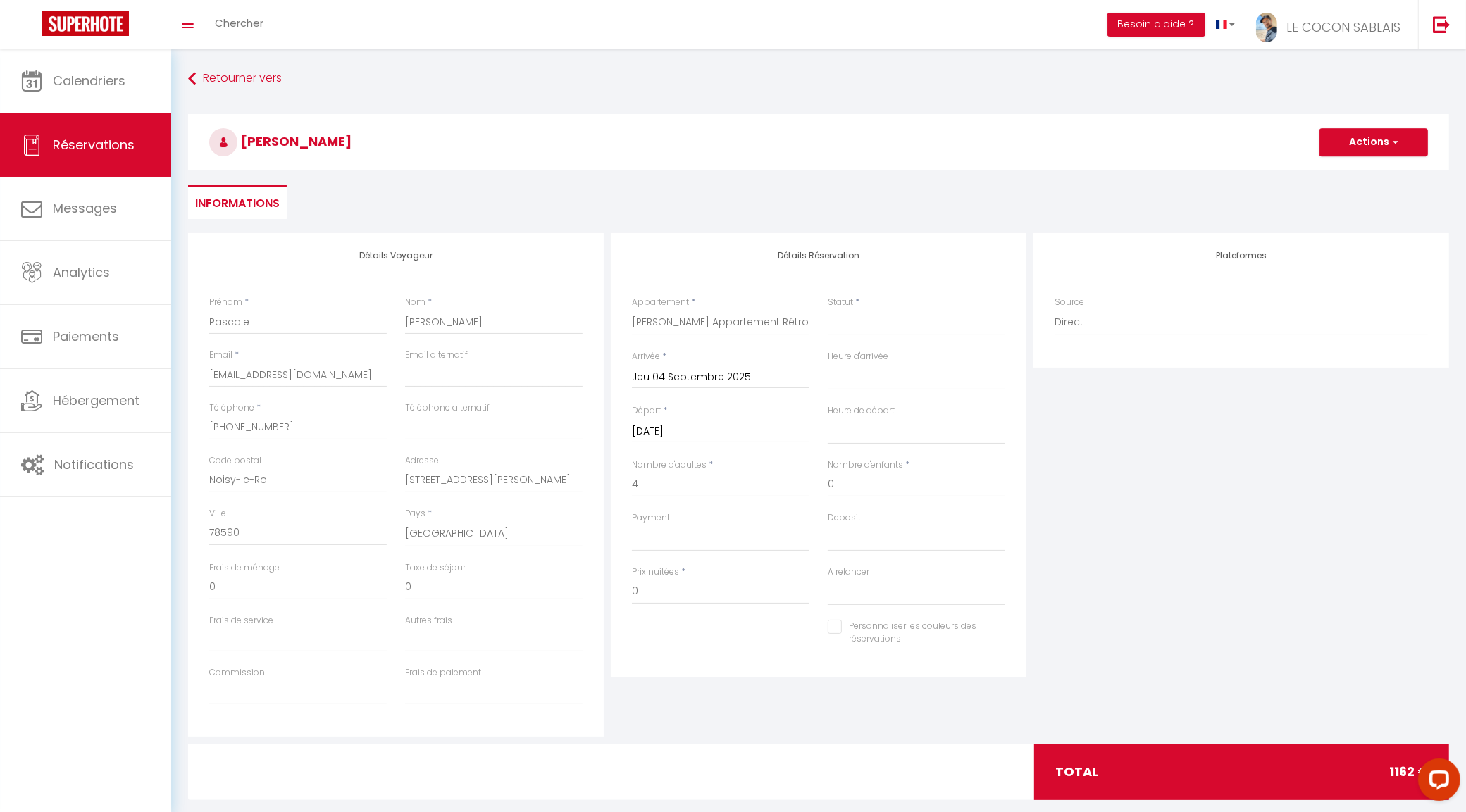
type input "1040"
select select
checkbox input "false"
click at [643, 484] on input "4" at bounding box center [720, 484] width 177 height 25
select select
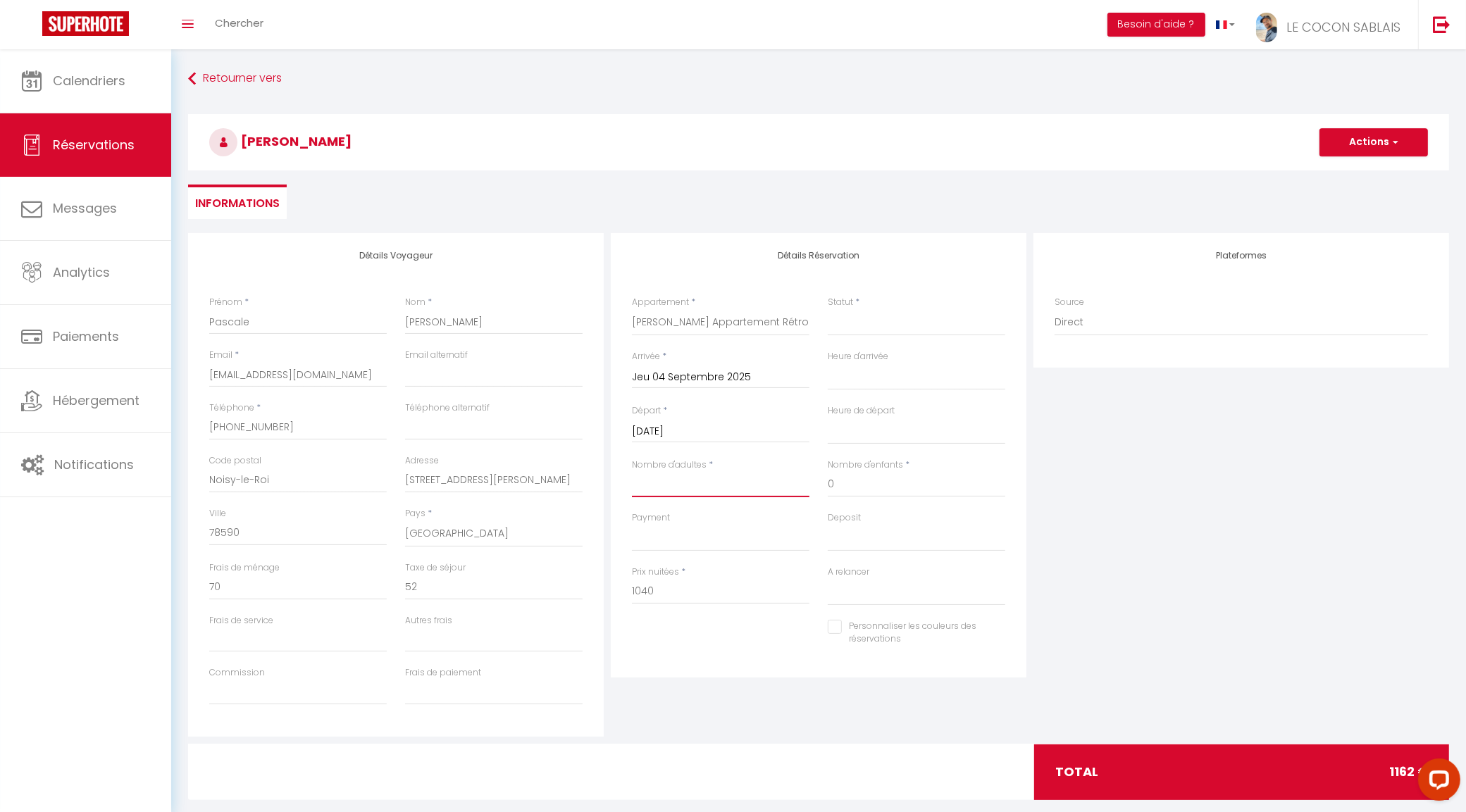
select select
type input "0"
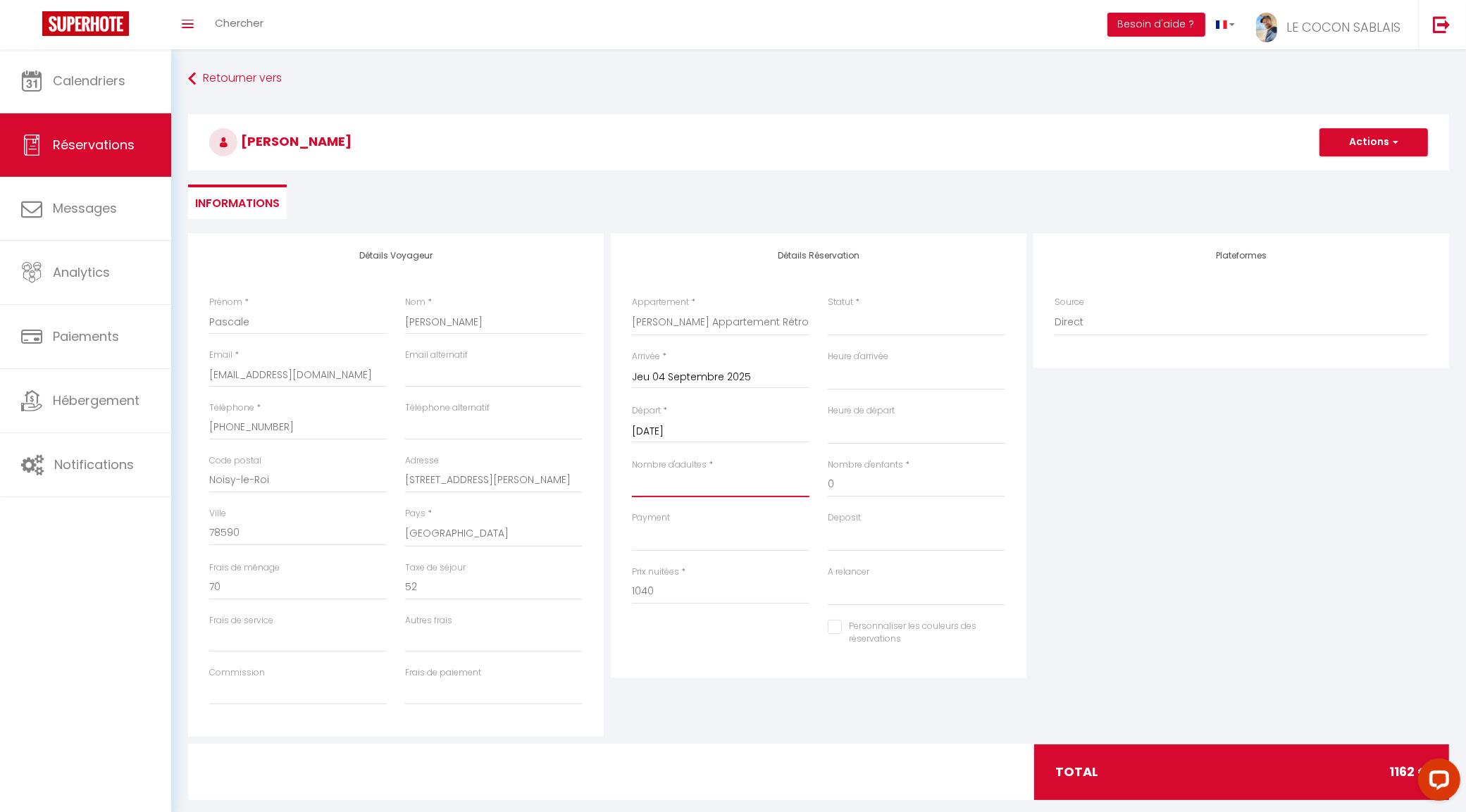
select select
checkbox input "false"
type input "é"
select select
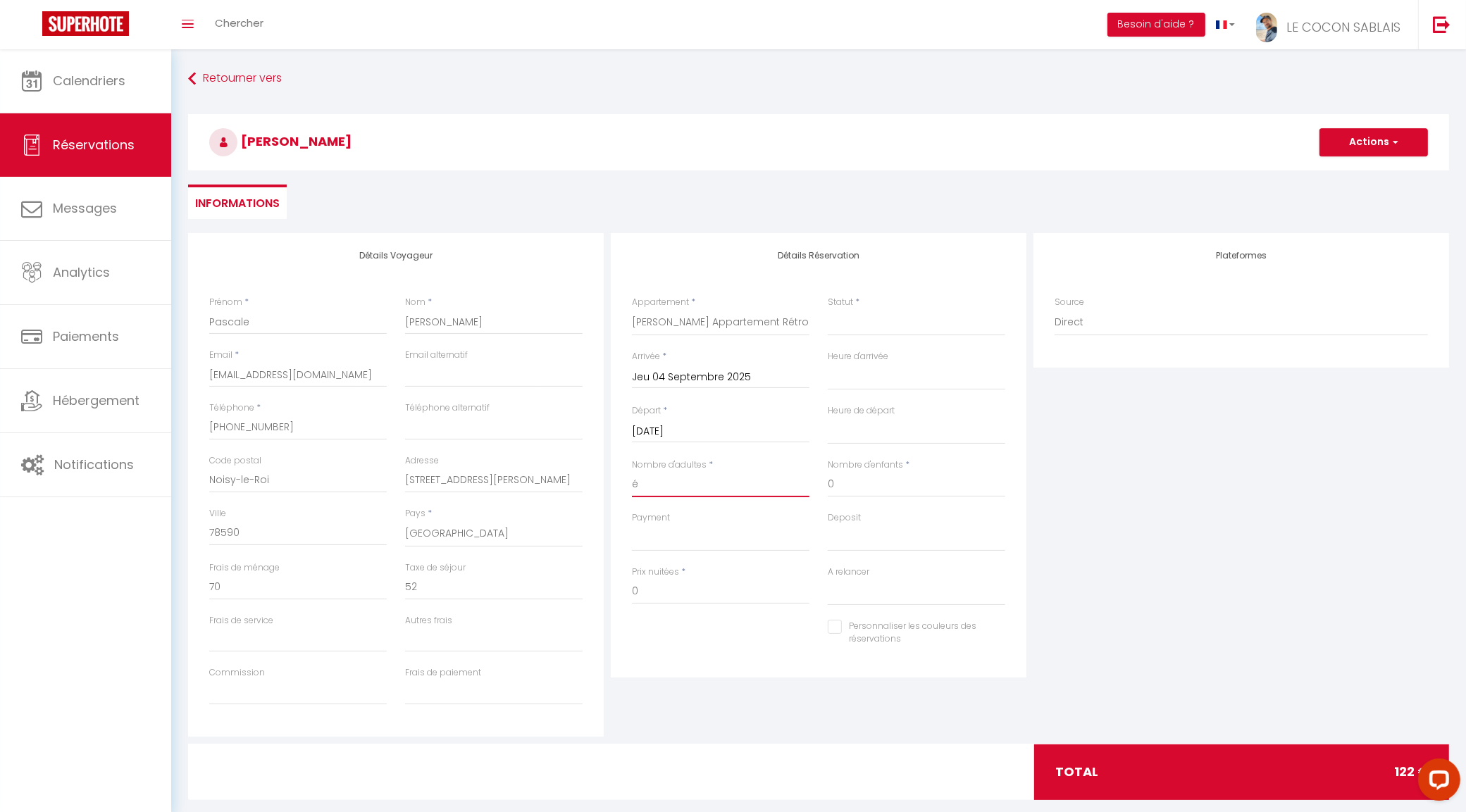
select select
checkbox input "false"
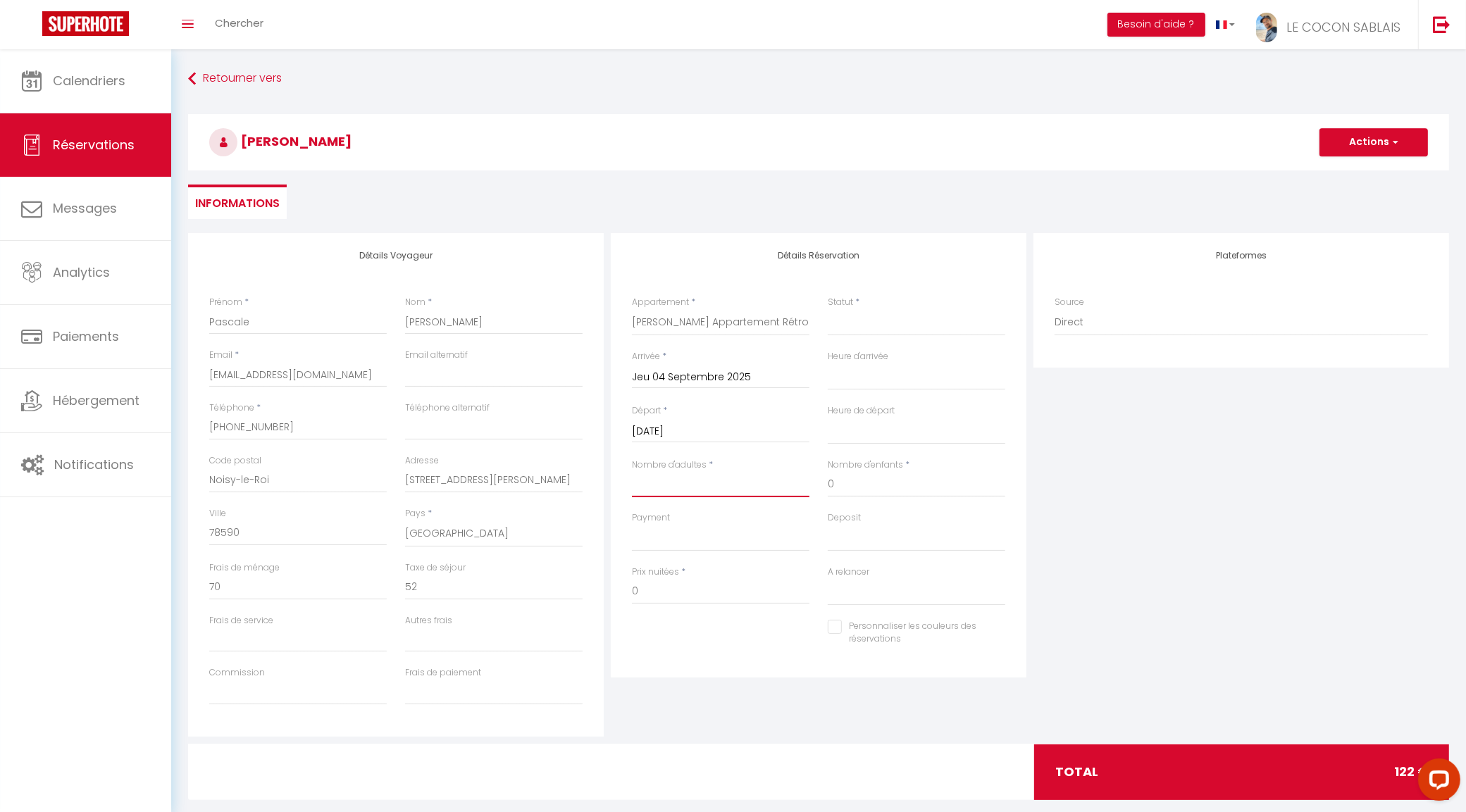
select select
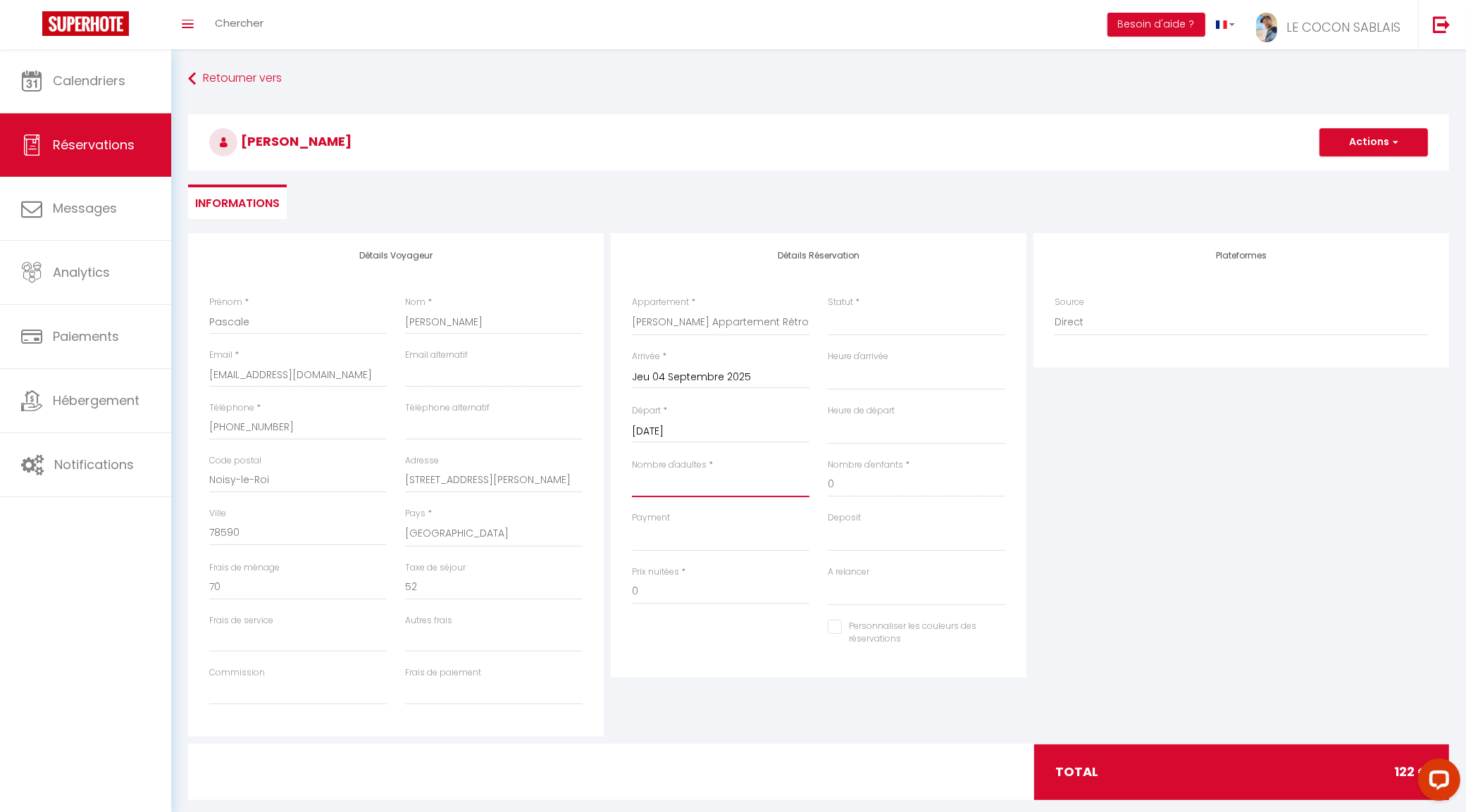
select select
checkbox input "false"
type input "2"
select select
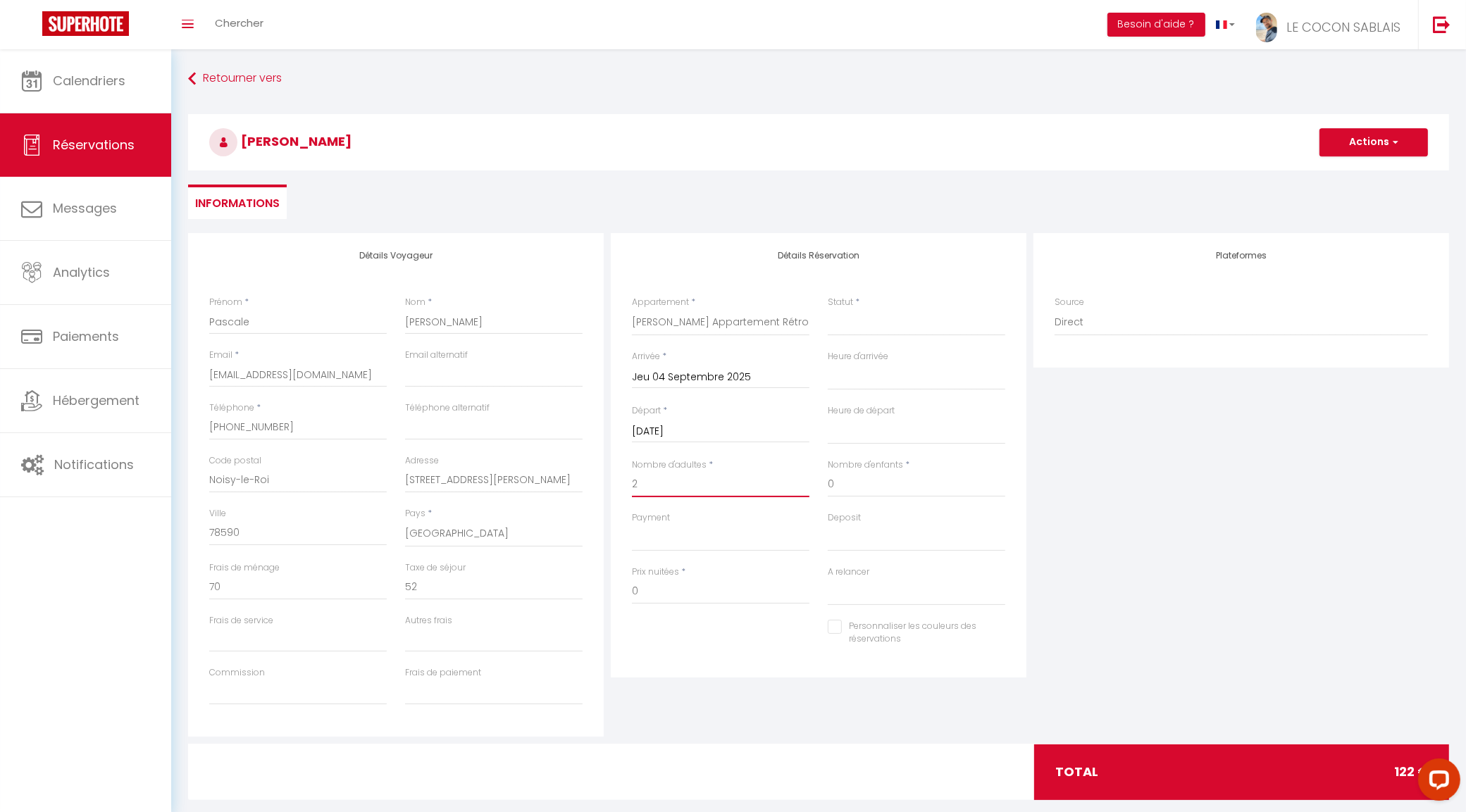
select select
checkbox input "false"
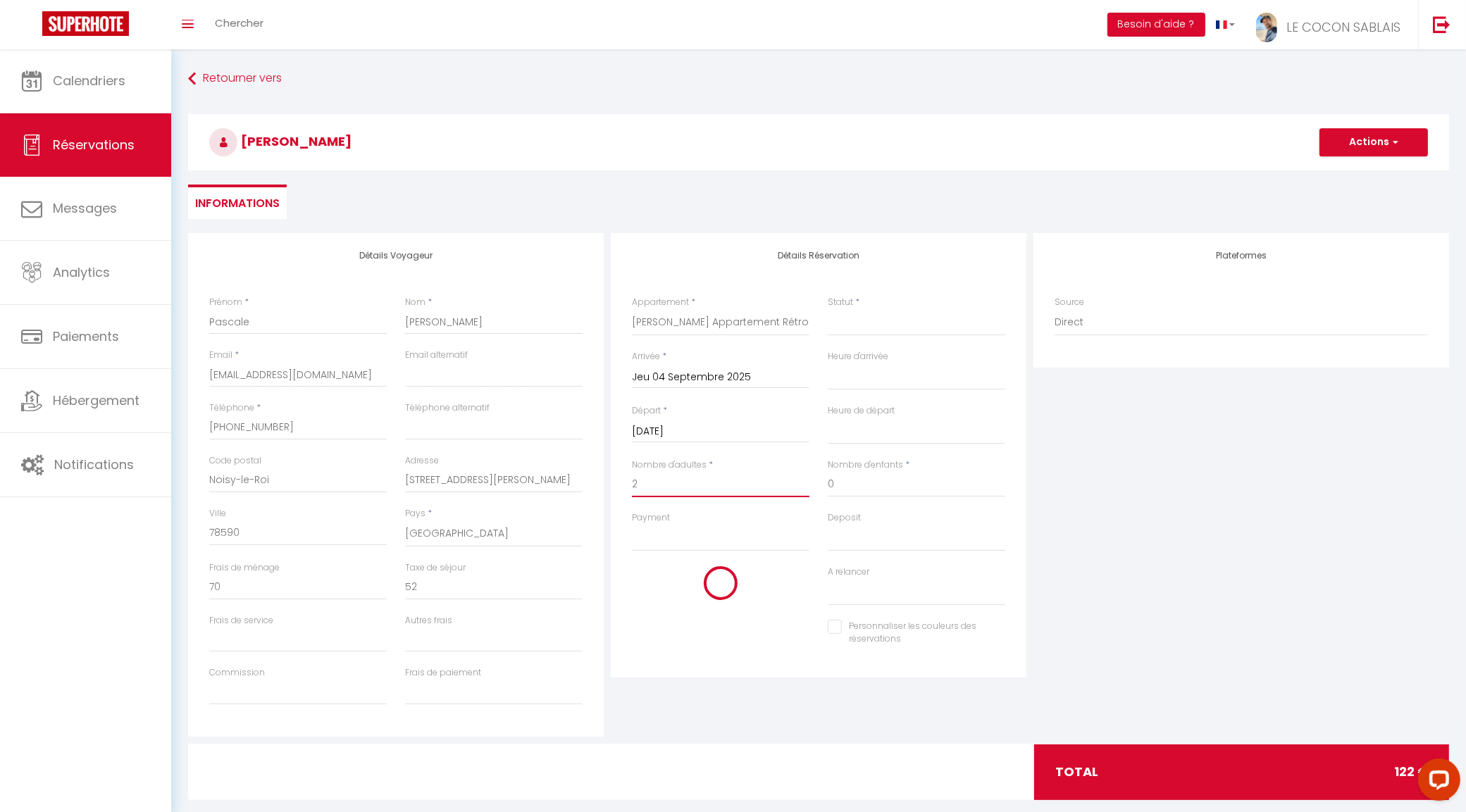
type input "44"
select select
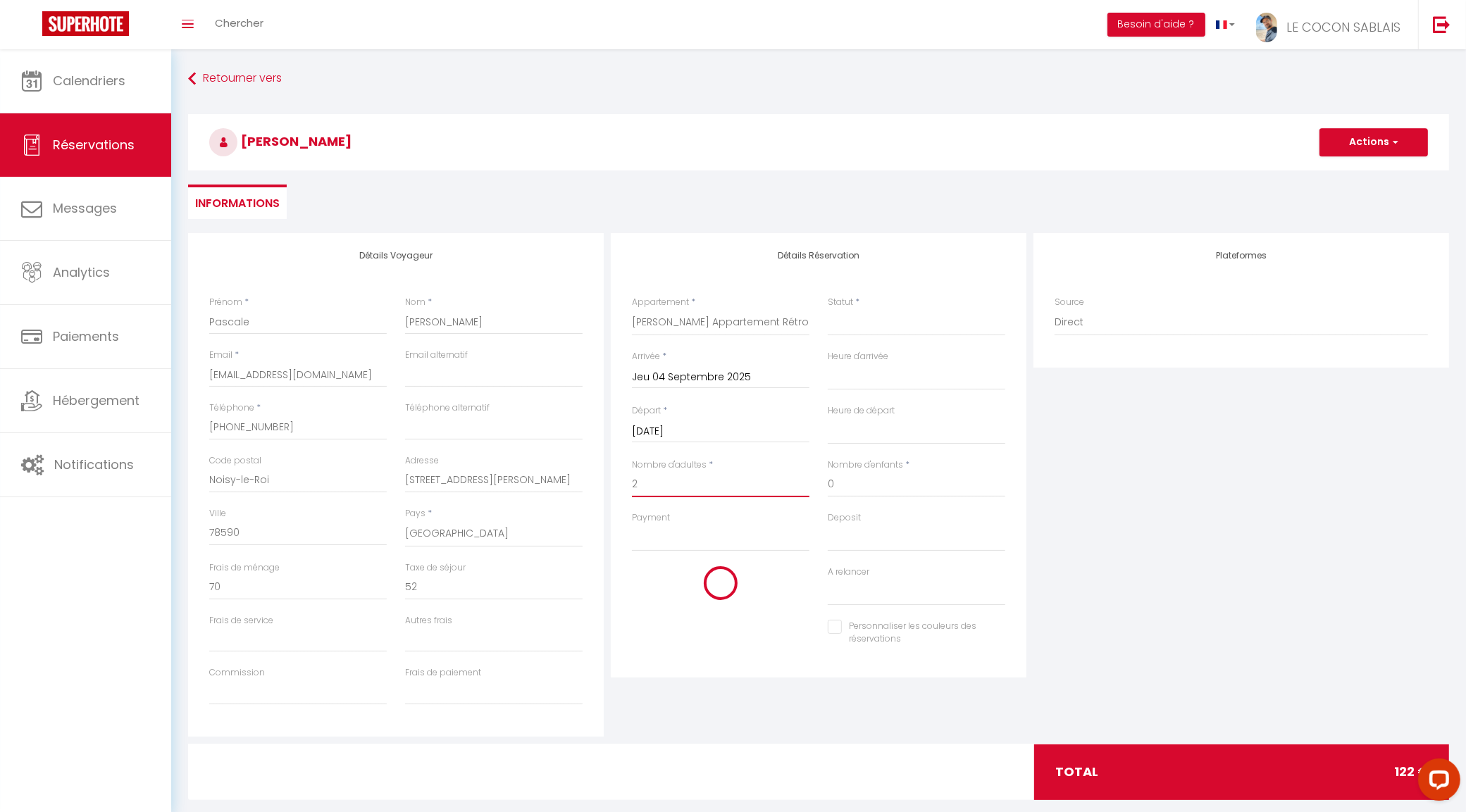
select select
type input "890"
select select
checkbox input "false"
type input "2"
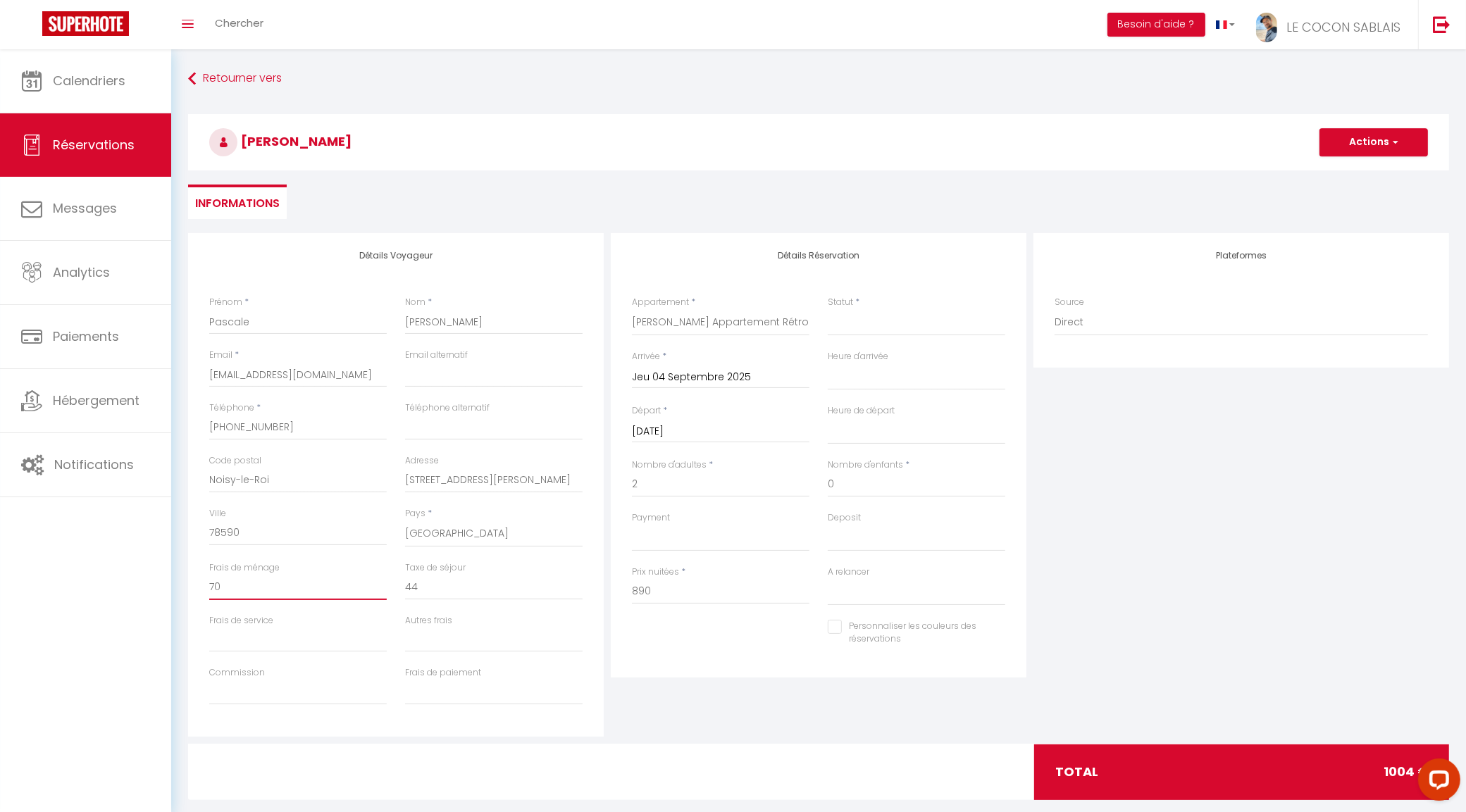
click at [255, 589] on input "70" at bounding box center [297, 587] width 177 height 25
click at [430, 581] on input "44" at bounding box center [493, 587] width 177 height 25
click at [503, 579] on input "44" at bounding box center [493, 587] width 177 height 25
click at [671, 544] on select "OK KO" at bounding box center [720, 538] width 177 height 27
select select "10"
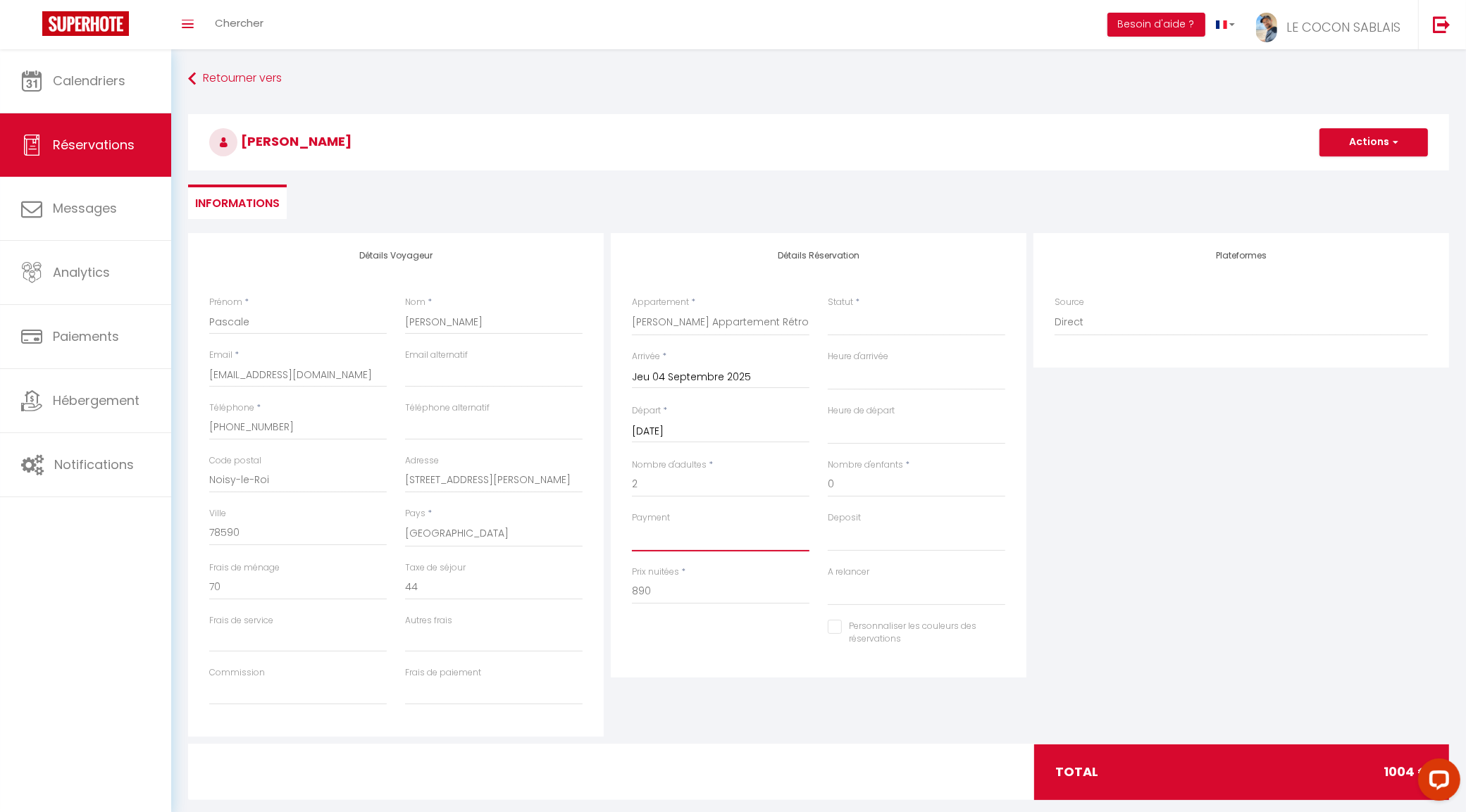
click at [632, 524] on select "OK KO" at bounding box center [720, 538] width 177 height 27
select select
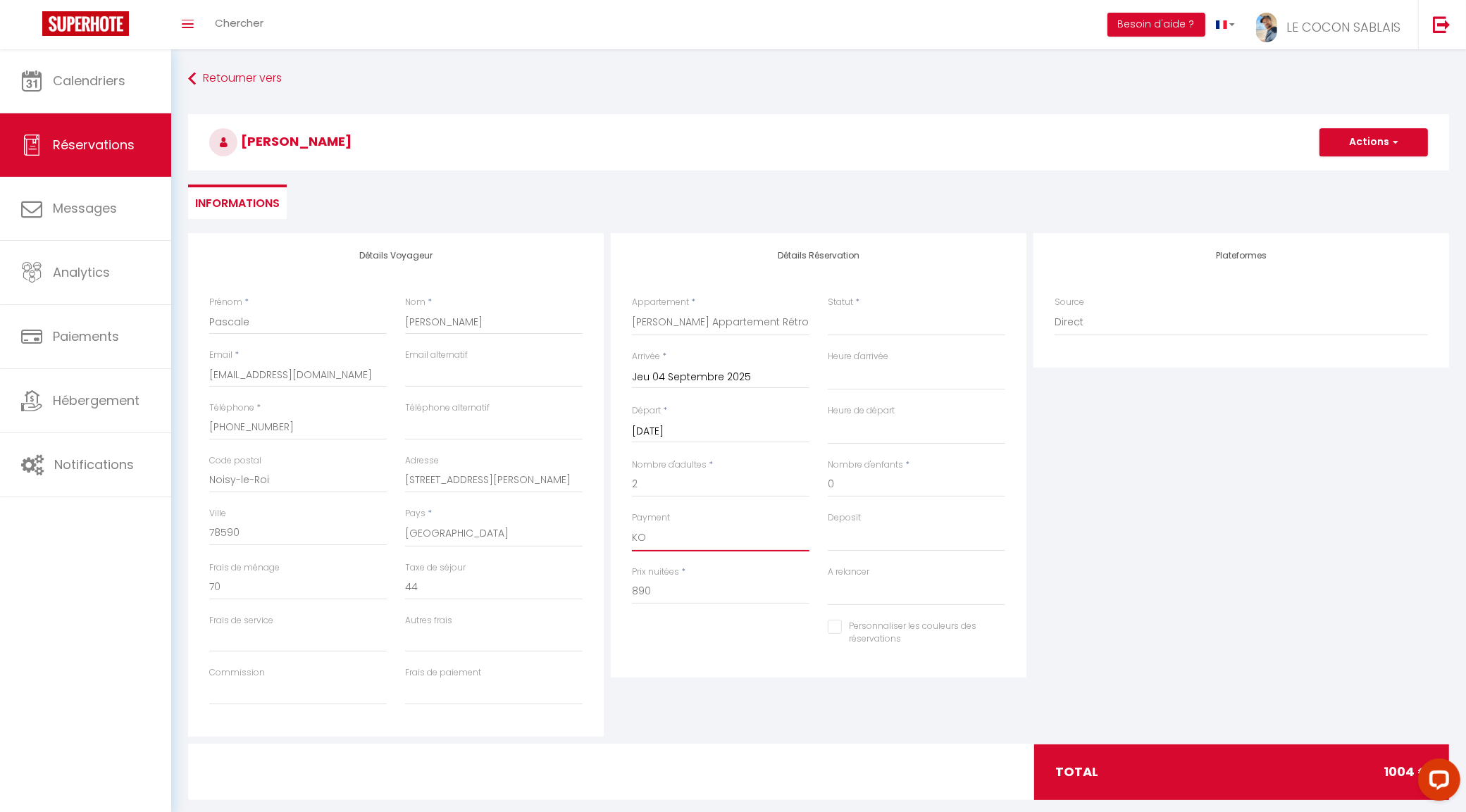
select select
checkbox input "false"
click at [847, 540] on select "OK KO" at bounding box center [916, 538] width 177 height 27
select select "14"
click at [828, 524] on select "OK KO" at bounding box center [916, 538] width 177 height 27
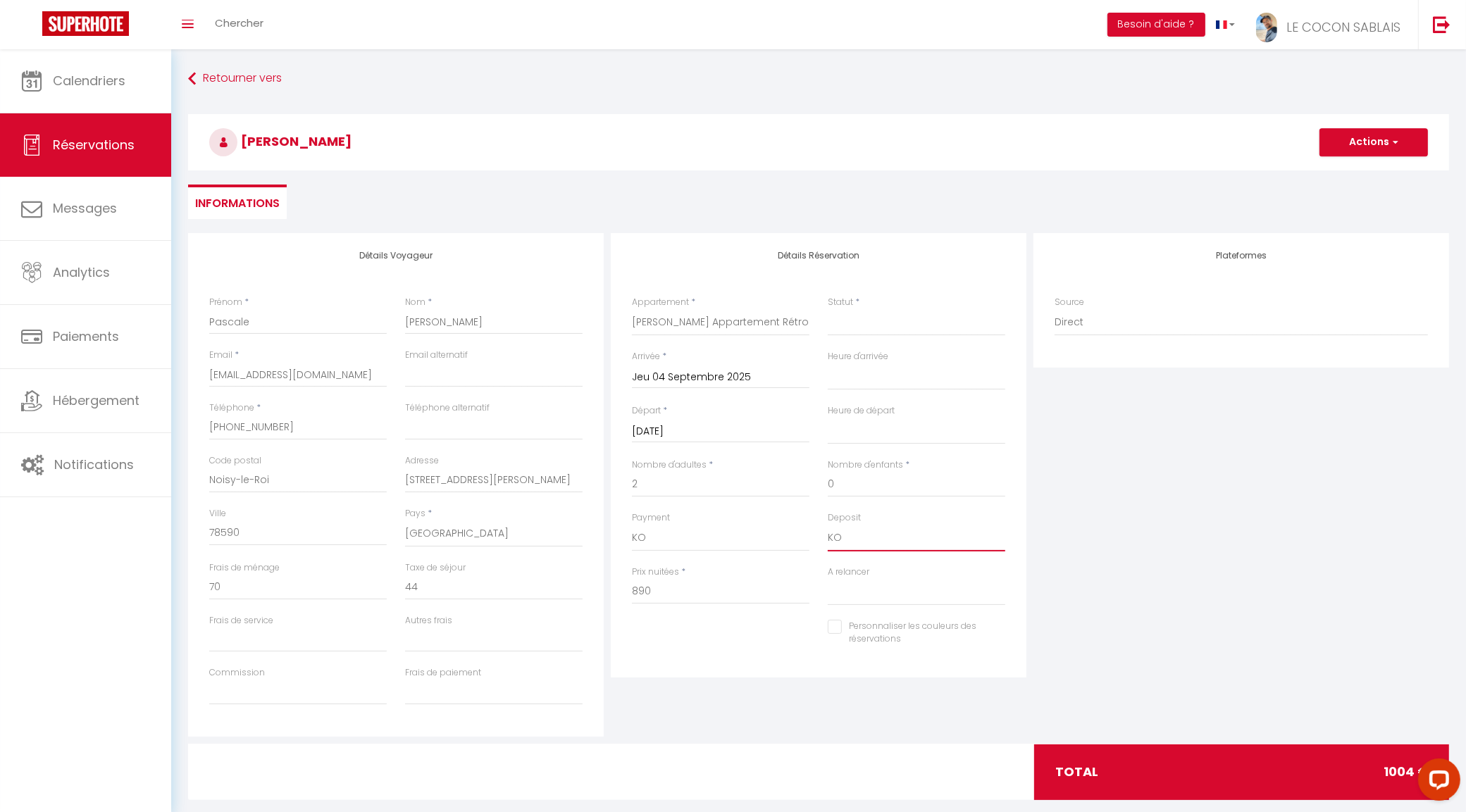
select select
checkbox input "false"
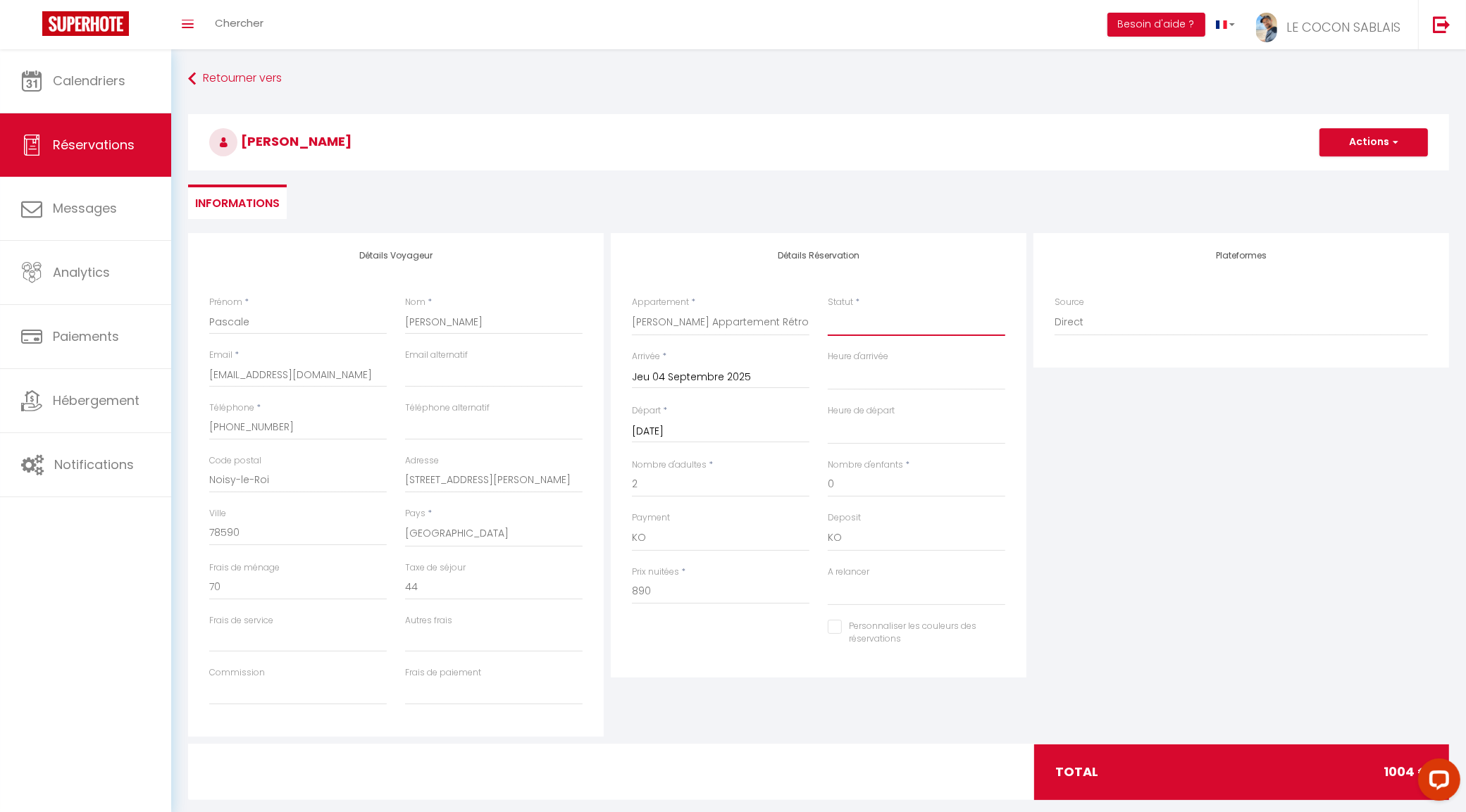
click at [849, 329] on select "Confirmé Non Confirmé Annulé Annulé par le voyageur No Show Request" at bounding box center [916, 322] width 177 height 27
select select "4"
click at [828, 309] on select "Confirmé Non Confirmé Annulé Annulé par le voyageur No Show Request" at bounding box center [916, 322] width 177 height 27
select select
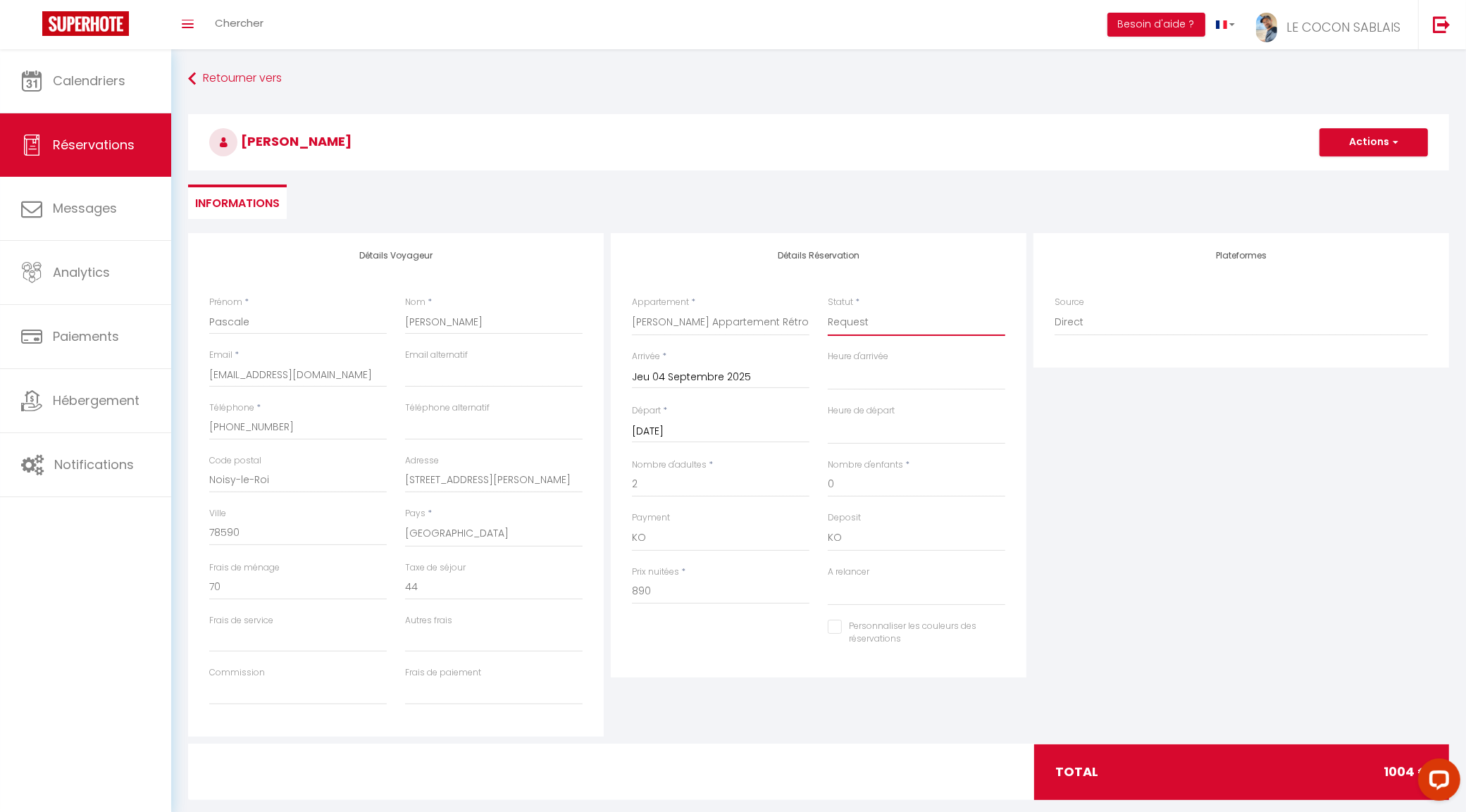
select select
checkbox input "false"
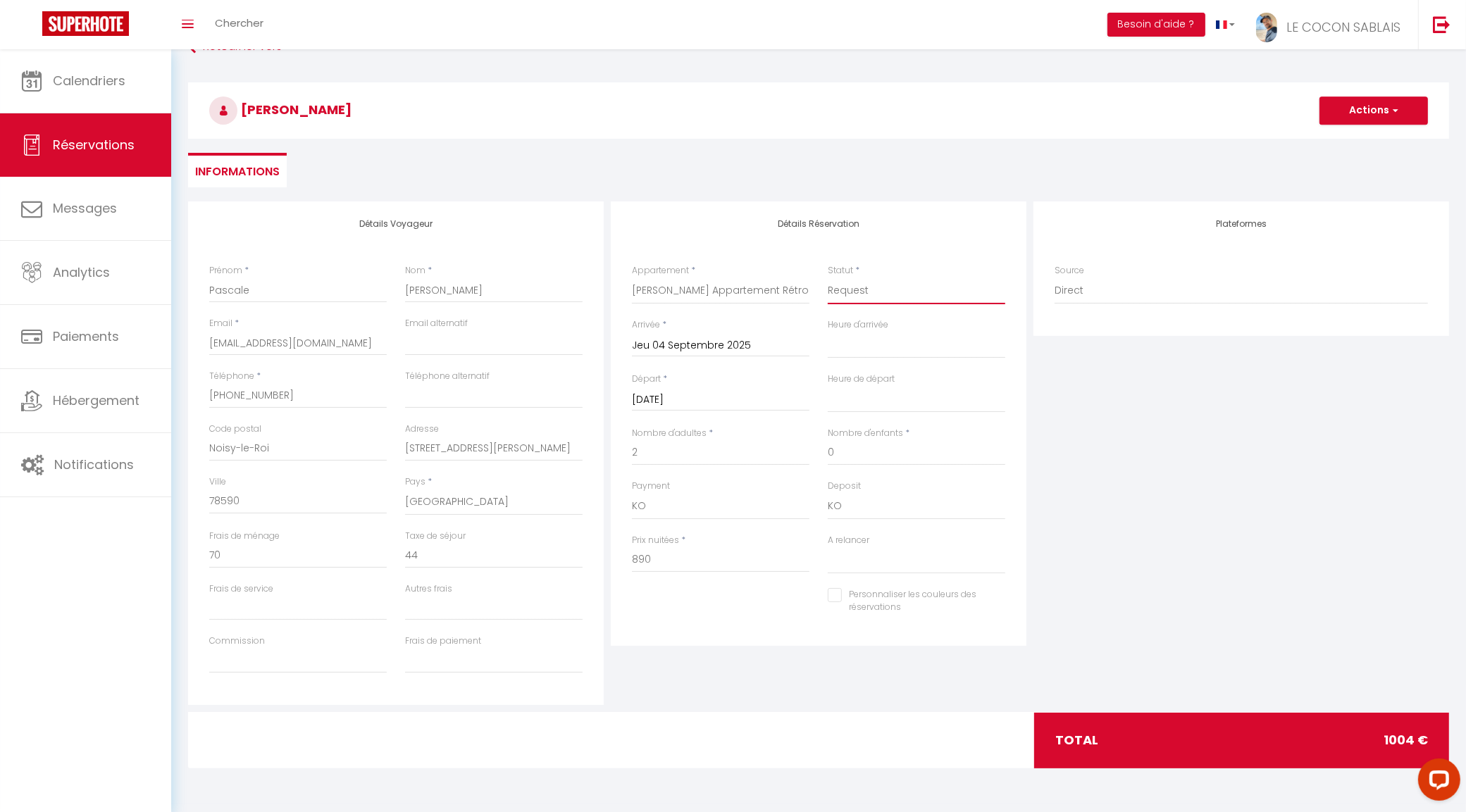
scroll to position [49, 0]
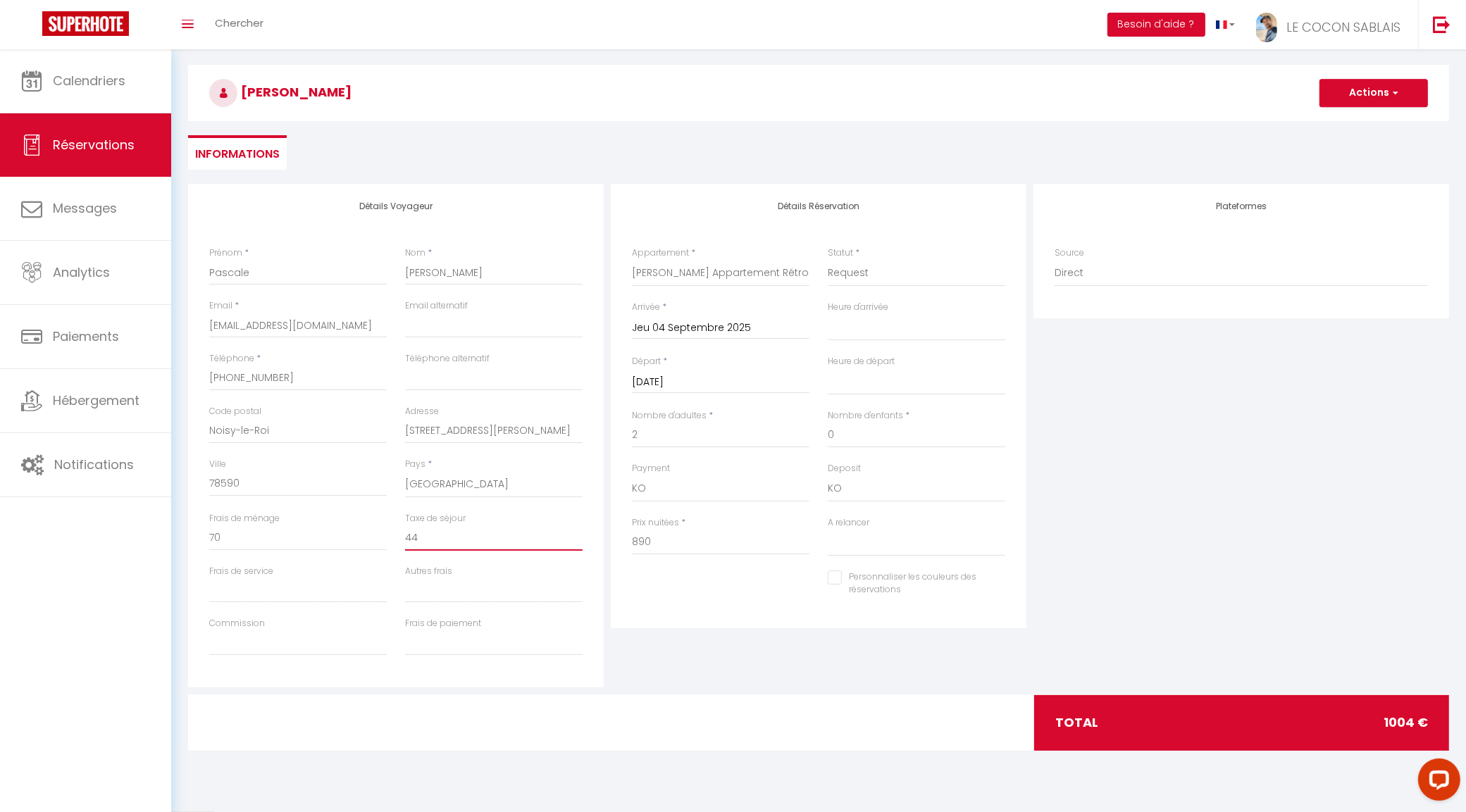
click at [473, 539] on input "44" at bounding box center [493, 538] width 177 height 25
type input "4"
select select
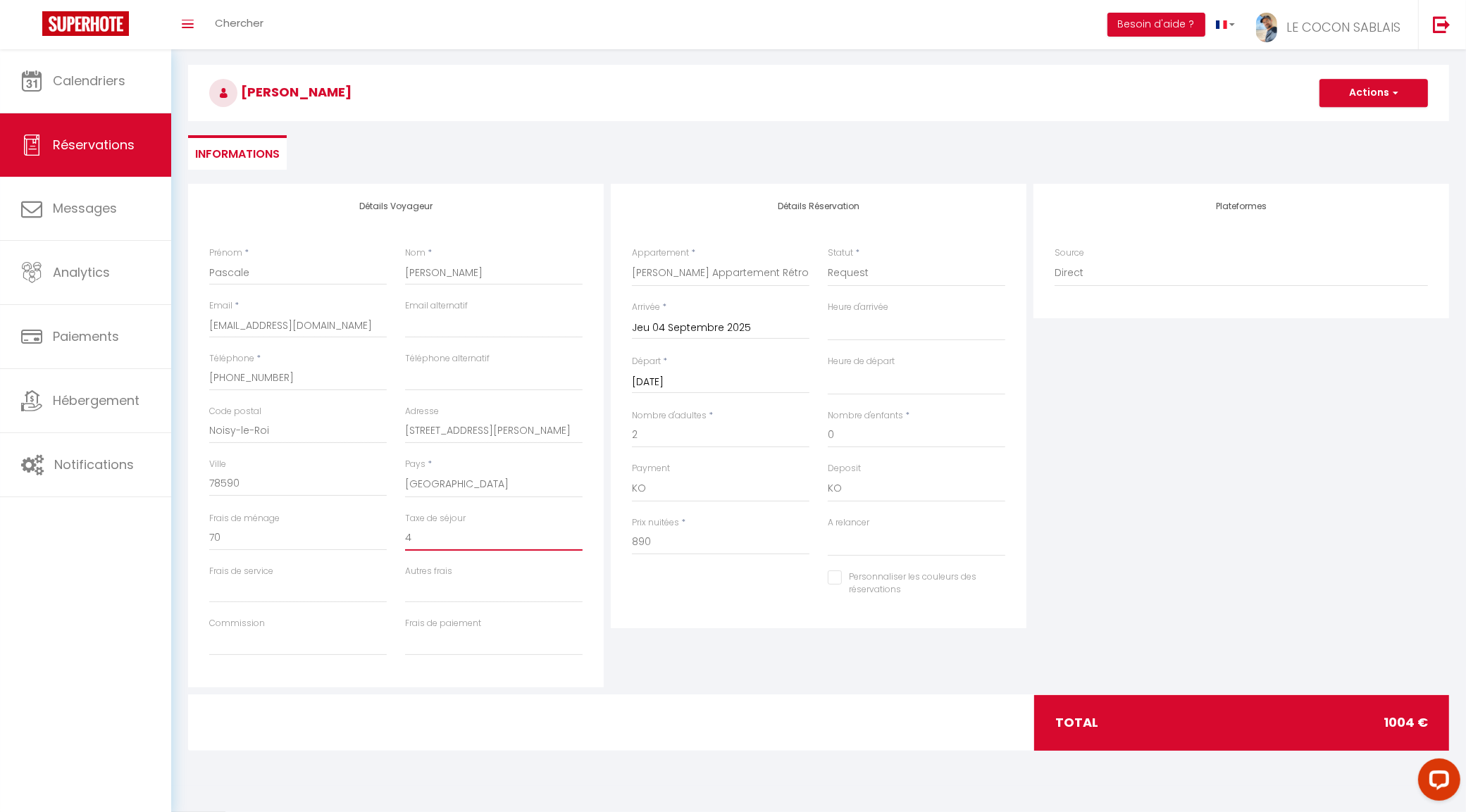
checkbox input "false"
select select
checkbox input "false"
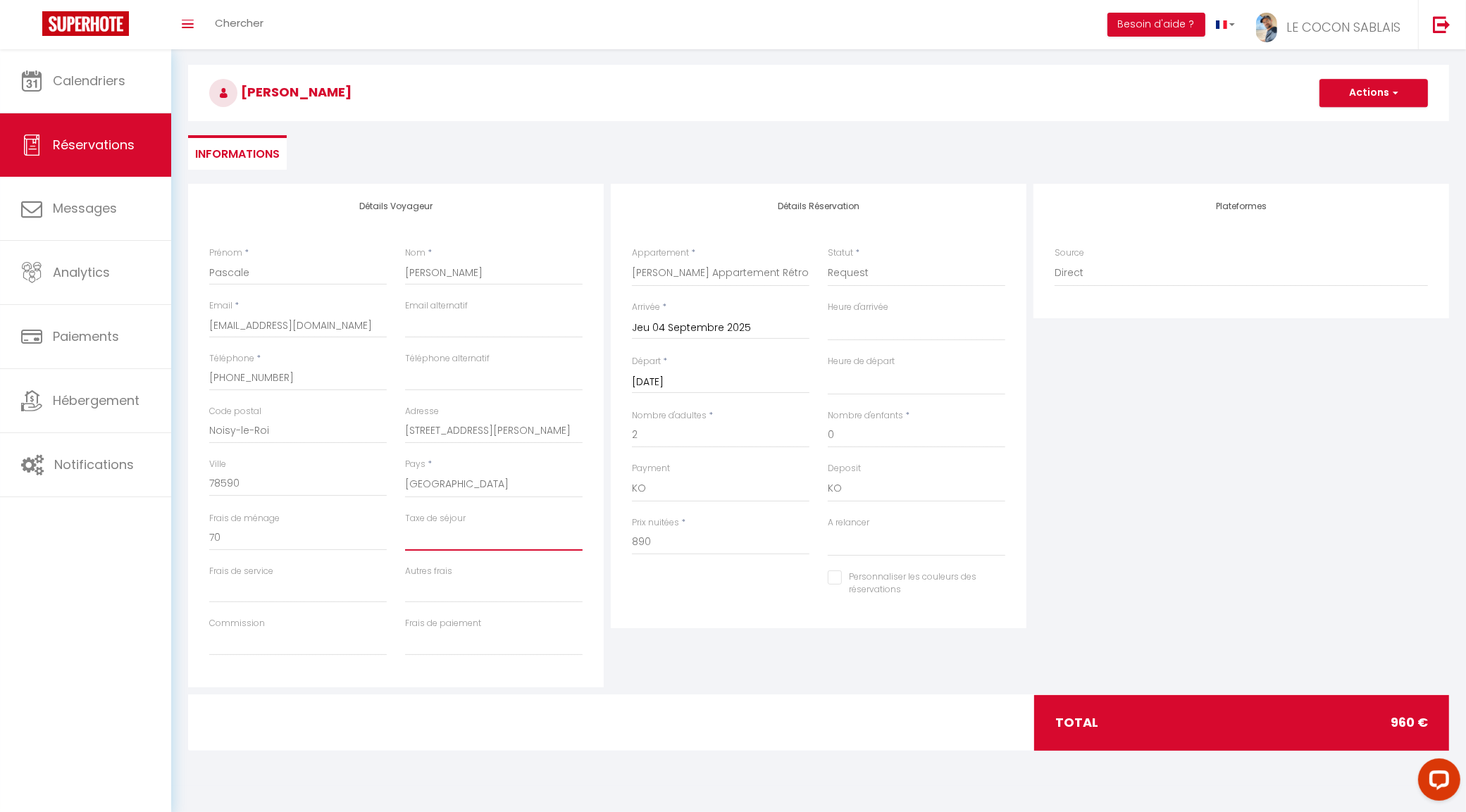
type input "1"
select select
checkbox input "false"
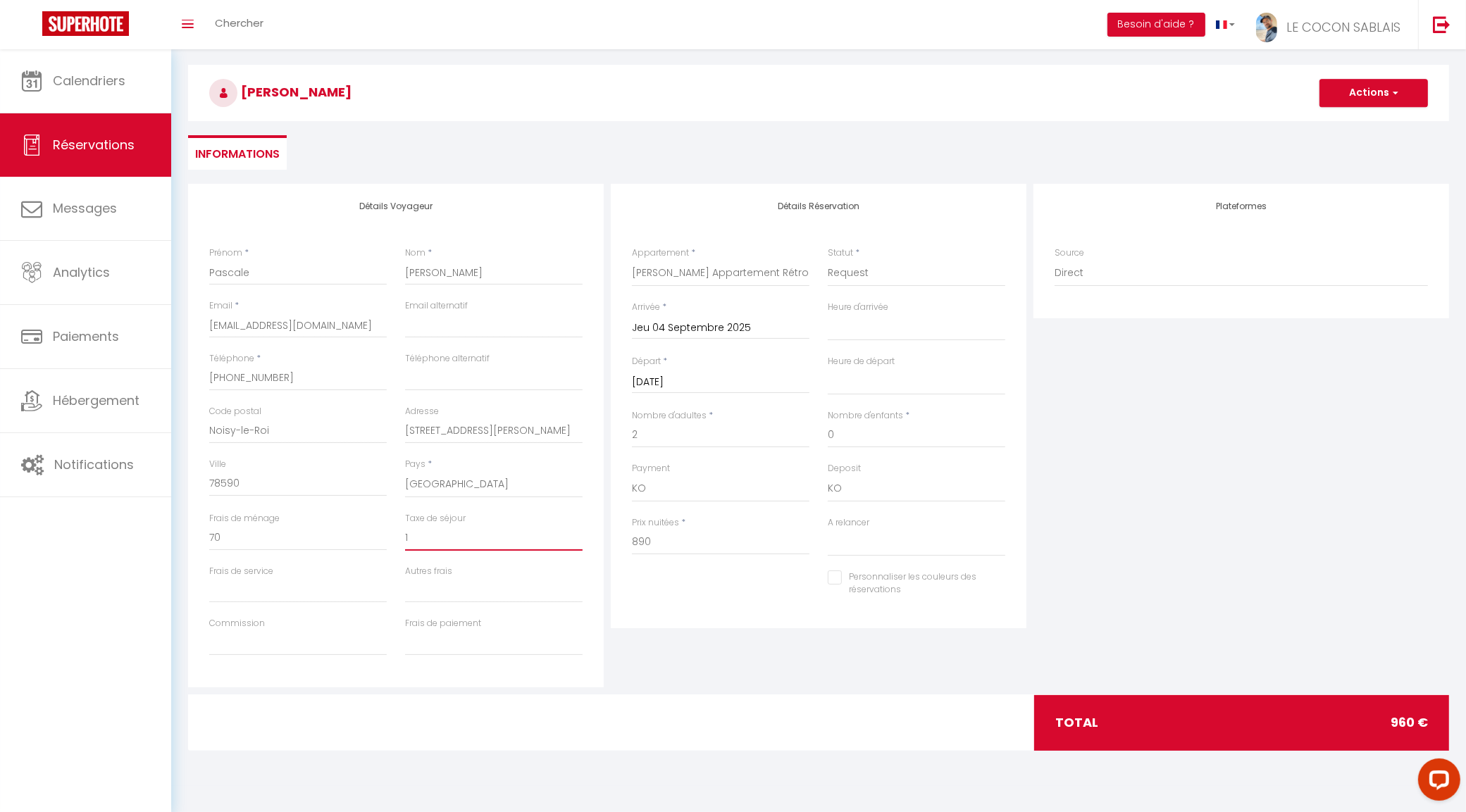
type input "19"
select select
checkbox input "false"
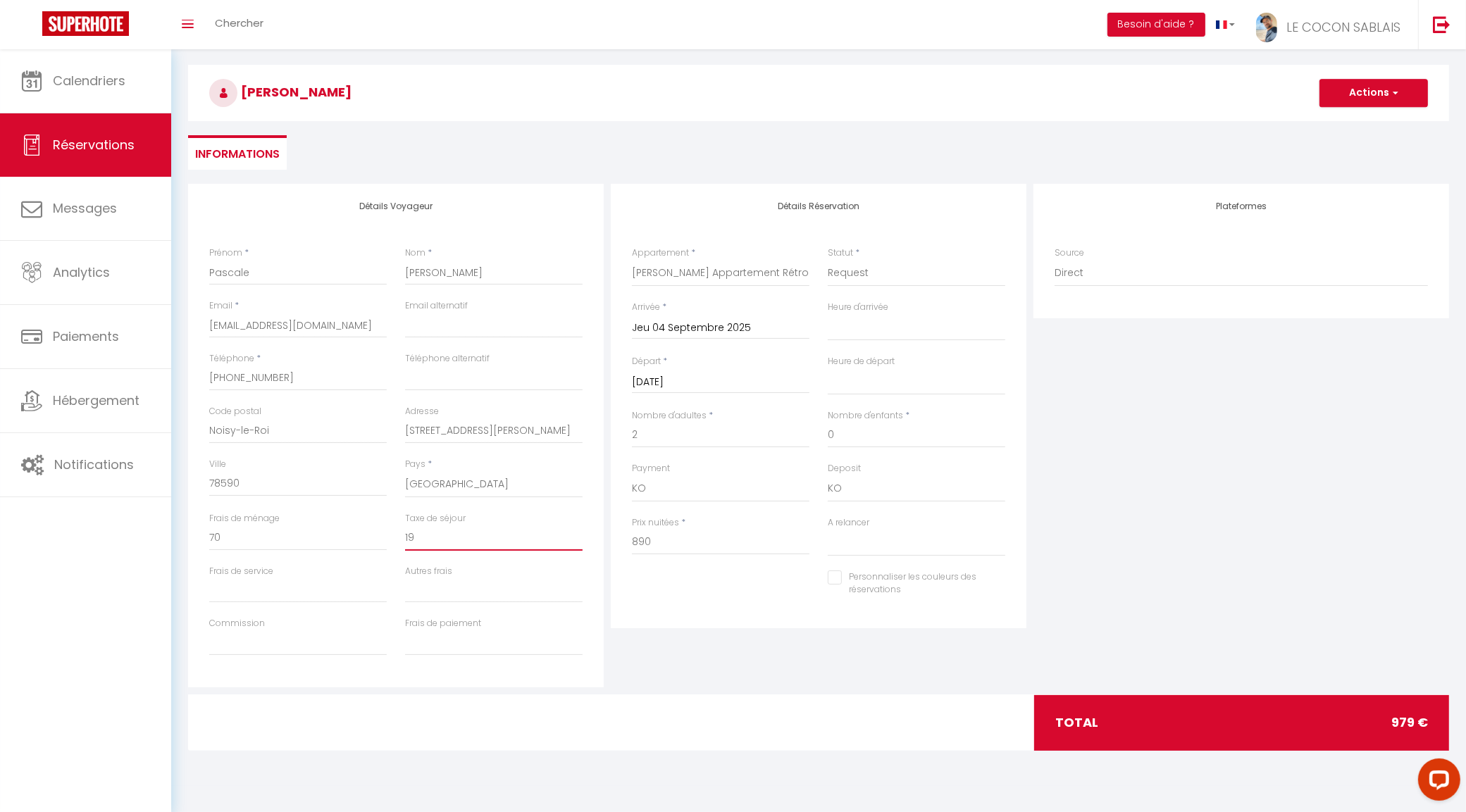
type input "19,"
select select
checkbox input "false"
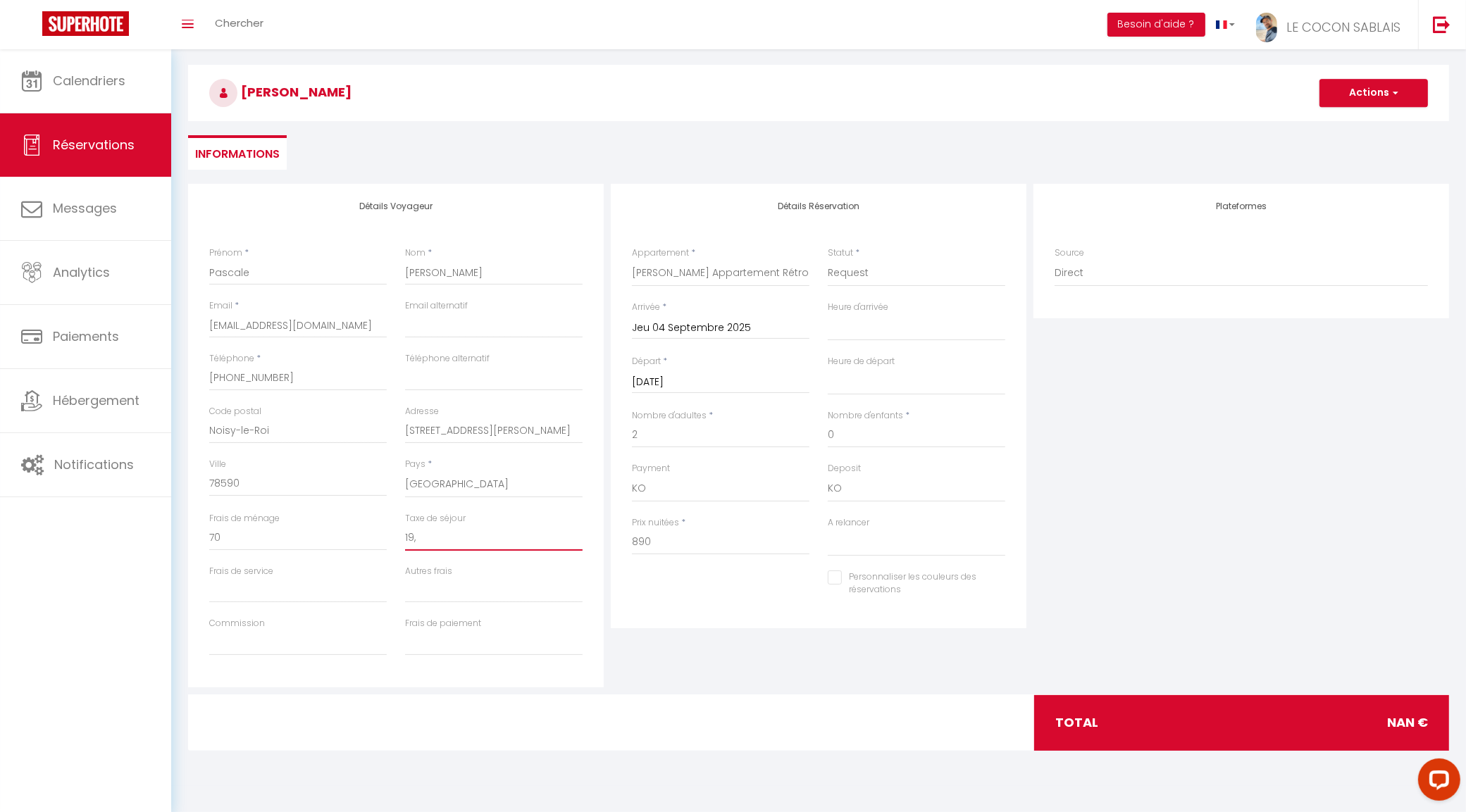
type input "19,O"
select select
checkbox input "false"
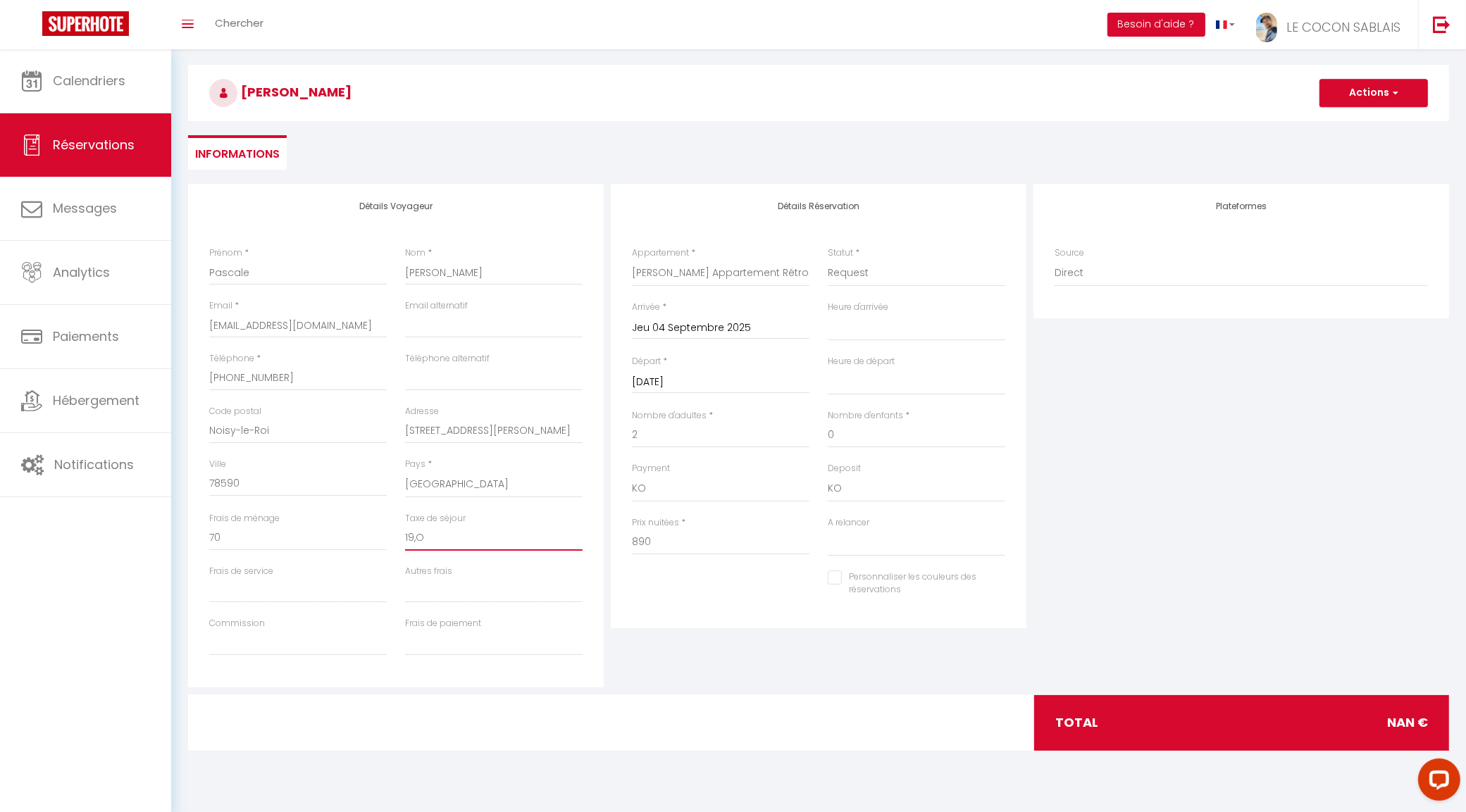
type input "19,"
select select
checkbox input "false"
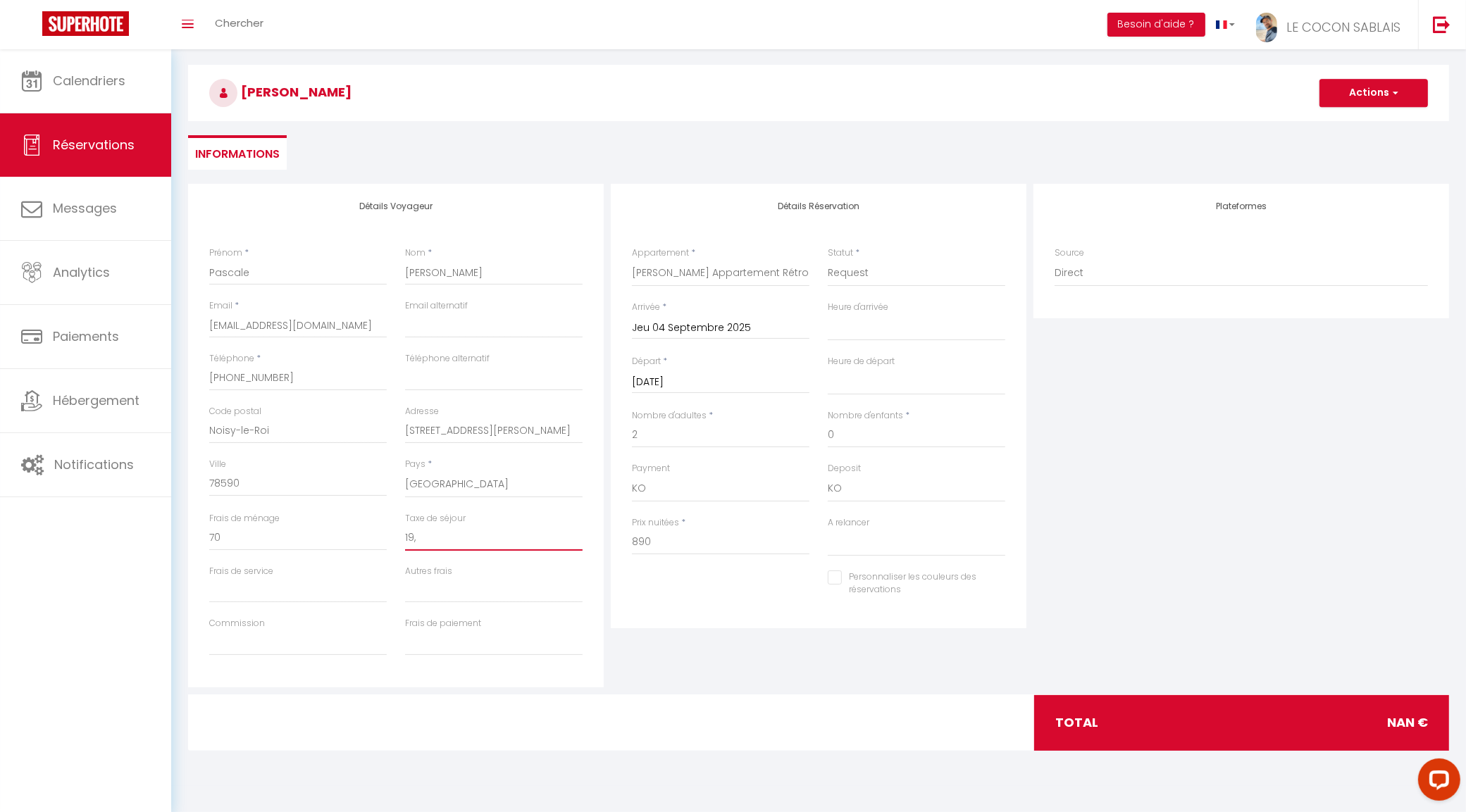
type input "19"
select select
checkbox input "false"
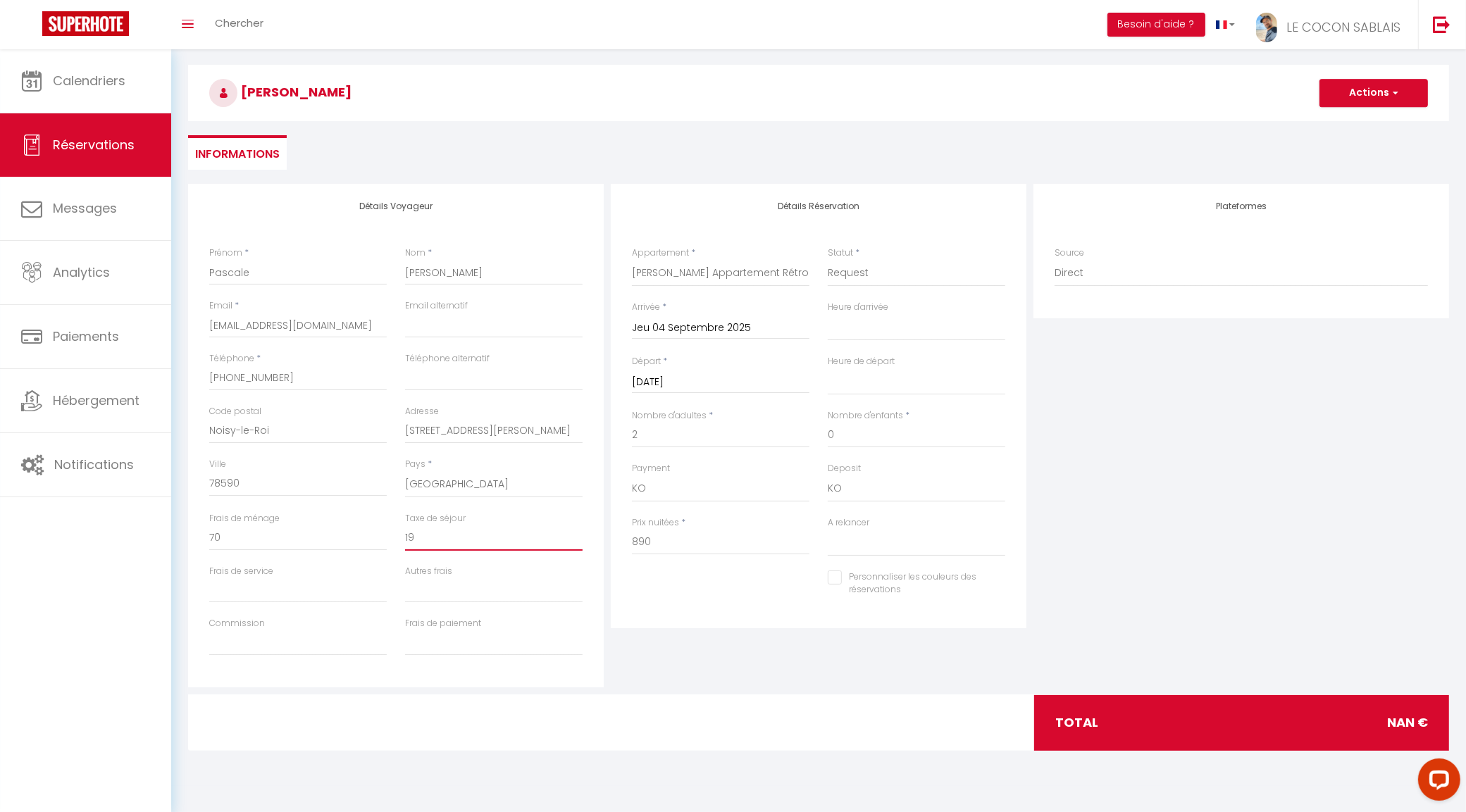
type input "1"
select select
checkbox input "false"
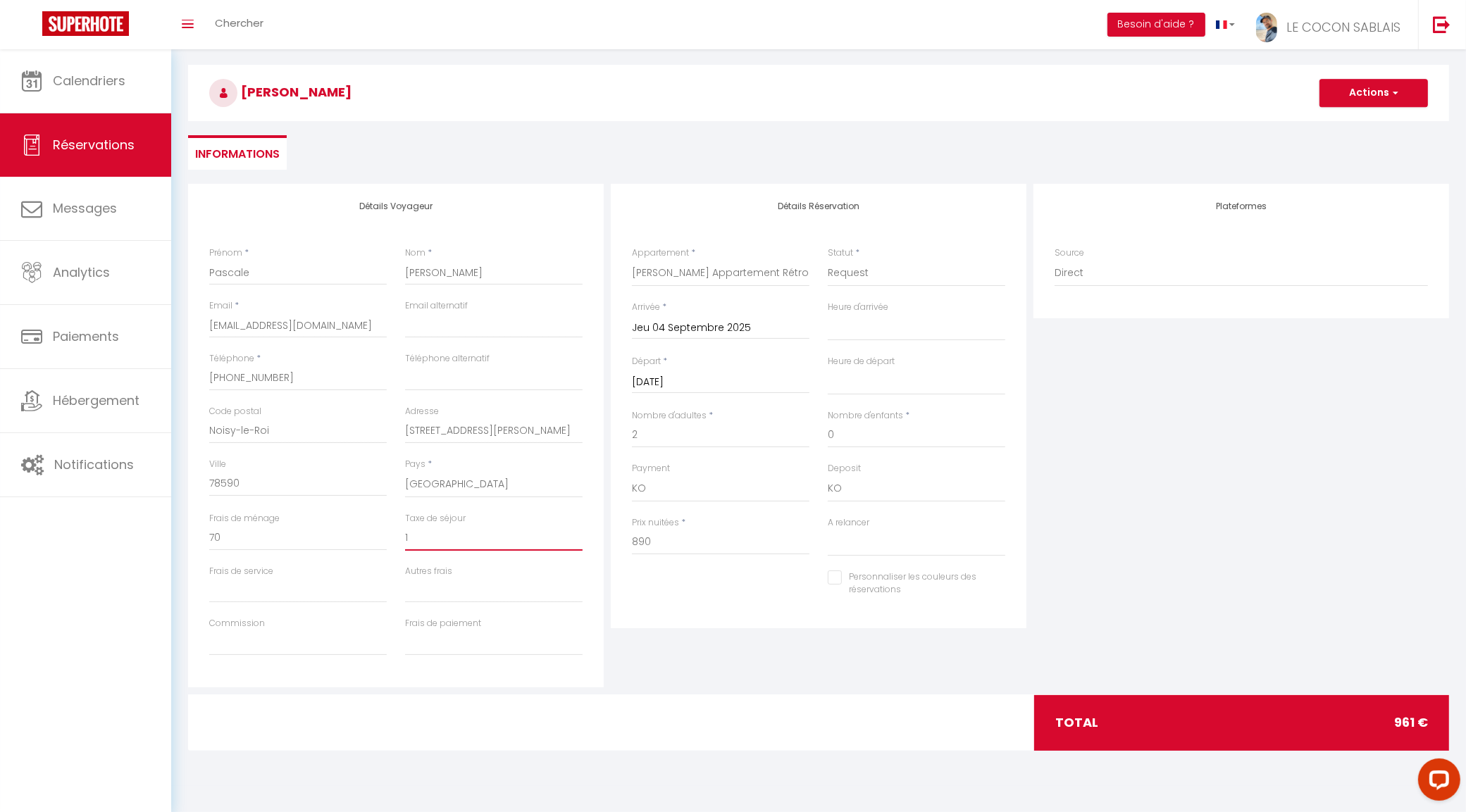
type input "1;"
select select
checkbox input "false"
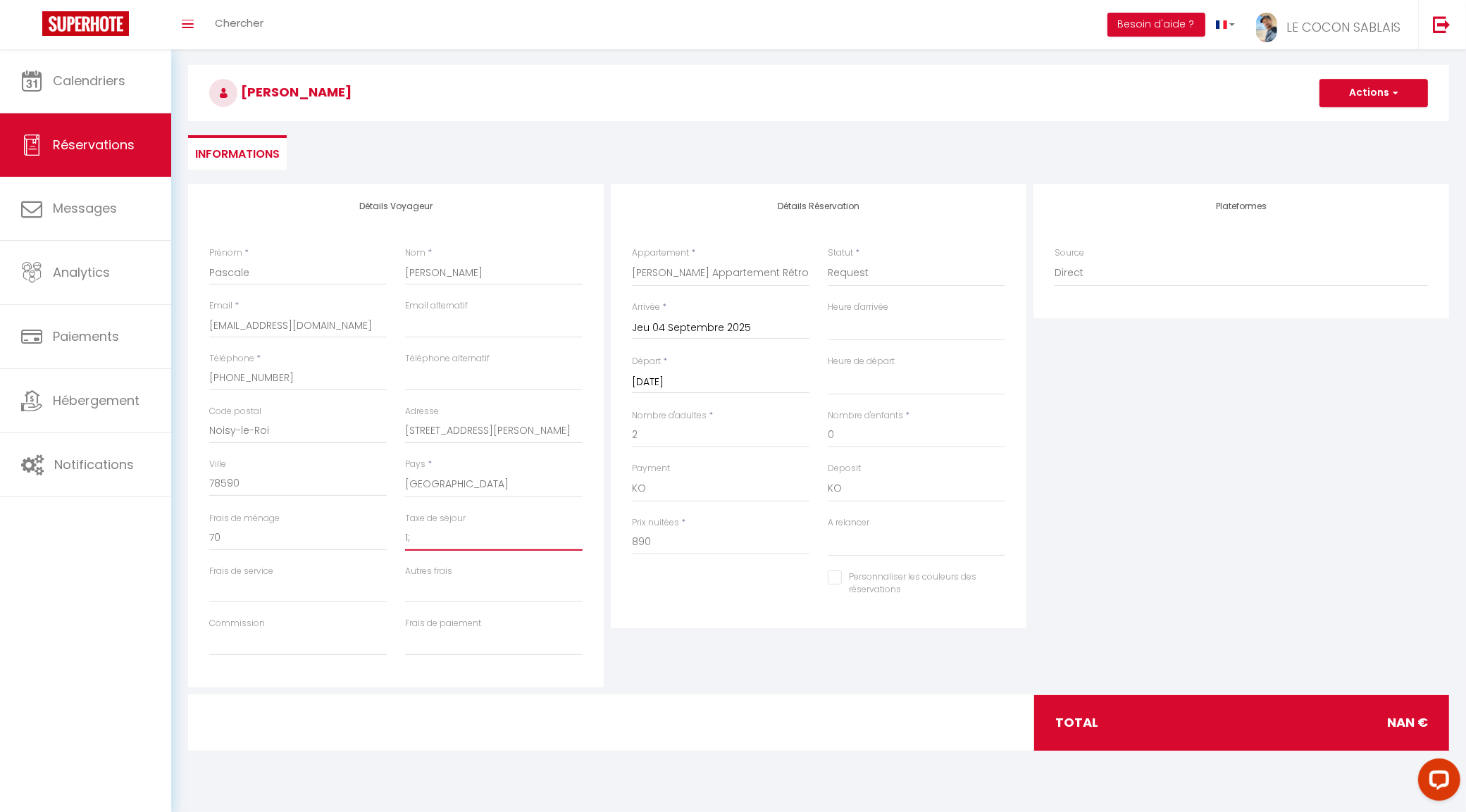
type input "1;à"
select select
checkbox input "false"
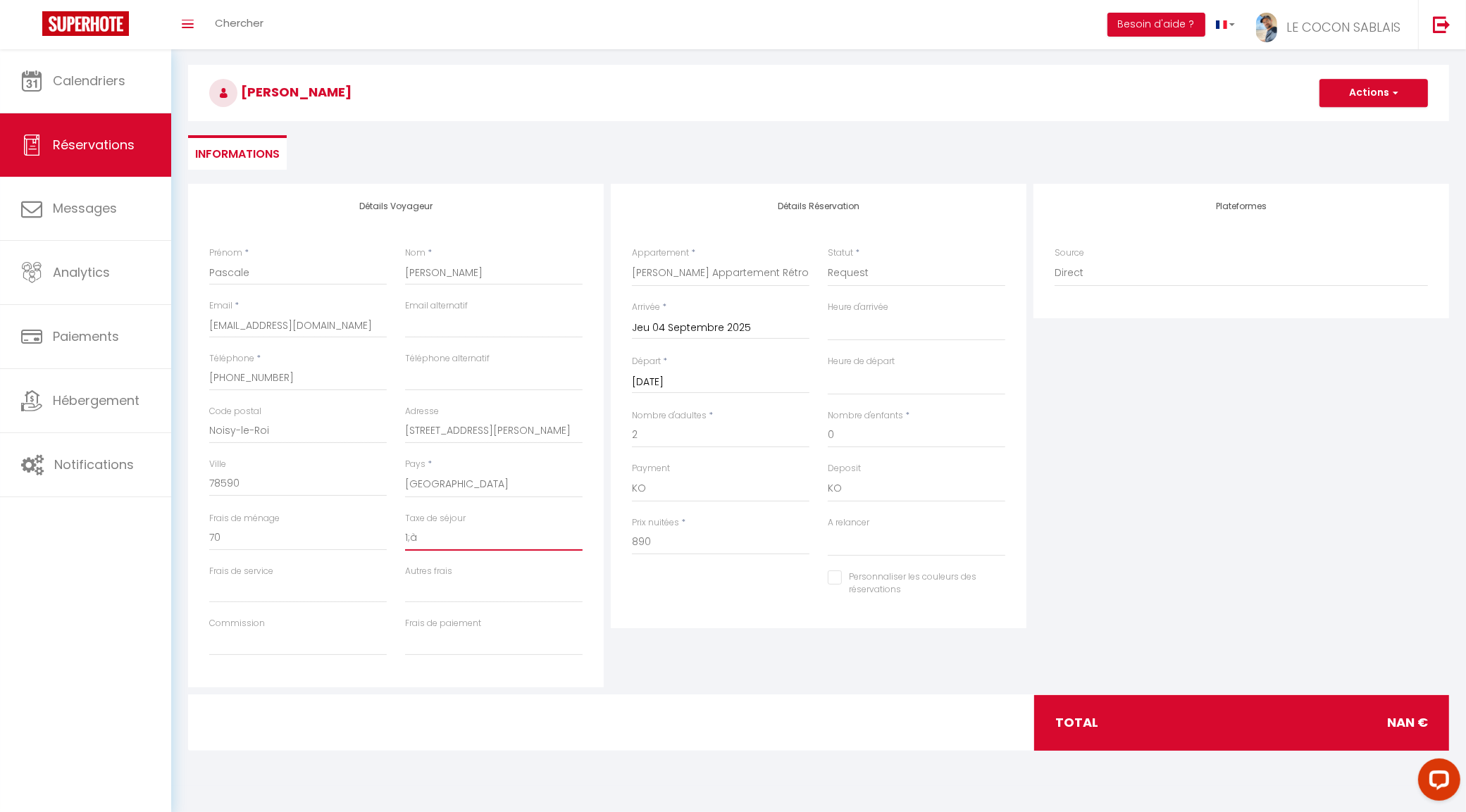
type input "1;à""
click at [341, 532] on input "70" at bounding box center [297, 538] width 177 height 25
click at [334, 598] on input "Frais de service" at bounding box center [297, 590] width 177 height 25
click at [837, 674] on div "Détails Réservation Appartement * Appt 1 - Le Bel Appartement T2 3*** – 4 pers.…" at bounding box center [818, 435] width 423 height 503
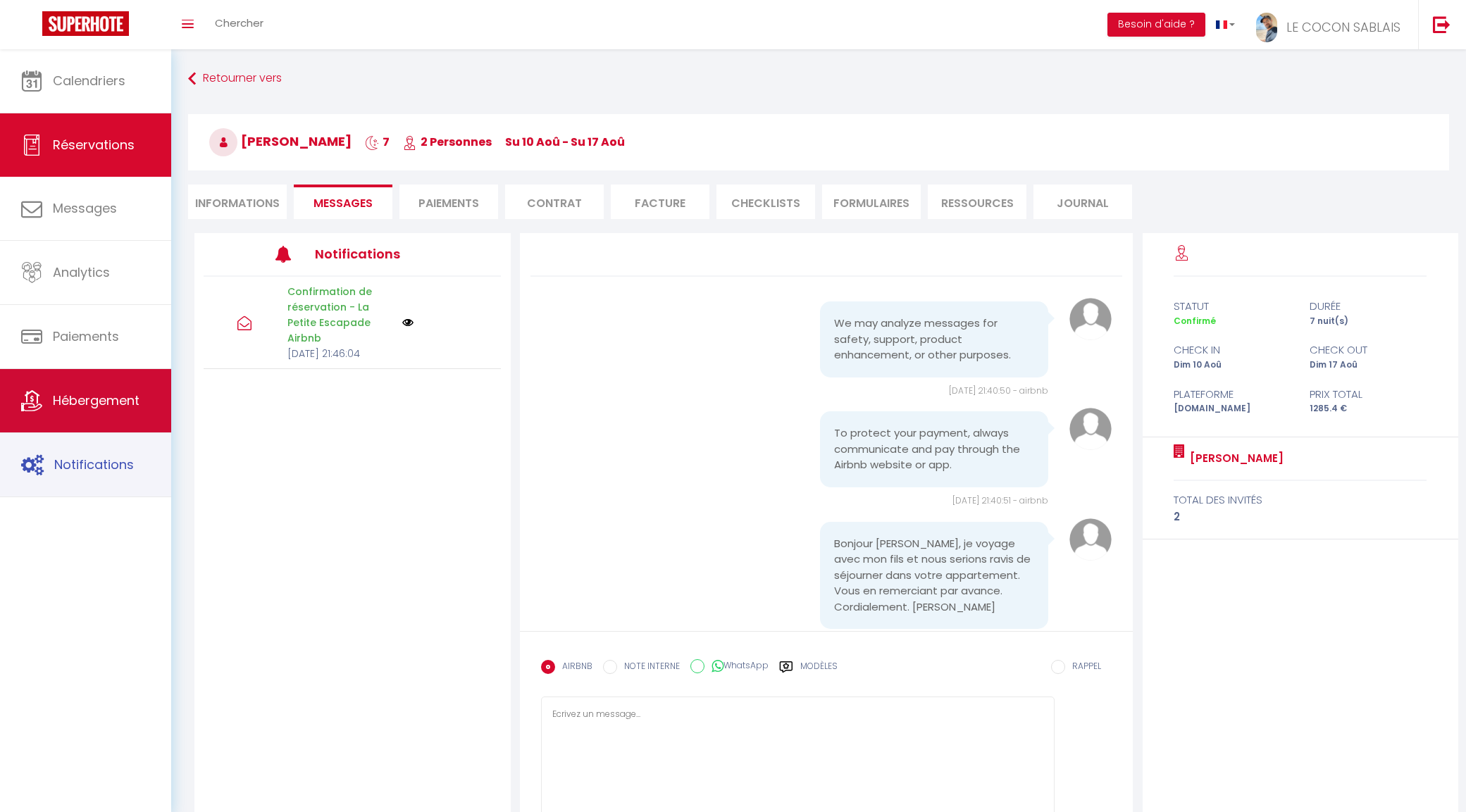
click at [100, 406] on span "Hébergement" at bounding box center [96, 400] width 87 height 18
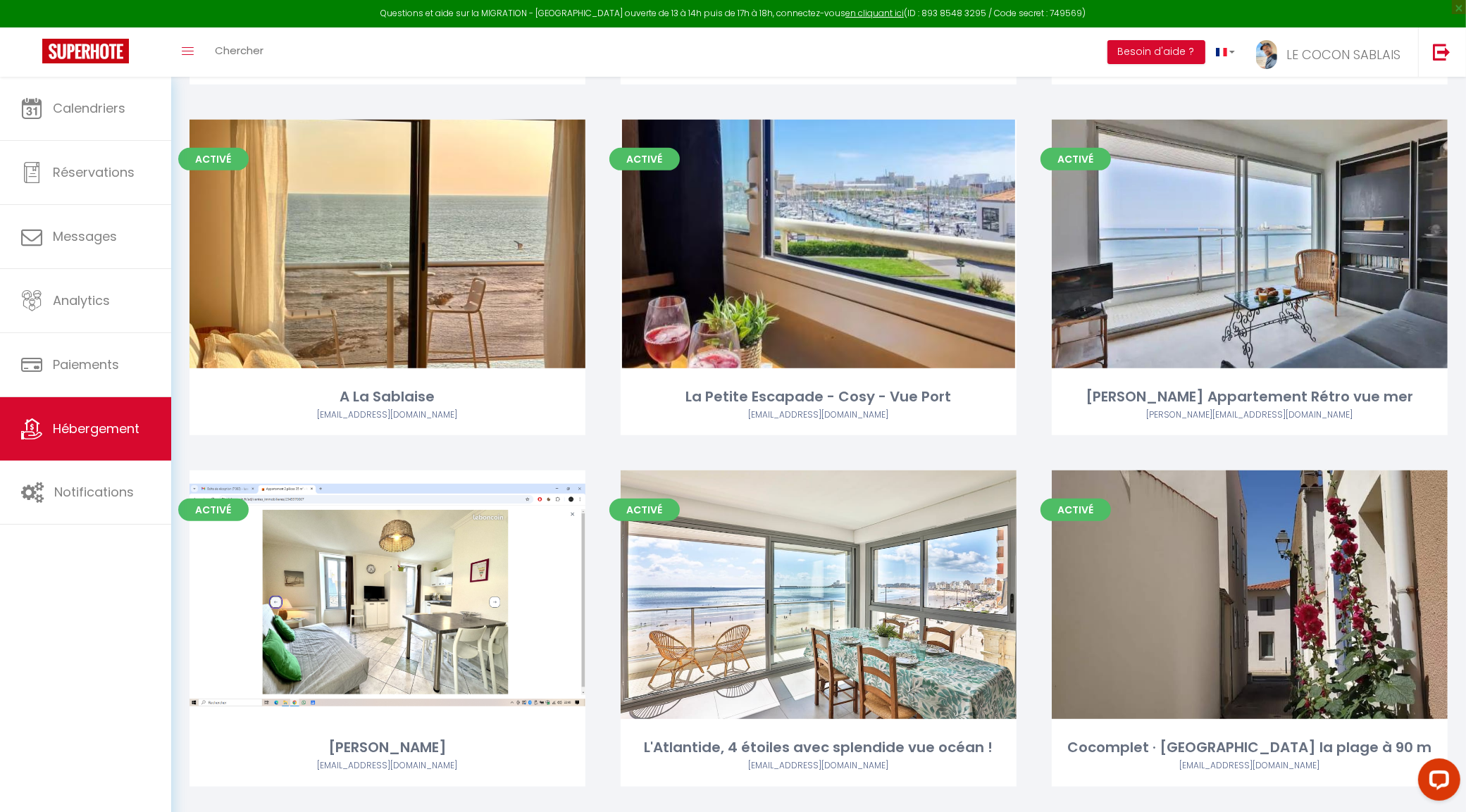
scroll to position [880, 0]
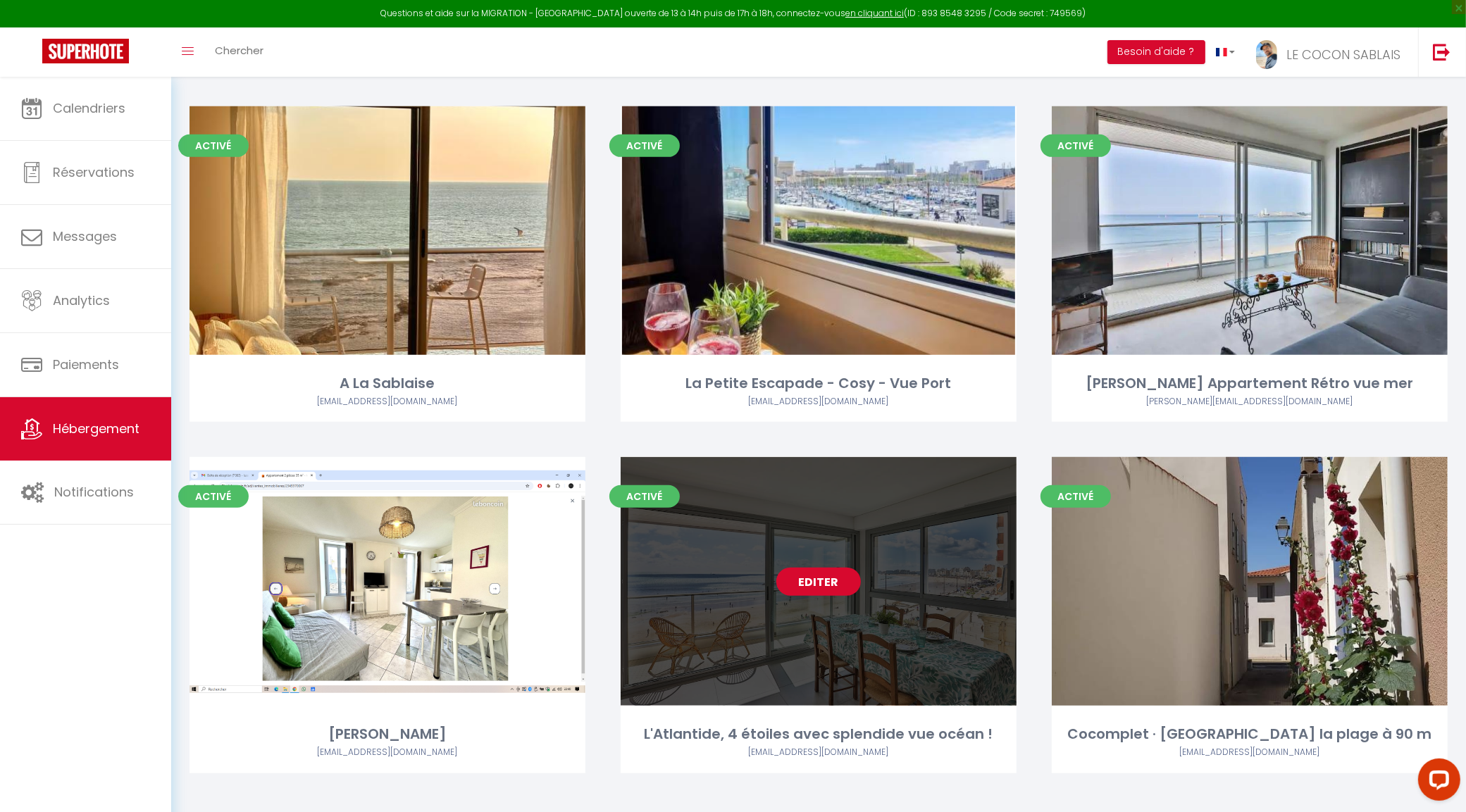
click at [832, 581] on link "Editer" at bounding box center [818, 581] width 85 height 28
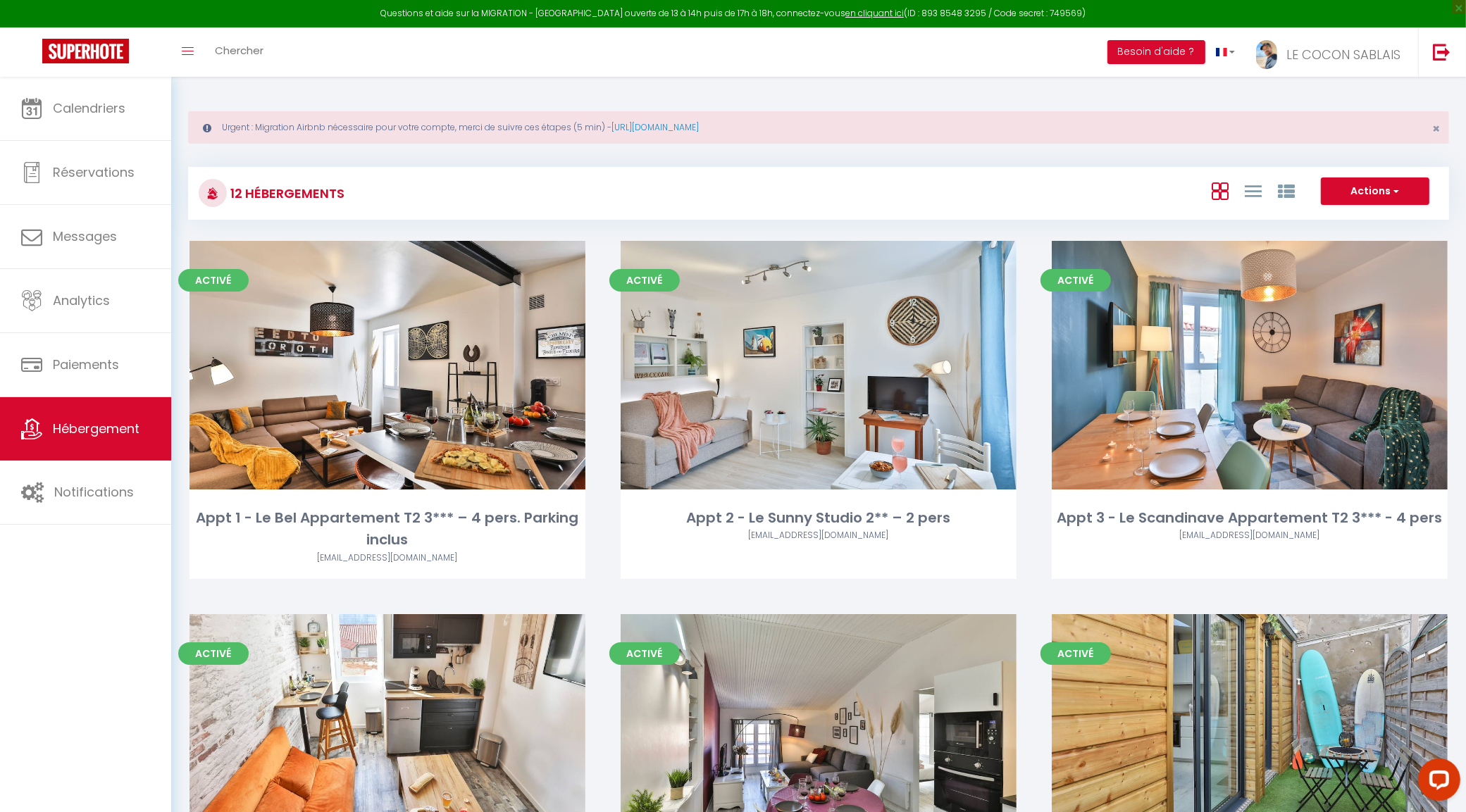
select select "3"
select select "2"
select select "1"
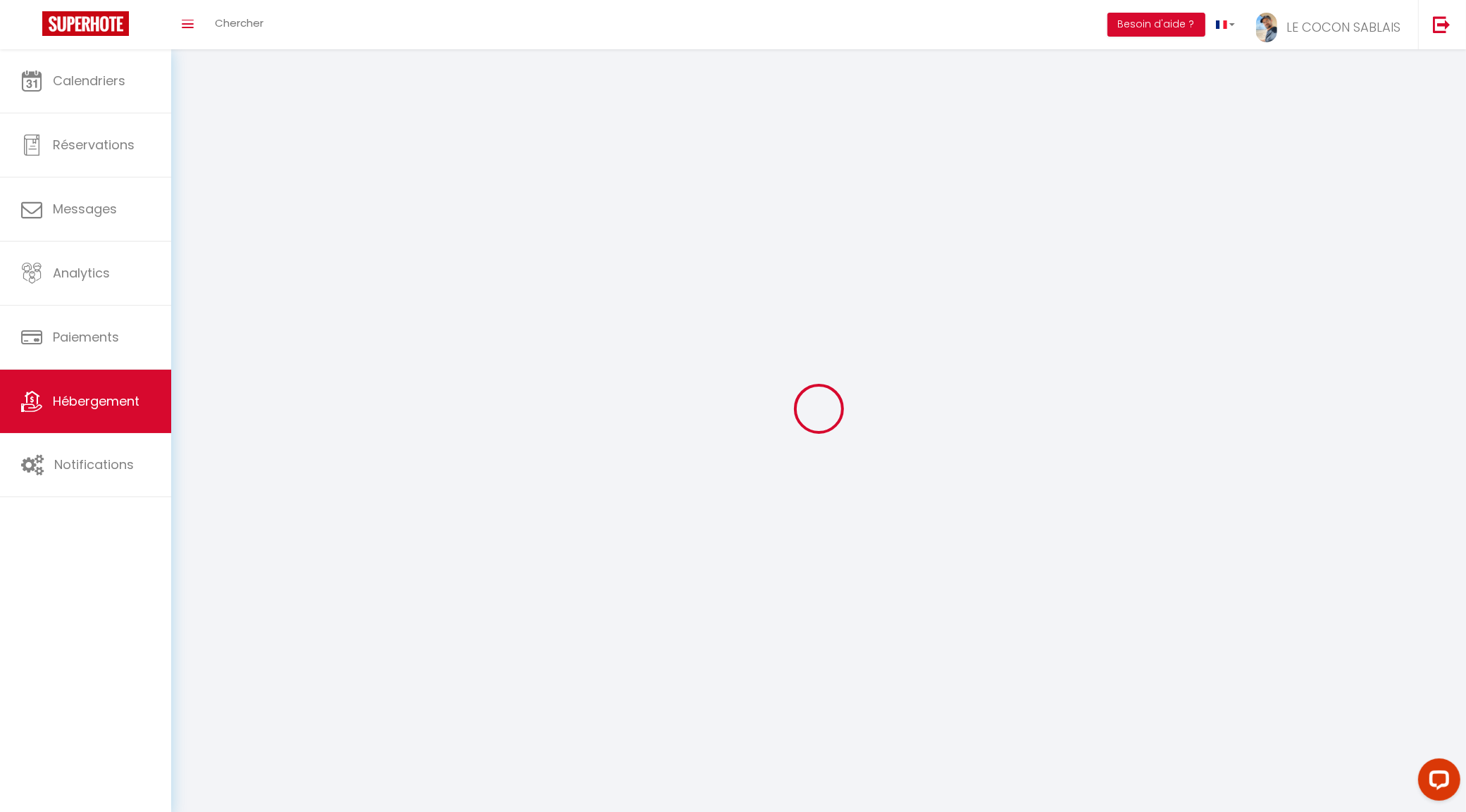
select select
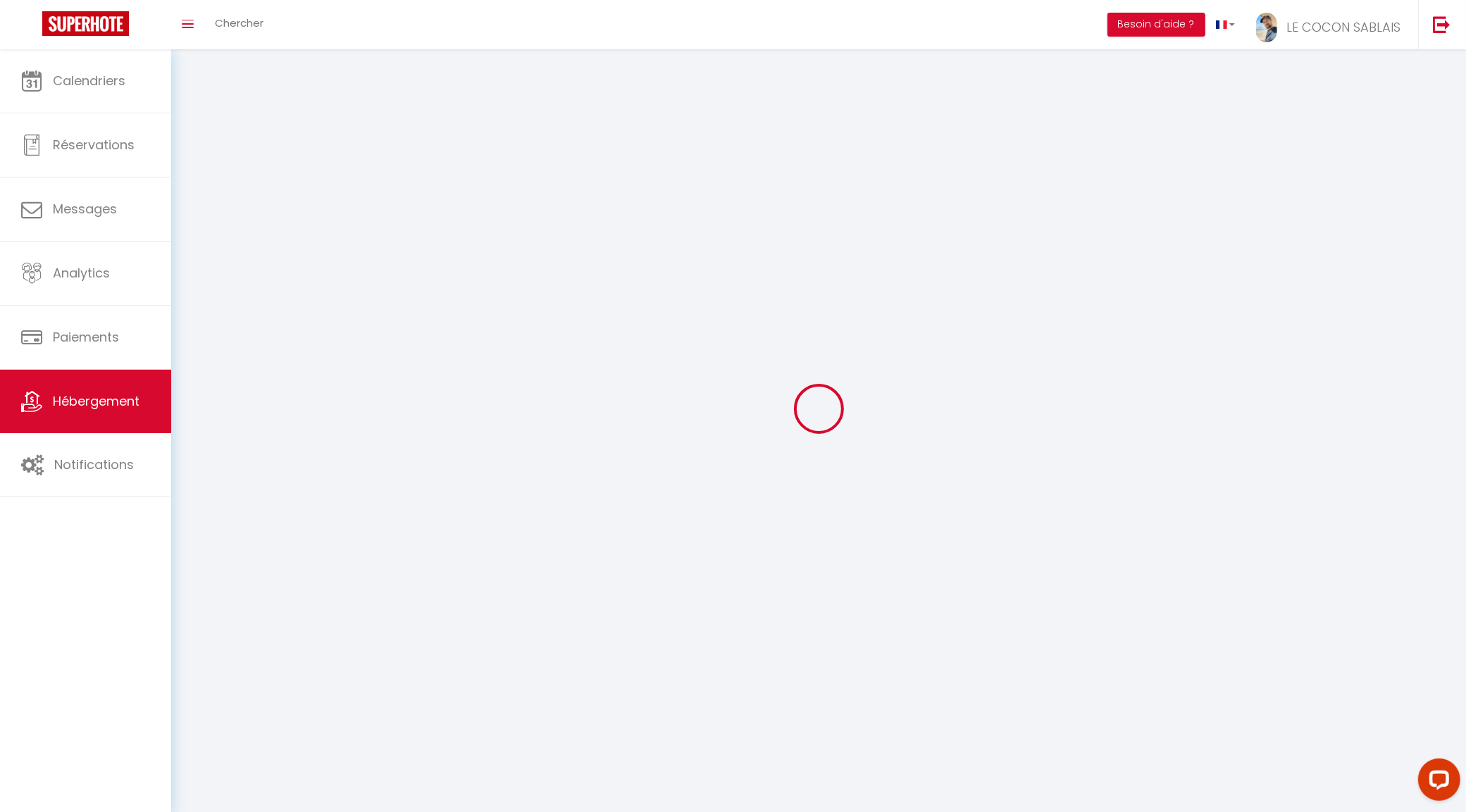
checkbox input "false"
select select
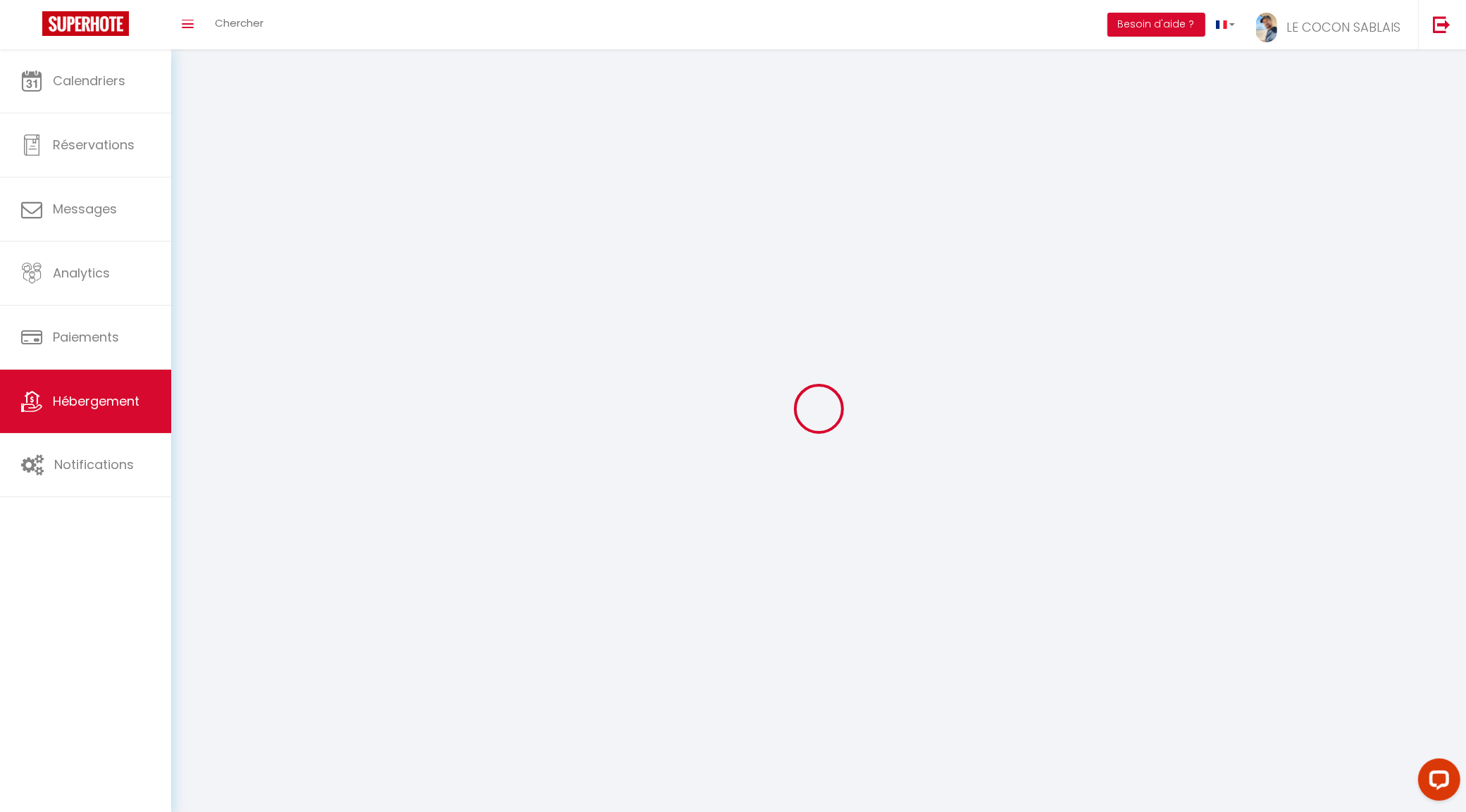
select select
select select "1"
select select
select select "28"
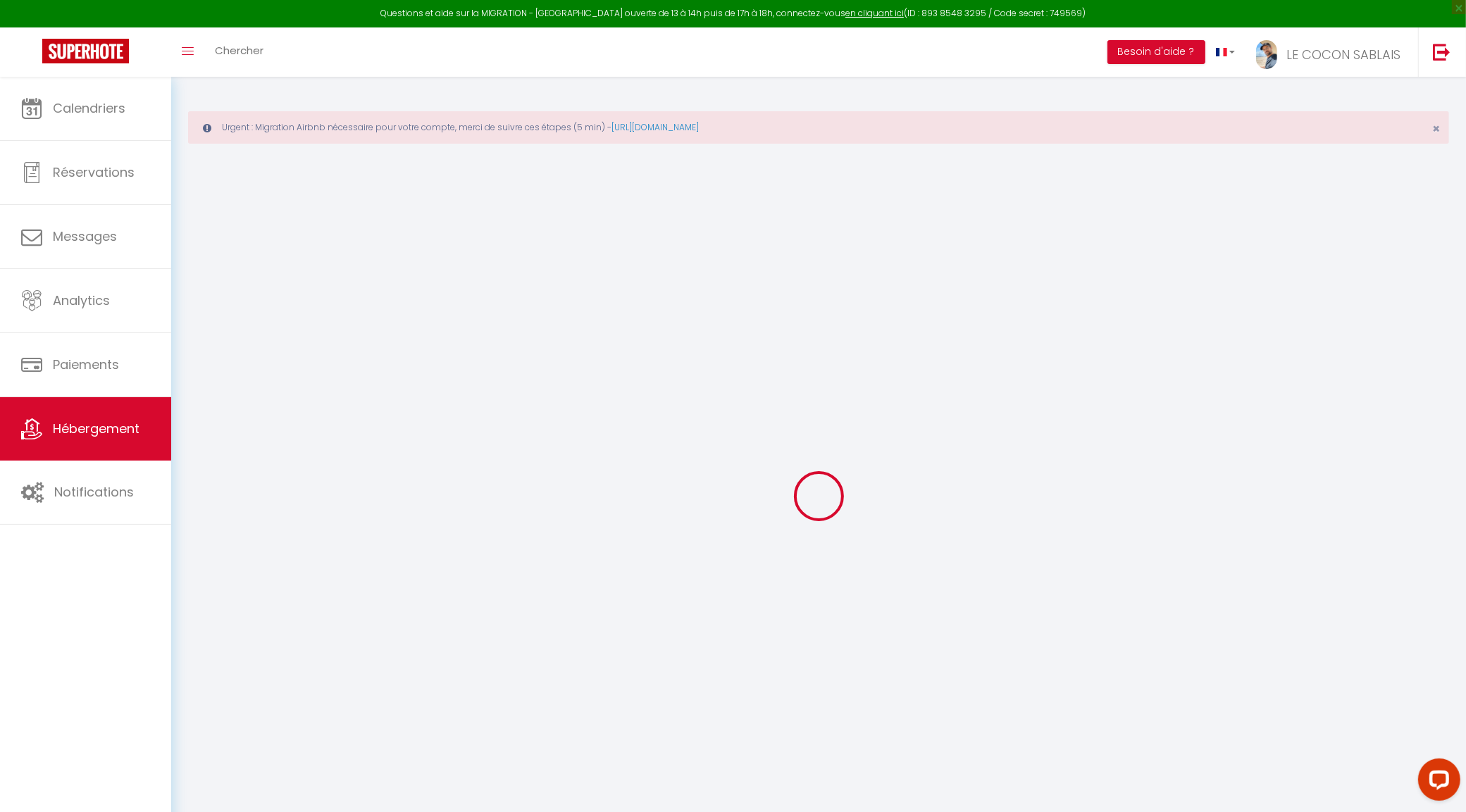
select select
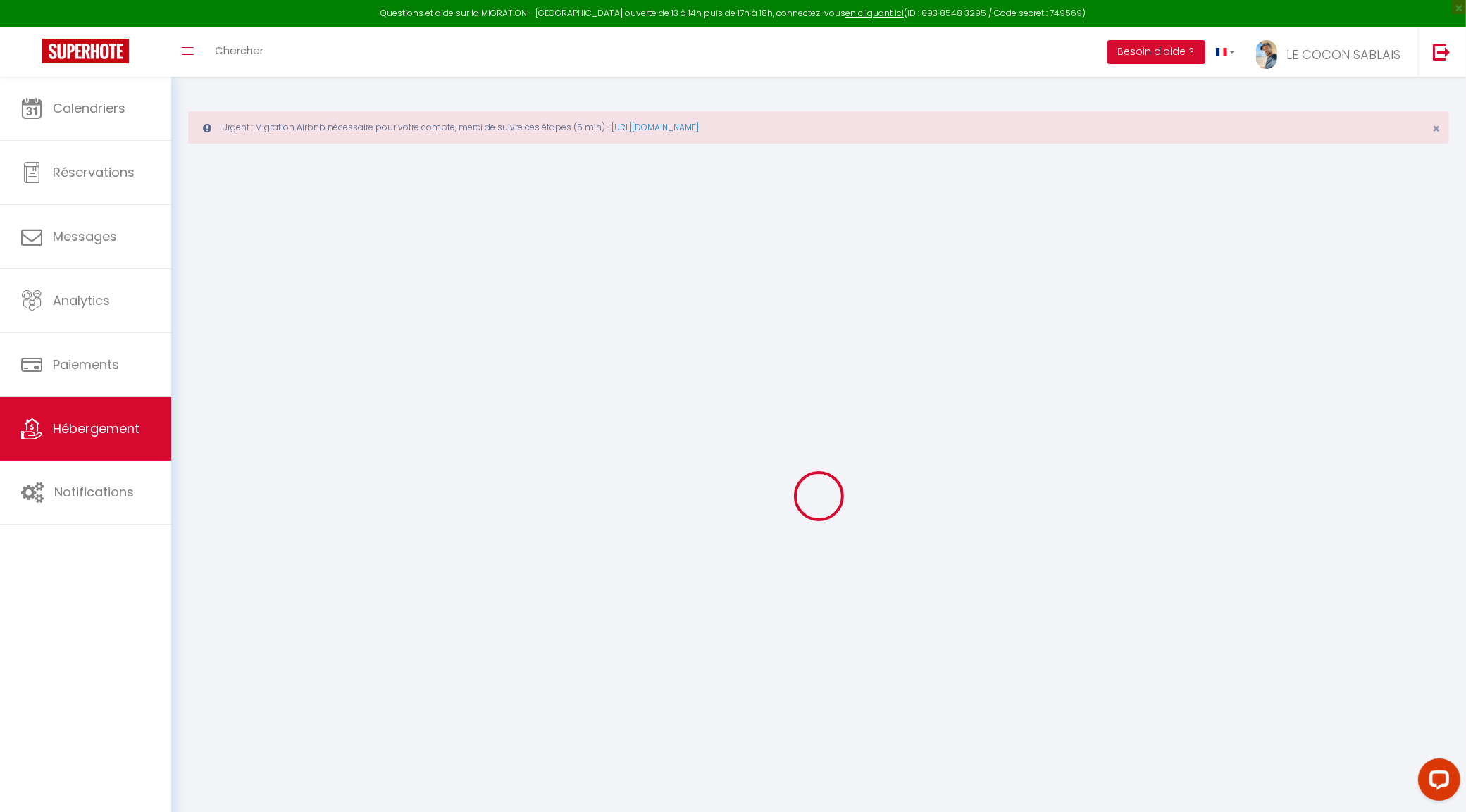
select select
checkbox input "false"
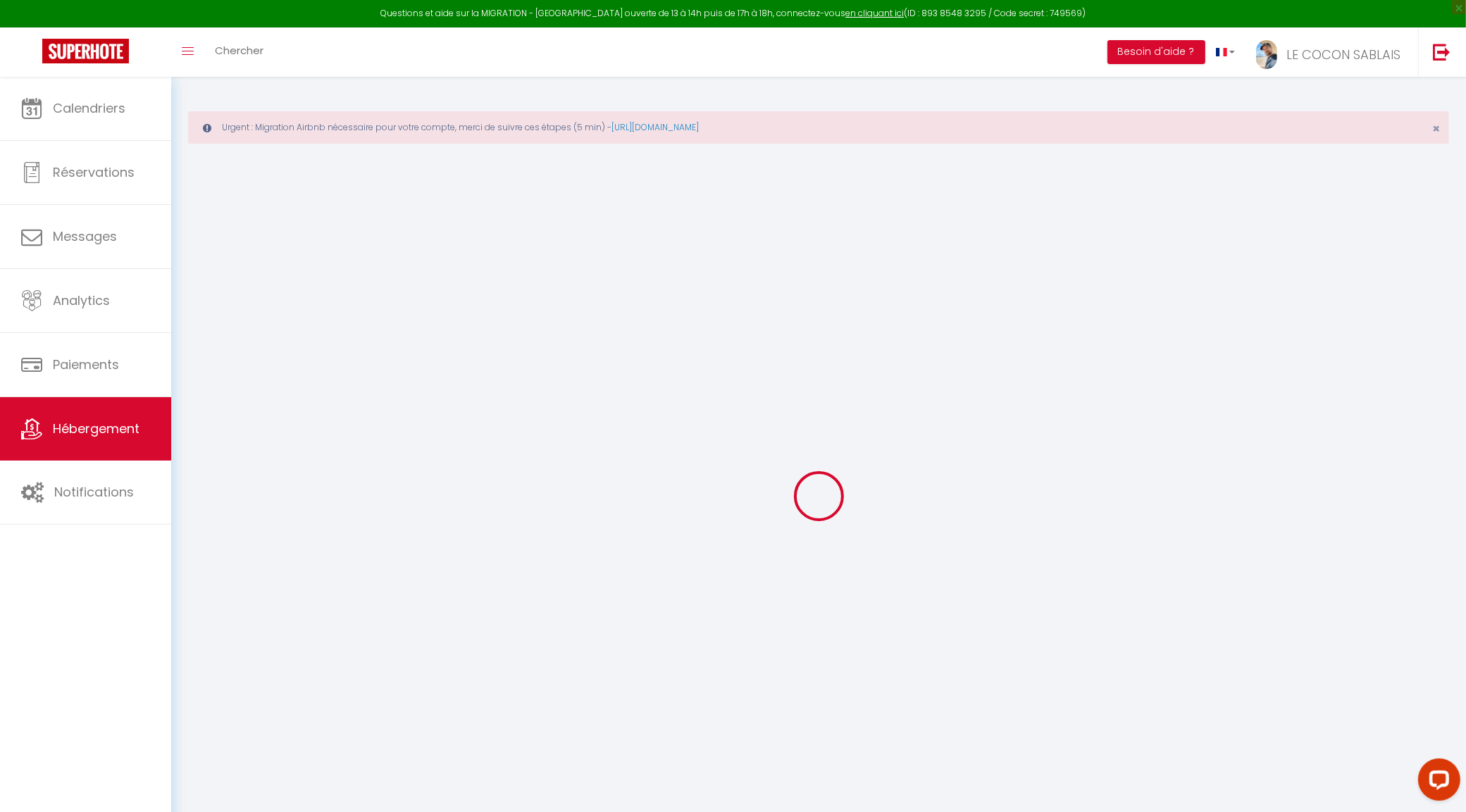
select select
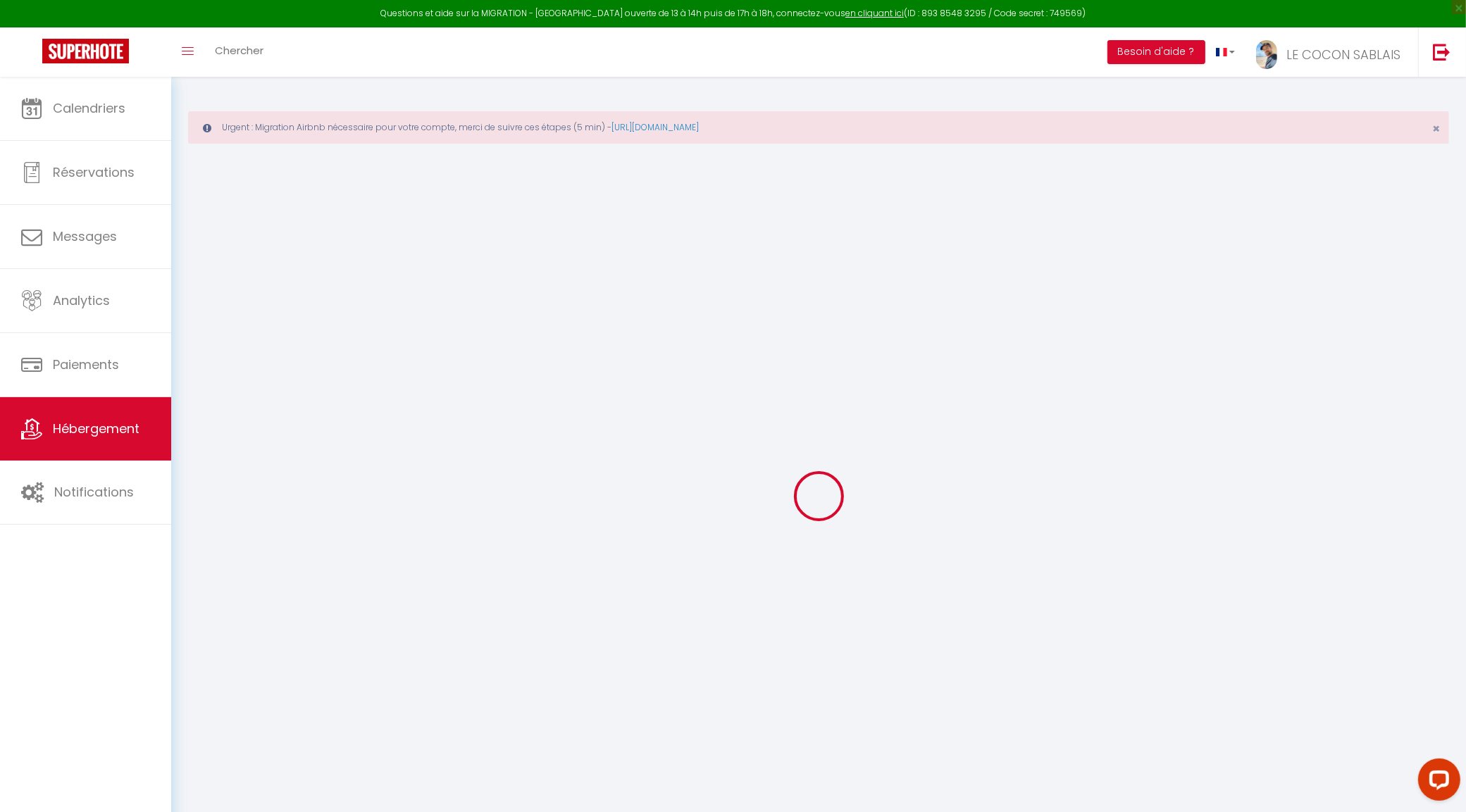
select select
checkbox input "false"
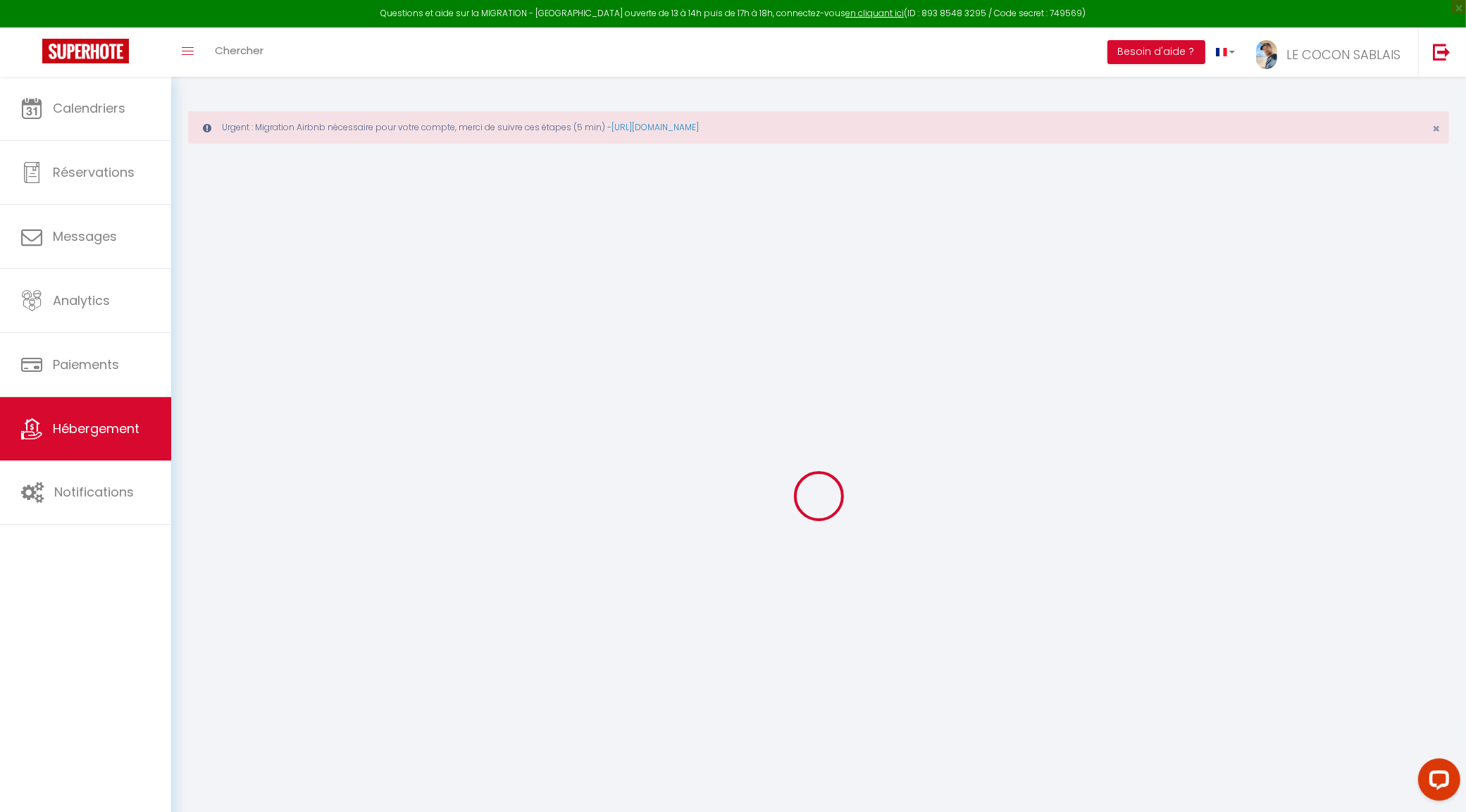
checkbox input "false"
select select
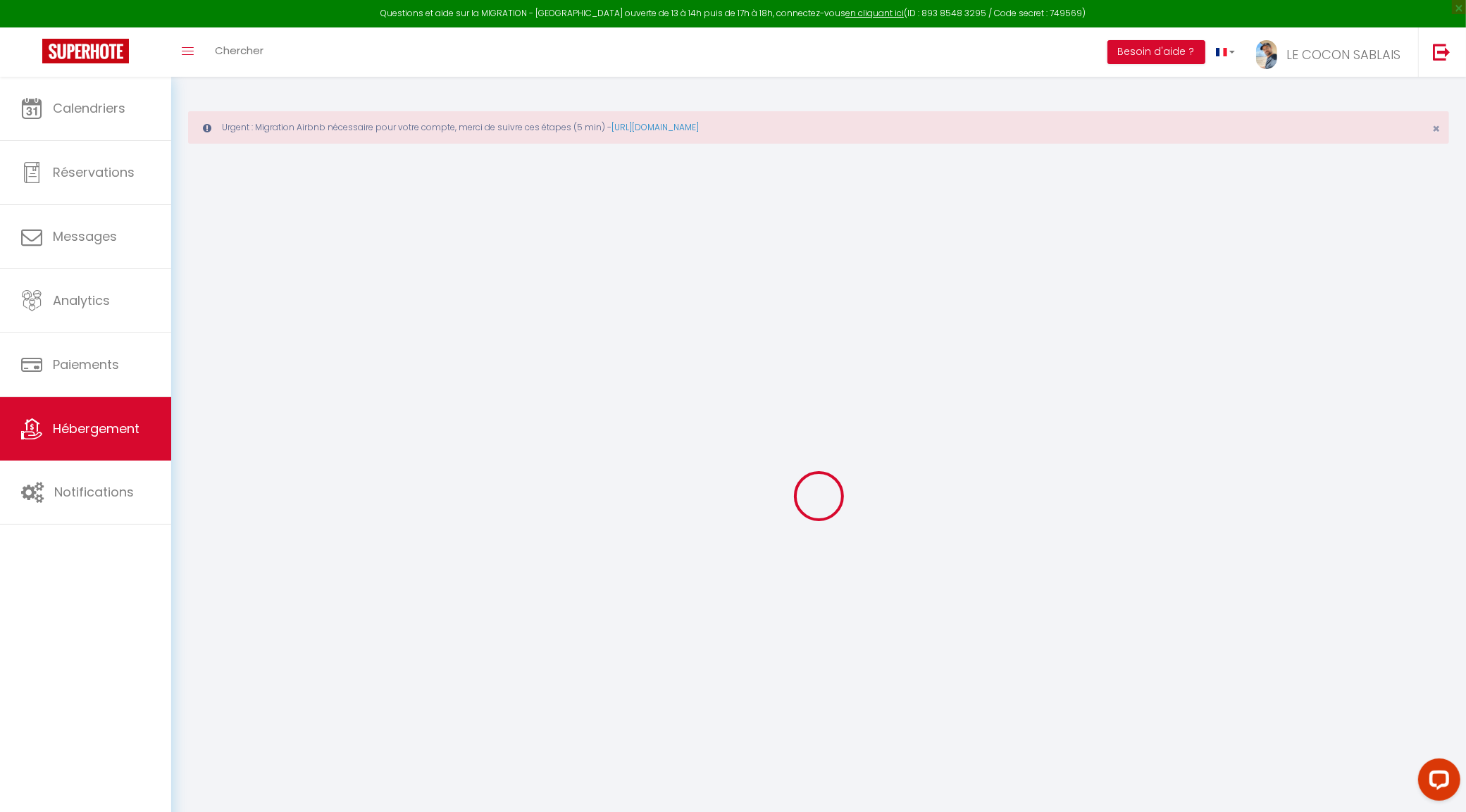
select select
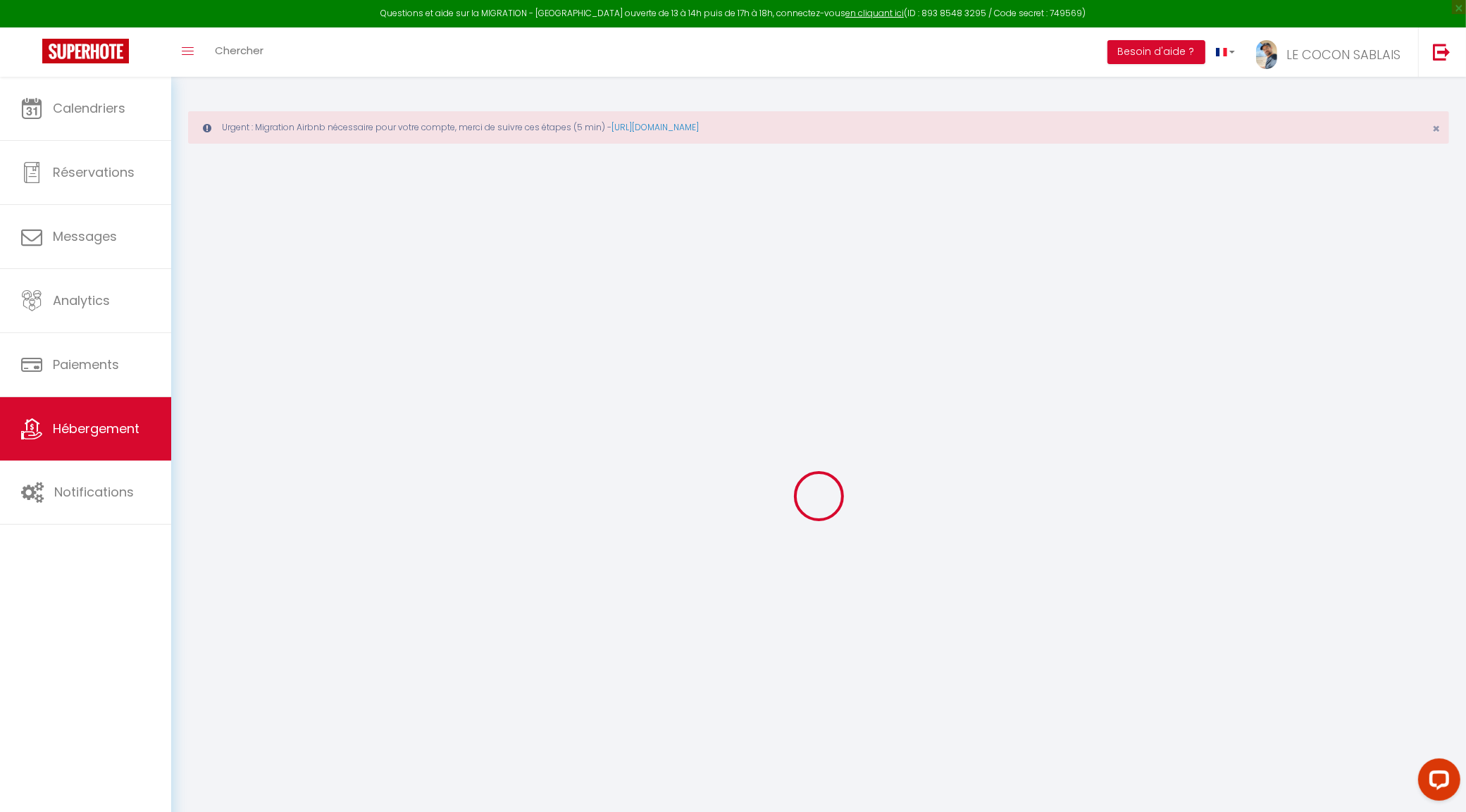
checkbox input "false"
select select
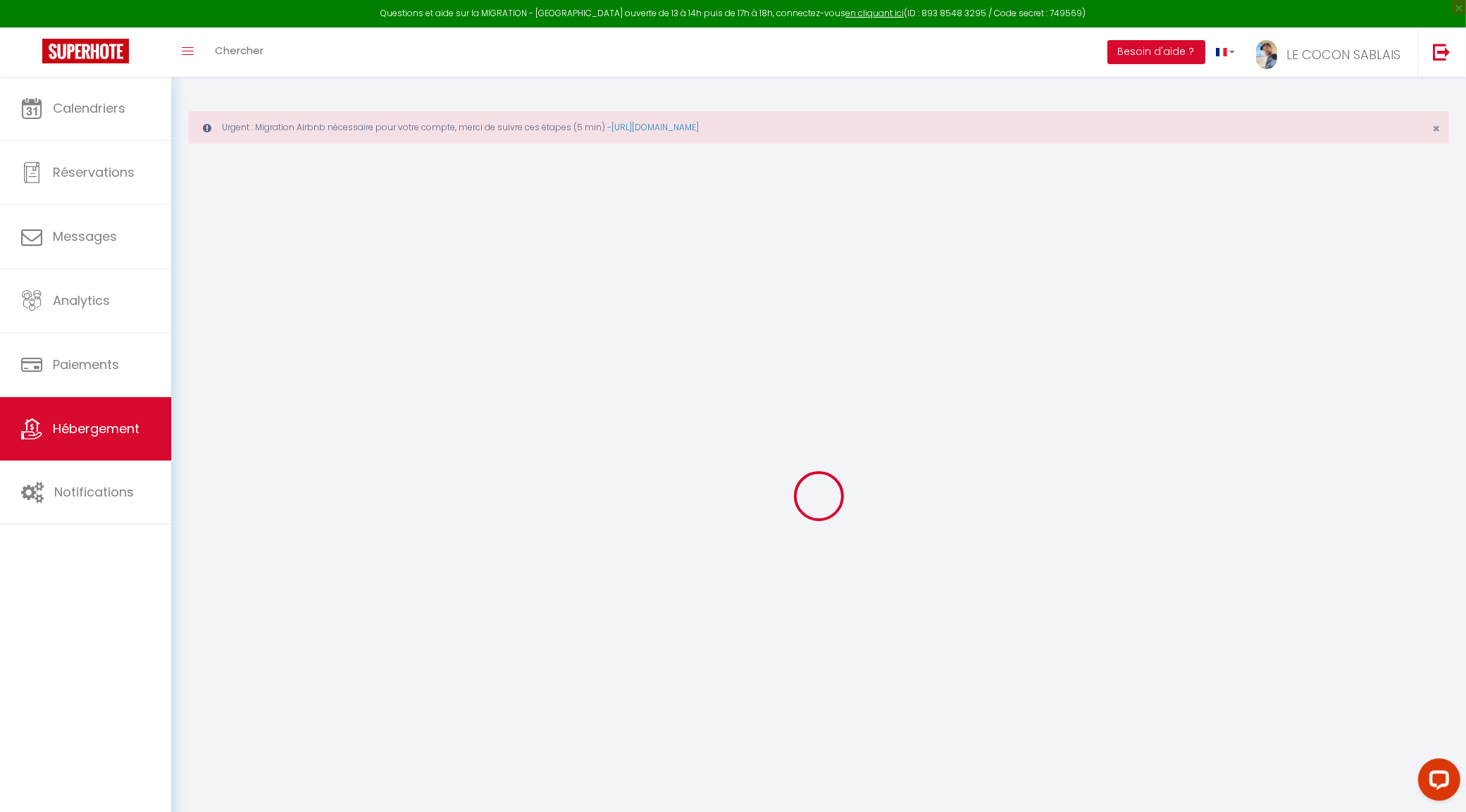
select select
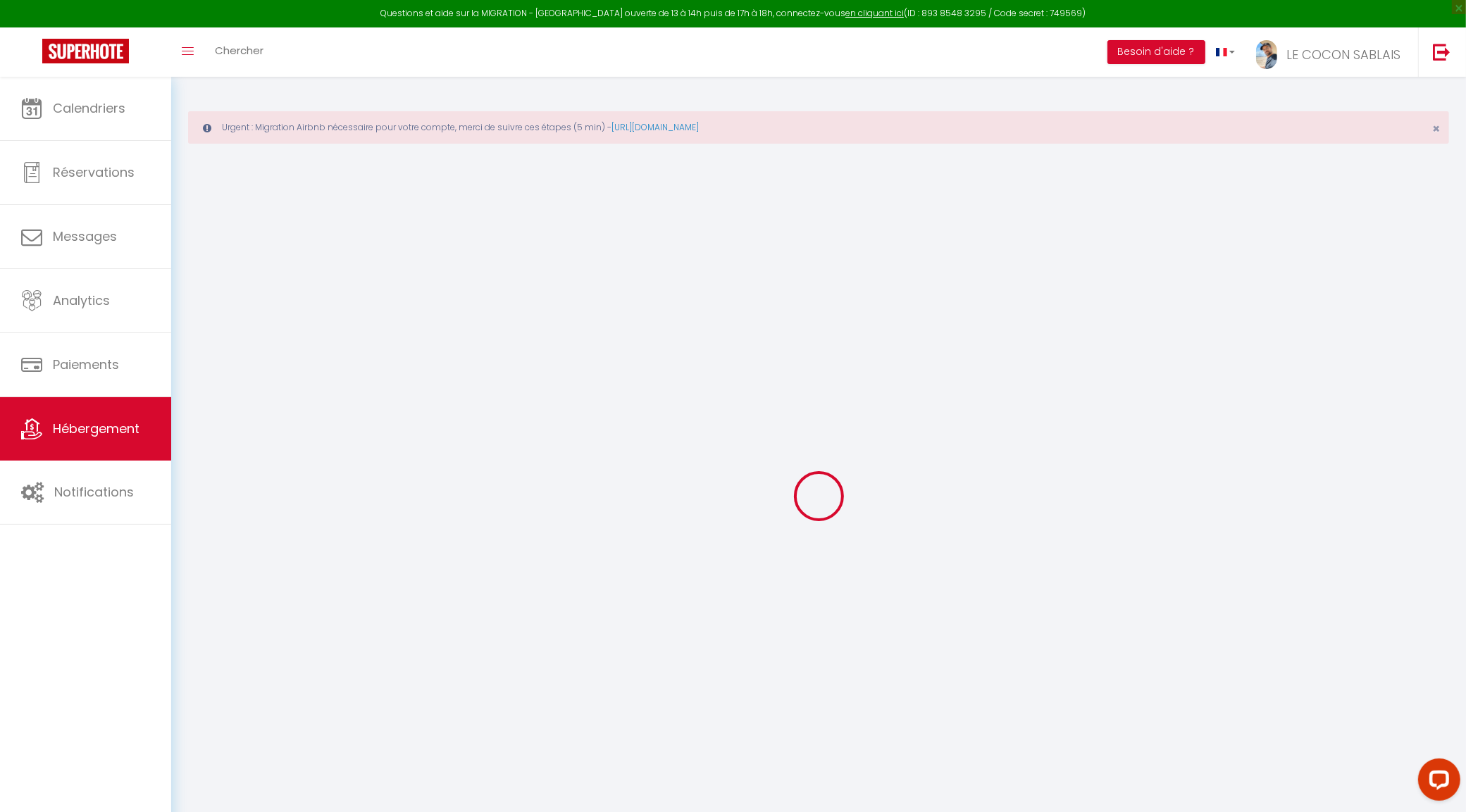
select select
checkbox input "false"
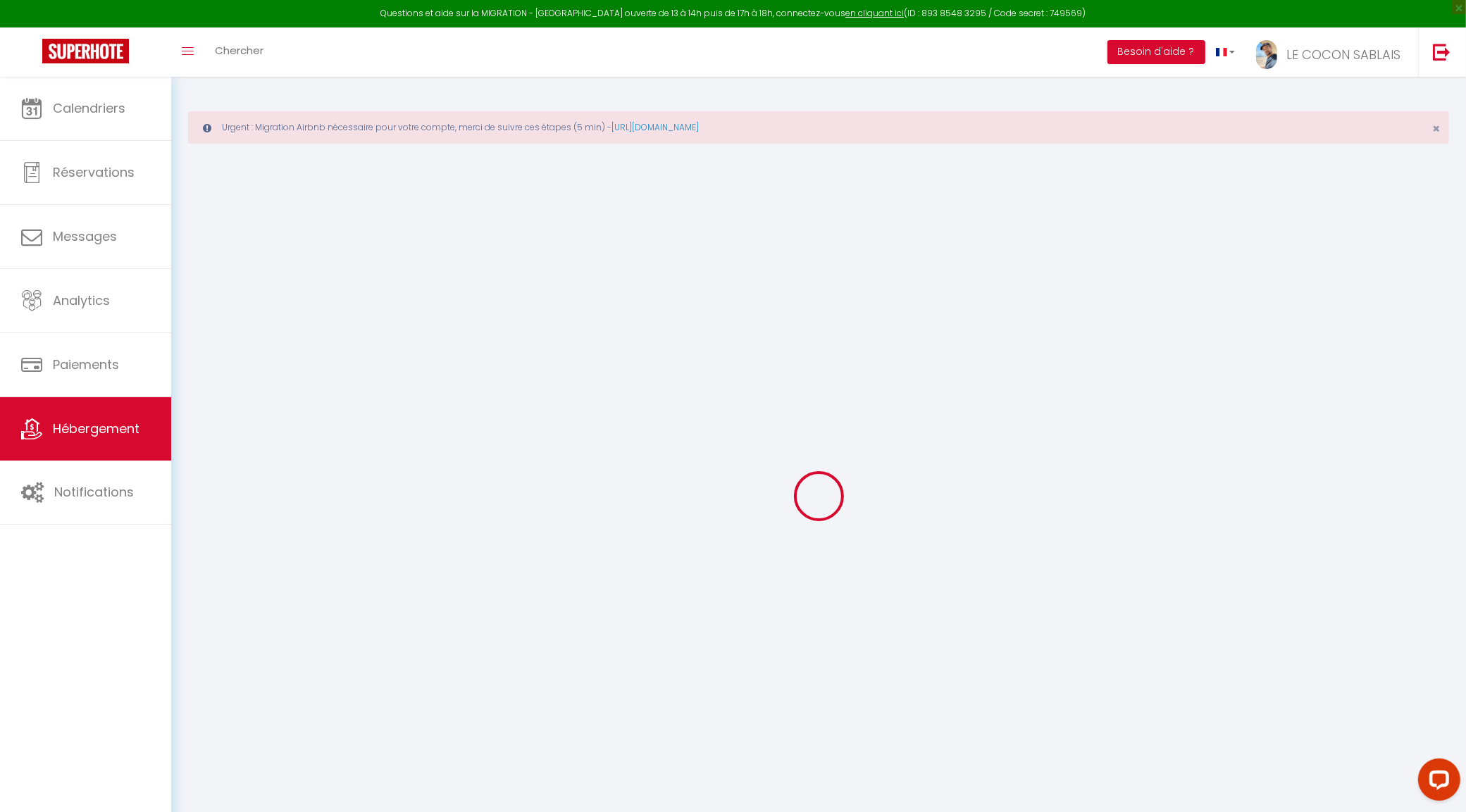
checkbox input "false"
select select
type input "L'Atlantide, 4 étoiles avec splendide vue océan !"
type input "Marie-Hélène"
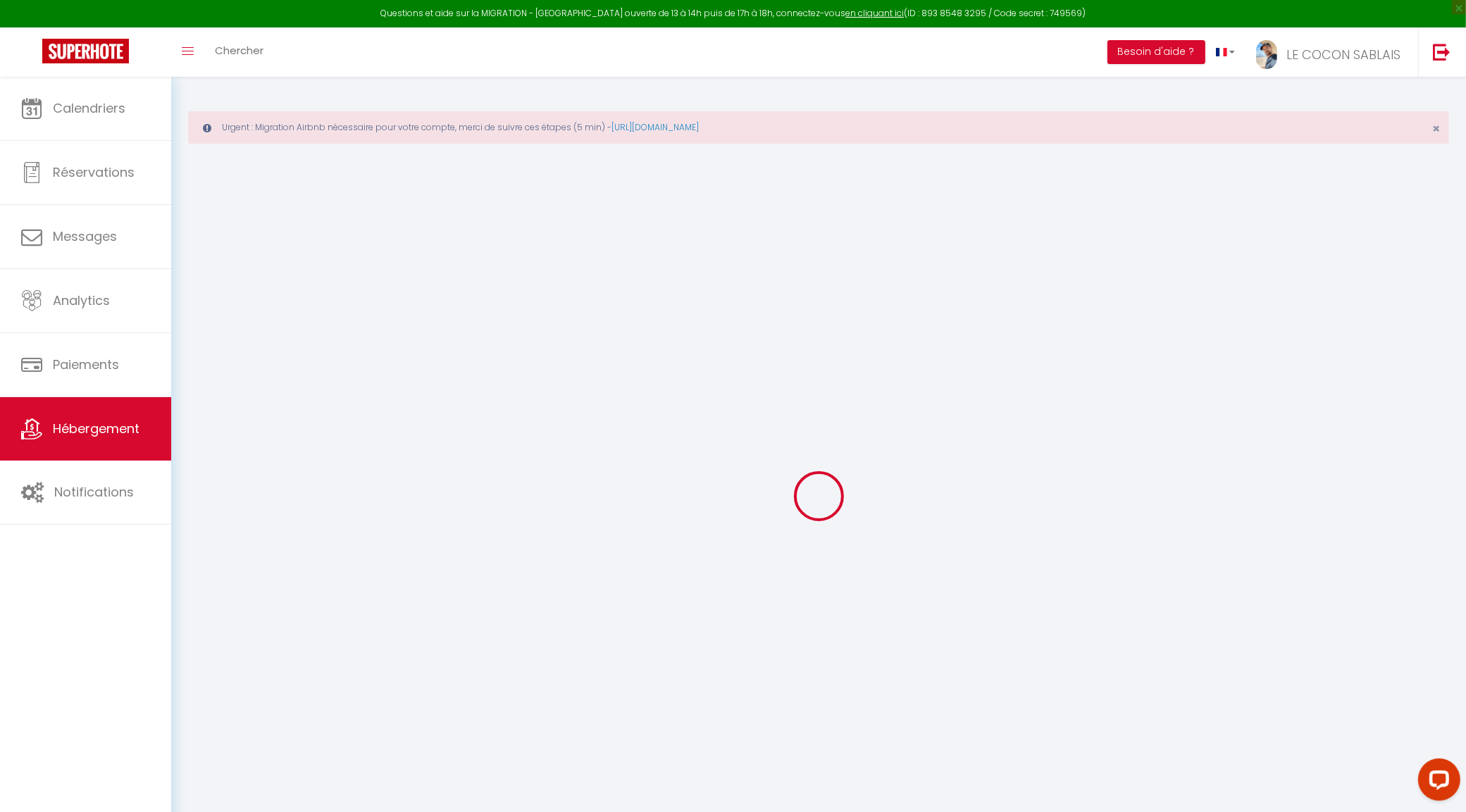
type input "LALLOUET"
type input "38 Rue des Bergeronnettes"
type input "17220"
type input "LA JARRIE"
select select "6"
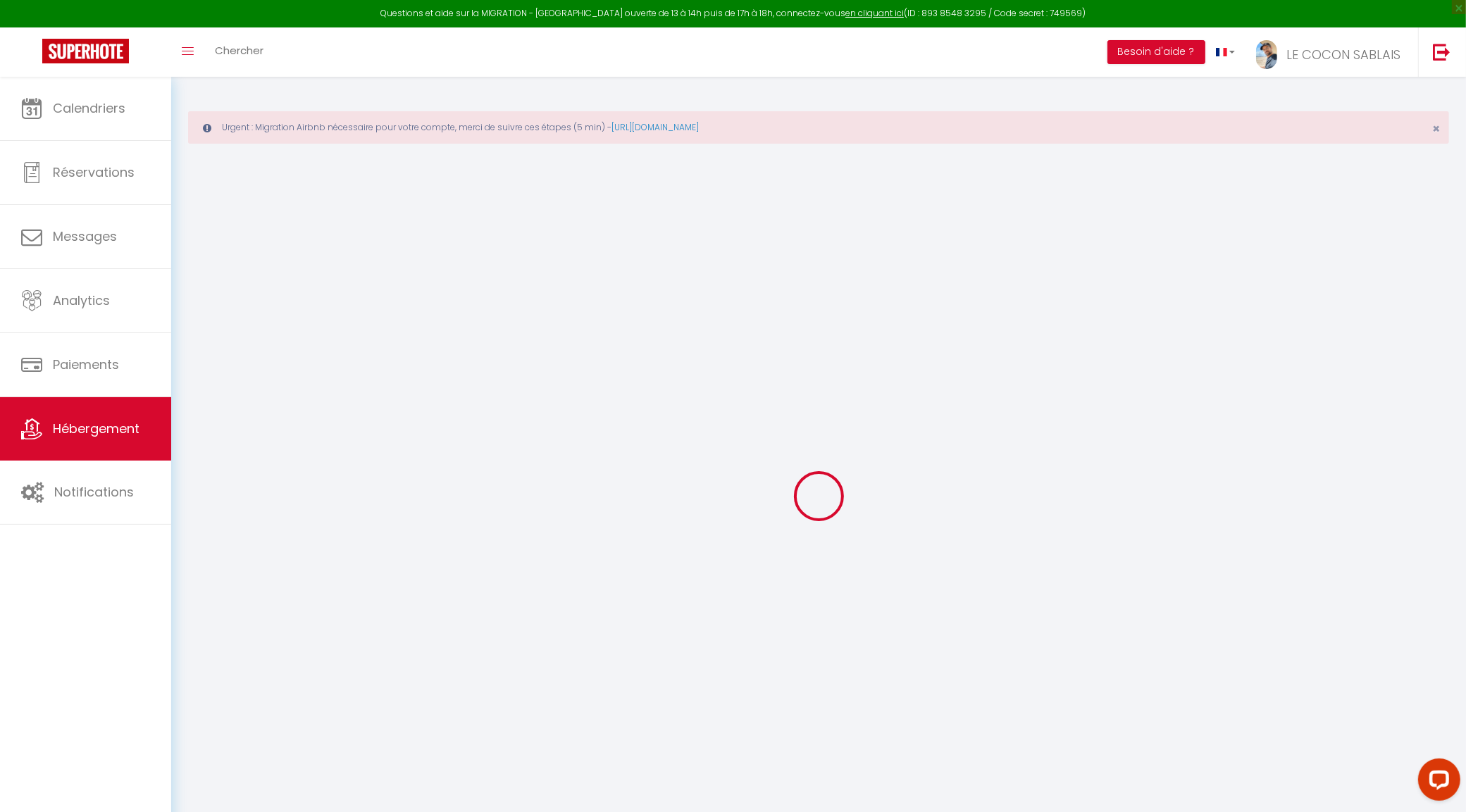
select select "4"
select select "3"
type input "250"
type input "20"
type input "90"
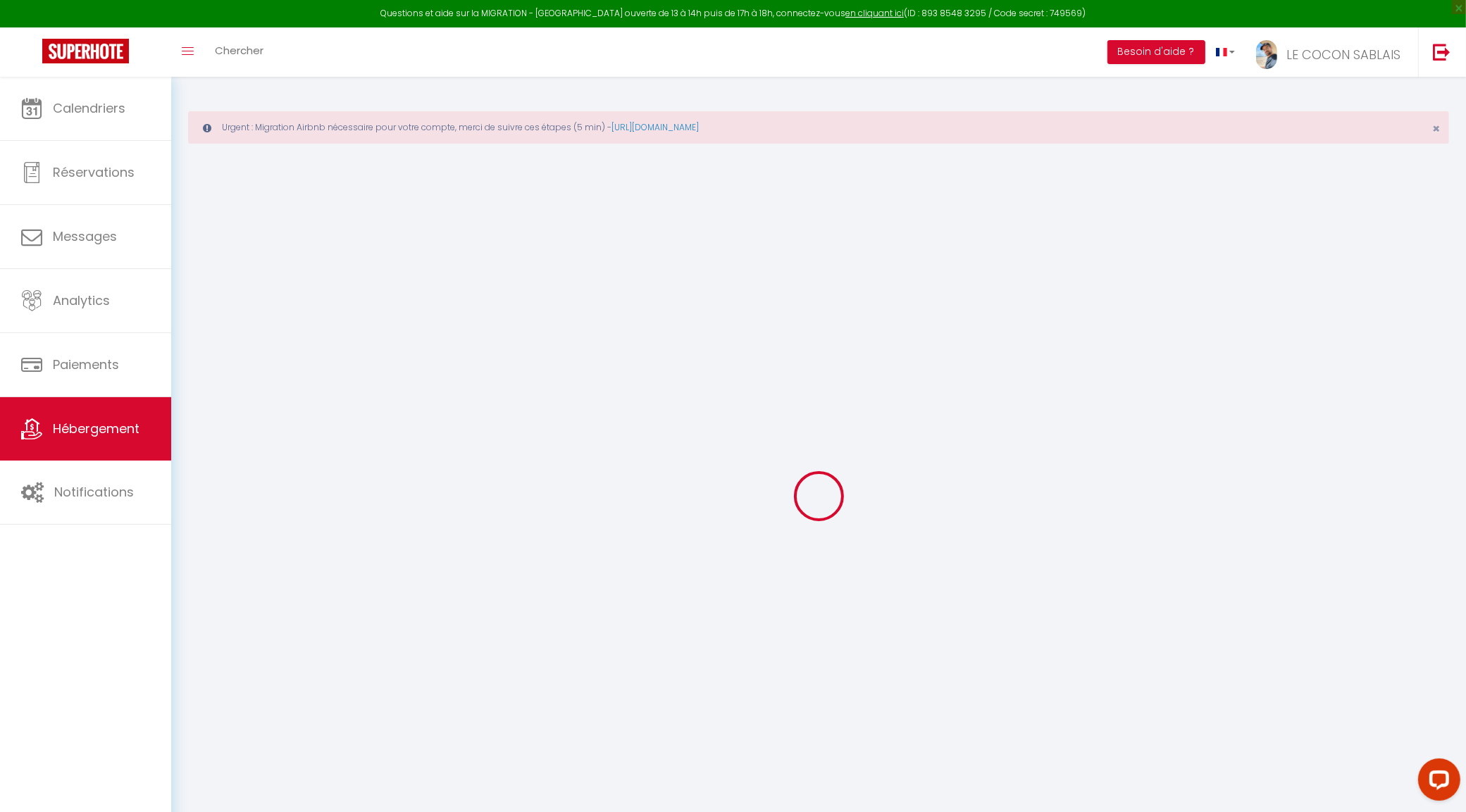
type input "1.40"
type input "750"
select select
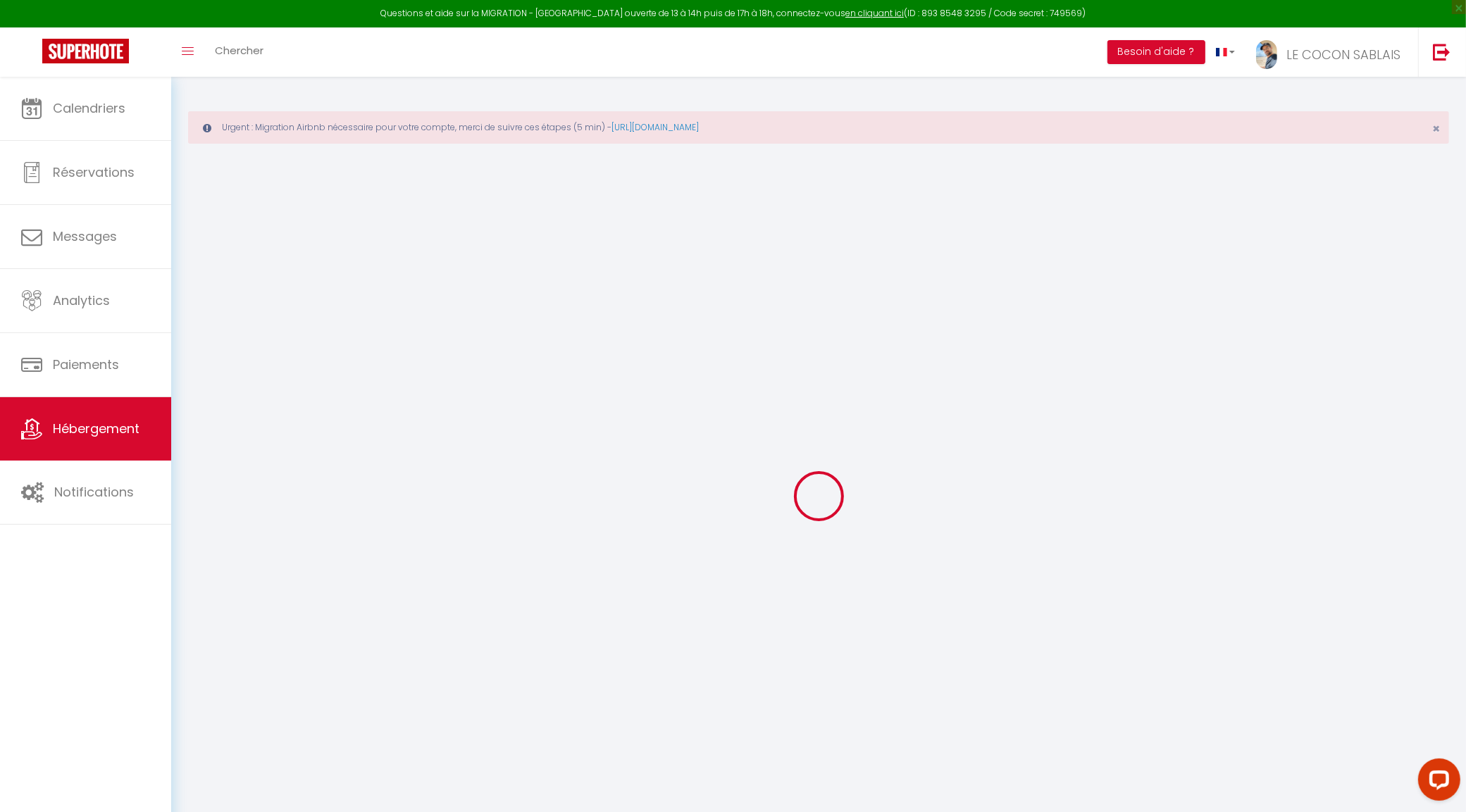
select select
type input "2 Rue du Puits Landais"
type input "85100"
type input "Les Sables-d'Olonne"
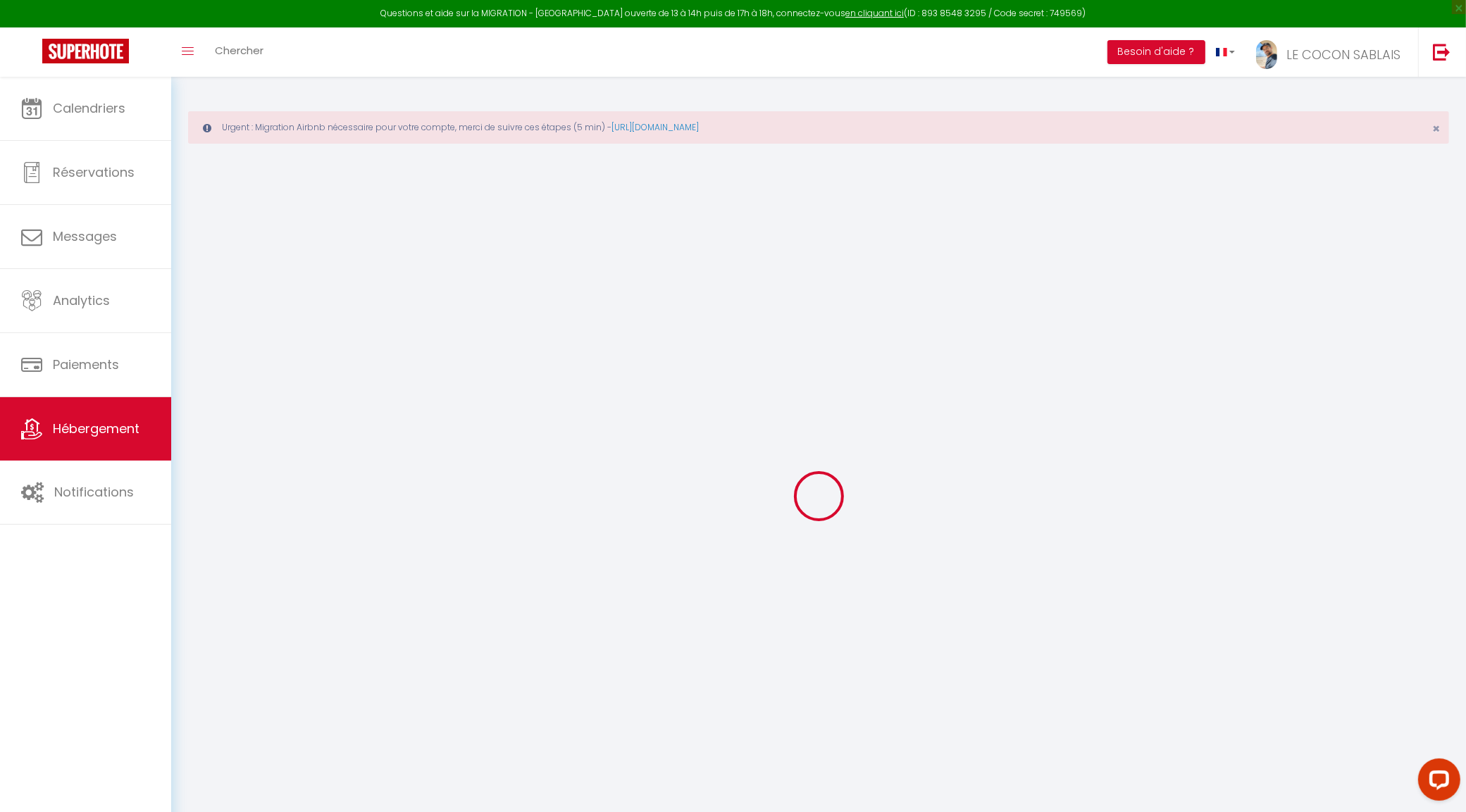
type input "[EMAIL_ADDRESS][DOMAIN_NAME]"
select select "12538"
checkbox input "false"
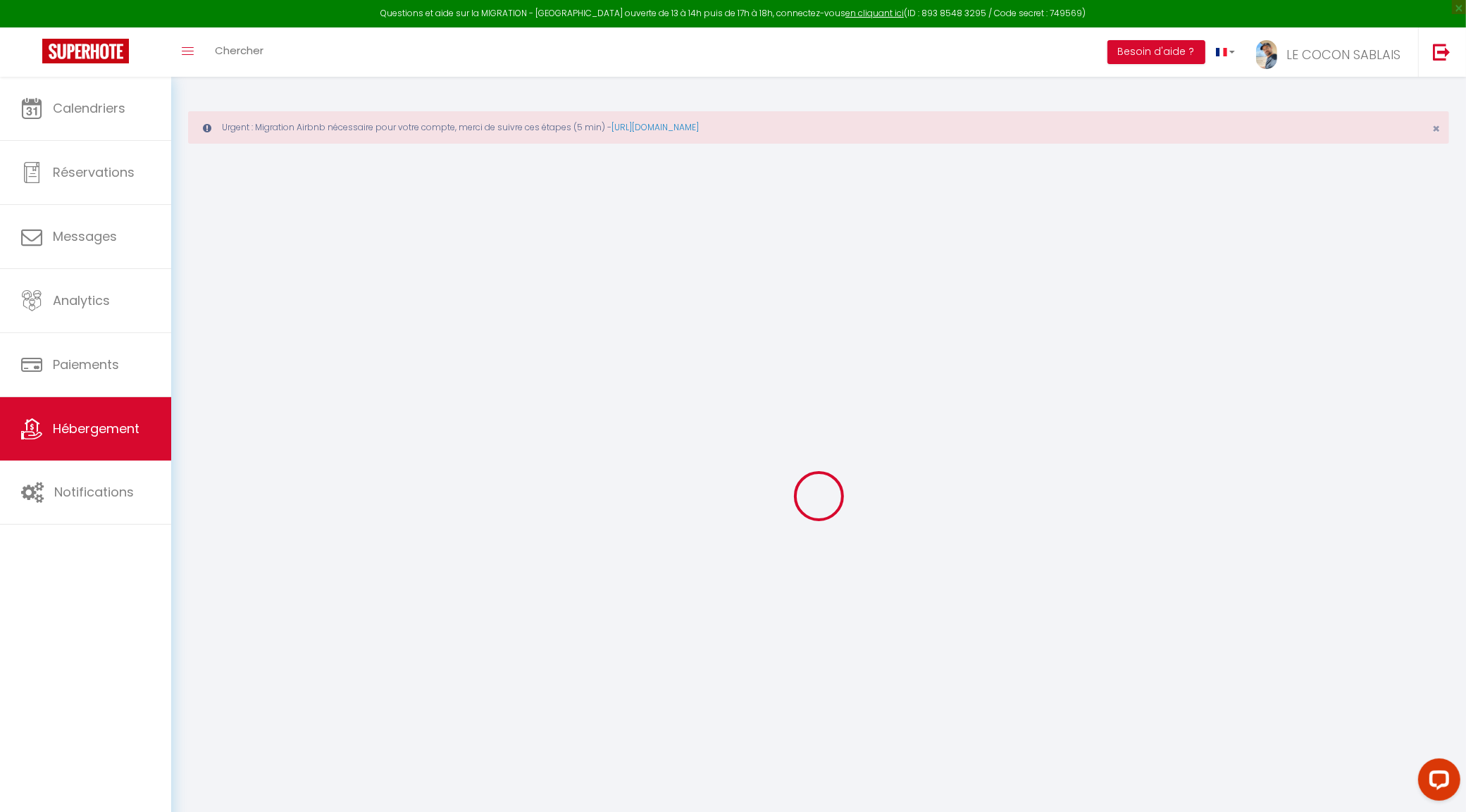
checkbox input "false"
type input "22"
type input "90"
type input "0"
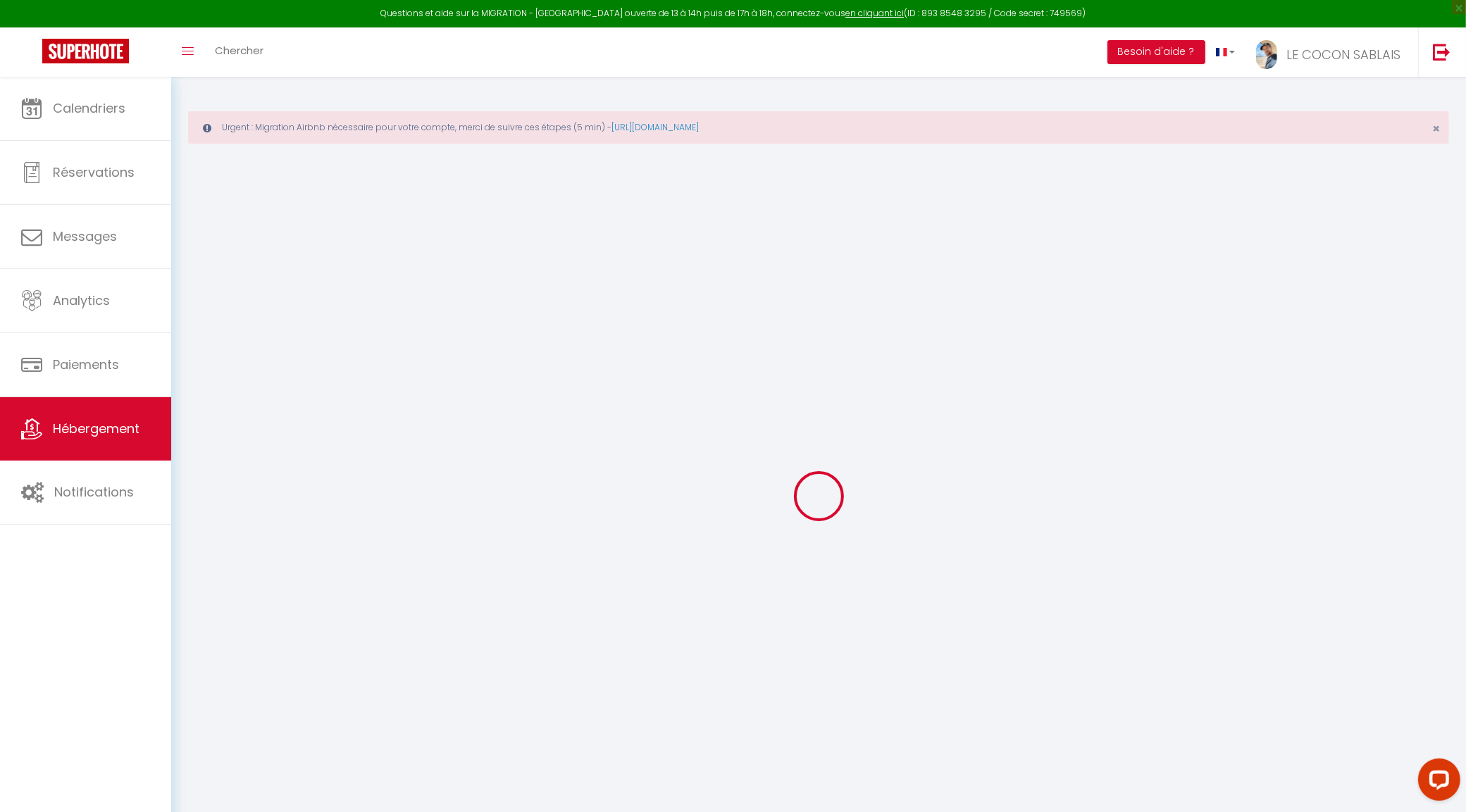
type input "0"
select select "19657"
select select
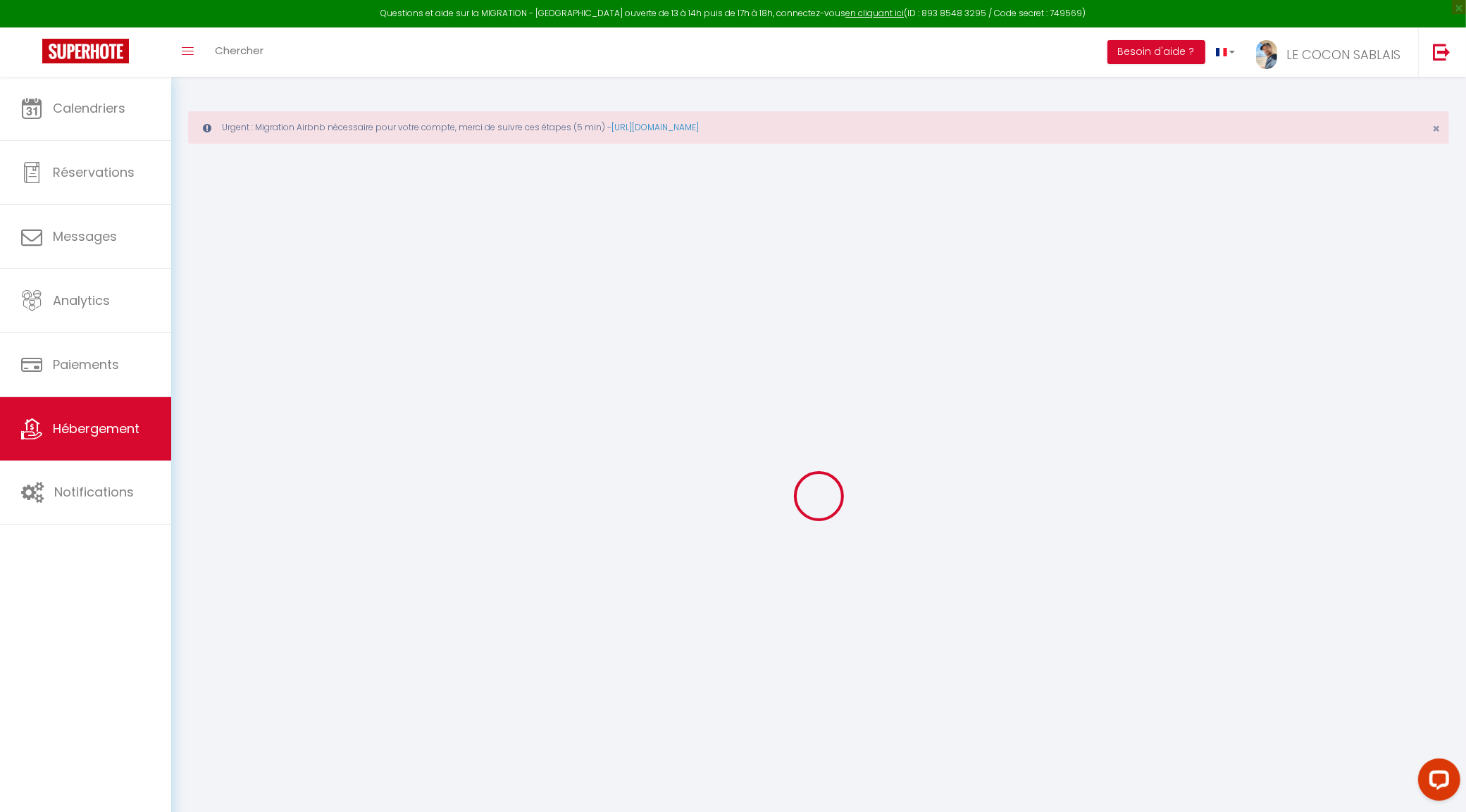
select select
checkbox input "false"
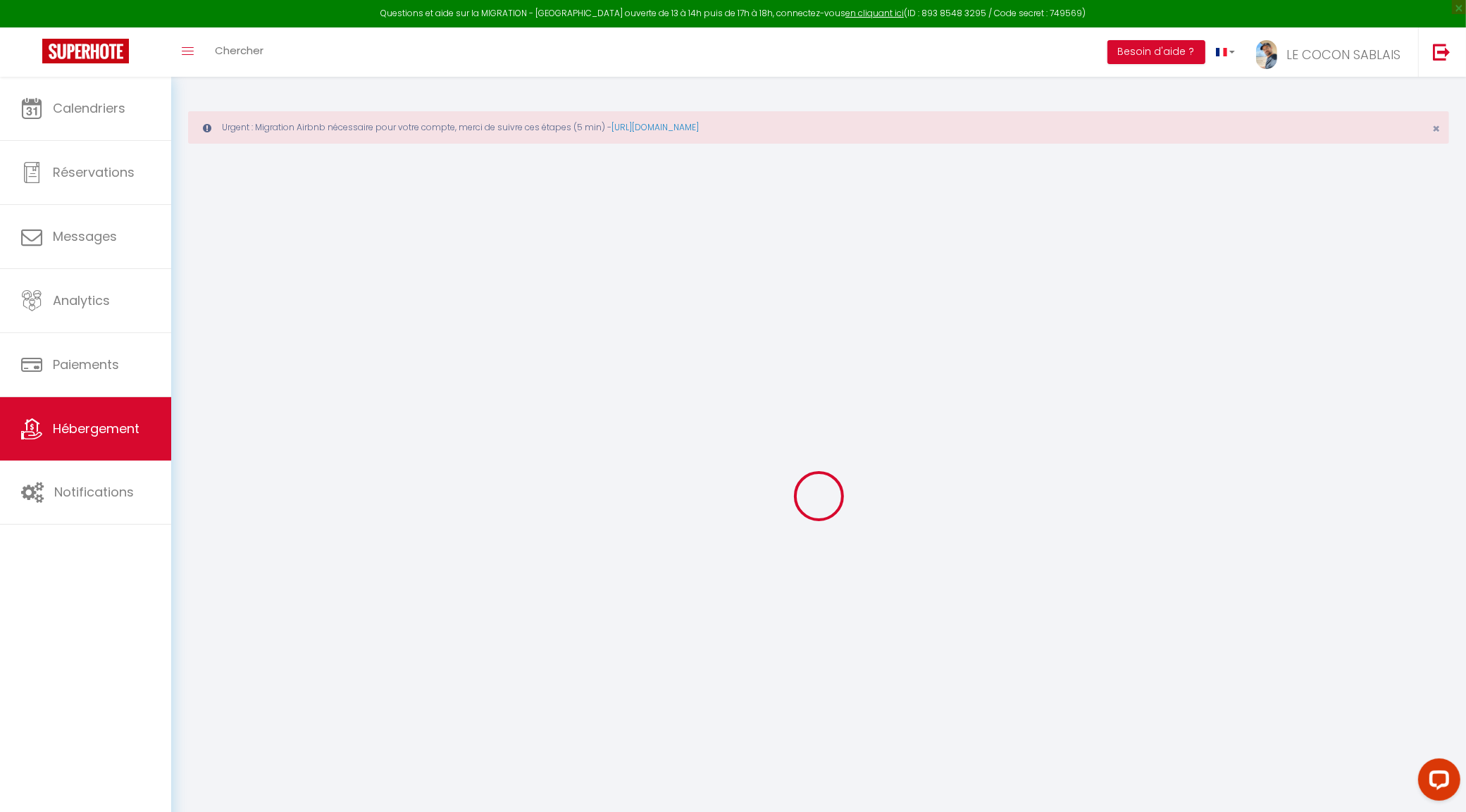
checkbox input "false"
select select
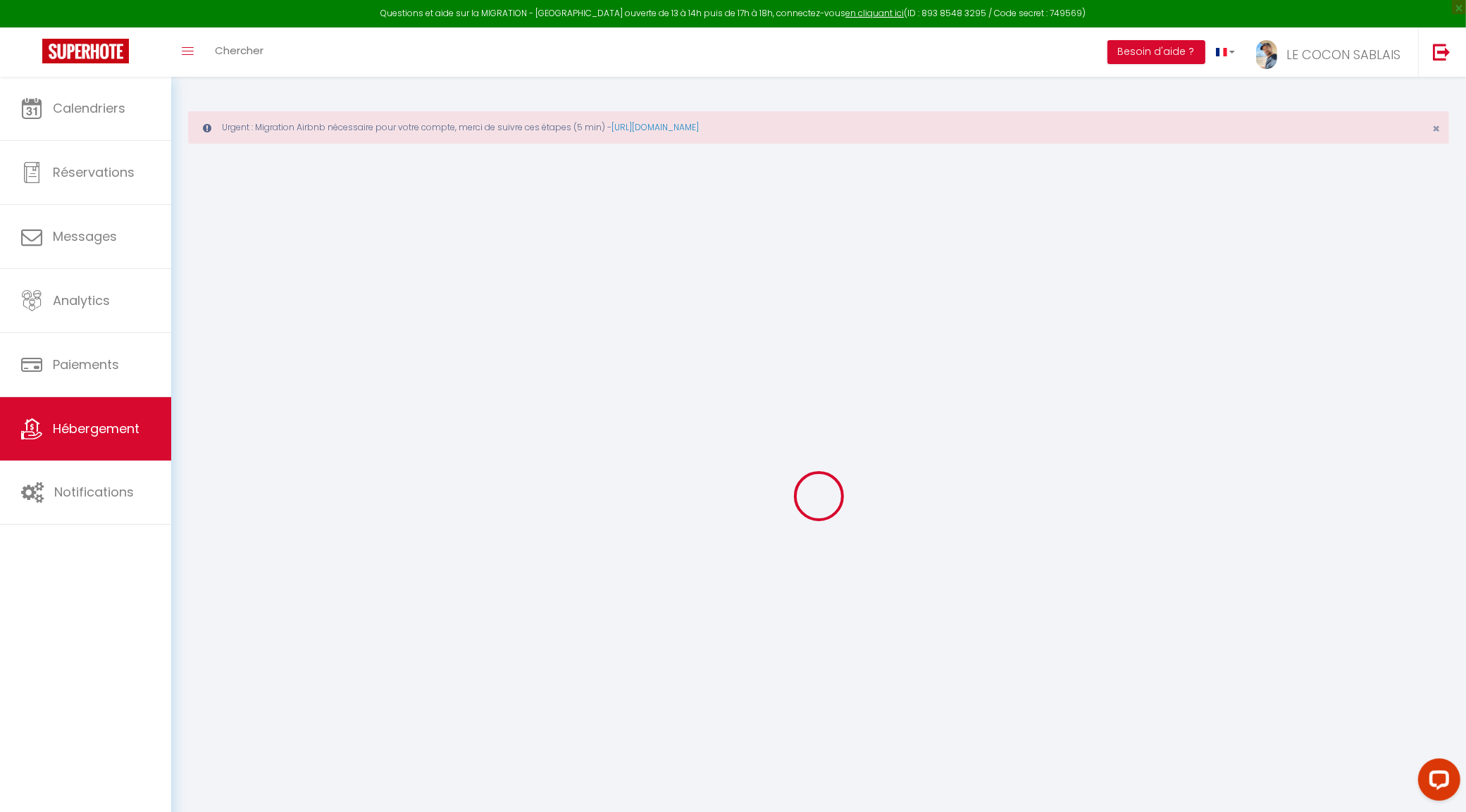
select select
checkbox input "false"
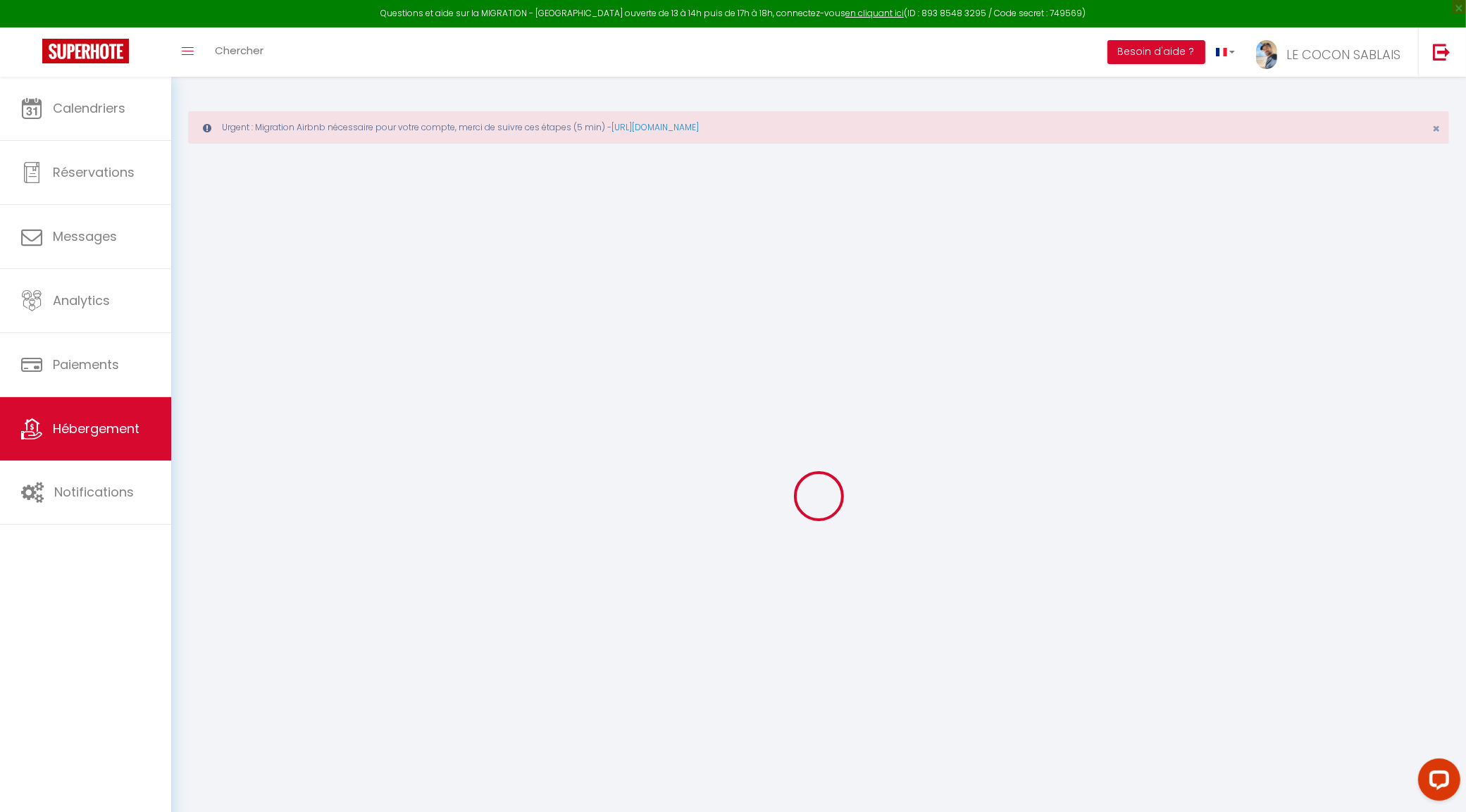
checkbox input "false"
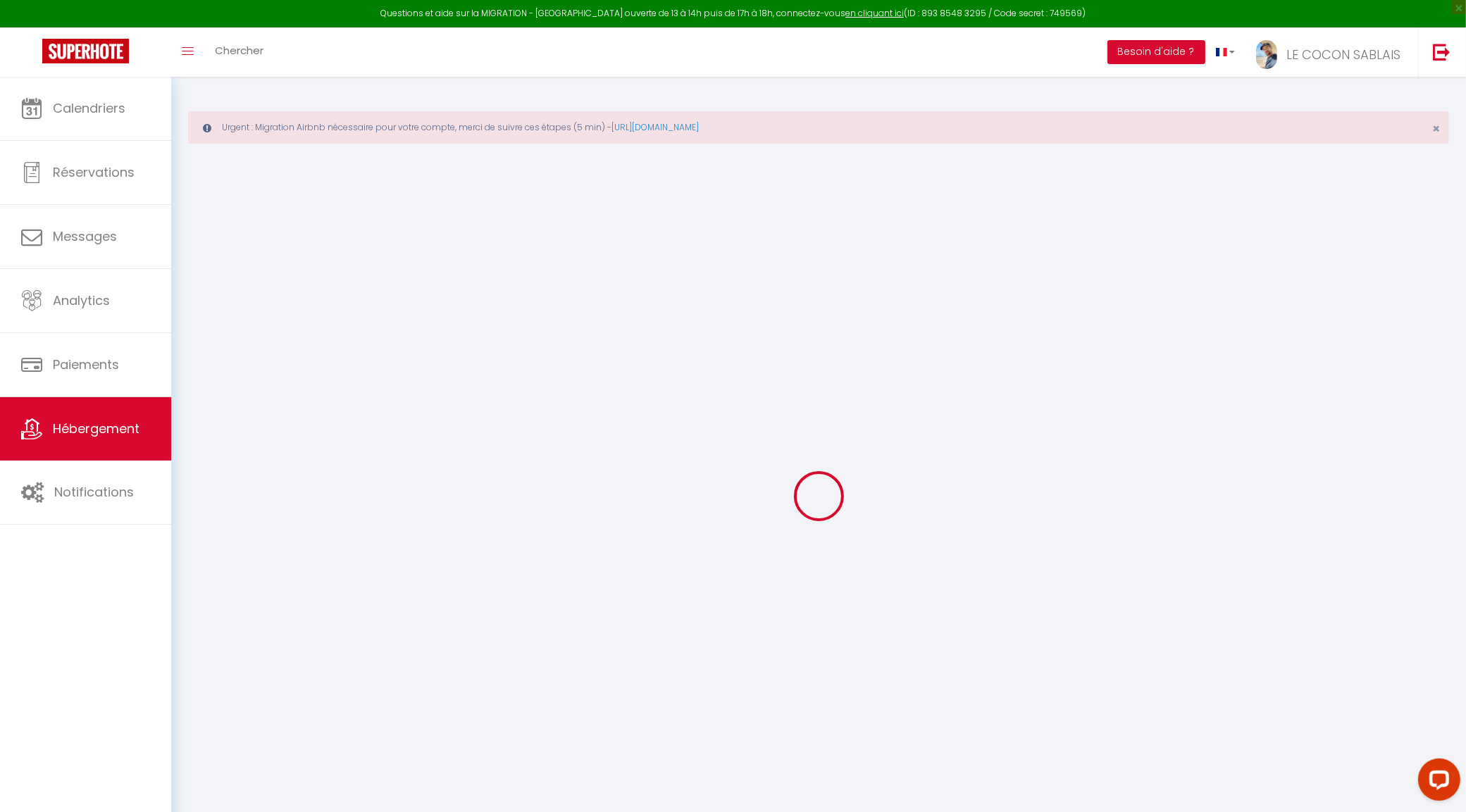
select select "16:00"
select select "22:00"
select select "11:00"
select select "30"
select select "120"
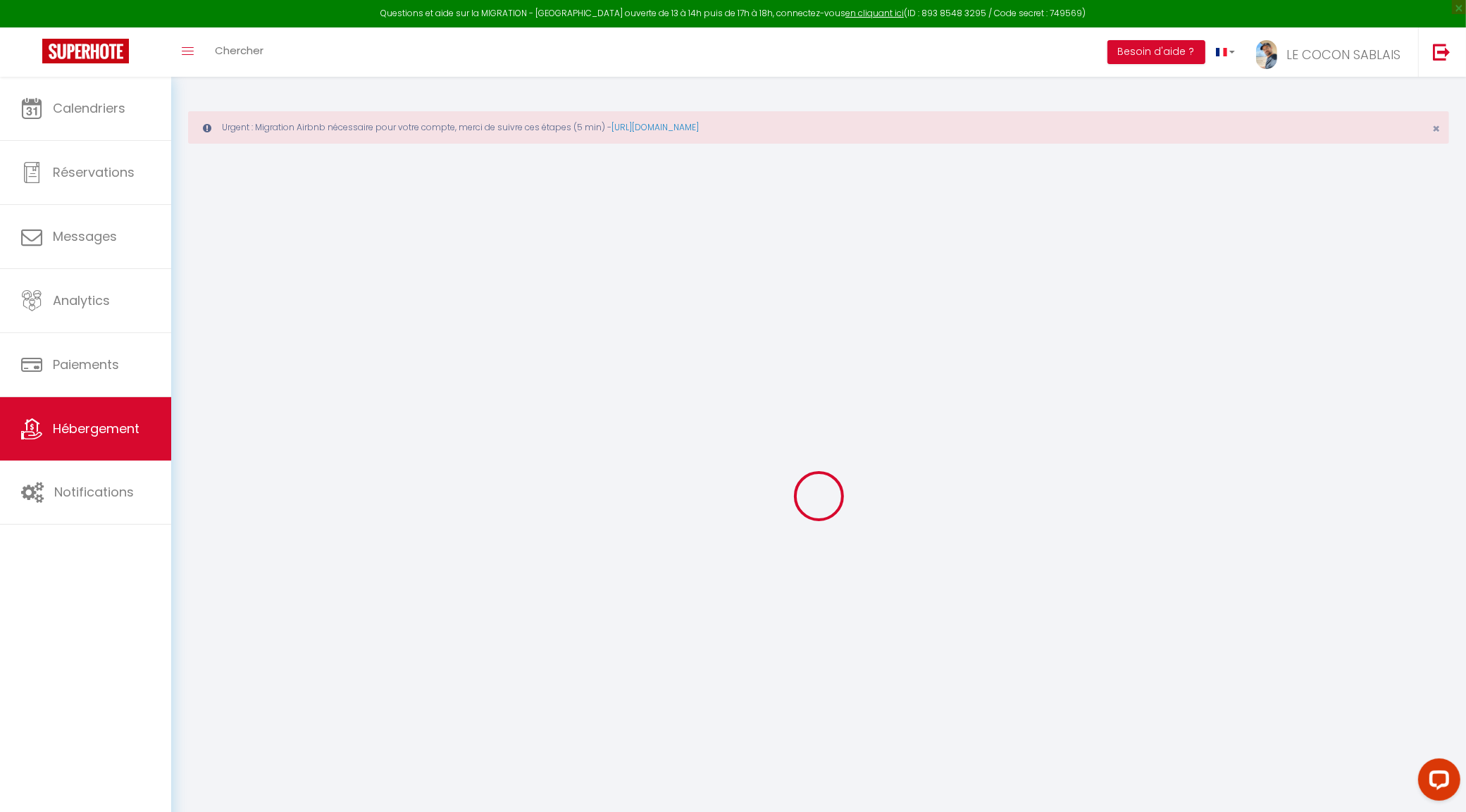
checkbox input "false"
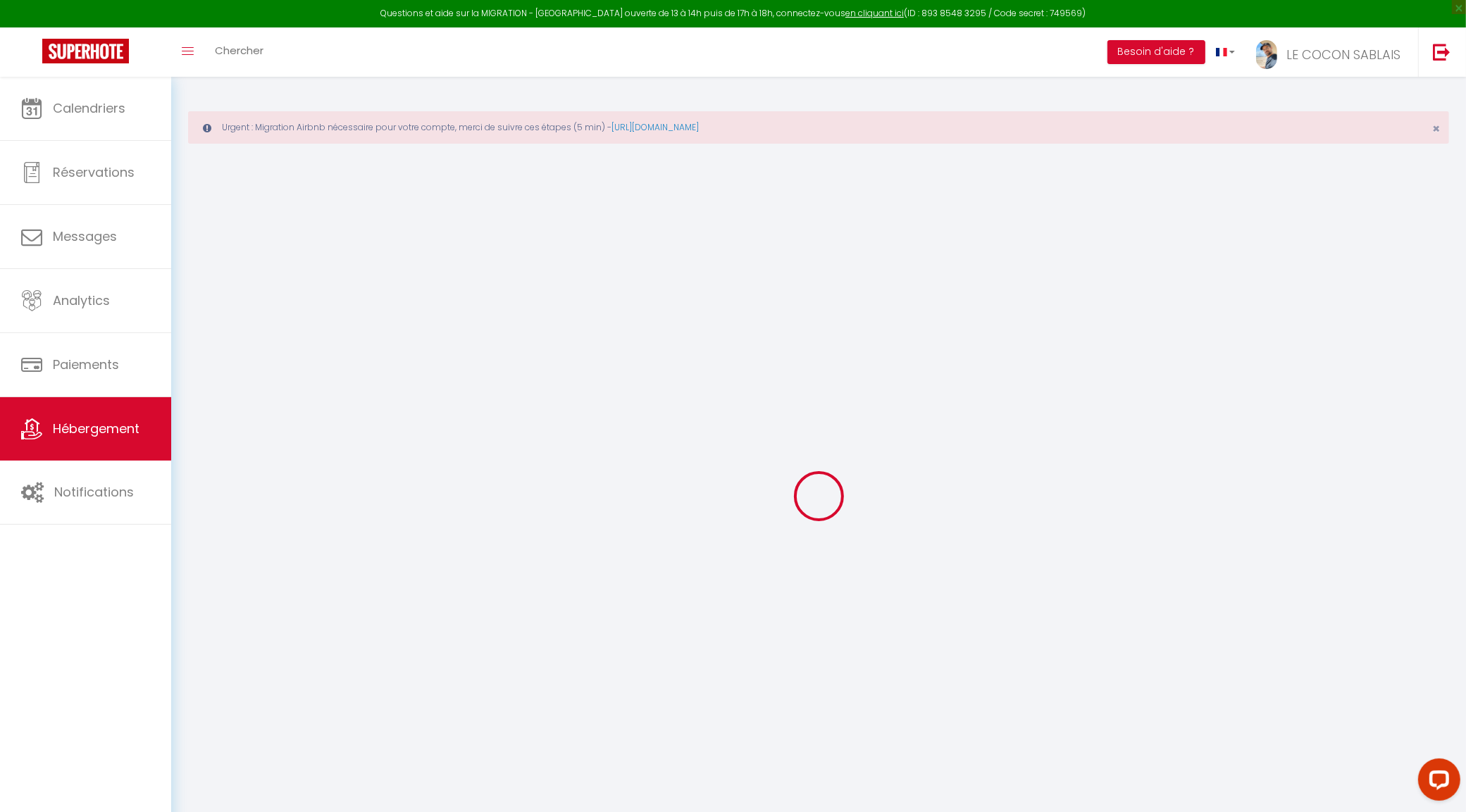
checkbox input "false"
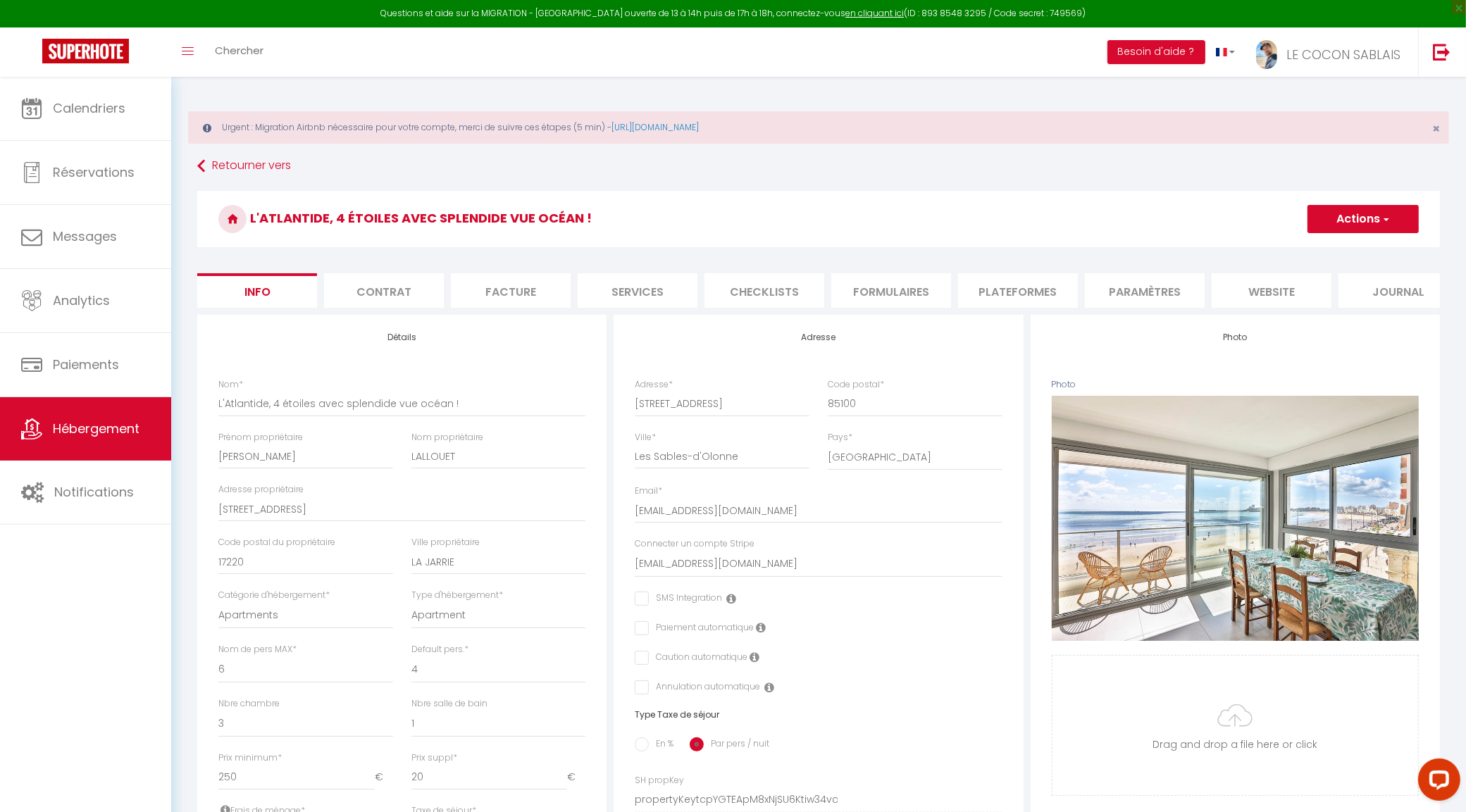
checkbox input "false"
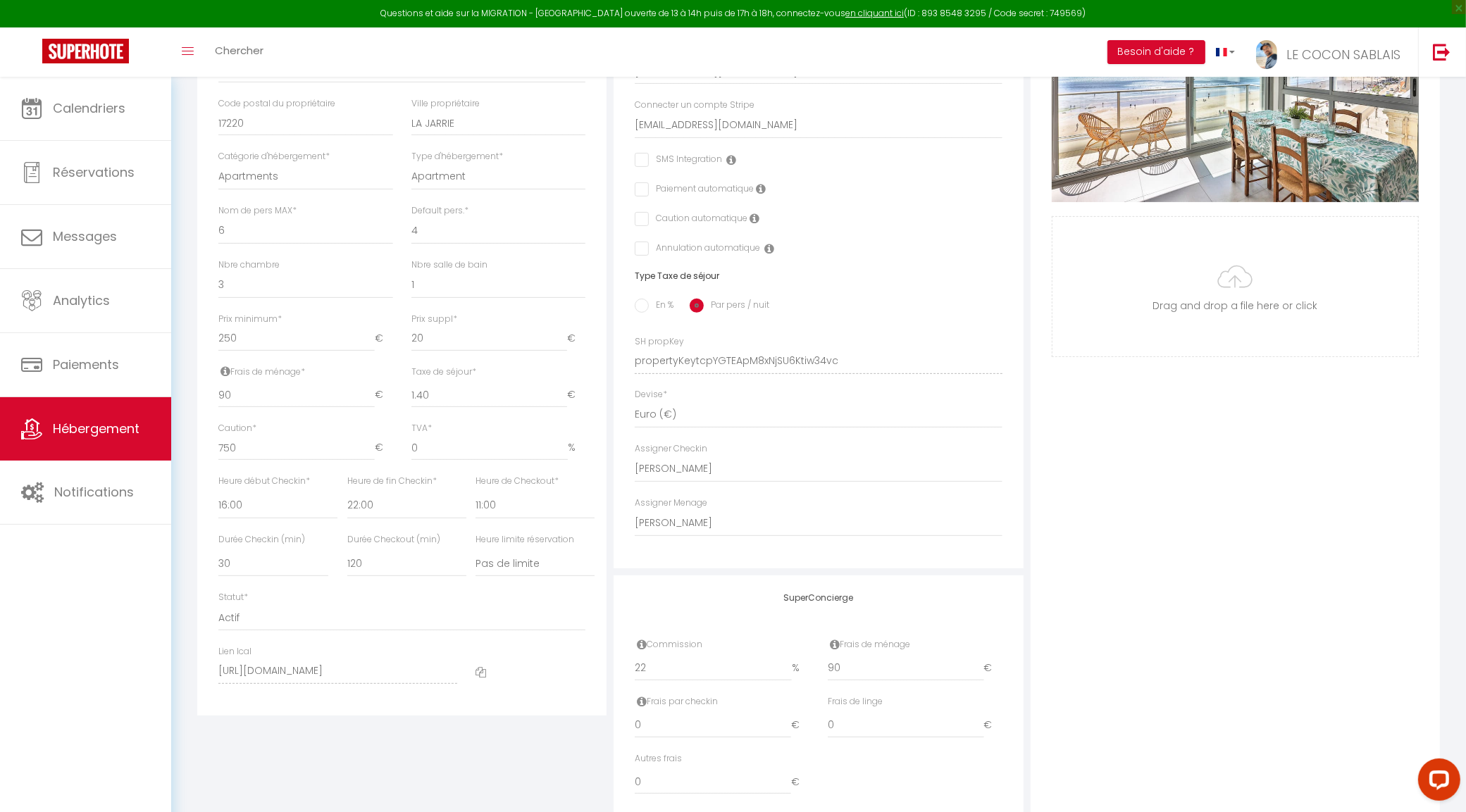
scroll to position [501, 0]
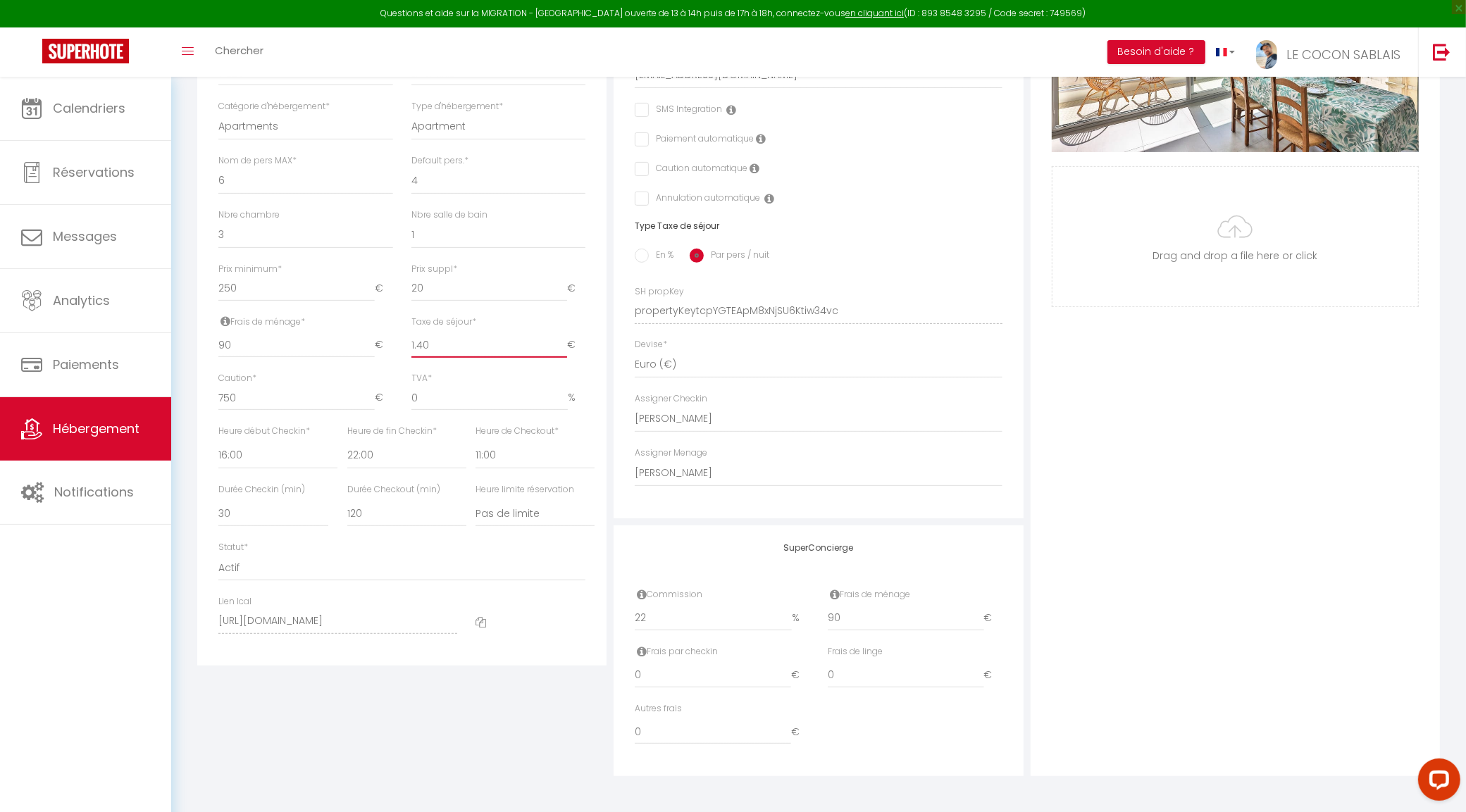
click at [448, 340] on input "1.40" at bounding box center [489, 345] width 155 height 25
type input "1.0"
checkbox input "false"
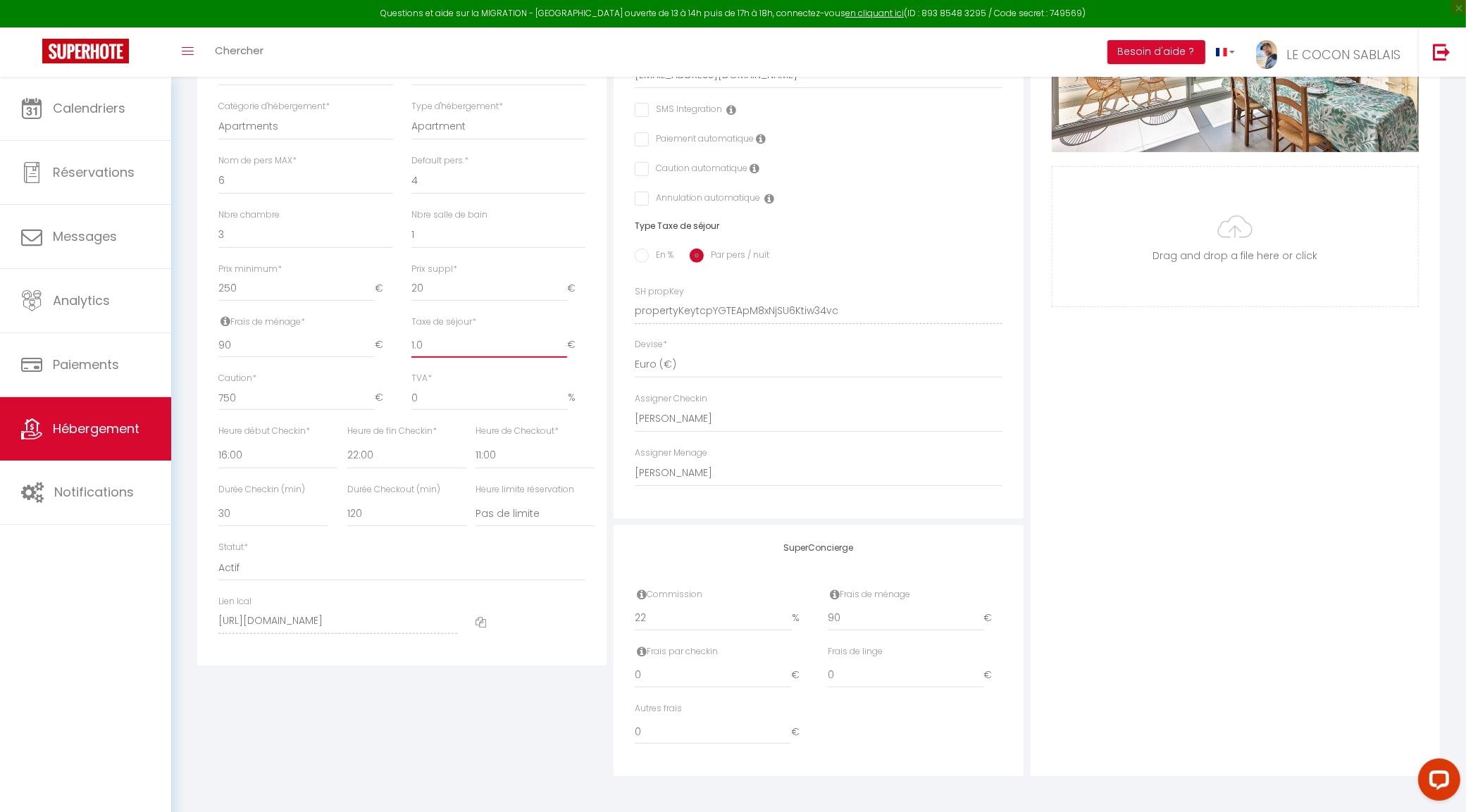
checkbox input "false"
type input "1.90"
checkbox input "false"
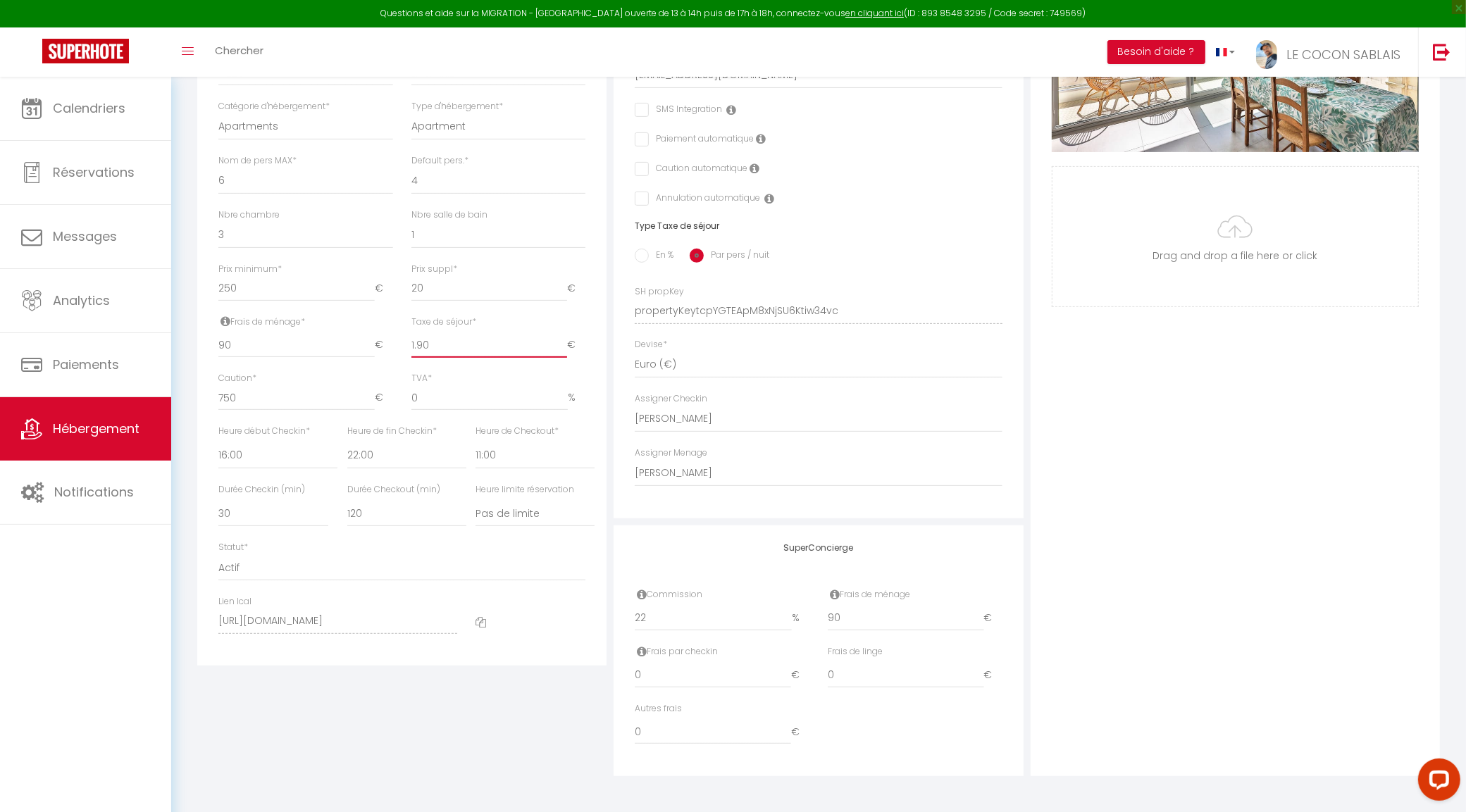
checkbox input "false"
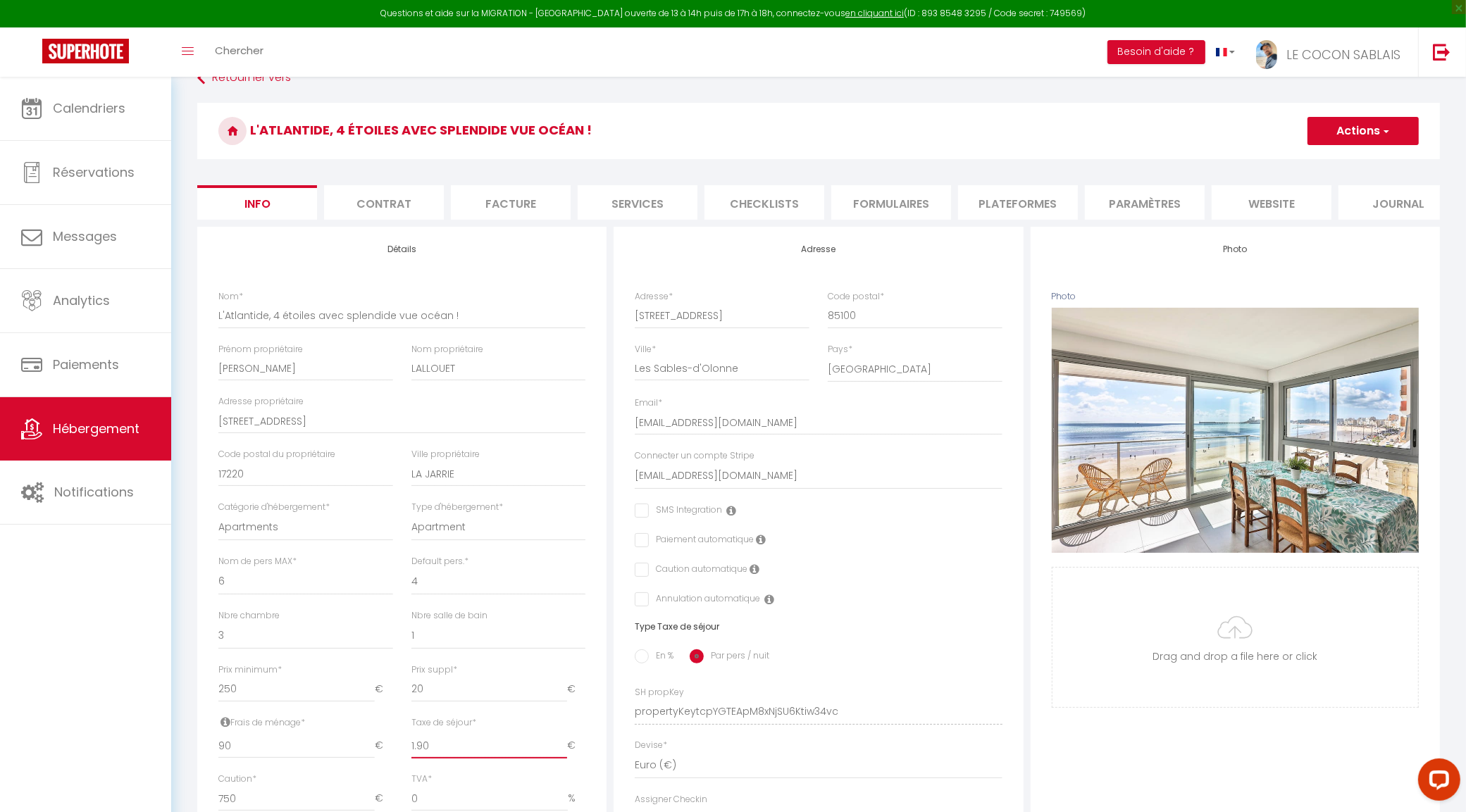
scroll to position [0, 0]
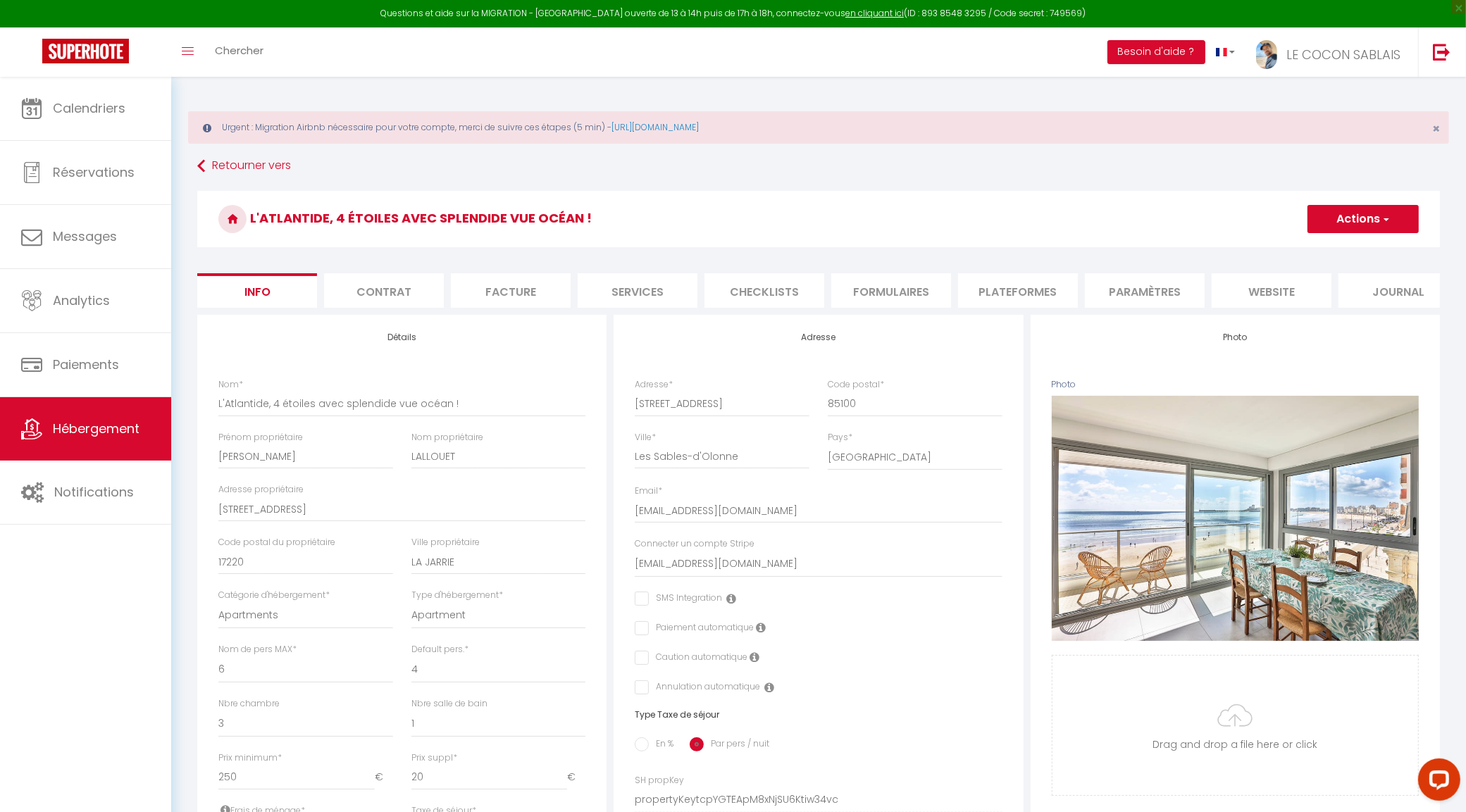
type input "1.90"
click at [1356, 216] on button "Actions" at bounding box center [1362, 218] width 111 height 28
click at [1319, 247] on input "Enregistrer" at bounding box center [1306, 249] width 52 height 14
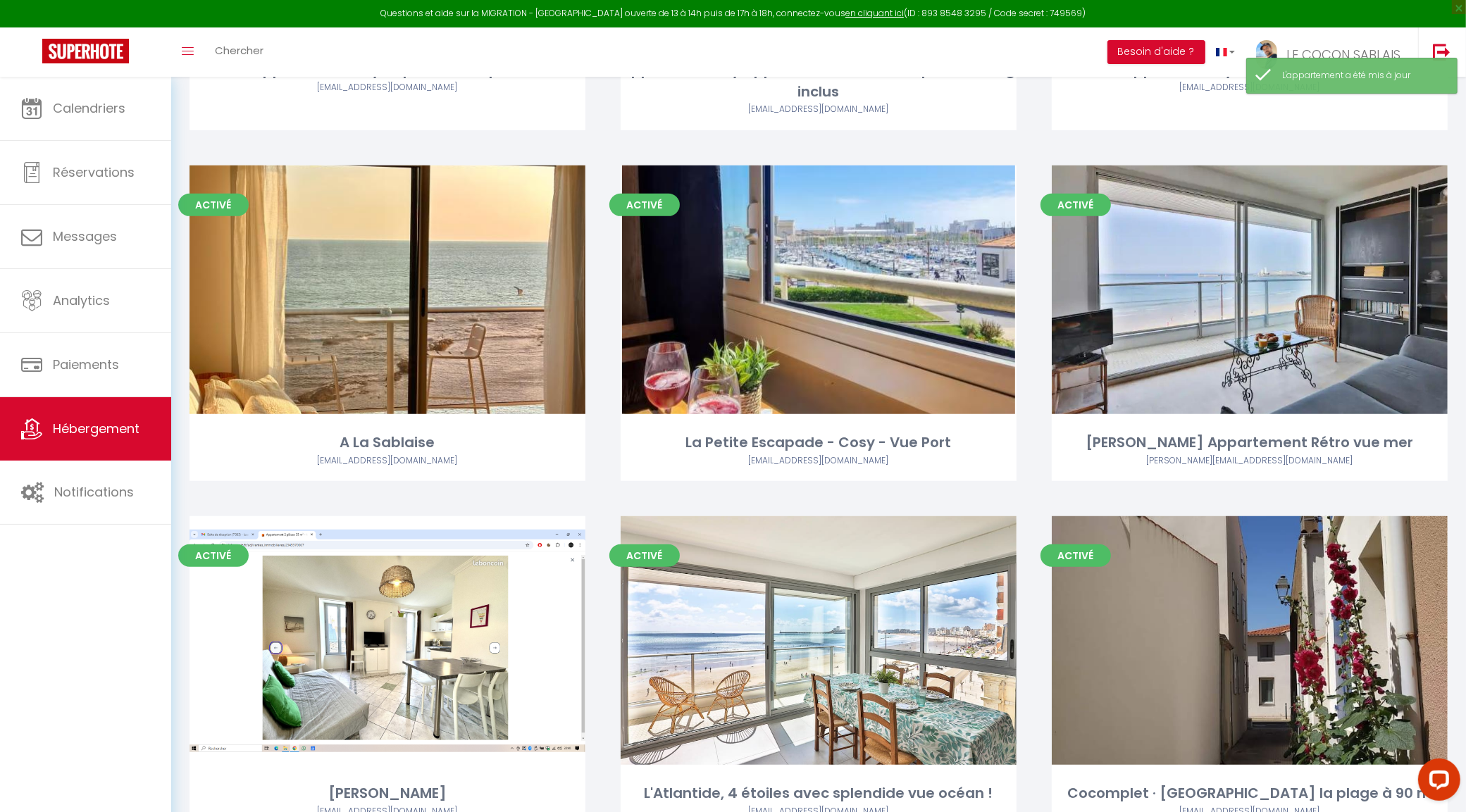
scroll to position [880, 0]
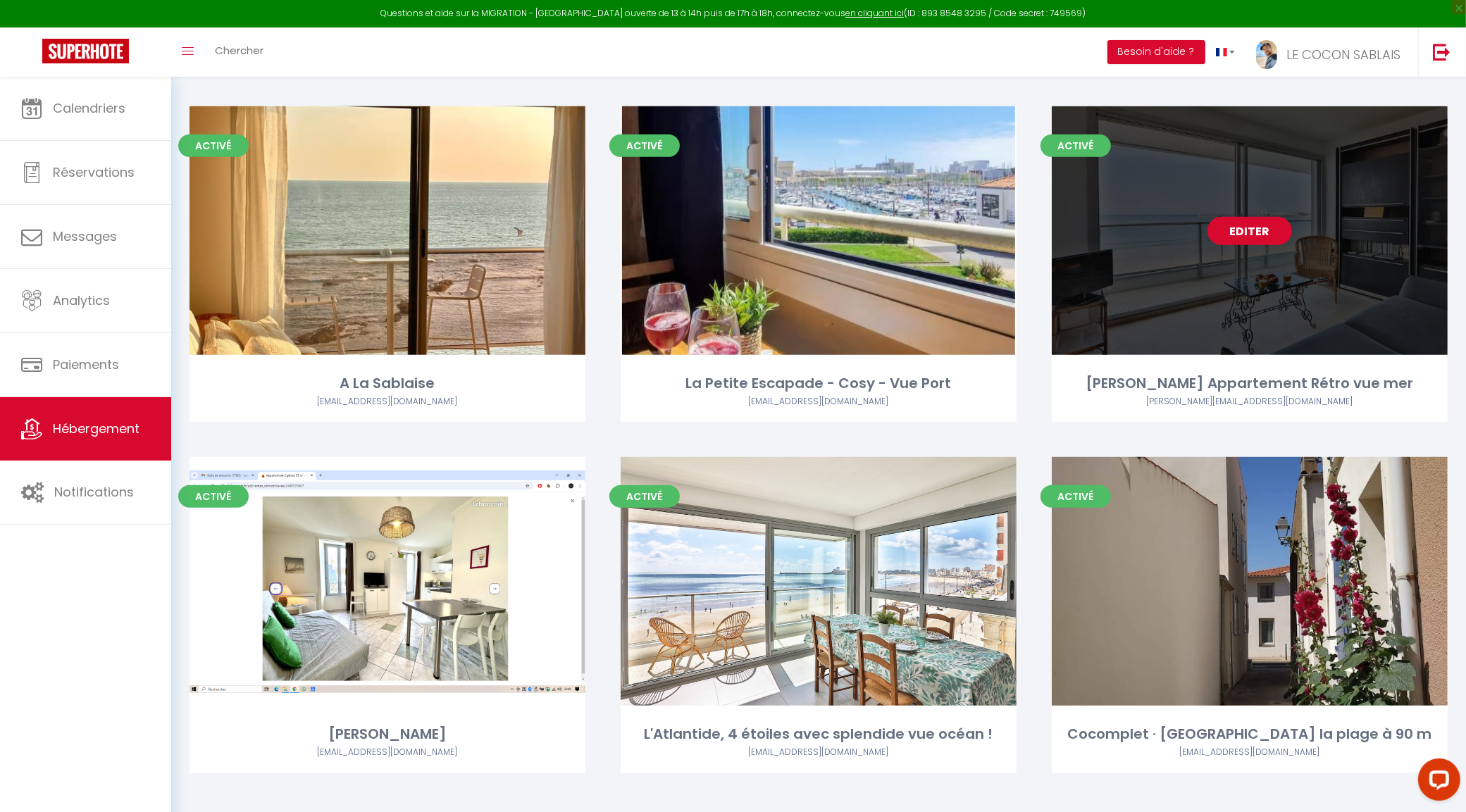
click at [1262, 227] on link "Editer" at bounding box center [1250, 231] width 85 height 28
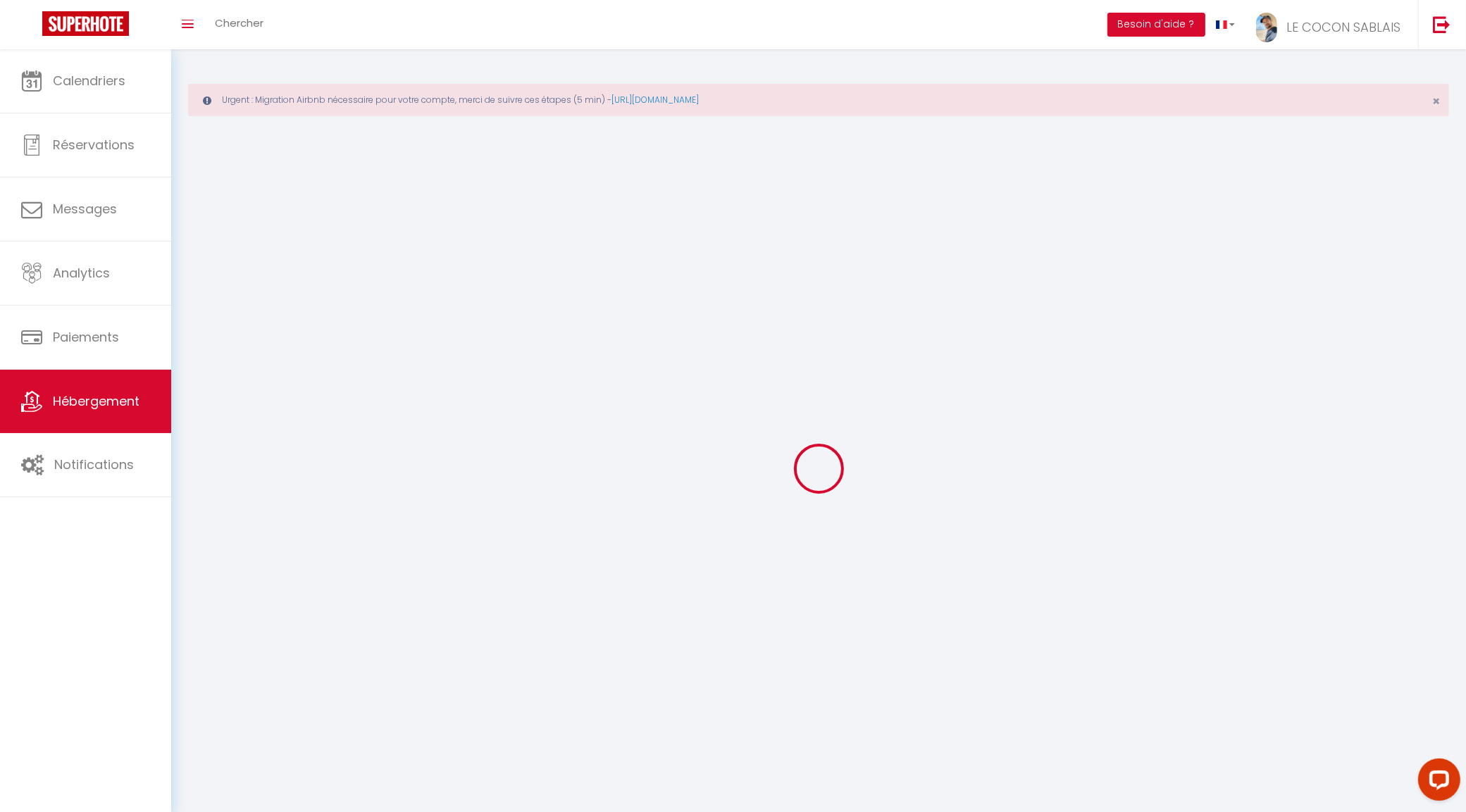
select select
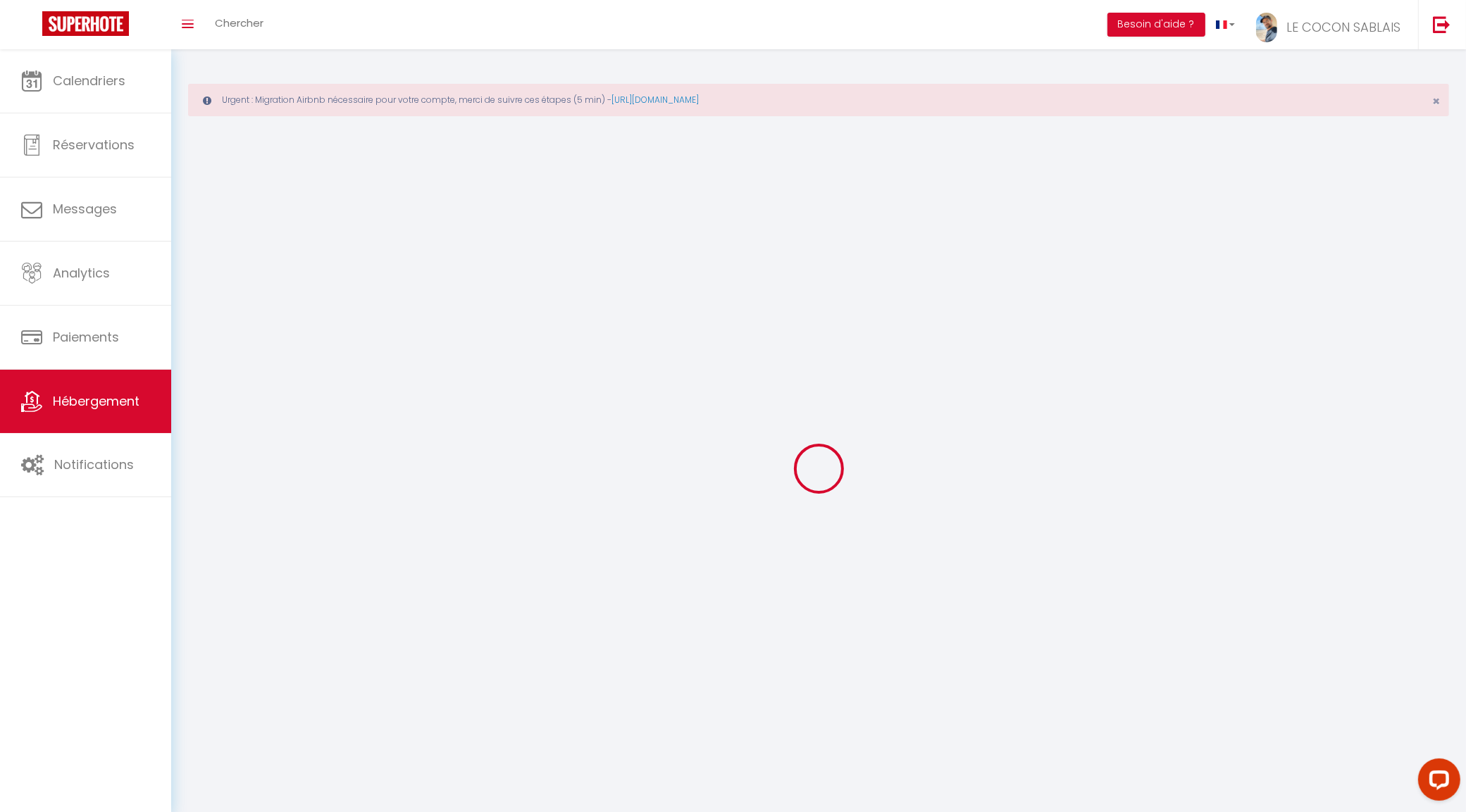
checkbox input "false"
select select
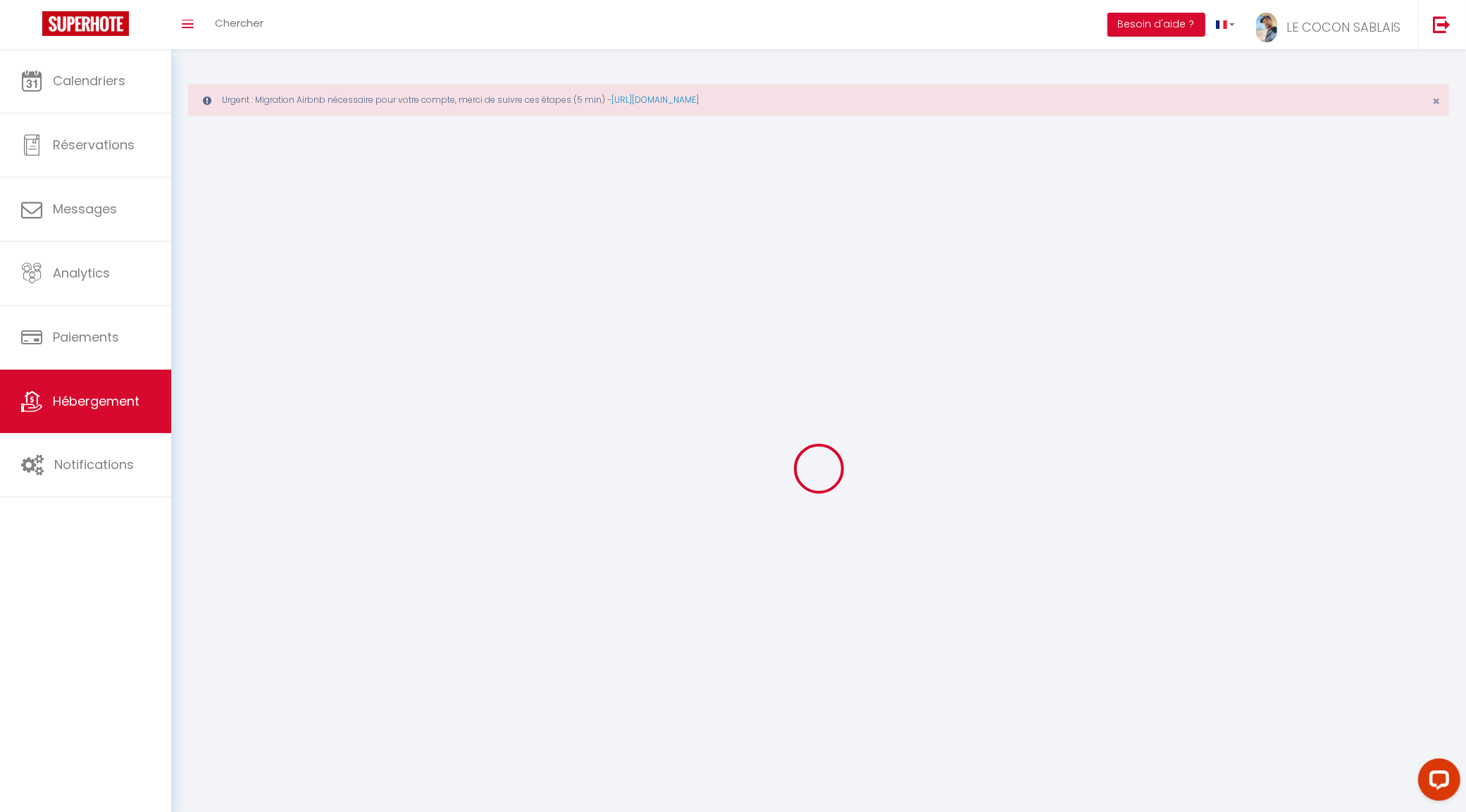
select select
select select "1"
select select
select select "28"
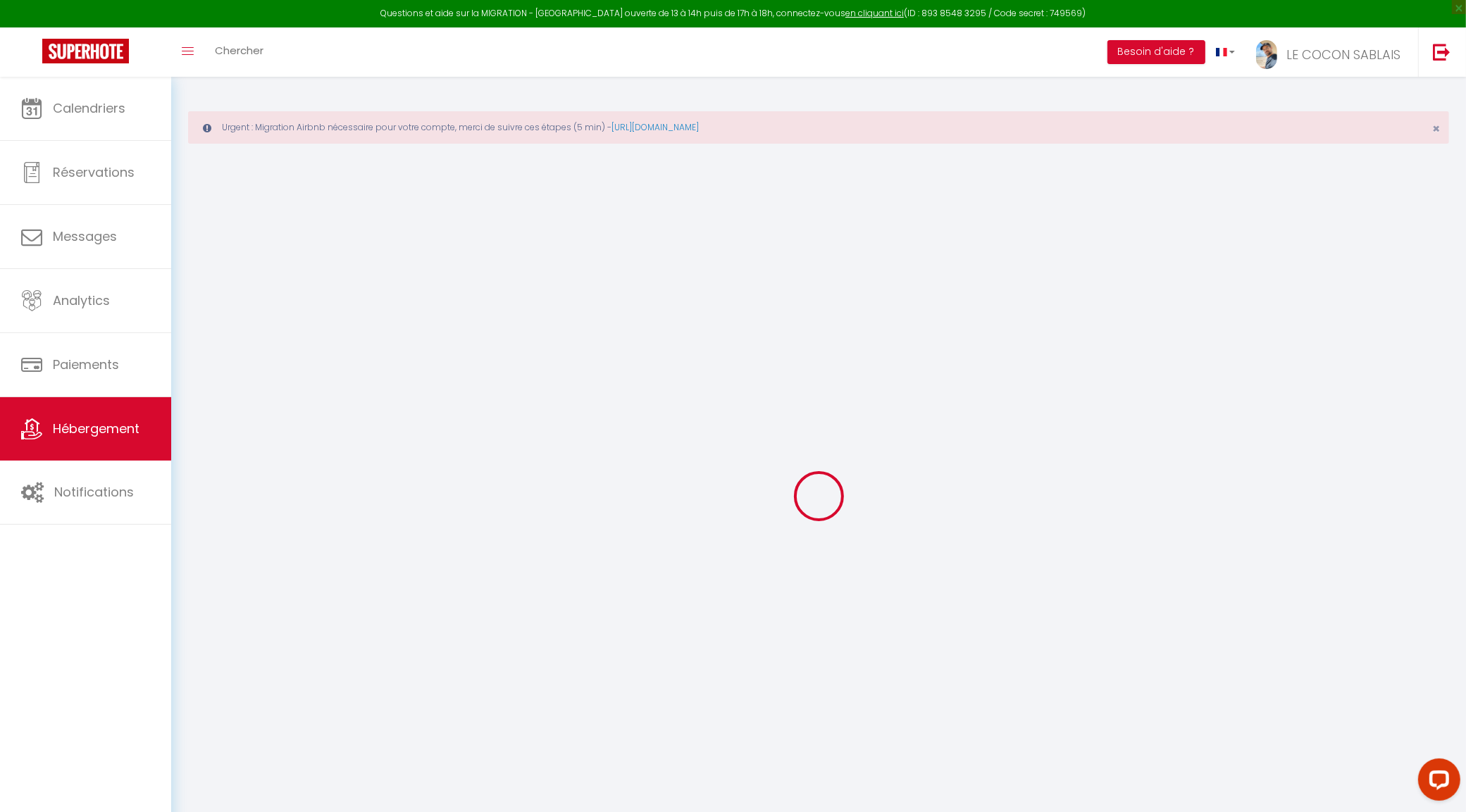
select select
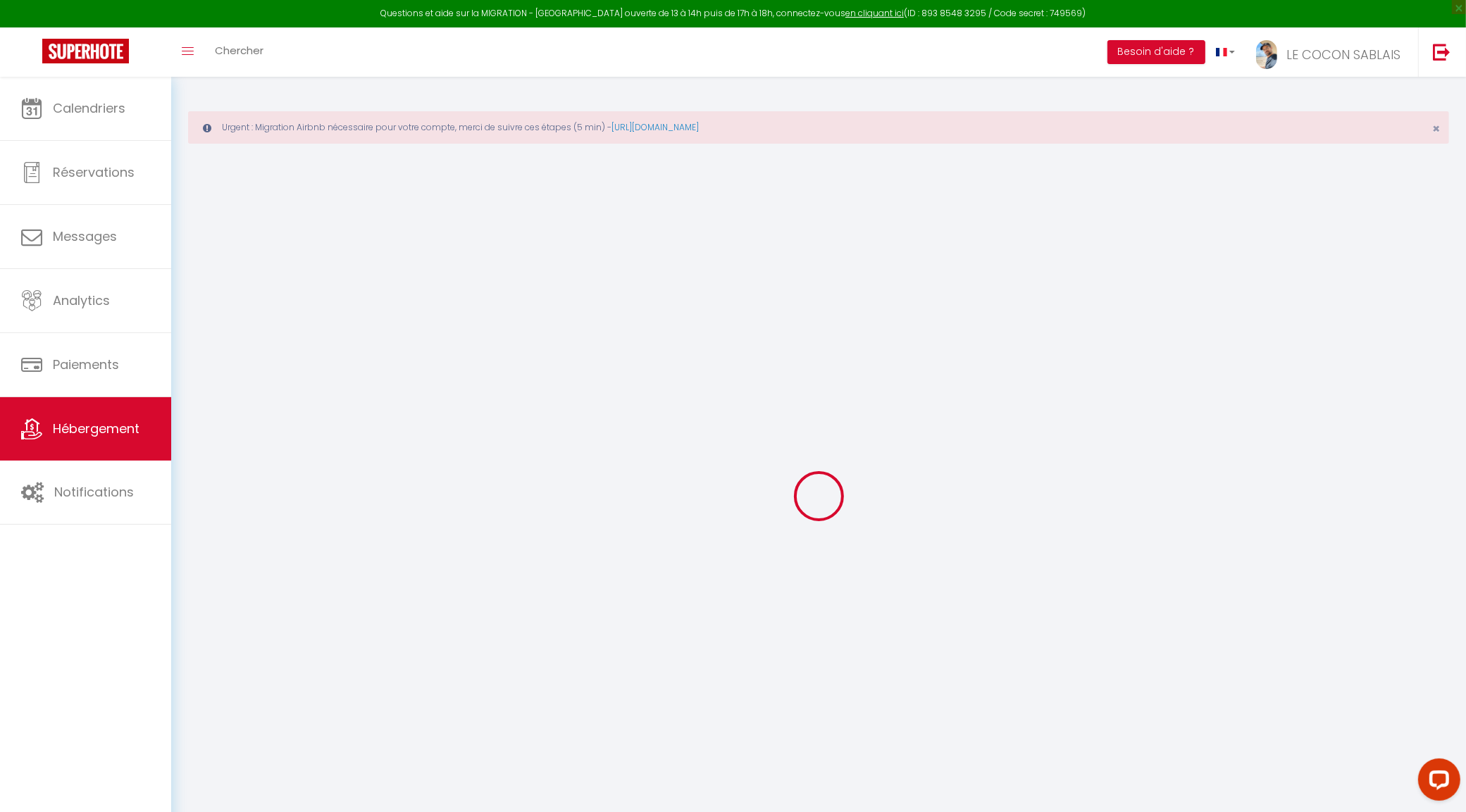
select select
checkbox input "false"
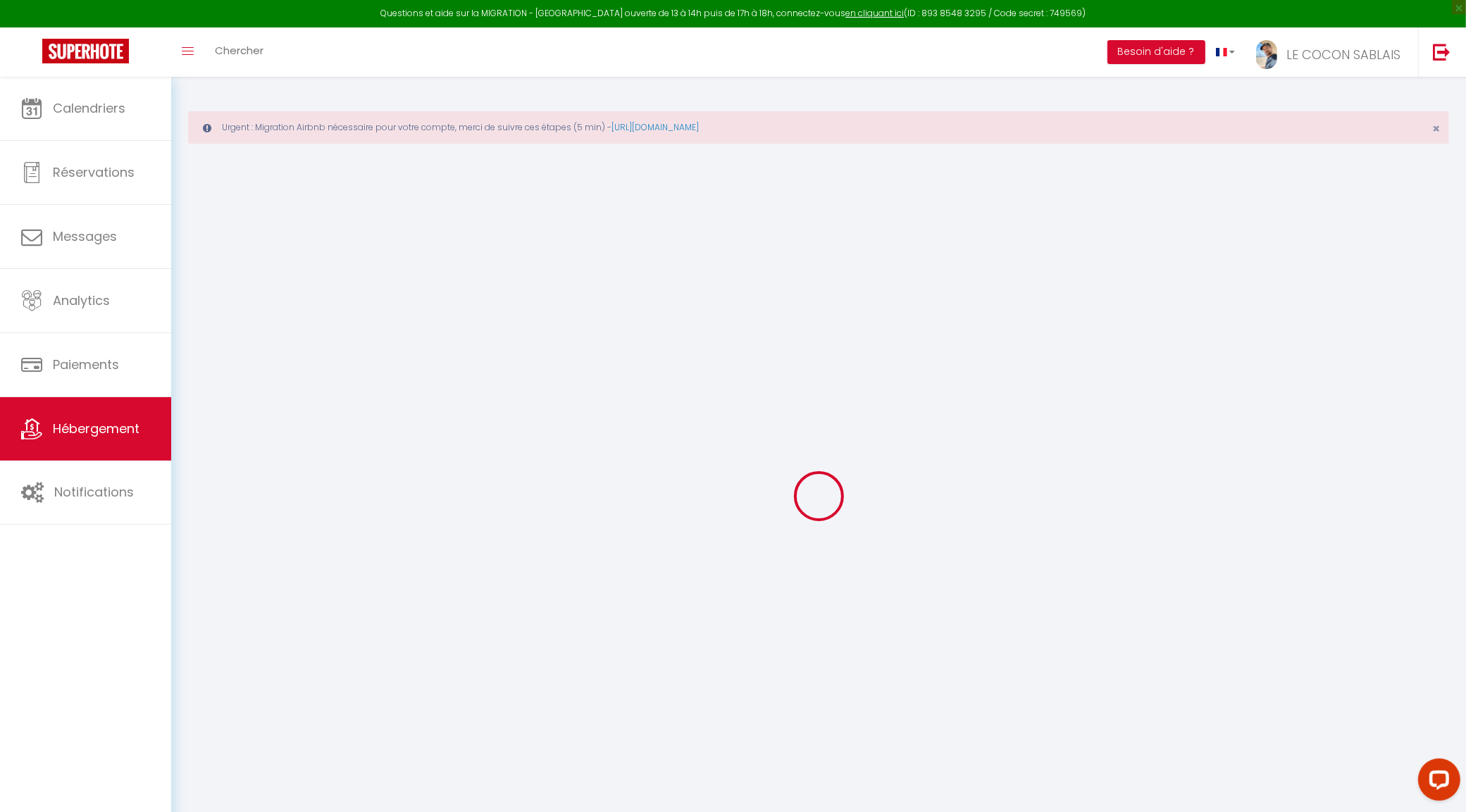
select select
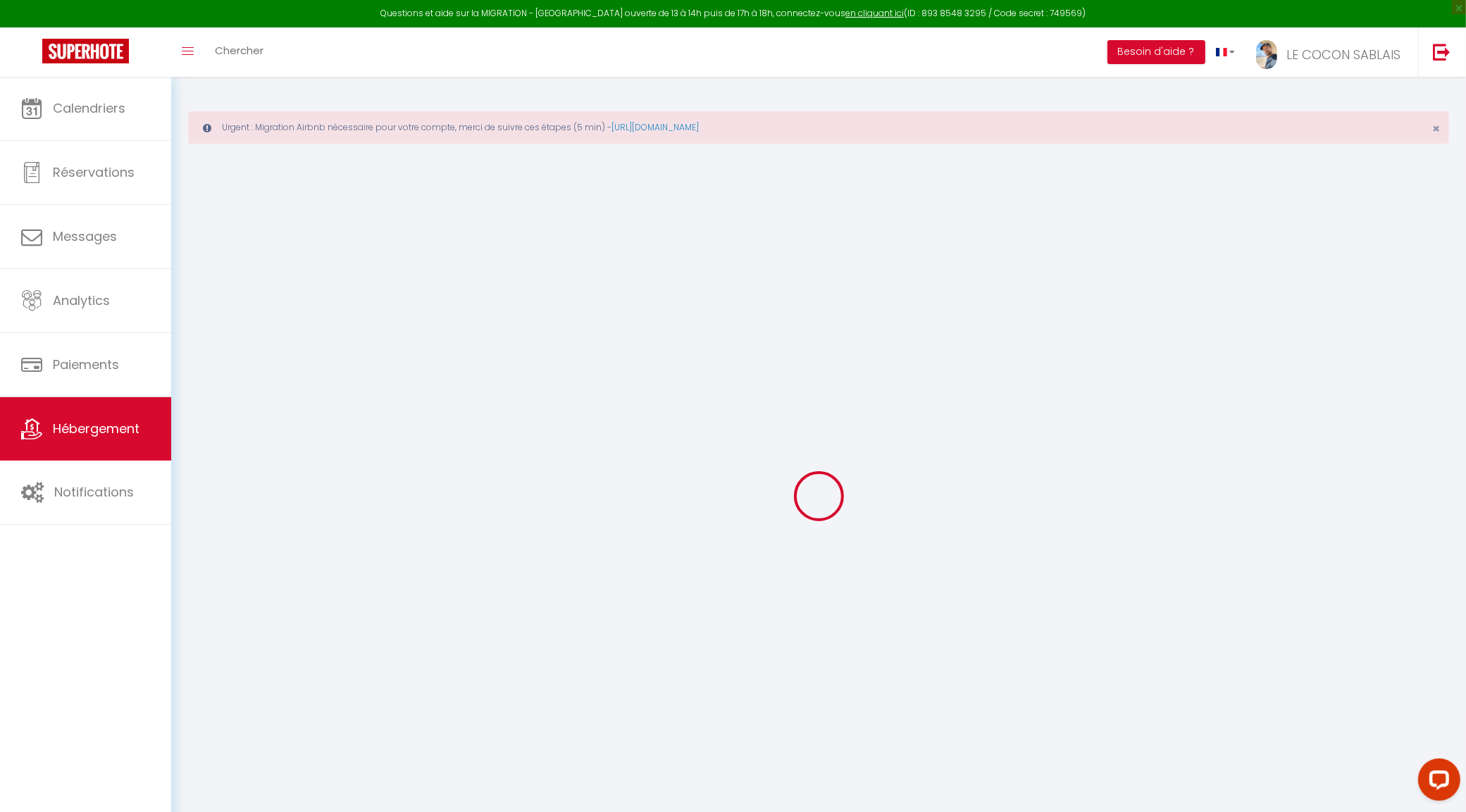
select select
checkbox input "false"
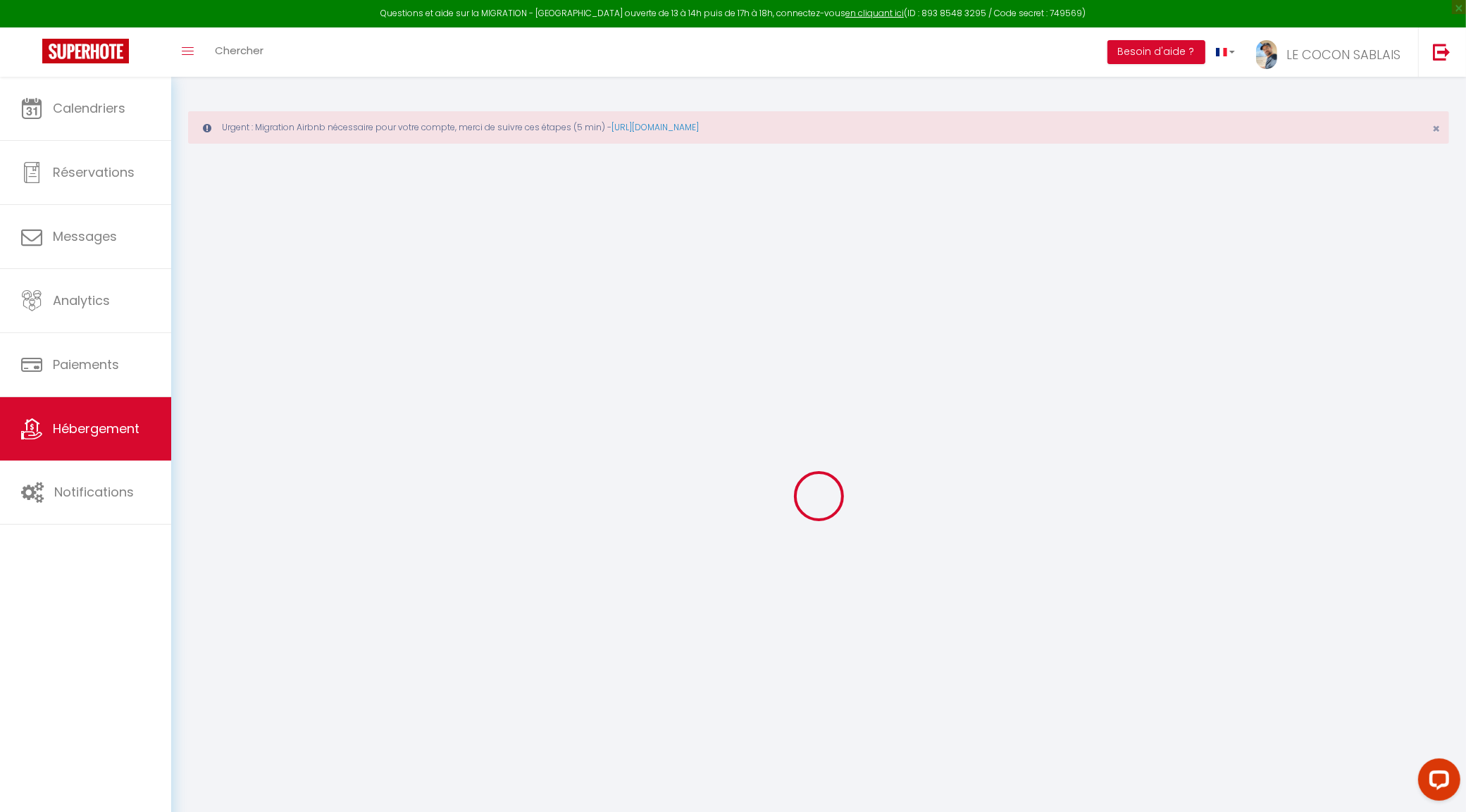
checkbox input "false"
select select
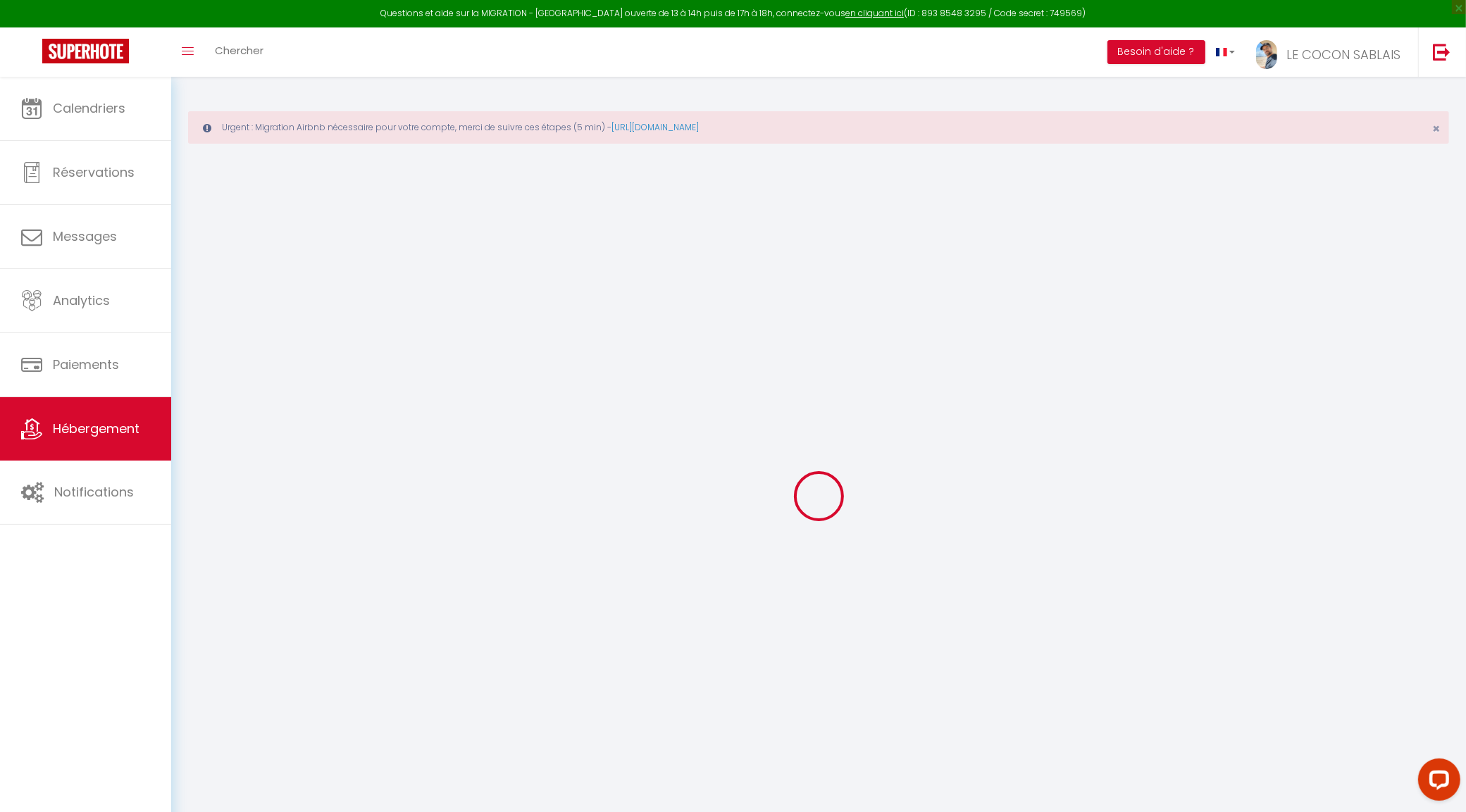
select select
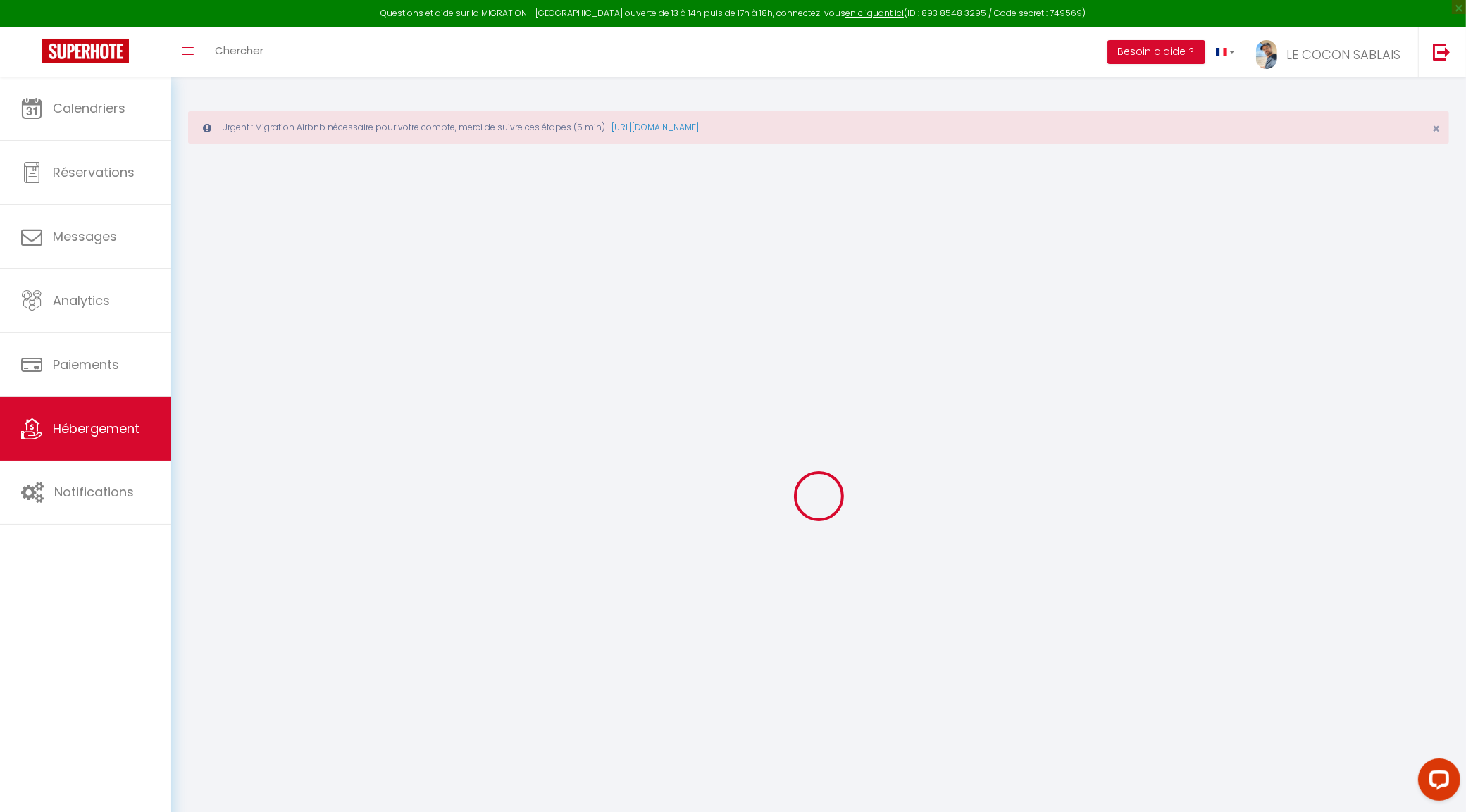
checkbox input "false"
select select
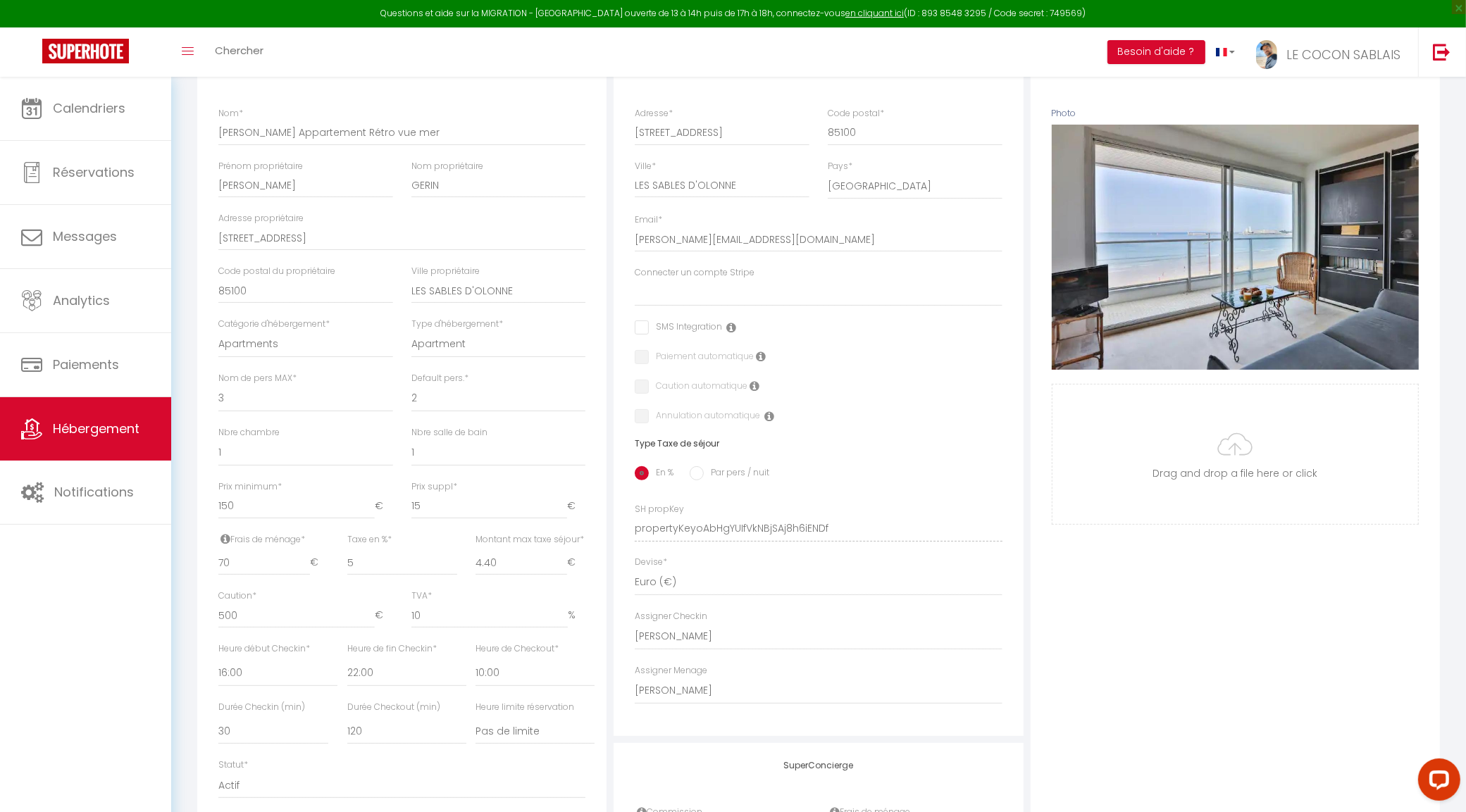
scroll to position [352, 0]
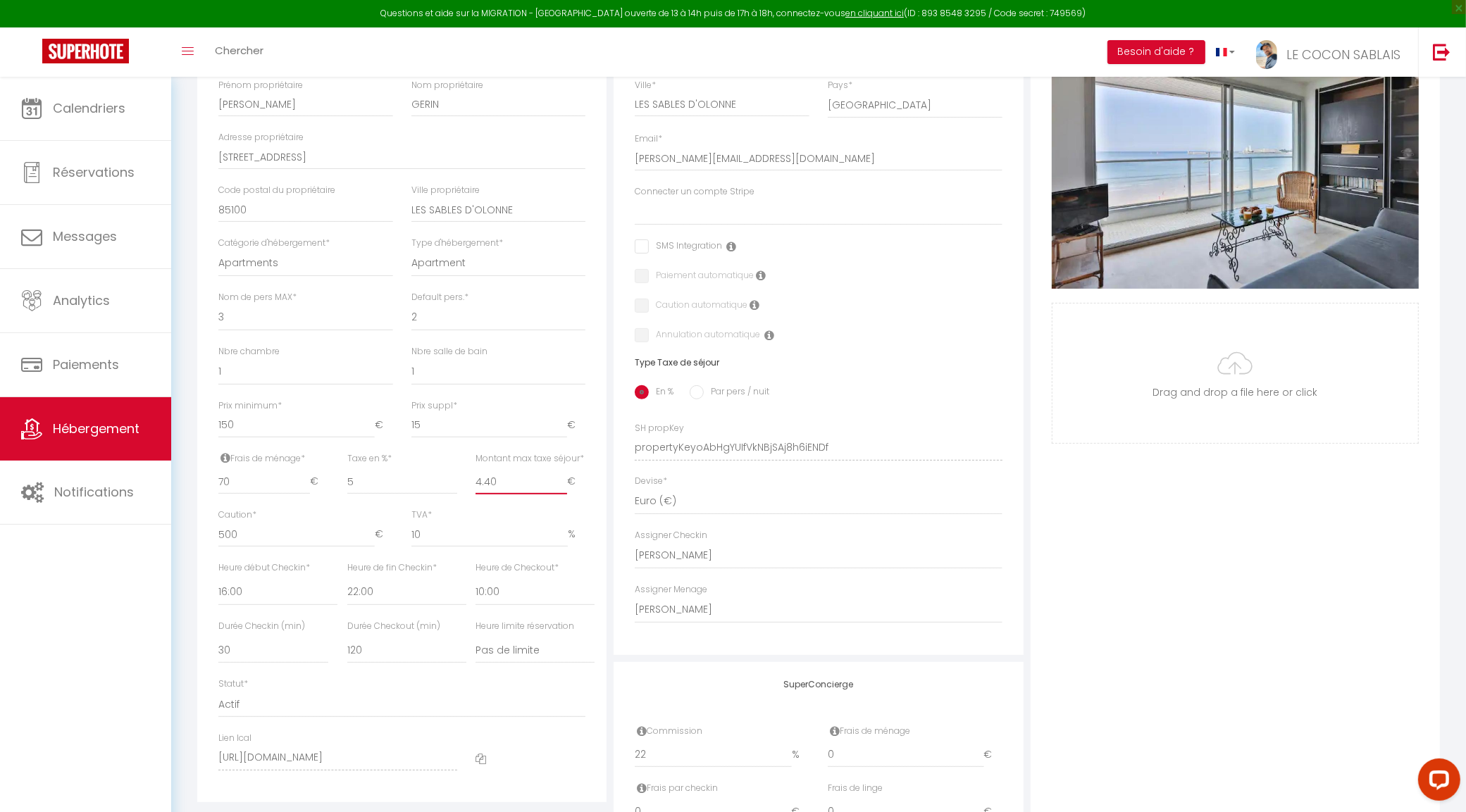
drag, startPoint x: 520, startPoint y: 496, endPoint x: 463, endPoint y: 494, distance: 57.0
click at [463, 494] on div "Frais de ménage * 70 € Taxe de séjour * 0 € Taxe en % * 5 Montant max taxe séjo…" at bounding box center [402, 480] width 385 height 57
click at [381, 495] on input "5" at bounding box center [402, 482] width 110 height 25
click at [381, 466] on label "Taxe en % *" at bounding box center [369, 459] width 44 height 14
click at [381, 469] on input "5" at bounding box center [402, 482] width 110 height 25
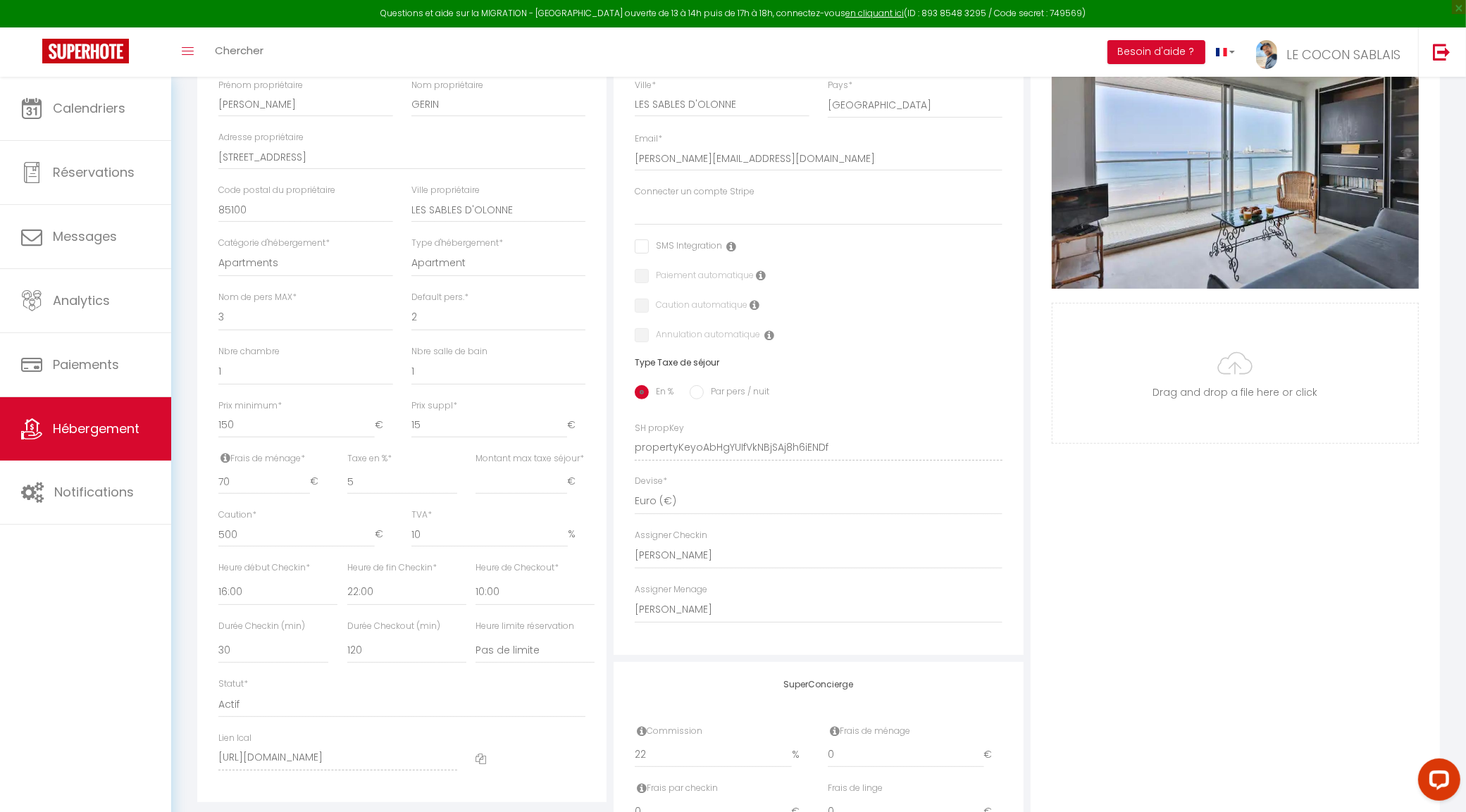
click at [699, 400] on input "Par pers / nuit" at bounding box center [696, 392] width 14 height 14
click at [445, 490] on input "0" at bounding box center [489, 482] width 155 height 25
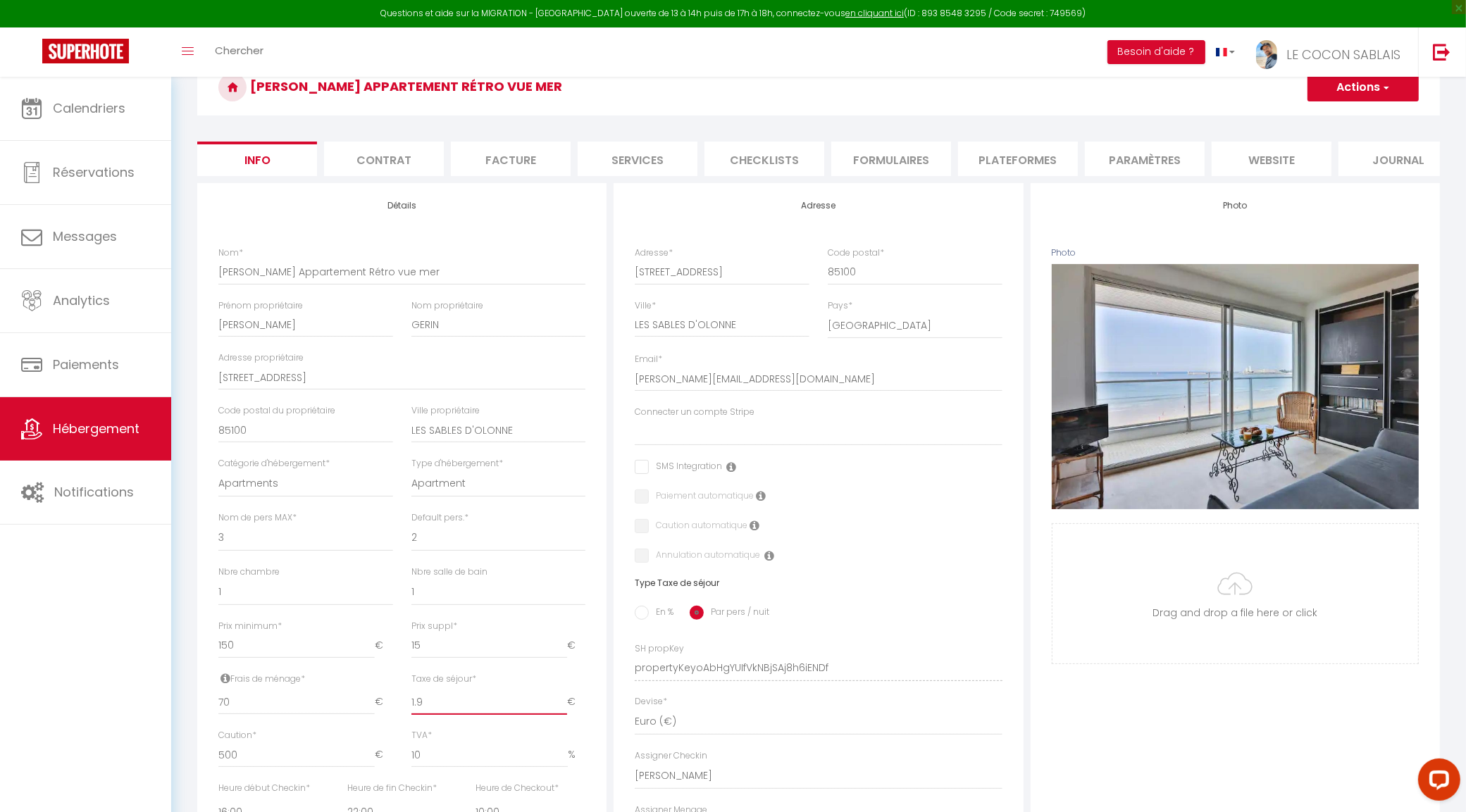
scroll to position [0, 0]
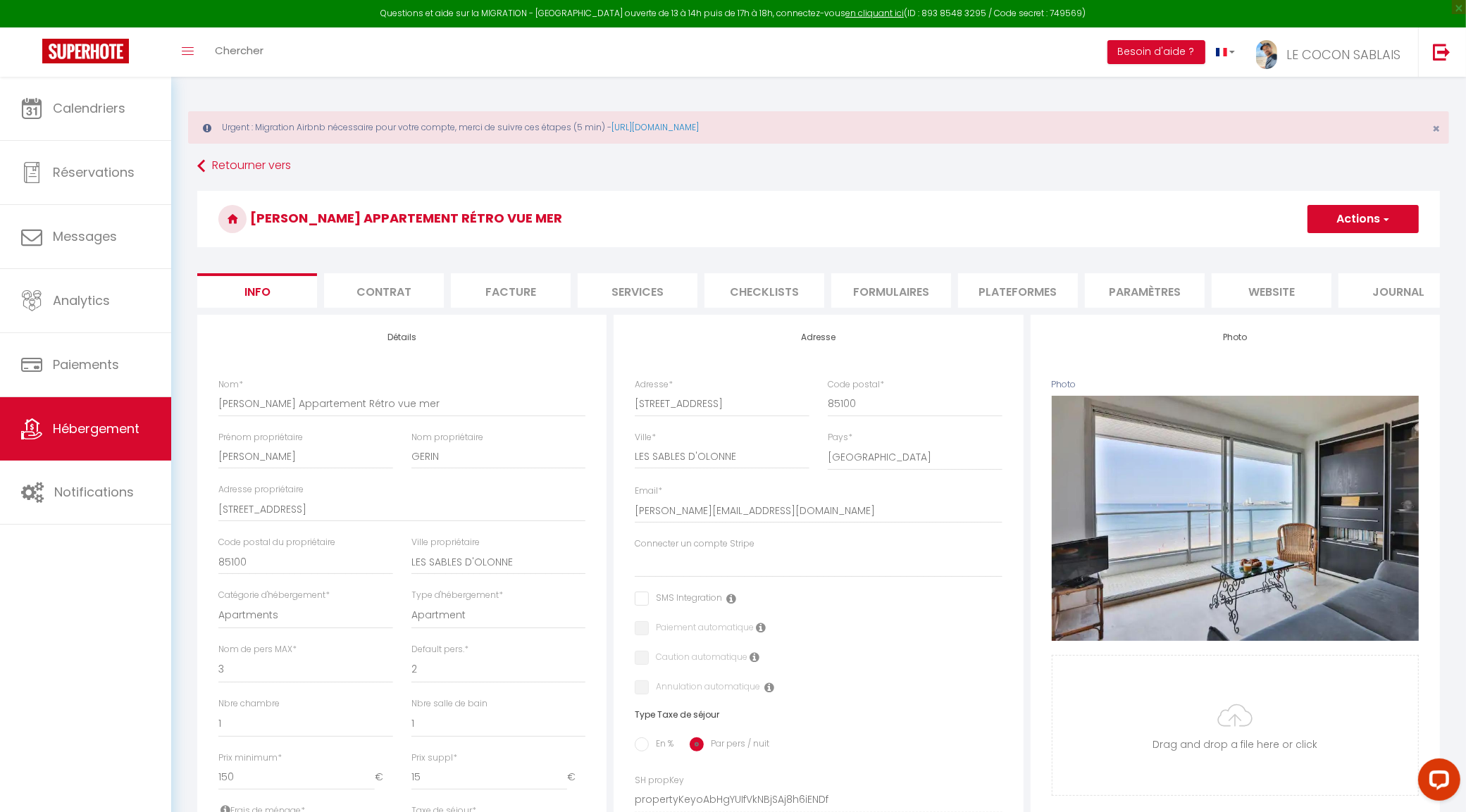
click at [1368, 221] on button "Actions" at bounding box center [1362, 218] width 111 height 28
click at [1328, 251] on input "Enregistrer" at bounding box center [1306, 249] width 52 height 14
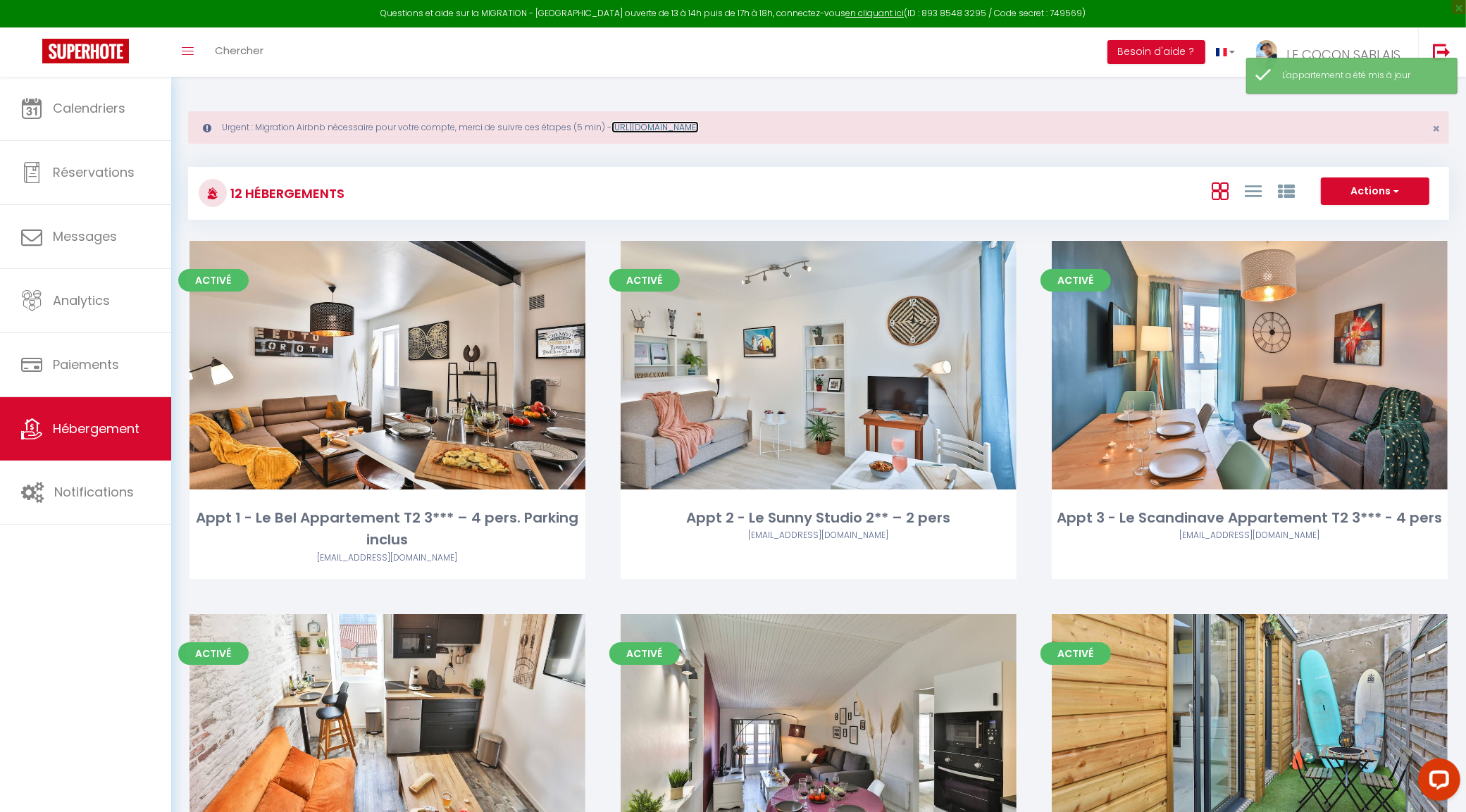
click at [699, 128] on link "https://superhote.com/migration-airbnb" at bounding box center [654, 127] width 87 height 12
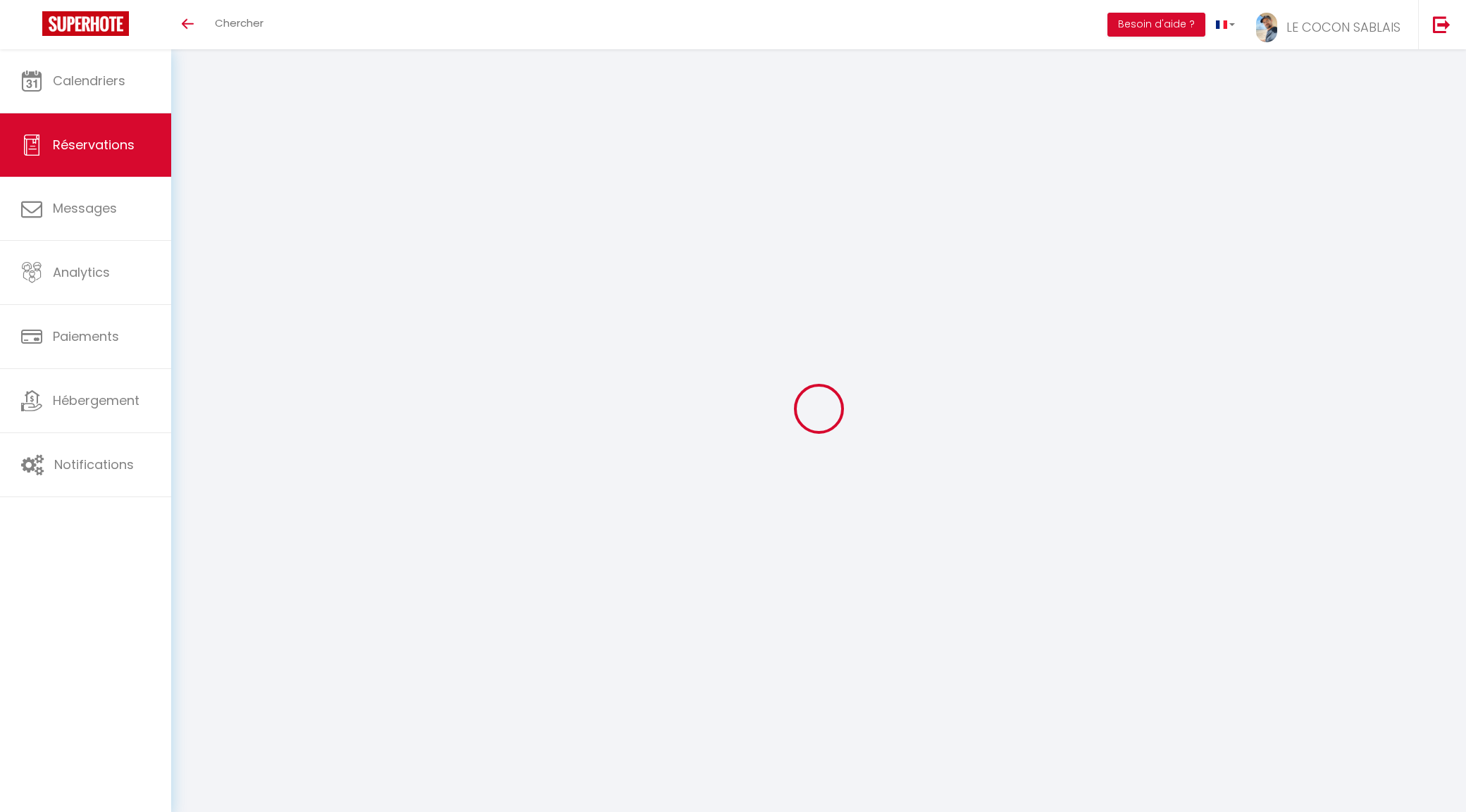
select select
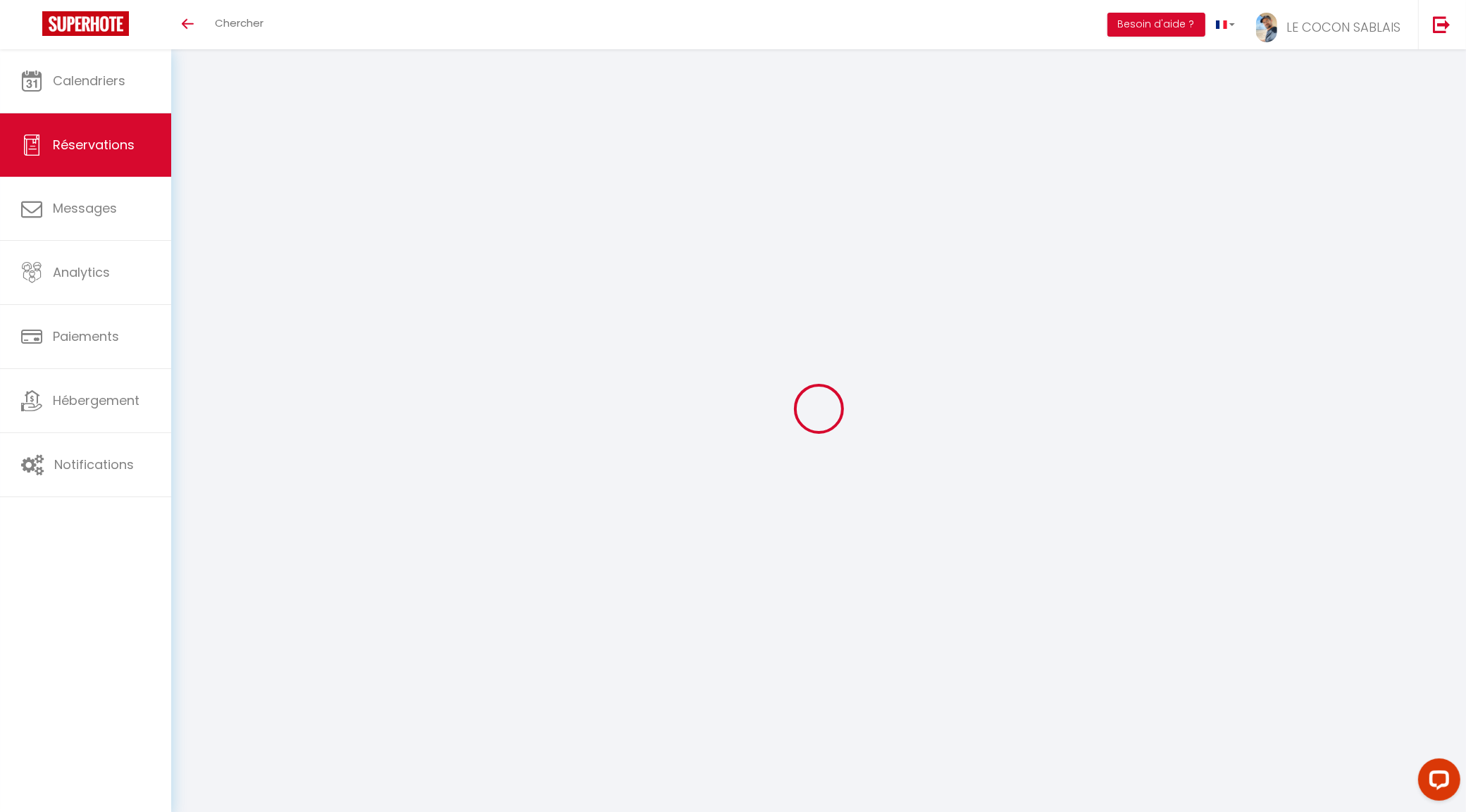
type input "[PERSON_NAME]"
type input "Muel"
type input "[EMAIL_ADDRESS][DOMAIN_NAME]"
type input "[PHONE_NUMBER]"
select select
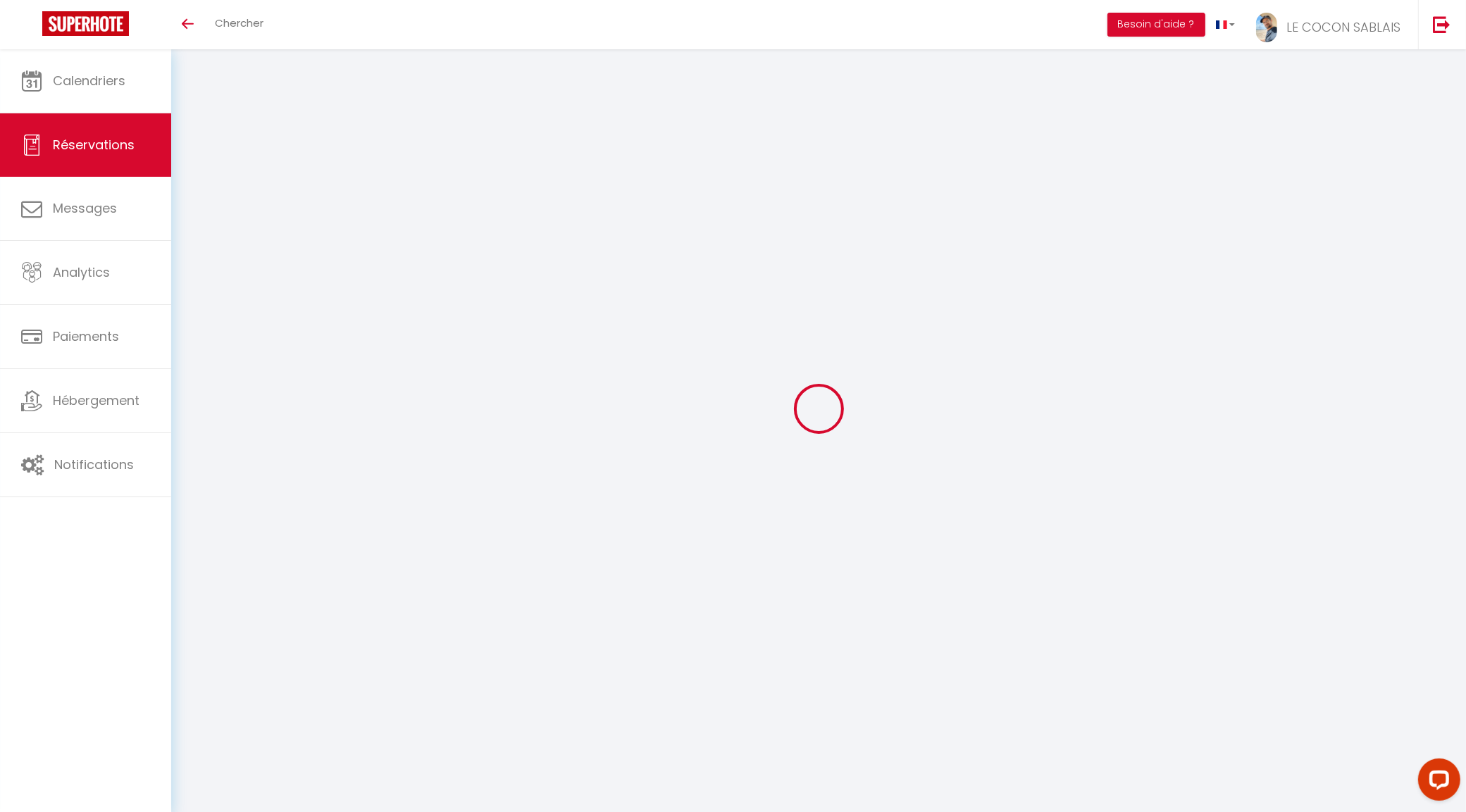
type input "34.42"
select select "69018"
select select "1"
select select
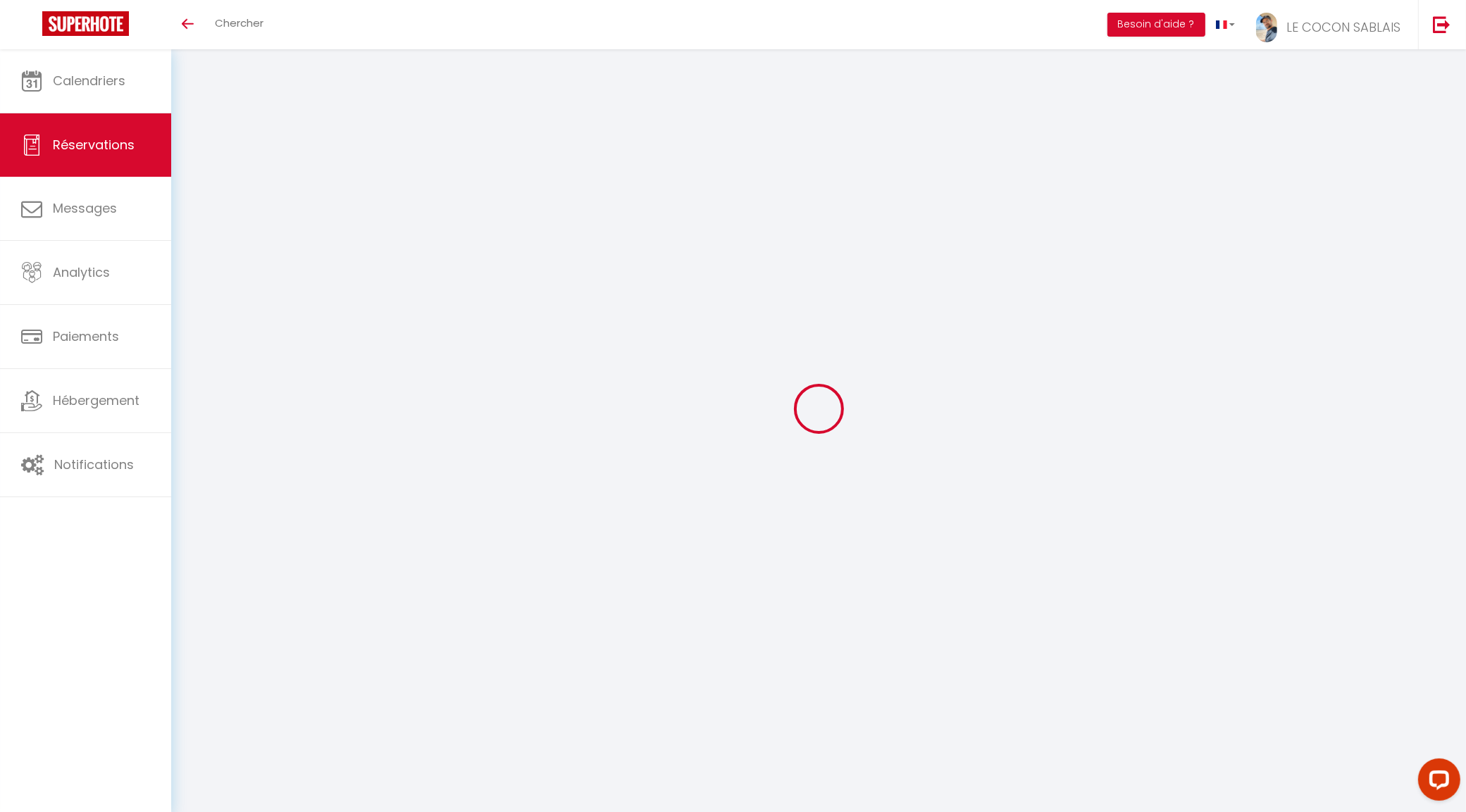
type input "1"
select select "12"
select select
type input "956"
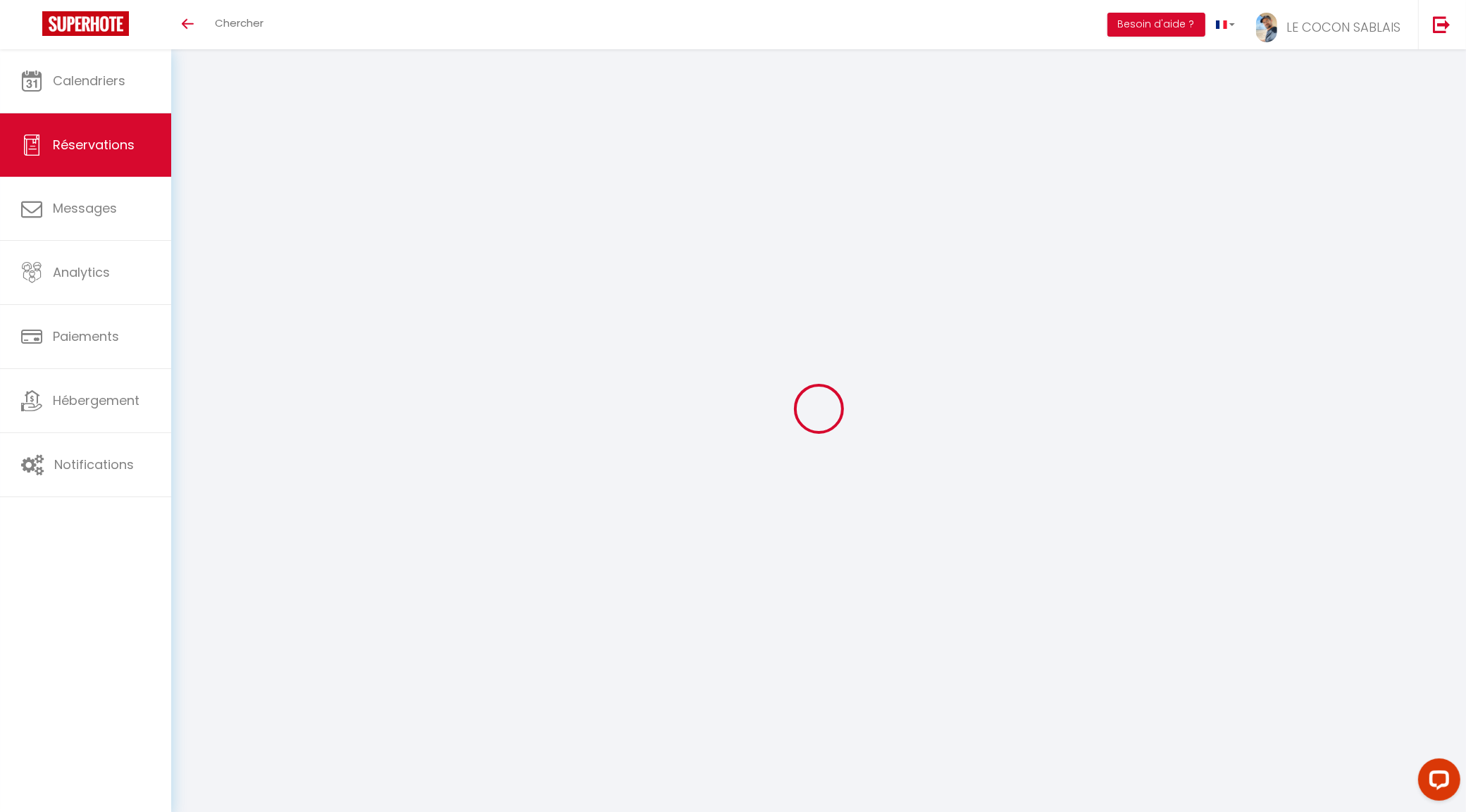
checkbox input "false"
type input "0"
select select "1"
type input "35"
type input "0"
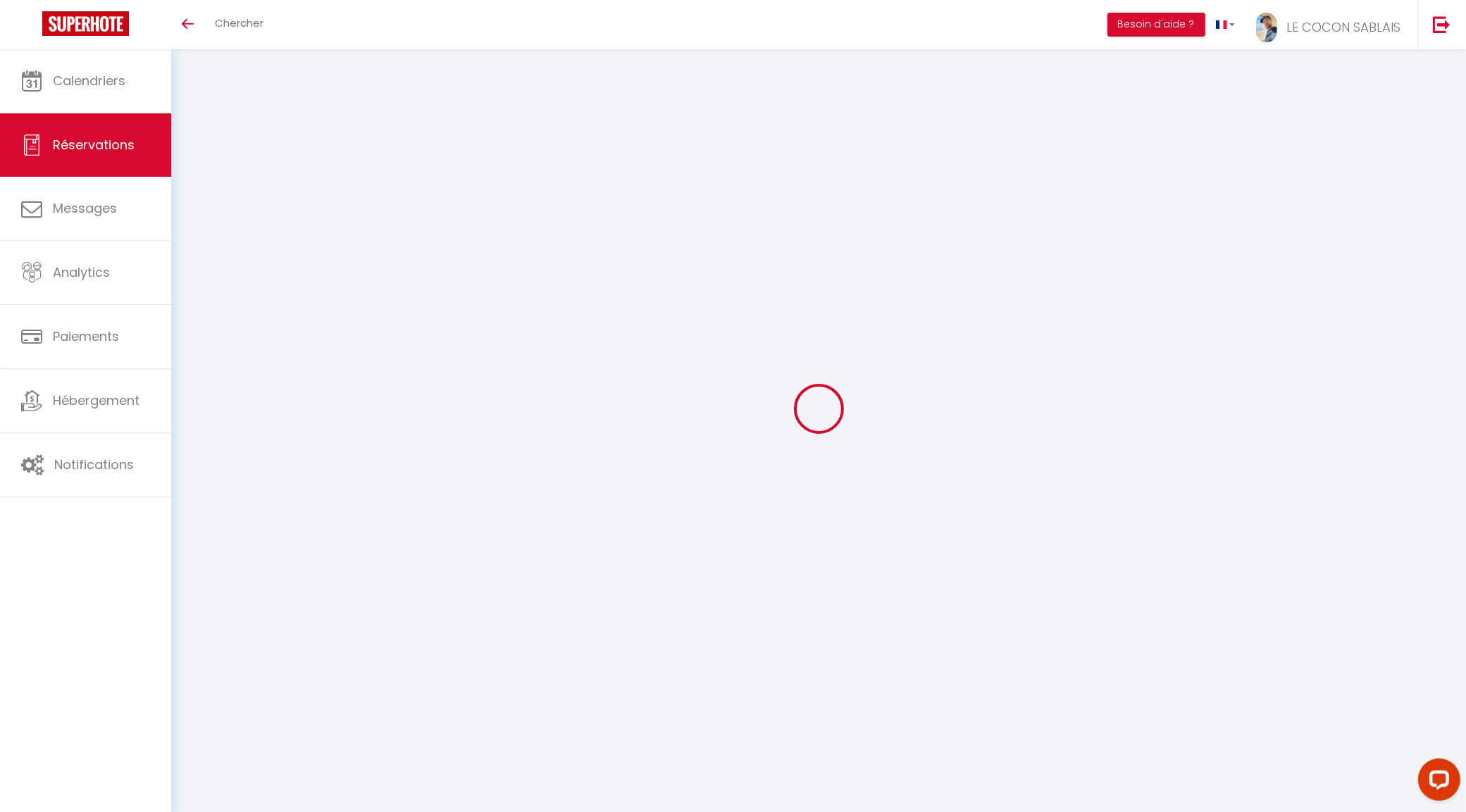
type input "0"
select select
select select "15"
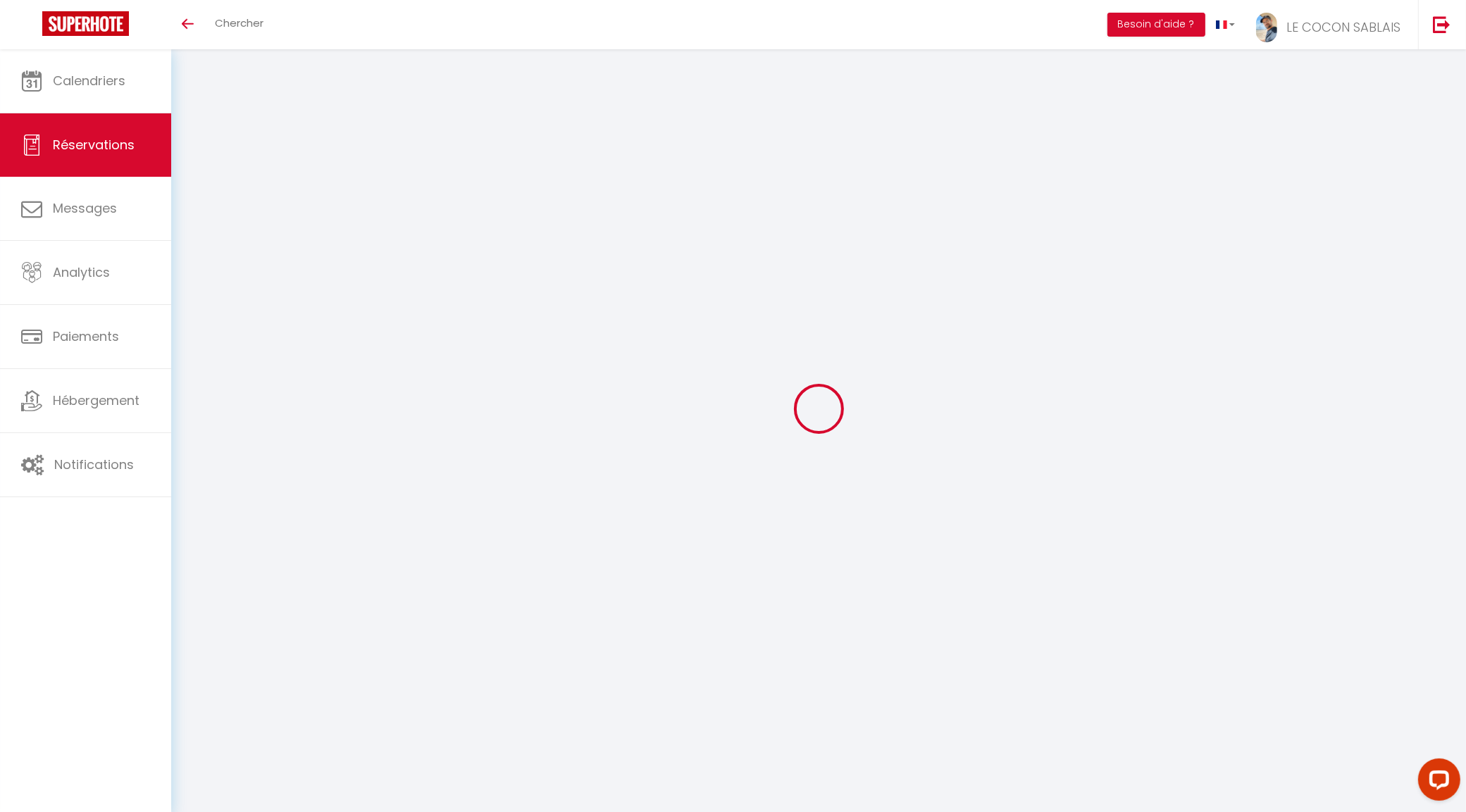
checkbox input "false"
select select
checkbox input "false"
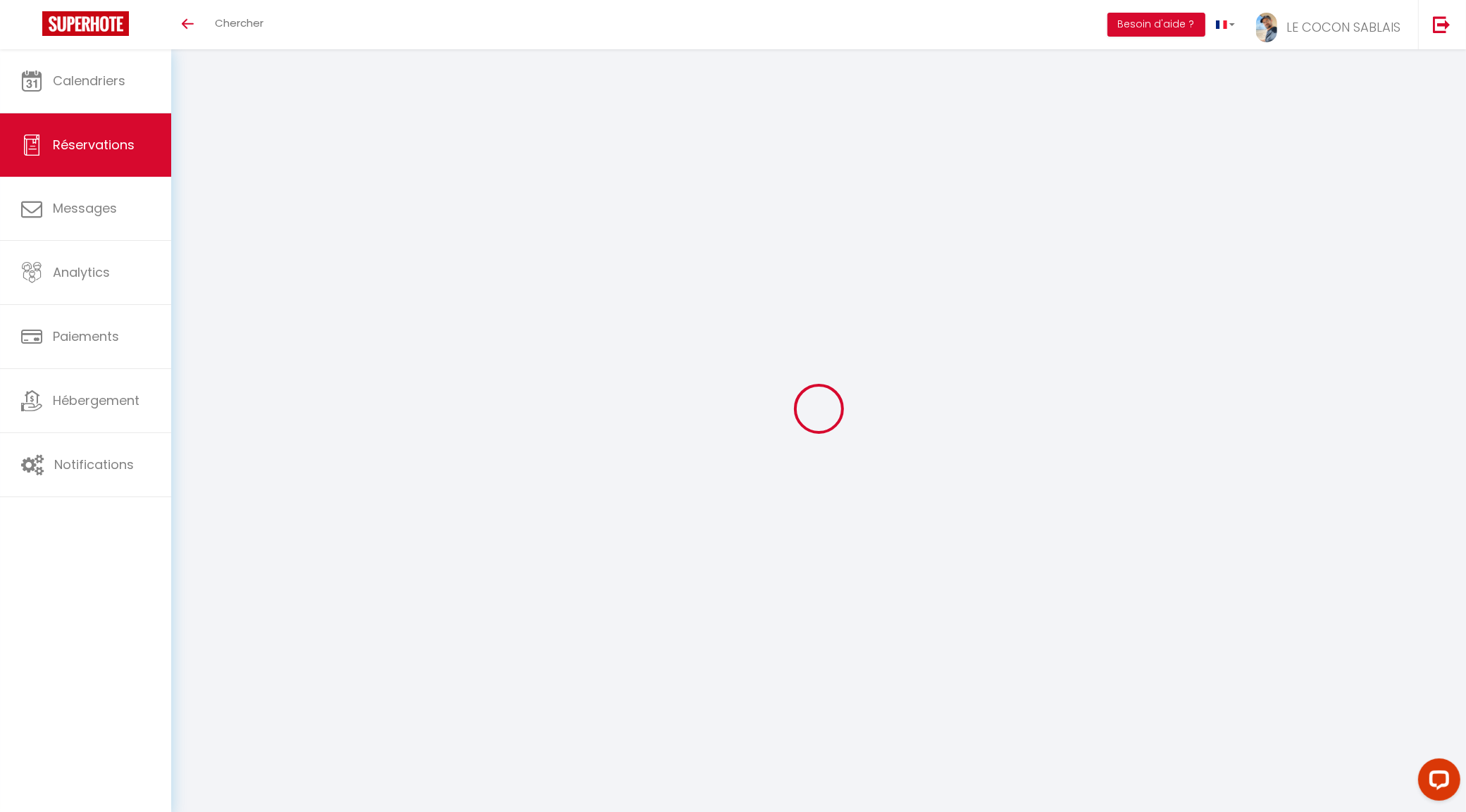
select select
checkbox input "false"
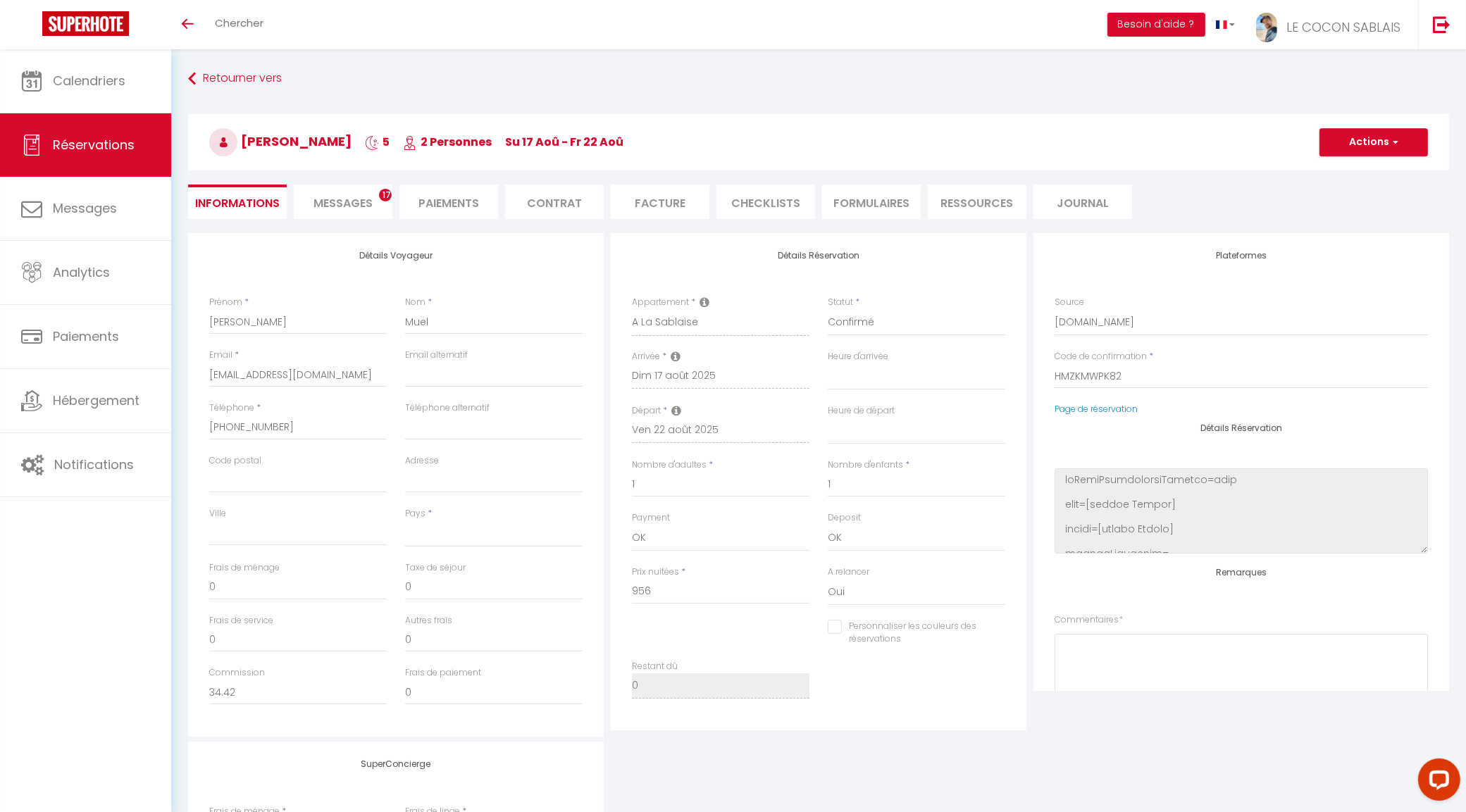
select select
type input "22"
select select
checkbox input "false"
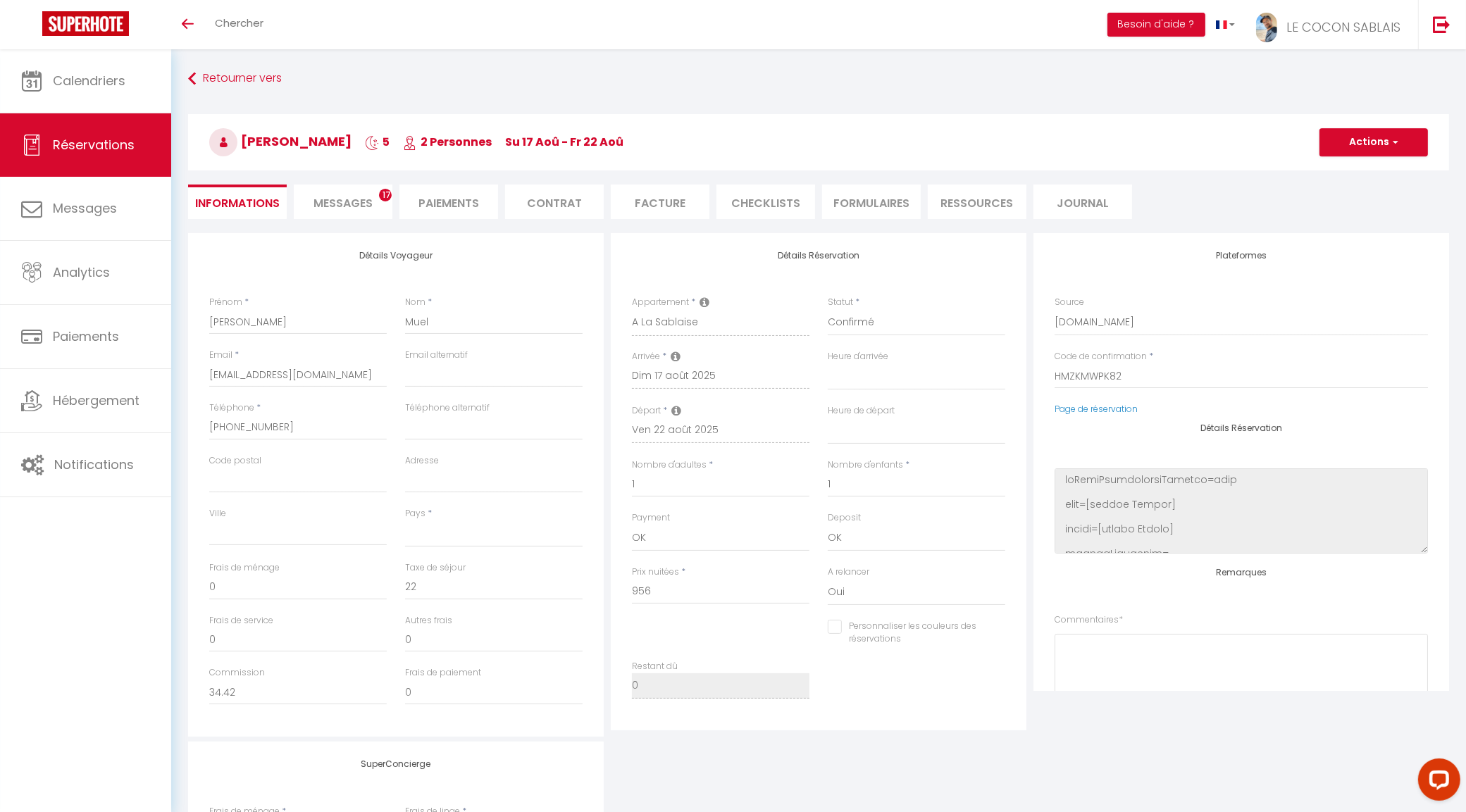
select select
checkbox input "false"
select select
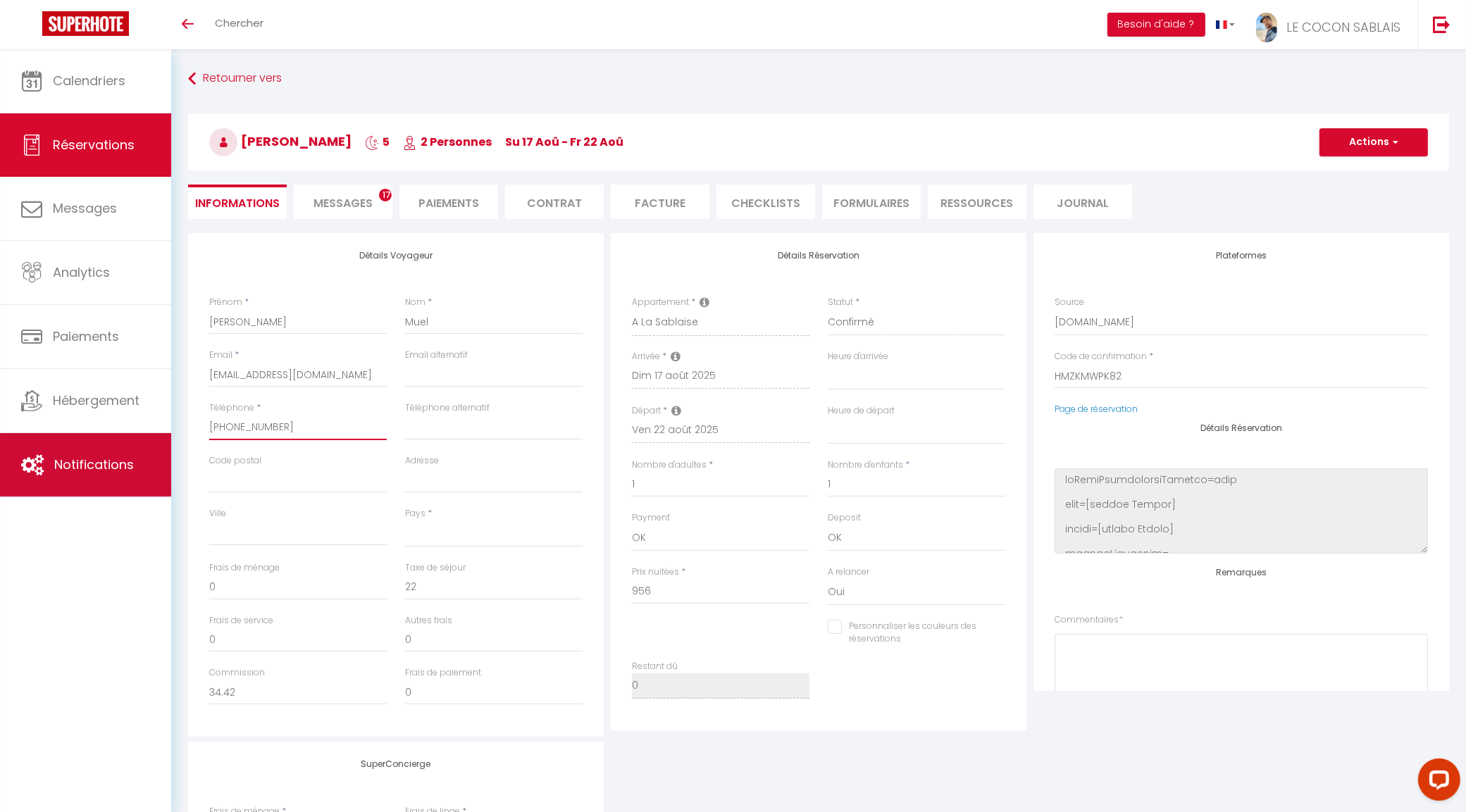
drag, startPoint x: 201, startPoint y: 431, endPoint x: 166, endPoint y: 440, distance: 36.1
click at [163, 434] on div "Questions et aide sur la MIGRATION - [GEOGRAPHIC_DATA] ouverte de 13 à 14h puis…" at bounding box center [733, 537] width 1466 height 977
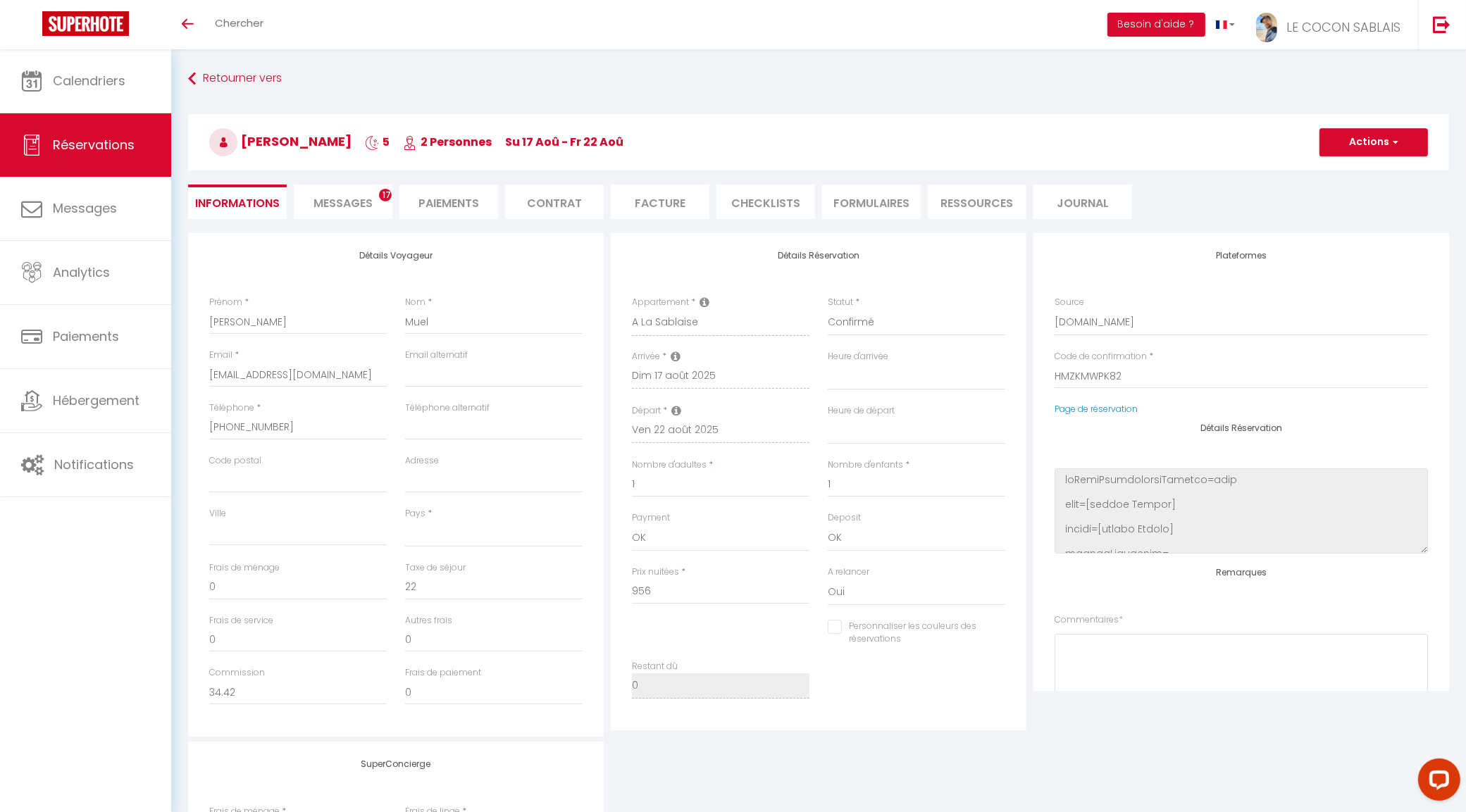
click at [357, 203] on span "Messages" at bounding box center [343, 203] width 59 height 16
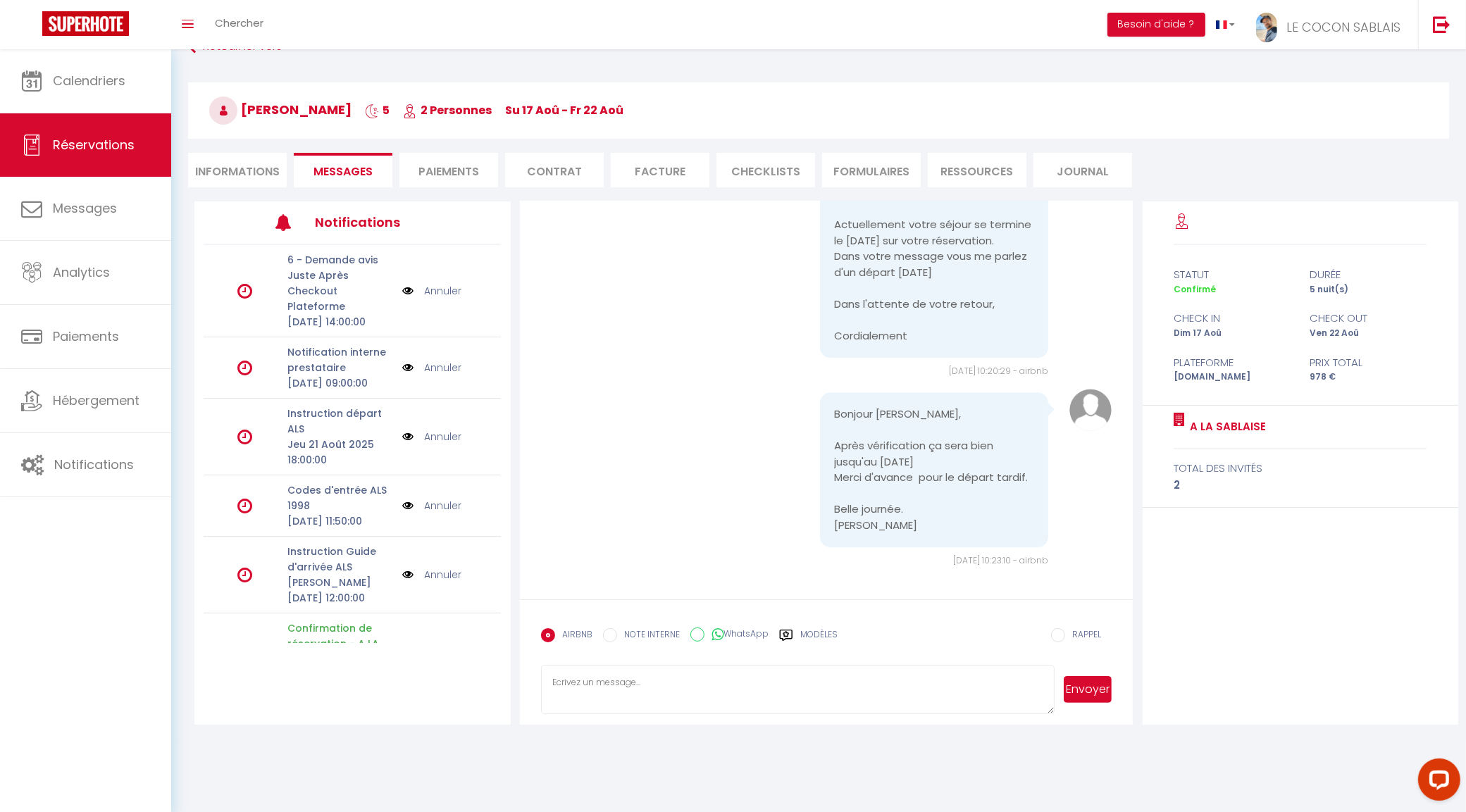
scroll to position [49, 0]
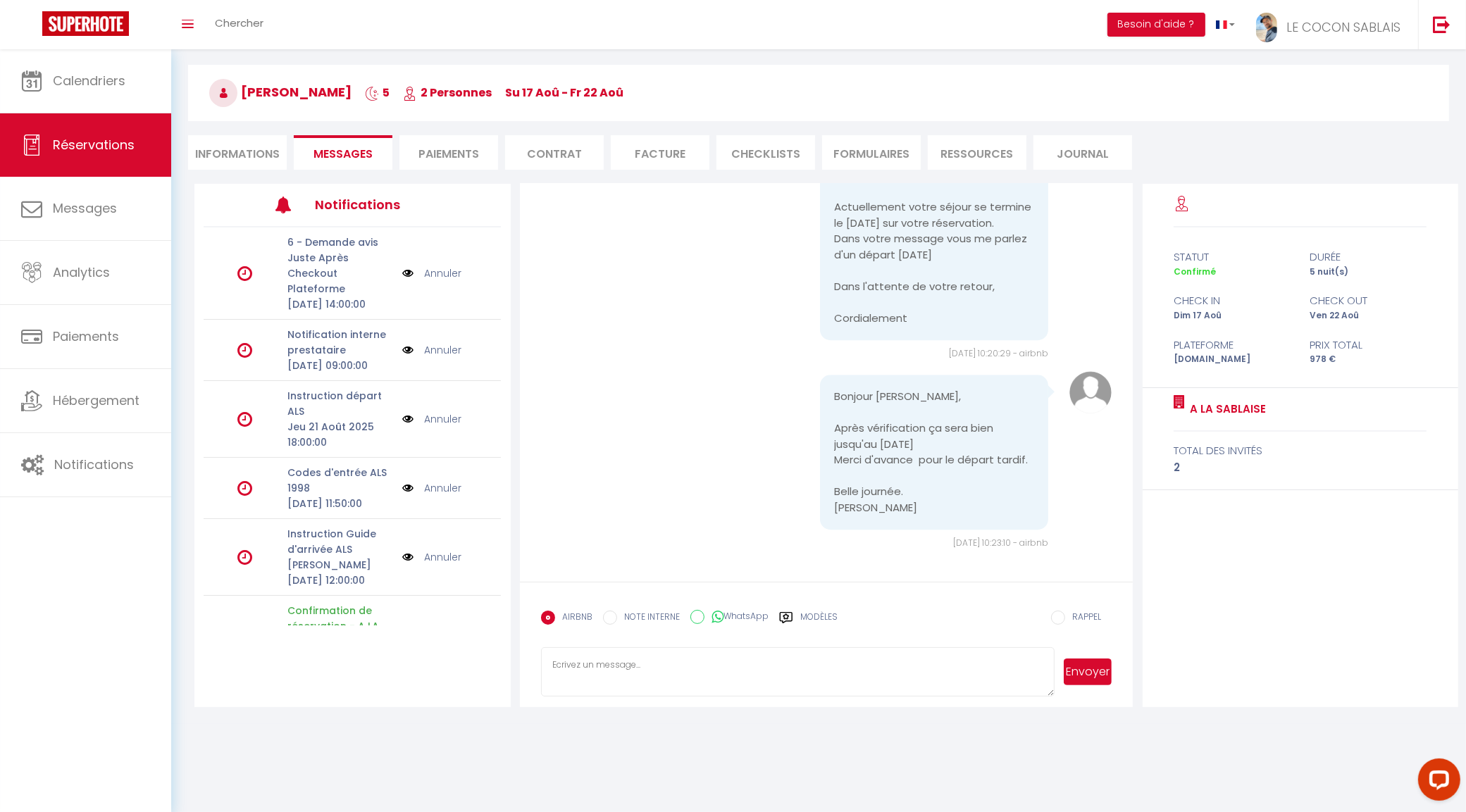
click at [660, 647] on textarea at bounding box center [798, 672] width 514 height 49
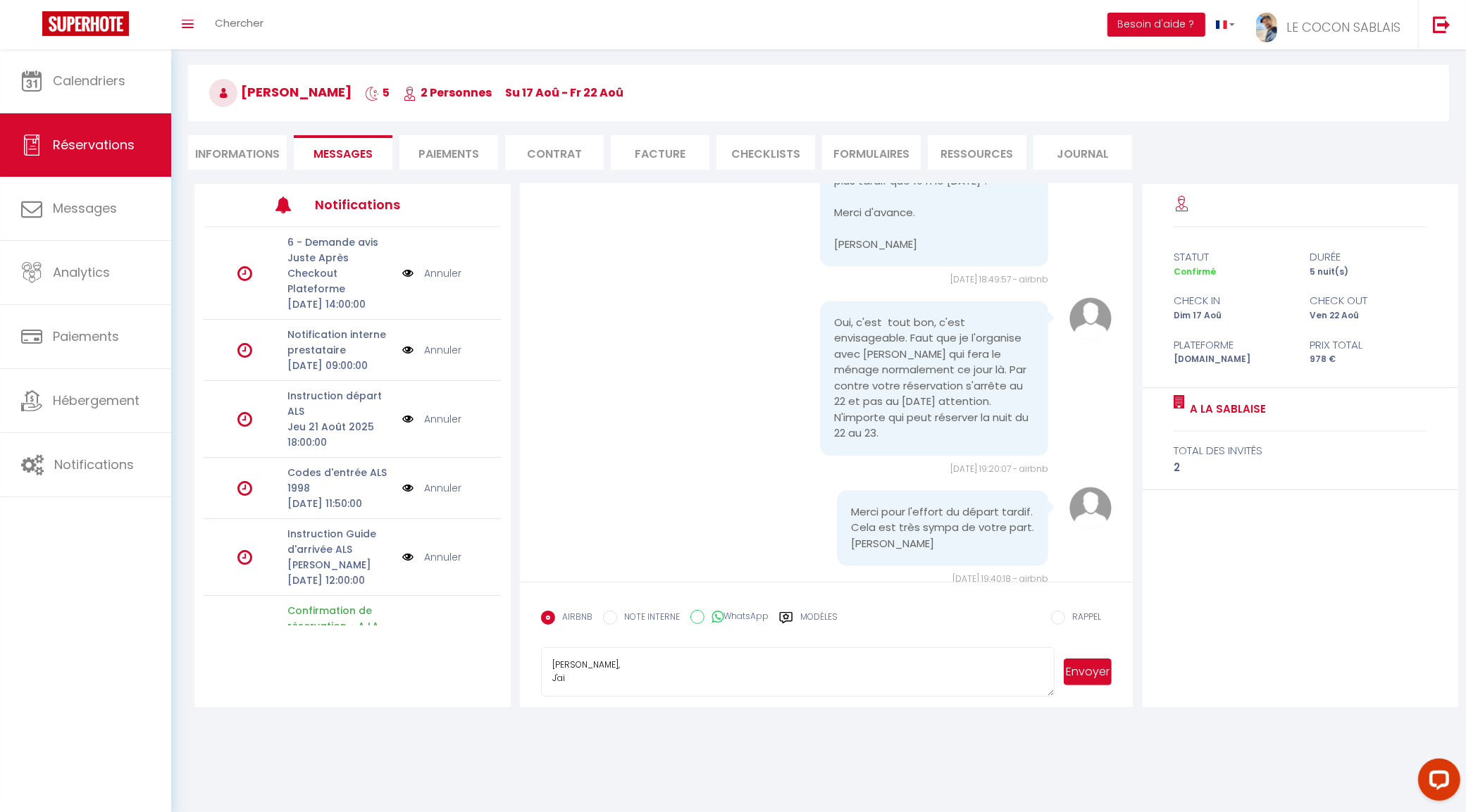
scroll to position [3772, 0]
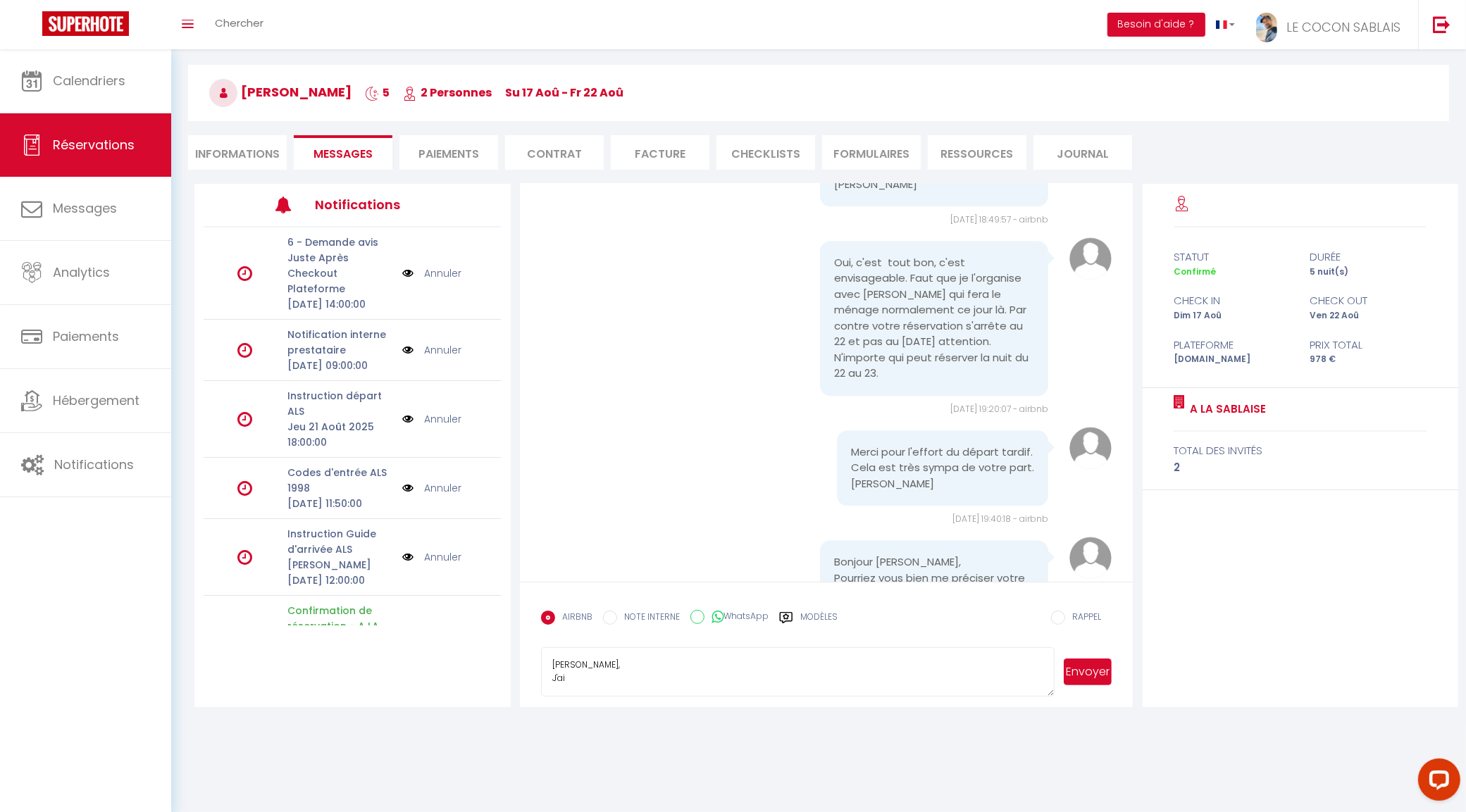
click at [627, 685] on textarea "[PERSON_NAME], J'ai" at bounding box center [798, 672] width 514 height 49
click at [892, 678] on textarea "[PERSON_NAME], J'ai eu le retour de [PERSON_NAME] pour le départ tardif le [DAT…" at bounding box center [798, 672] width 514 height 49
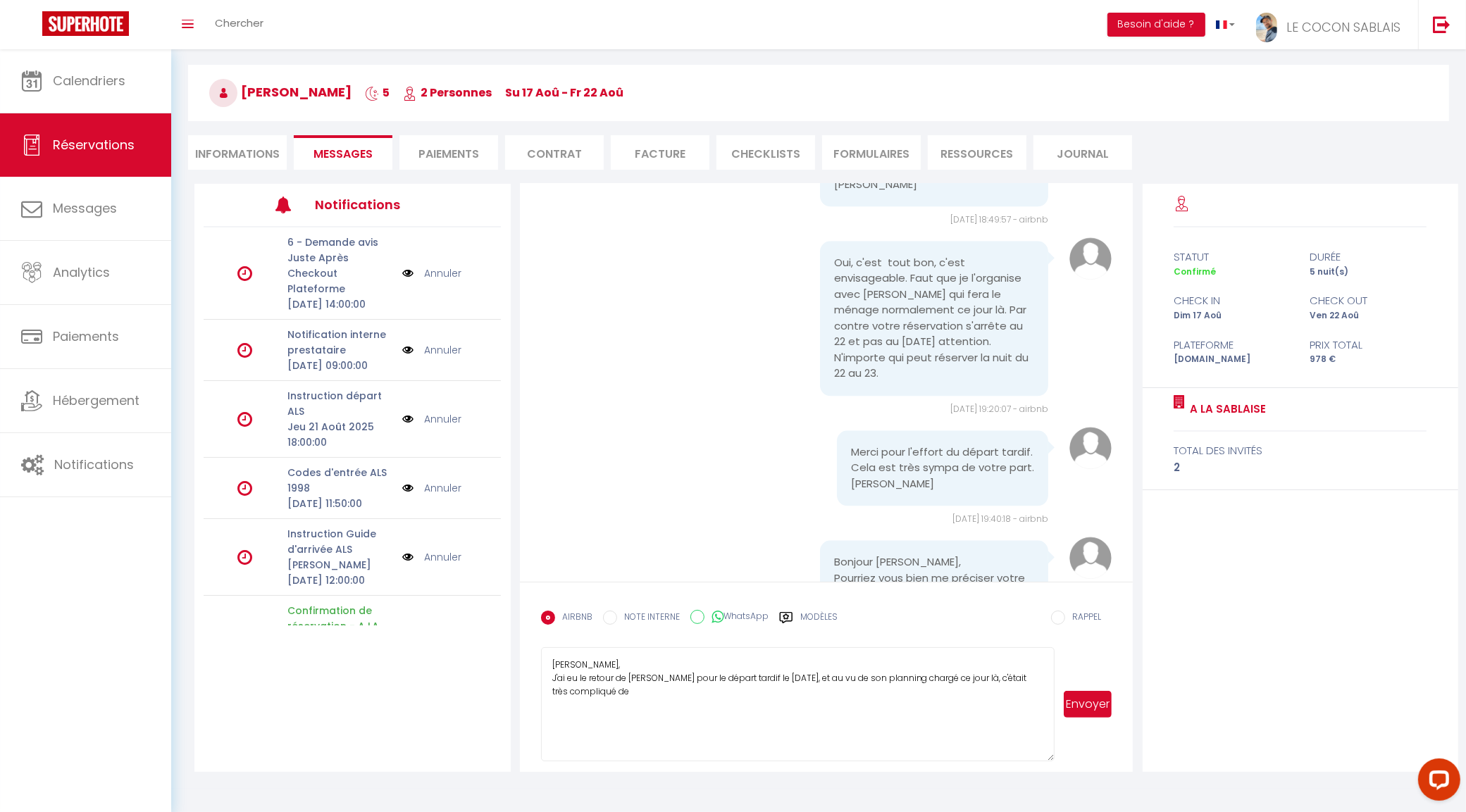
scroll to position [0, 0]
drag, startPoint x: 1051, startPoint y: 693, endPoint x: 816, endPoint y: 793, distance: 255.4
click at [1047, 763] on html "Questions et aide sur la MIGRATION - [GEOGRAPHIC_DATA] ouverte de 13 à 14h puis…" at bounding box center [733, 356] width 1466 height 812
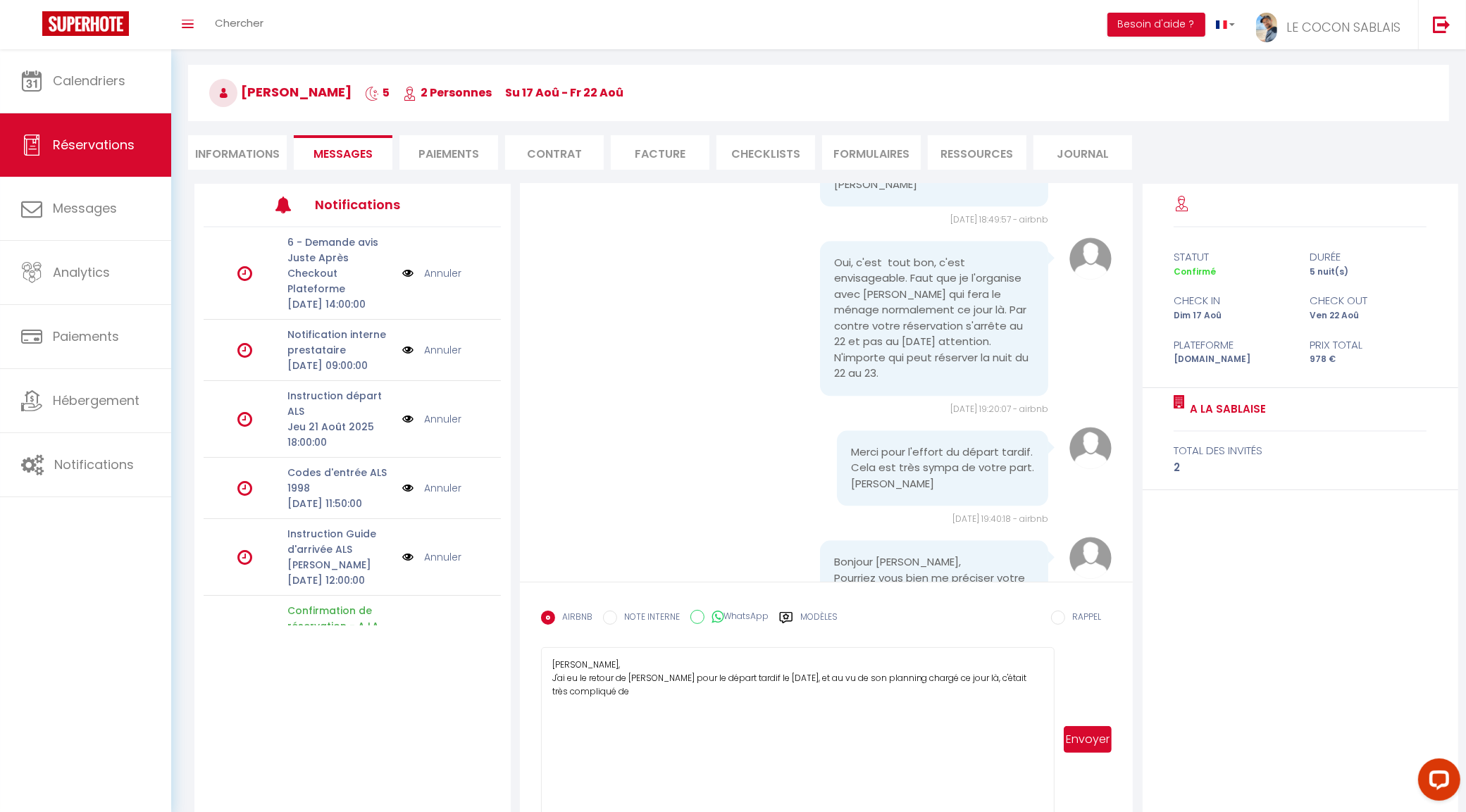
drag, startPoint x: 649, startPoint y: 698, endPoint x: 673, endPoint y: 691, distance: 25.0
click at [650, 698] on textarea "[PERSON_NAME], J'ai eu le retour de [PERSON_NAME] pour le départ tardif le [DAT…" at bounding box center [798, 739] width 514 height 184
click at [656, 680] on textarea "Bonjour [PERSON_NAME], J'ai eu le retour de [PERSON_NAME] pour le départ tardif…" at bounding box center [798, 739] width 514 height 184
click at [796, 692] on textarea "Bonjour [PERSON_NAME], J'ai eu le retour de [PERSON_NAME] qui interviendra le j…" at bounding box center [798, 739] width 514 height 184
click at [755, 705] on textarea "Bonjour [PERSON_NAME], J'ai eu le retour de [PERSON_NAME] qui interviendra le j…" at bounding box center [798, 739] width 514 height 184
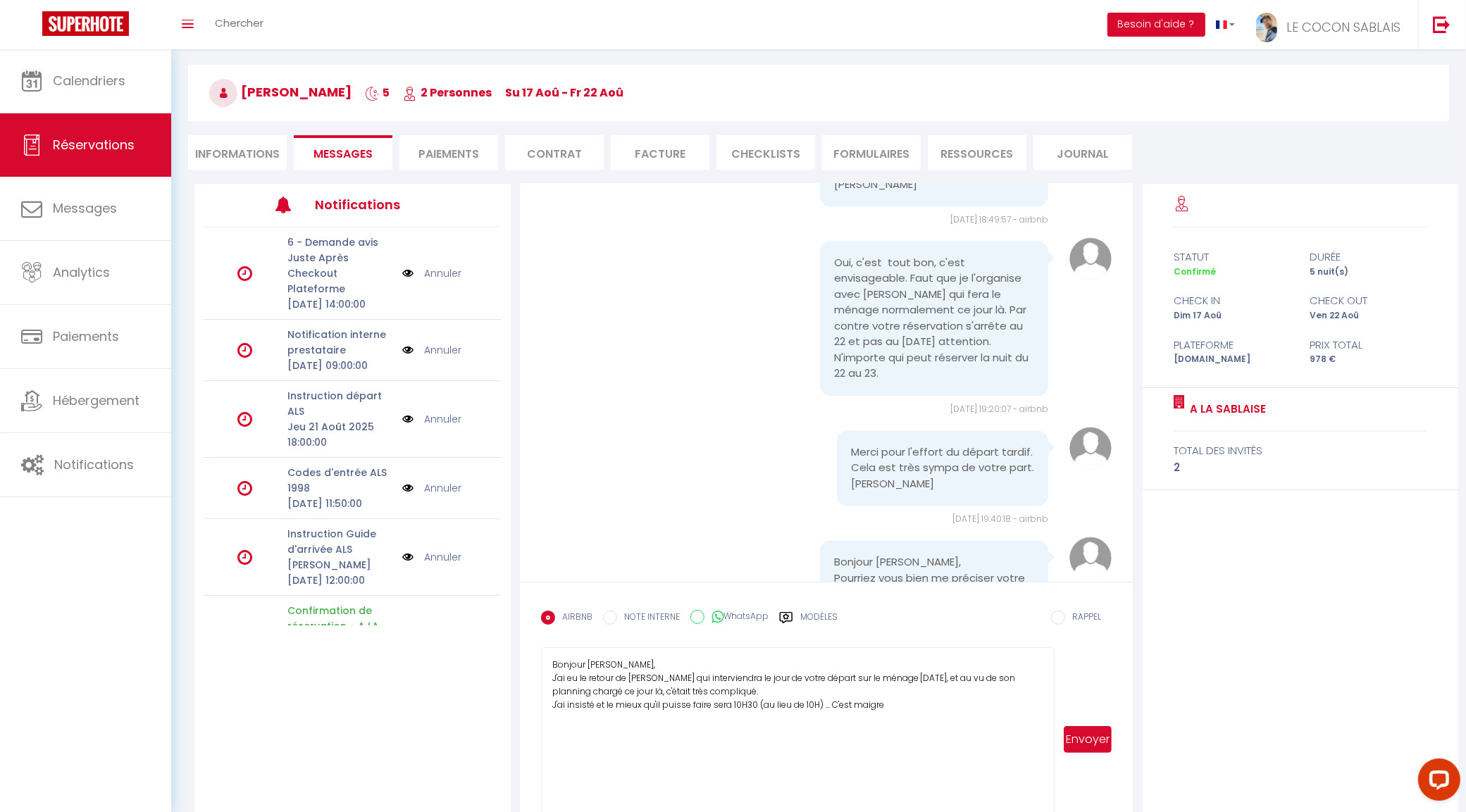
click at [921, 701] on textarea "Bonjour [PERSON_NAME], J'ai eu le retour de [PERSON_NAME] qui interviendra le j…" at bounding box center [798, 739] width 514 height 184
click at [888, 719] on textarea "Bonjour [PERSON_NAME], J'ai eu le retour de [PERSON_NAME] qui interviendra le j…" at bounding box center [798, 739] width 514 height 184
click at [755, 708] on textarea "Bonjour [PERSON_NAME], J'ai eu le retour de [PERSON_NAME] qui interviendra le j…" at bounding box center [798, 739] width 514 height 184
click at [932, 729] on textarea "Bonjour [PERSON_NAME], J'ai eu le retour de [PERSON_NAME] qui interviendra le j…" at bounding box center [798, 739] width 514 height 184
click at [665, 731] on textarea "Bonjour [PERSON_NAME], J'ai eu le retour de [PERSON_NAME] qui interviendra le j…" at bounding box center [798, 739] width 514 height 184
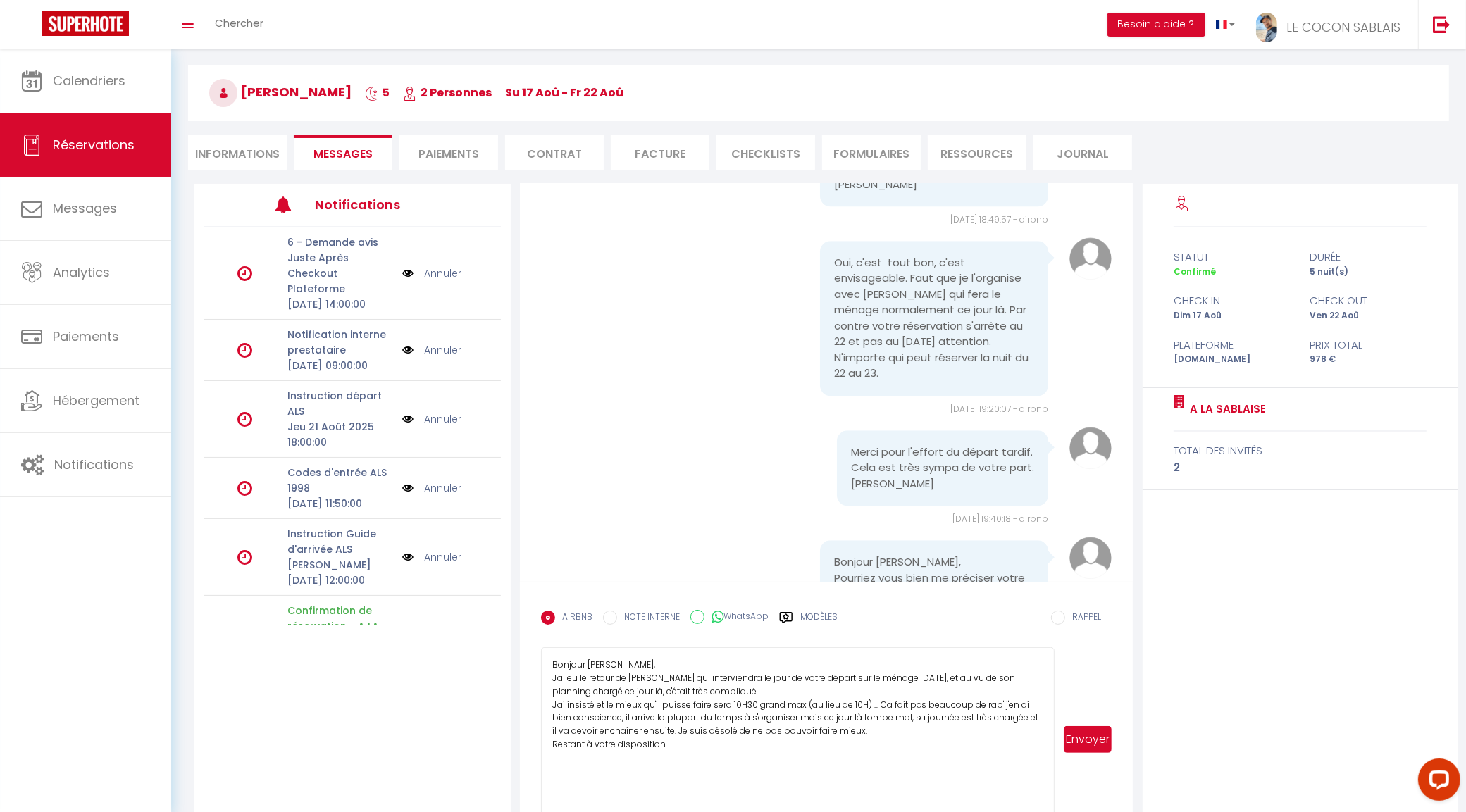
click at [665, 731] on textarea "Bonjour [PERSON_NAME], J'ai eu le retour de [PERSON_NAME] qui interviendra le j…" at bounding box center [798, 739] width 514 height 184
click at [685, 744] on textarea "Bonjour [PERSON_NAME], J'ai eu le retour de [PERSON_NAME] qui interviendra le j…" at bounding box center [798, 739] width 514 height 184
type textarea "Bonjour [PERSON_NAME], J'ai eu le retour de [PERSON_NAME] qui interviendra le j…"
click at [1096, 747] on button "Envoyer" at bounding box center [1087, 740] width 48 height 27
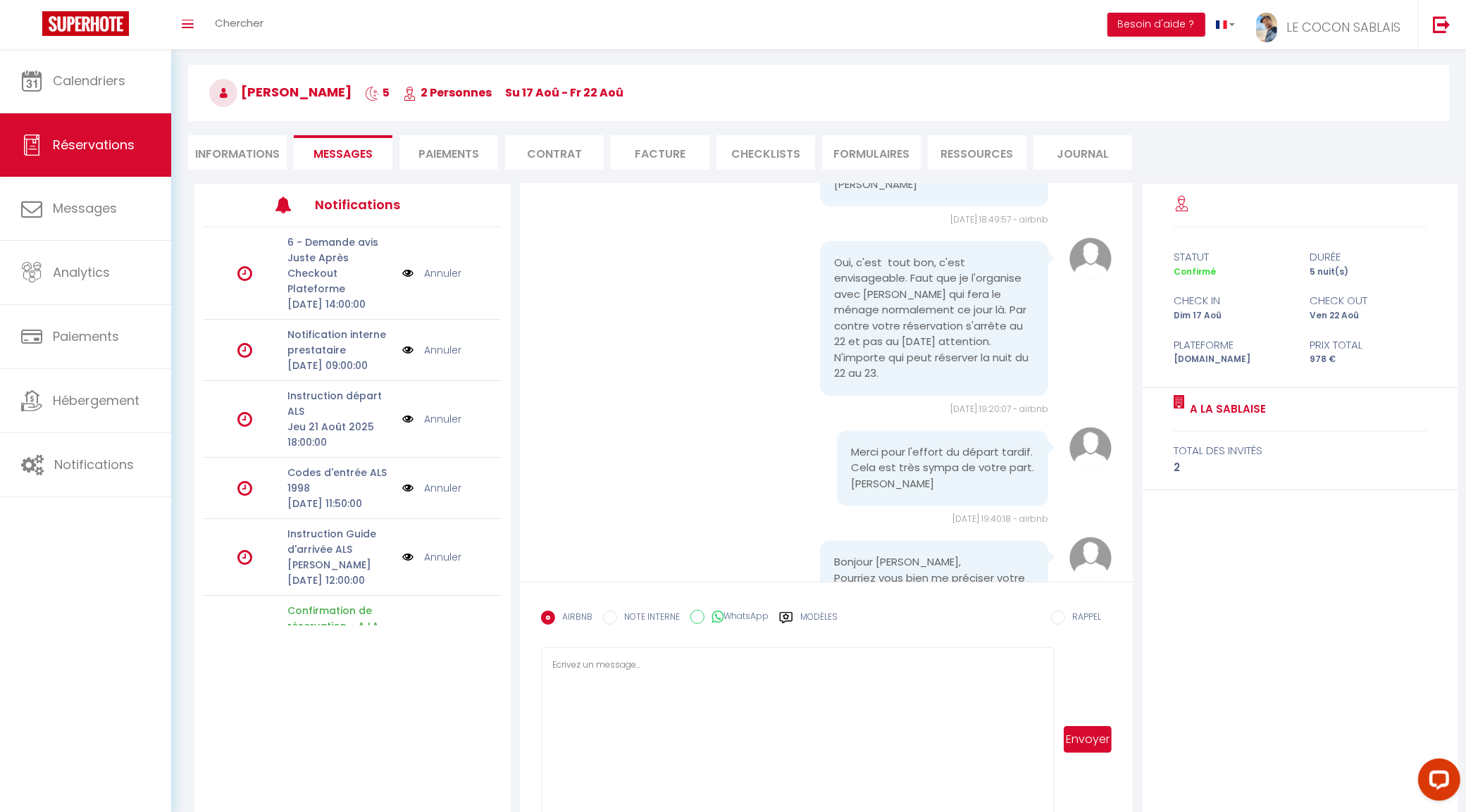
scroll to position [4300, 0]
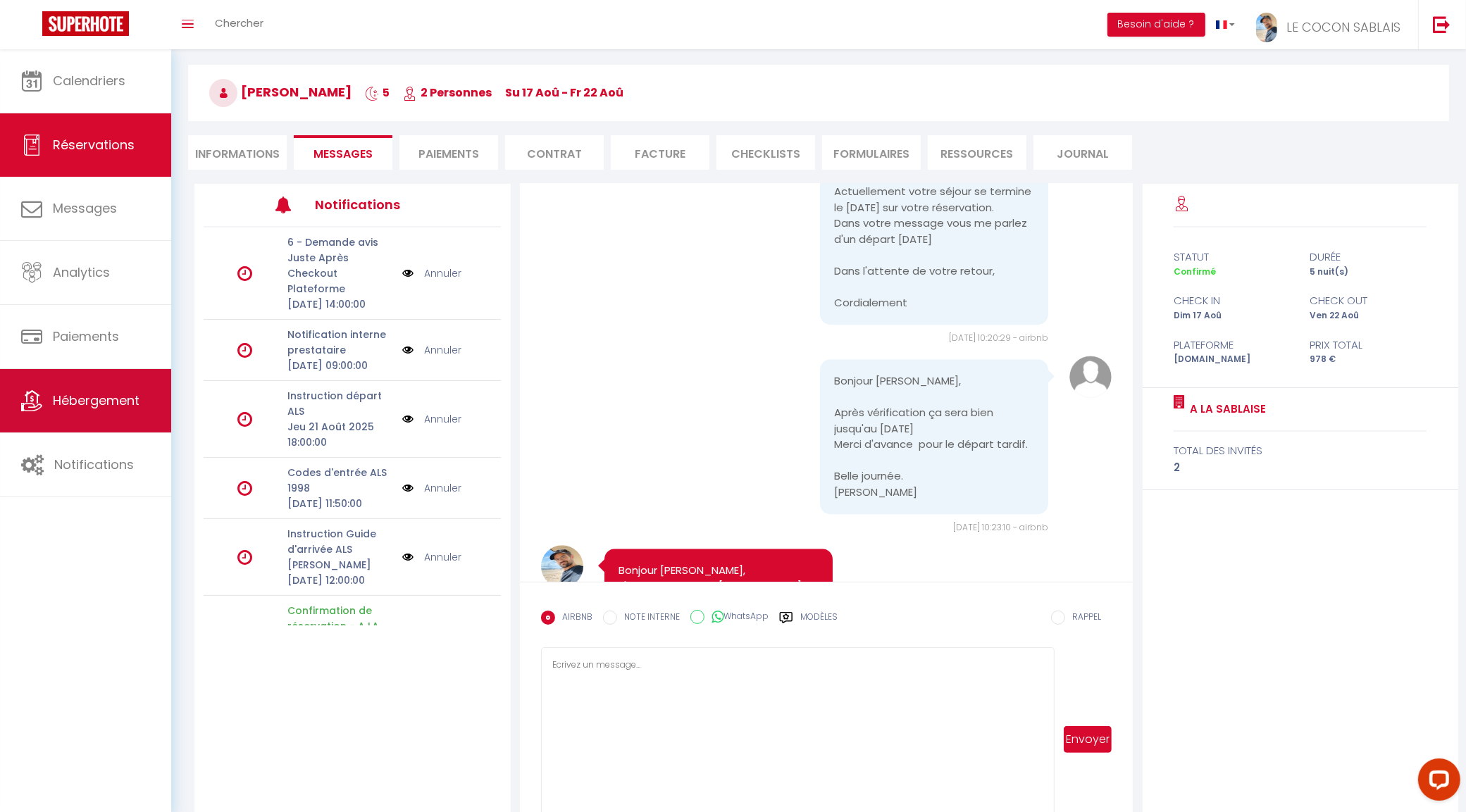
click at [95, 403] on span "Hébergement" at bounding box center [96, 400] width 87 height 18
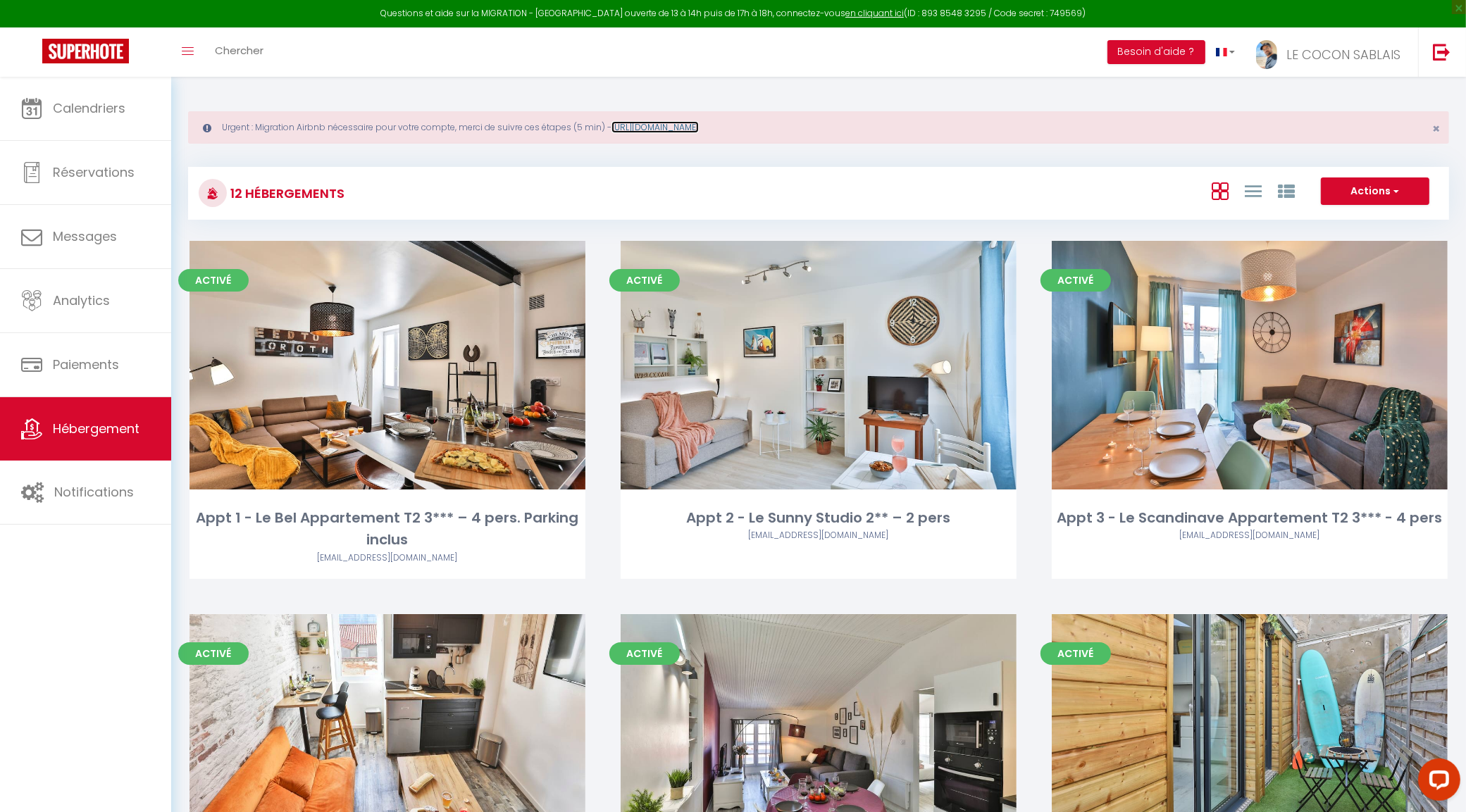
click at [659, 129] on link "[URL][DOMAIN_NAME]" at bounding box center [654, 127] width 87 height 12
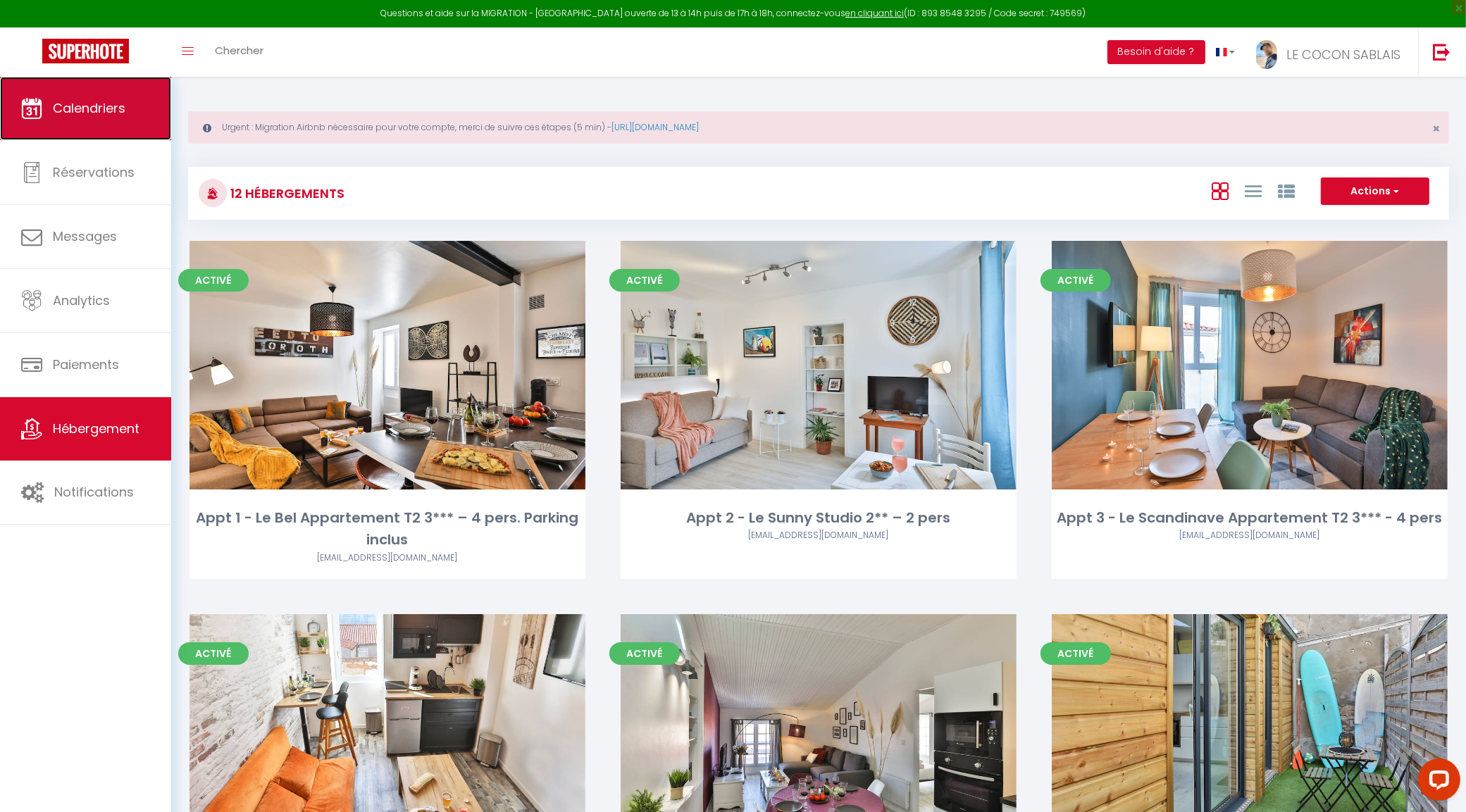
click at [102, 117] on link "Calendriers" at bounding box center [86, 108] width 171 height 64
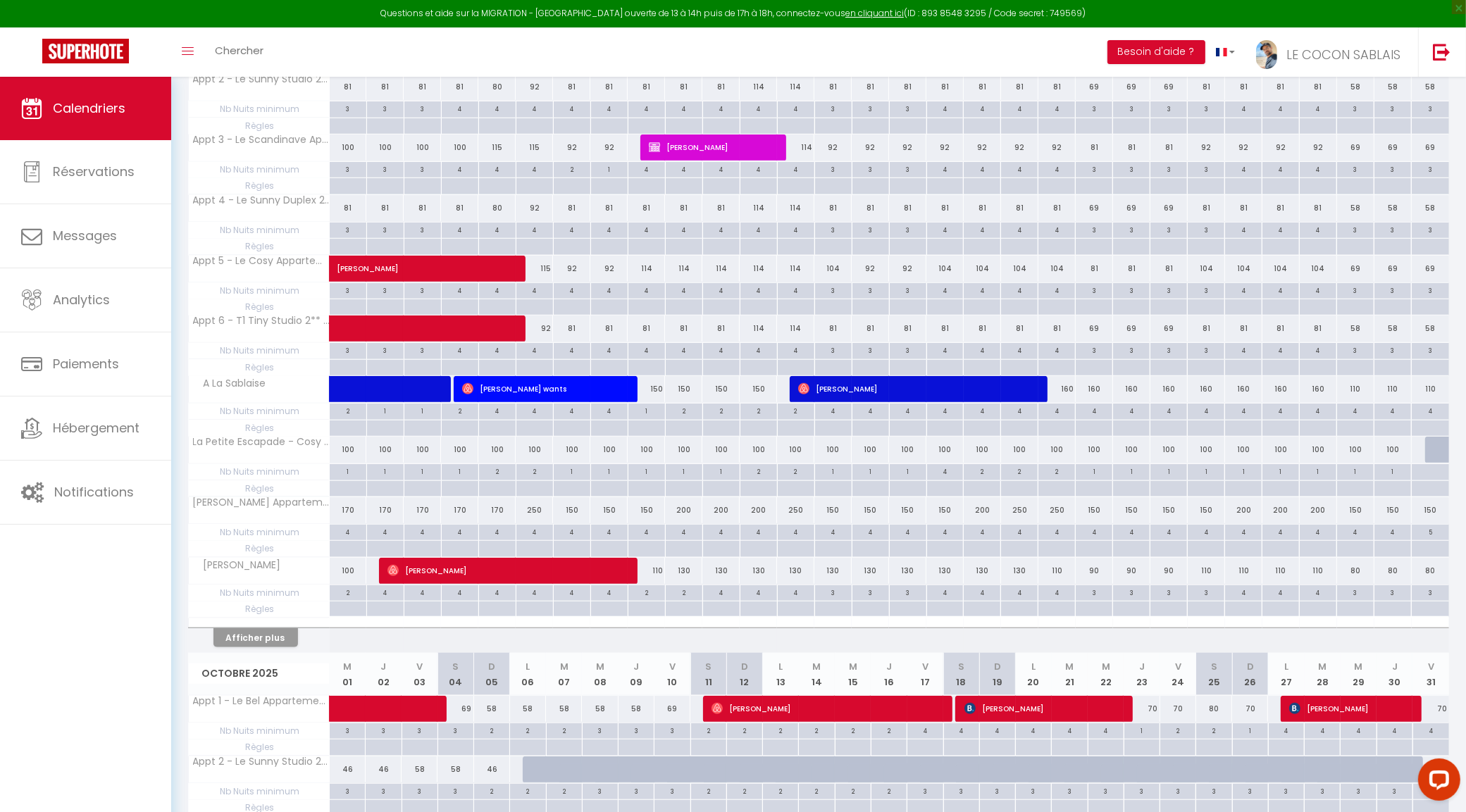
scroll to position [1056, 0]
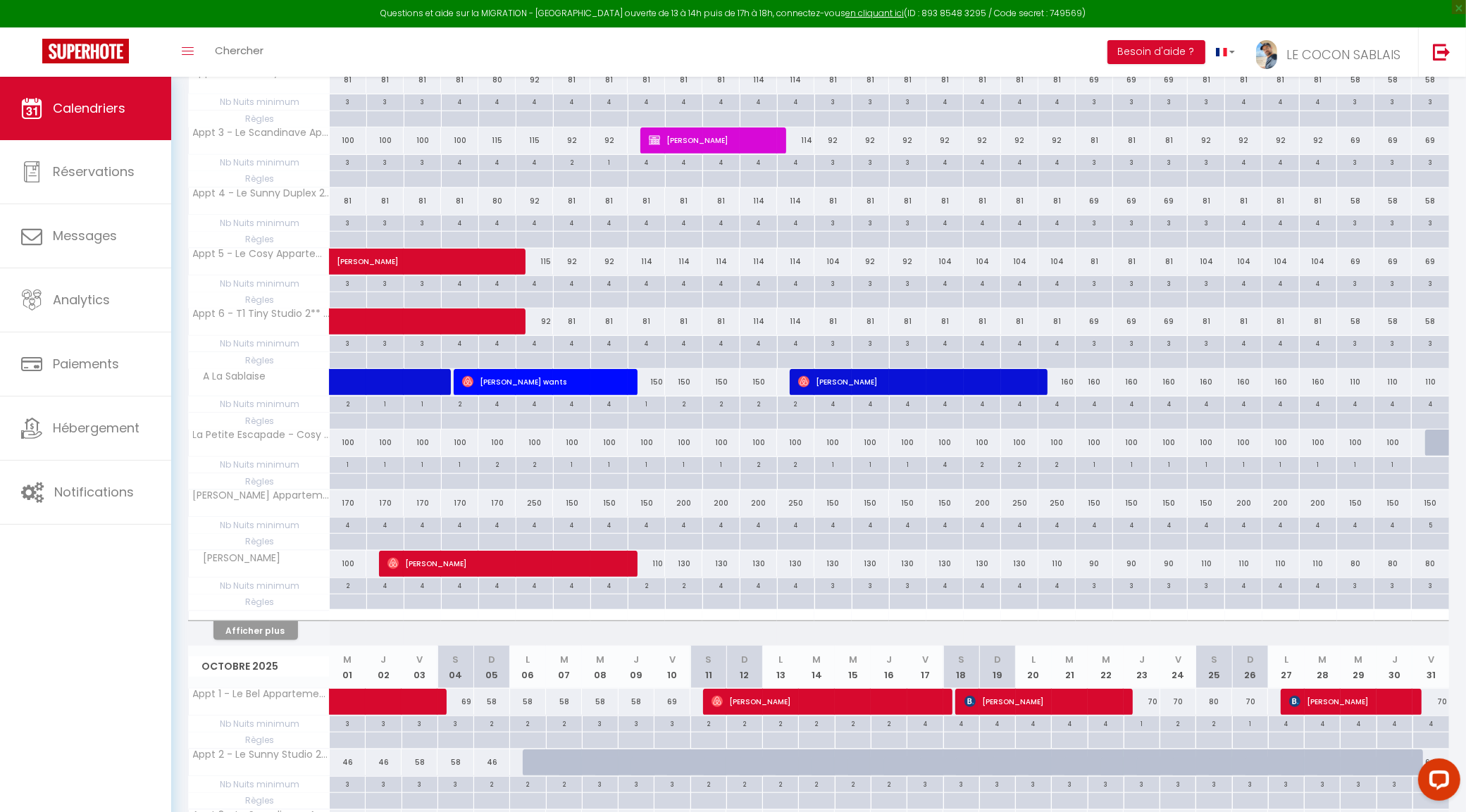
click at [246, 620] on div at bounding box center [259, 615] width 141 height 9
click at [244, 636] on button "Afficher plus" at bounding box center [256, 630] width 85 height 19
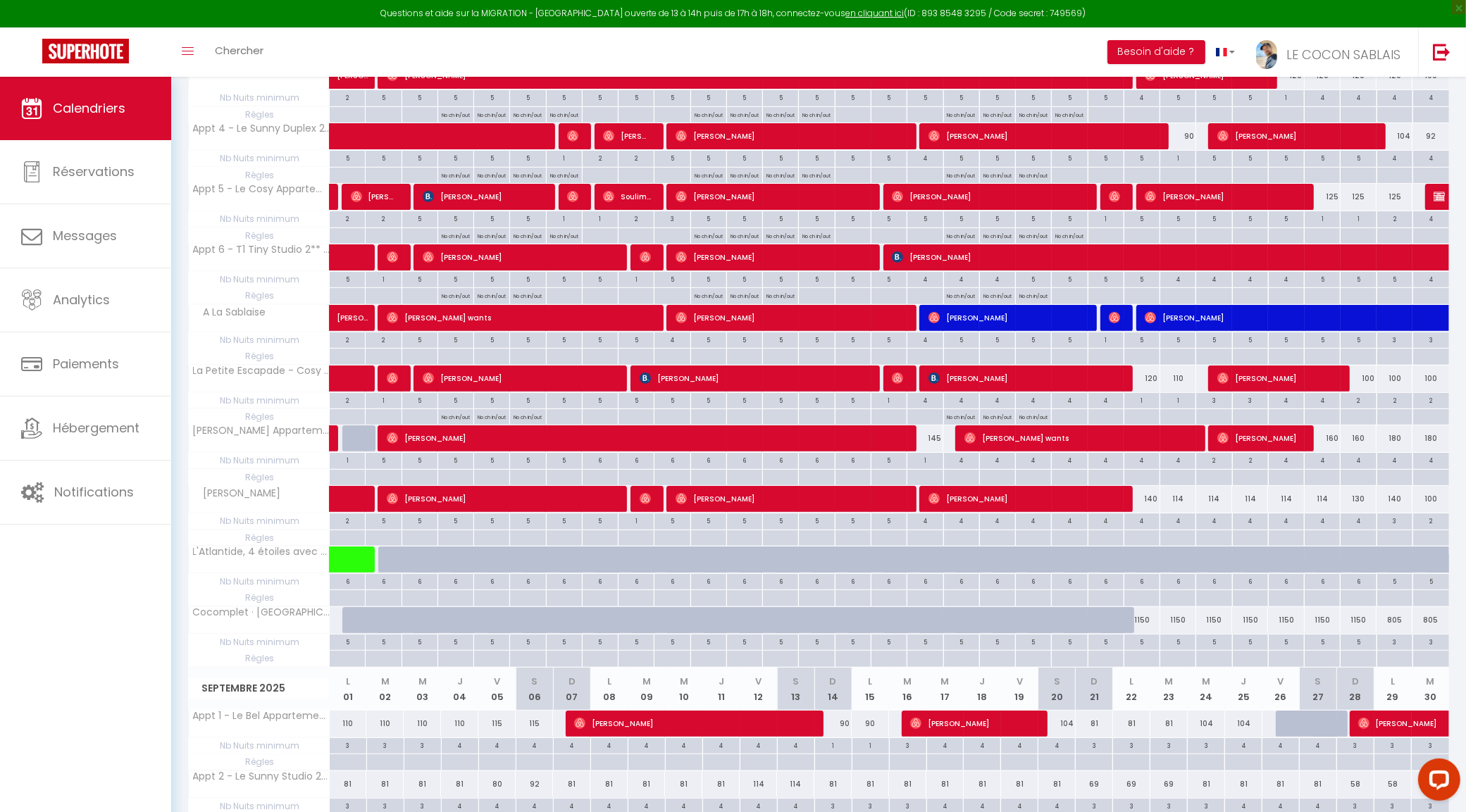
scroll to position [87, 0]
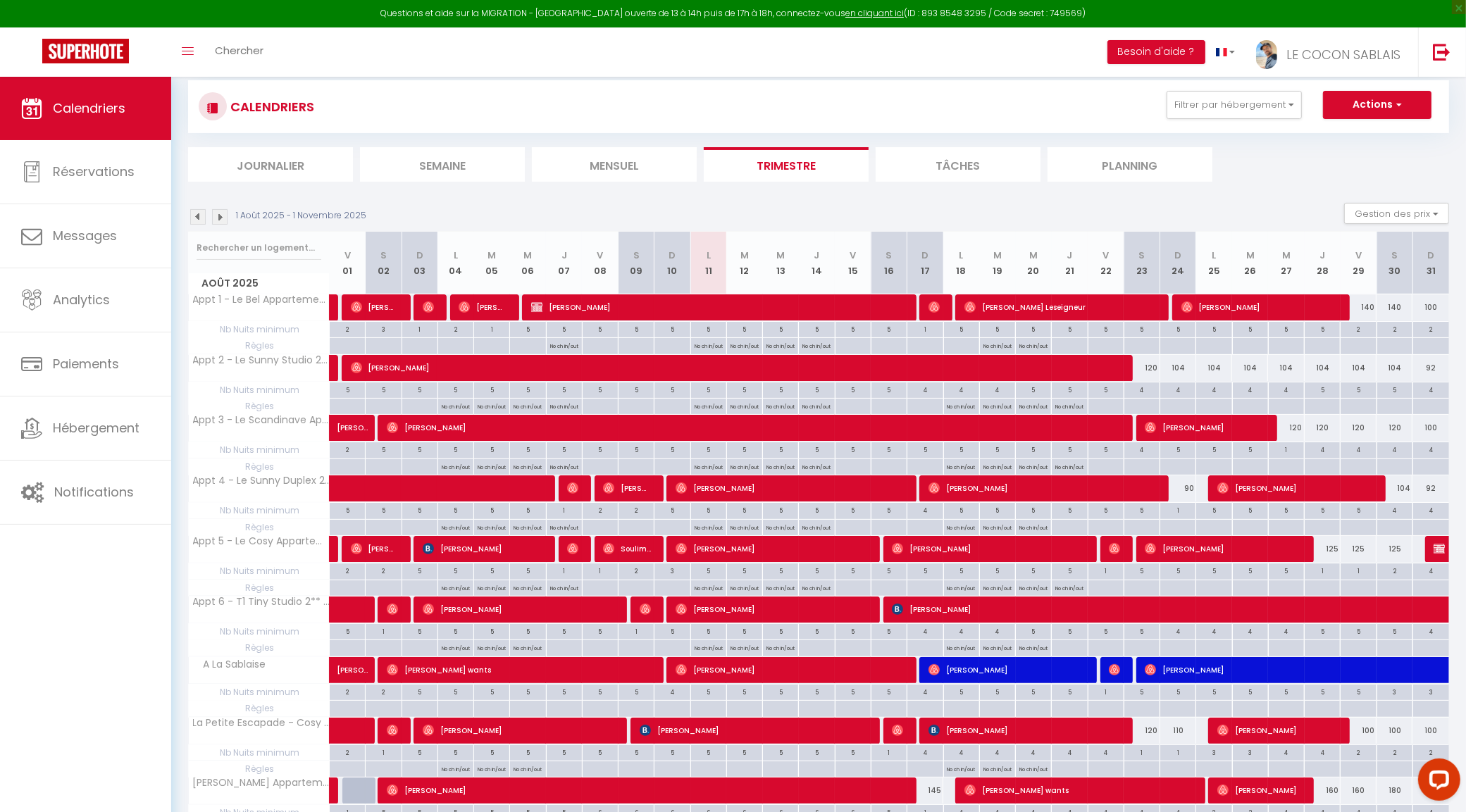
click at [1185, 395] on div "4" at bounding box center [1177, 389] width 35 height 14
type input "4"
type input "Dim 24 Août 2025"
type input "Lun 25 Août 2025"
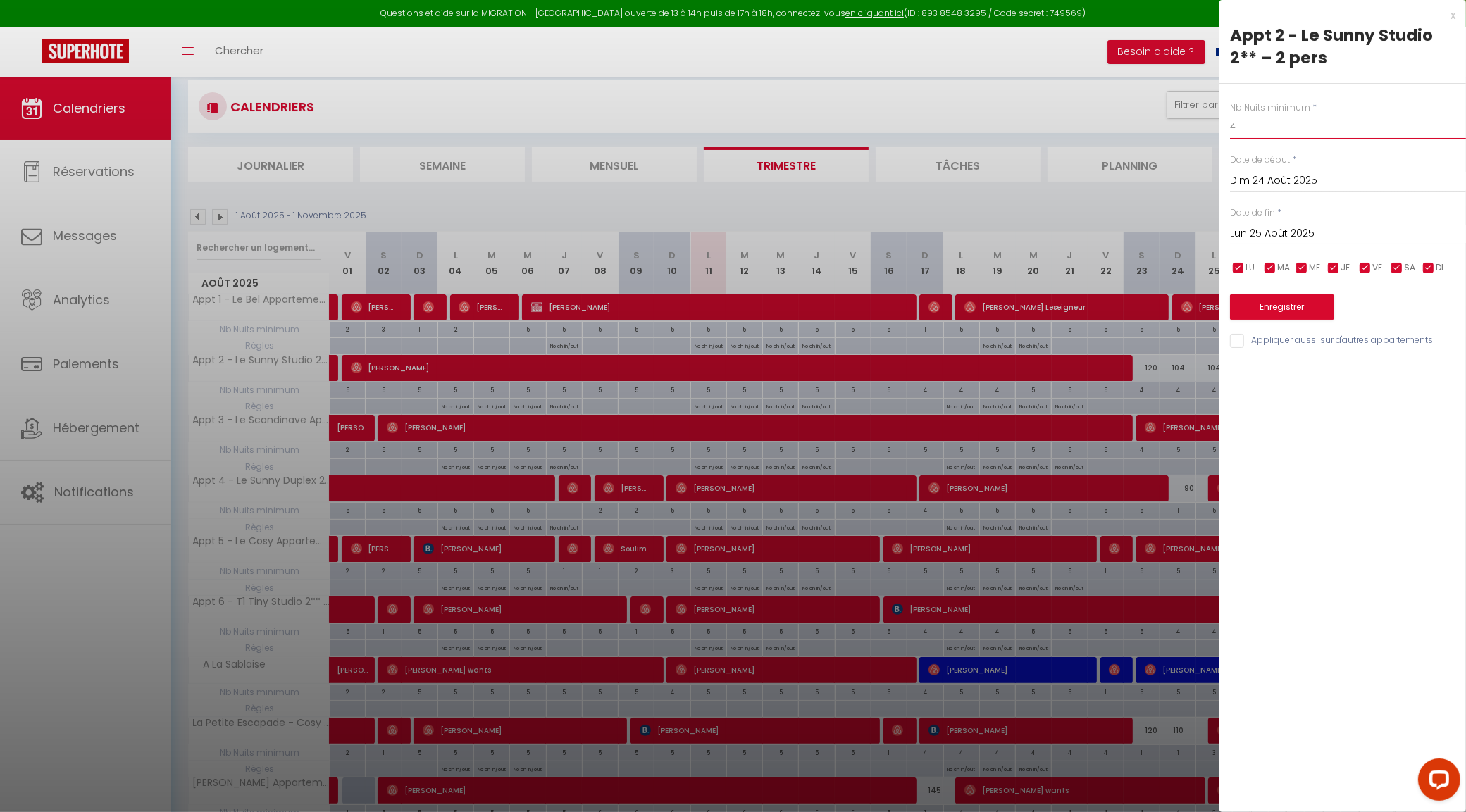
click at [1312, 118] on input "4" at bounding box center [1348, 126] width 236 height 25
type input """
type input "3"
click at [1298, 237] on input "Lun 25 Août 2025" at bounding box center [1348, 234] width 236 height 19
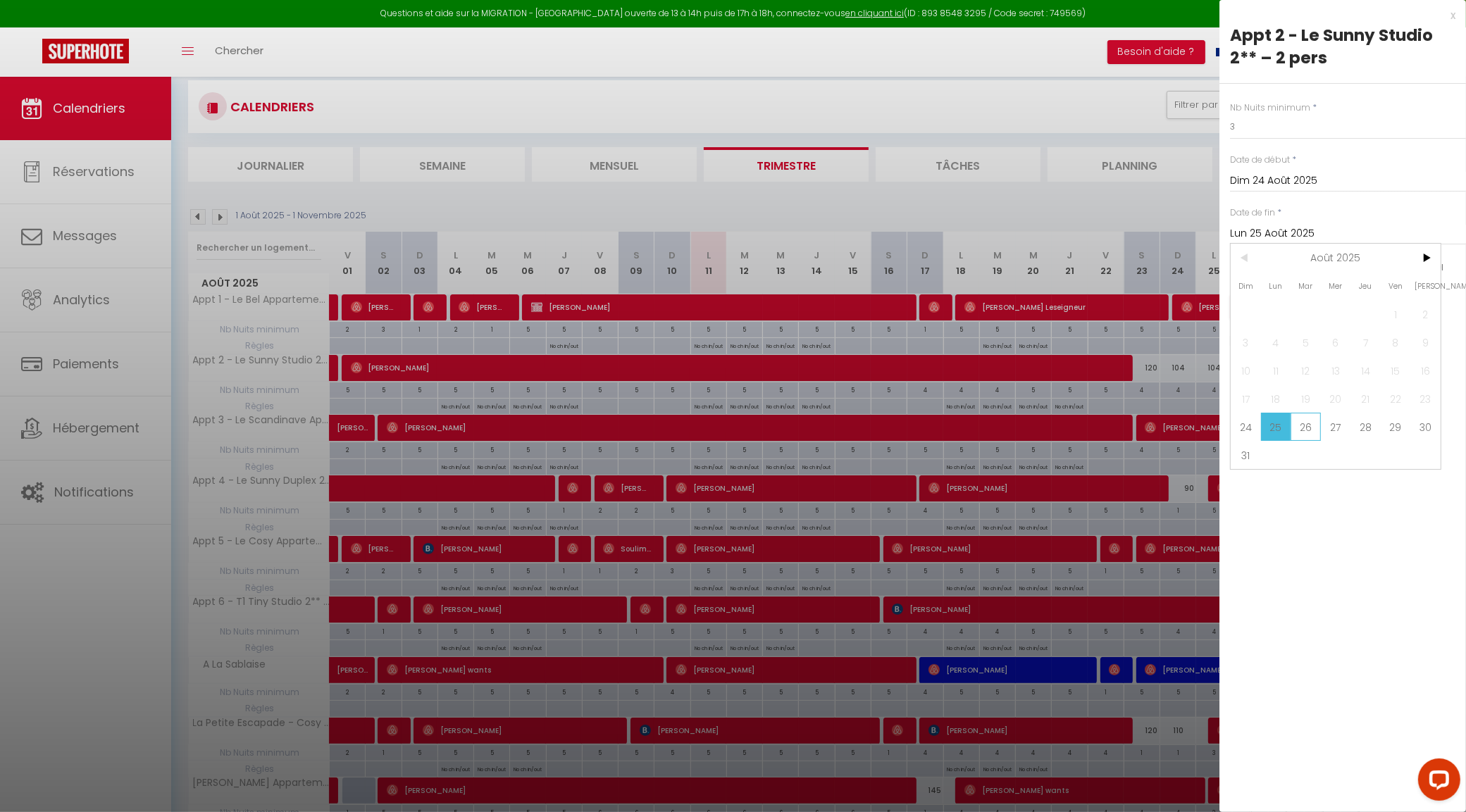
click at [1316, 424] on span "26" at bounding box center [1306, 426] width 31 height 28
type input "Mar 26 Août 2025"
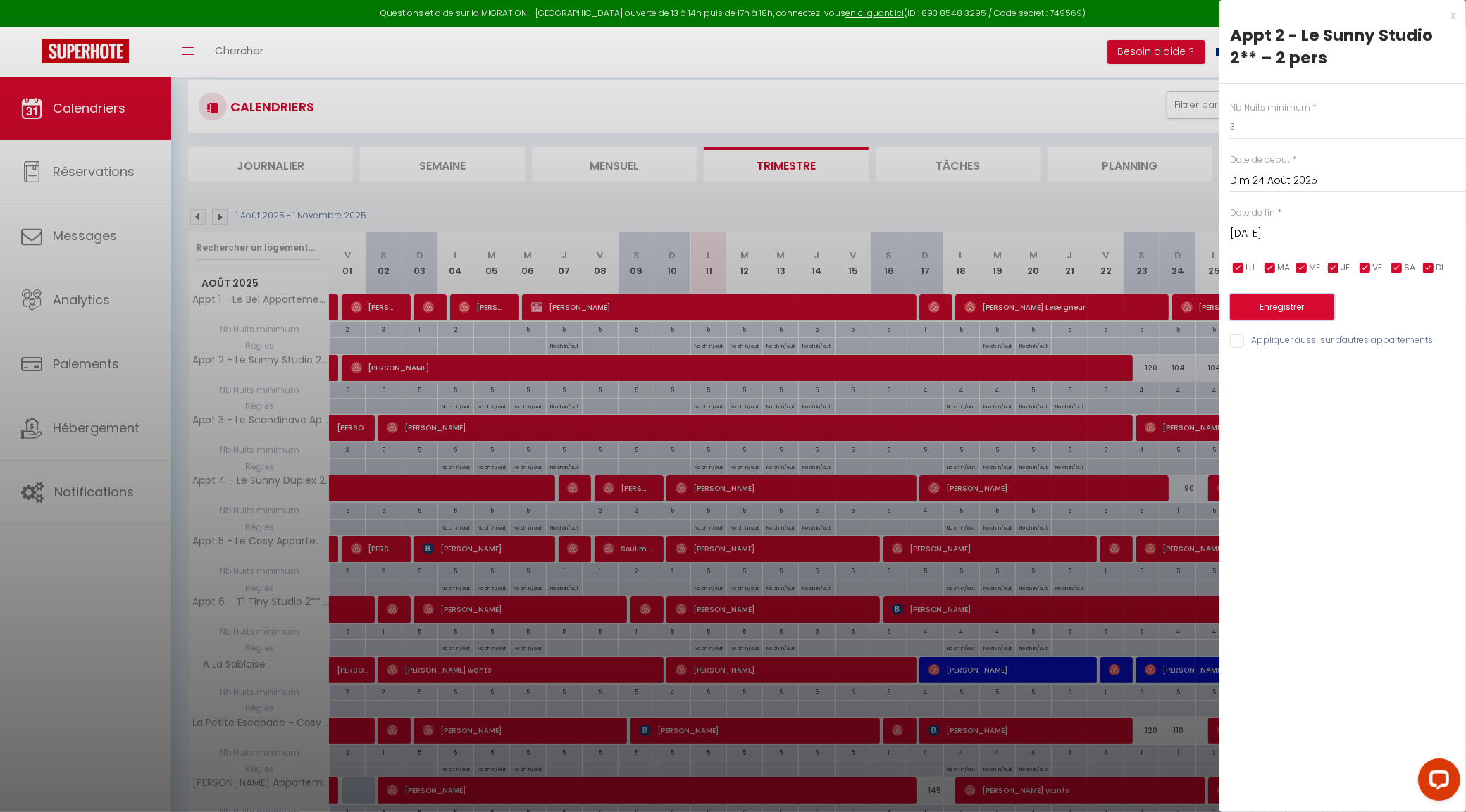
click at [1303, 310] on button "Enregistrer" at bounding box center [1282, 307] width 104 height 25
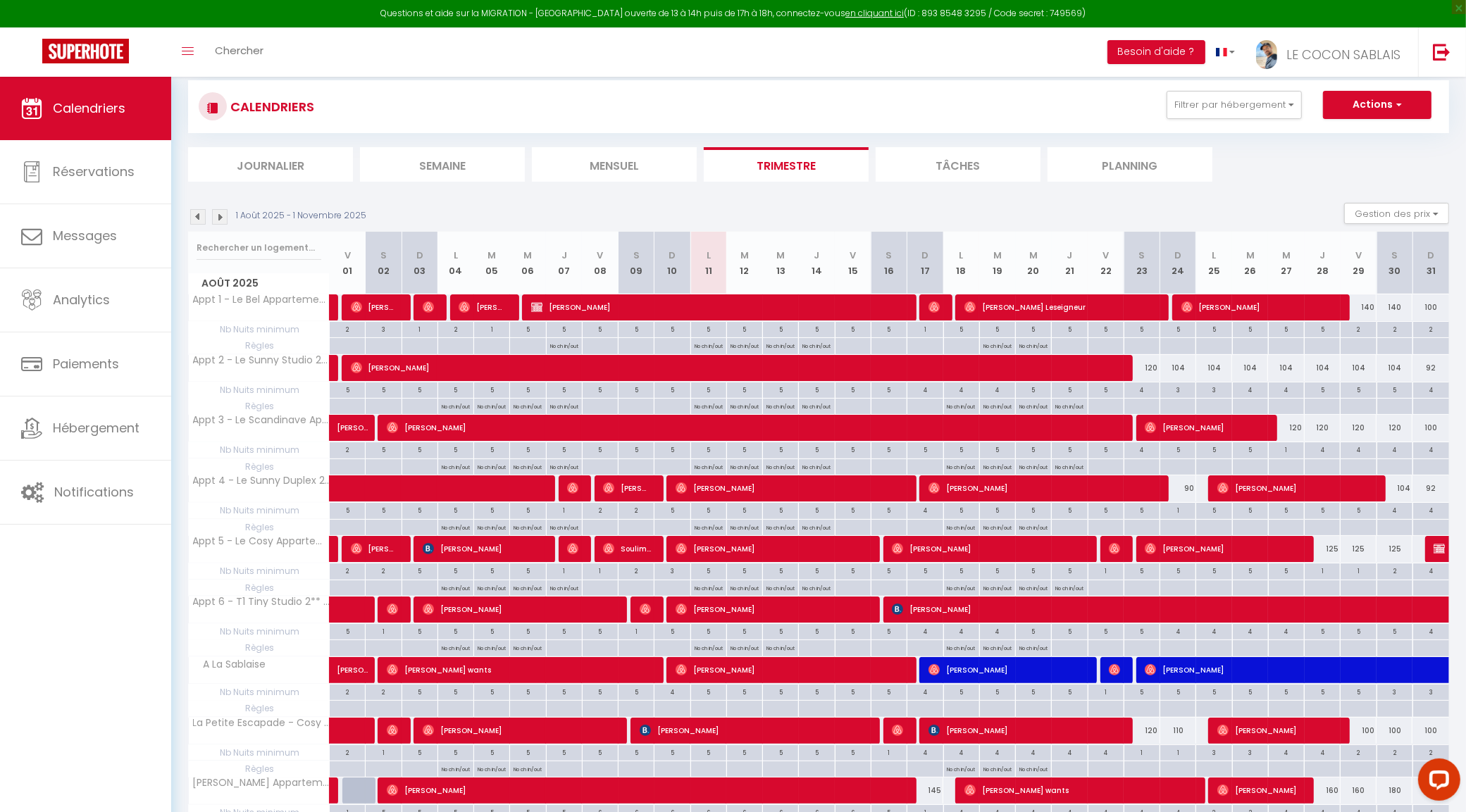
click at [1329, 392] on div "5" at bounding box center [1322, 389] width 35 height 14
type input "5"
type input "Jeu 28 Août 2025"
type input "Ven 29 Août 2025"
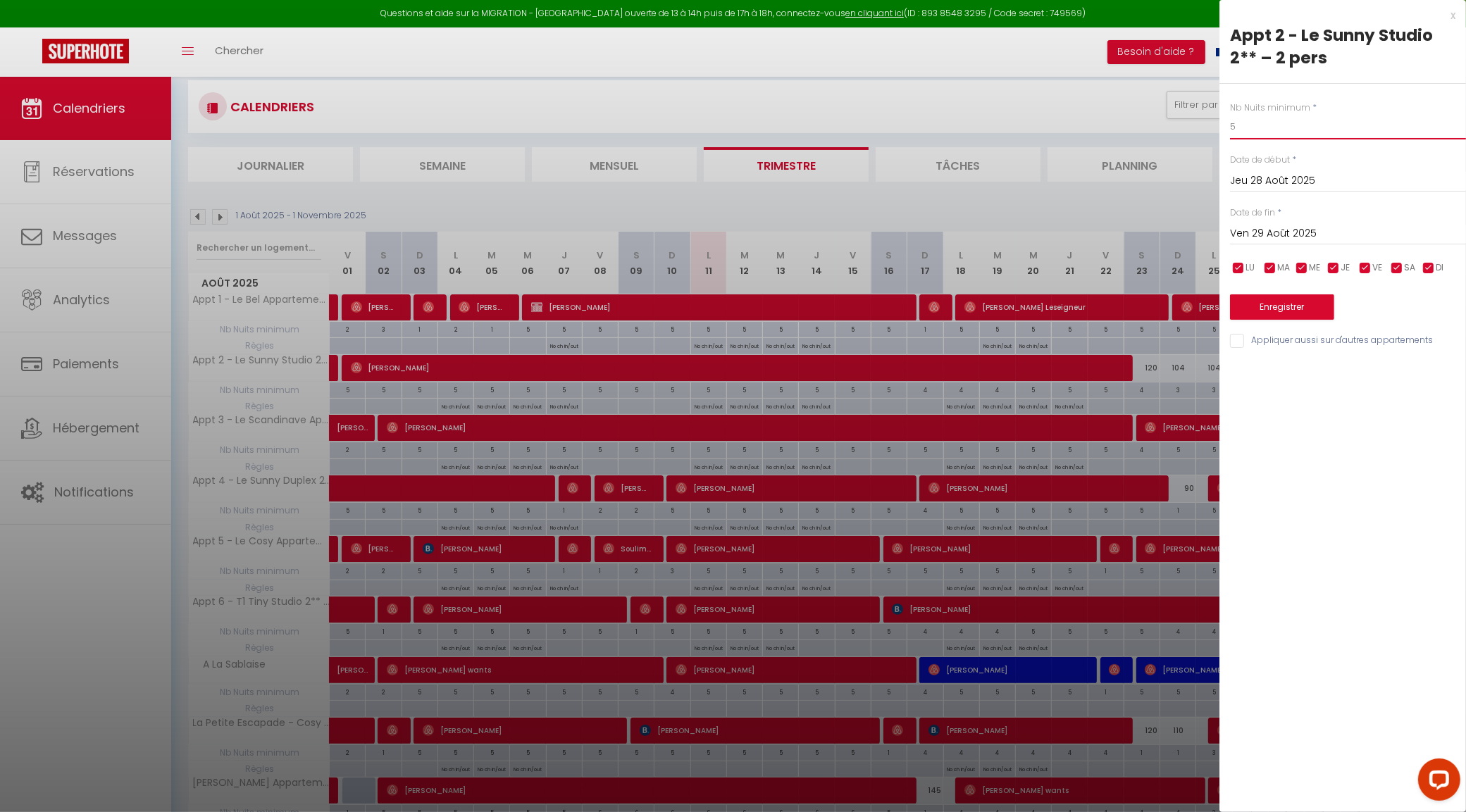
click at [1330, 122] on input "5" at bounding box center [1348, 126] width 236 height 25
type input "4"
click at [1285, 221] on div "Ven 29 Août 2025 < Août 2025 > Dim Lun Mar Mer Jeu Ven Sam 1 2 3 4 5 6 7 8 9 10…" at bounding box center [1348, 232] width 236 height 25
click at [1289, 232] on input "Ven 29 Août 2025" at bounding box center [1348, 234] width 236 height 19
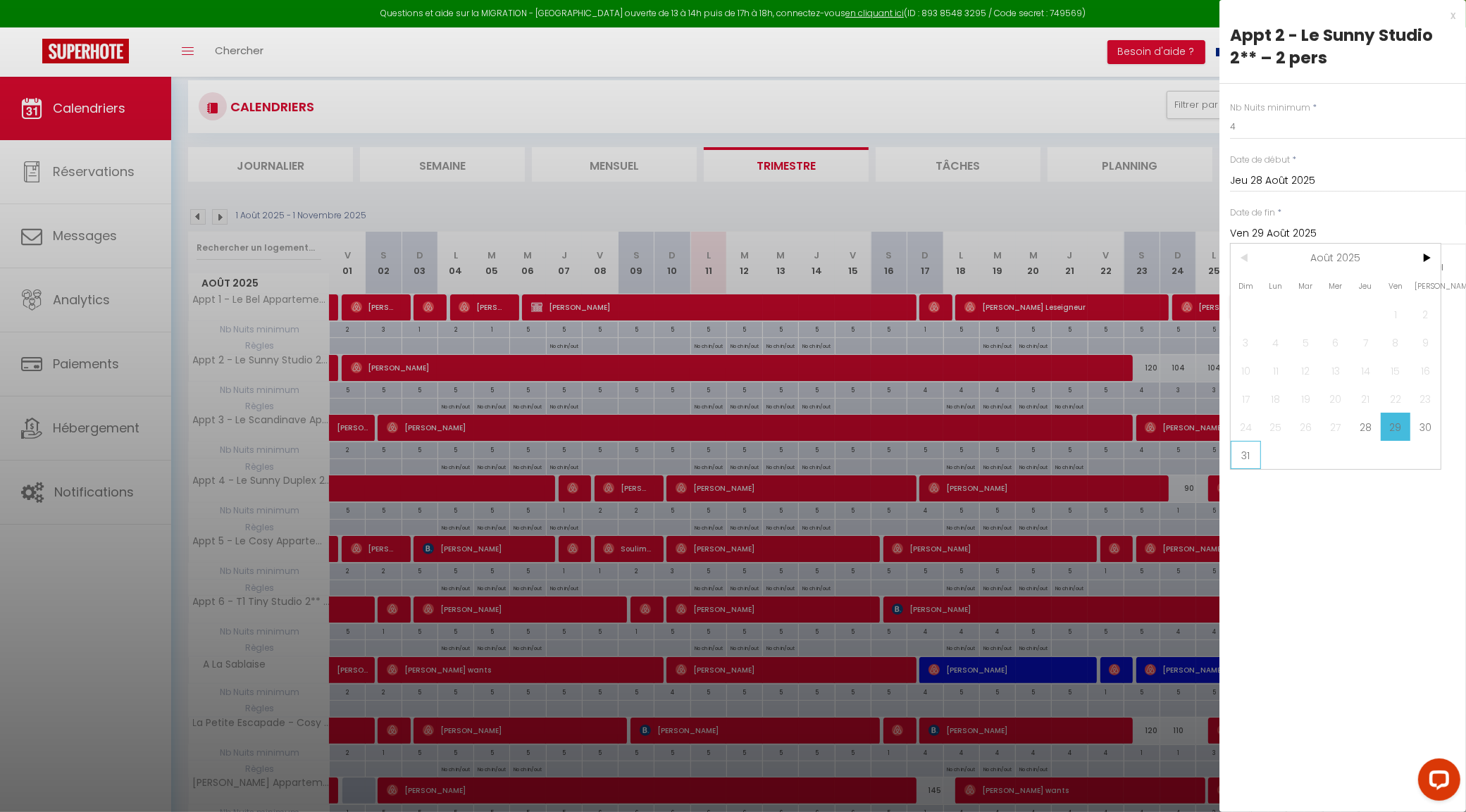
click at [1249, 462] on span "31" at bounding box center [1246, 454] width 31 height 28
type input "Dim 31 Août 2025"
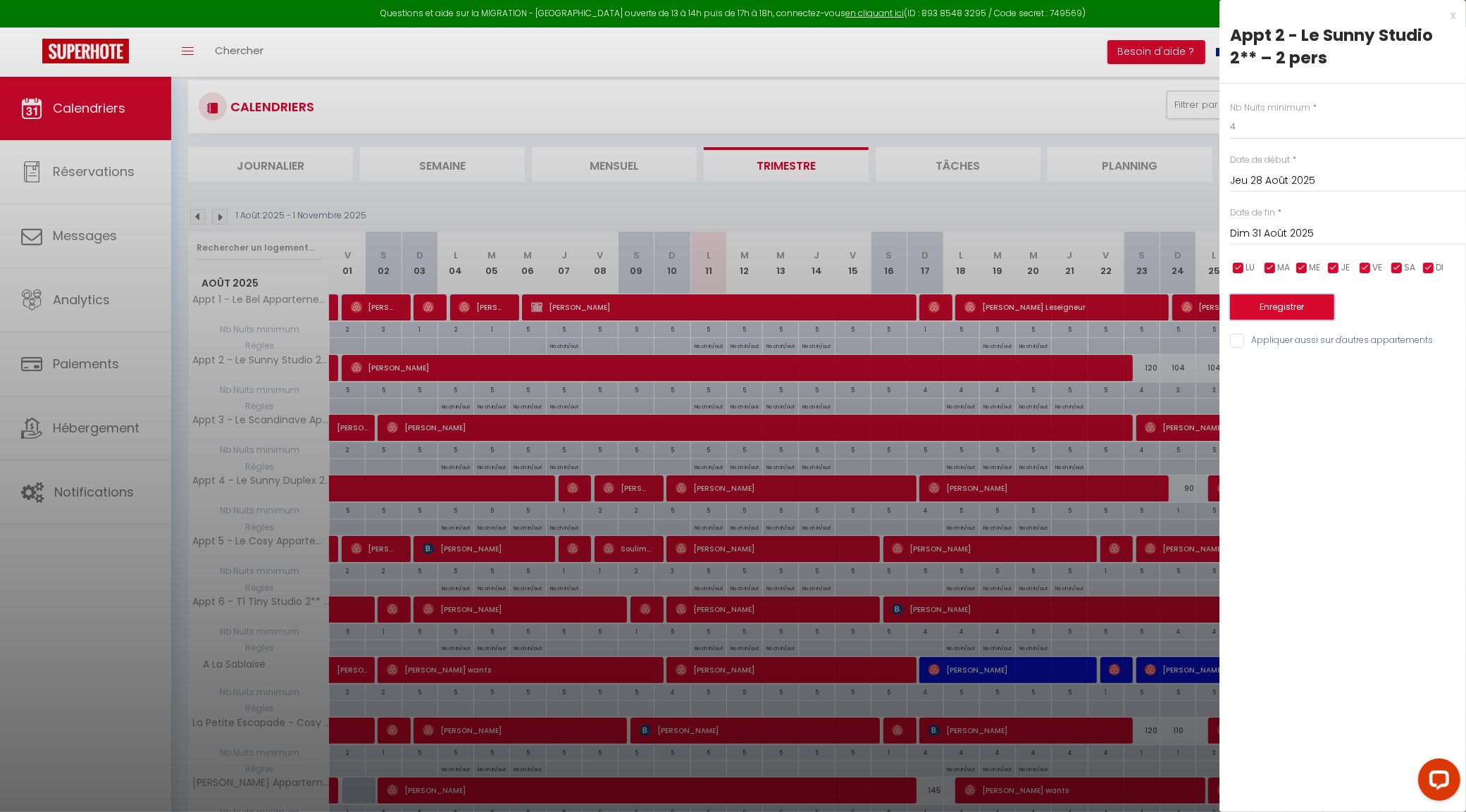
click at [1289, 301] on button "Enregistrer" at bounding box center [1282, 307] width 104 height 25
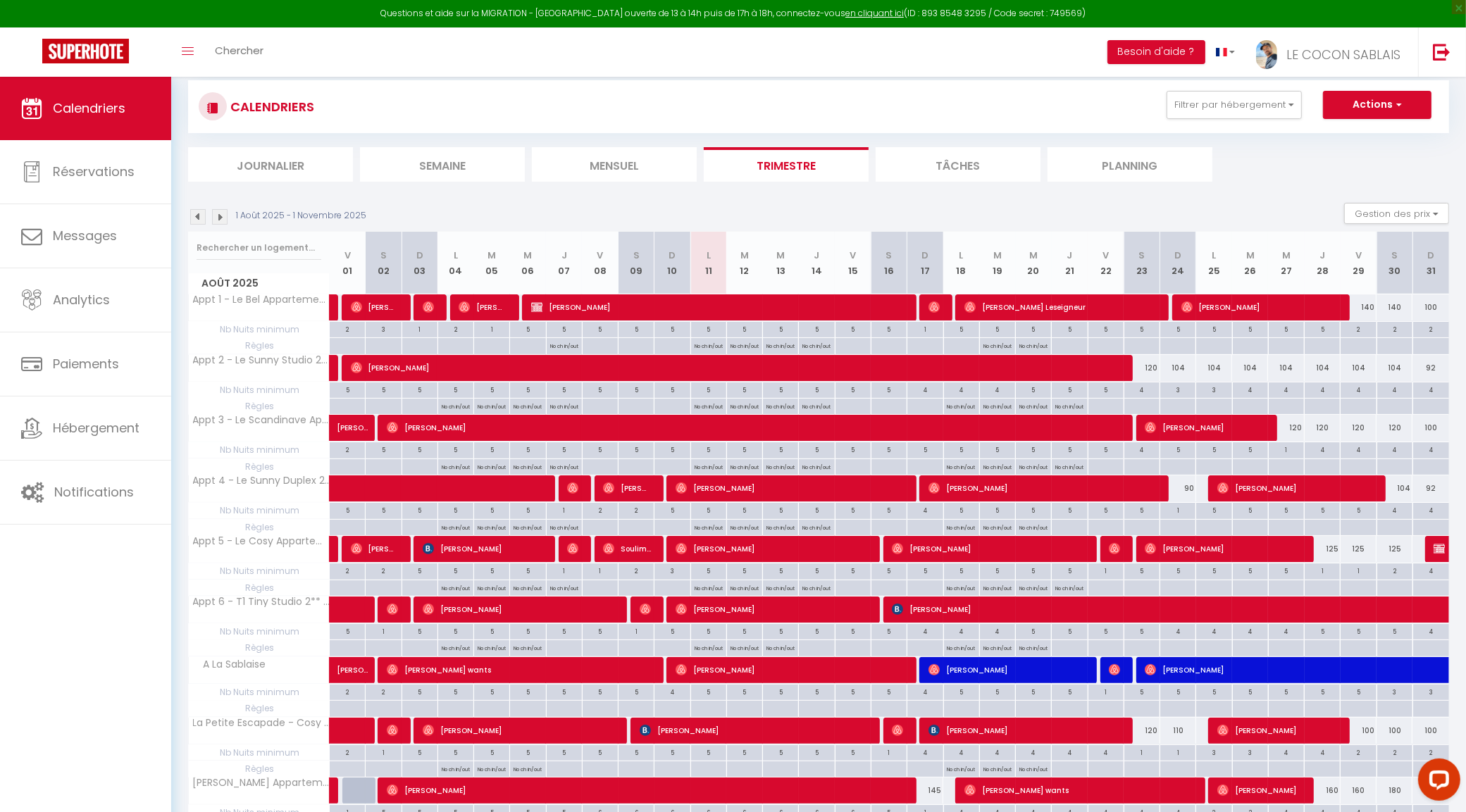
click at [1361, 552] on div "125" at bounding box center [1358, 548] width 36 height 26
type input "125"
type input "Ven 29 Août 2025"
type input "Sam 30 Août 2025"
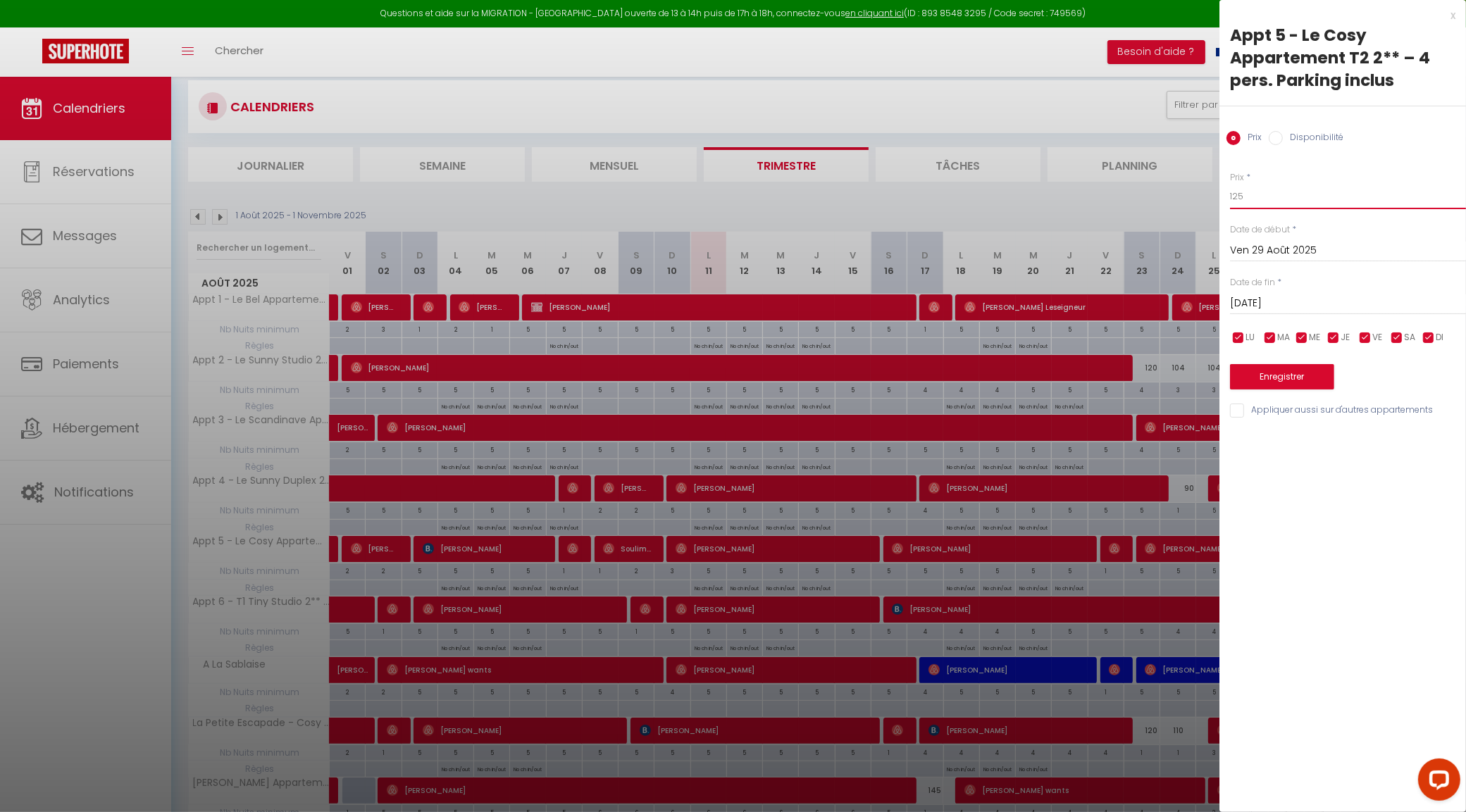
click at [1272, 197] on input "125" at bounding box center [1348, 197] width 236 height 25
type input "120"
click at [1276, 250] on input "Ven 29 Août 2025" at bounding box center [1348, 251] width 236 height 19
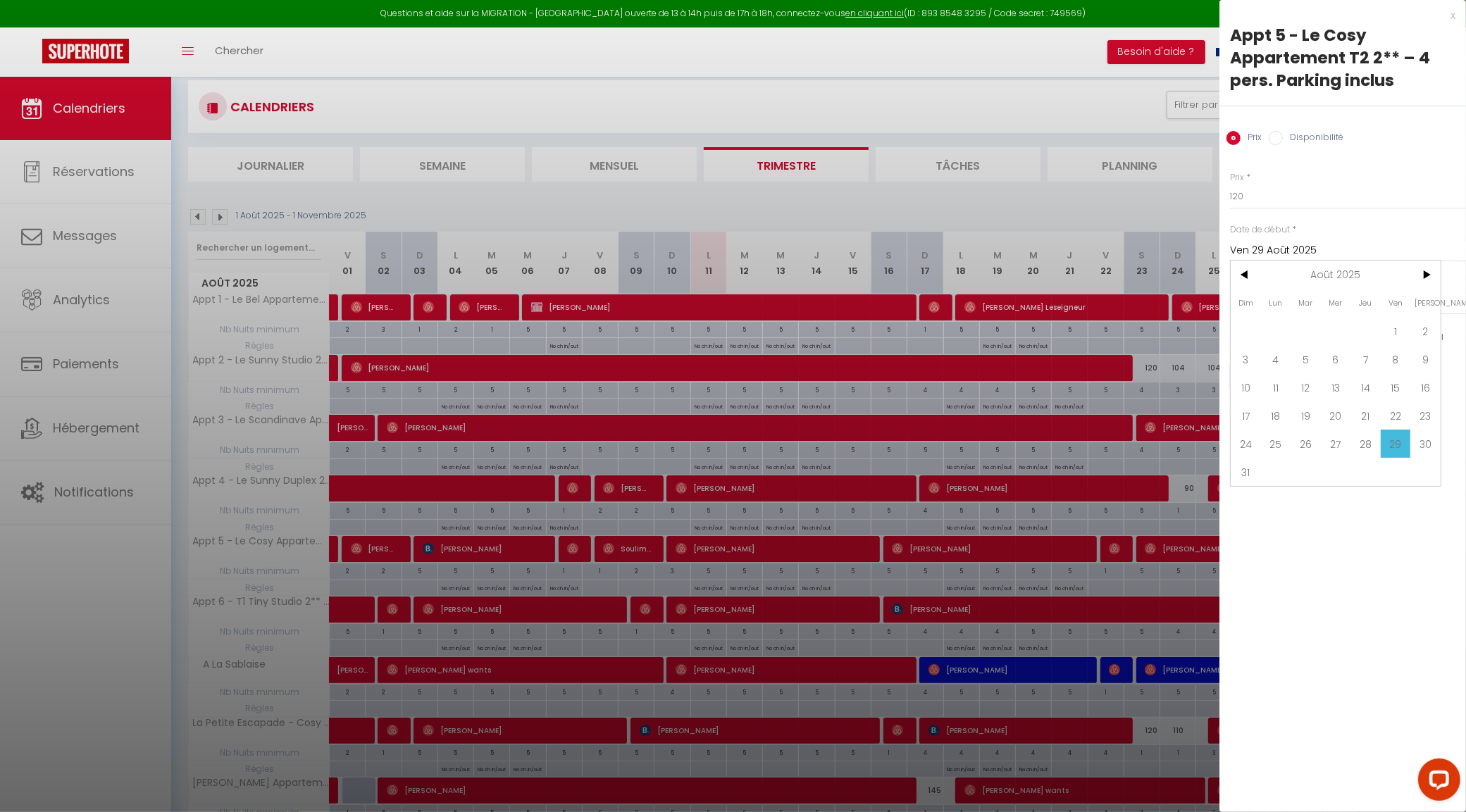
drag, startPoint x: 1367, startPoint y: 445, endPoint x: 1298, endPoint y: 375, distance: 98.3
click at [1367, 442] on span "28" at bounding box center [1366, 443] width 31 height 28
type input "Jeu 28 Août 2025"
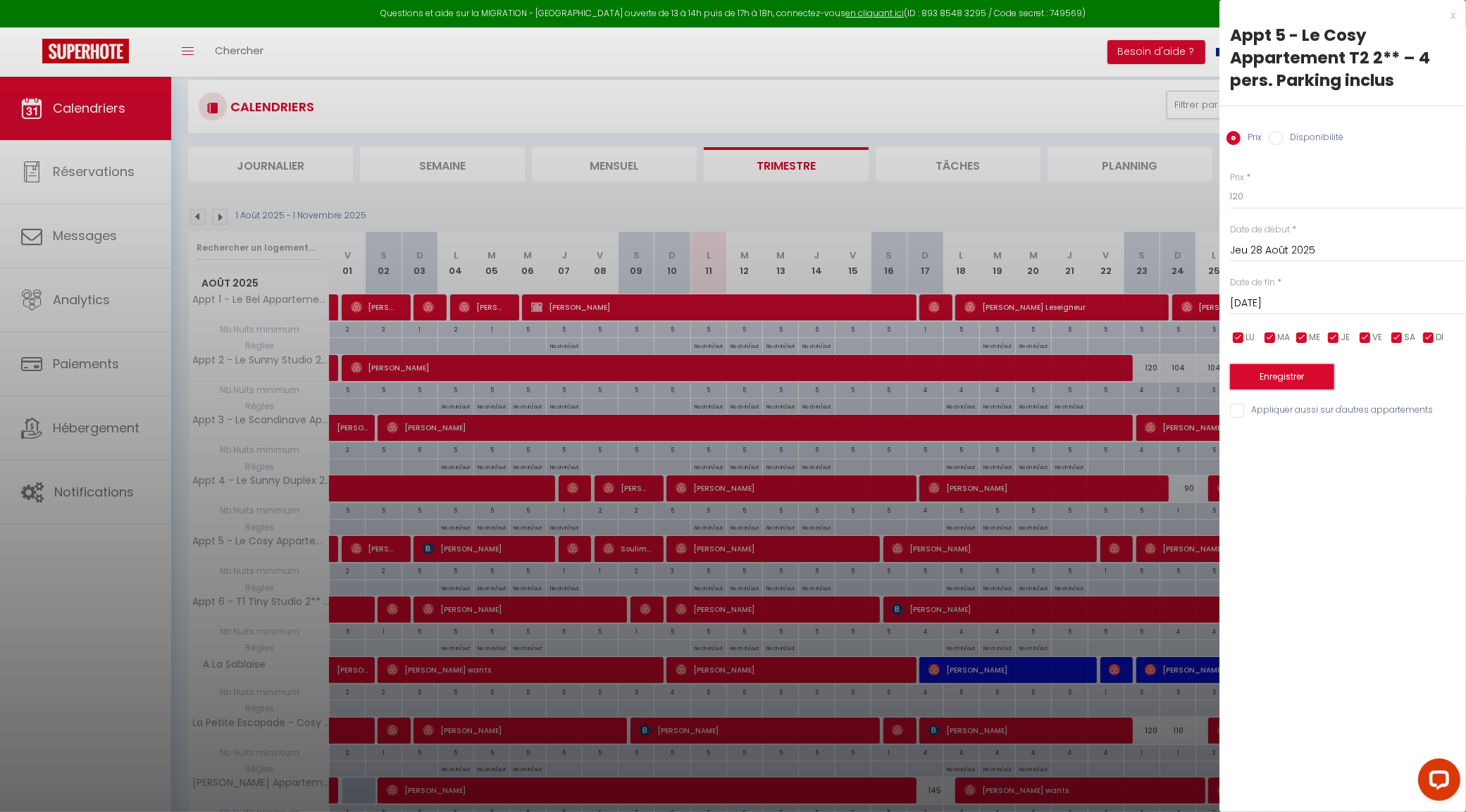
click at [1305, 373] on button "Enregistrer" at bounding box center [1282, 377] width 104 height 25
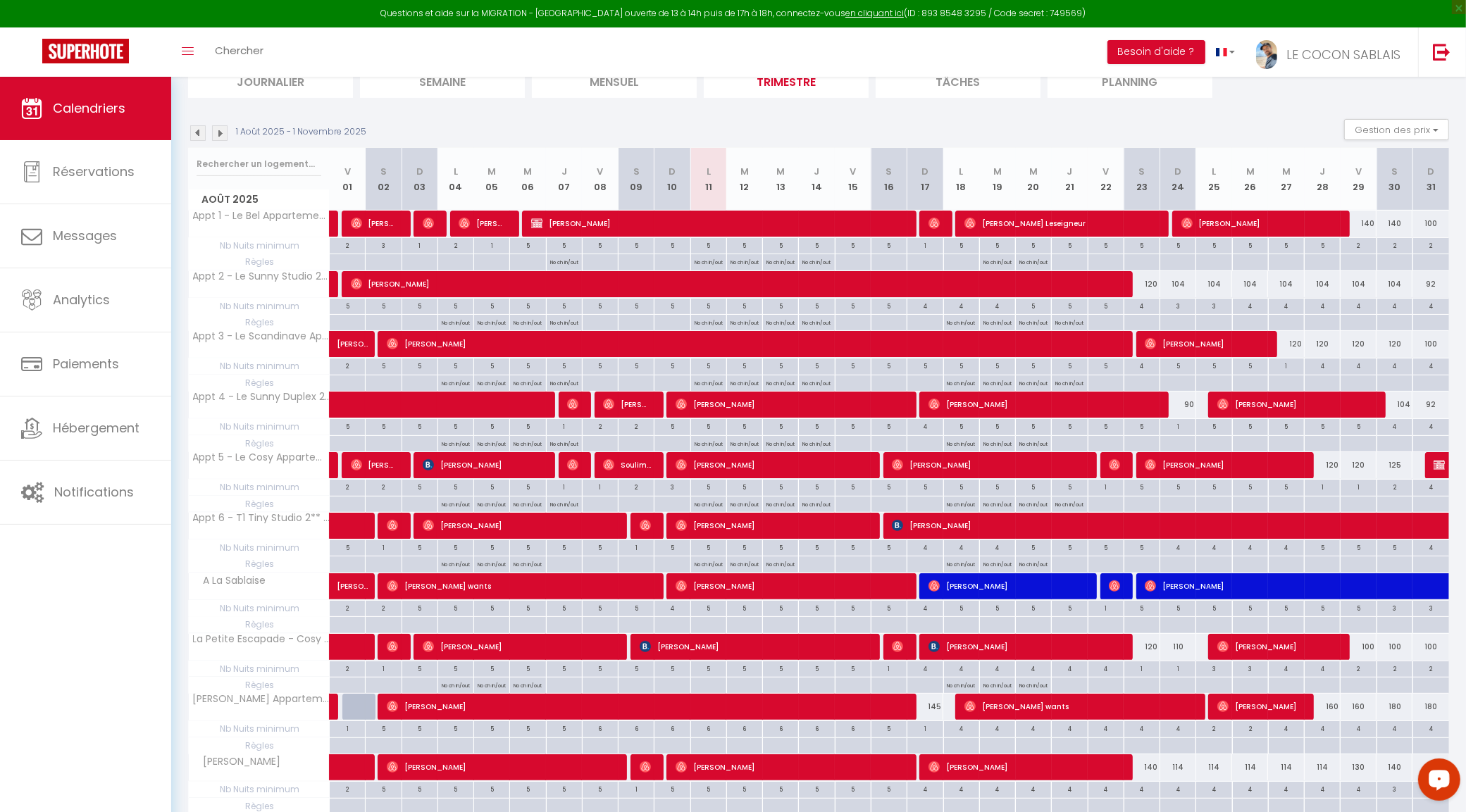
scroll to position [263, 0]
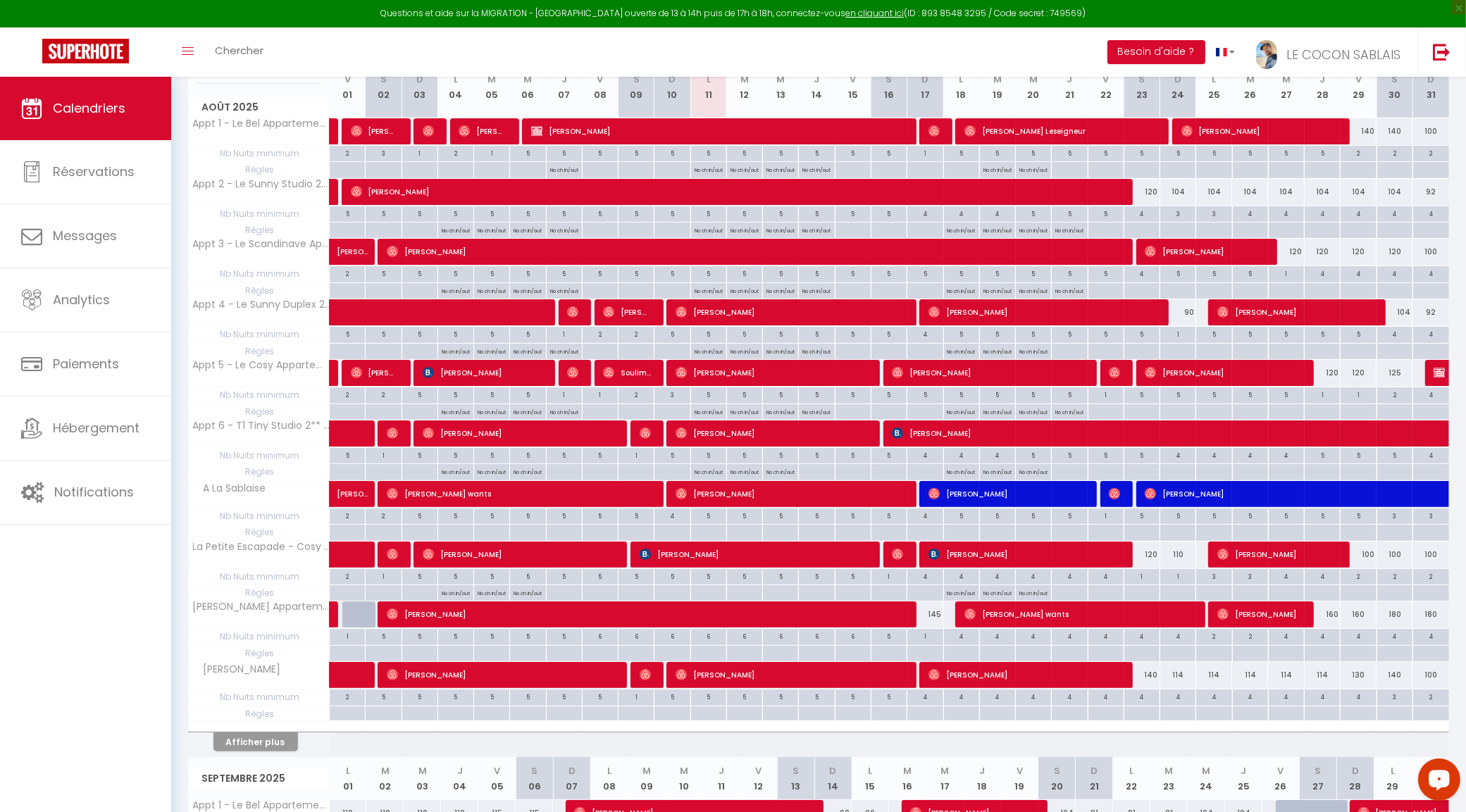
click at [1330, 642] on div "4" at bounding box center [1322, 636] width 35 height 14
type input "4"
type input "Jeu 28 Août 2025"
type input "Ven 29 Août 2025"
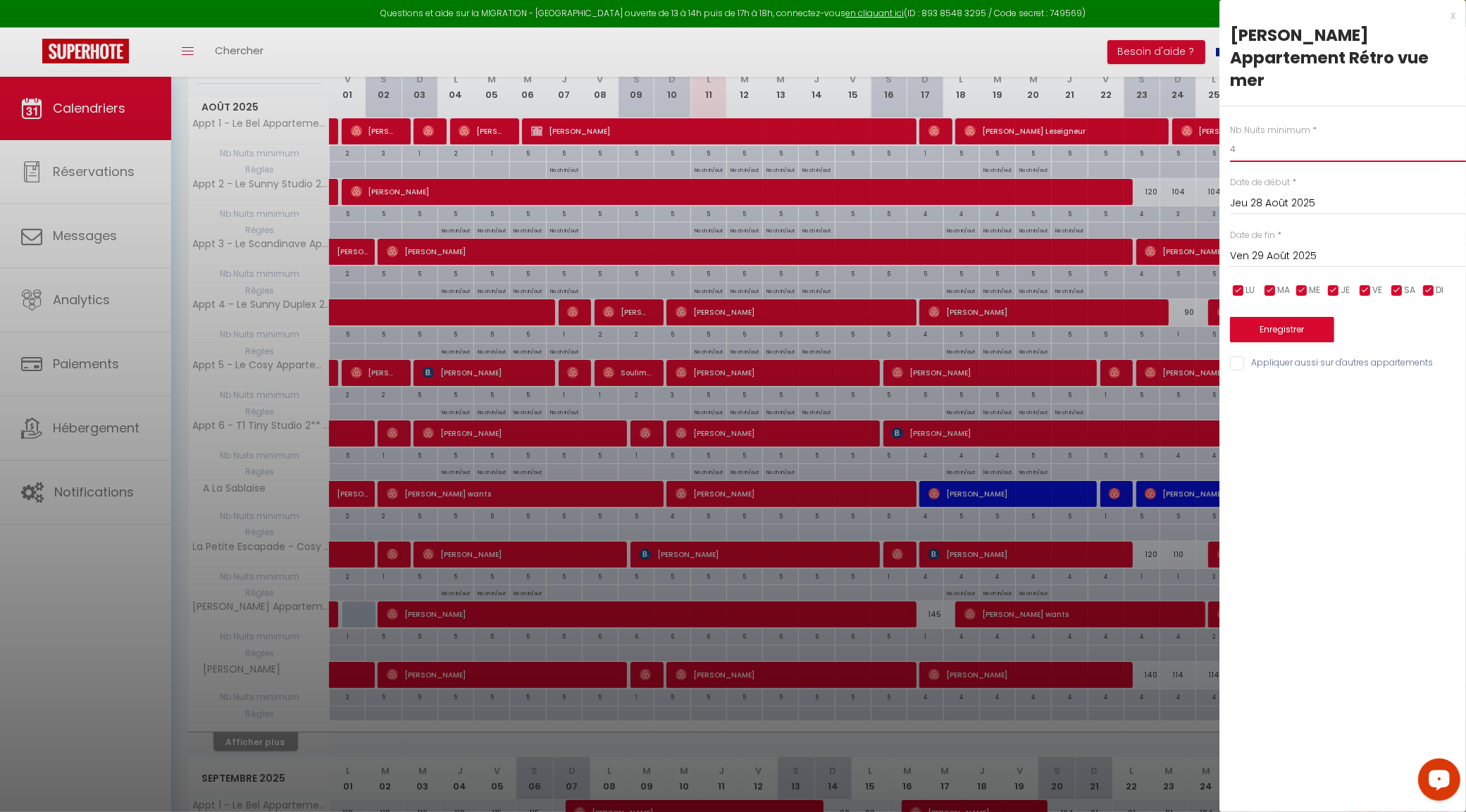
click at [1248, 137] on input "4" at bounding box center [1348, 149] width 236 height 25
type input "2"
click at [1300, 316] on button "Enregistrer" at bounding box center [1282, 329] width 104 height 25
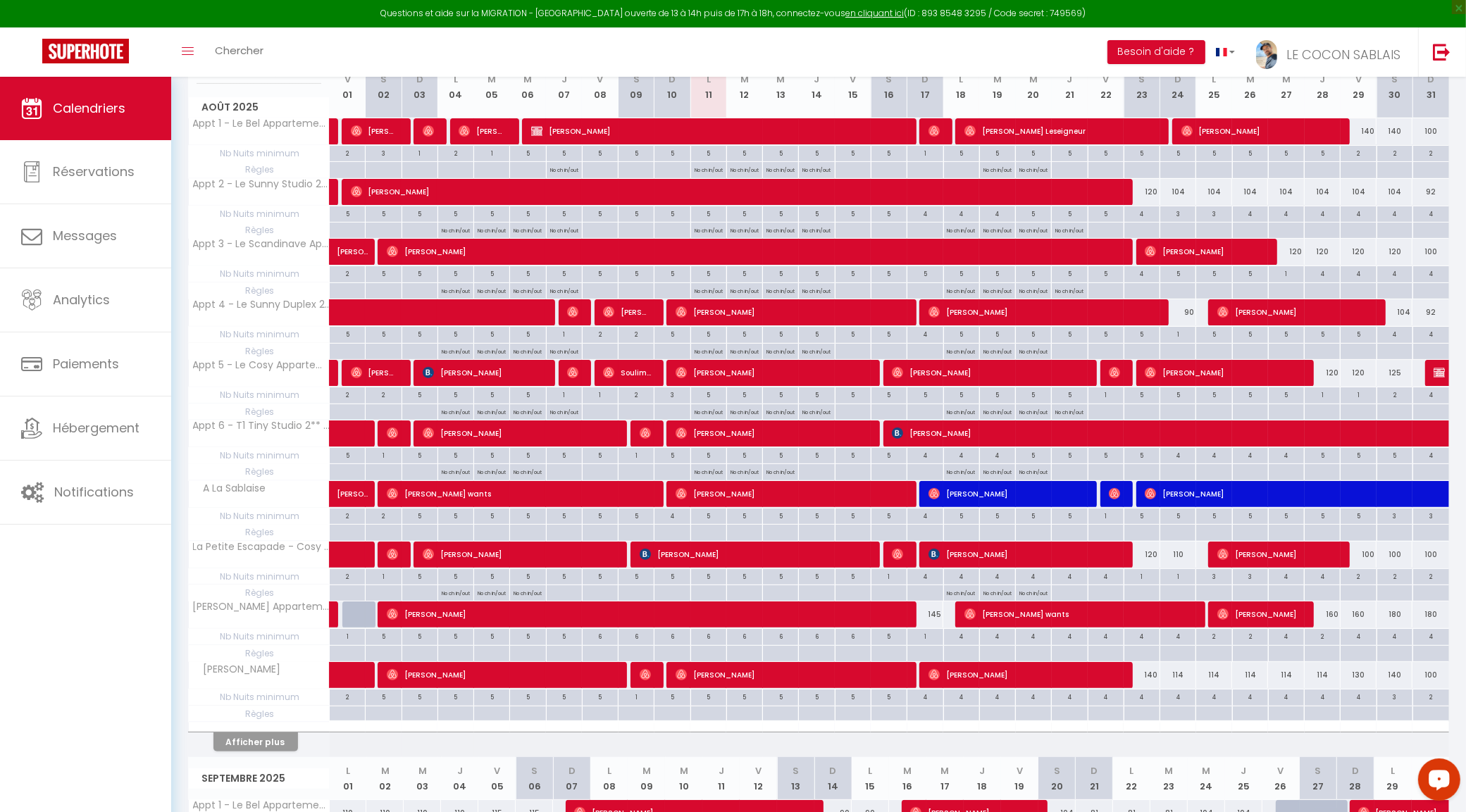
click at [1396, 642] on div "4" at bounding box center [1394, 636] width 35 height 14
type input "4"
type input "Sam 30 Août 2025"
type input "Dim 31 Août 2025"
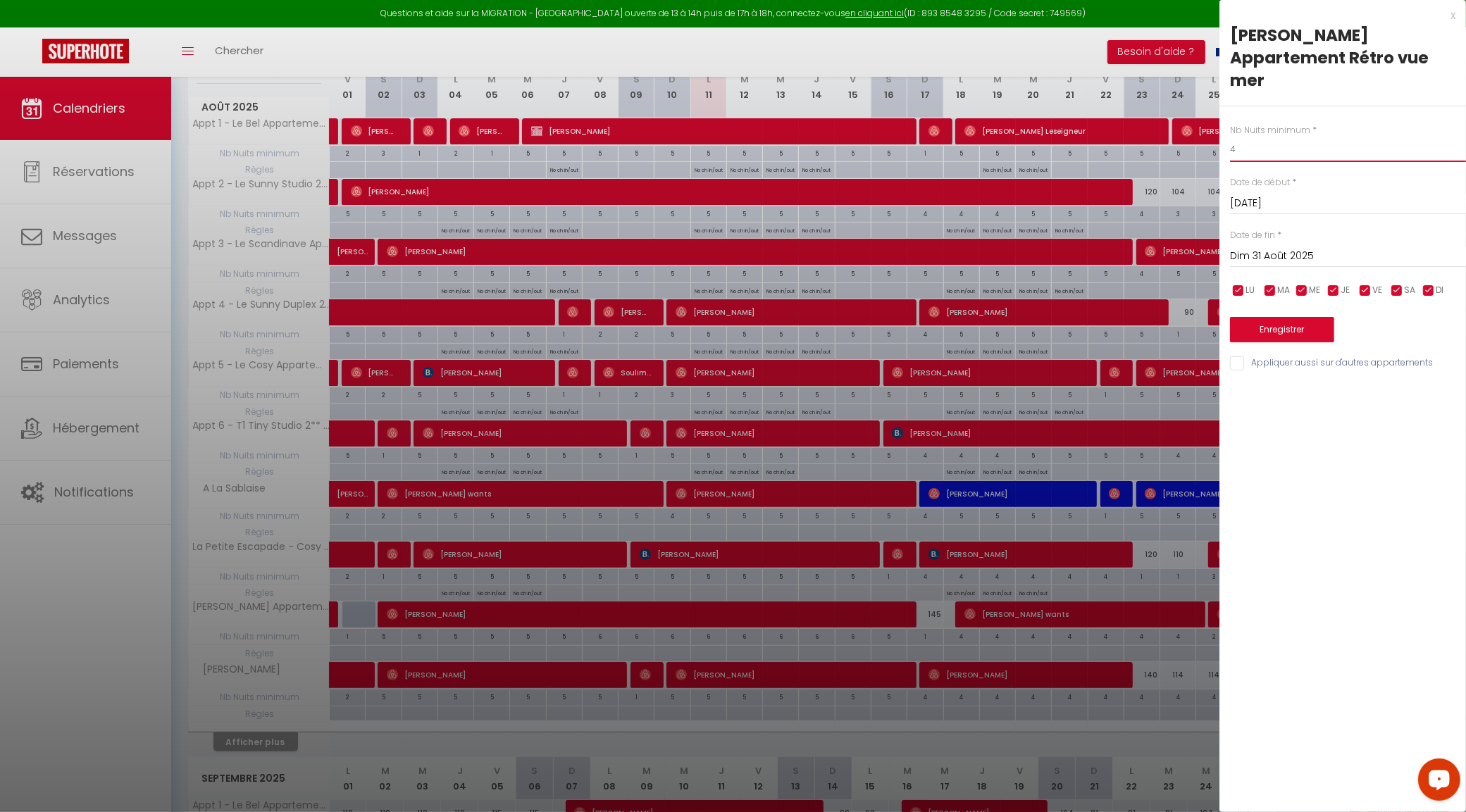
click at [1280, 137] on input "4" at bounding box center [1348, 149] width 236 height 25
type input "3"
click at [1286, 316] on button "Enregistrer" at bounding box center [1282, 329] width 104 height 25
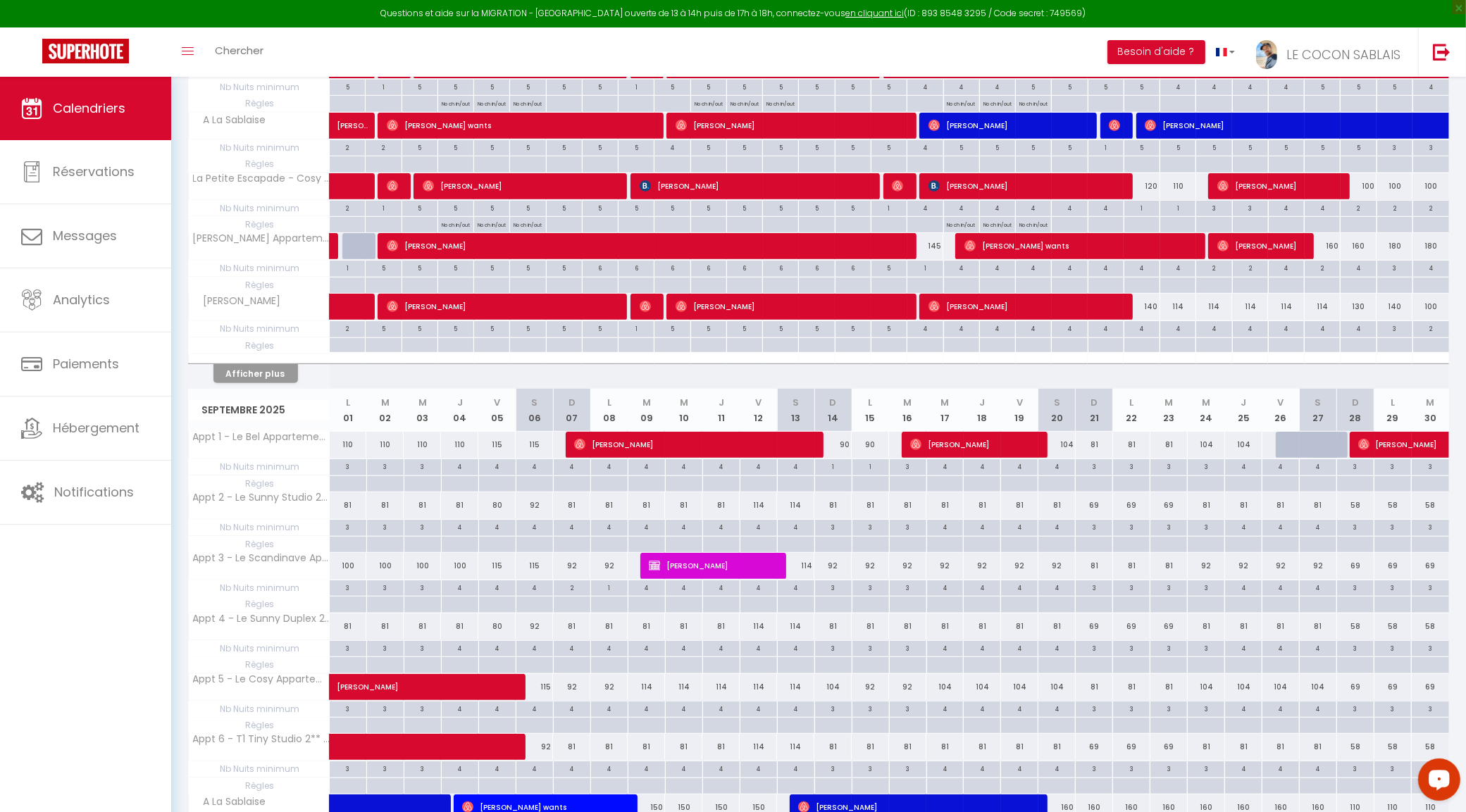
scroll to position [614, 0]
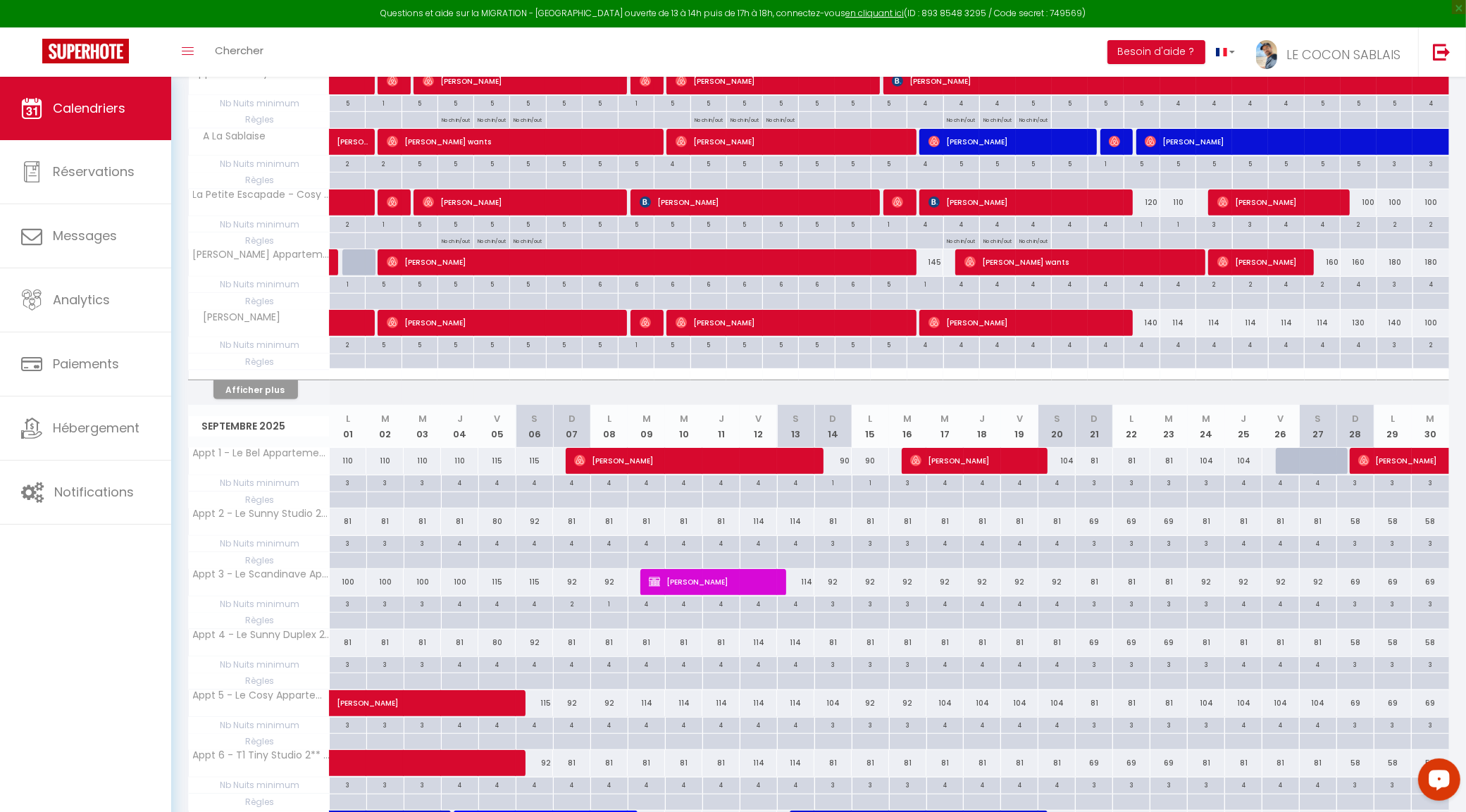
click at [1435, 288] on div "4" at bounding box center [1431, 283] width 36 height 14
type input "4"
type input "Dim 31 Août 2025"
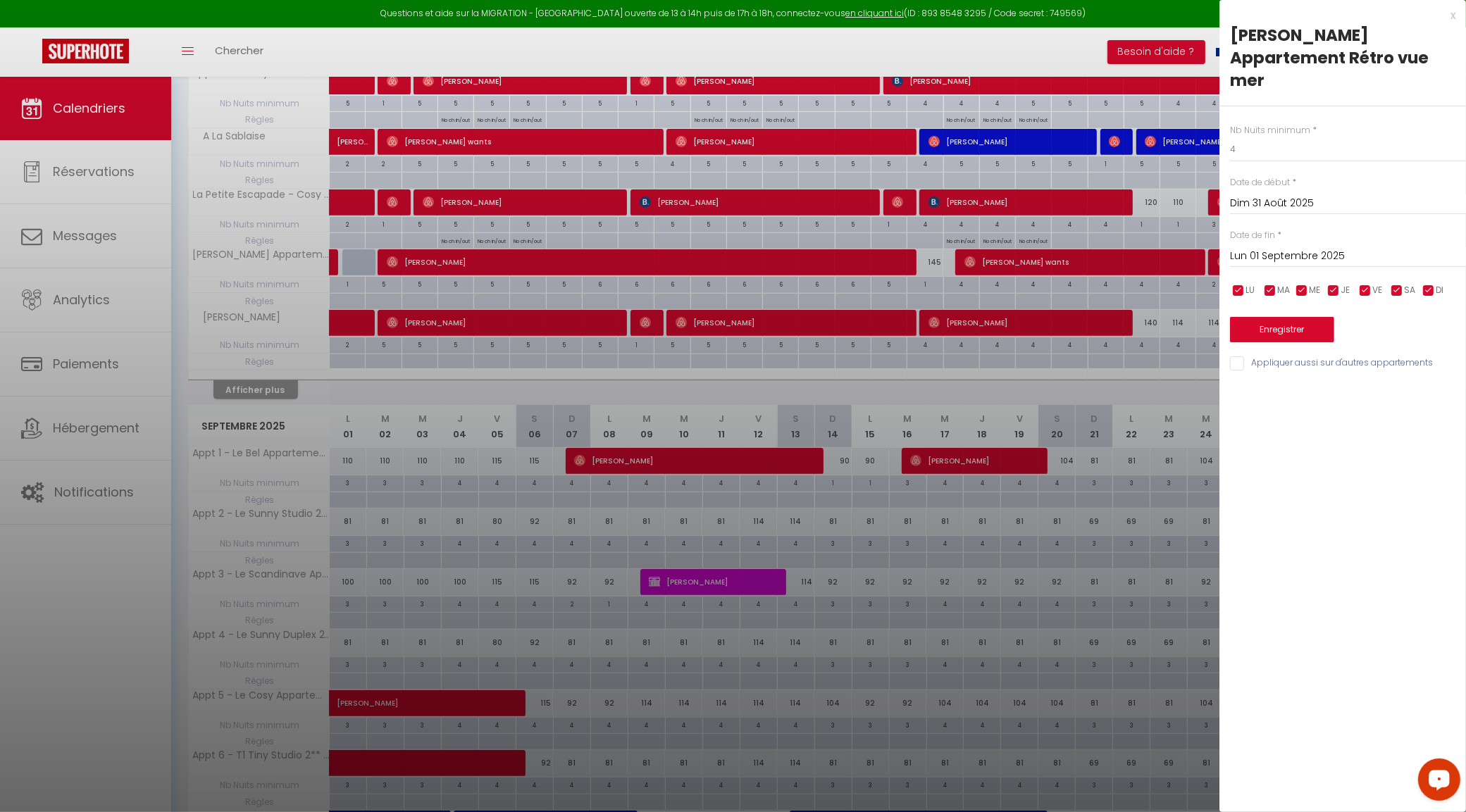
click at [1282, 247] on input "Lun 01 Septembre 2025" at bounding box center [1348, 256] width 236 height 19
click at [1304, 322] on span "2" at bounding box center [1306, 336] width 31 height 28
type input "Mar 02 Septembre 2025"
click at [1261, 137] on input "4" at bounding box center [1348, 149] width 236 height 25
type input "3"
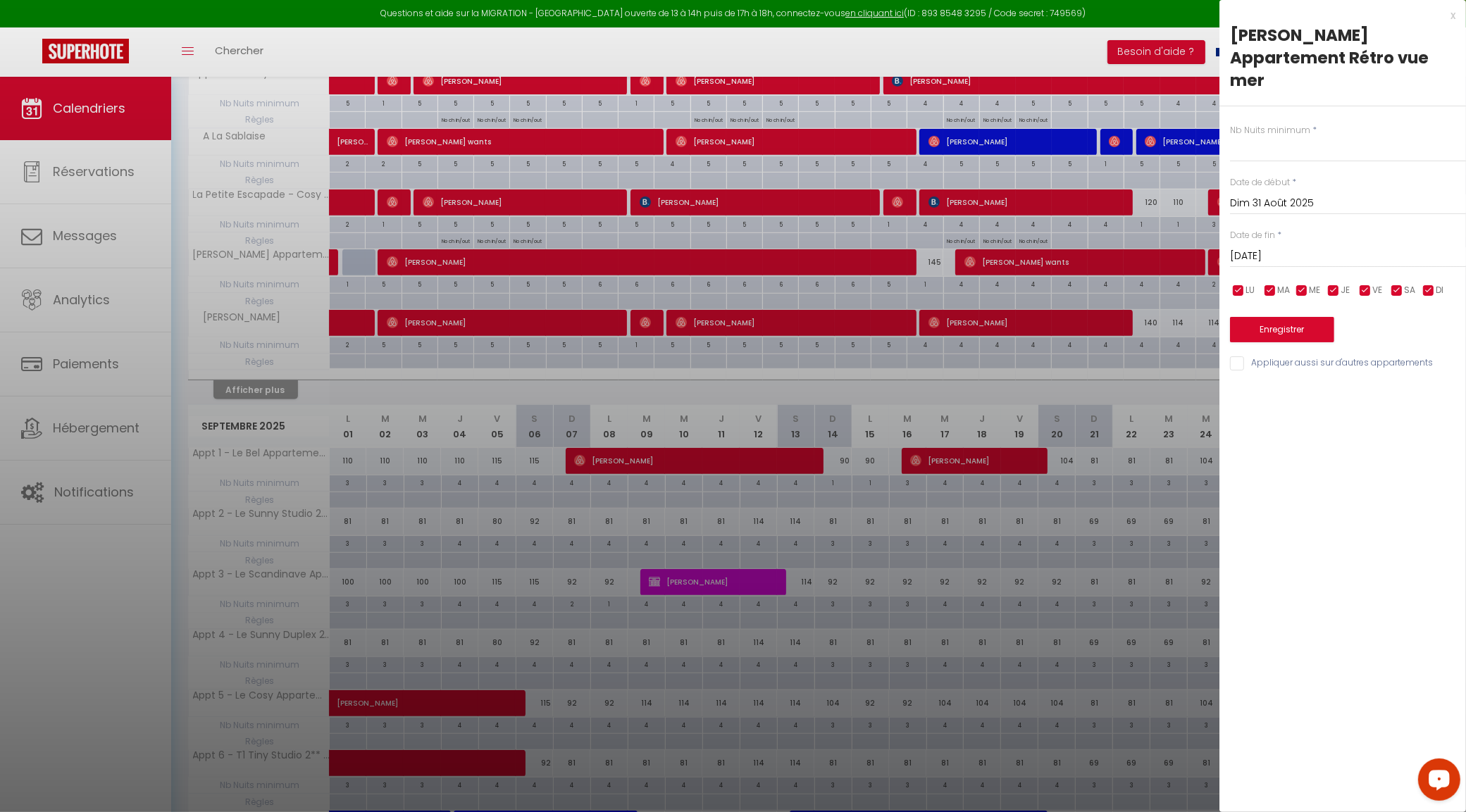
click at [1279, 247] on input "Mar 02 Septembre 2025" at bounding box center [1348, 256] width 236 height 19
click at [1286, 322] on span "1" at bounding box center [1276, 336] width 31 height 28
type input "Lun 01 Septembre 2025"
click at [1287, 316] on button "Enregistrer" at bounding box center [1282, 329] width 104 height 25
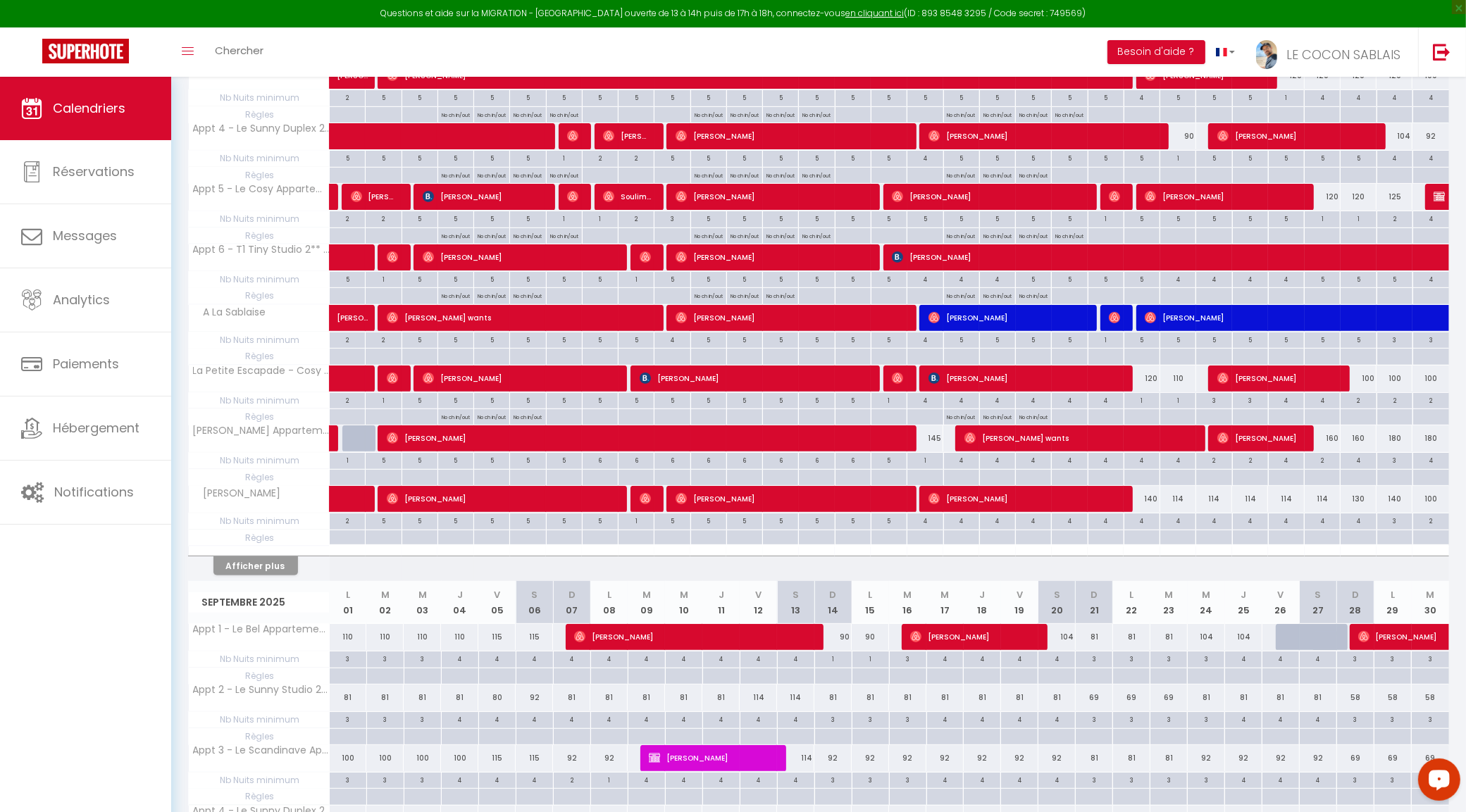
scroll to position [263, 0]
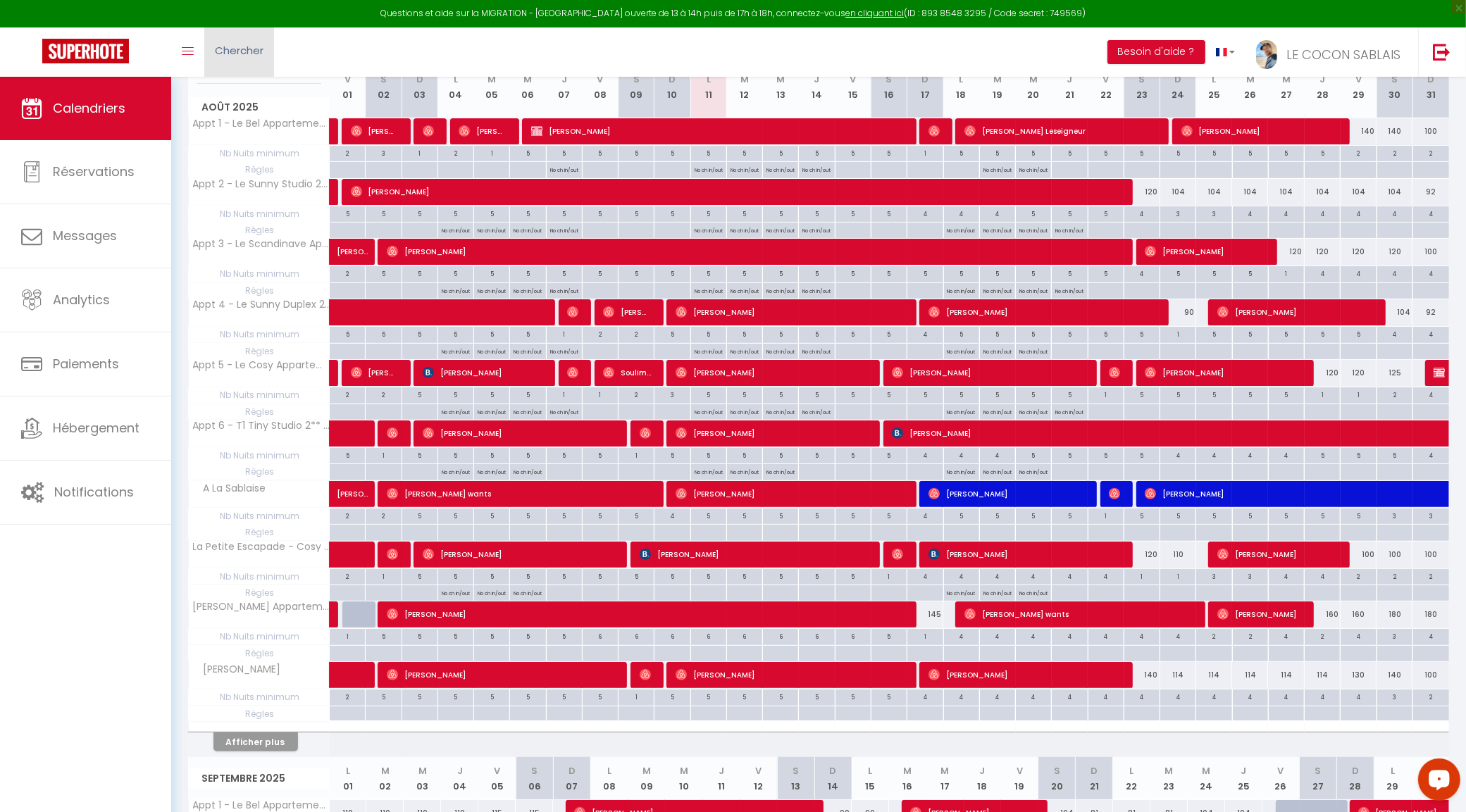
click at [234, 55] on span "Chercher" at bounding box center [239, 50] width 48 height 14
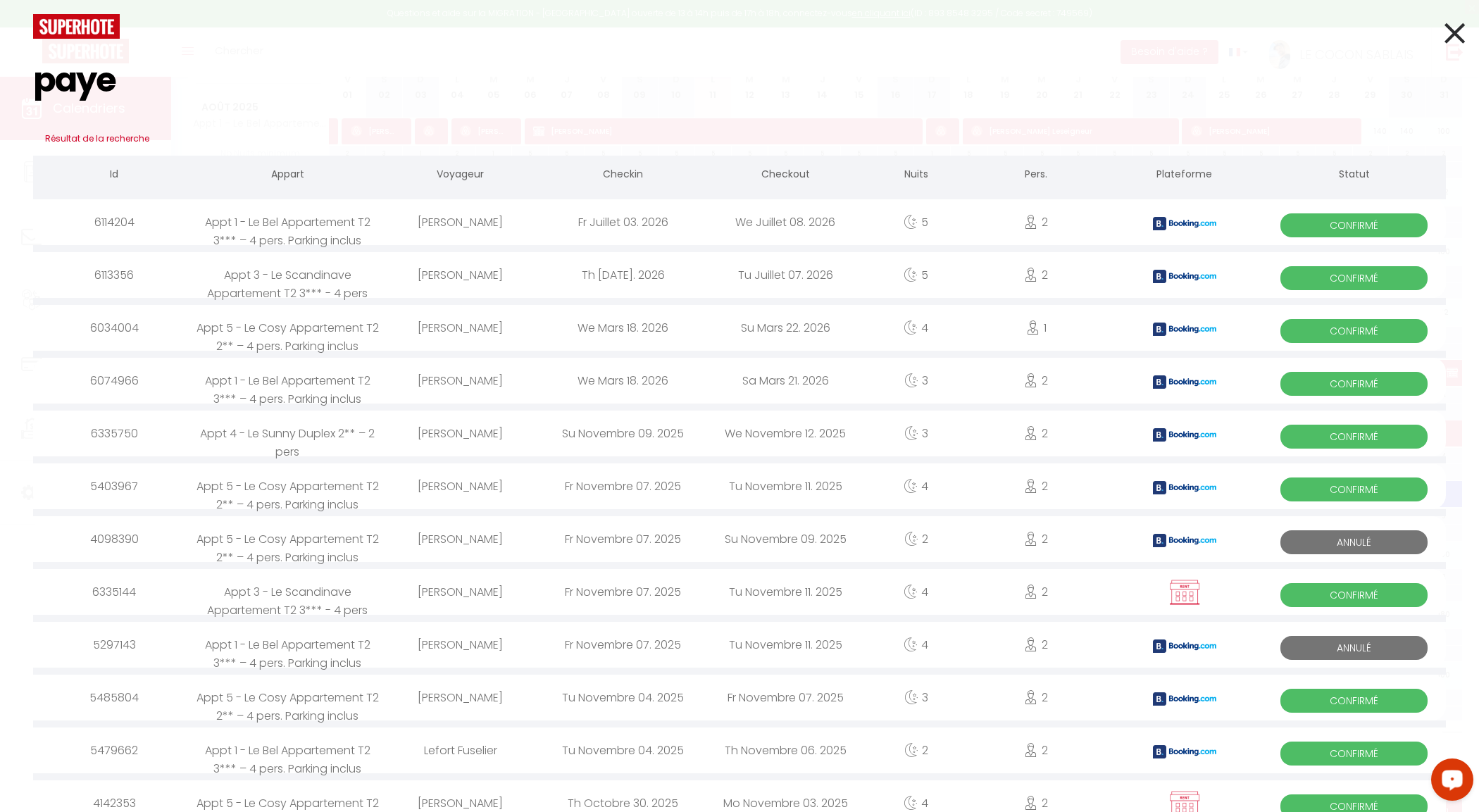
drag, startPoint x: 134, startPoint y: 80, endPoint x: 53, endPoint y: 76, distance: 81.1
click at [53, 76] on input "paye" at bounding box center [739, 81] width 1413 height 83
type input "p"
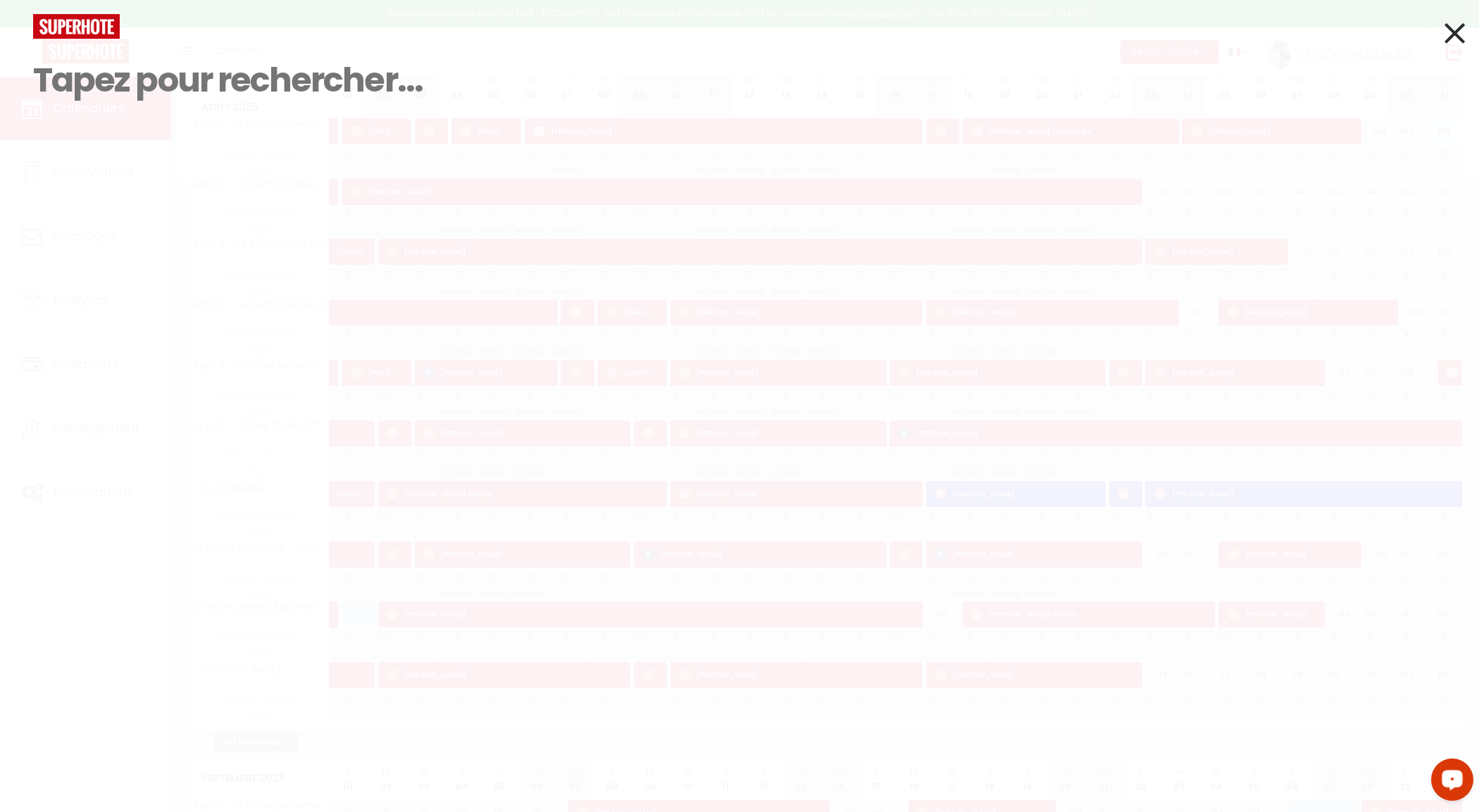
paste input "5243895"
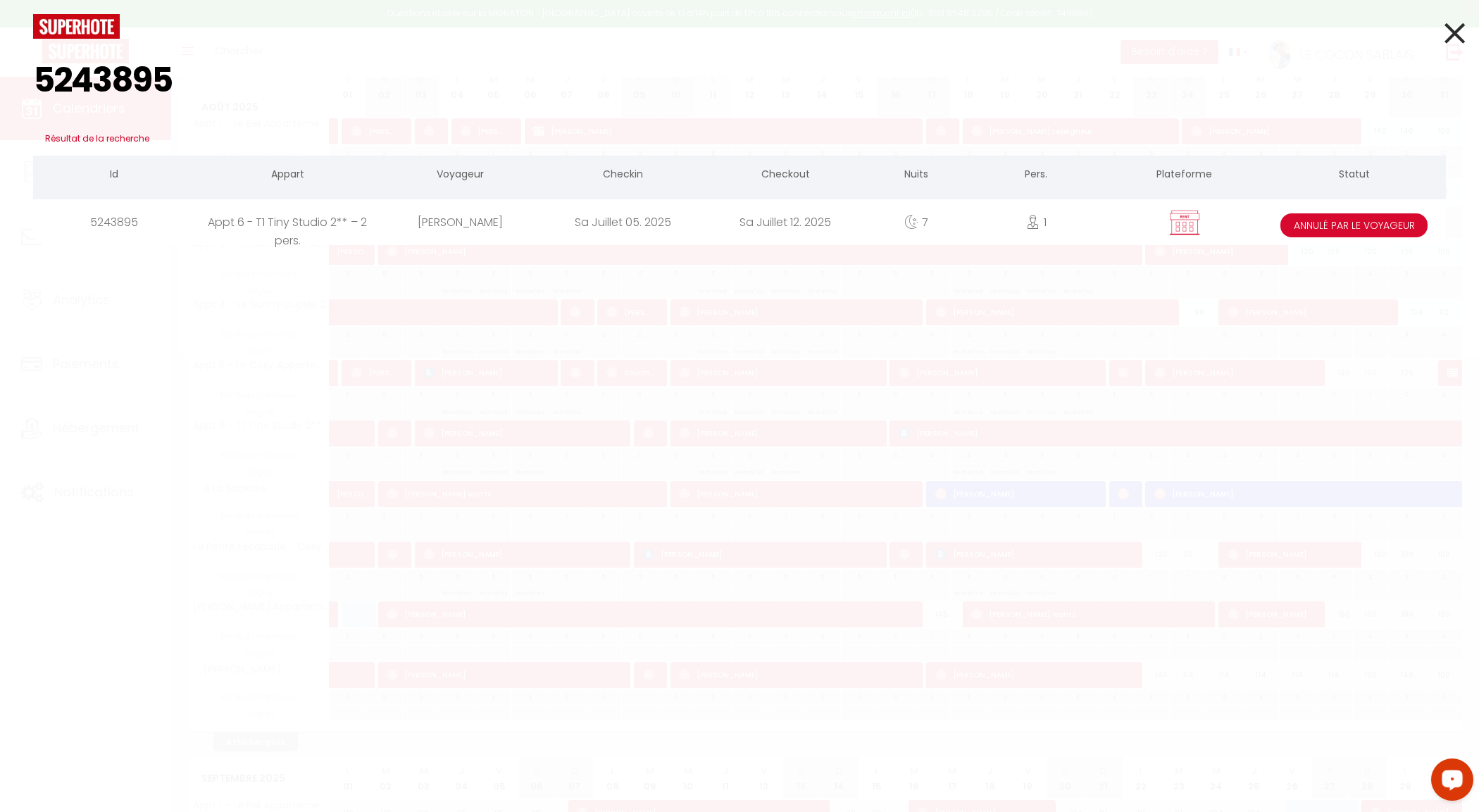
type input "5243895"
drag, startPoint x: 16, startPoint y: 81, endPoint x: 0, endPoint y: 81, distance: 16.0
click at [0, 81] on div "5243895 Résultat de la recherche Id Appart Voyageur Checkin Checkout Nuits Pers…" at bounding box center [739, 406] width 1479 height 812
drag, startPoint x: 249, startPoint y: 92, endPoint x: 29, endPoint y: 88, distance: 220.0
click at [29, 88] on div "5243895" at bounding box center [740, 81] width 1434 height 83
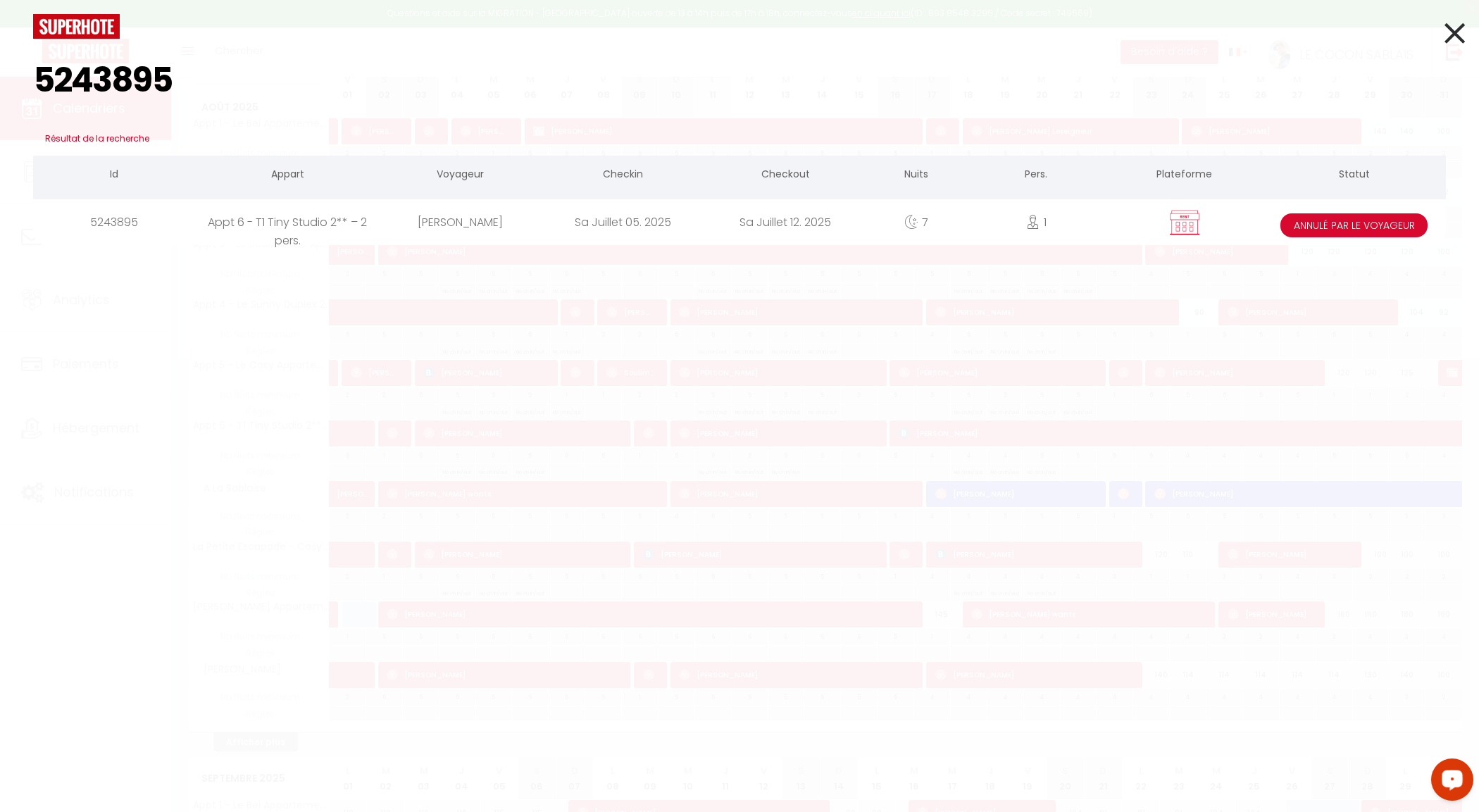
drag, startPoint x: 1445, startPoint y: 28, endPoint x: 557, endPoint y: 41, distance: 888.1
click at [1444, 29] on icon at bounding box center [1454, 32] width 20 height 35
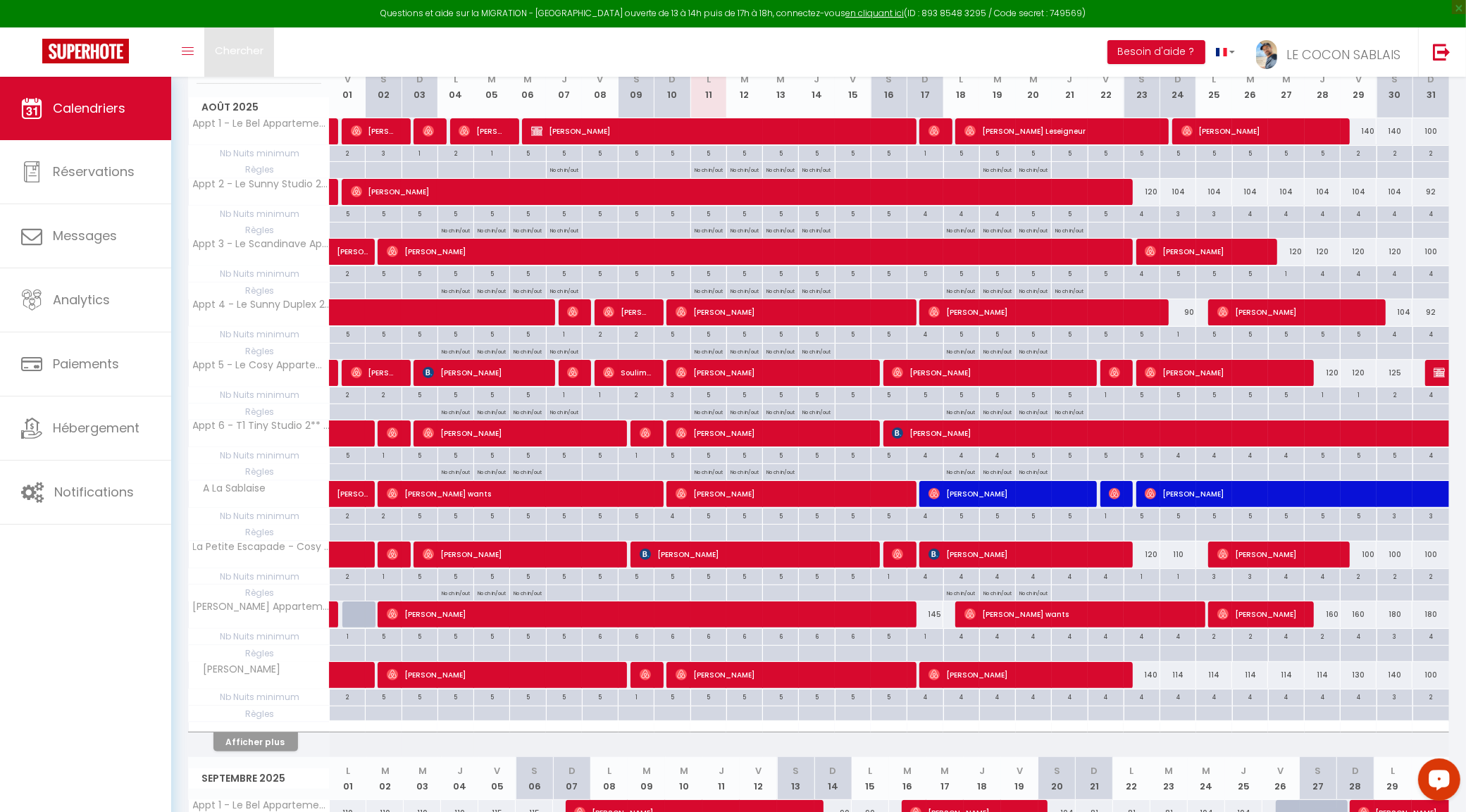
click at [246, 44] on span "Chercher" at bounding box center [239, 50] width 48 height 14
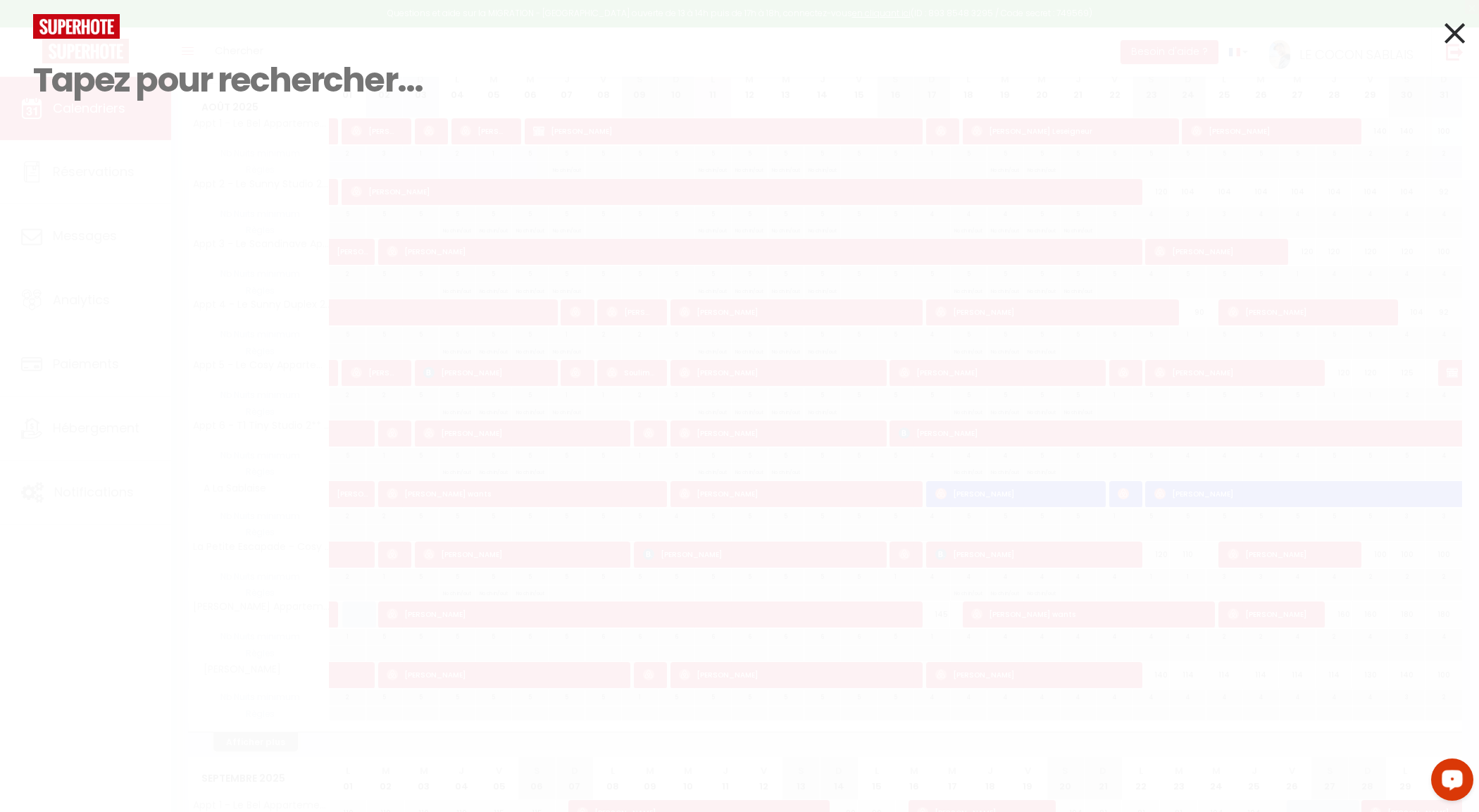
paste input "5243895"
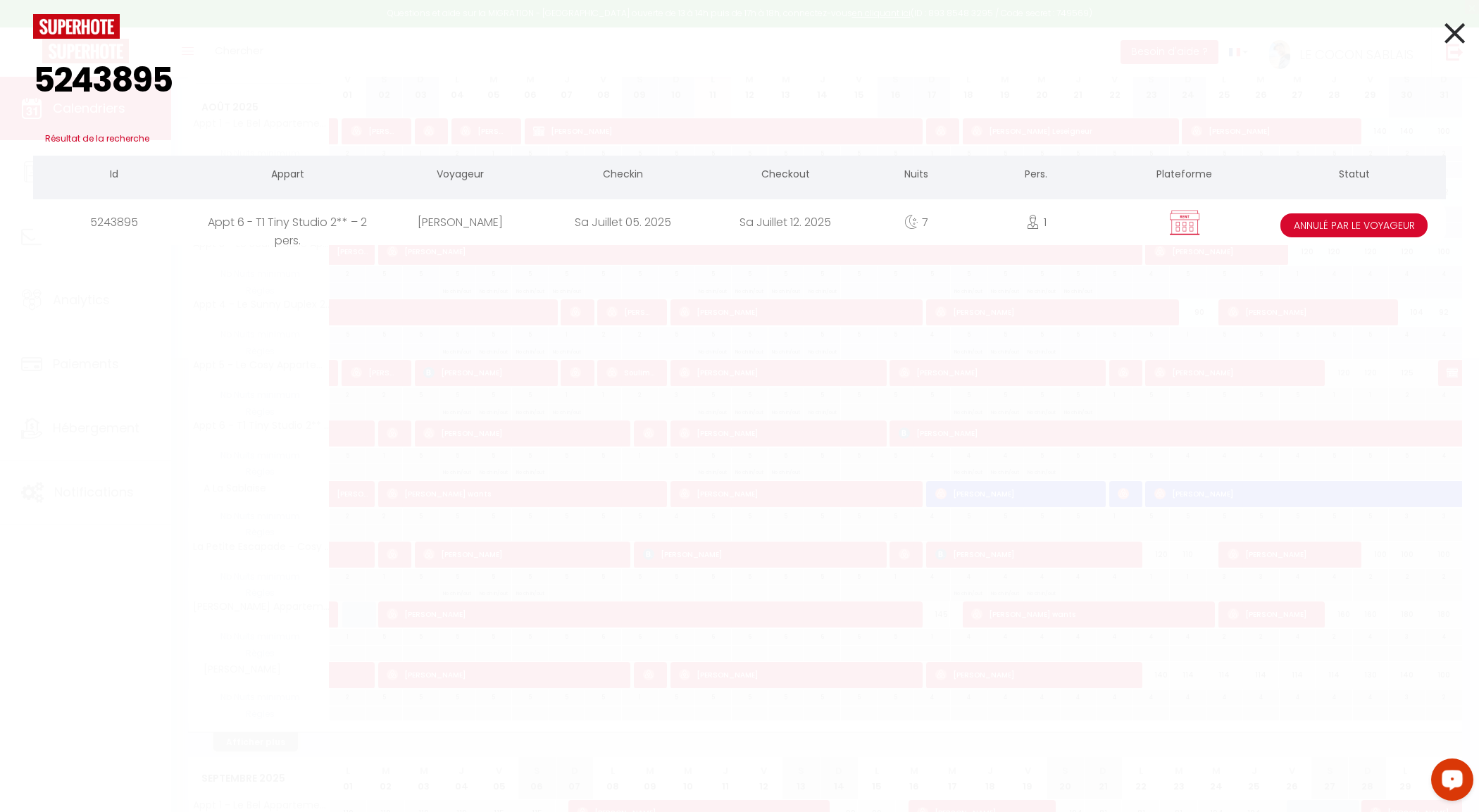
type input "5243895"
click at [1454, 35] on icon at bounding box center [1454, 32] width 20 height 35
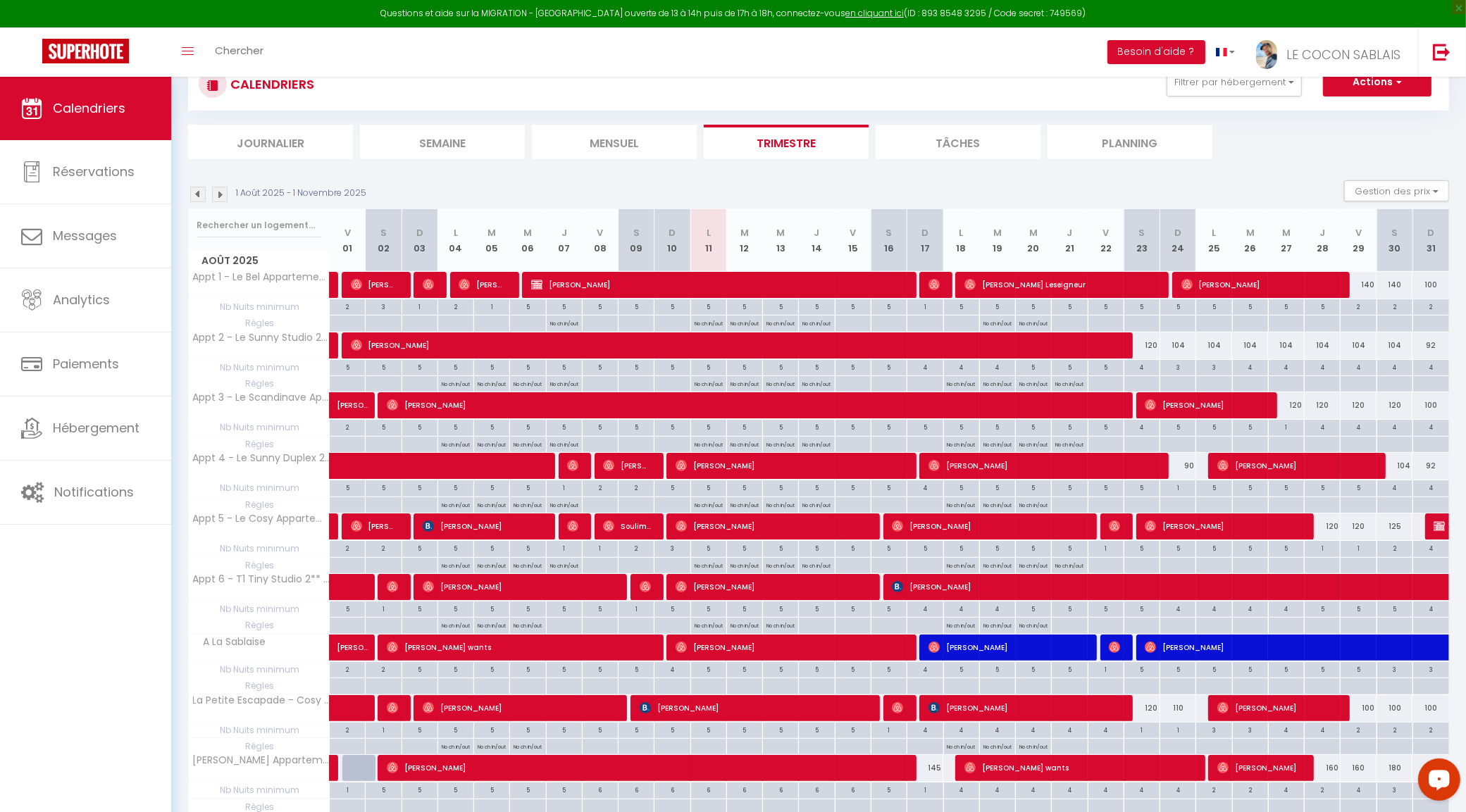
scroll to position [87, 0]
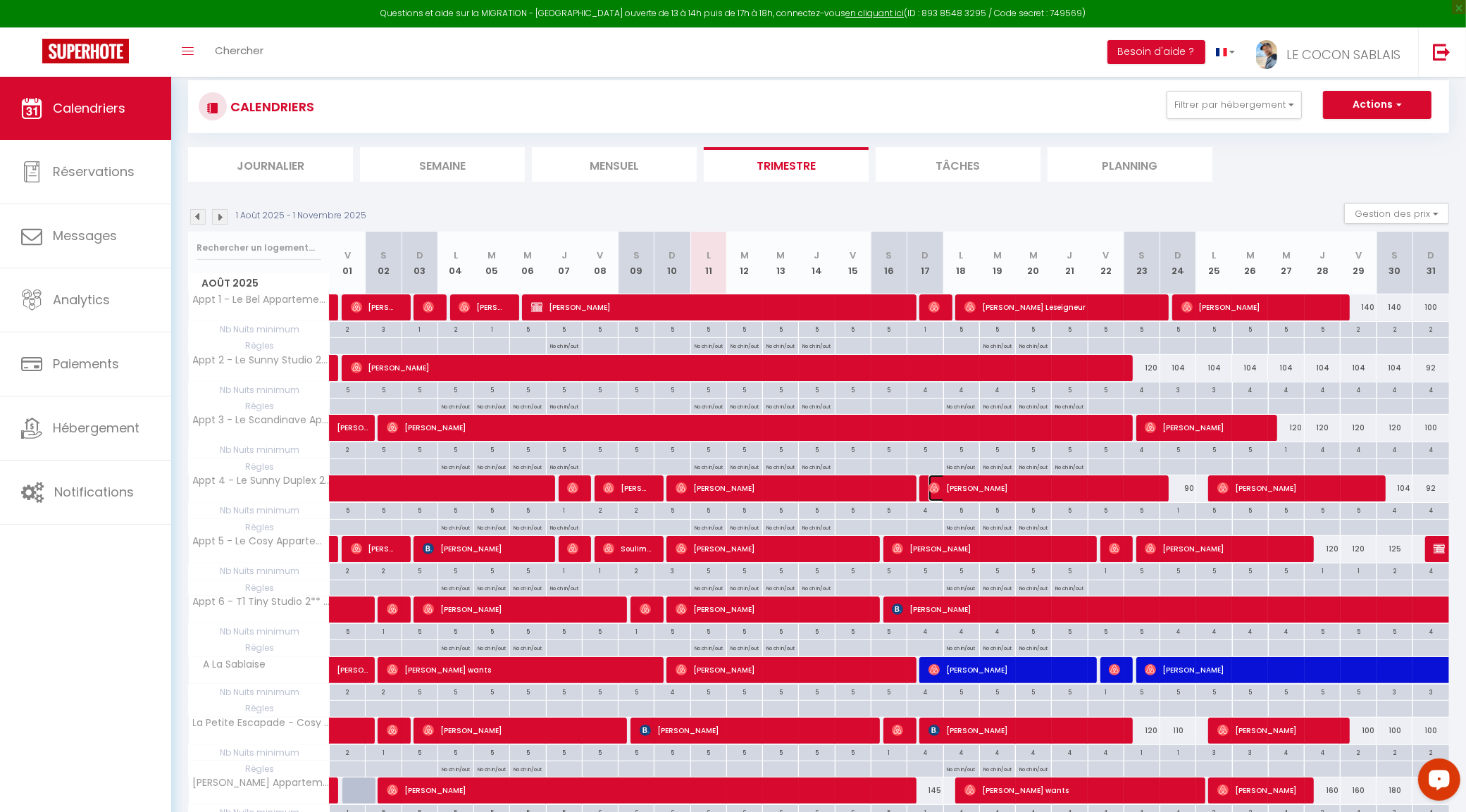
click at [990, 495] on span "[PERSON_NAME]" at bounding box center [1042, 488] width 227 height 27
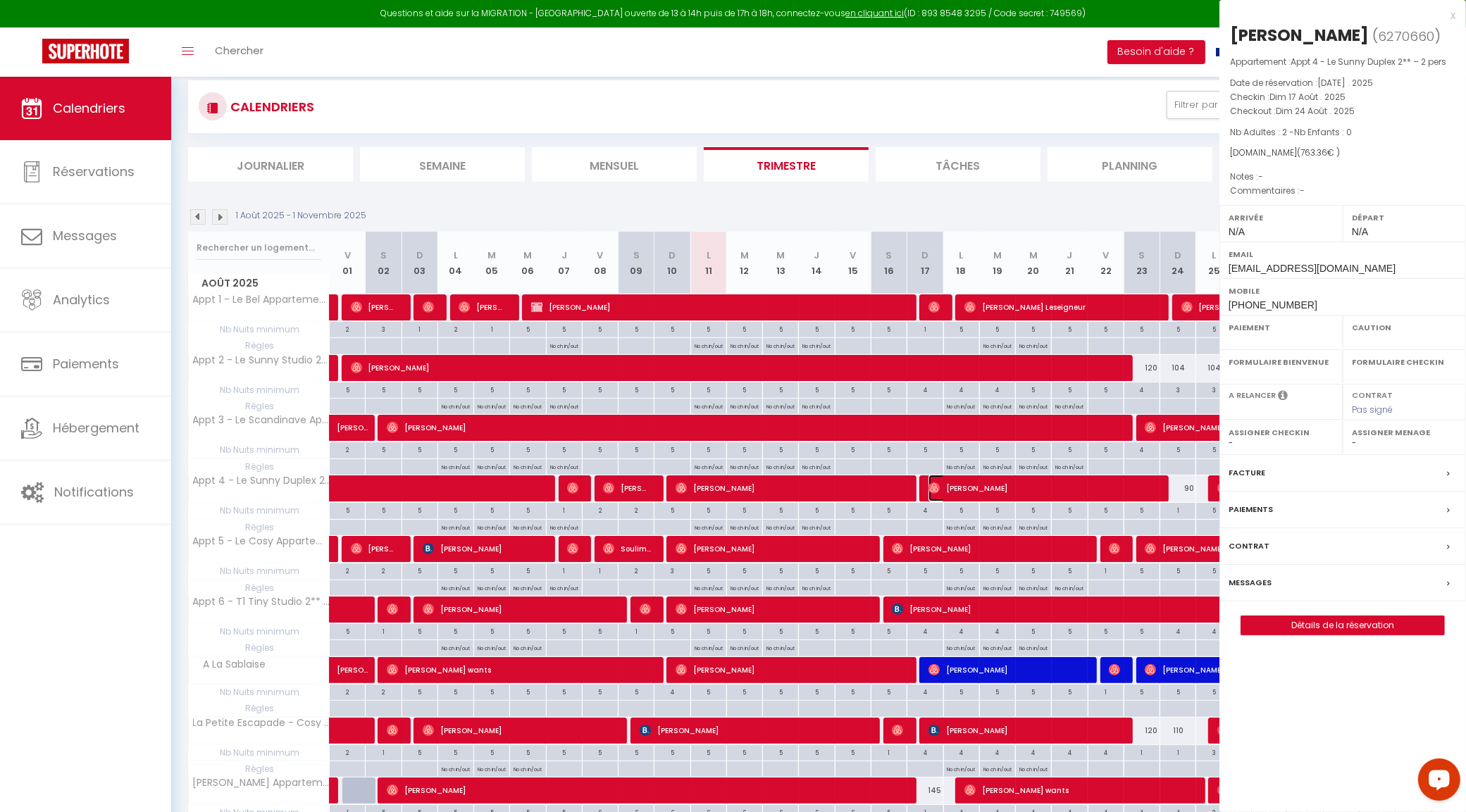
select select "OK"
select select "0"
select select "1"
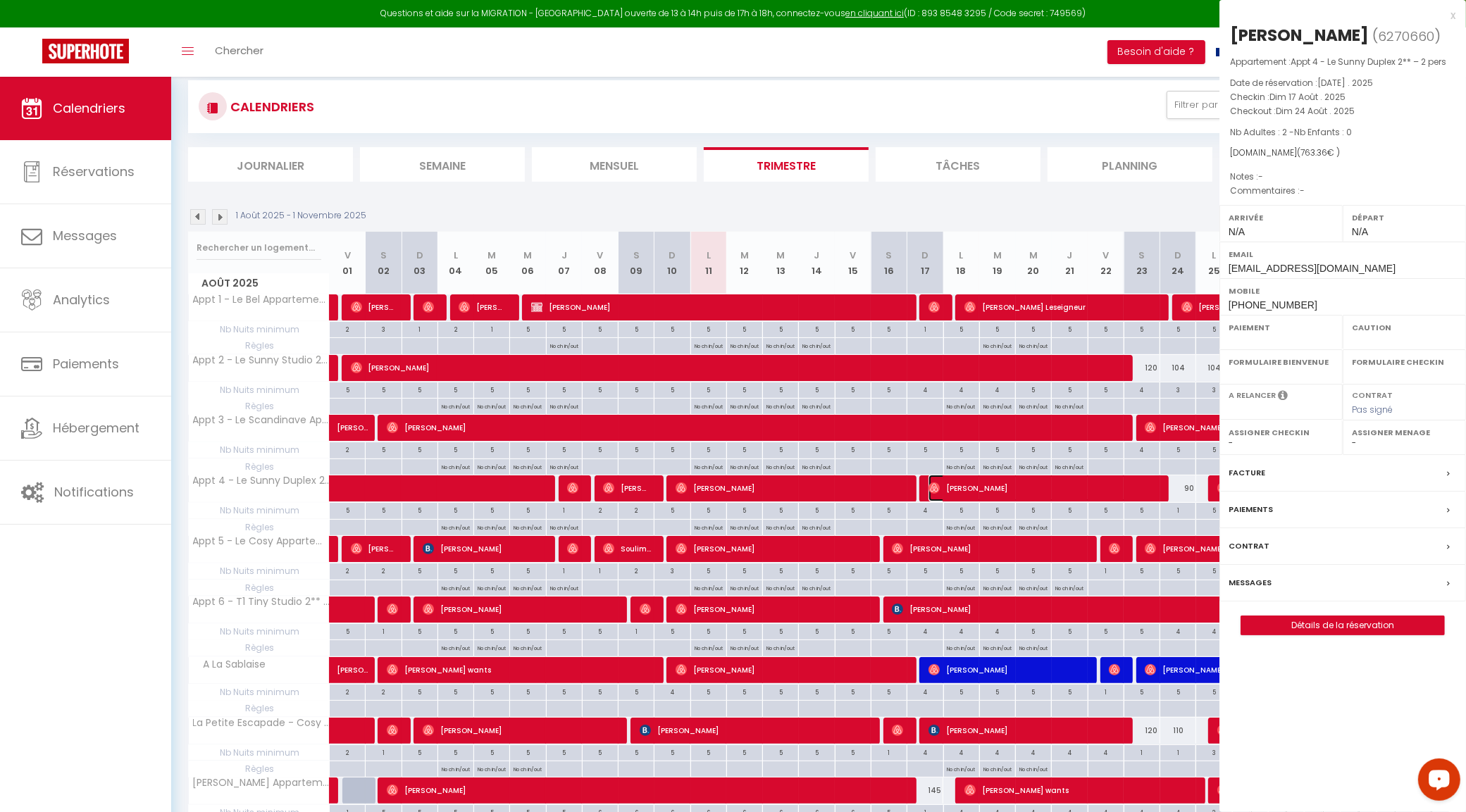
select select
select select "19657"
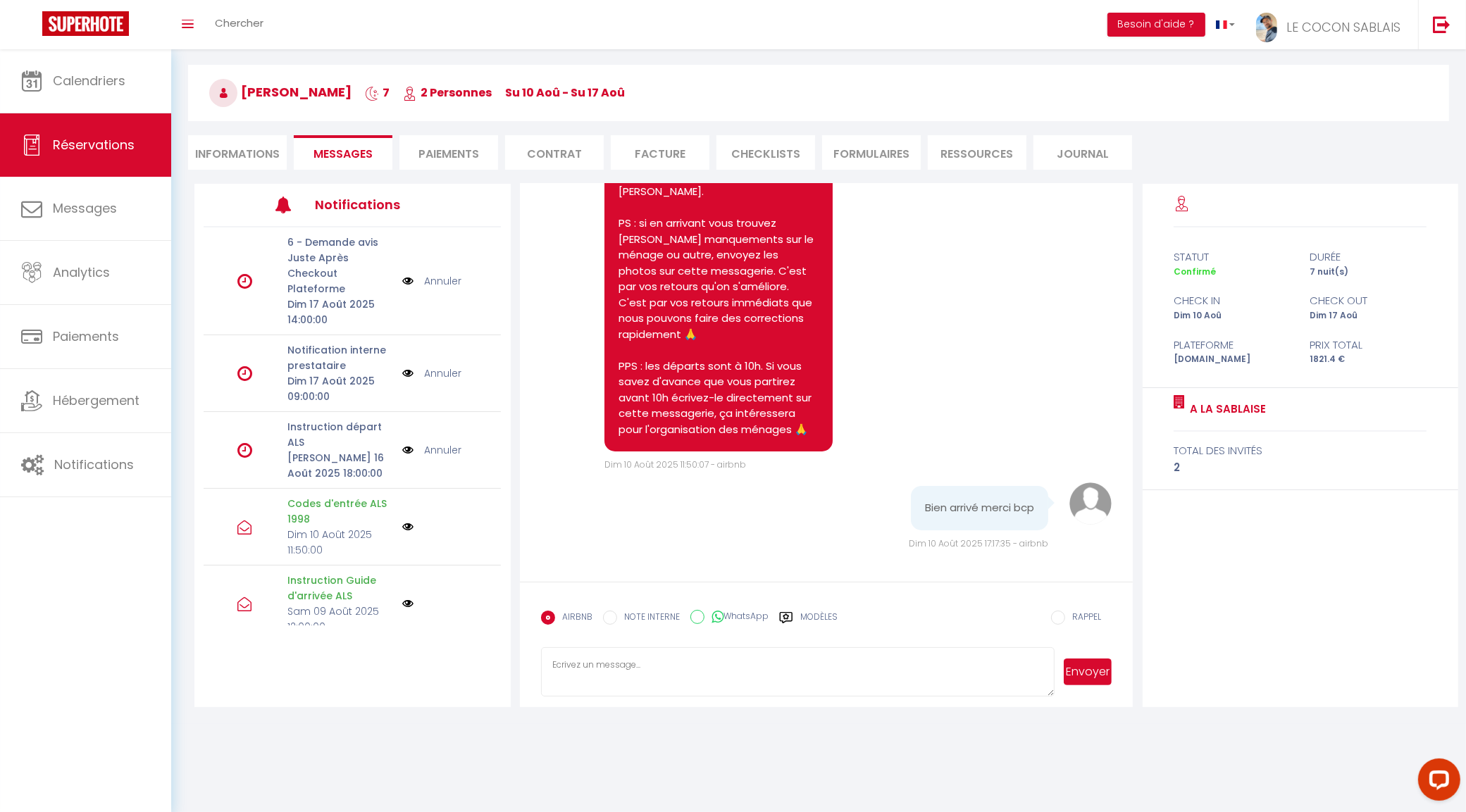
scroll to position [6051, 0]
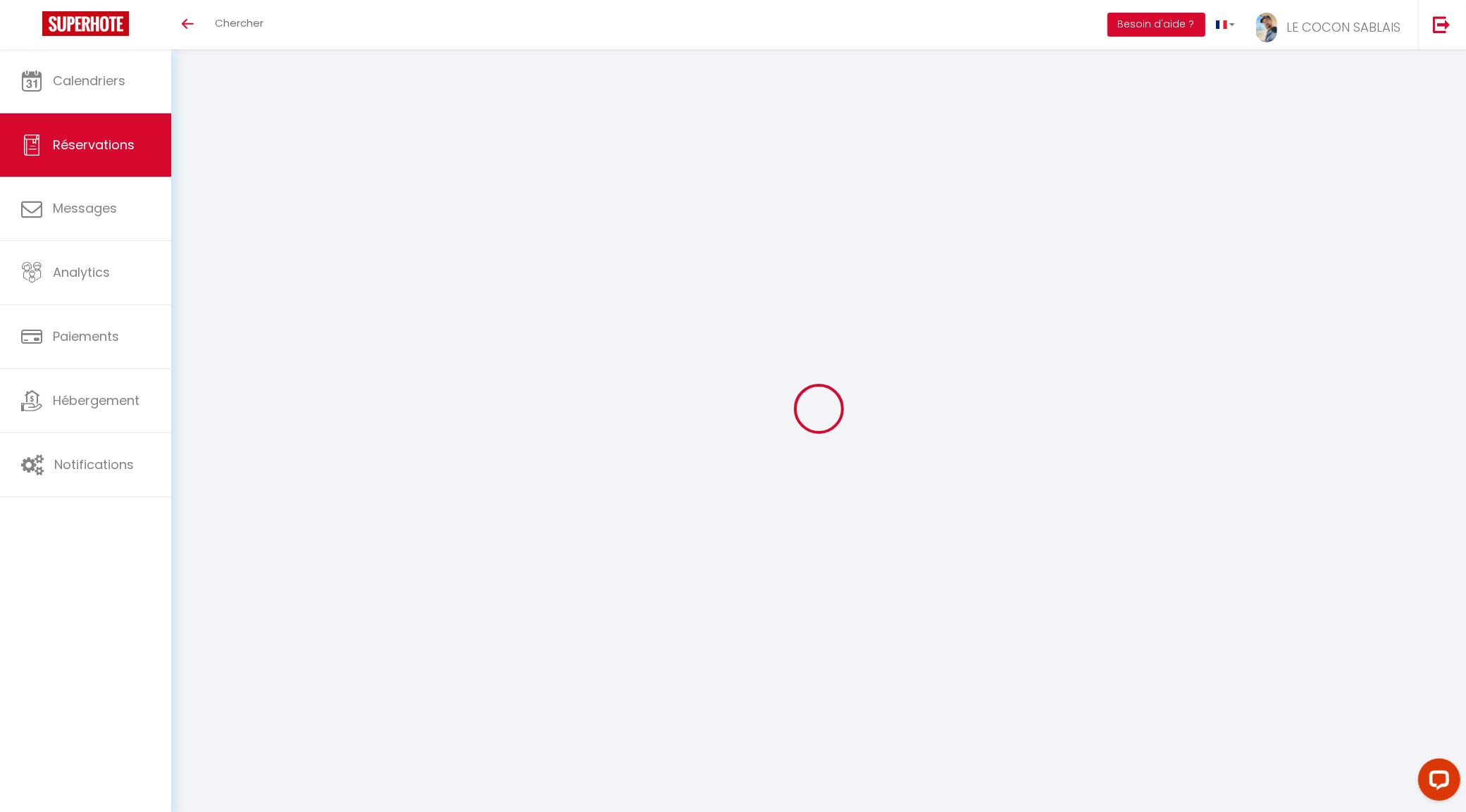
select select
checkbox input "false"
select select
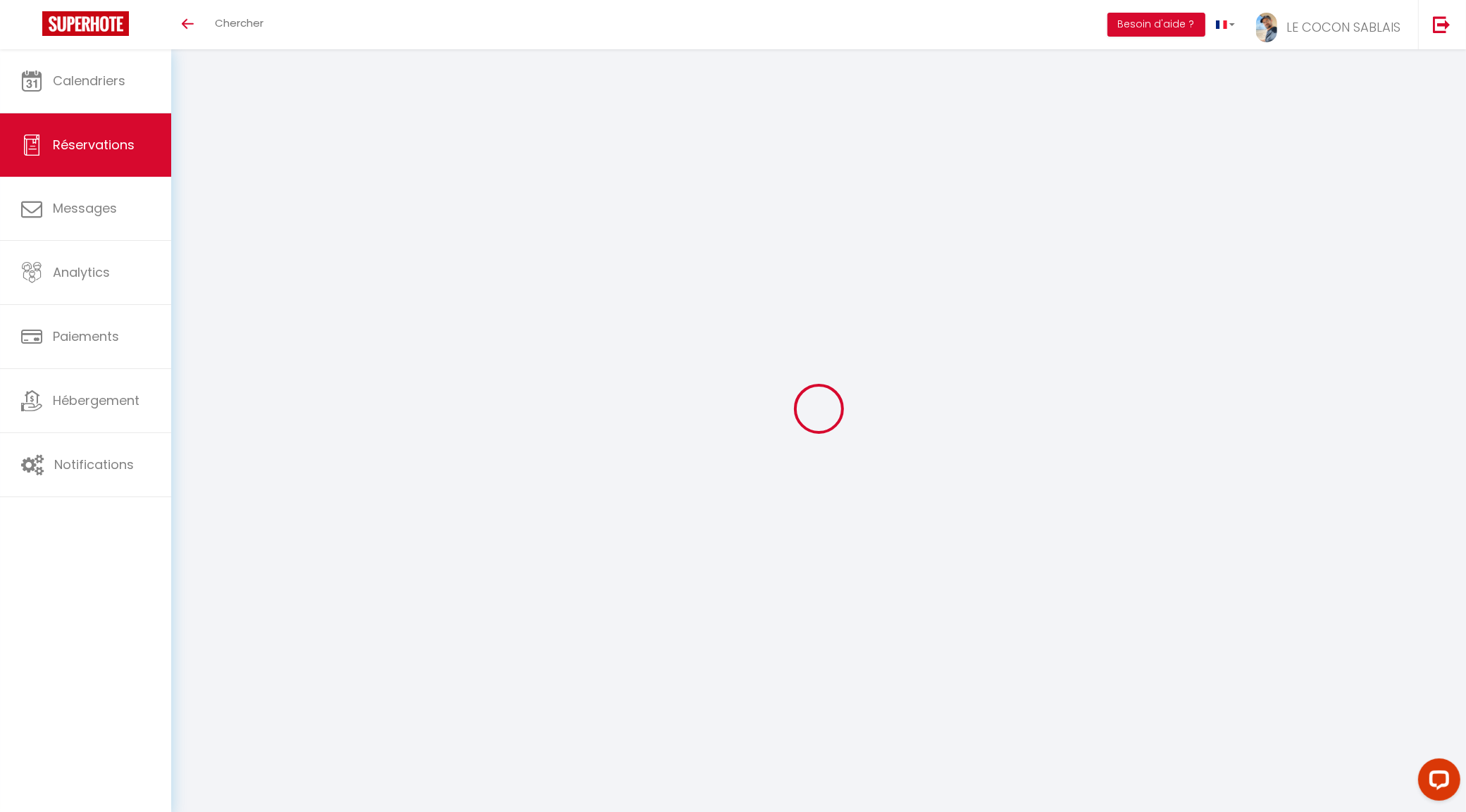
checkbox input "false"
type input "25"
type input "13.86"
select select
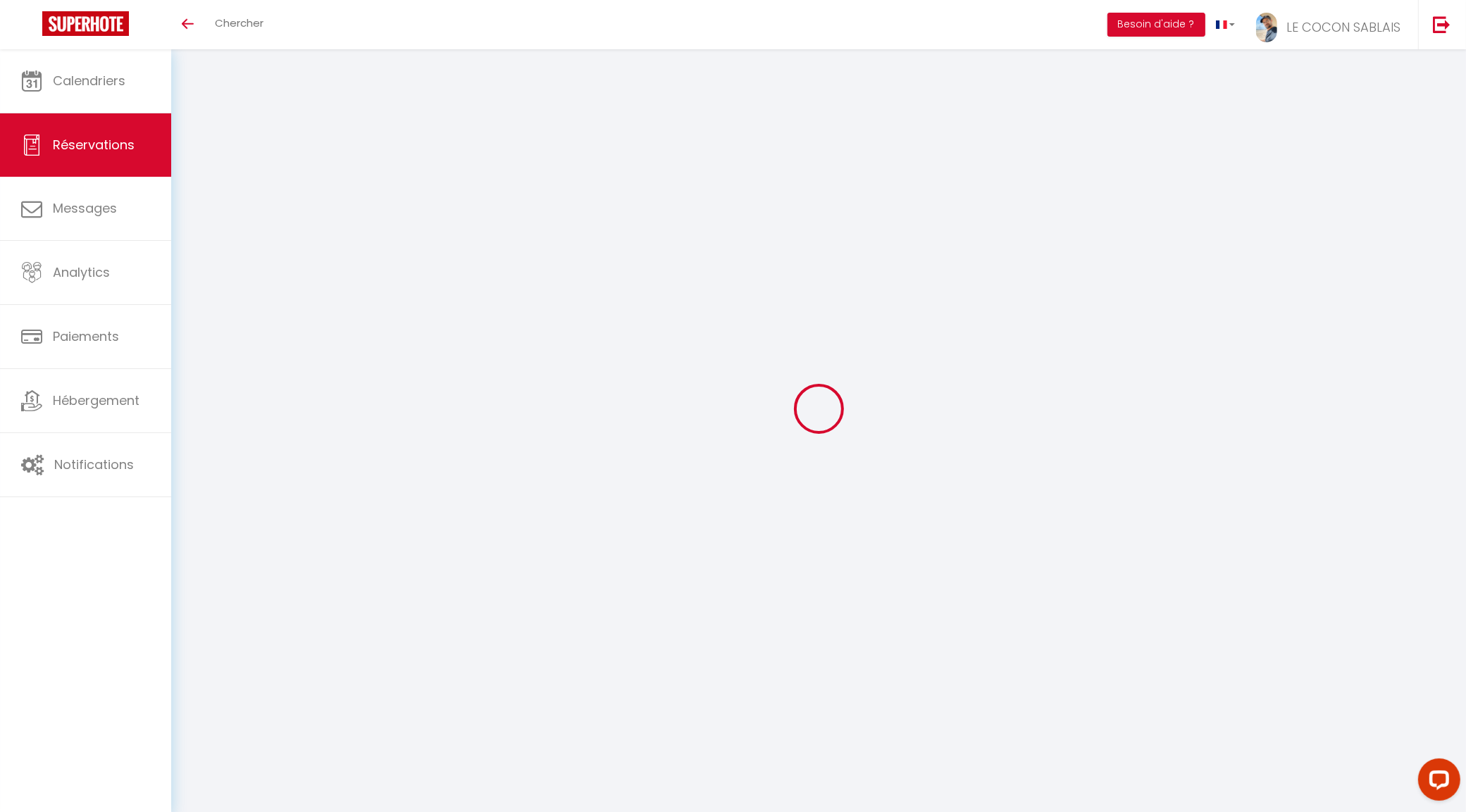
checkbox input "false"
select select
